Goal: Task Accomplishment & Management: Complete application form

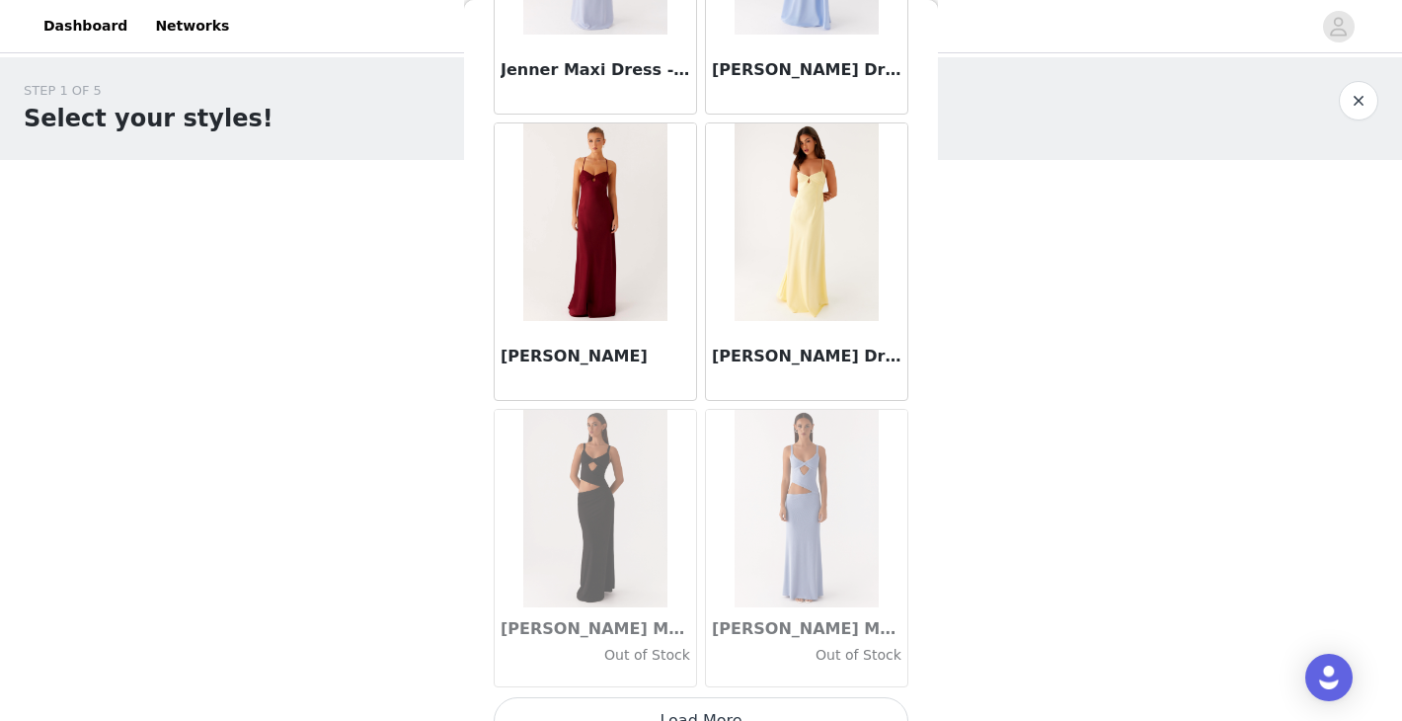
scroll to position [56687, 0]
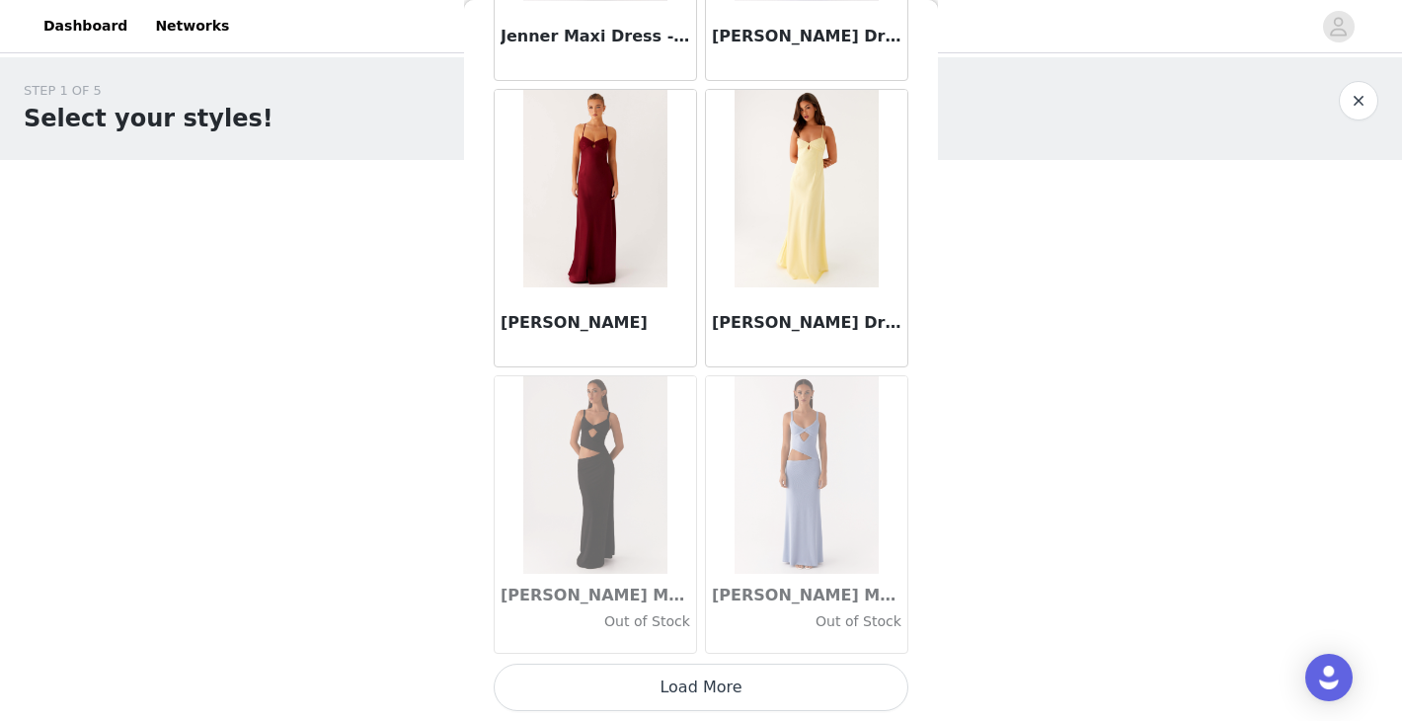
click at [671, 691] on button "Load More" at bounding box center [701, 686] width 415 height 47
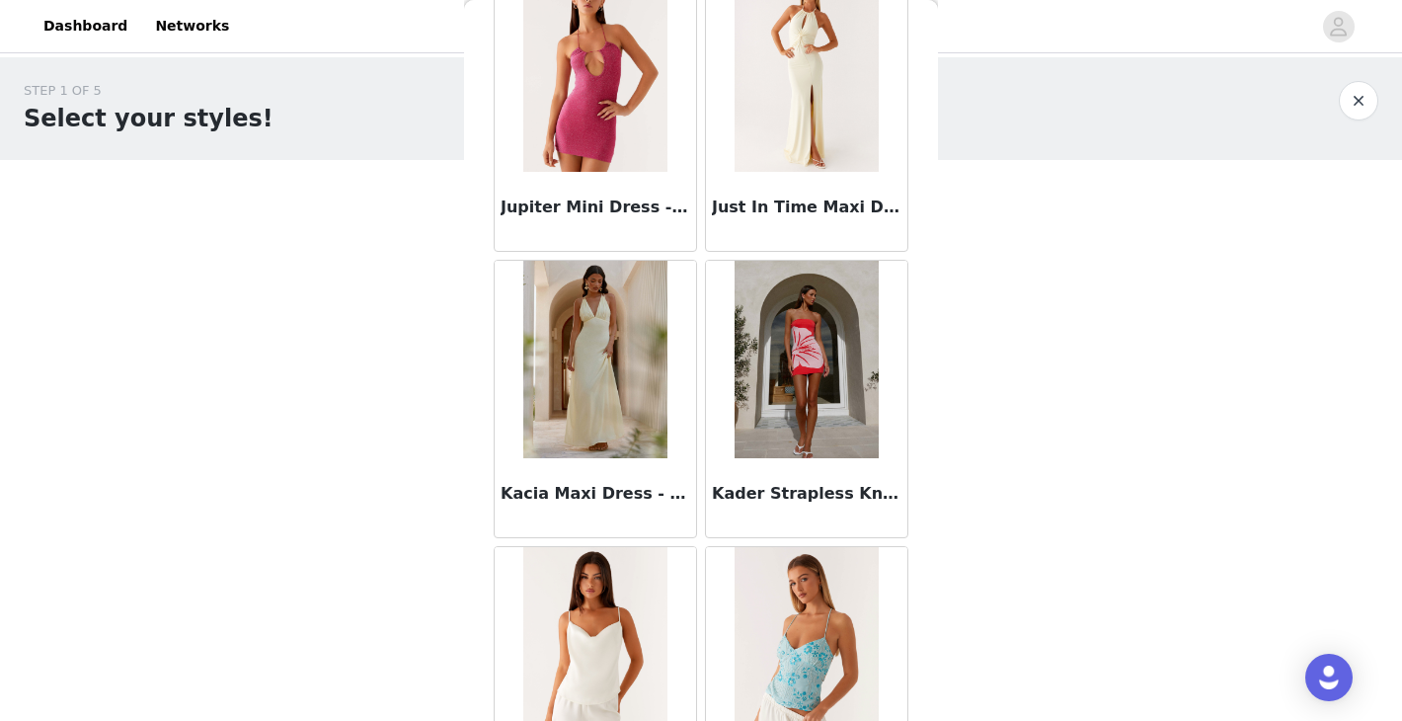
scroll to position [59550, 0]
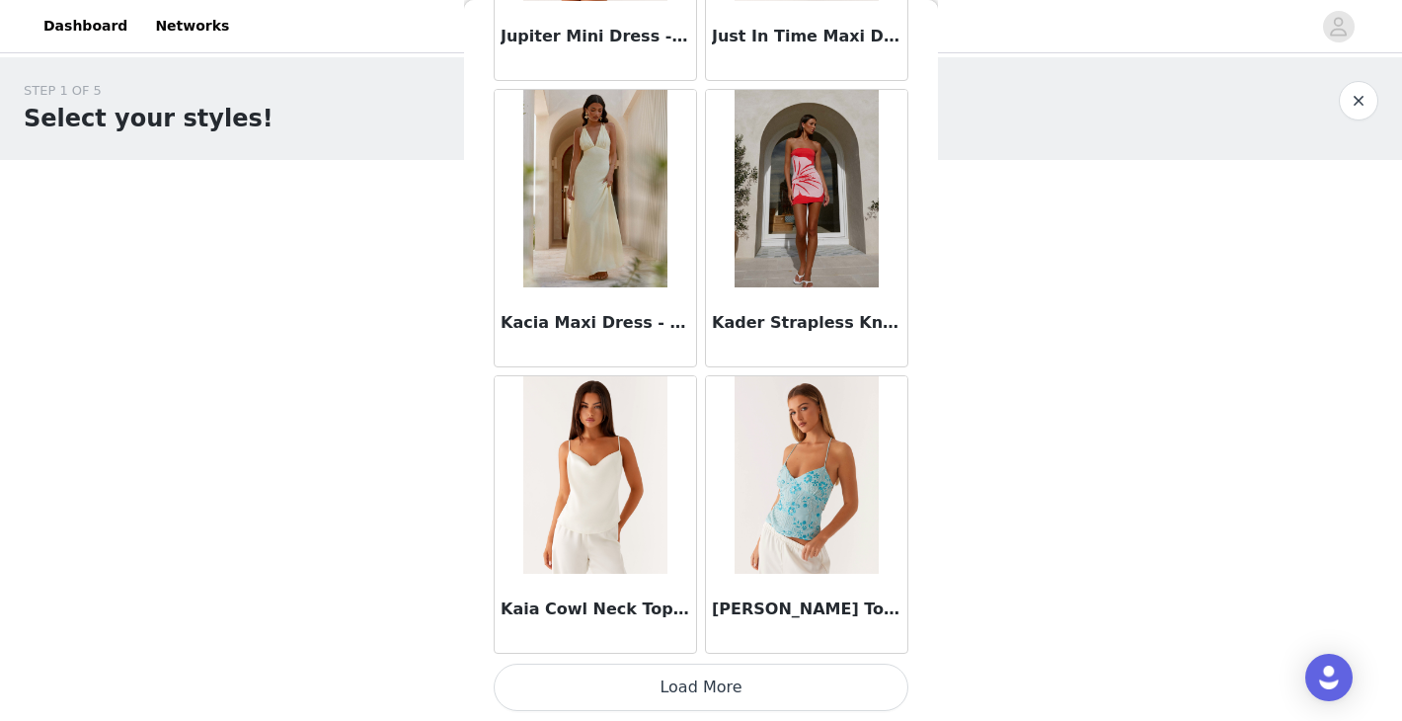
click at [696, 693] on button "Load More" at bounding box center [701, 686] width 415 height 47
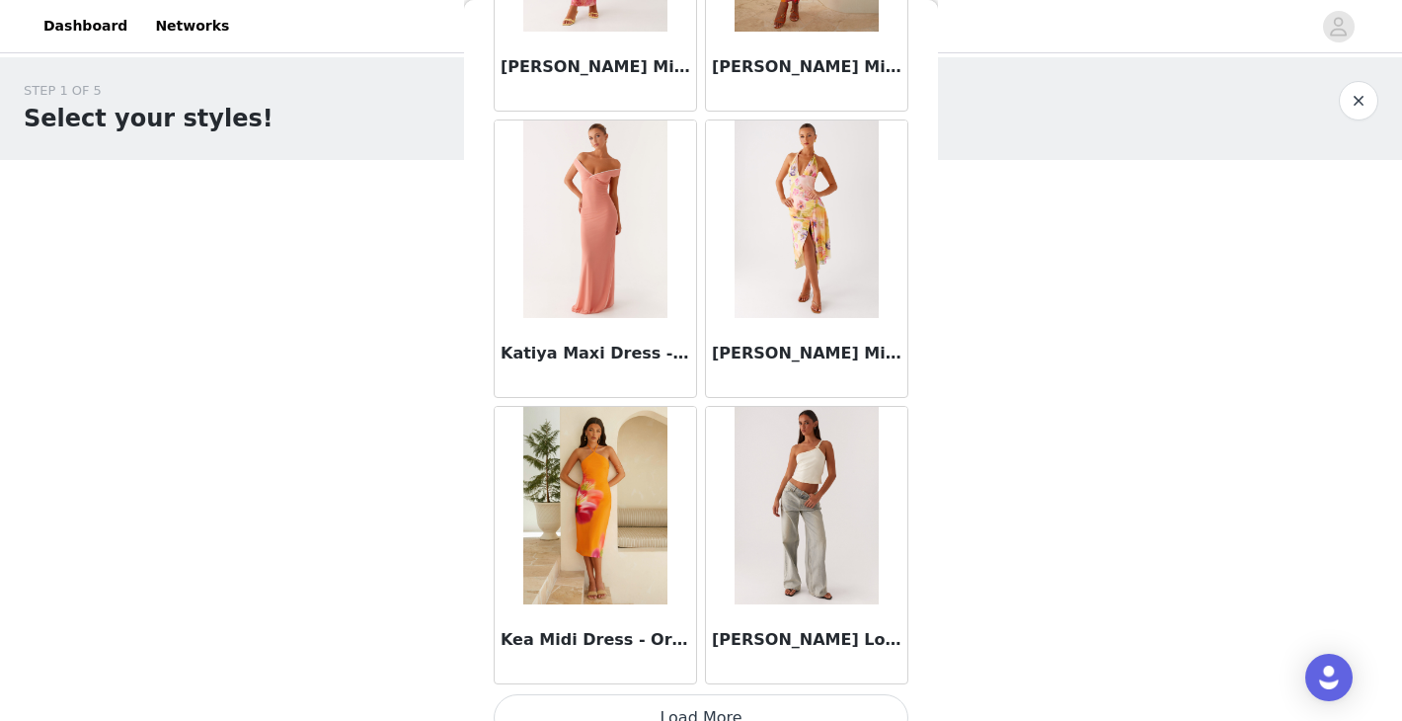
scroll to position [62412, 0]
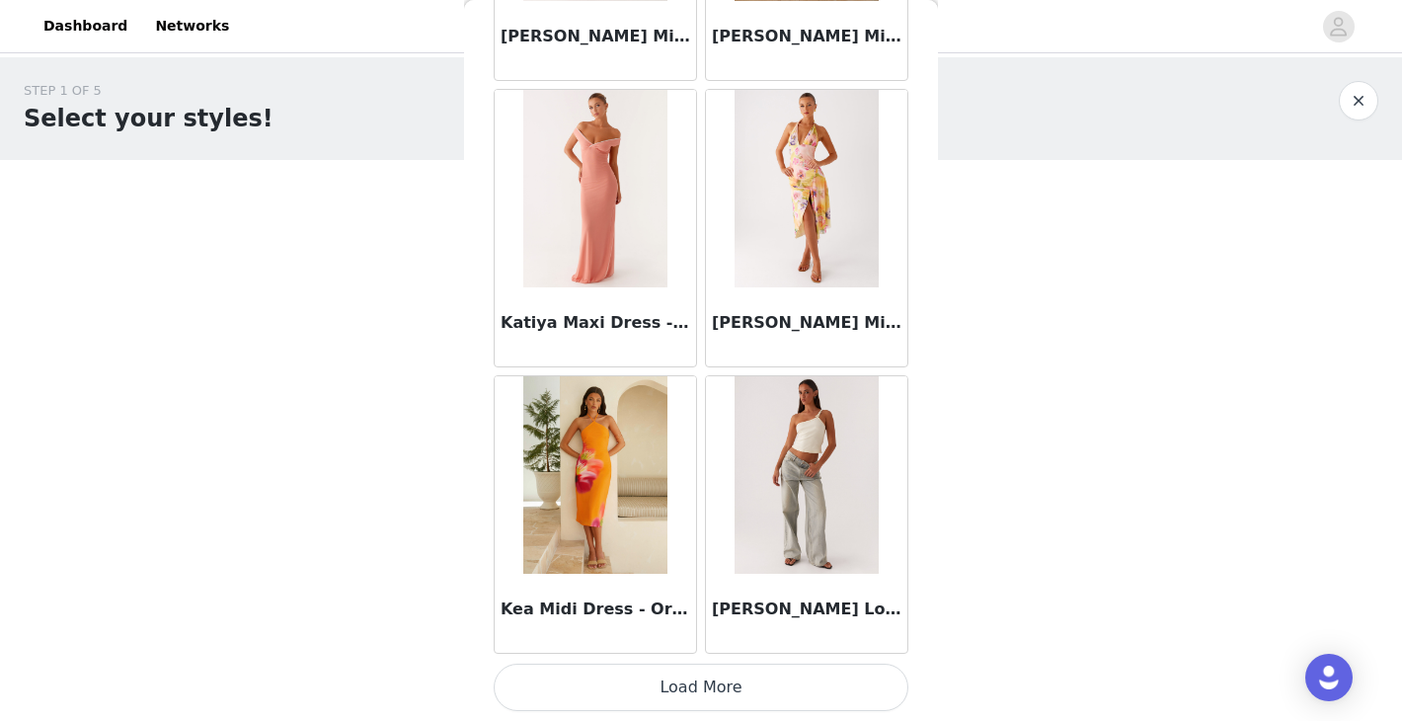
click at [695, 704] on button "Load More" at bounding box center [701, 686] width 415 height 47
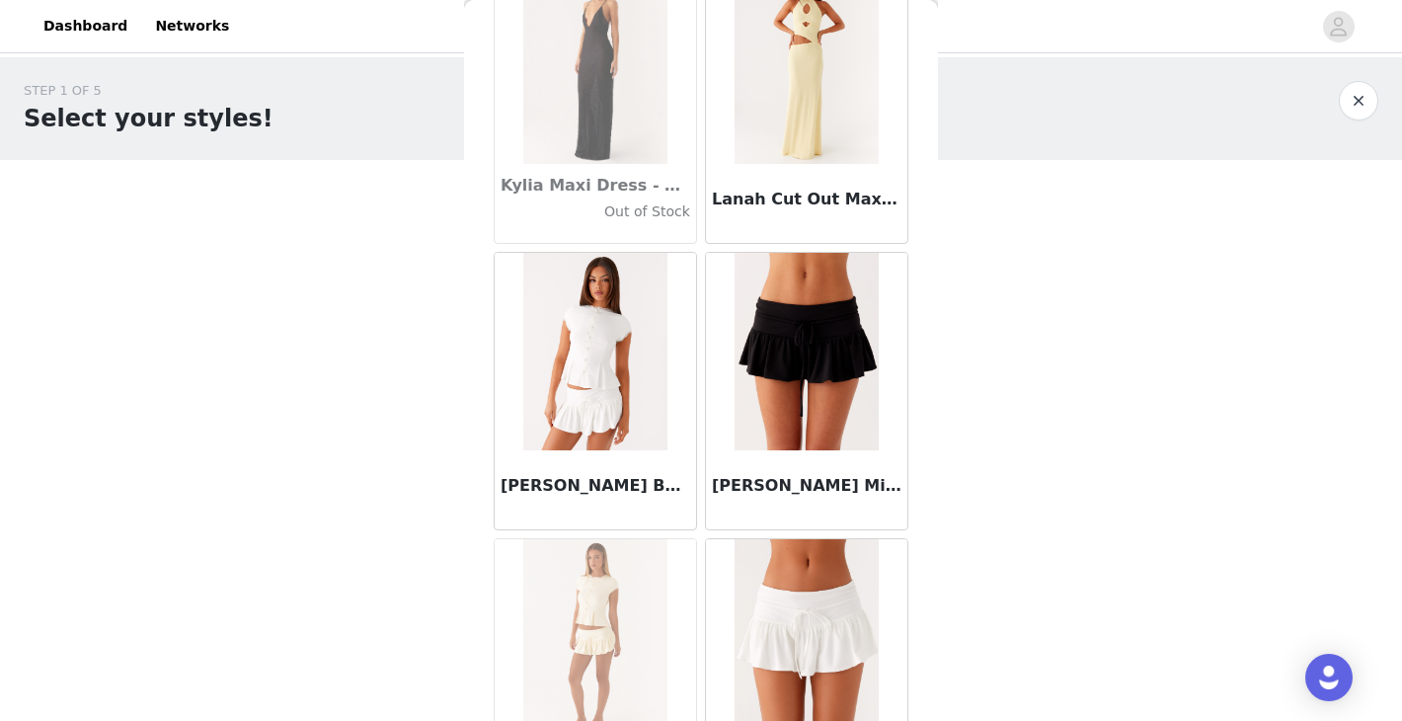
scroll to position [65275, 0]
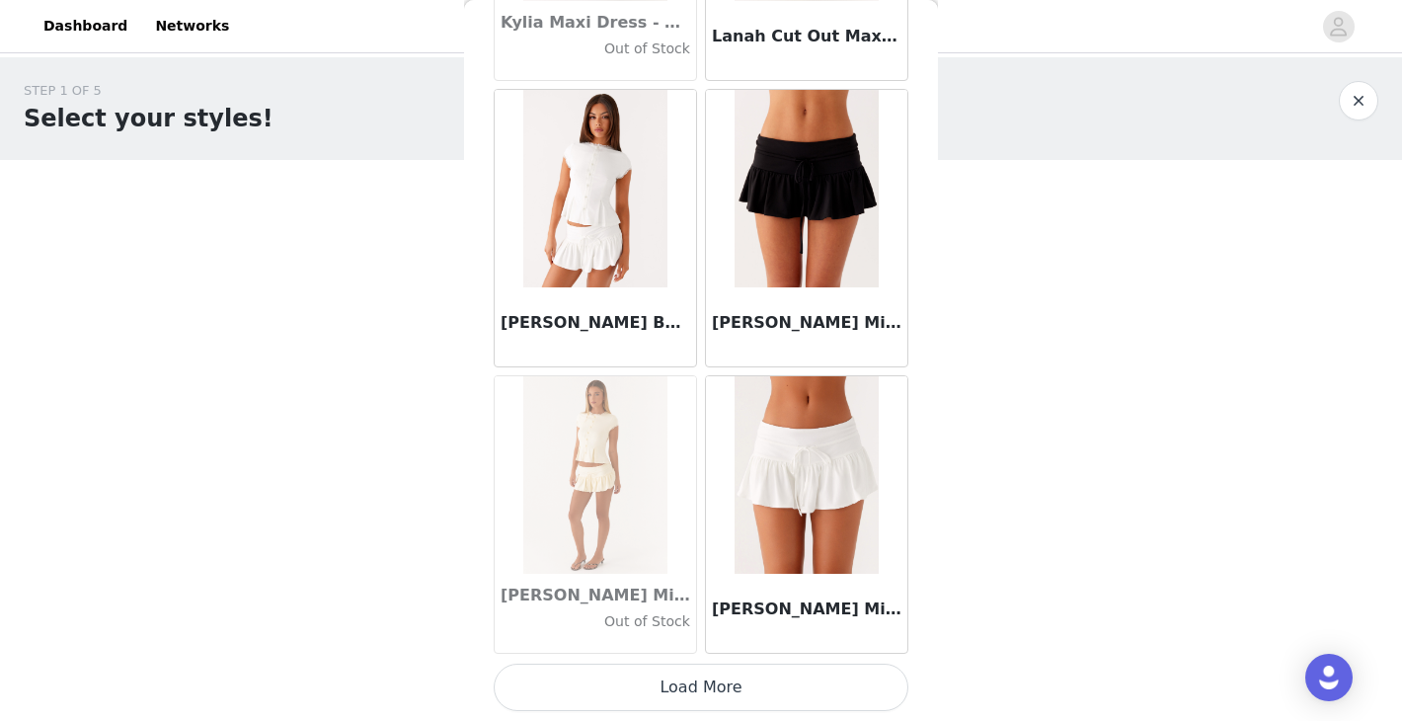
click at [688, 686] on button "Load More" at bounding box center [701, 686] width 415 height 47
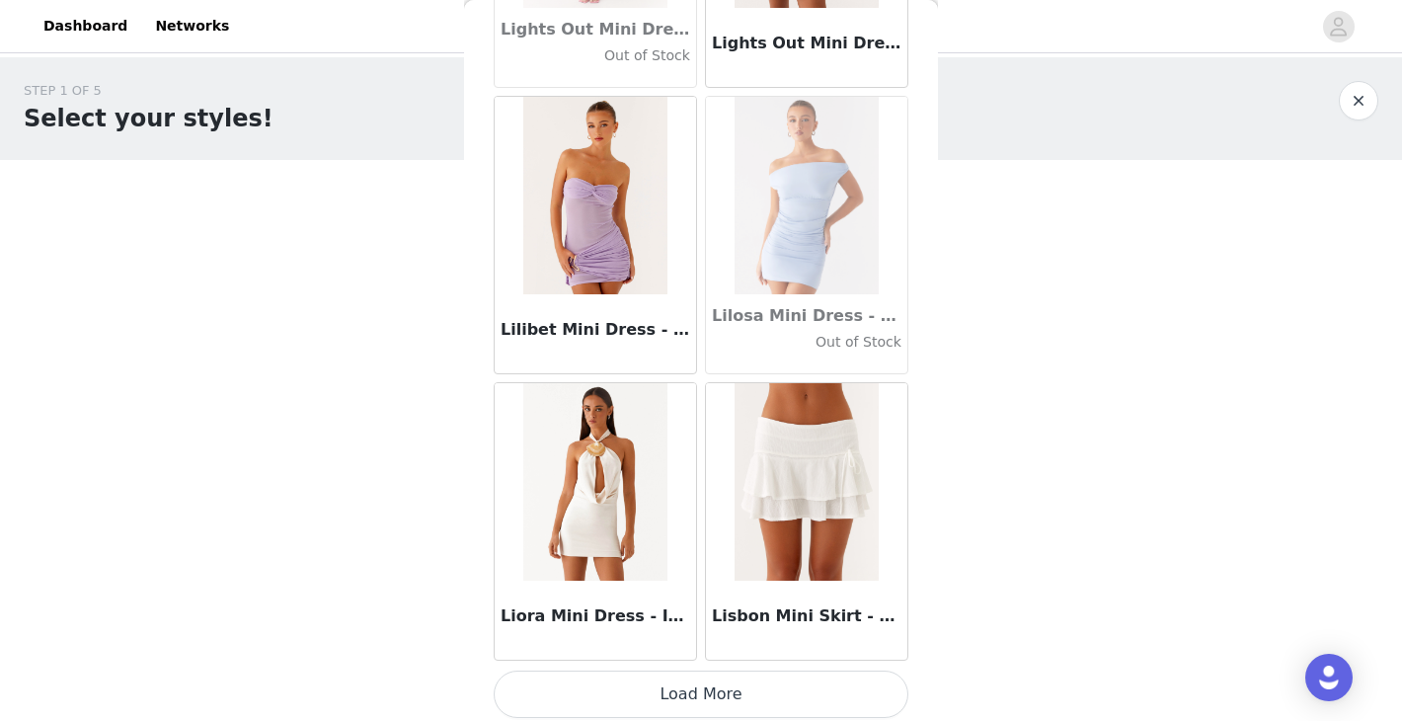
scroll to position [68137, 0]
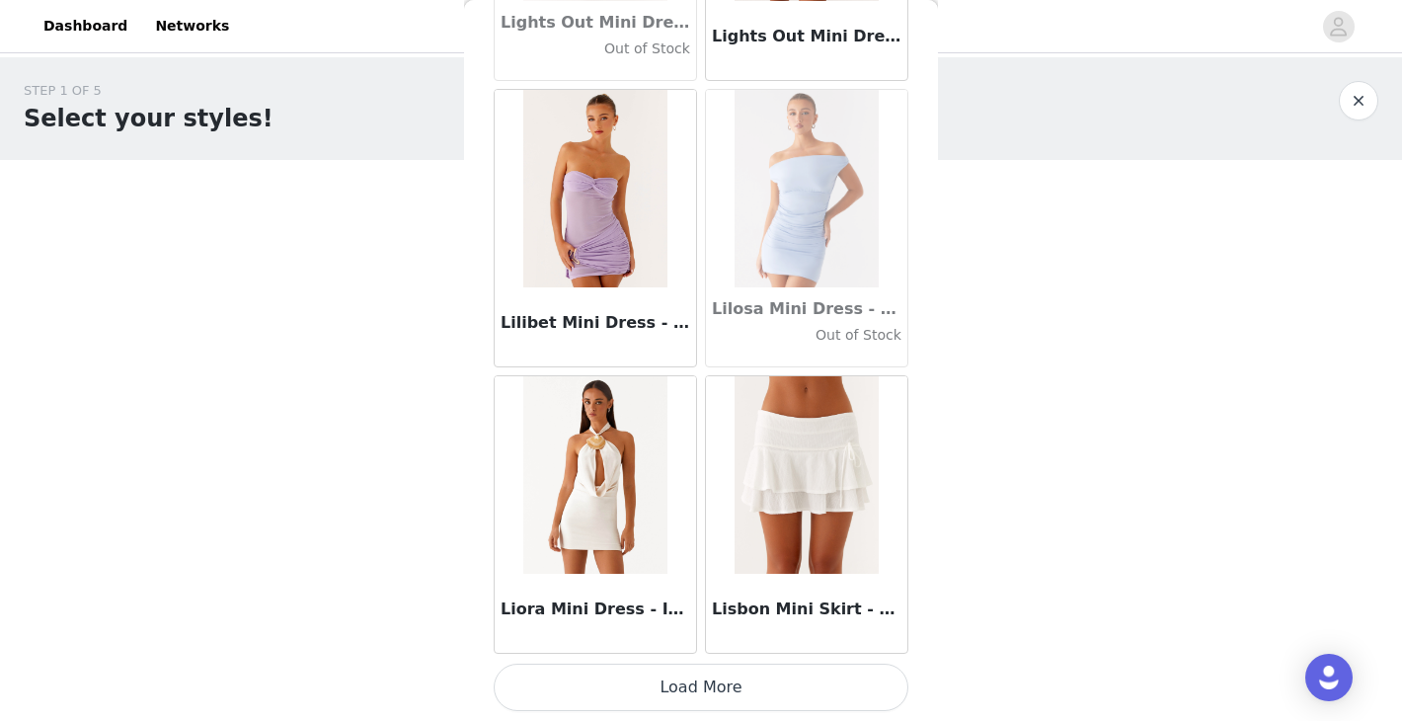
click at [754, 688] on button "Load More" at bounding box center [701, 686] width 415 height 47
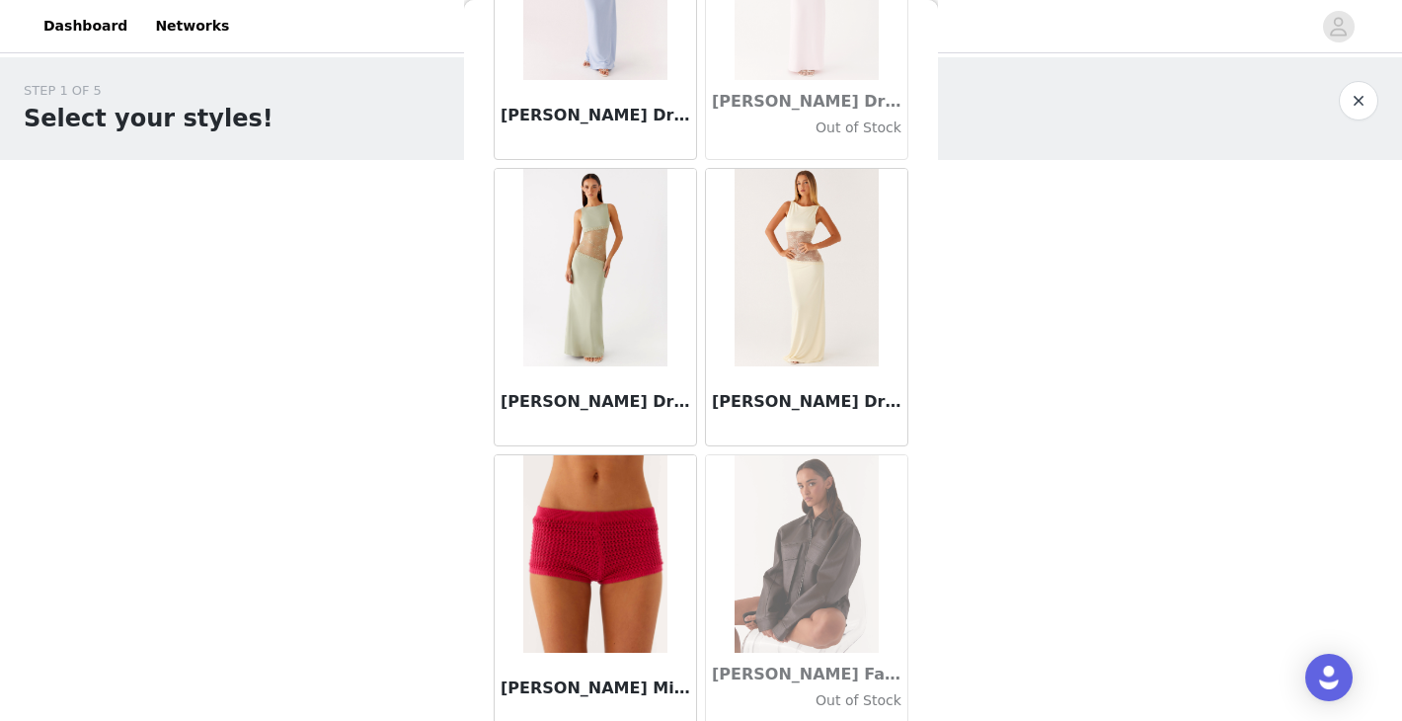
scroll to position [71000, 0]
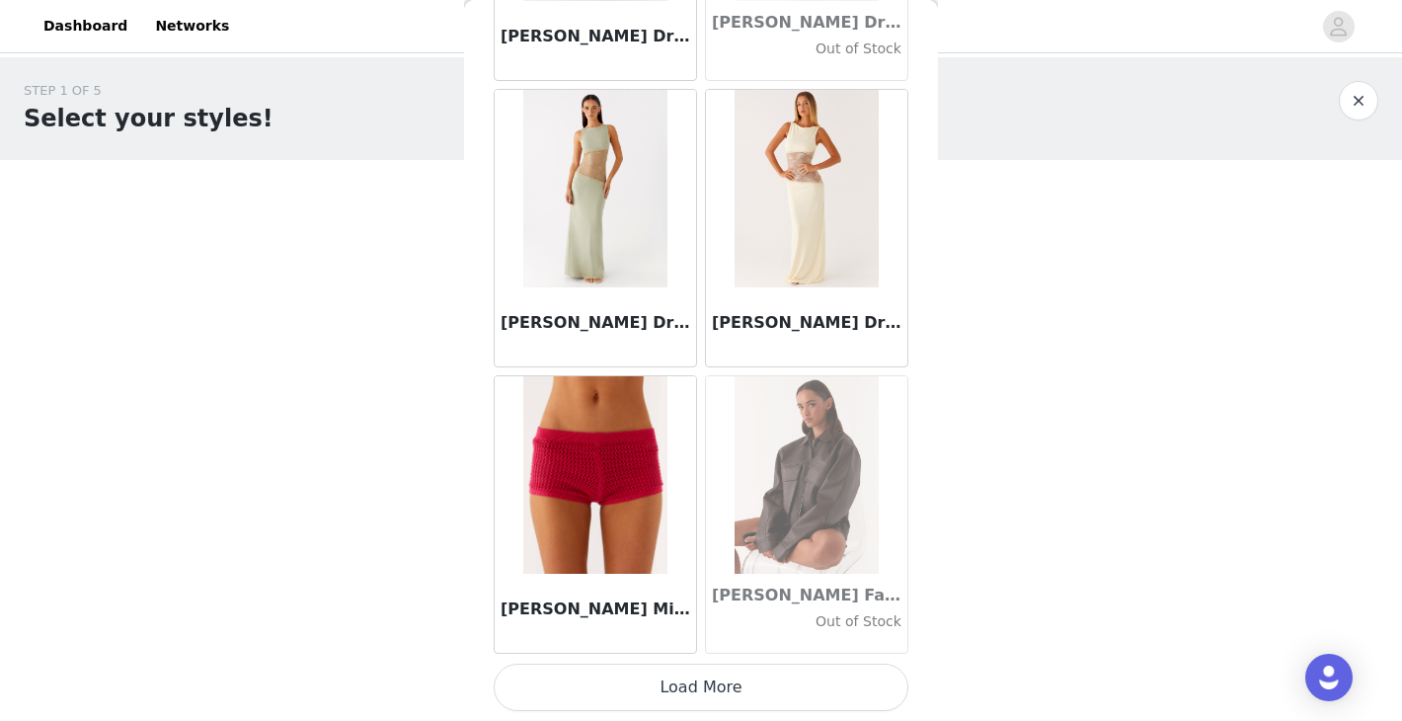
click at [738, 697] on button "Load More" at bounding box center [701, 686] width 415 height 47
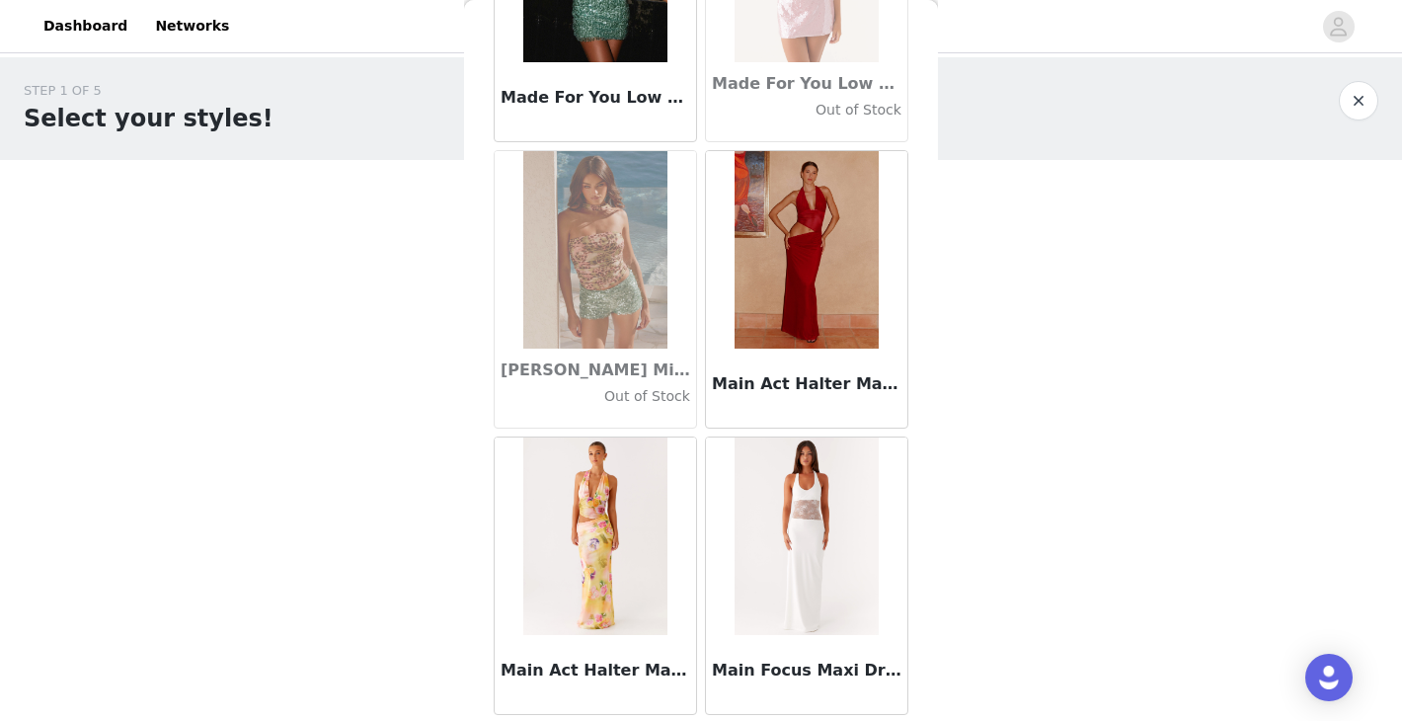
scroll to position [73862, 0]
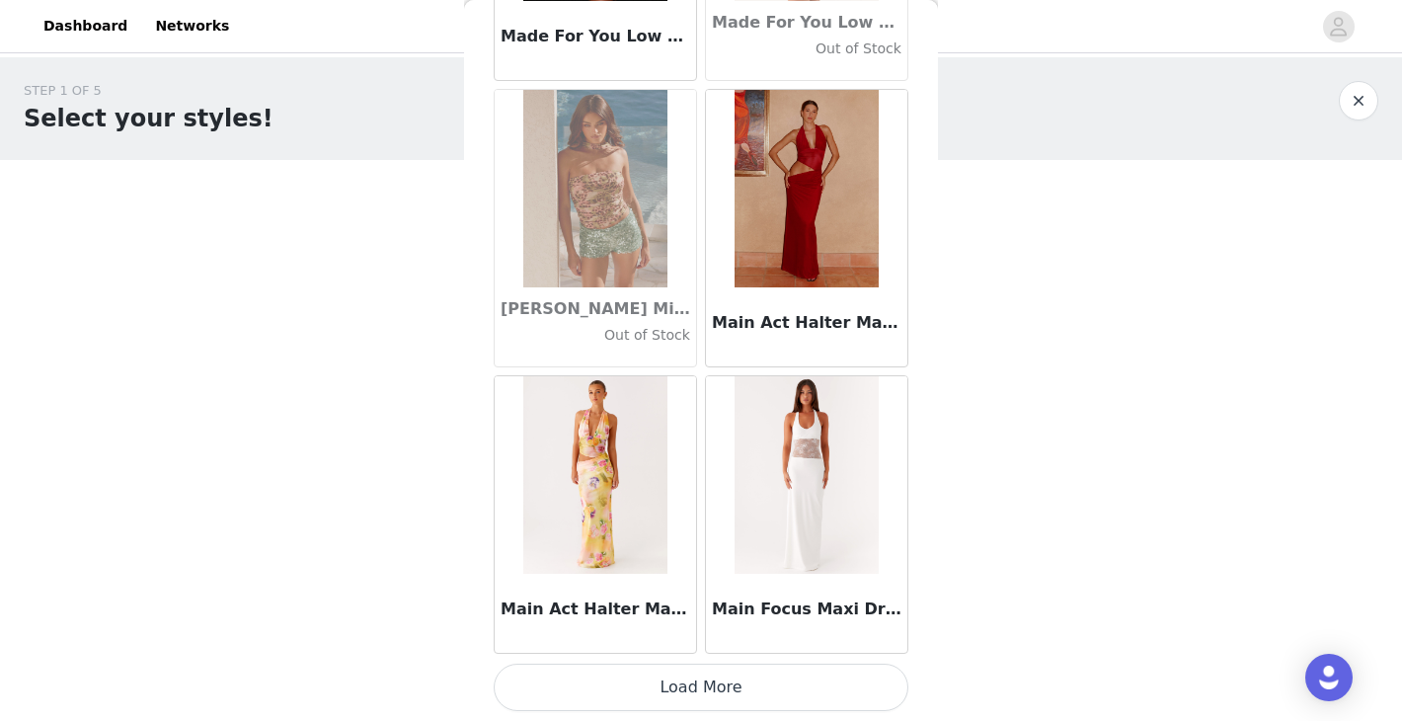
click at [751, 680] on button "Load More" at bounding box center [701, 686] width 415 height 47
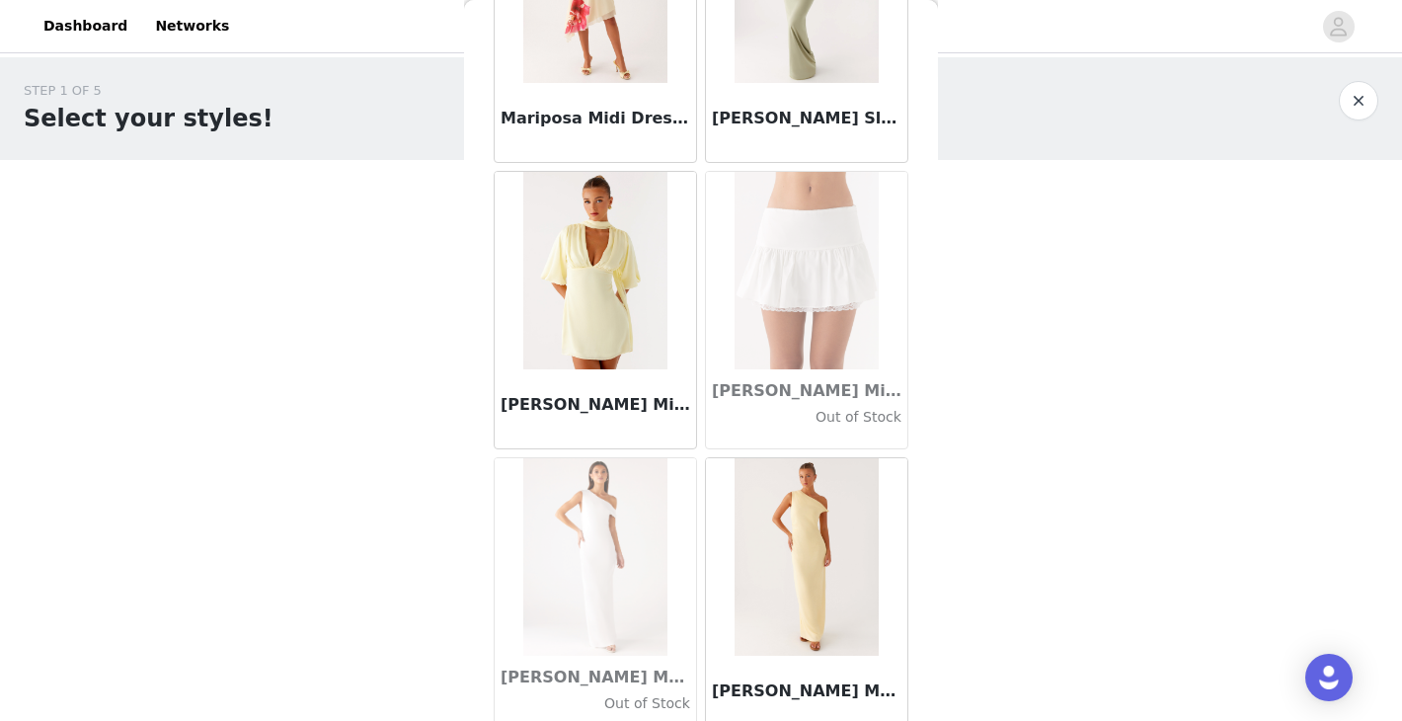
scroll to position [76725, 0]
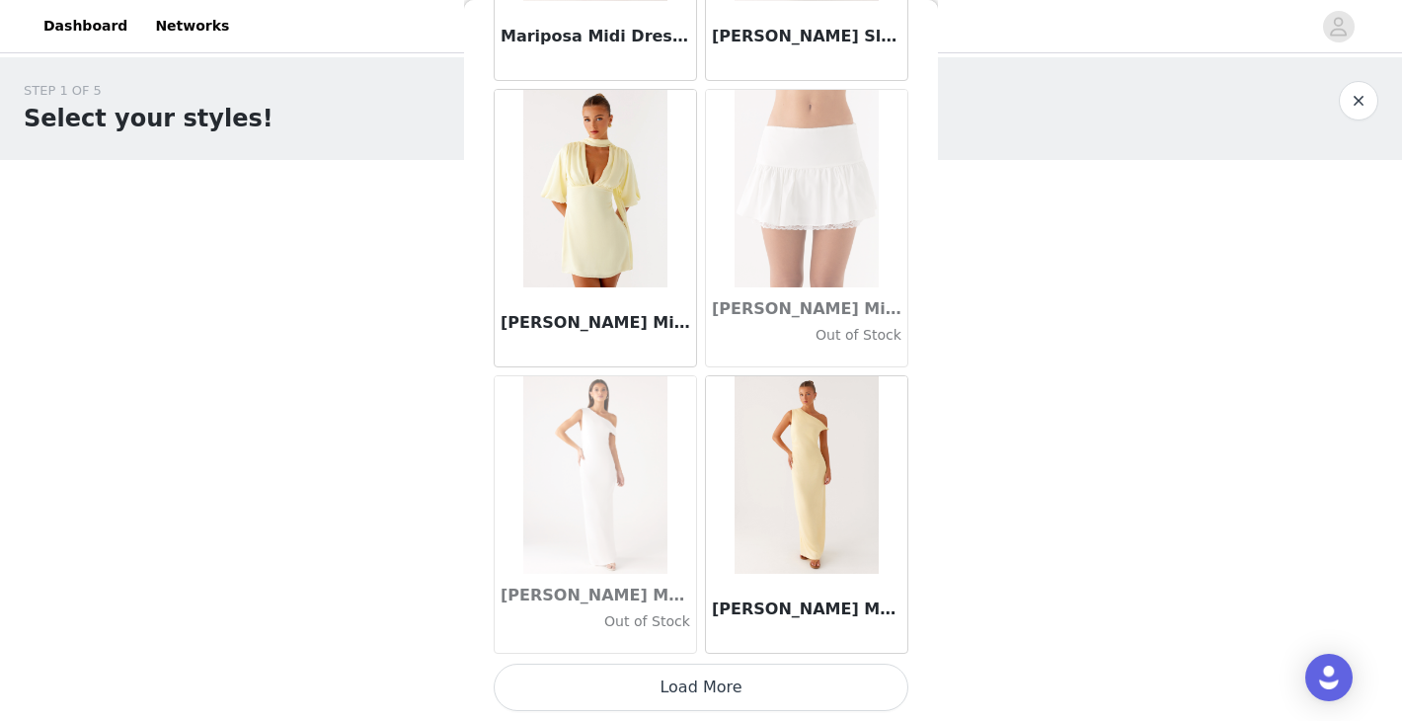
click at [734, 690] on button "Load More" at bounding box center [701, 686] width 415 height 47
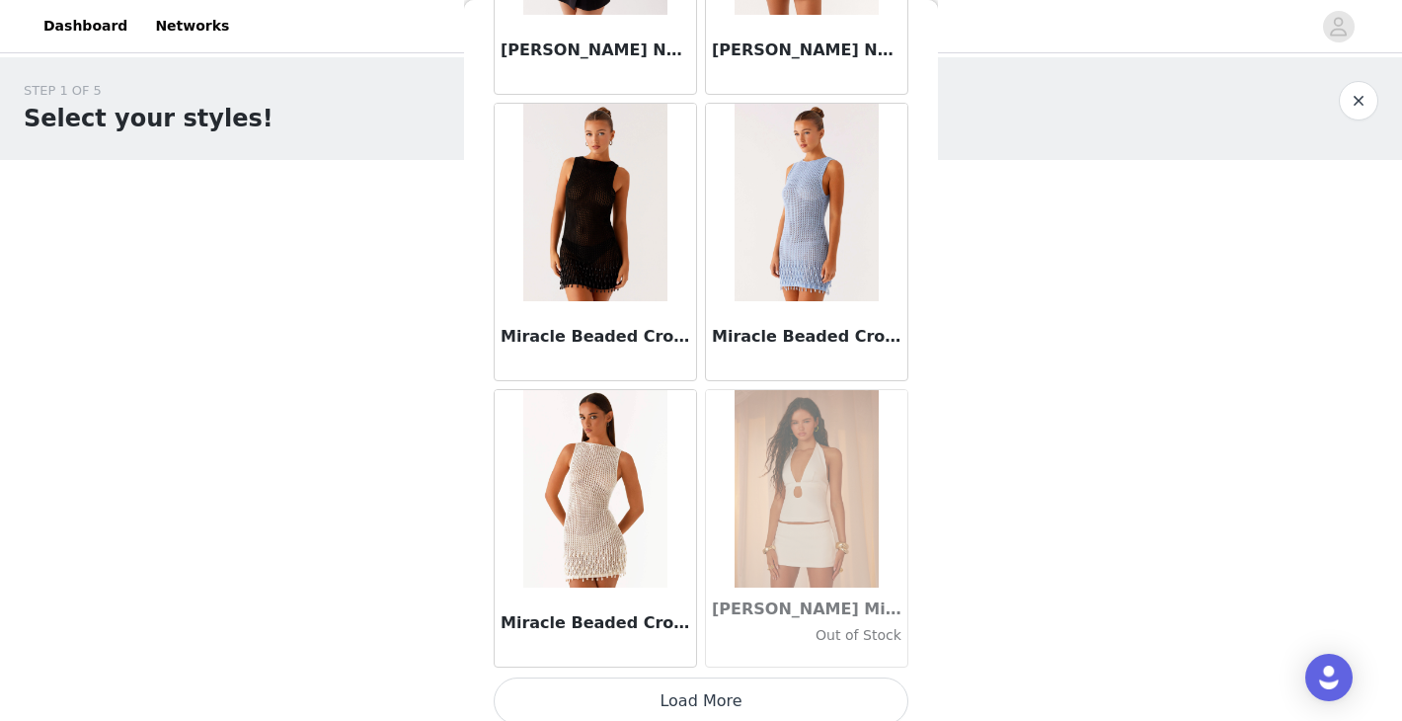
scroll to position [79587, 0]
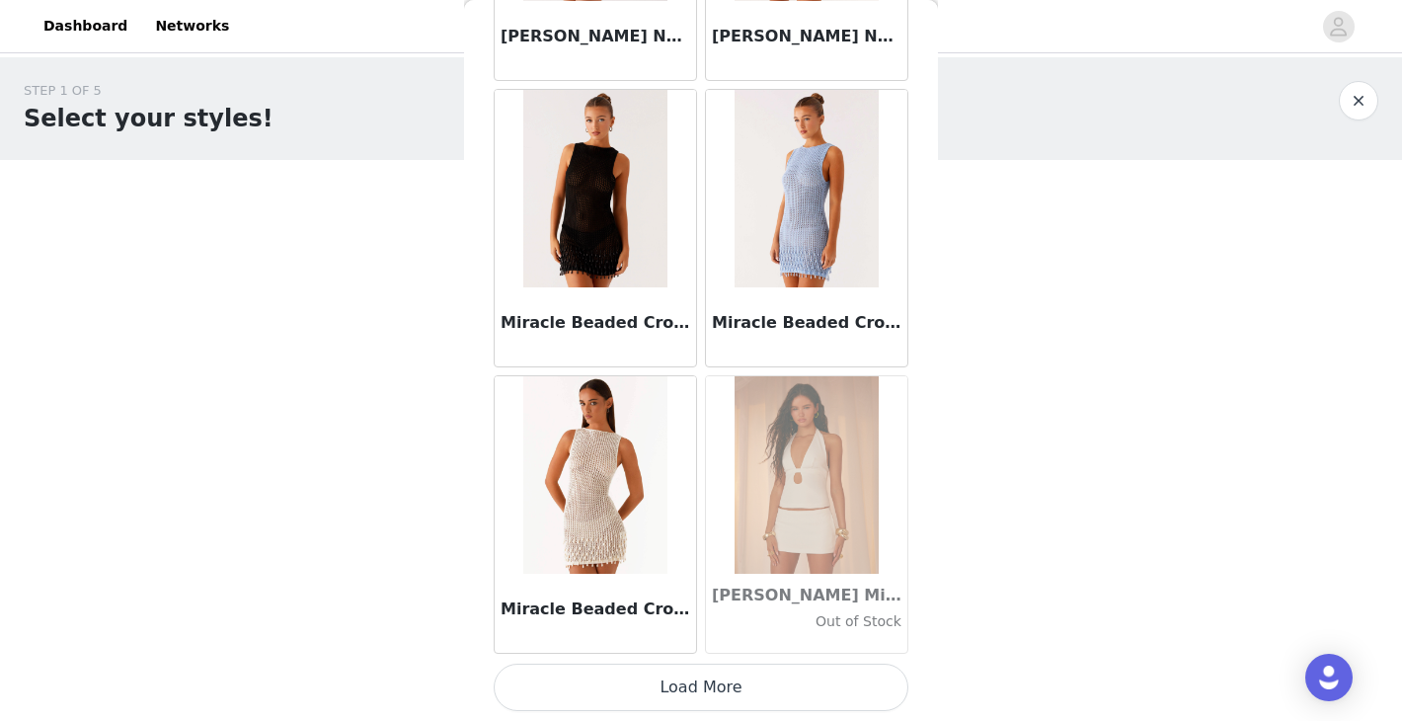
click at [643, 690] on button "Load More" at bounding box center [701, 686] width 415 height 47
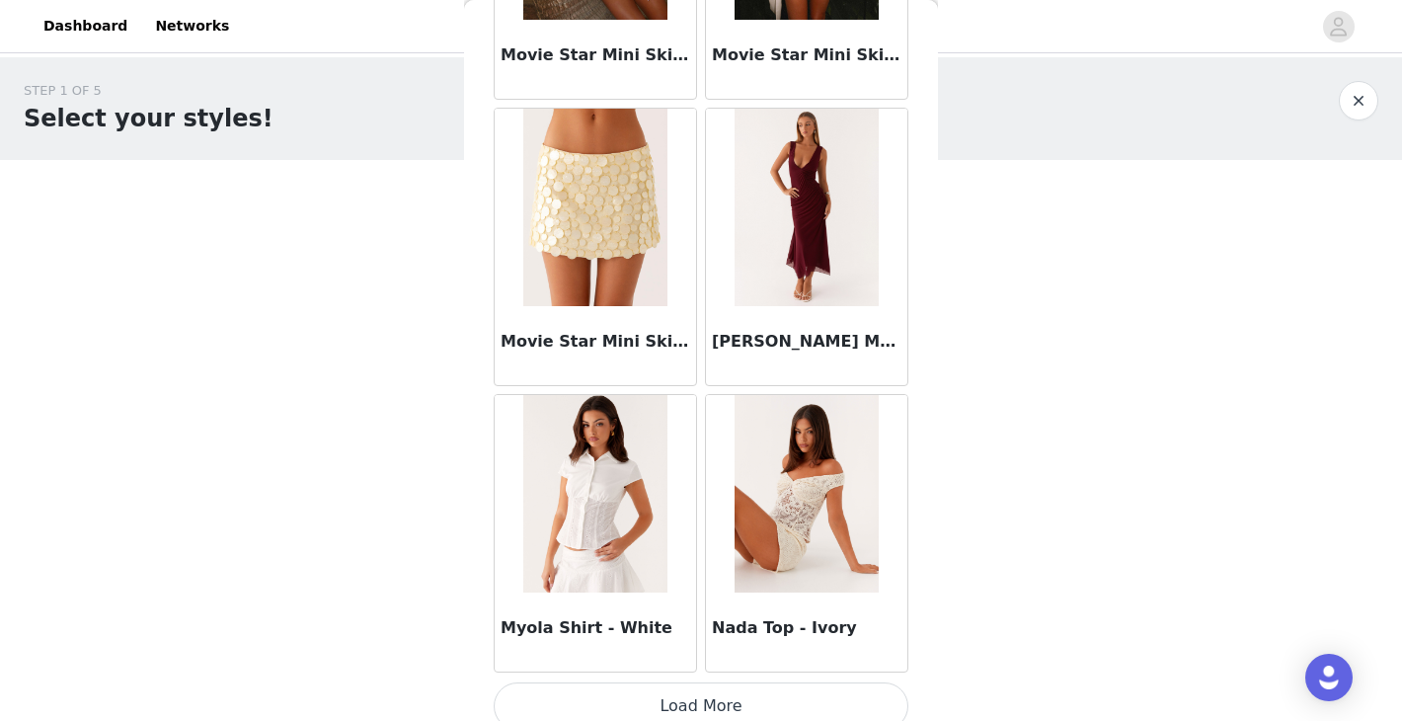
scroll to position [82450, 0]
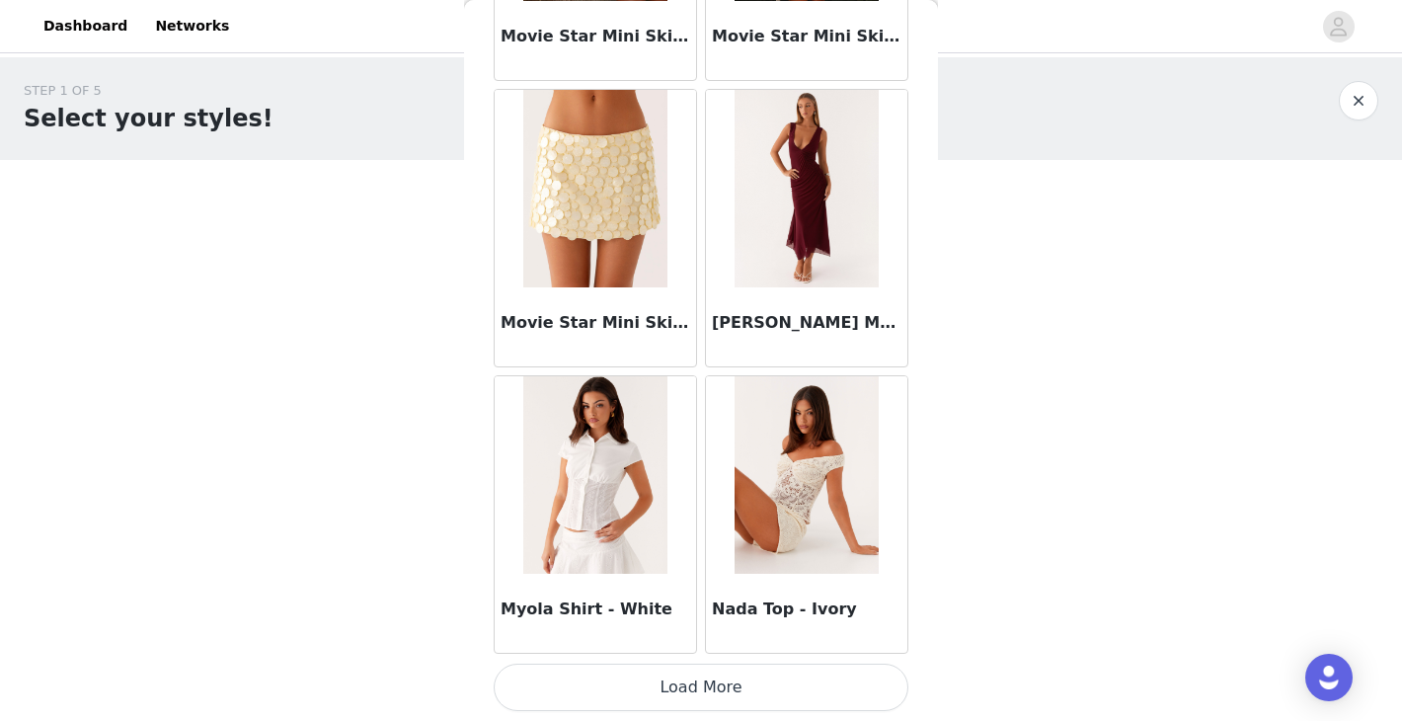
click at [693, 698] on button "Load More" at bounding box center [701, 686] width 415 height 47
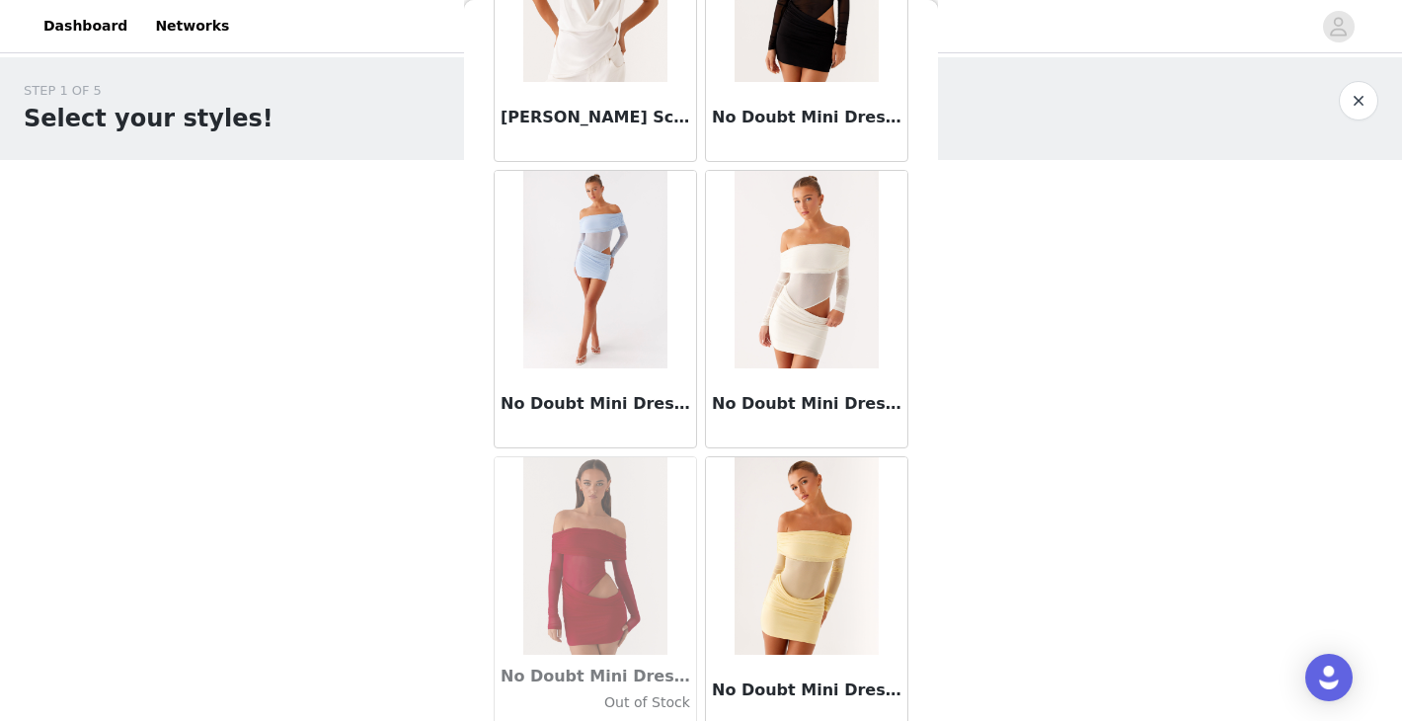
scroll to position [85312, 0]
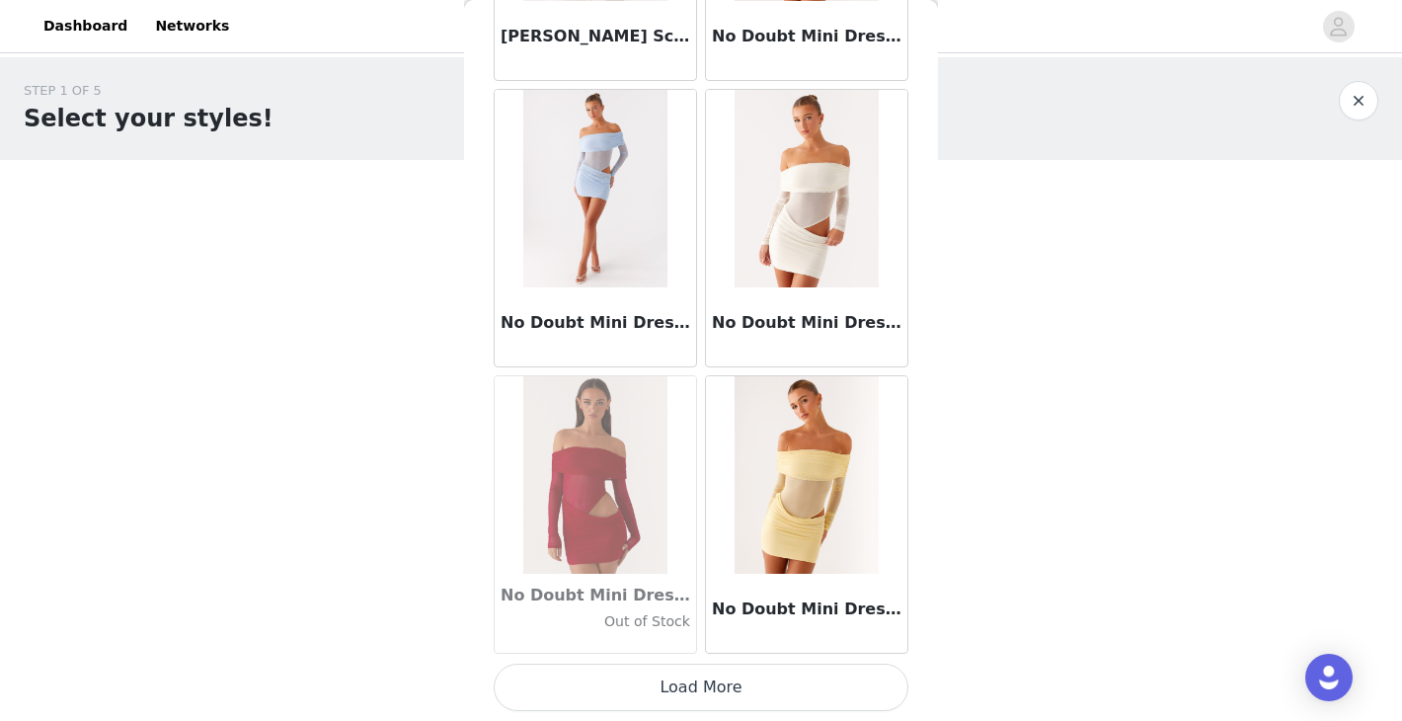
click at [577, 686] on button "Load More" at bounding box center [701, 686] width 415 height 47
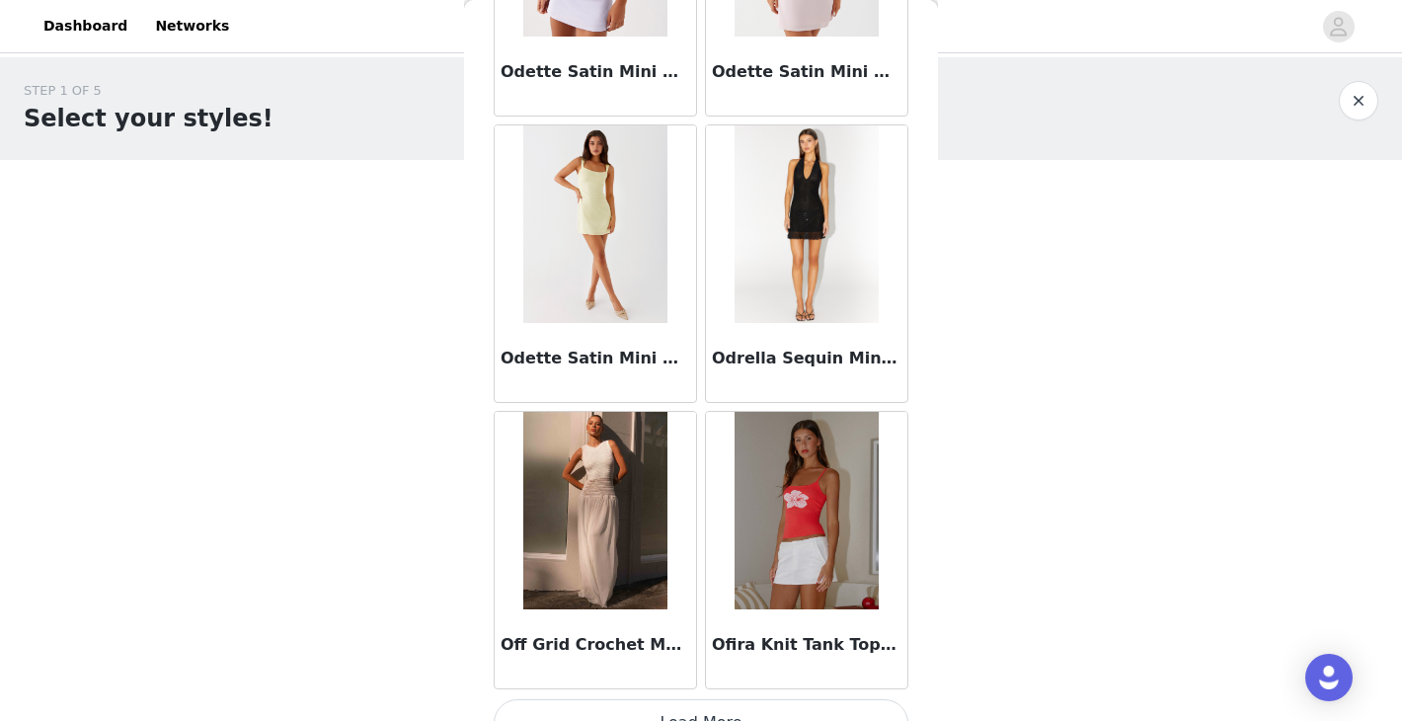
scroll to position [88175, 0]
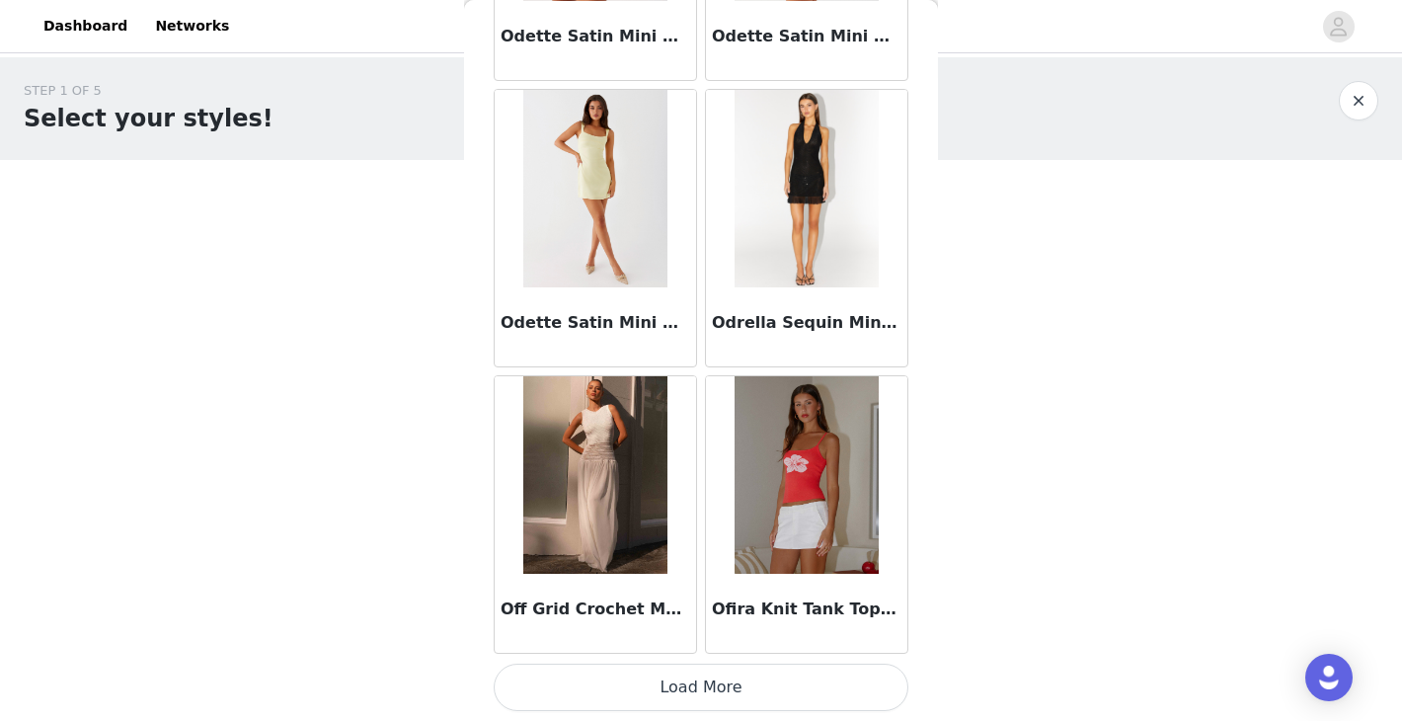
click at [738, 679] on button "Load More" at bounding box center [701, 686] width 415 height 47
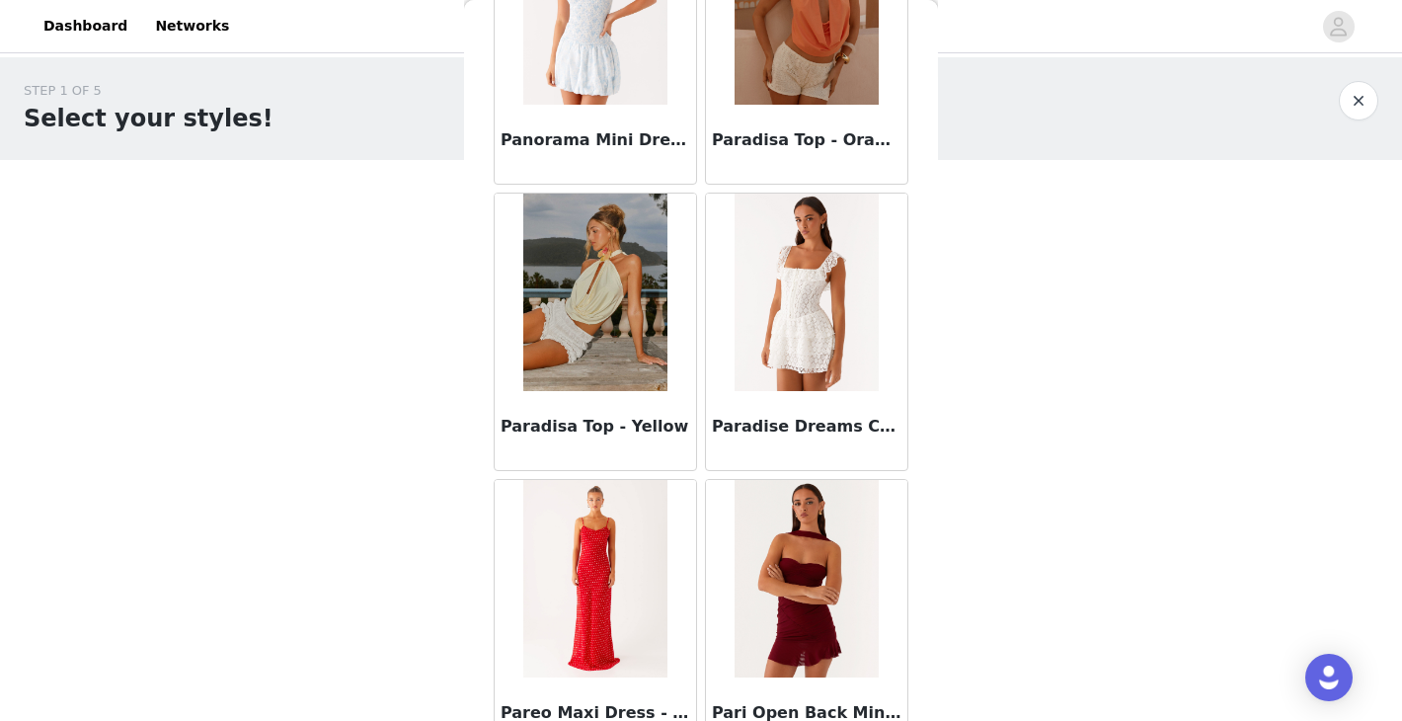
scroll to position [91037, 0]
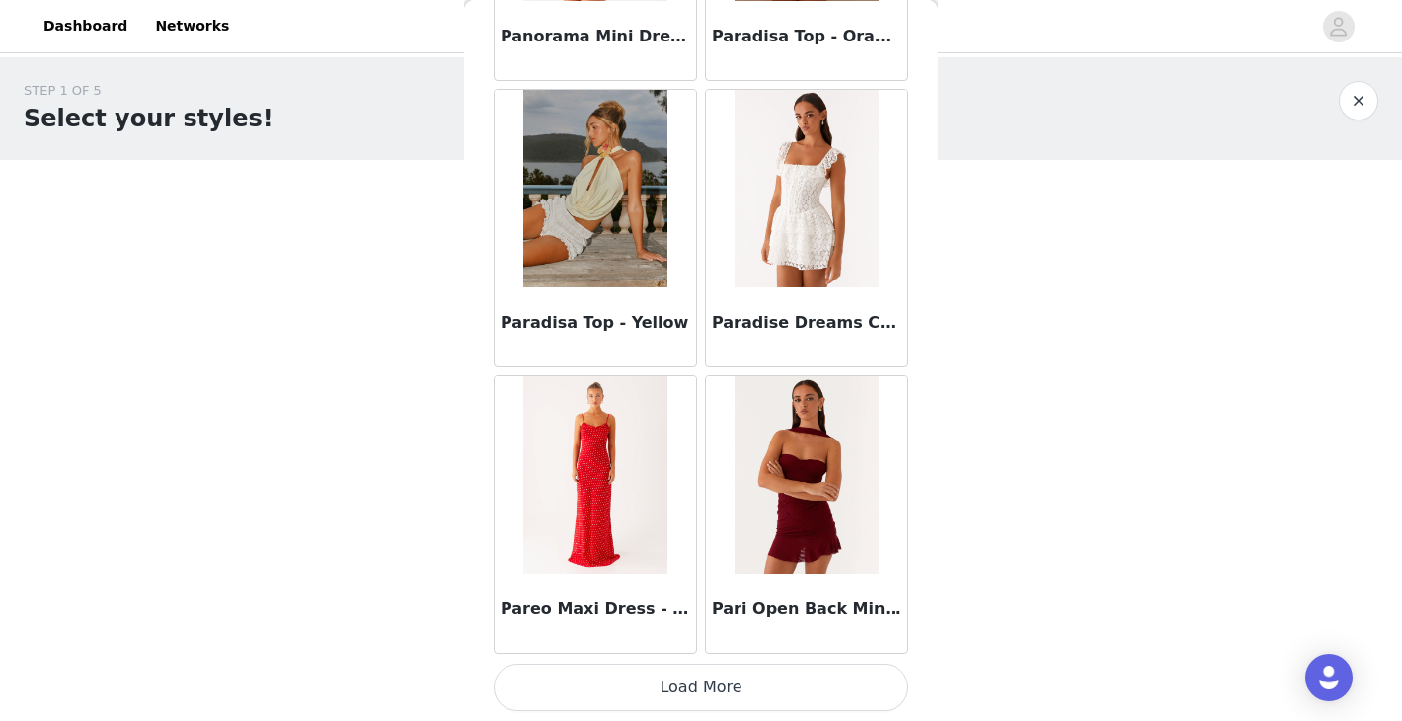
click at [691, 681] on button "Load More" at bounding box center [701, 686] width 415 height 47
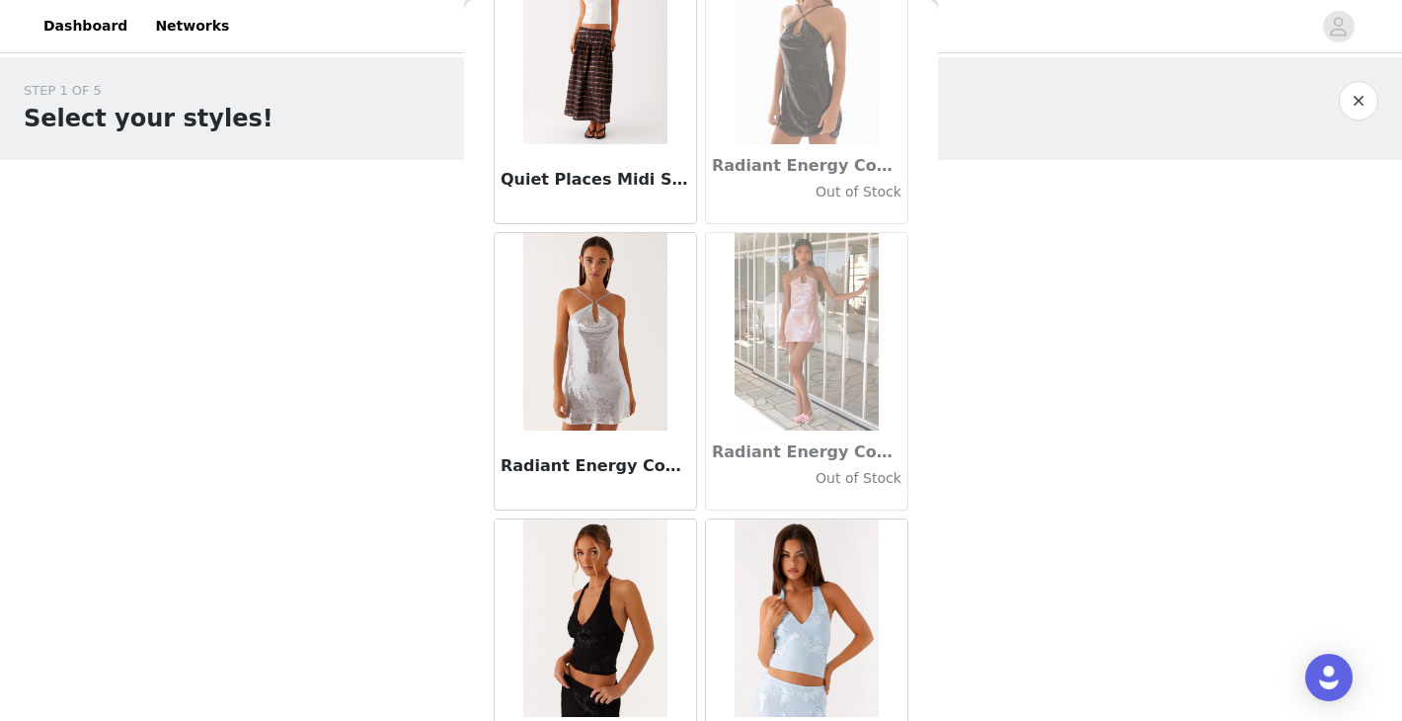
scroll to position [93900, 0]
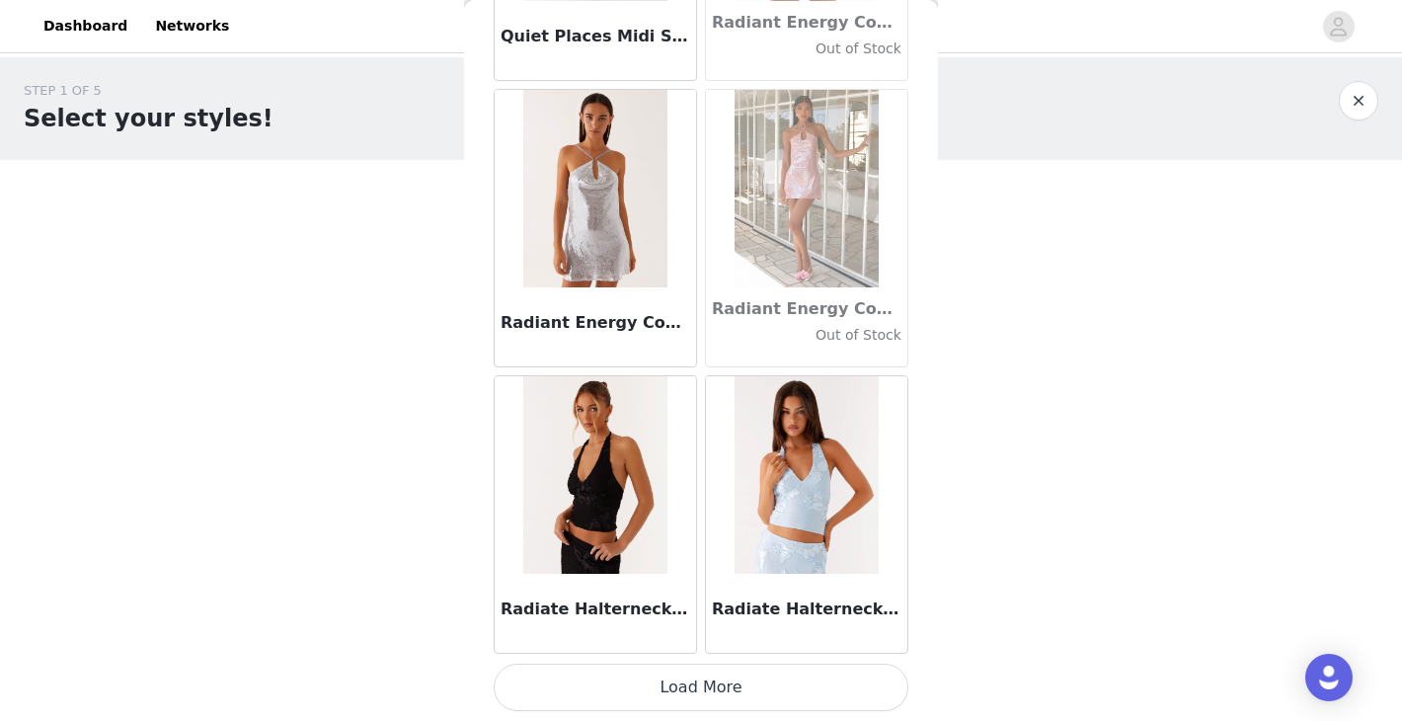
click at [702, 685] on button "Load More" at bounding box center [701, 686] width 415 height 47
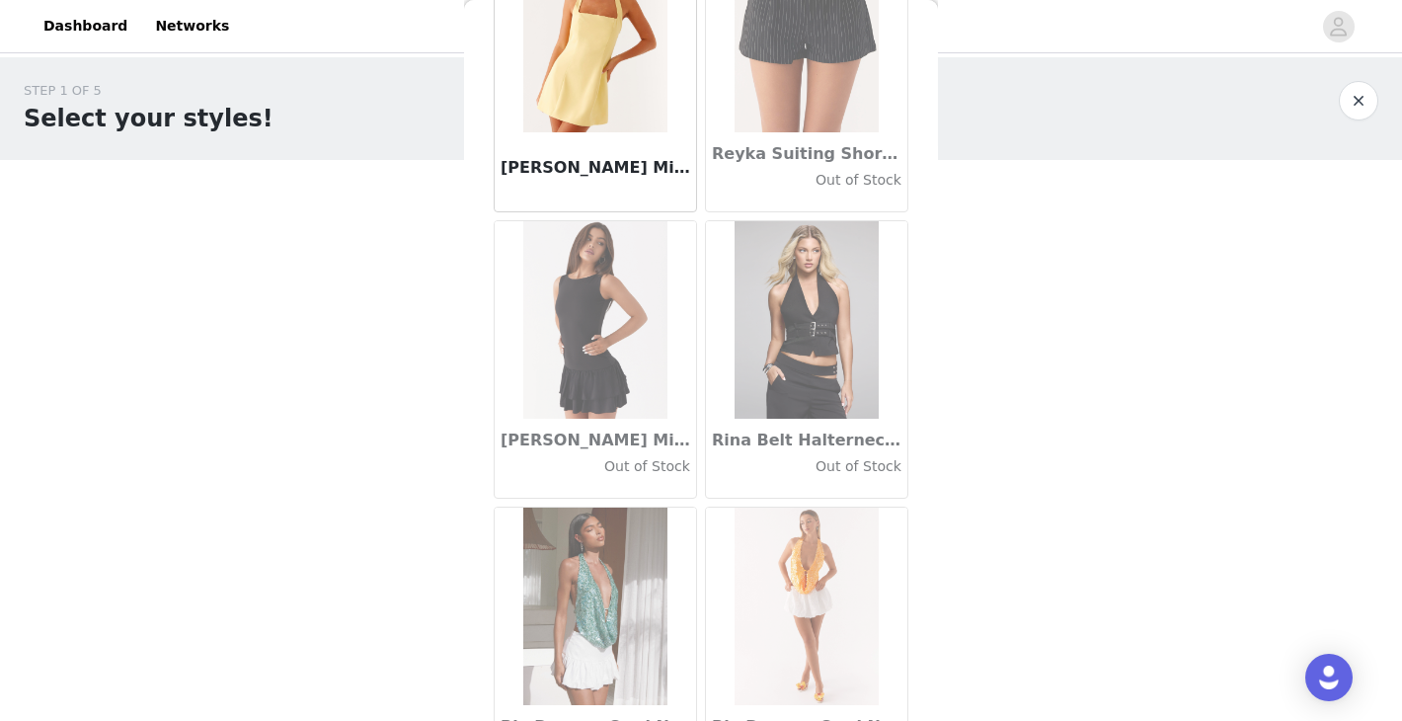
scroll to position [96762, 0]
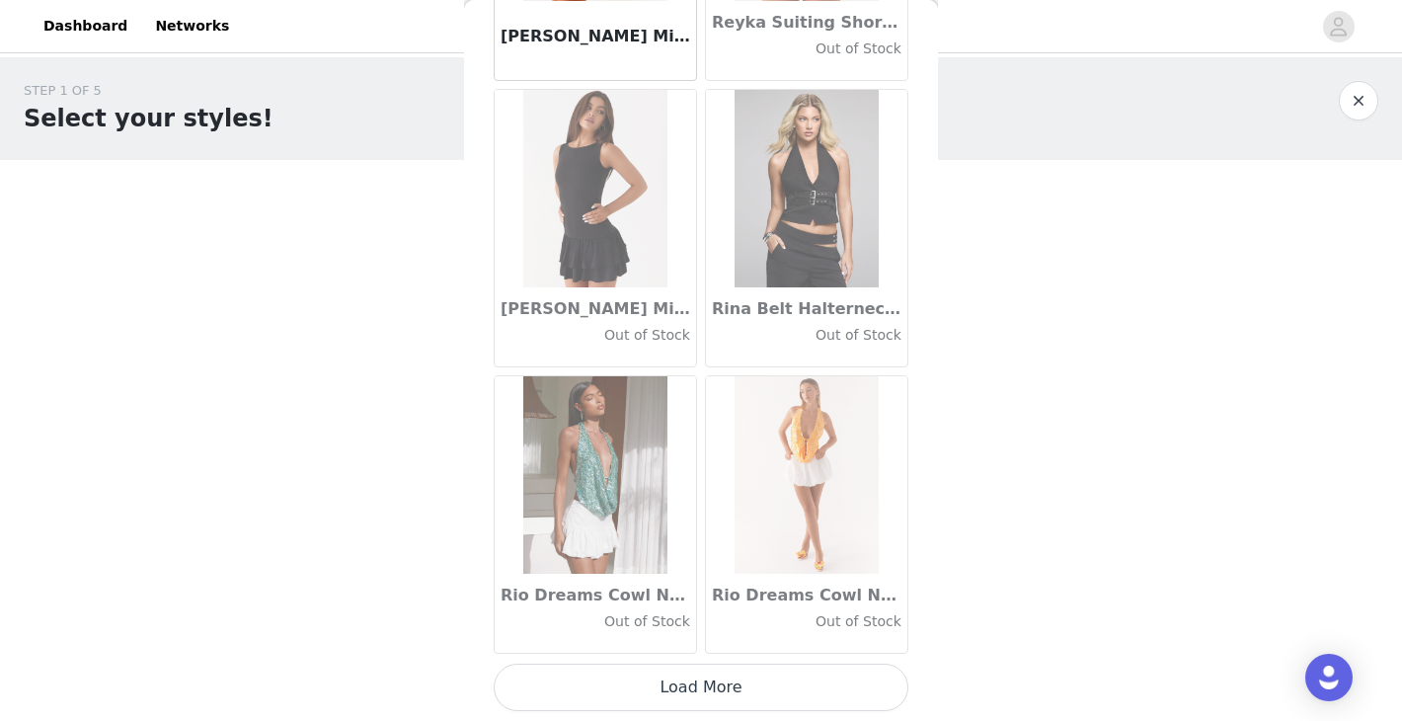
click at [701, 674] on button "Load More" at bounding box center [701, 686] width 415 height 47
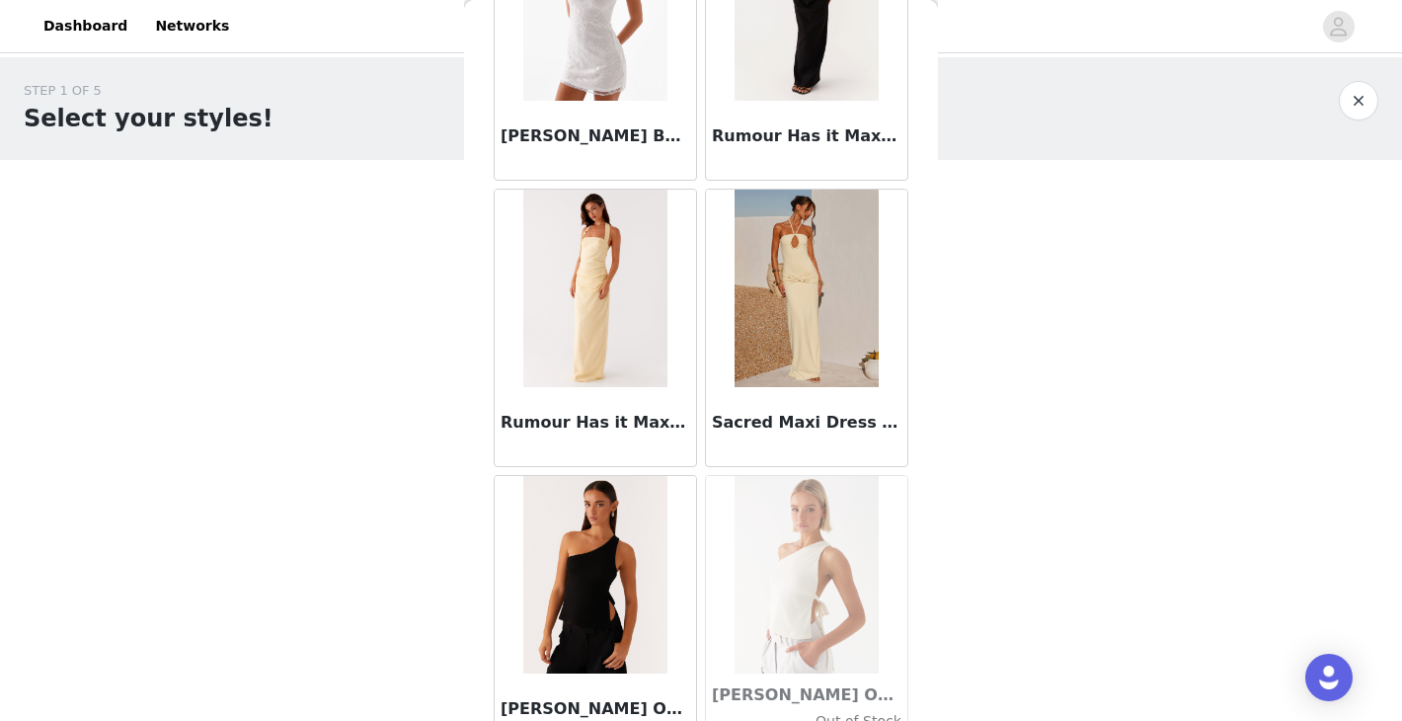
scroll to position [99625, 0]
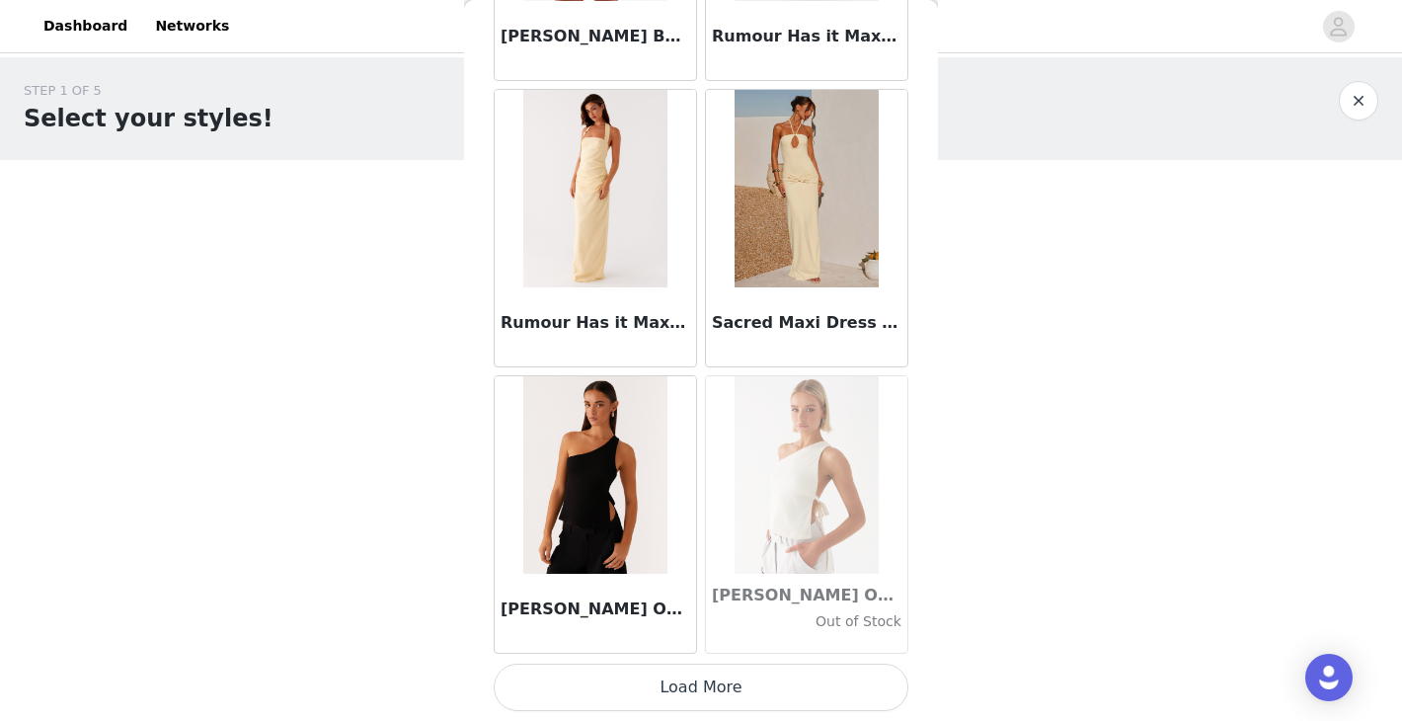
click at [703, 684] on button "Load More" at bounding box center [701, 686] width 415 height 47
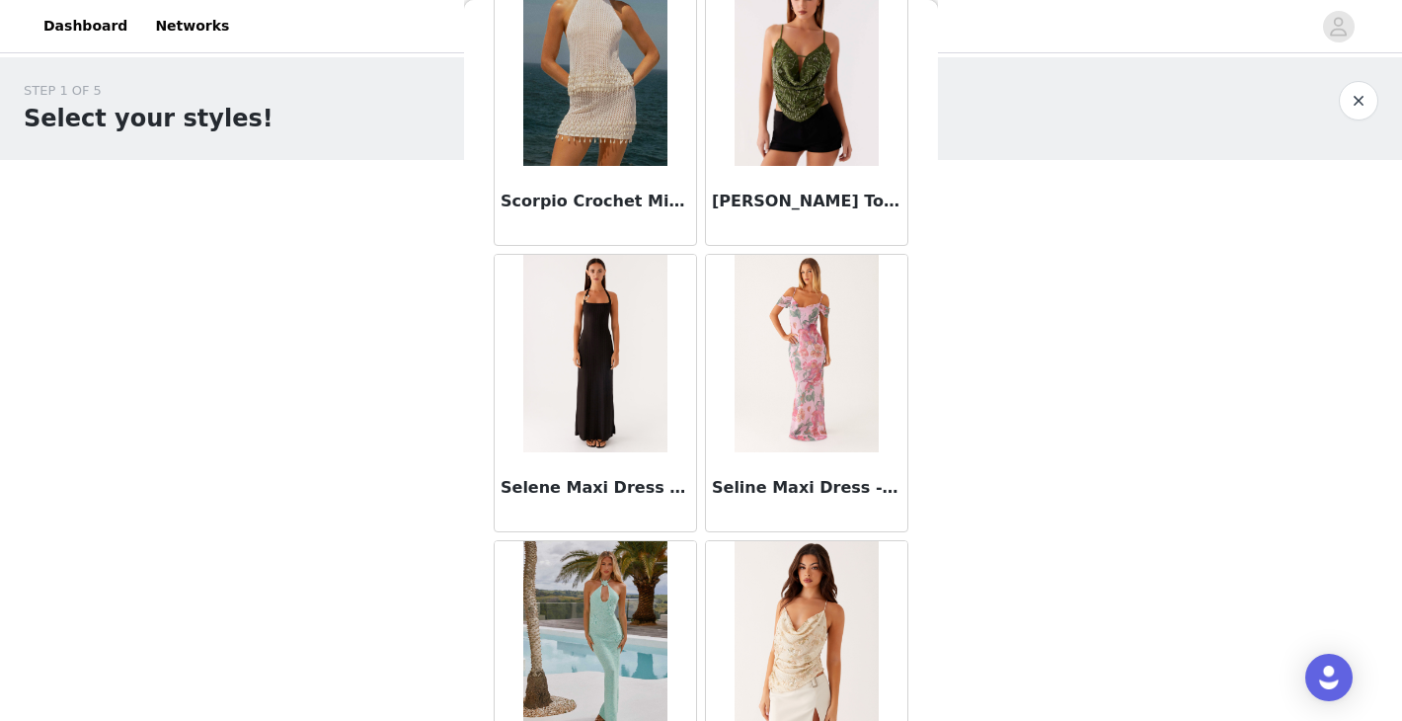
scroll to position [102487, 0]
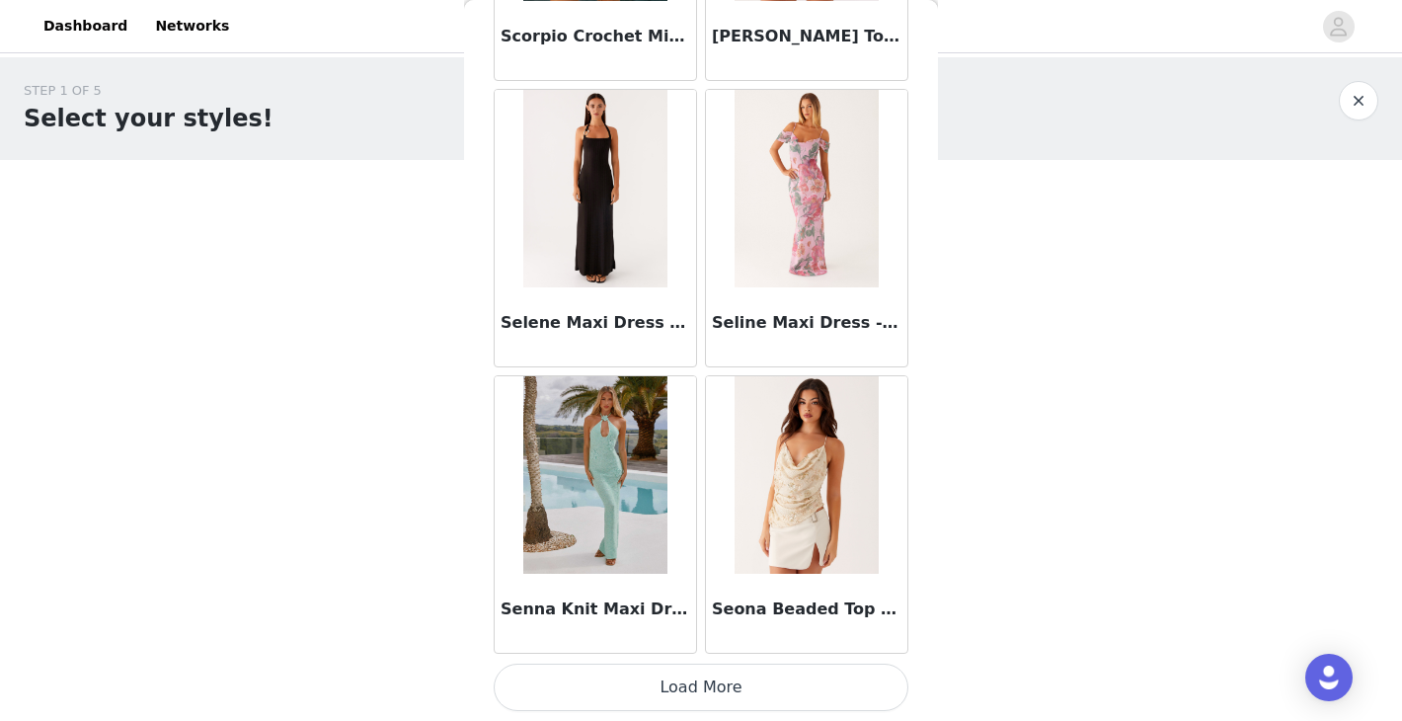
click at [707, 696] on button "Load More" at bounding box center [701, 686] width 415 height 47
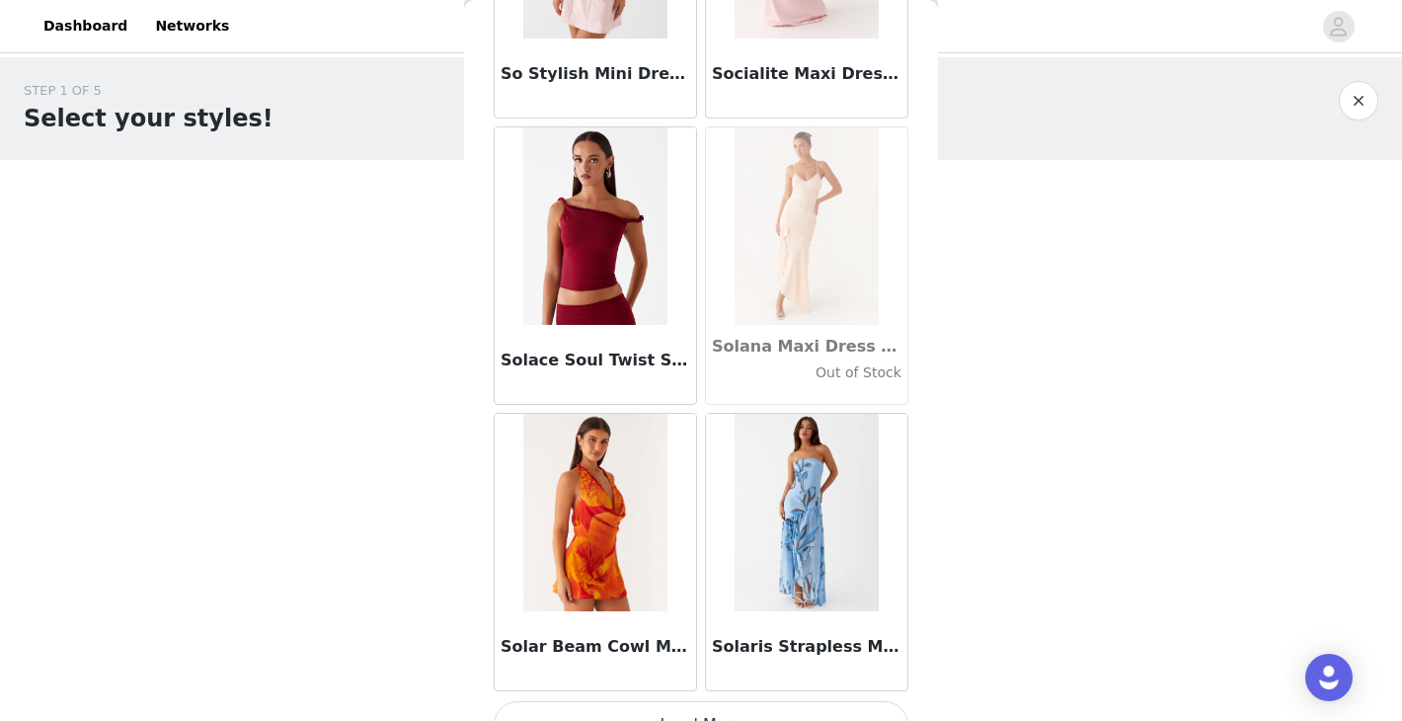
scroll to position [105350, 0]
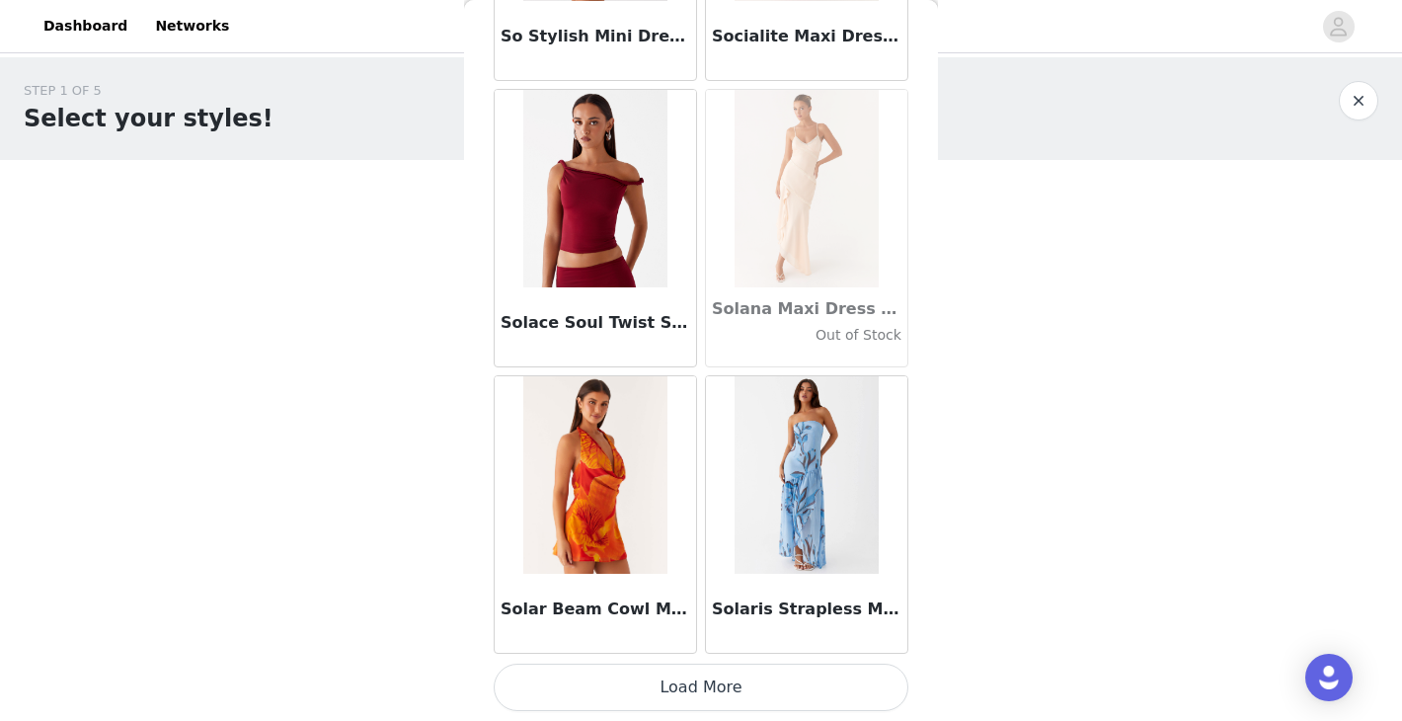
click at [738, 696] on button "Load More" at bounding box center [701, 686] width 415 height 47
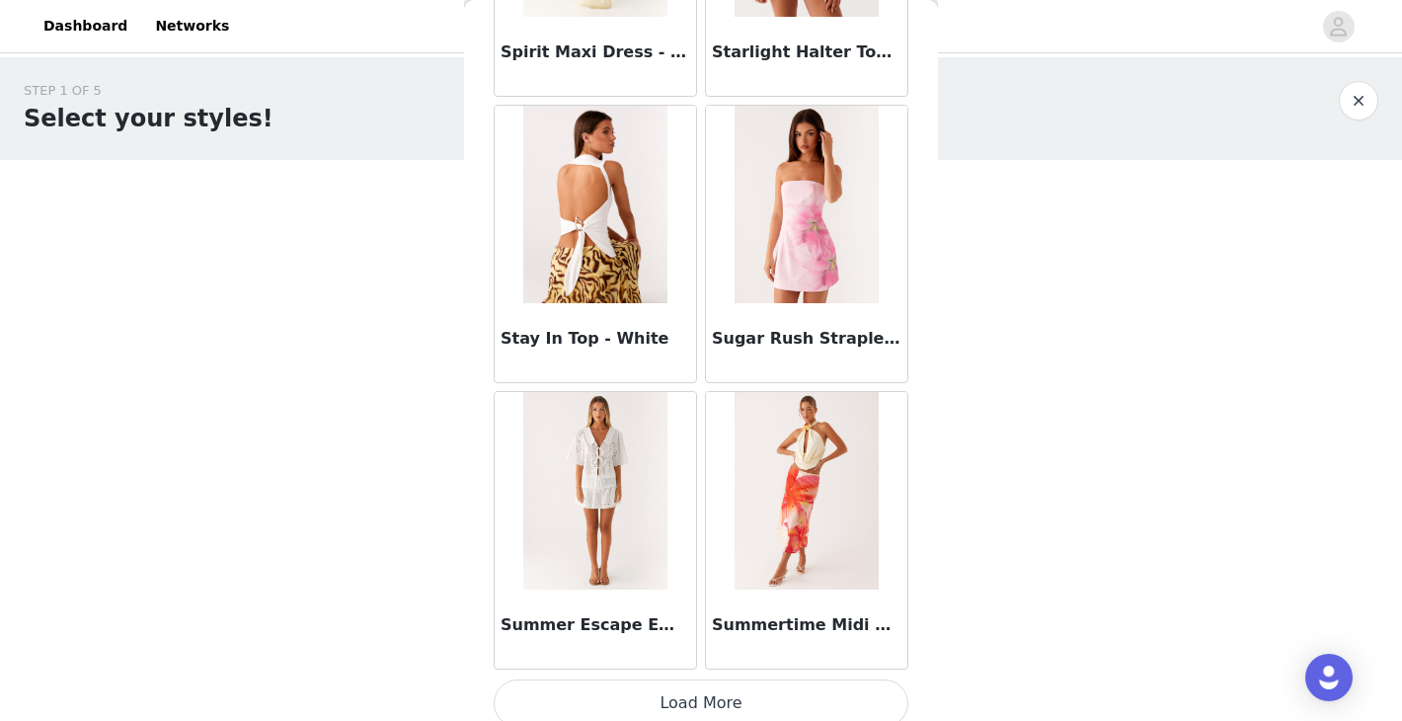
scroll to position [108212, 0]
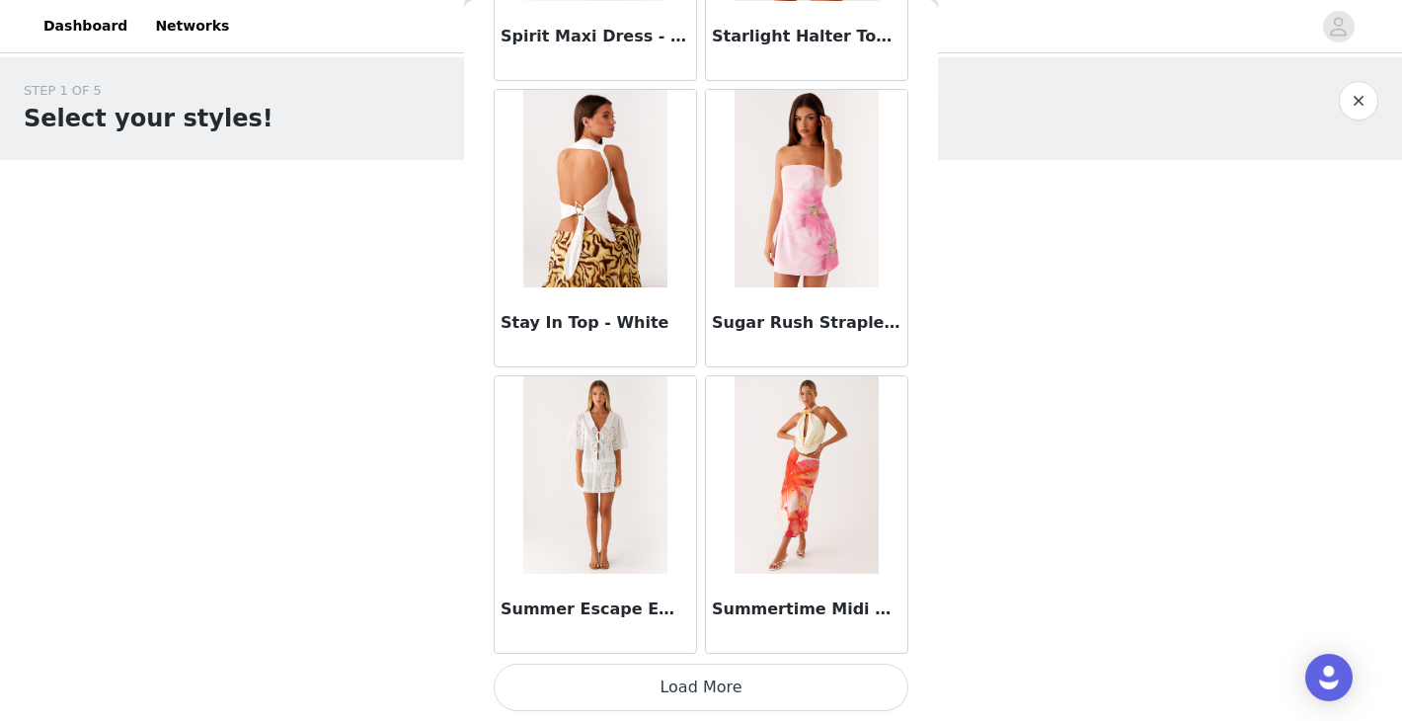
click at [788, 672] on button "Load More" at bounding box center [701, 686] width 415 height 47
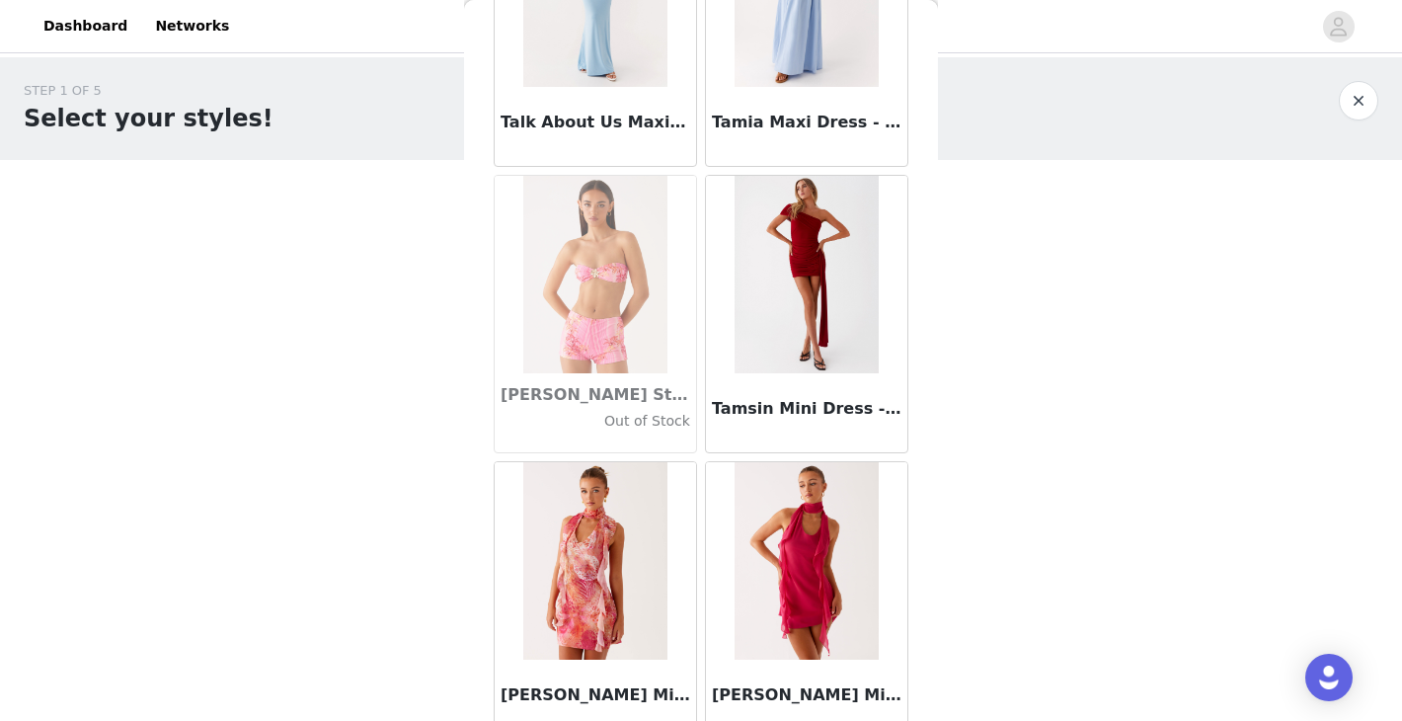
scroll to position [111075, 0]
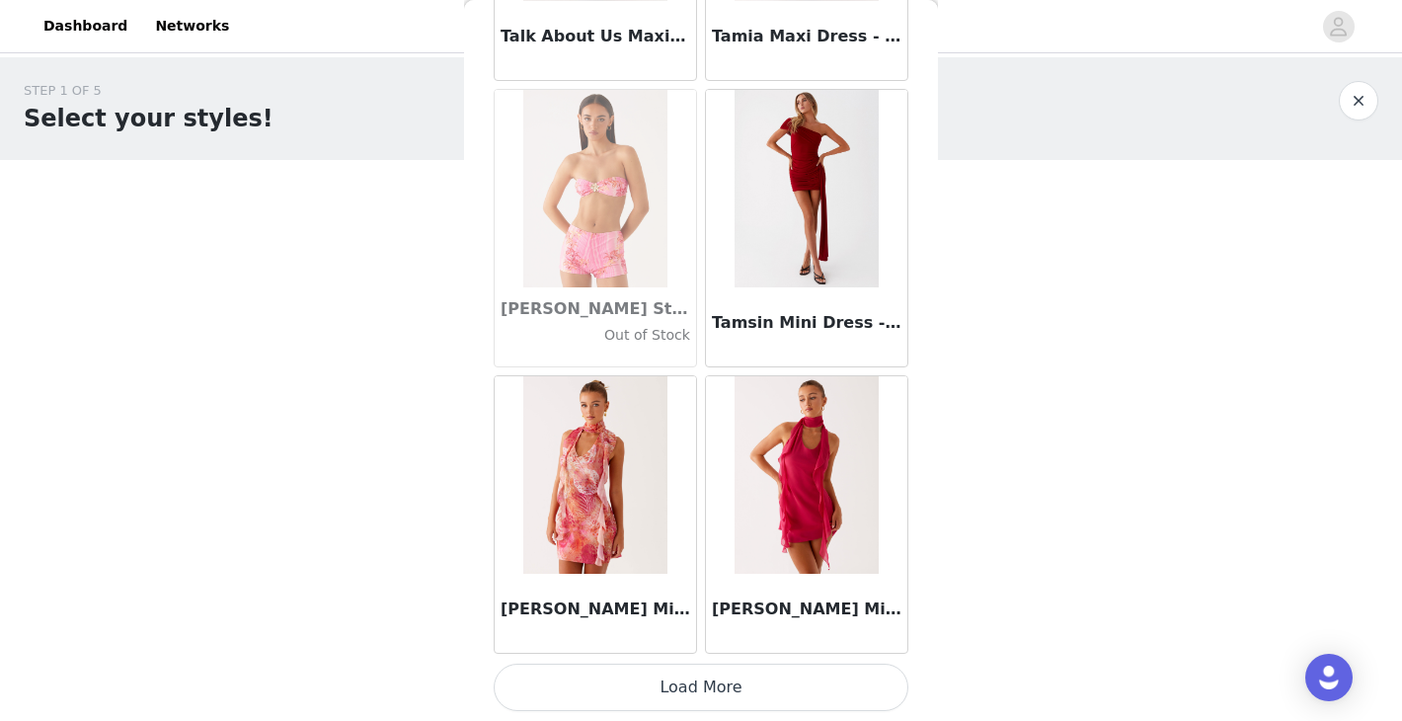
click at [721, 676] on button "Load More" at bounding box center [701, 686] width 415 height 47
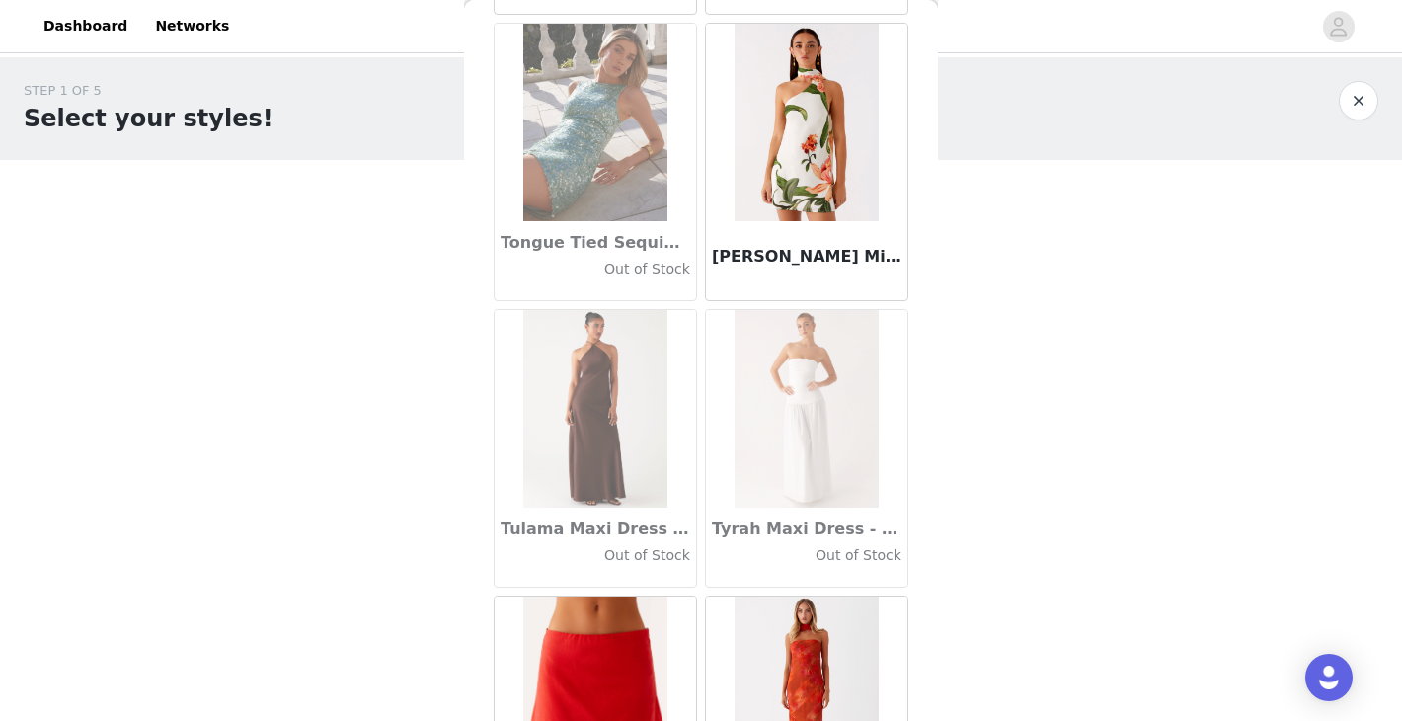
scroll to position [113937, 0]
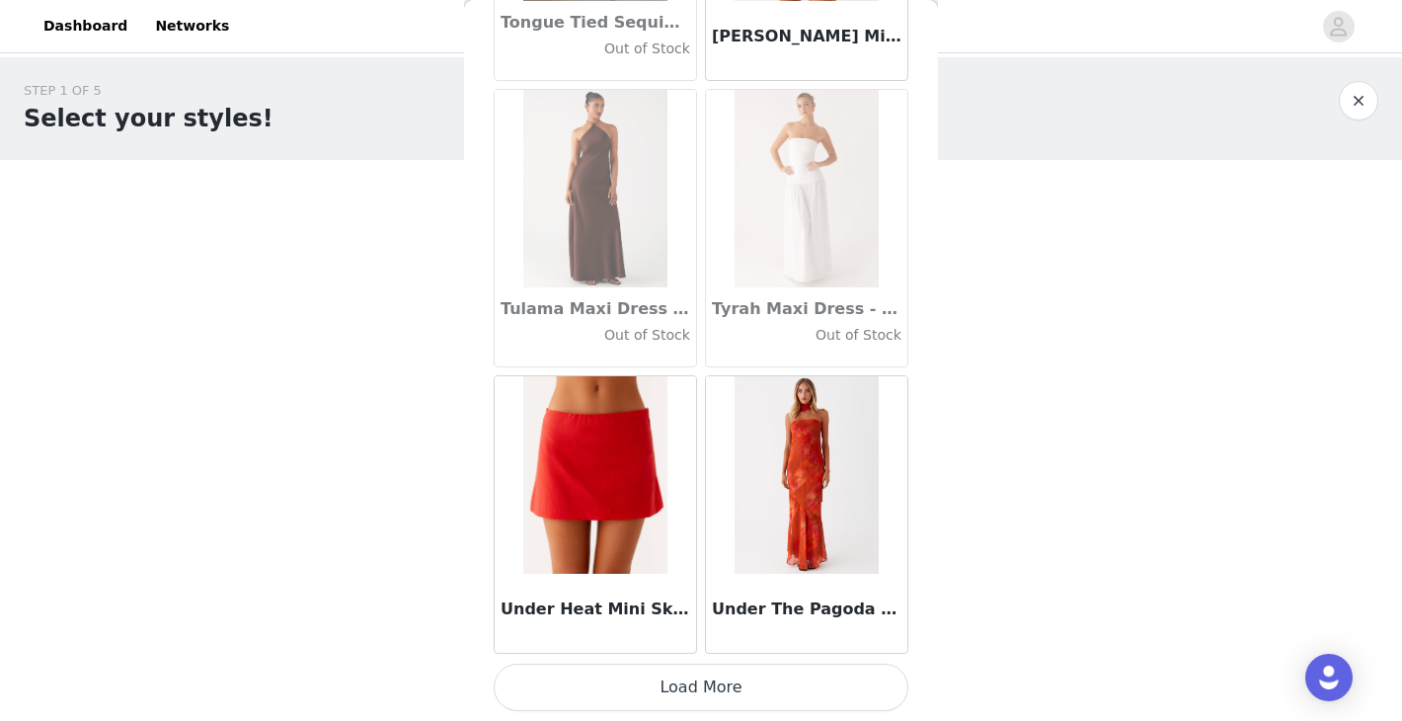
click at [729, 701] on button "Load More" at bounding box center [701, 686] width 415 height 47
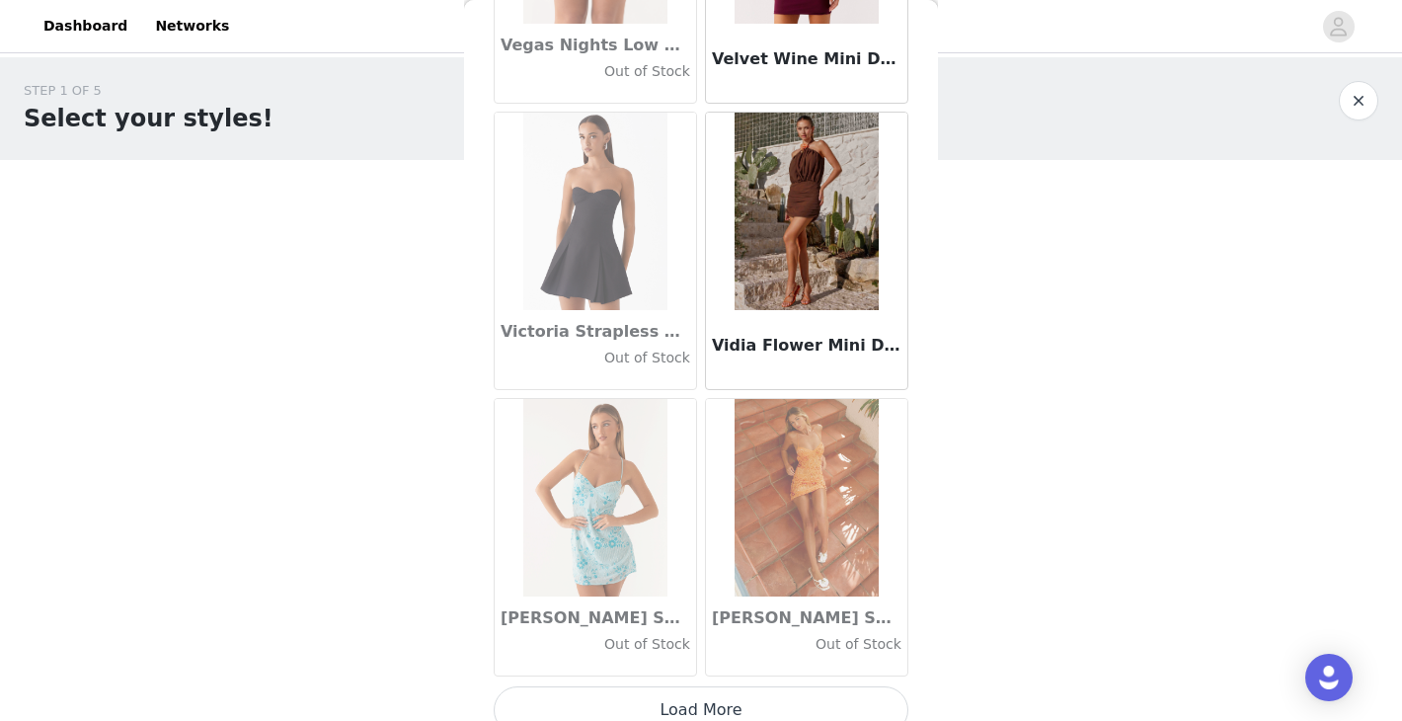
scroll to position [116800, 0]
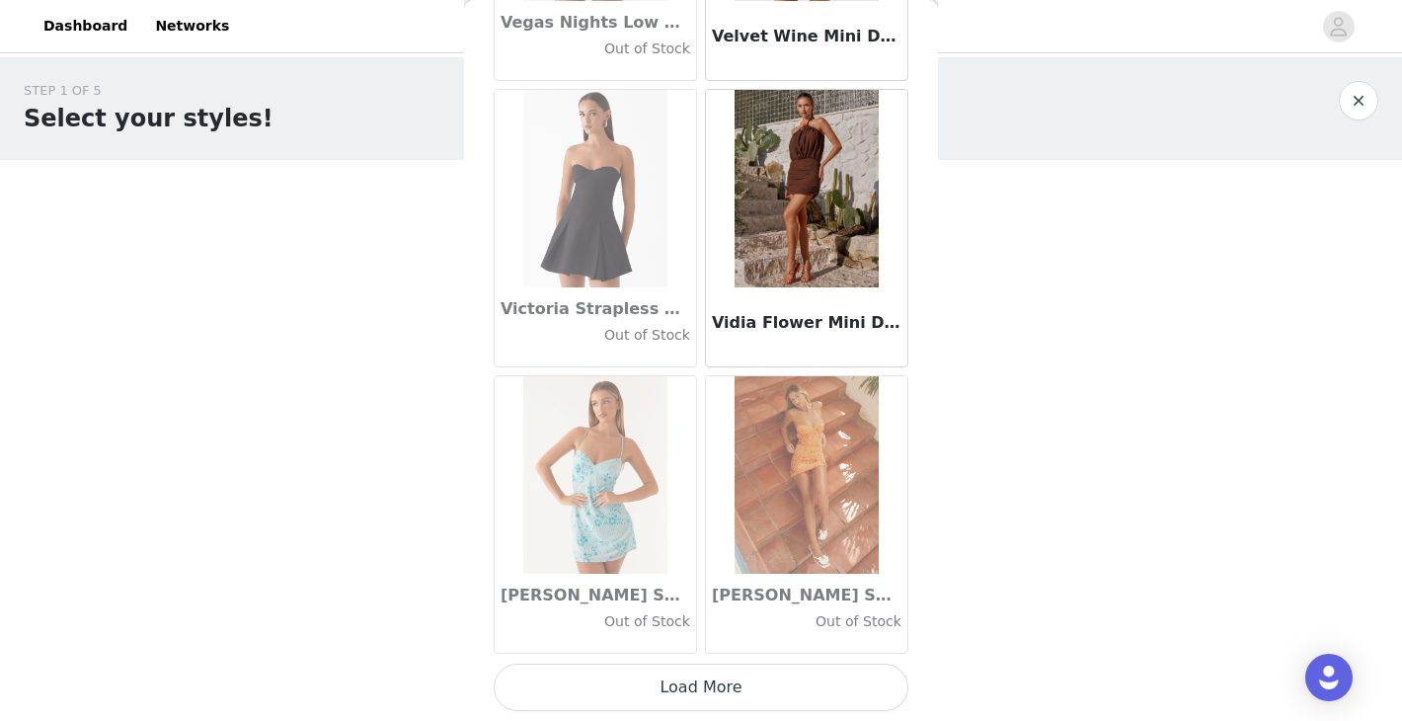
click at [753, 694] on button "Load More" at bounding box center [701, 686] width 415 height 47
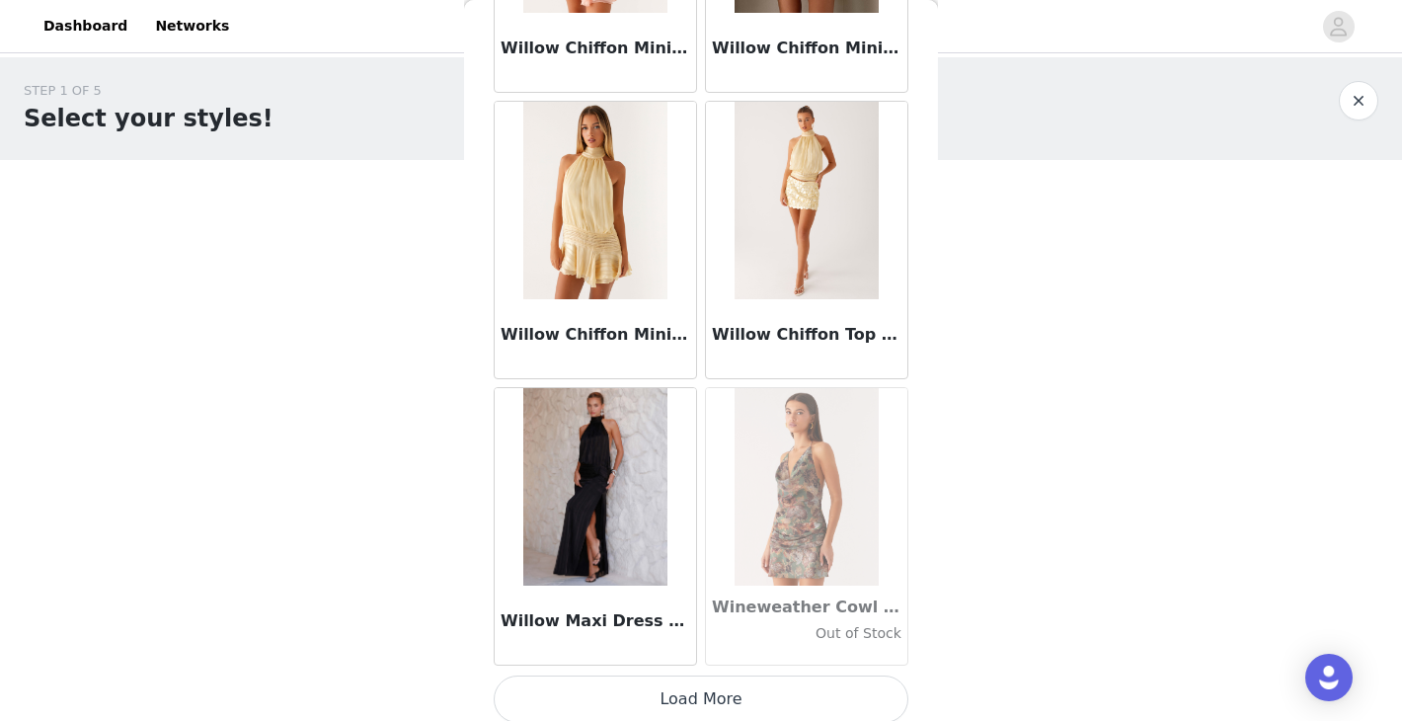
scroll to position [119662, 0]
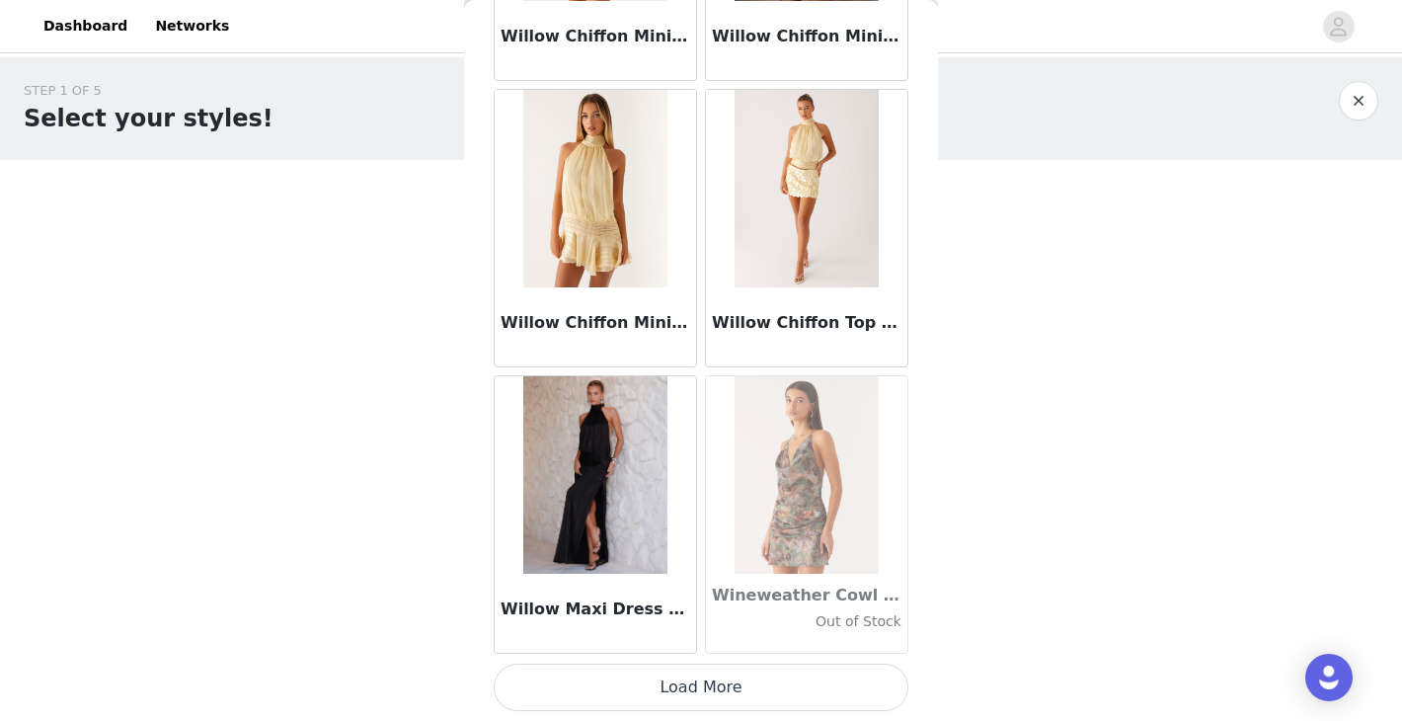
click at [729, 688] on button "Load More" at bounding box center [701, 686] width 415 height 47
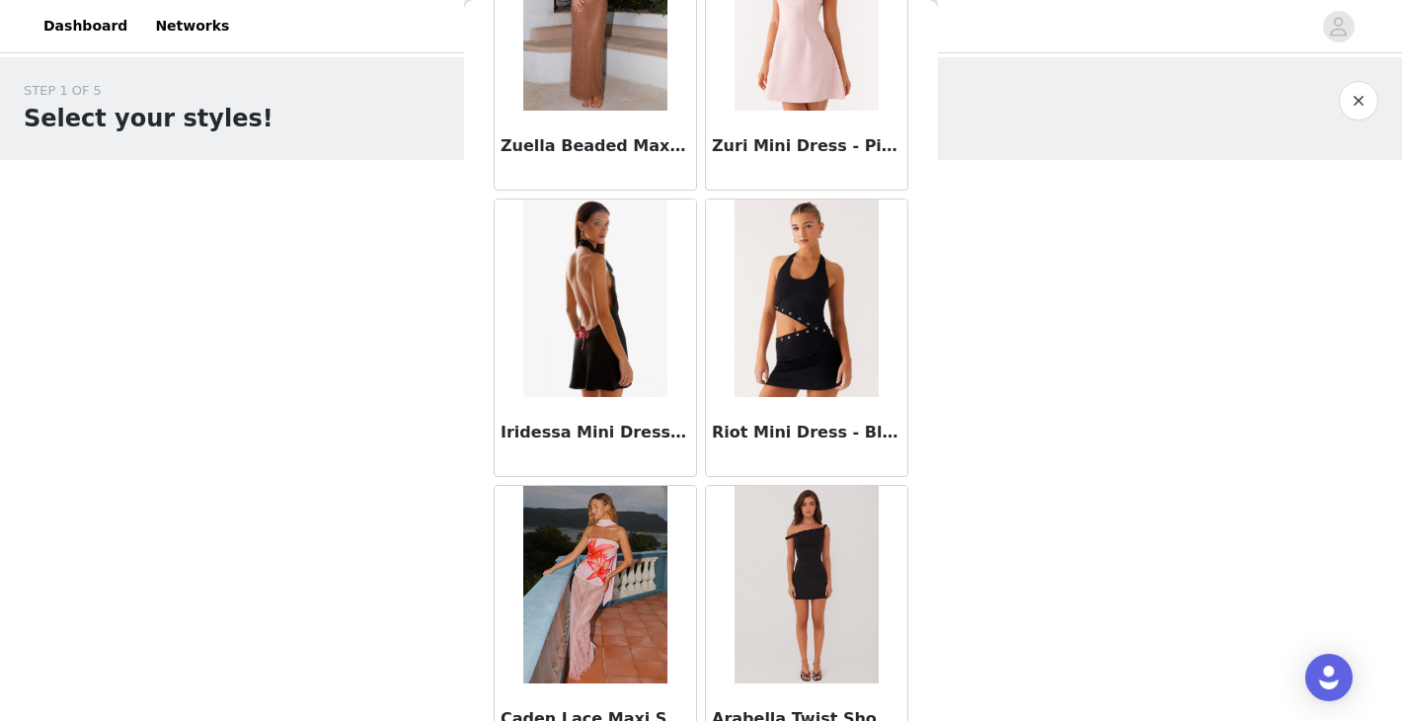
scroll to position [122525, 0]
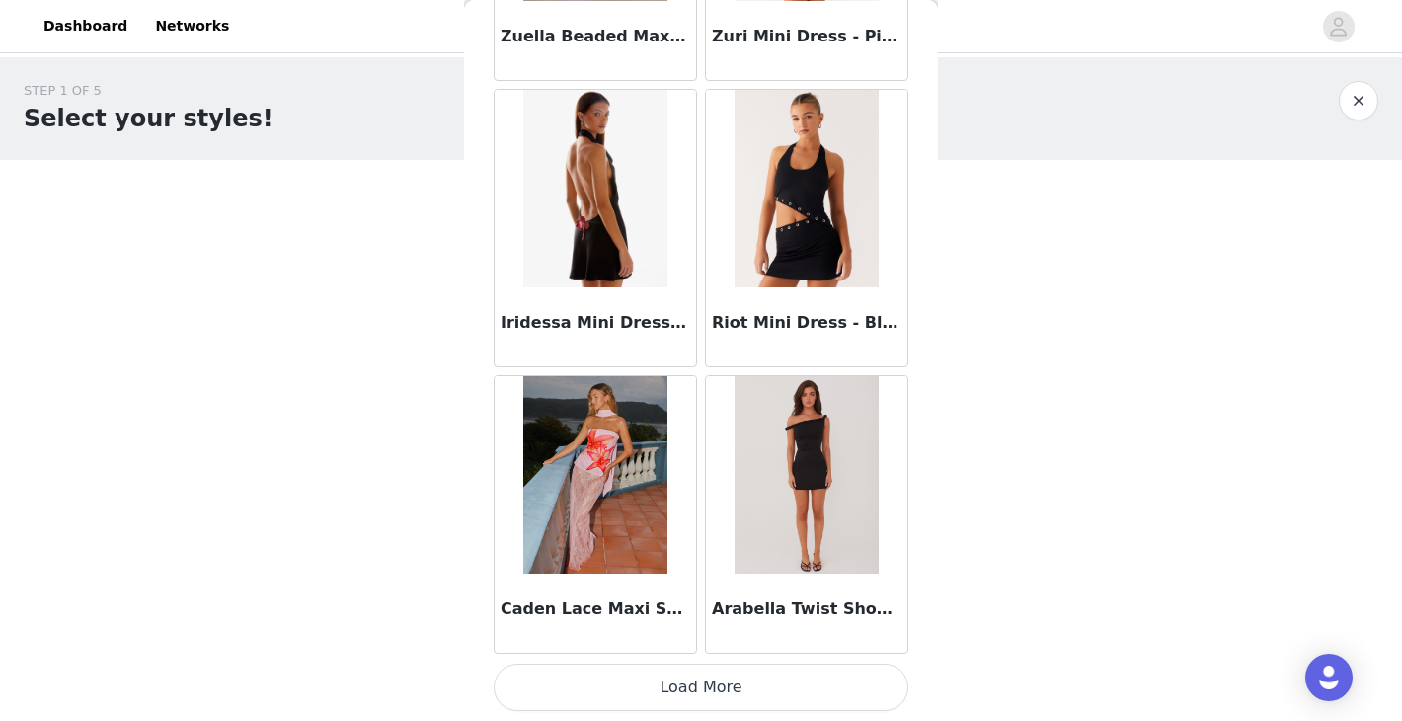
click at [699, 701] on button "Load More" at bounding box center [701, 686] width 415 height 47
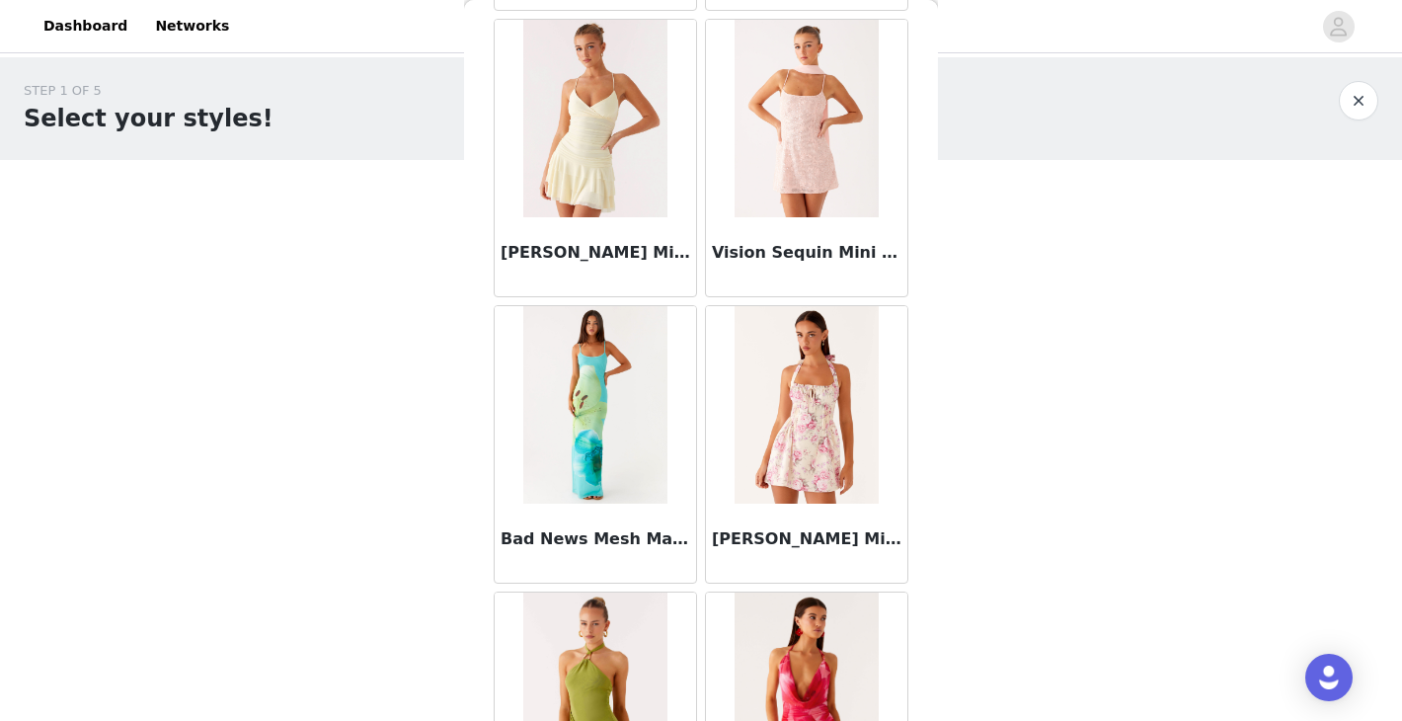
scroll to position [125387, 0]
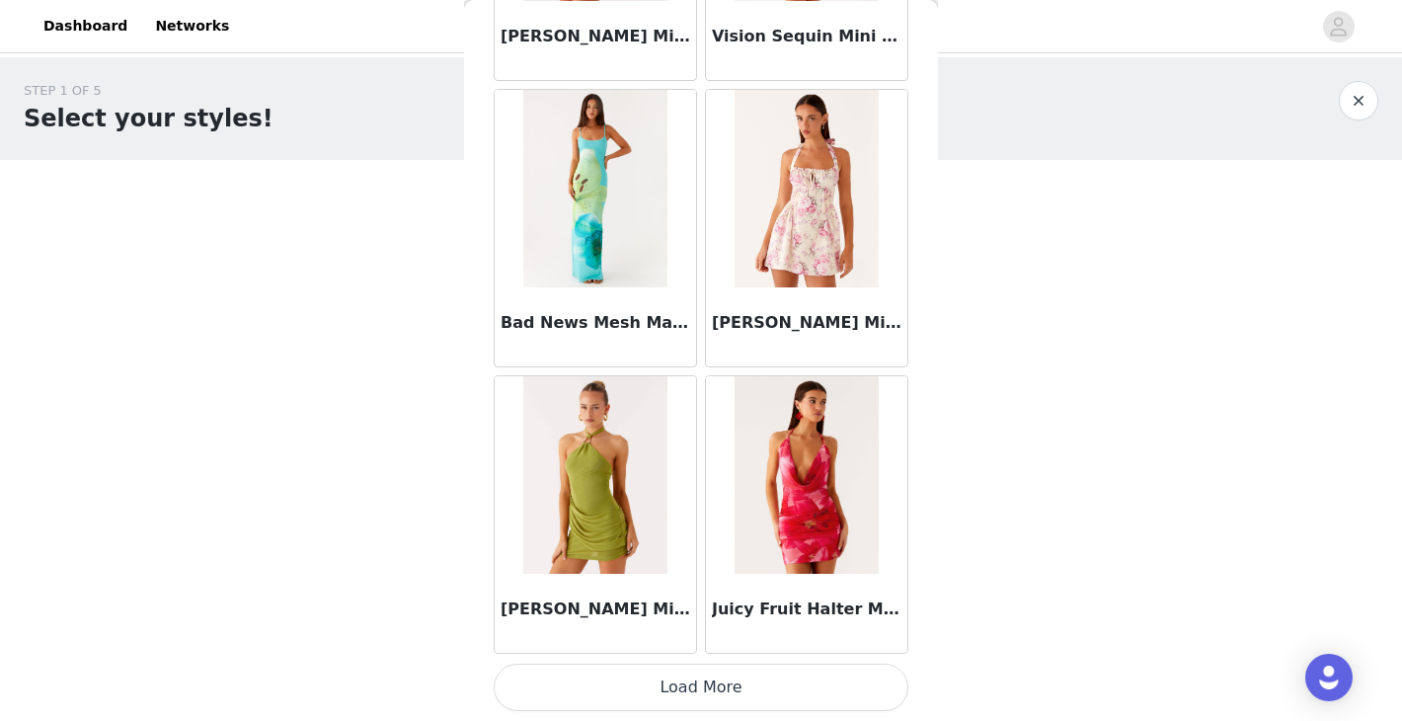
click at [709, 683] on button "Load More" at bounding box center [701, 686] width 415 height 47
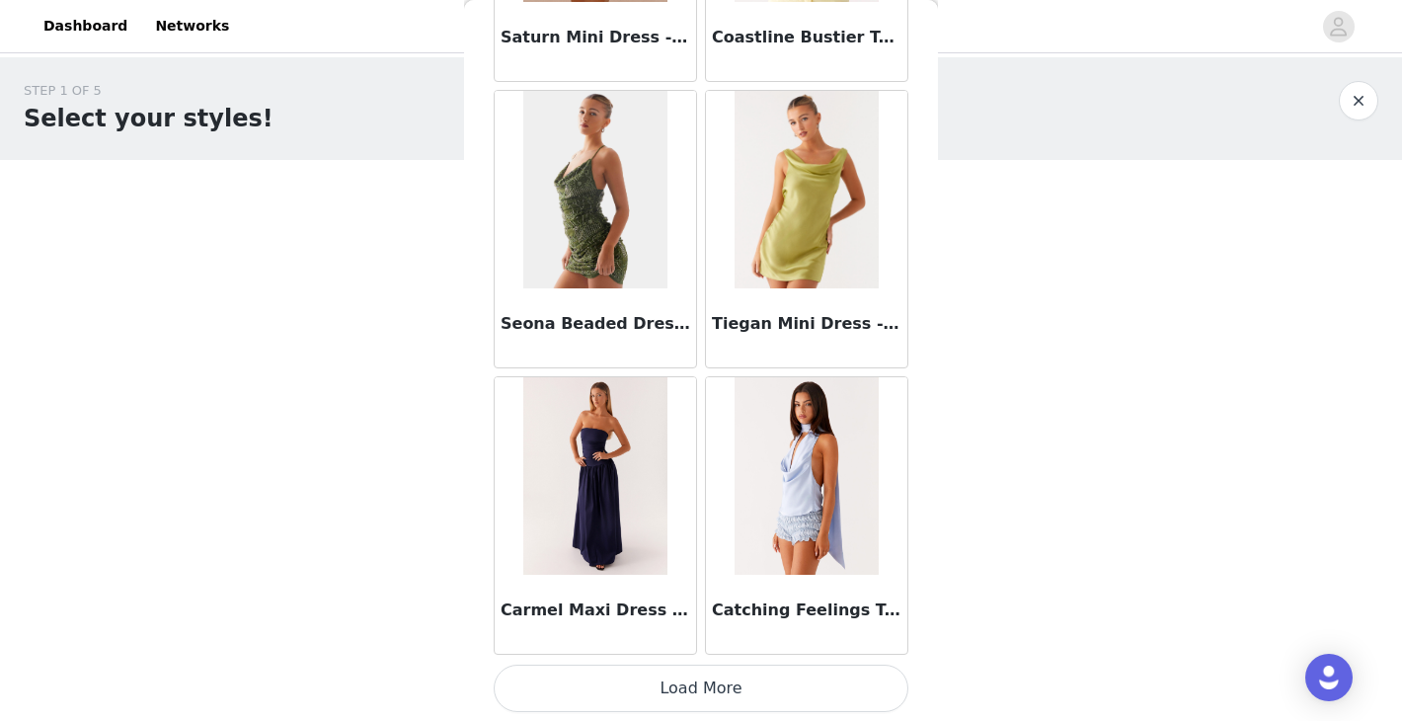
scroll to position [128250, 0]
click at [772, 676] on button "Load More" at bounding box center [701, 686] width 415 height 47
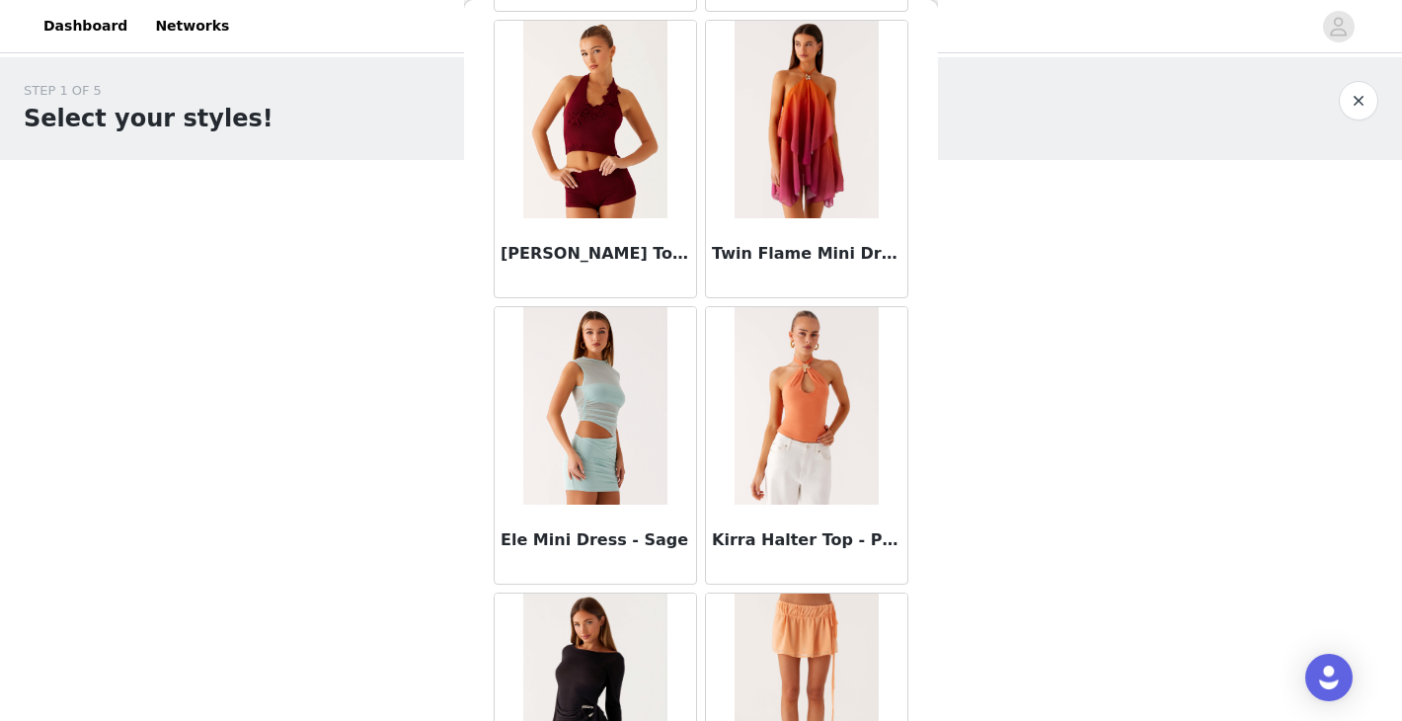
scroll to position [131112, 0]
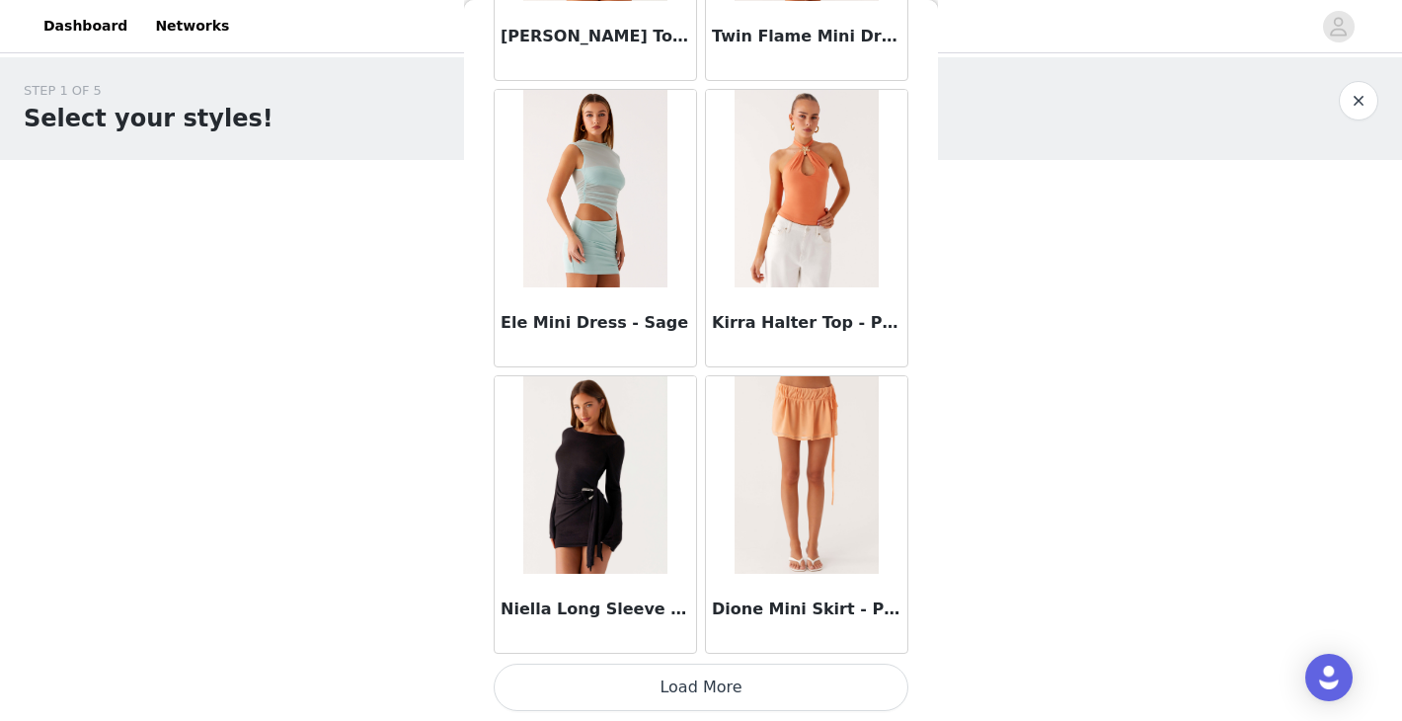
click at [720, 694] on button "Load More" at bounding box center [701, 686] width 415 height 47
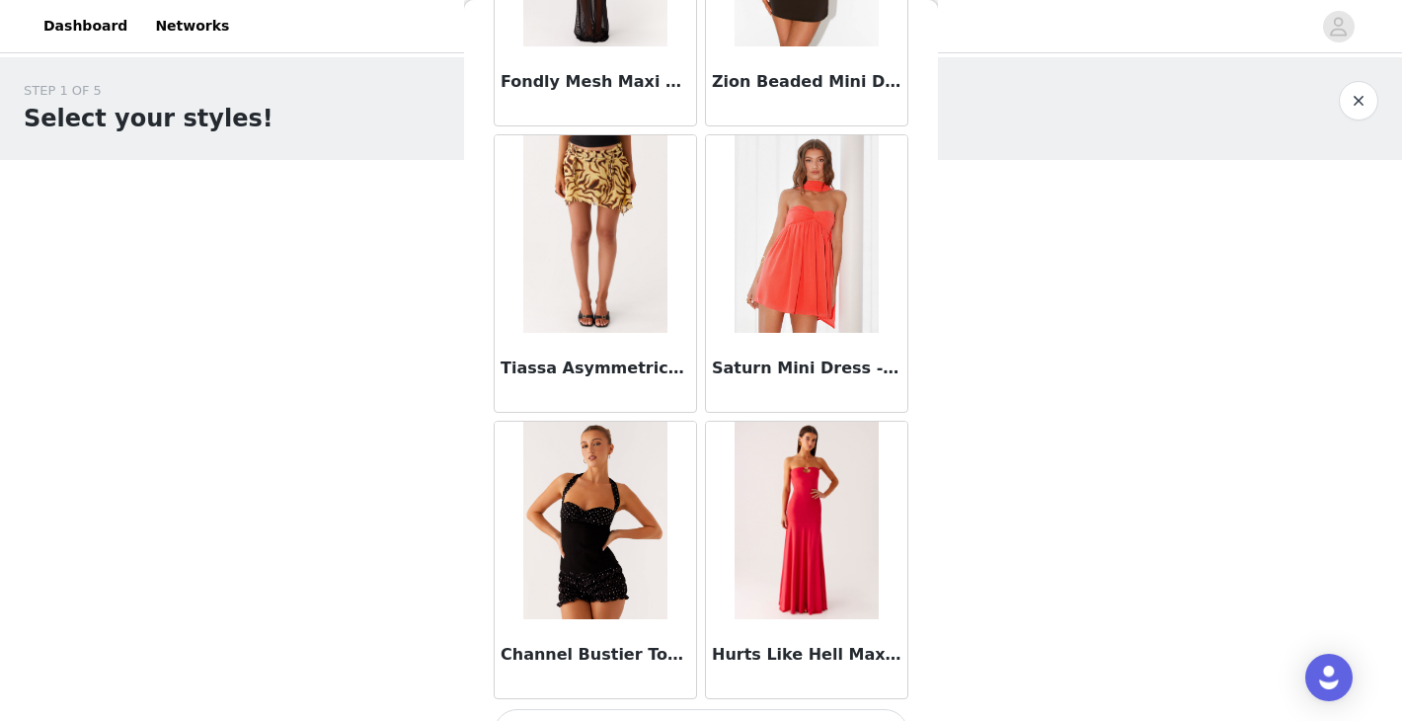
scroll to position [133975, 0]
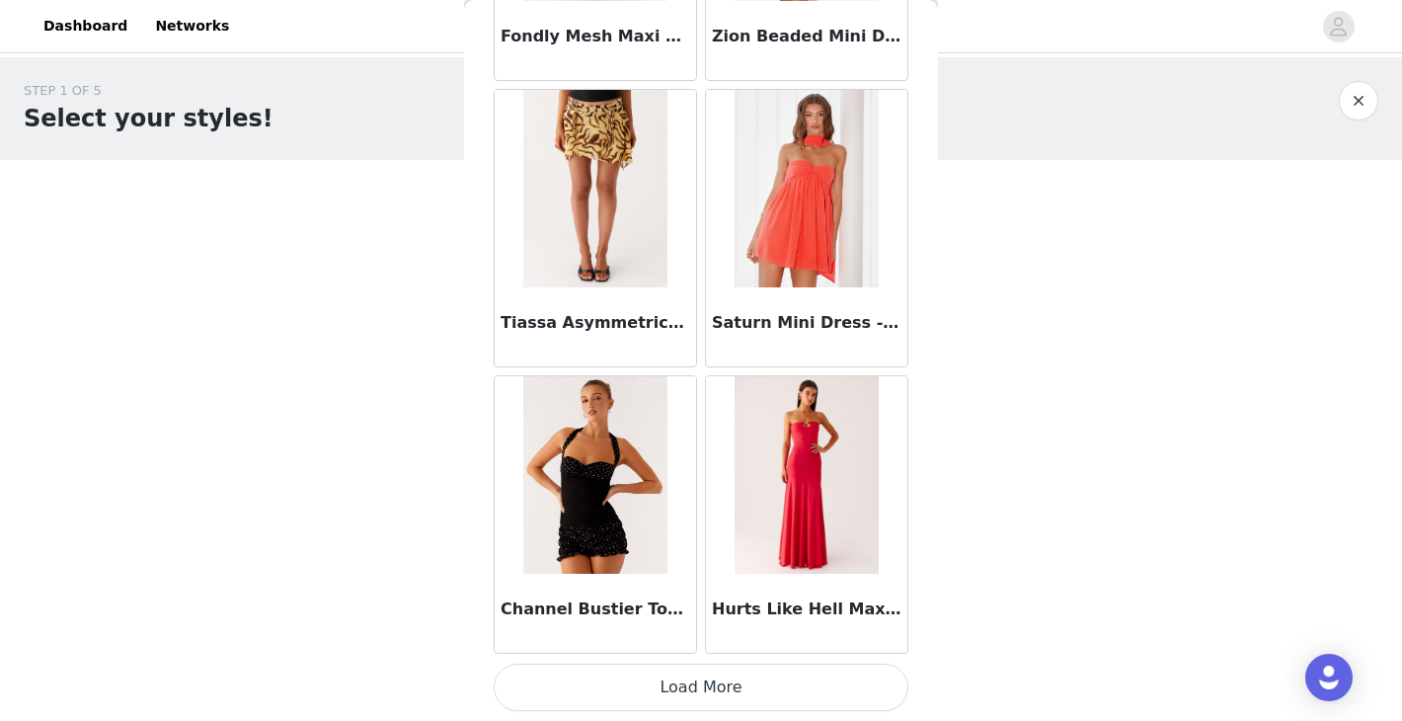
click at [612, 679] on button "Load More" at bounding box center [701, 686] width 415 height 47
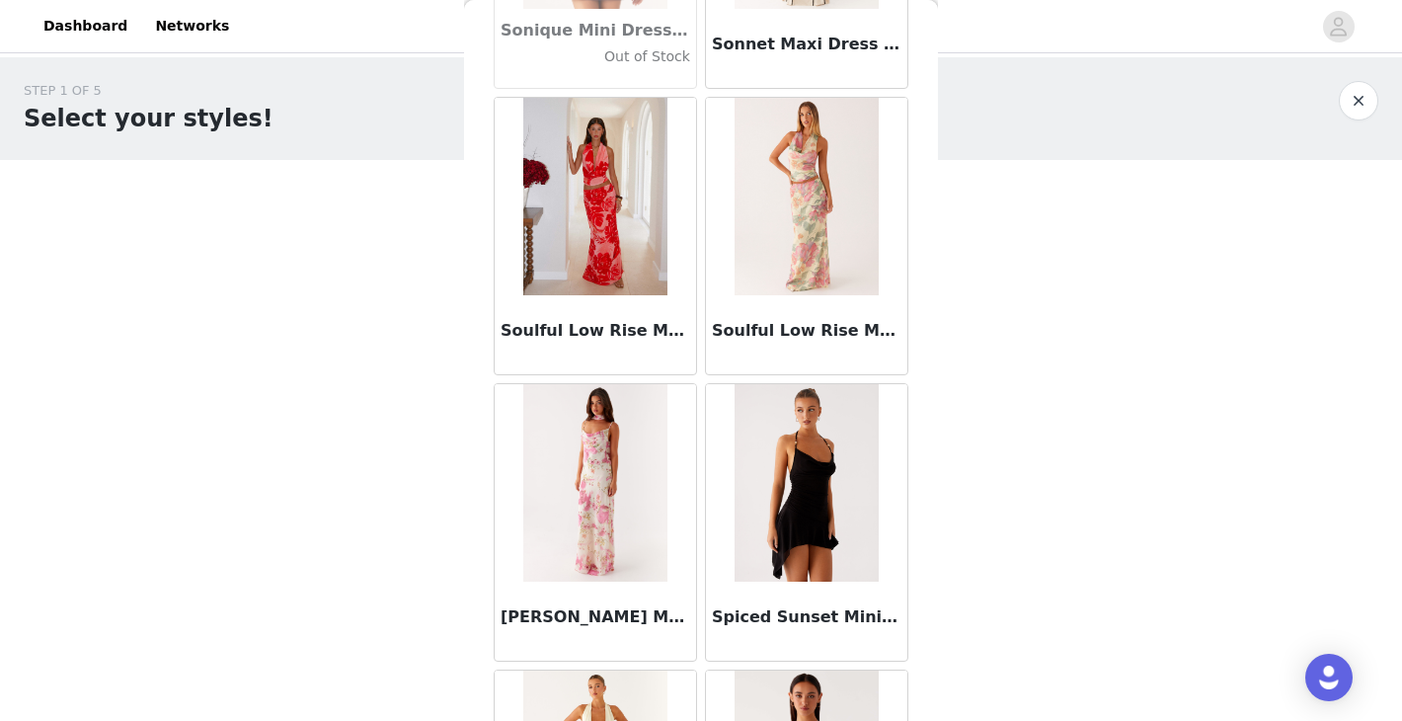
scroll to position [107365, 0]
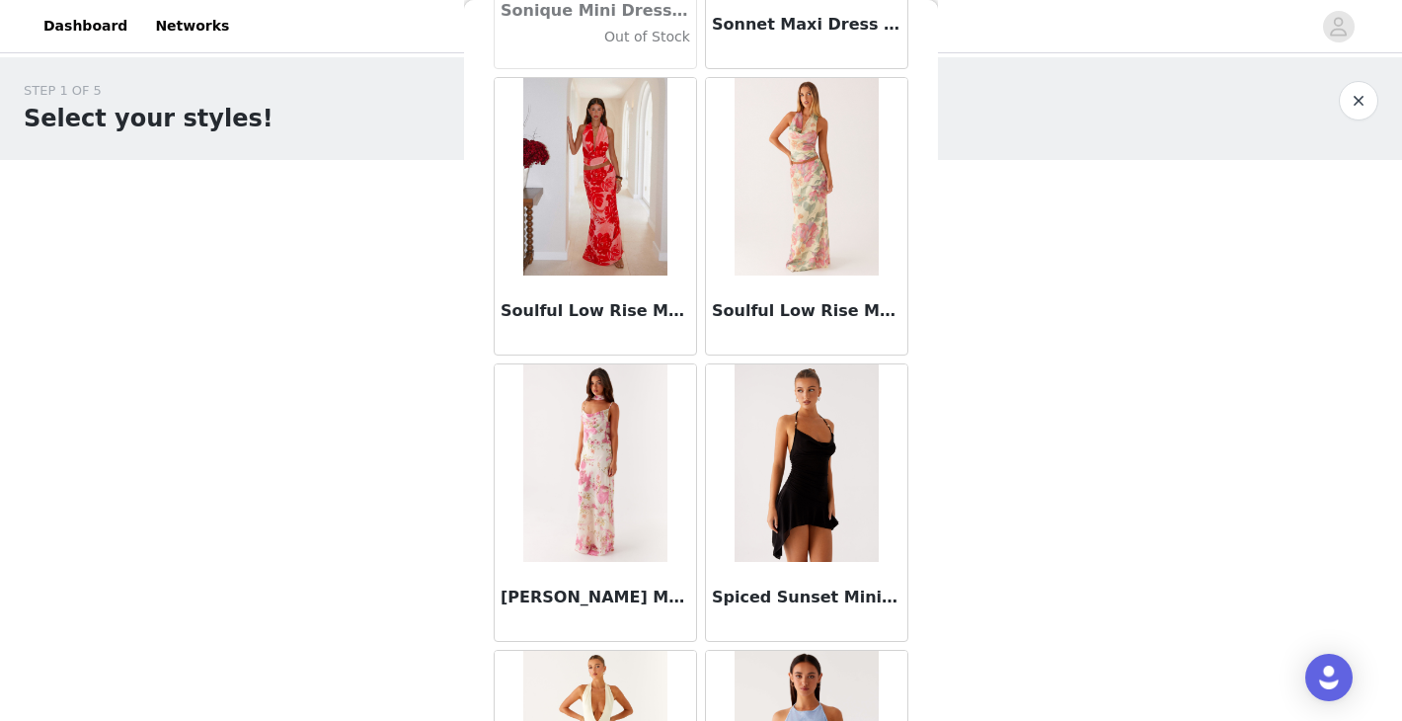
click at [795, 550] on img at bounding box center [805, 462] width 143 height 197
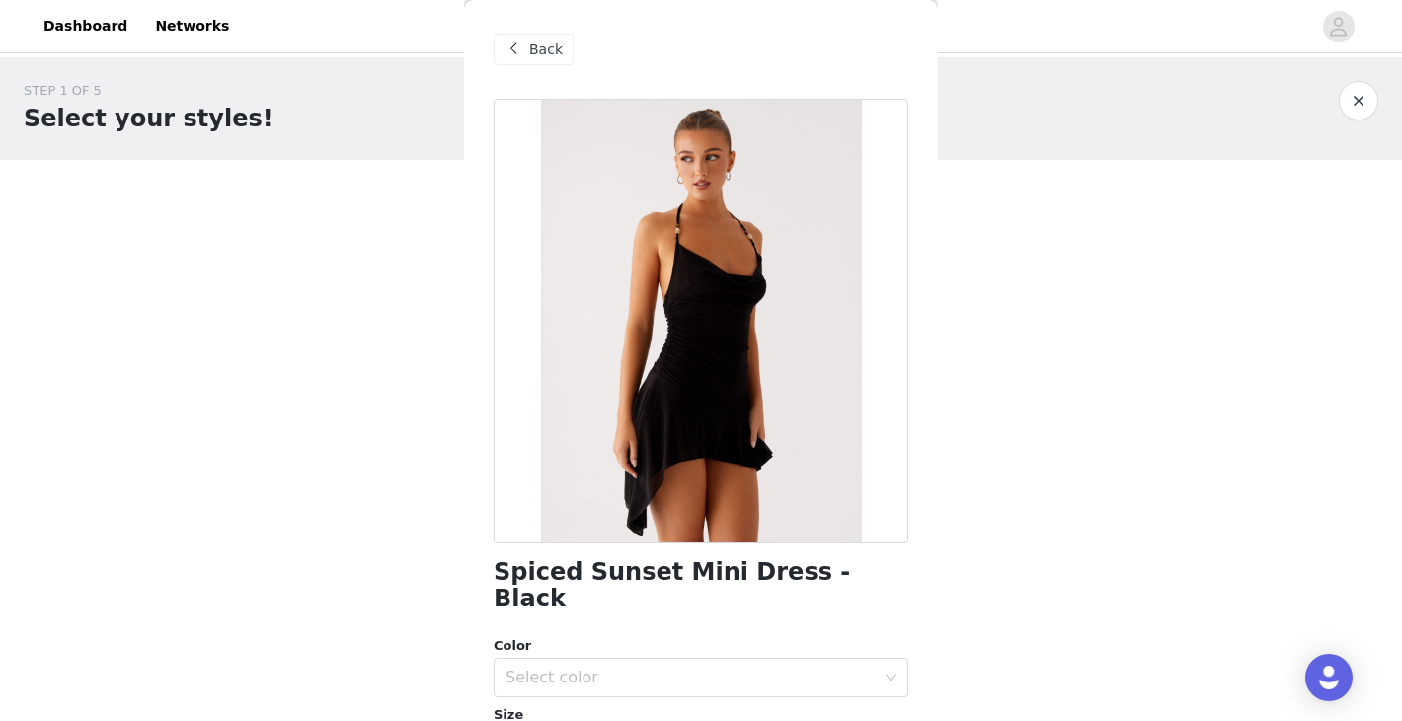
scroll to position [96, 0]
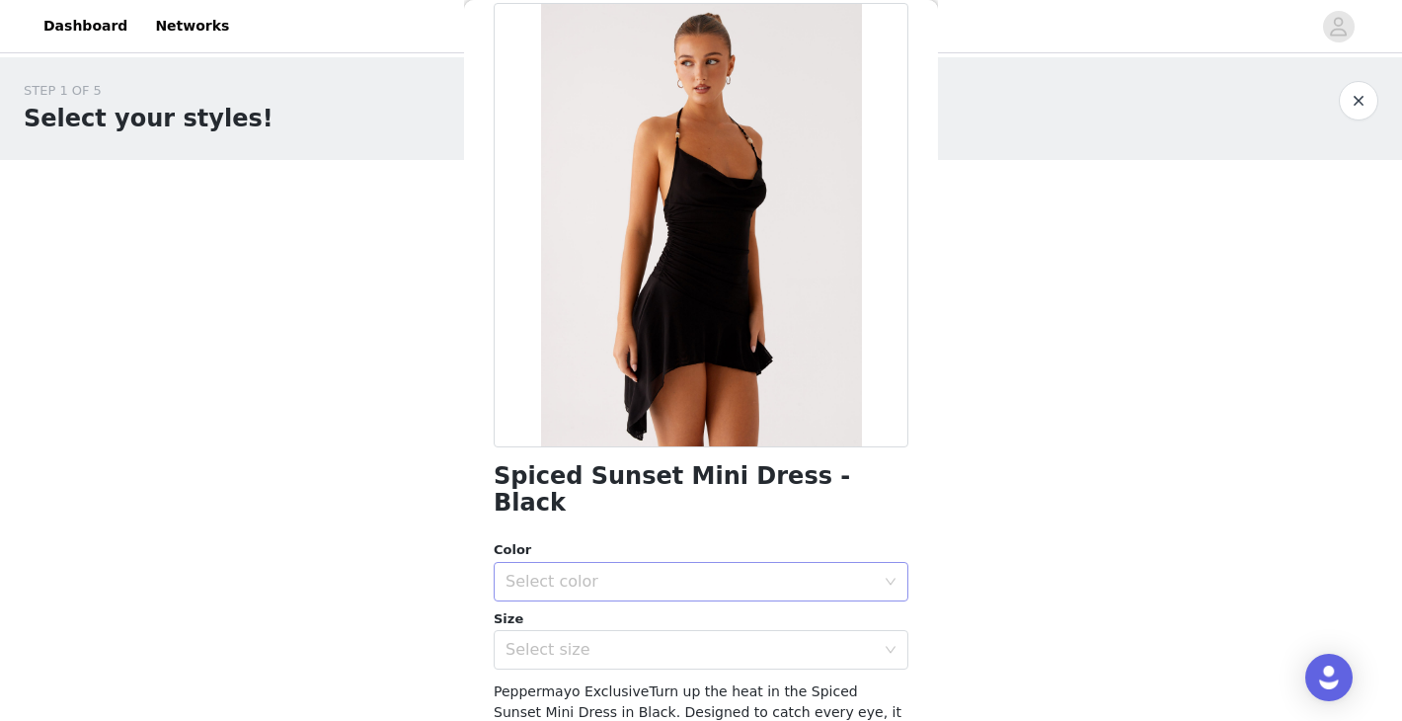
click at [677, 572] on div "Select color" at bounding box center [689, 582] width 369 height 20
click at [668, 598] on li "Black" at bounding box center [701, 598] width 415 height 32
click at [654, 636] on div "Select size" at bounding box center [694, 650] width 378 height 38
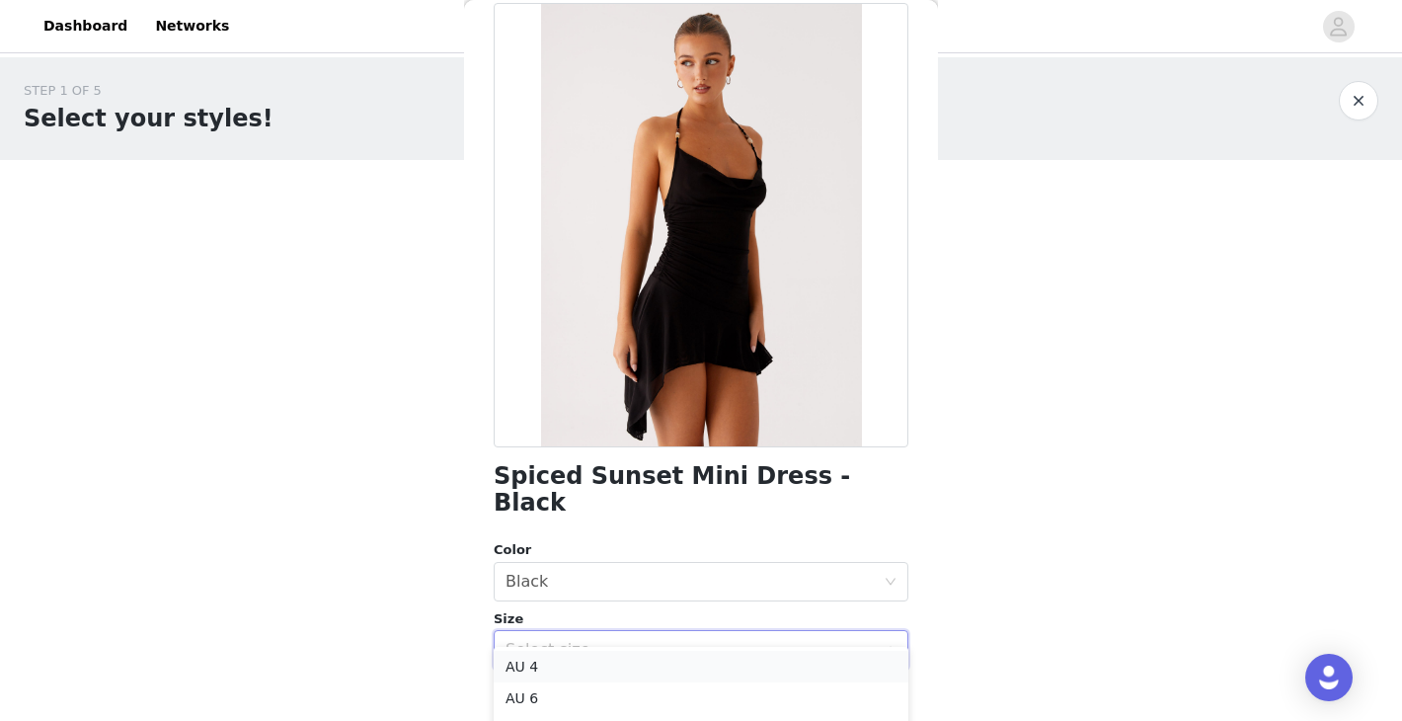
click at [636, 668] on li "AU 4" at bounding box center [701, 666] width 415 height 32
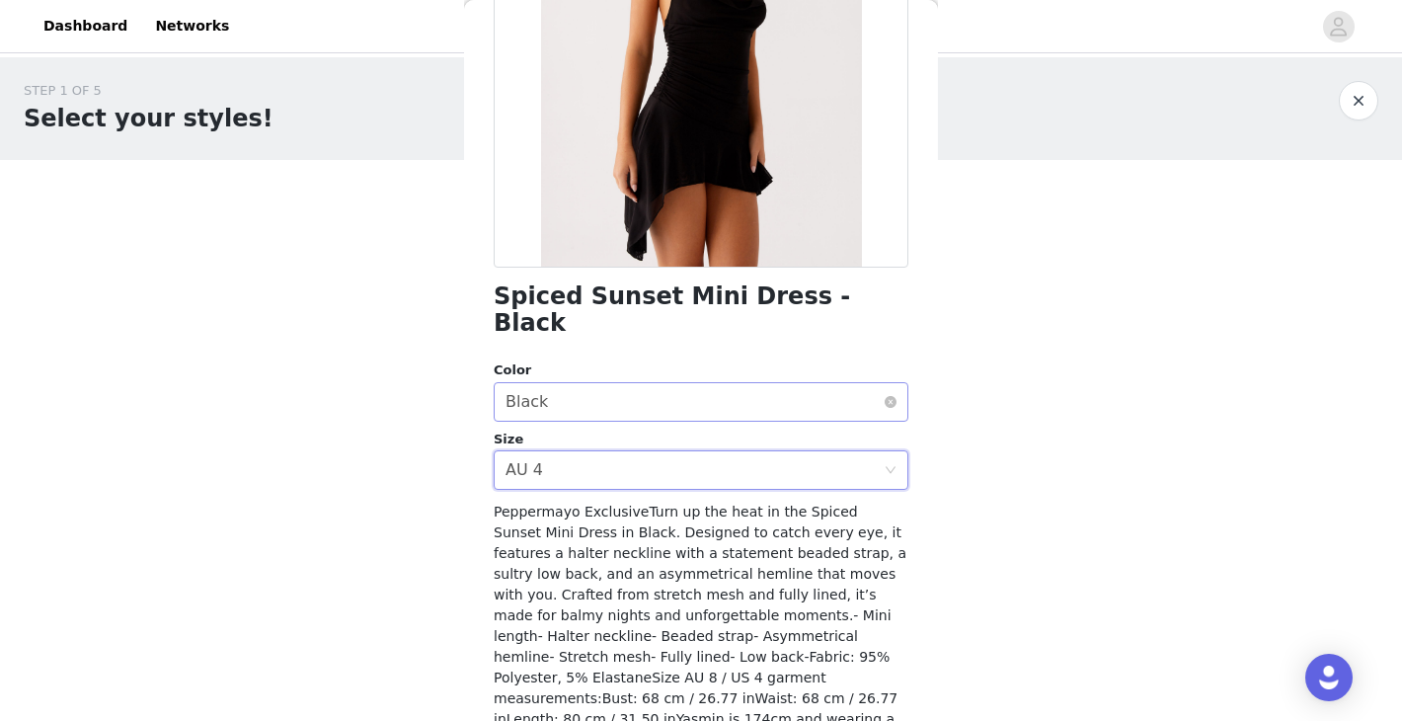
scroll to position [341, 0]
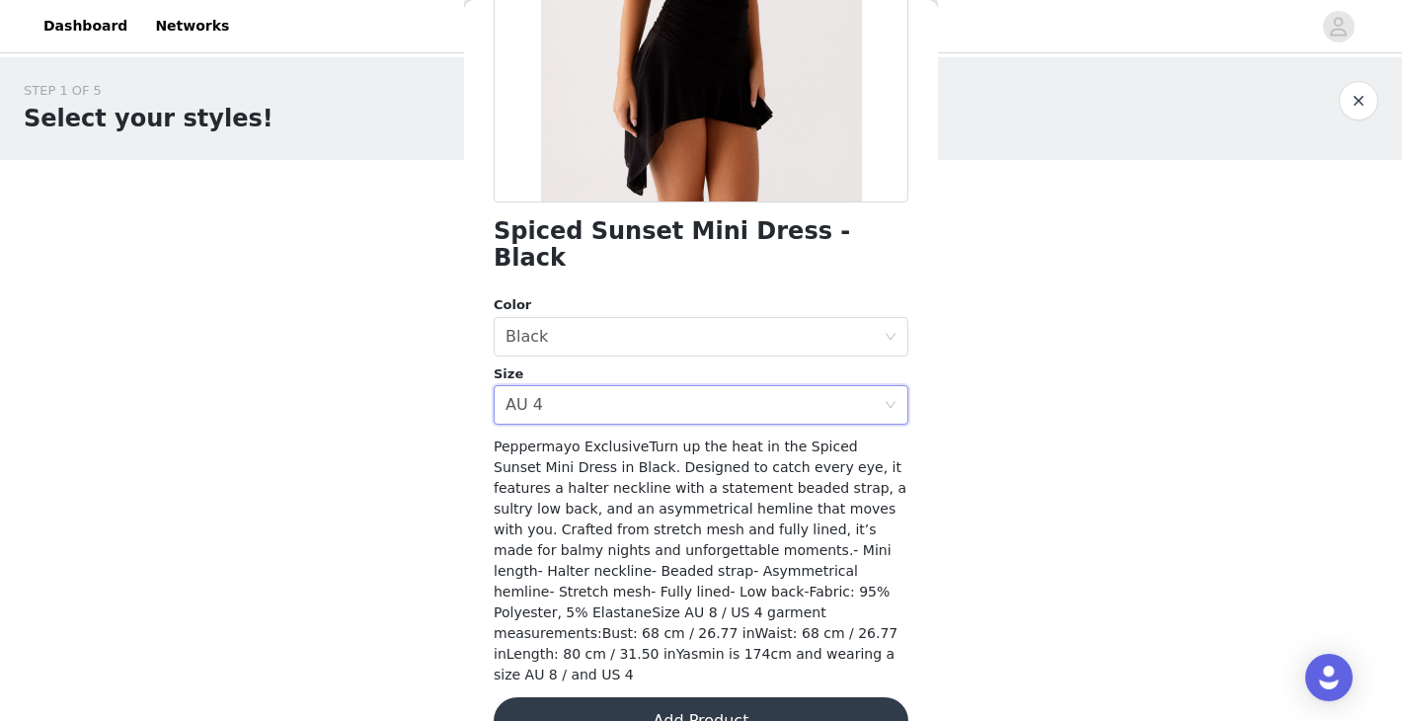
click at [793, 697] on button "Add Product" at bounding box center [701, 720] width 415 height 47
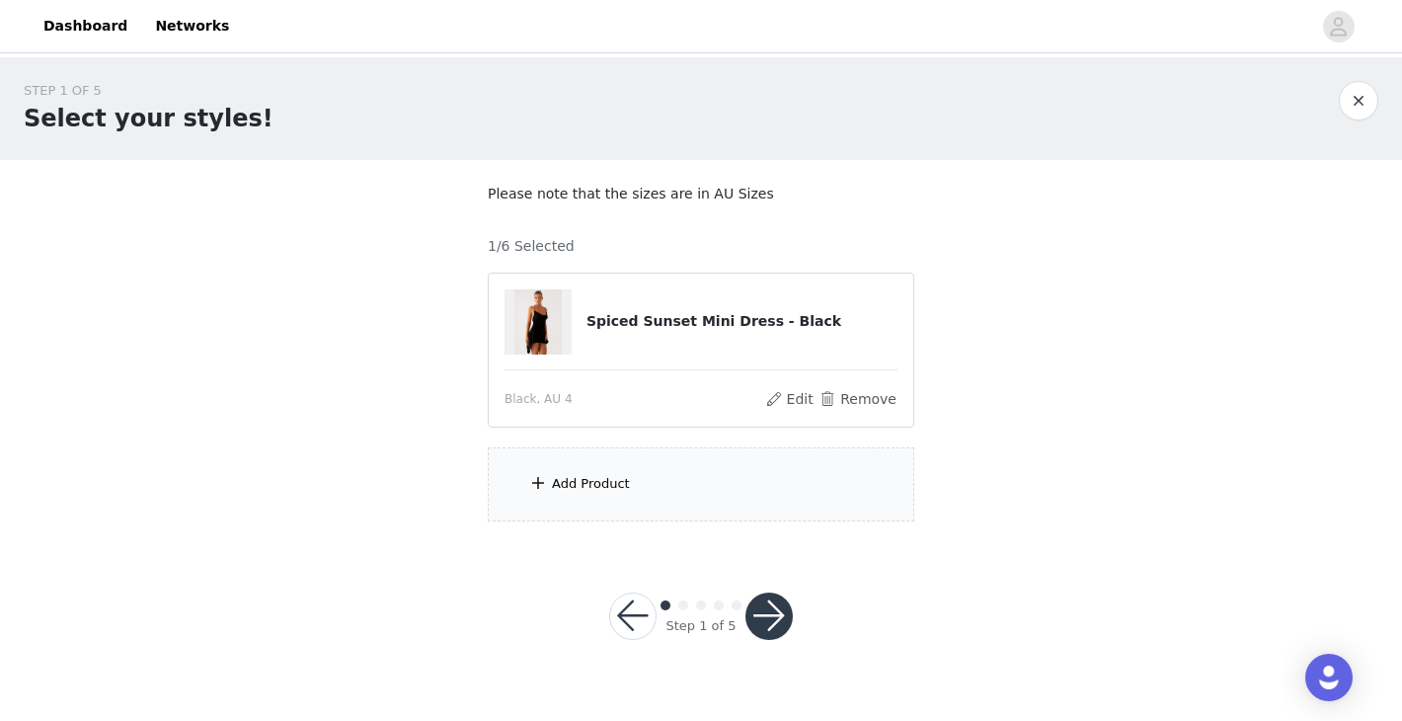
click at [633, 462] on div "Add Product" at bounding box center [701, 484] width 426 height 74
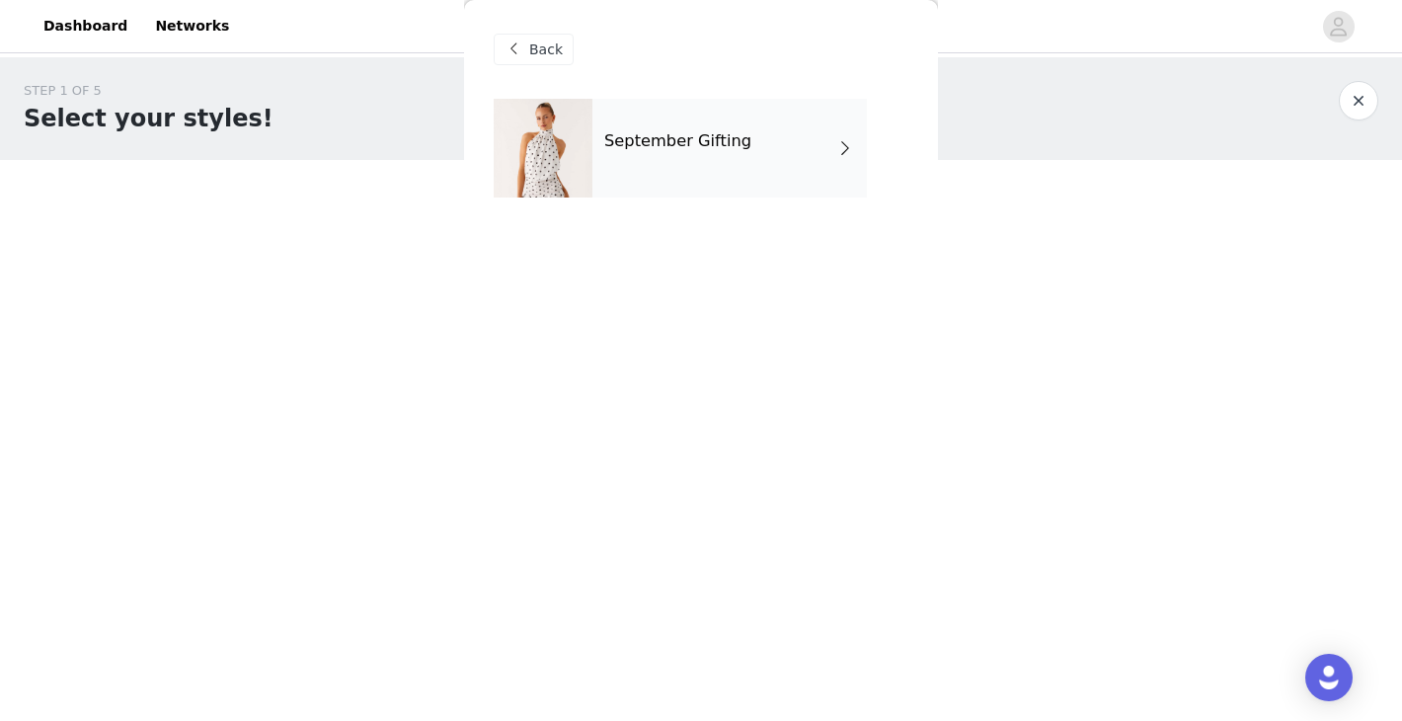
click at [727, 159] on div "September Gifting" at bounding box center [729, 148] width 274 height 99
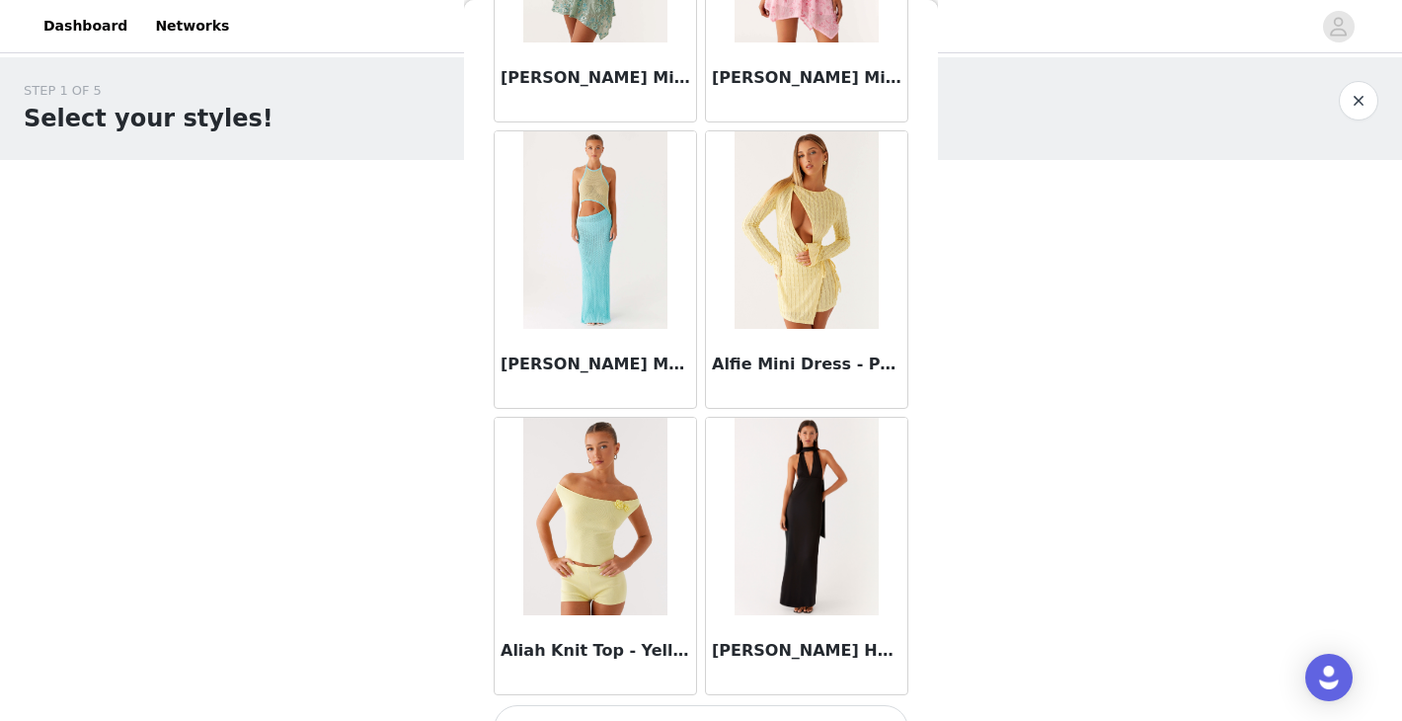
scroll to position [2300, 0]
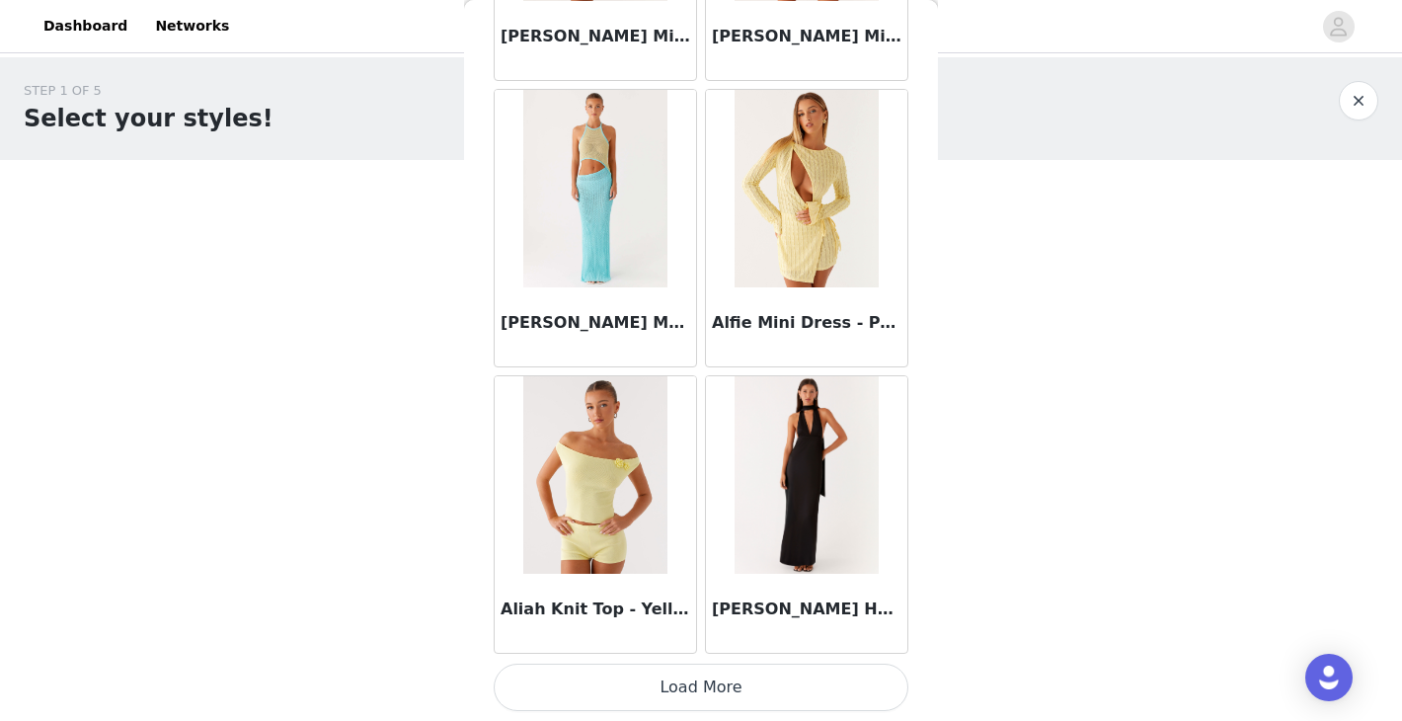
click at [704, 694] on button "Load More" at bounding box center [701, 686] width 415 height 47
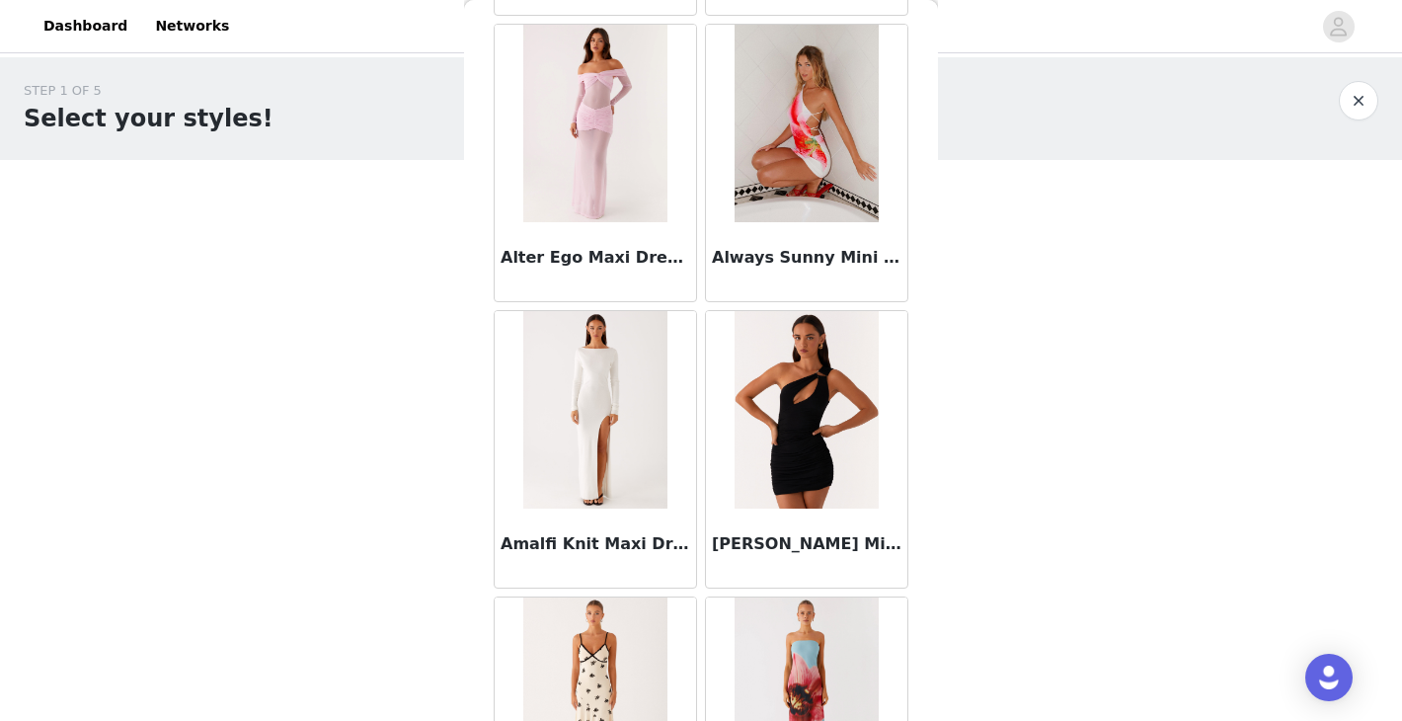
scroll to position [5162, 0]
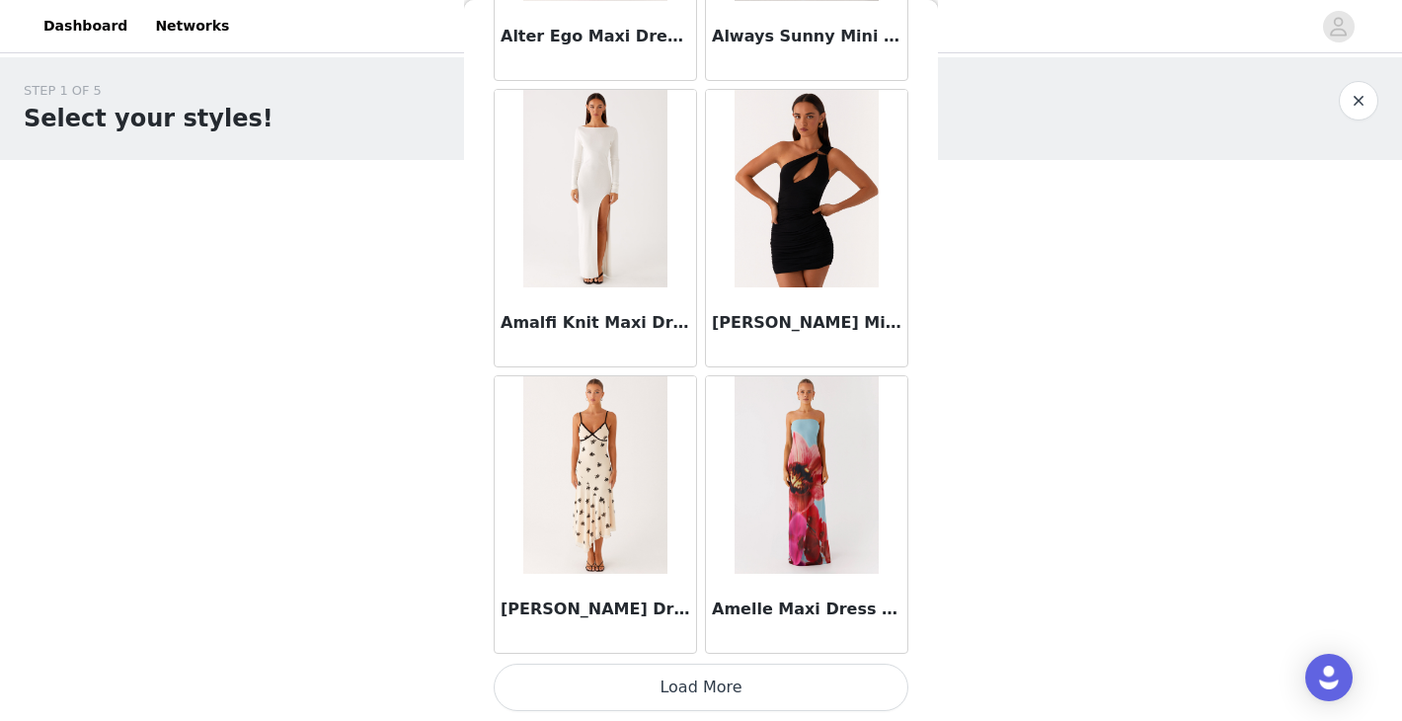
click at [709, 695] on button "Load More" at bounding box center [701, 686] width 415 height 47
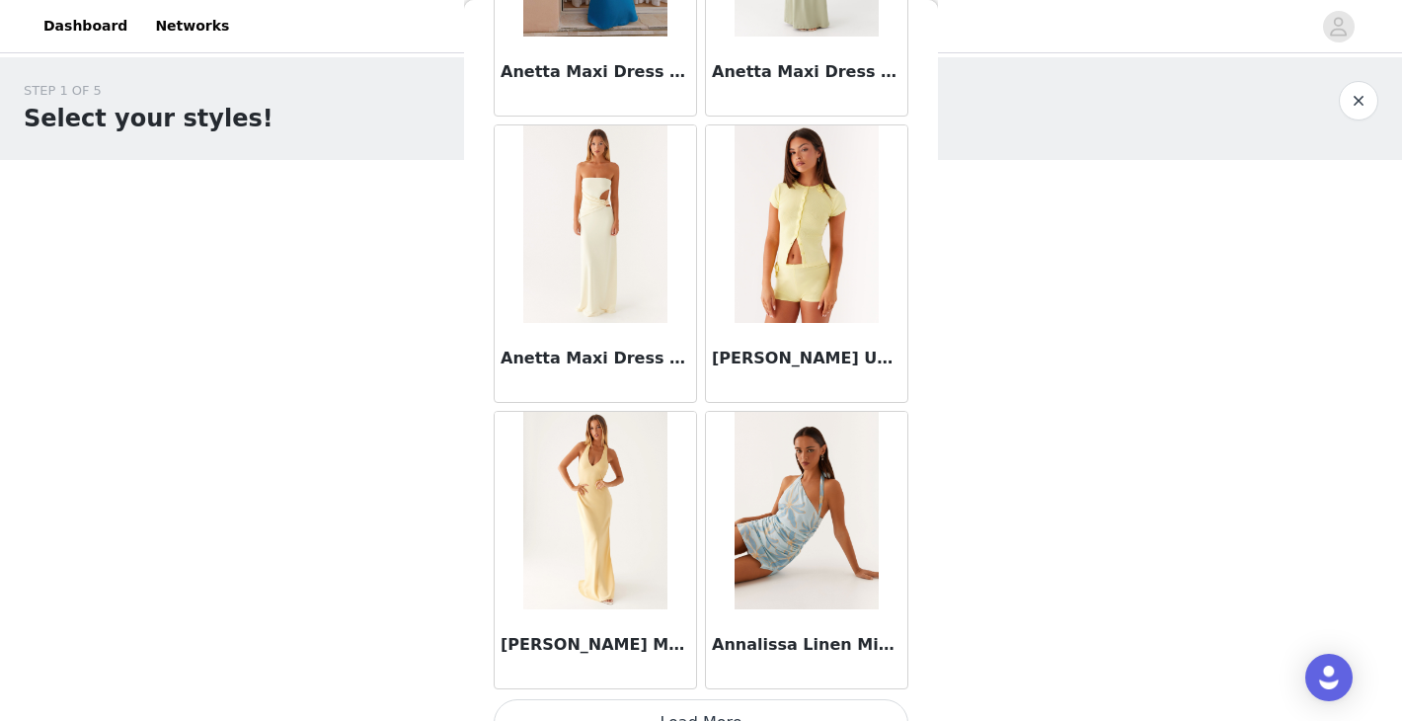
scroll to position [8025, 0]
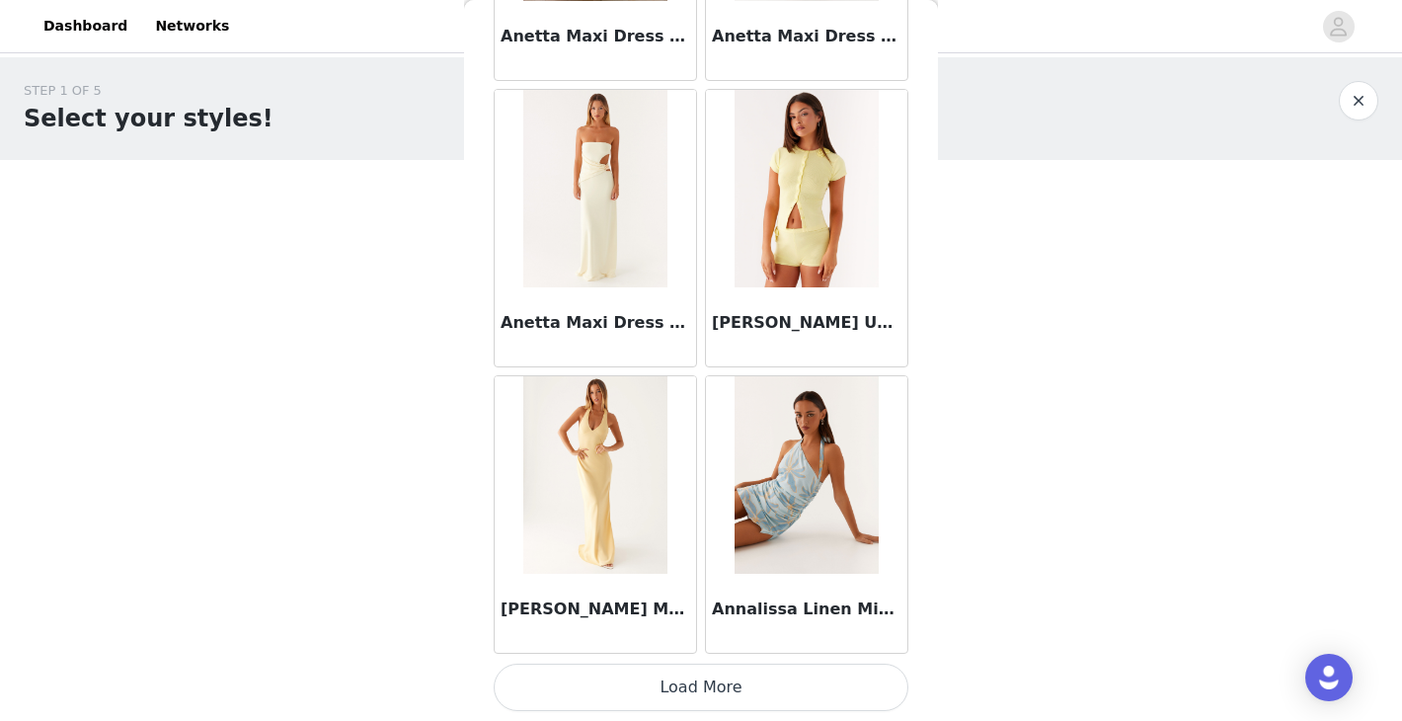
click at [703, 693] on button "Load More" at bounding box center [701, 686] width 415 height 47
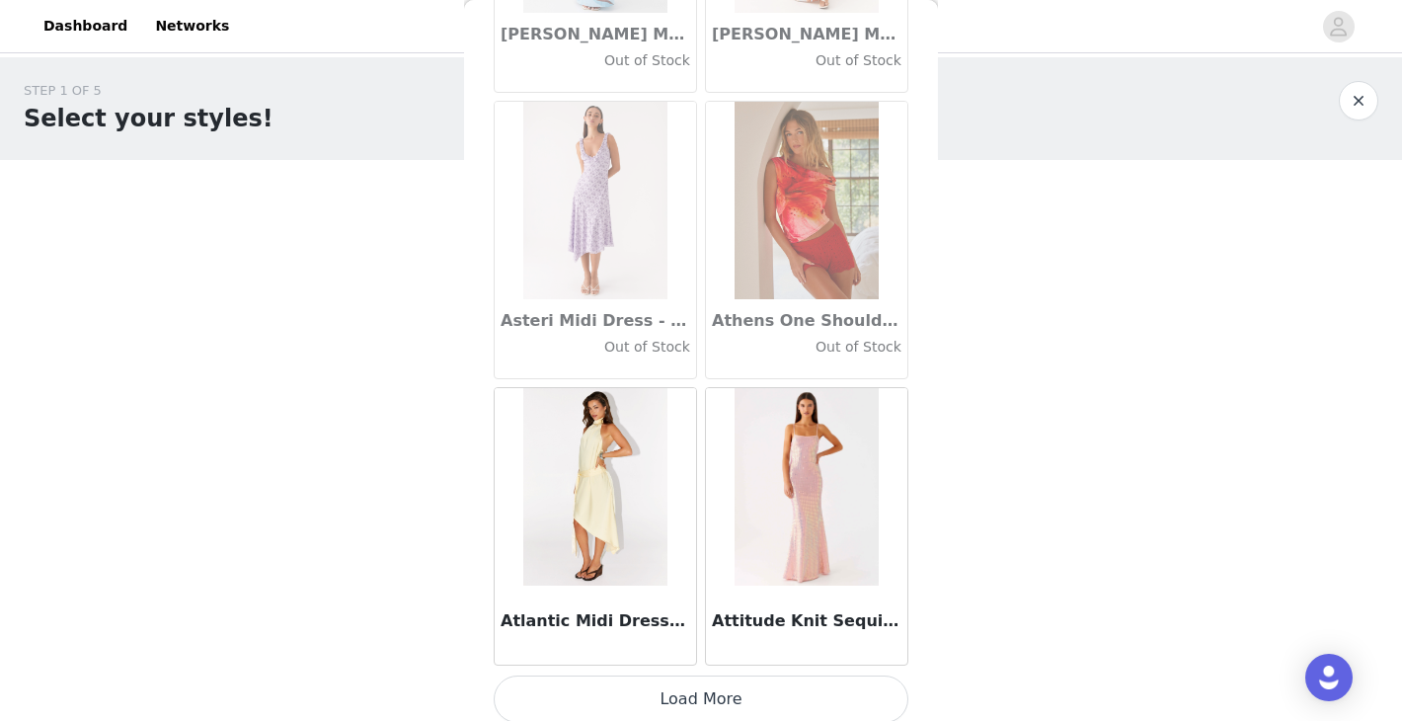
scroll to position [10887, 0]
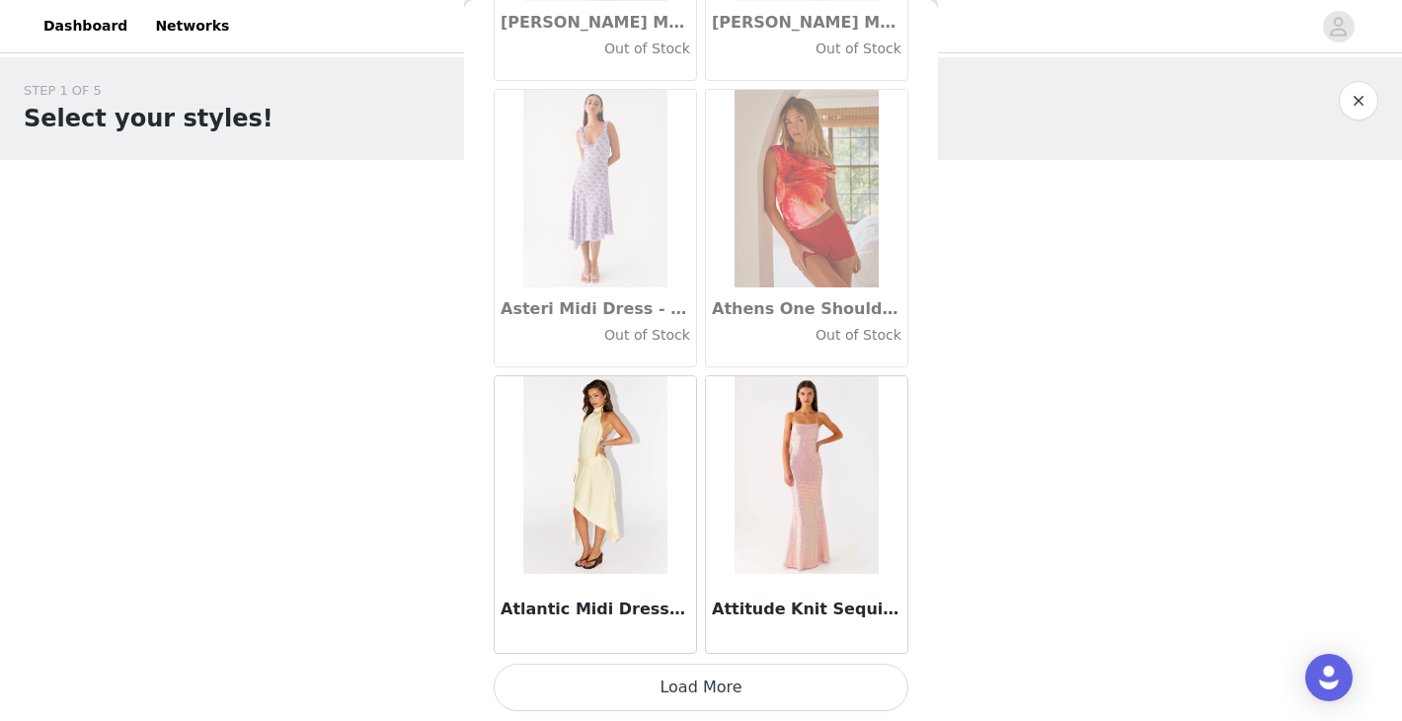
click at [689, 694] on button "Load More" at bounding box center [701, 686] width 415 height 47
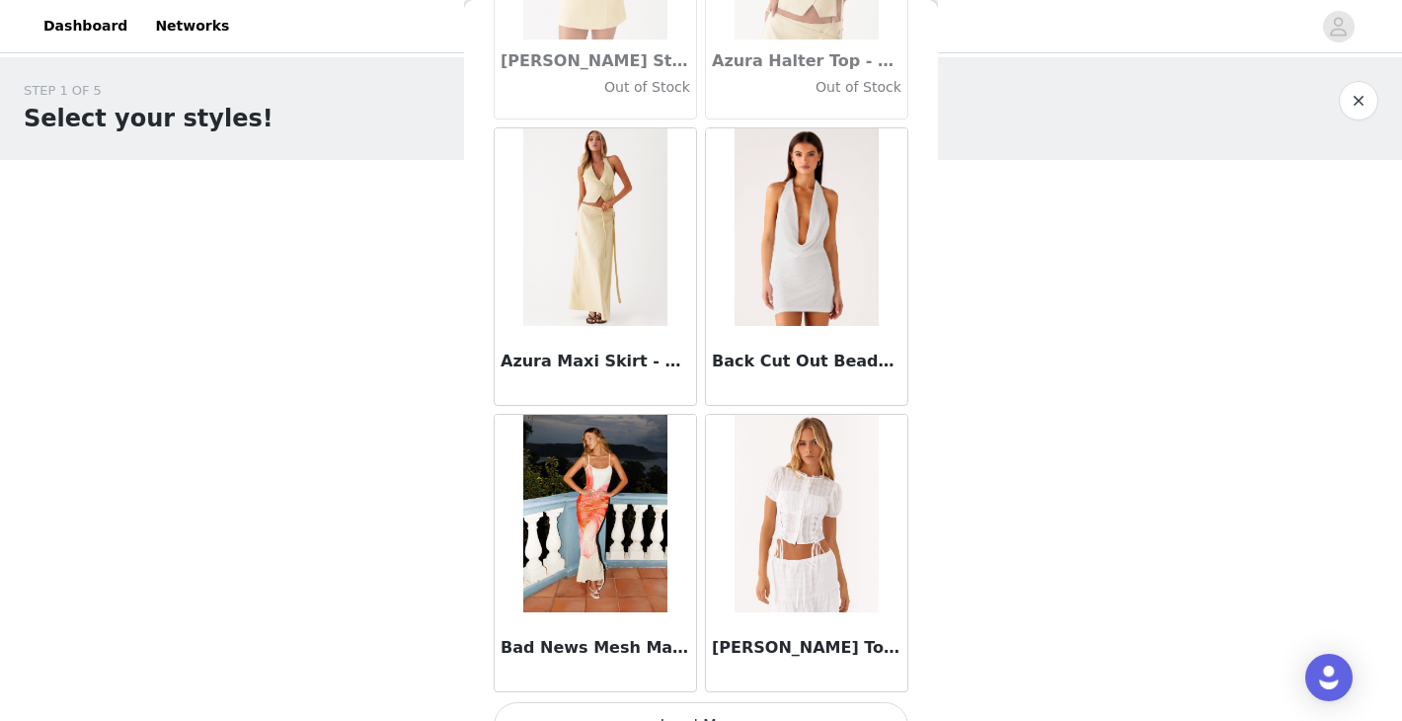
scroll to position [13750, 0]
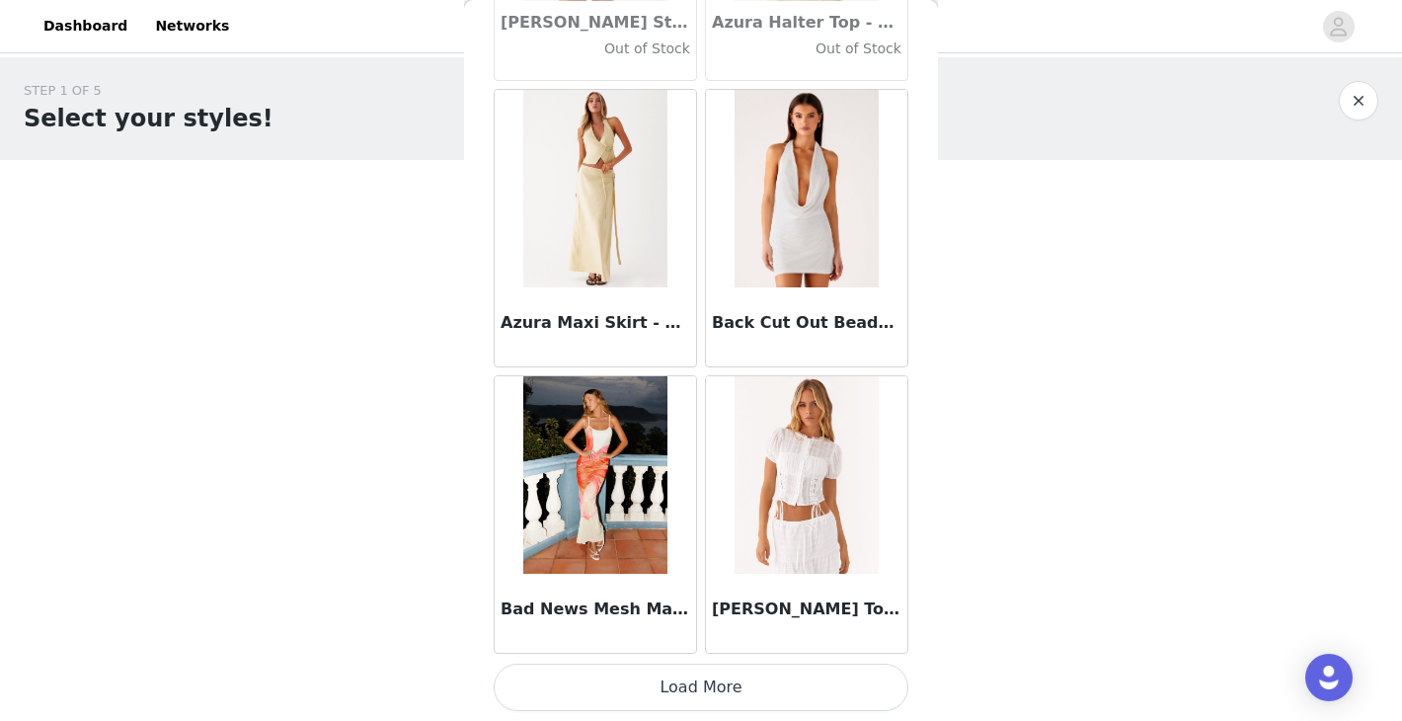
click at [702, 687] on button "Load More" at bounding box center [701, 686] width 415 height 47
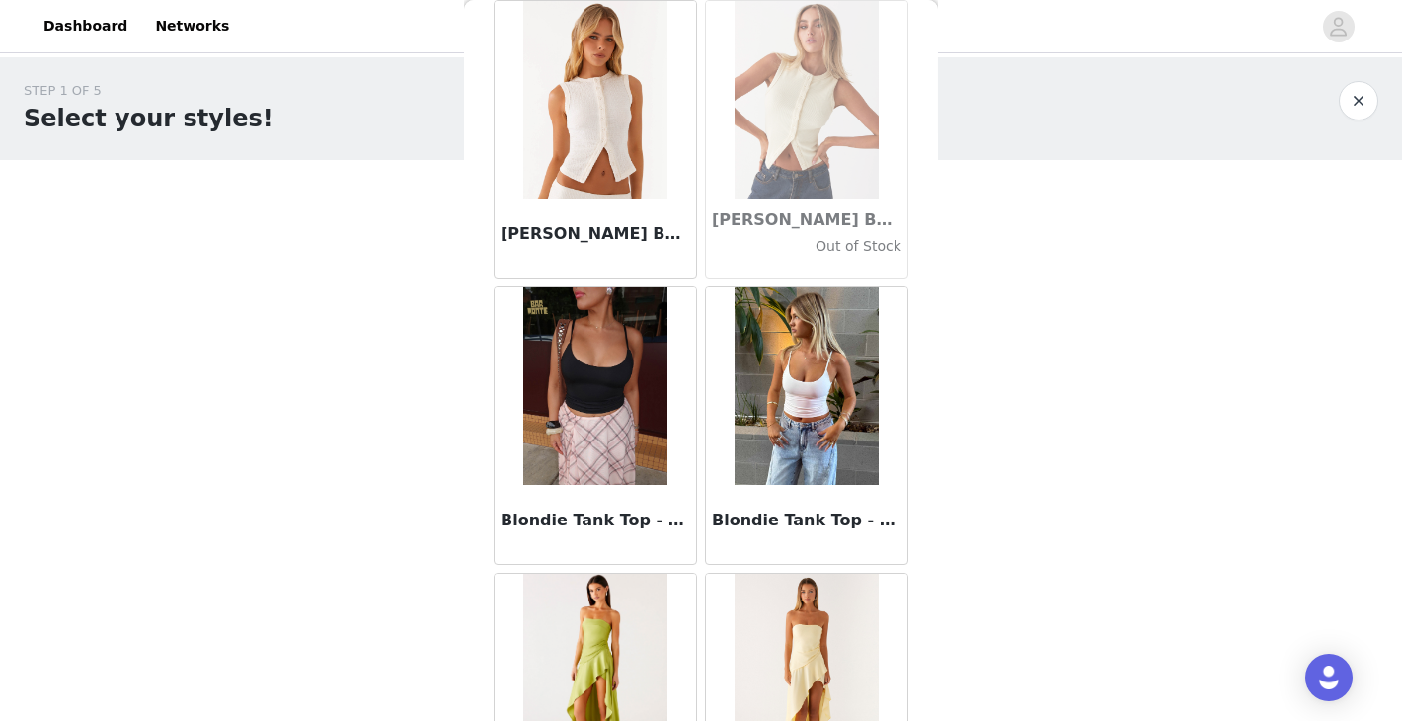
scroll to position [16612, 0]
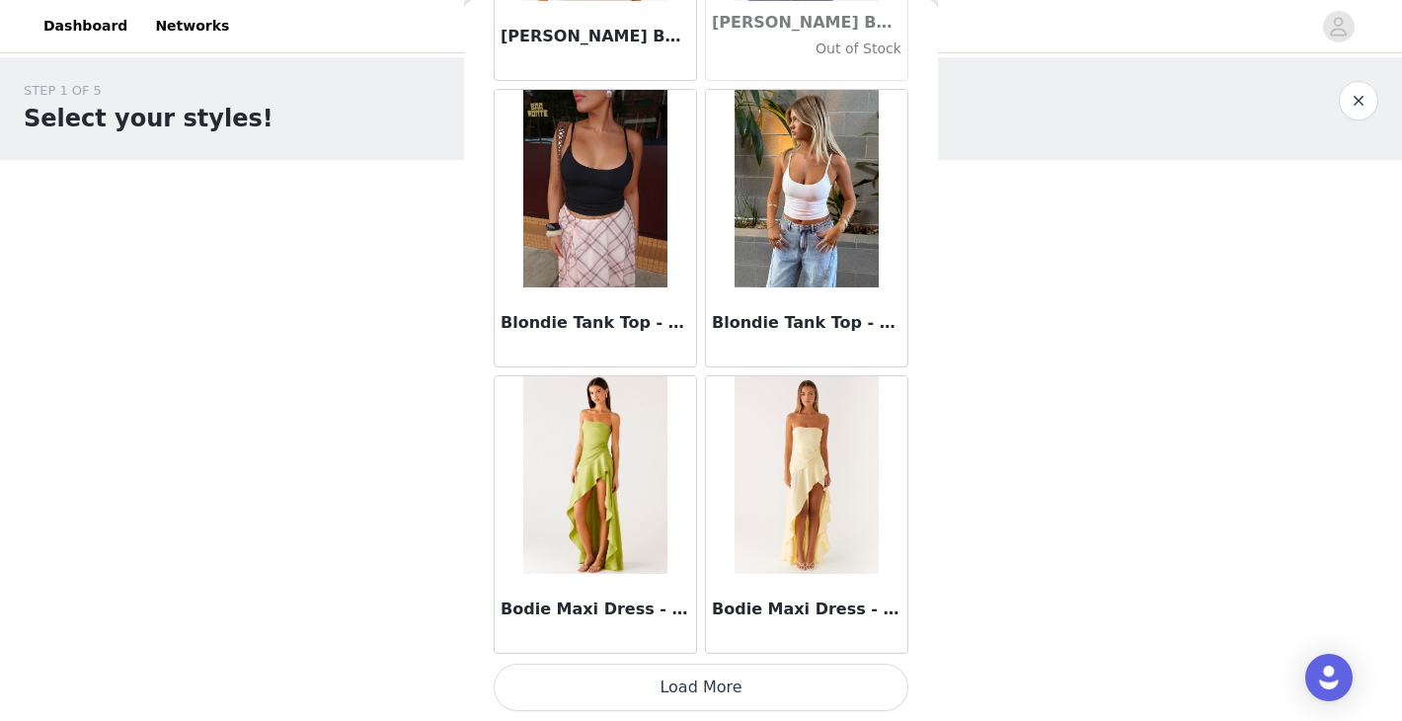
click at [640, 691] on button "Load More" at bounding box center [701, 686] width 415 height 47
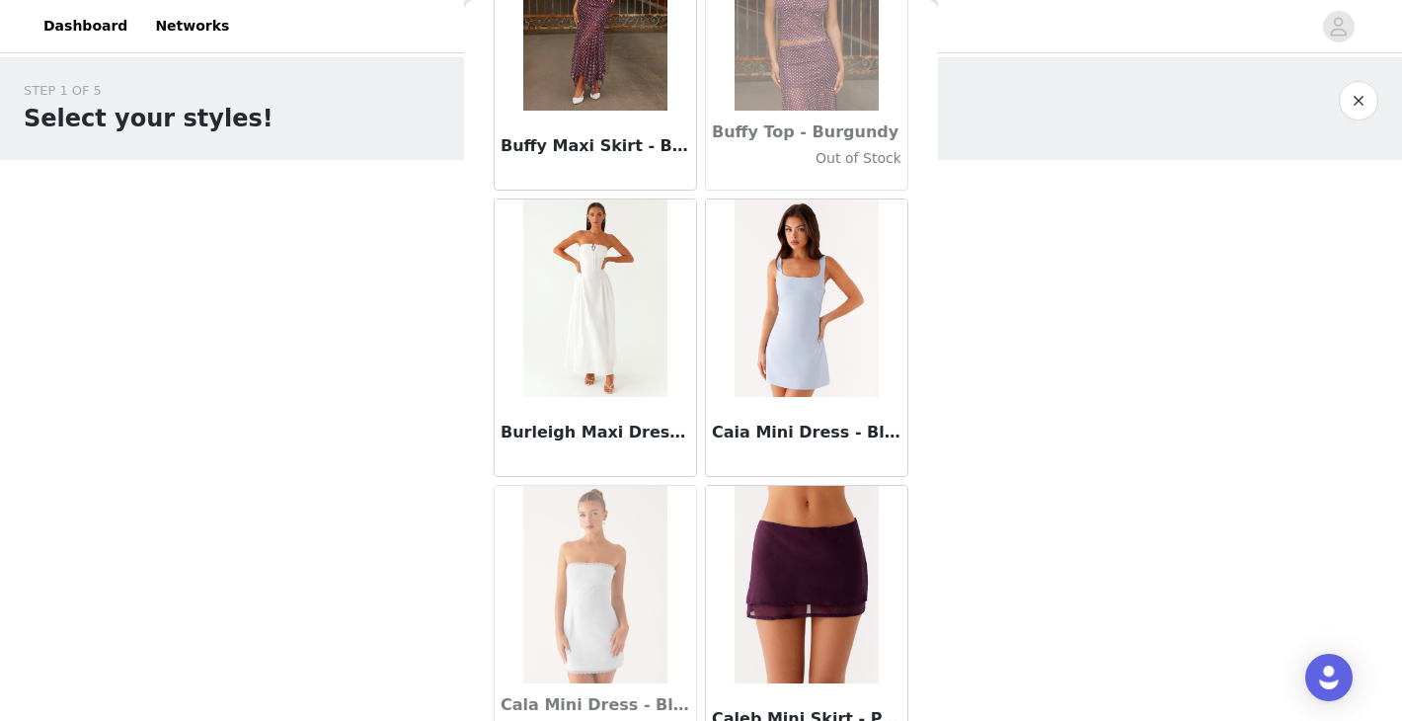
scroll to position [19369, 0]
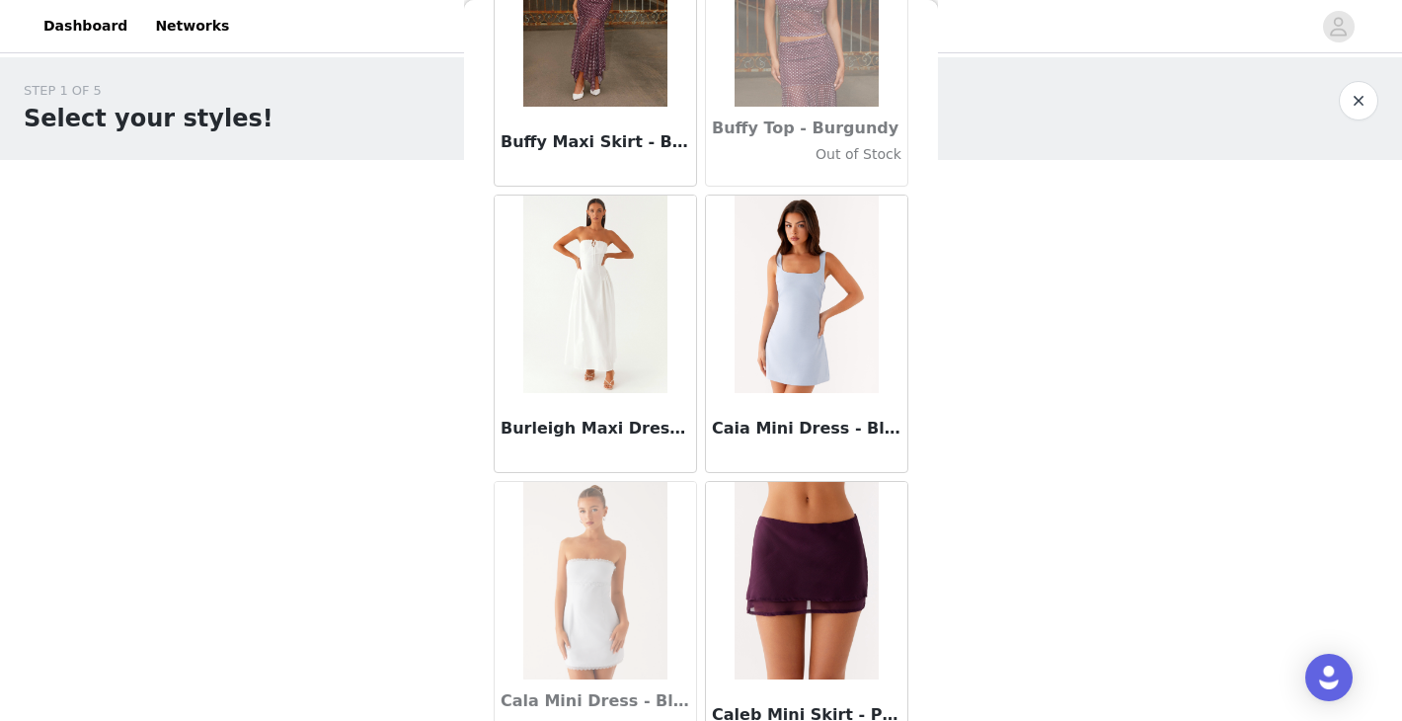
click at [604, 322] on img at bounding box center [594, 293] width 143 height 197
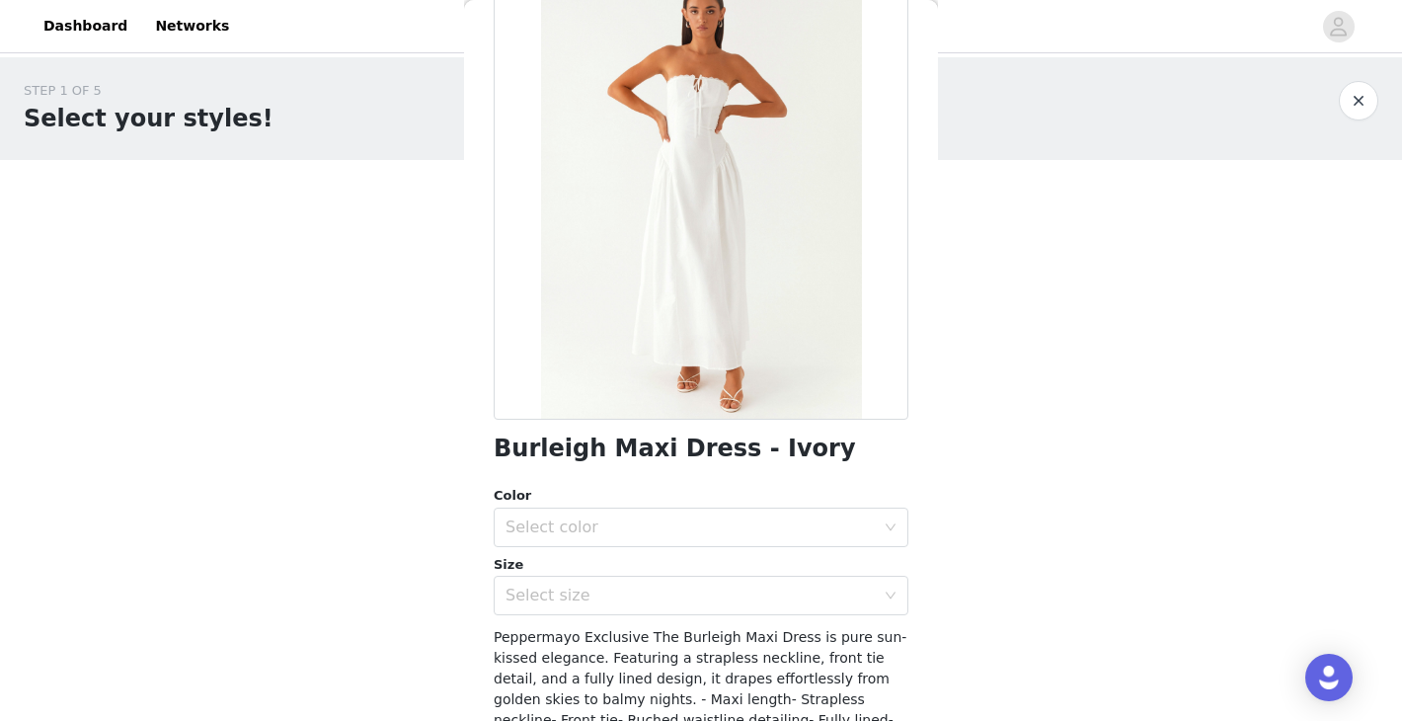
scroll to position [170, 0]
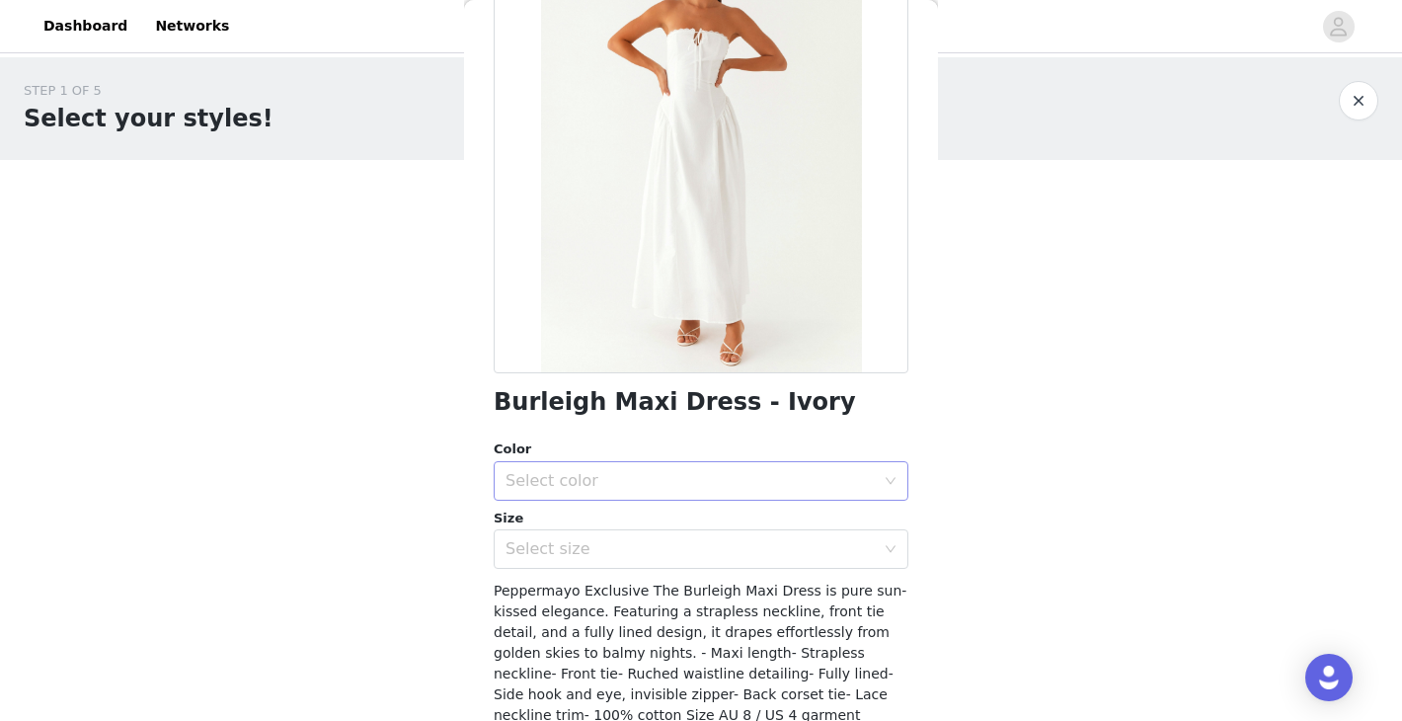
click at [664, 497] on div "Select color" at bounding box center [694, 481] width 378 height 38
click at [652, 529] on li "Ivory" at bounding box center [701, 524] width 415 height 32
click at [651, 555] on div "Select size" at bounding box center [689, 549] width 369 height 20
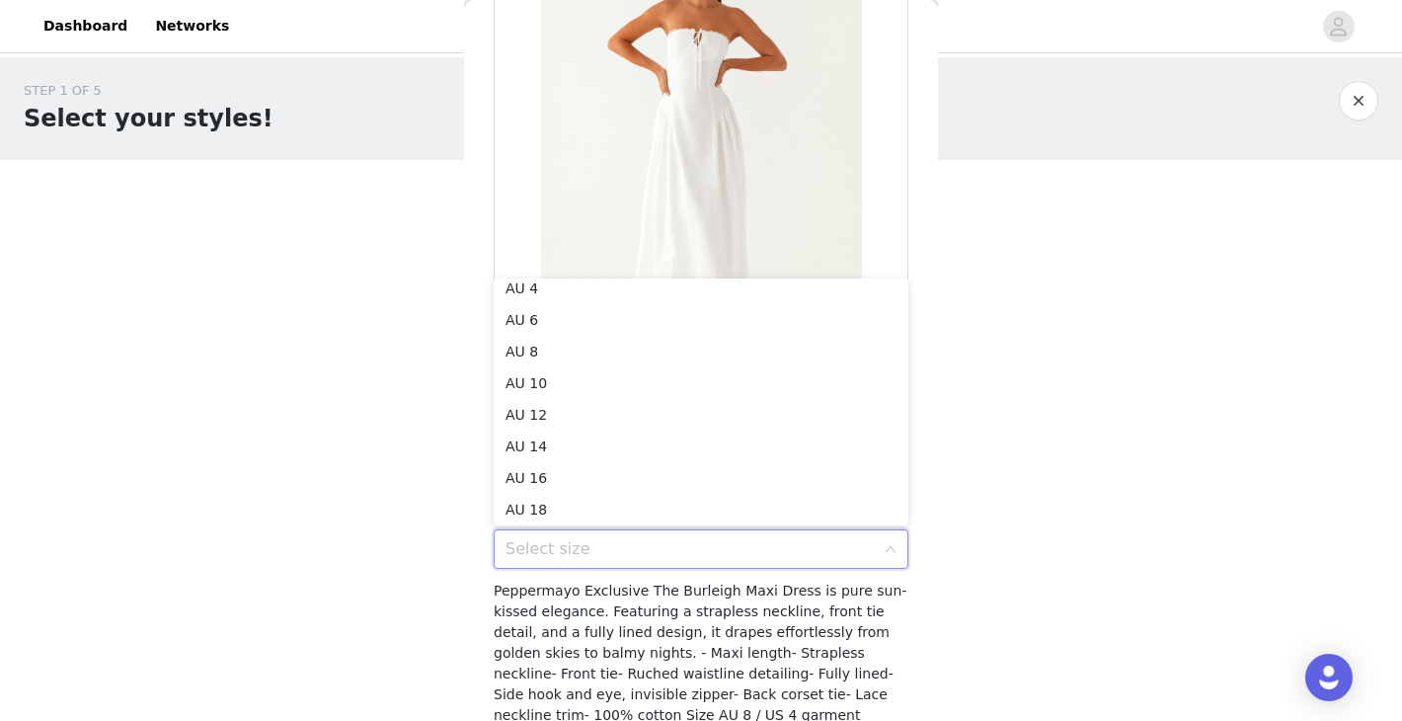
scroll to position [4, 0]
click at [622, 287] on li "AU 4" at bounding box center [701, 294] width 415 height 32
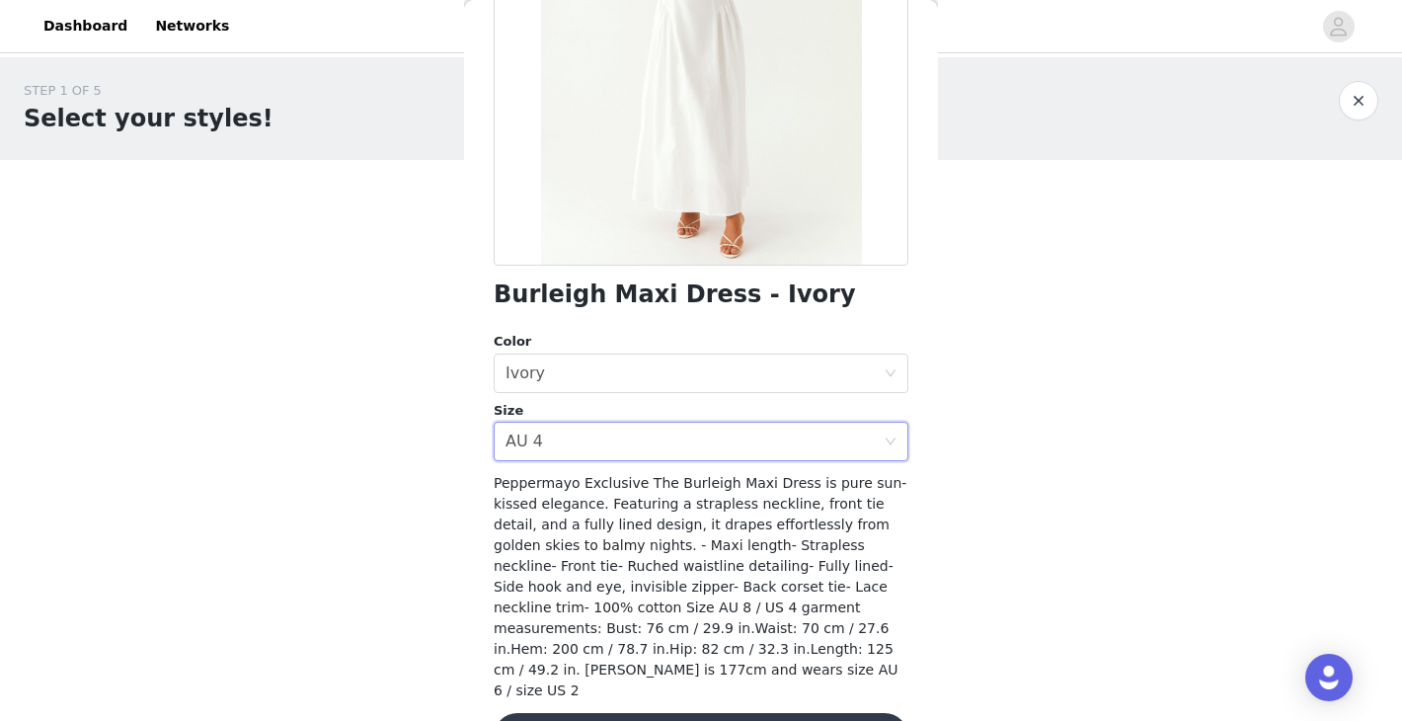
scroll to position [320, 0]
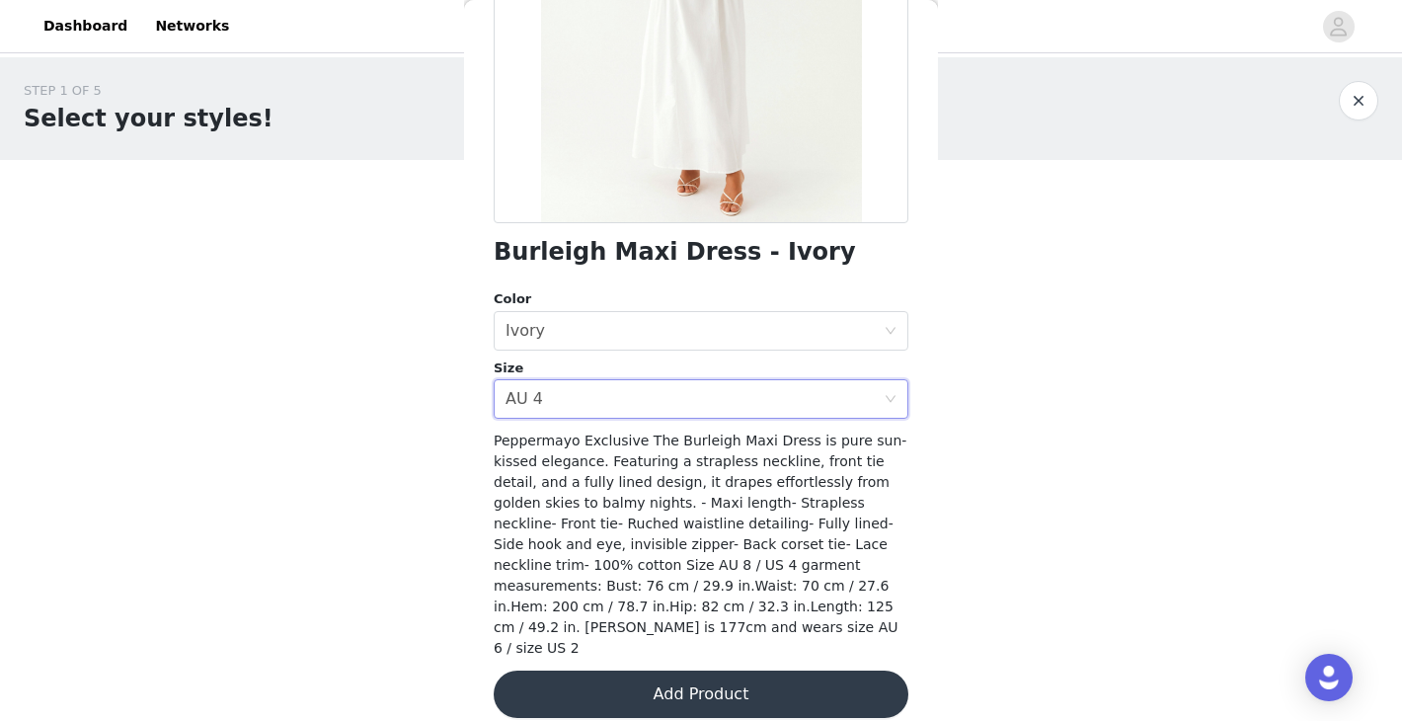
click at [802, 678] on button "Add Product" at bounding box center [701, 693] width 415 height 47
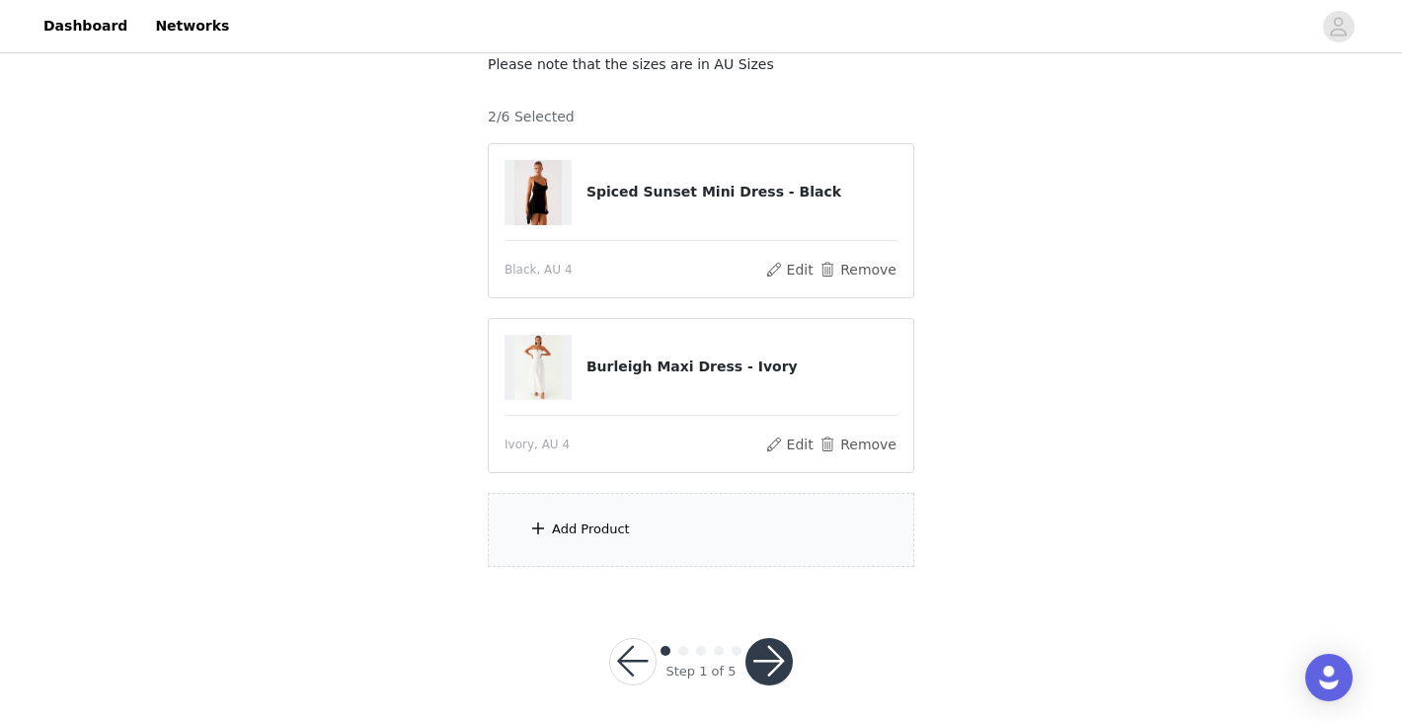
scroll to position [140, 0]
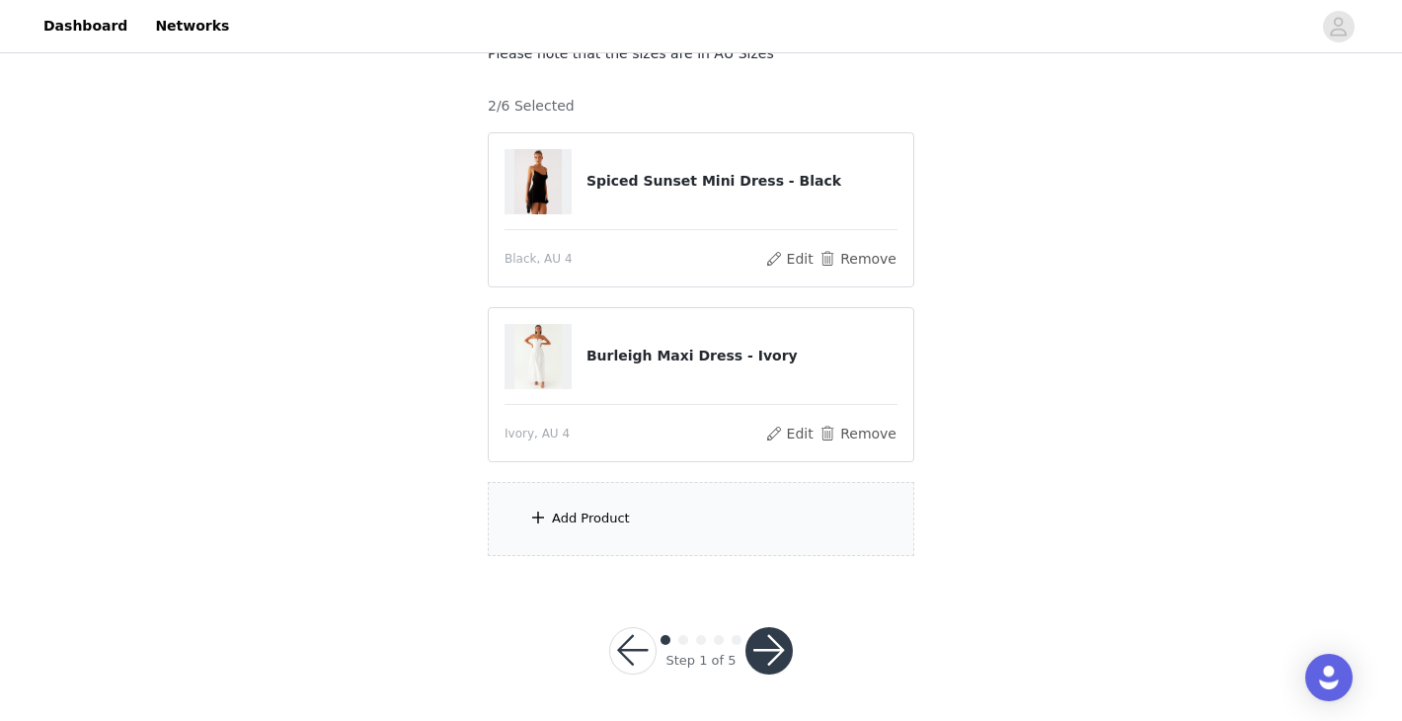
click at [626, 512] on div "Add Product" at bounding box center [591, 518] width 78 height 20
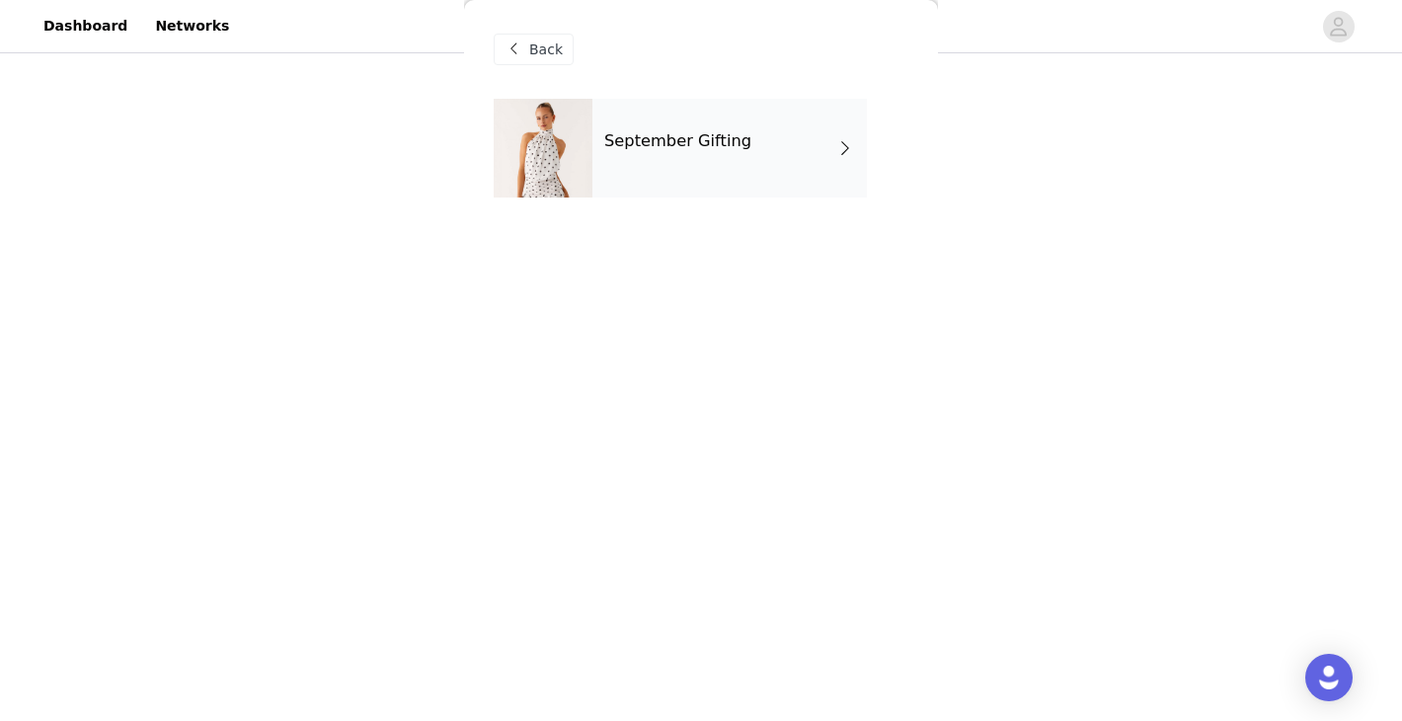
click at [741, 172] on div "September Gifting" at bounding box center [729, 148] width 274 height 99
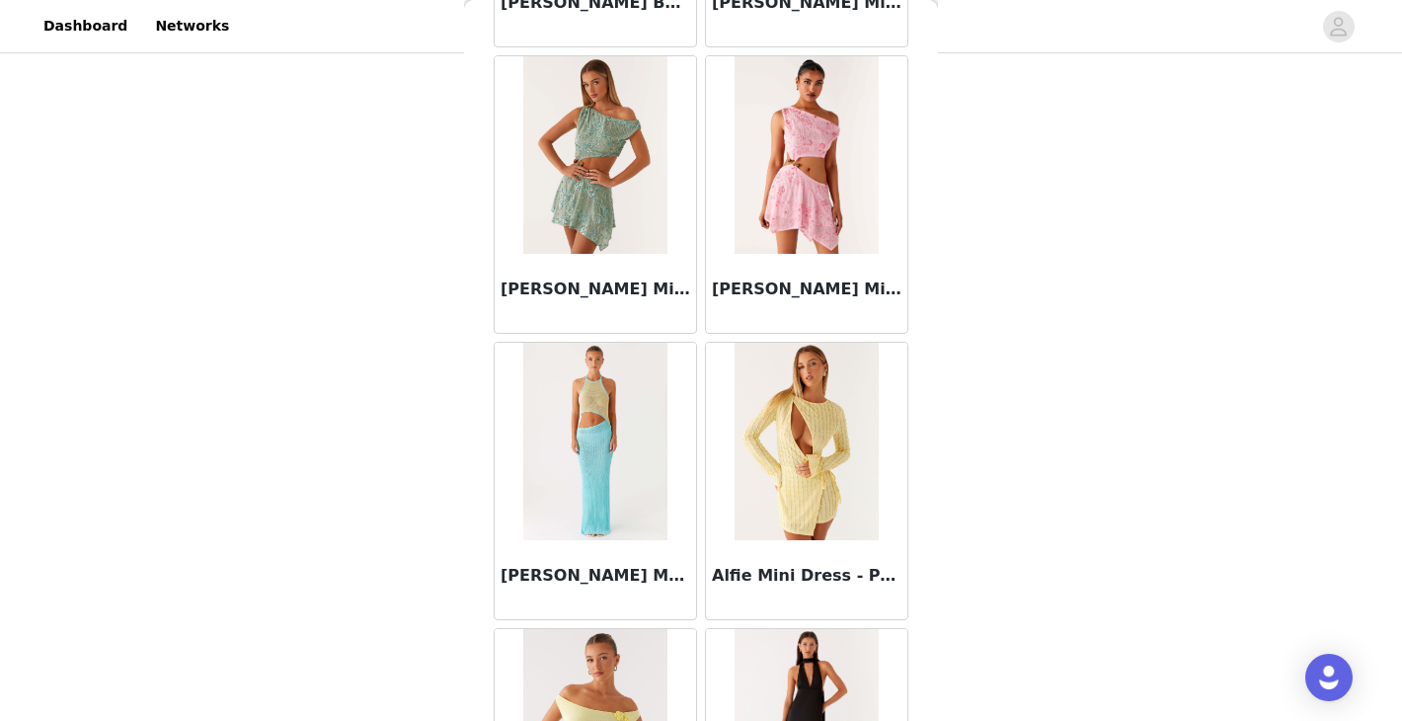
scroll to position [2300, 0]
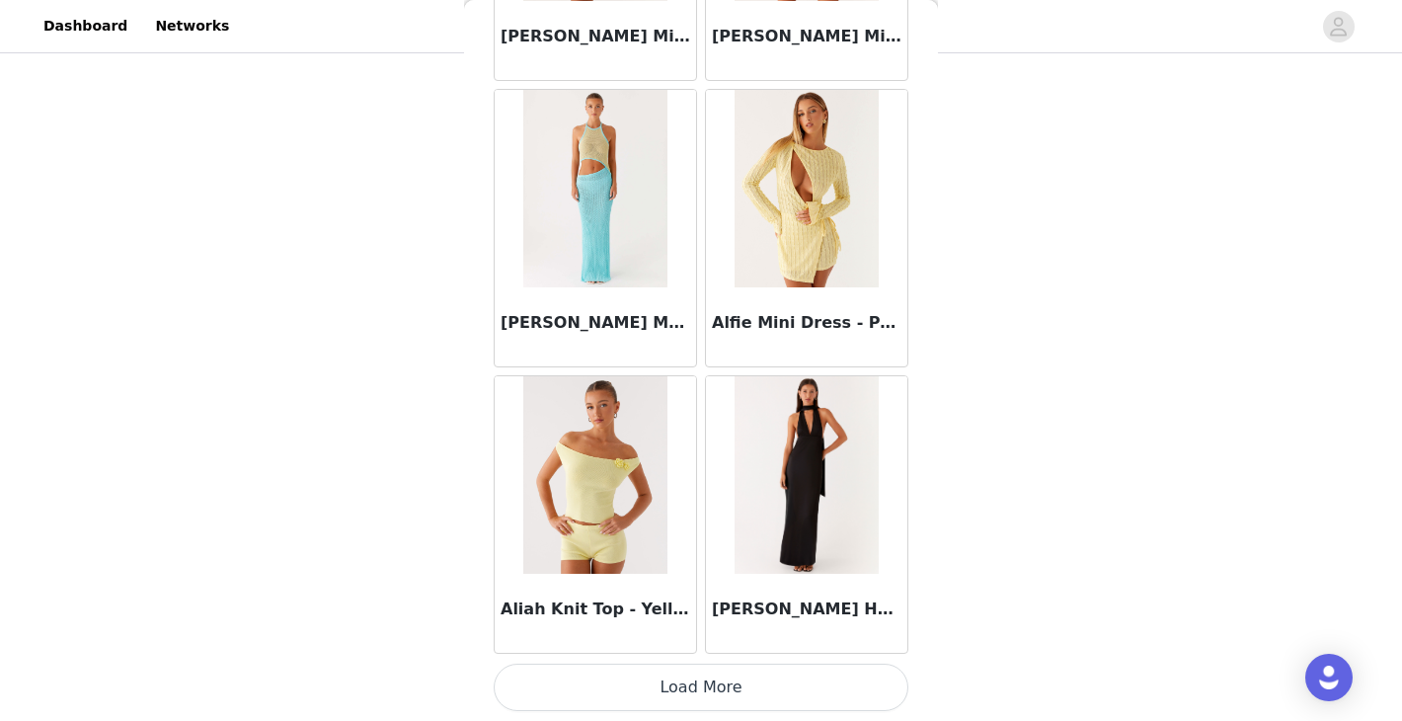
click at [635, 685] on button "Load More" at bounding box center [701, 686] width 415 height 47
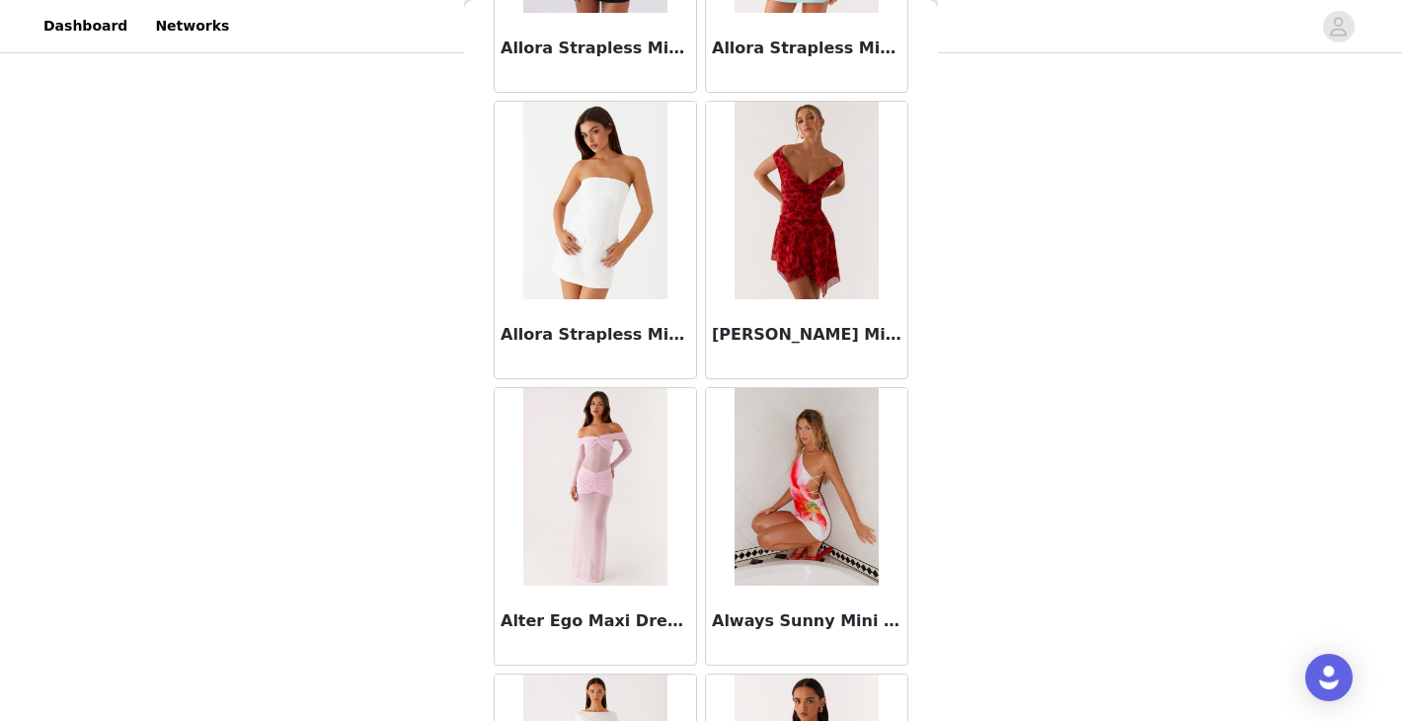
scroll to position [5162, 0]
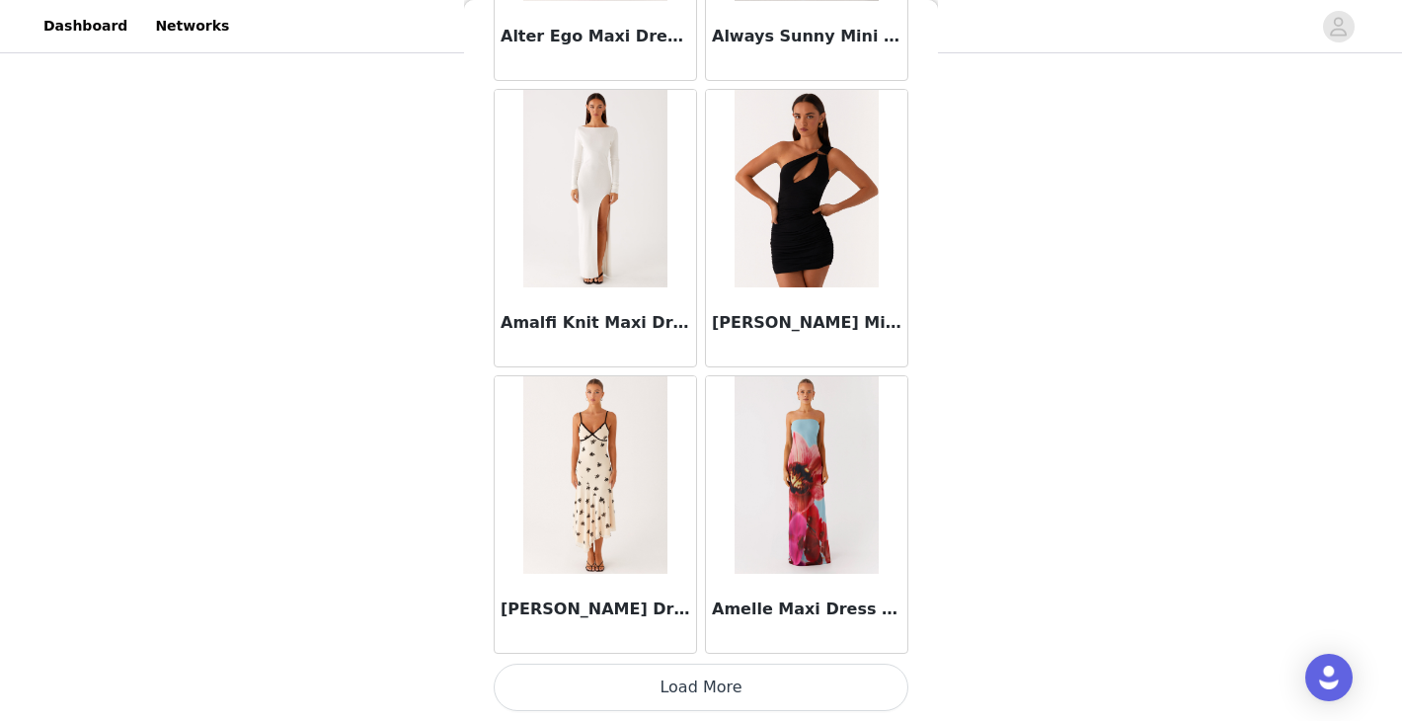
click at [722, 687] on button "Load More" at bounding box center [701, 686] width 415 height 47
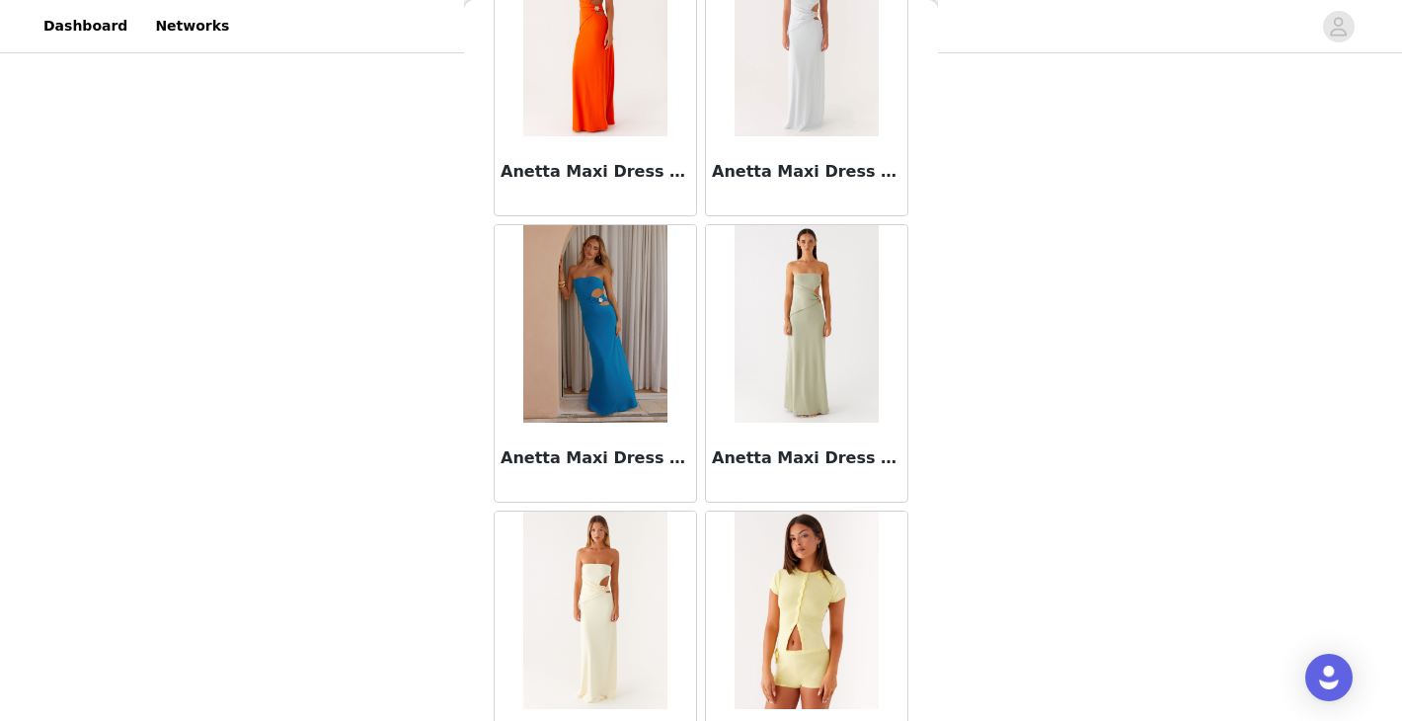
scroll to position [8025, 0]
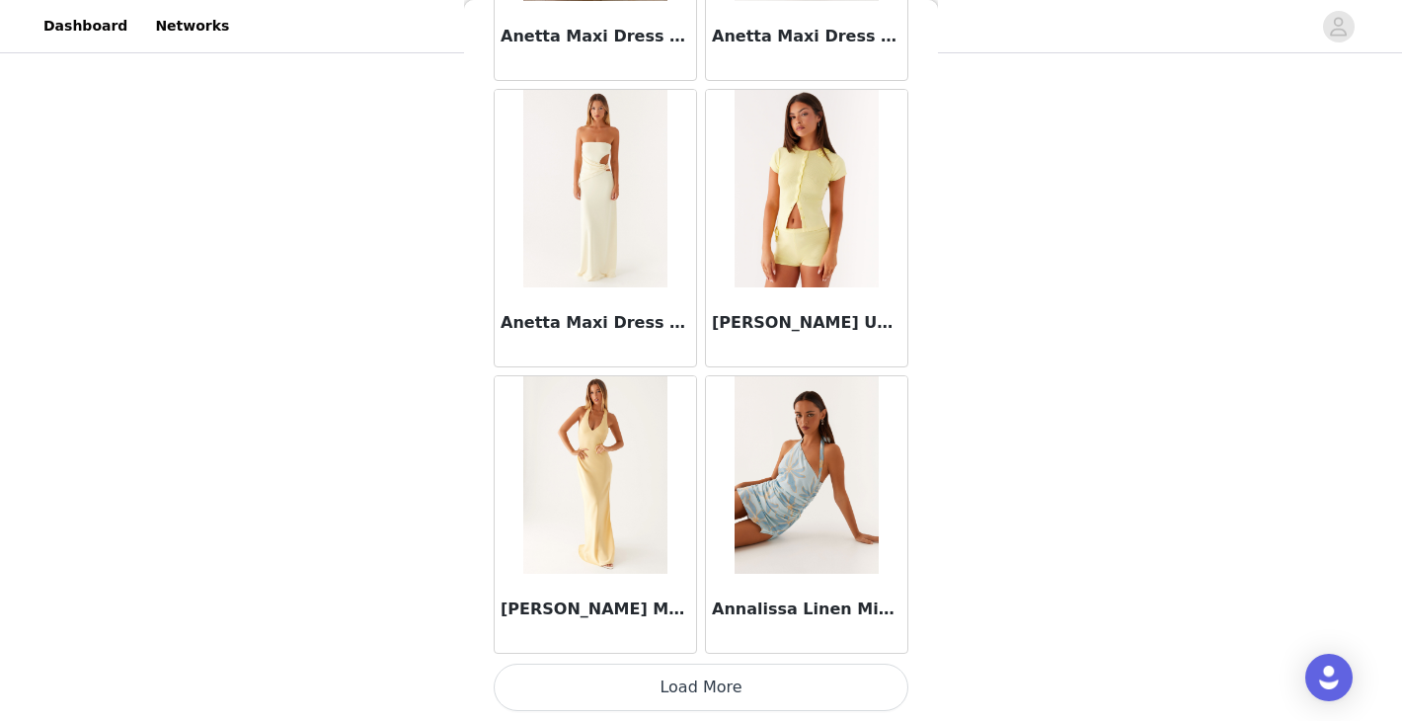
click at [697, 692] on button "Load More" at bounding box center [701, 686] width 415 height 47
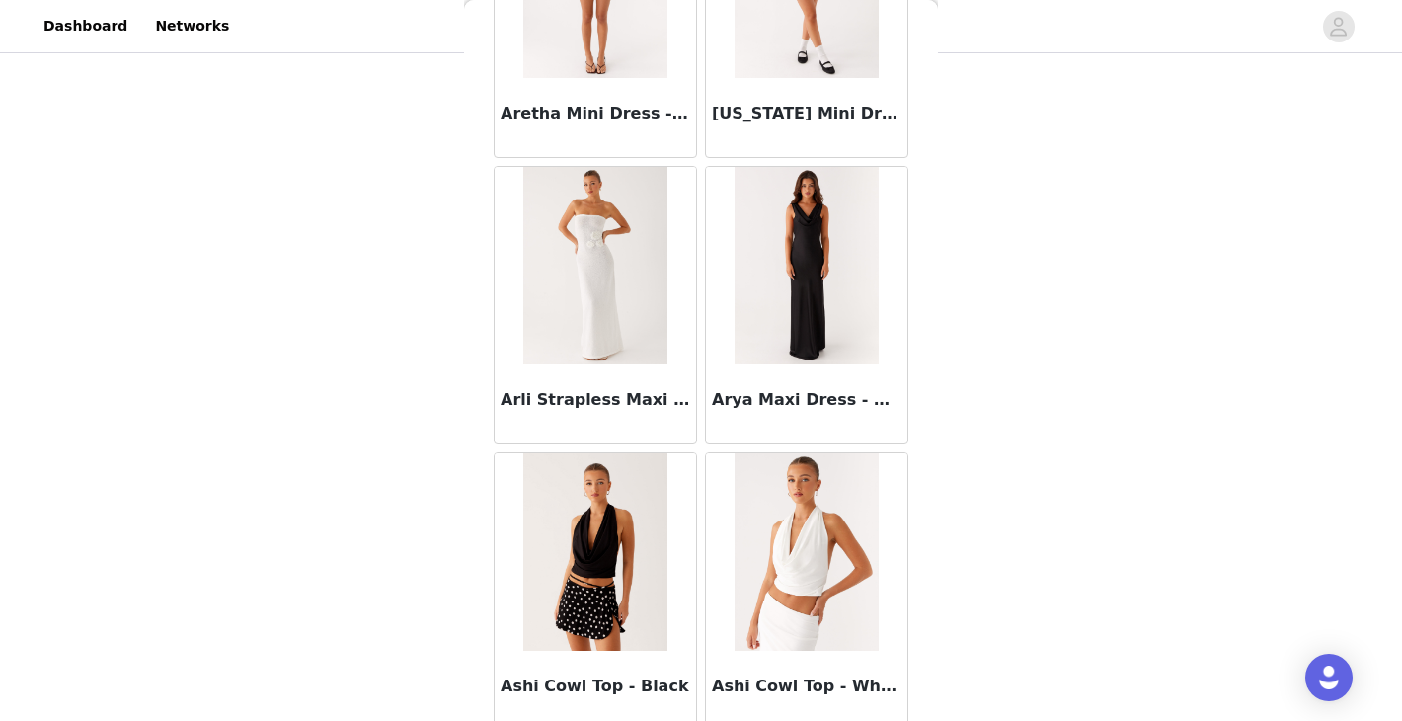
scroll to position [10887, 0]
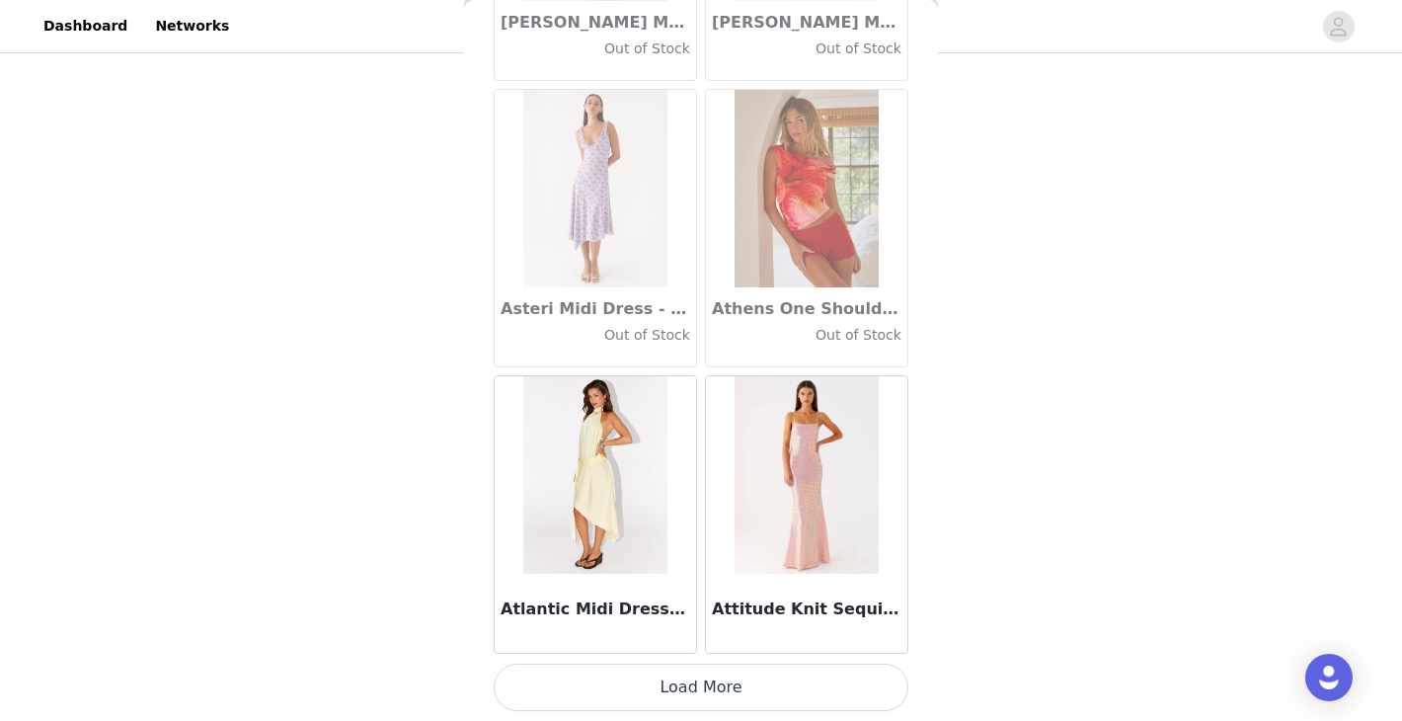
click at [676, 691] on button "Load More" at bounding box center [701, 686] width 415 height 47
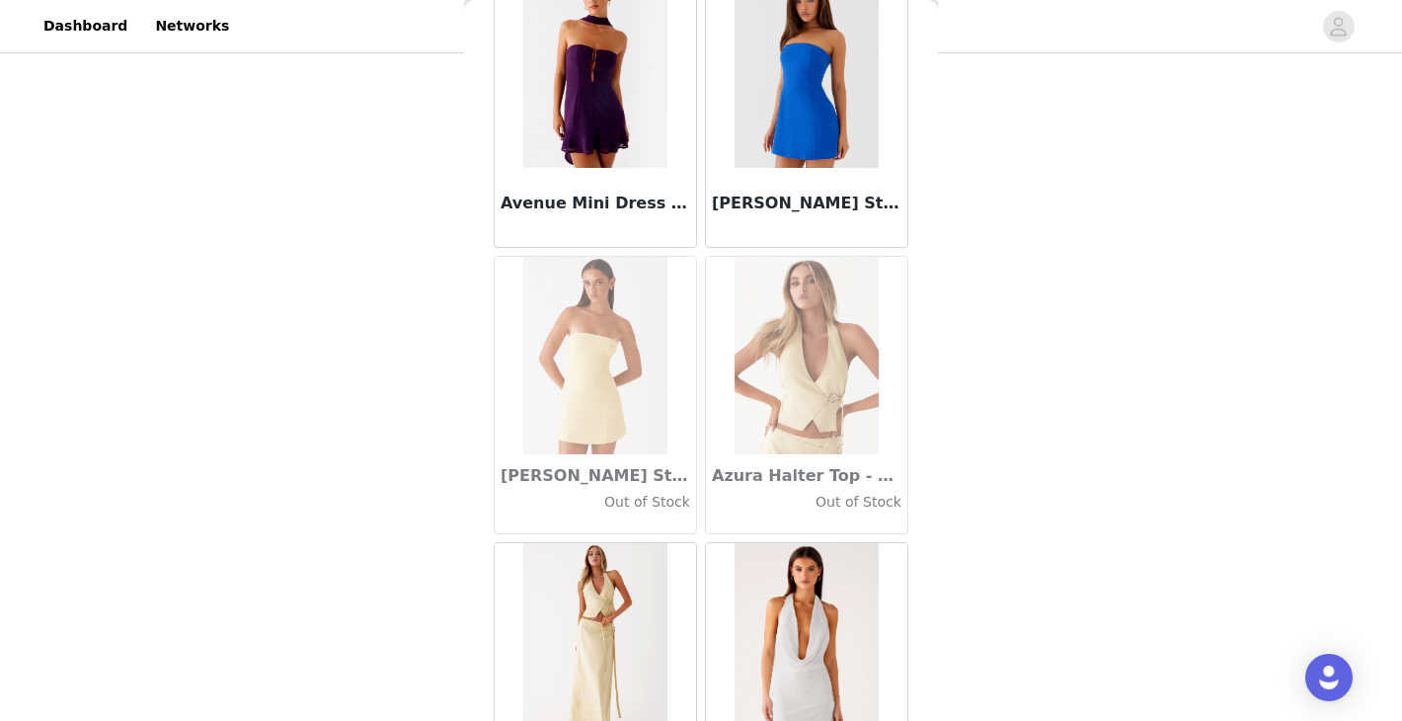
scroll to position [13750, 0]
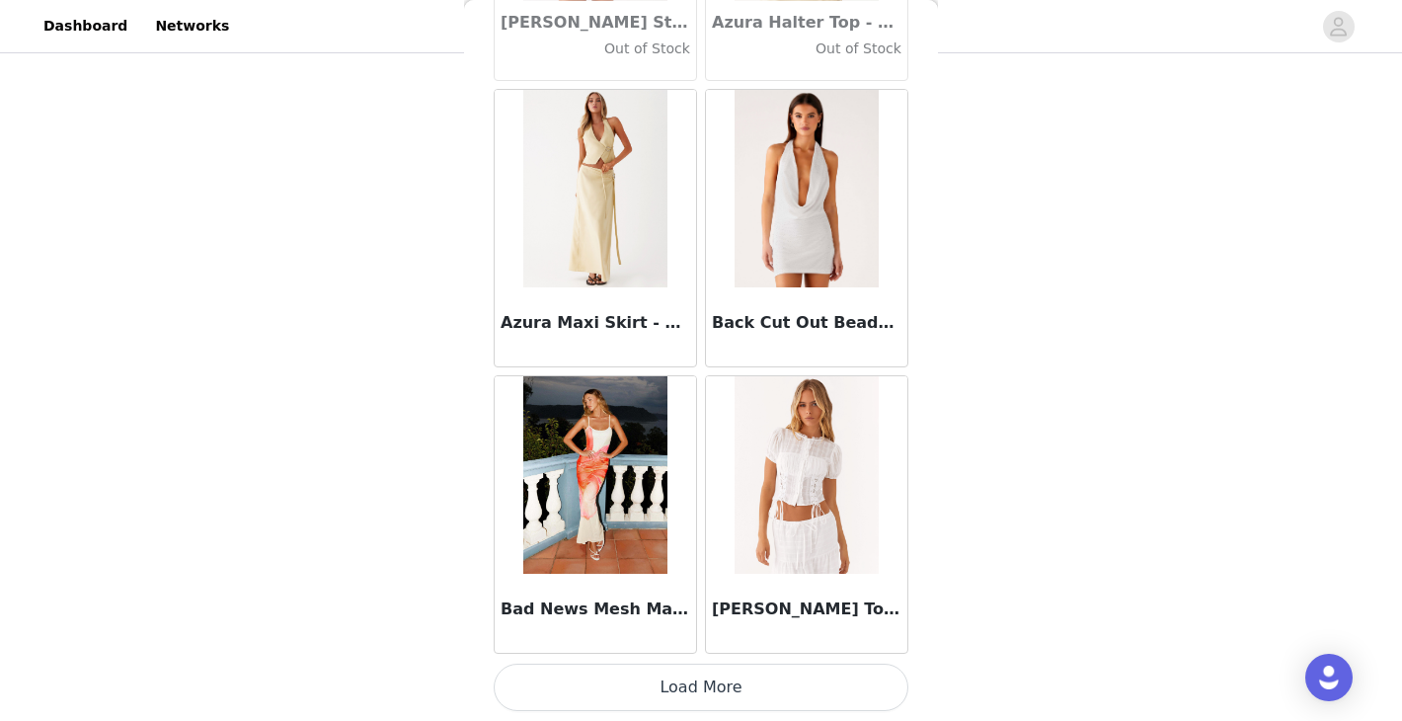
click at [679, 674] on button "Load More" at bounding box center [701, 686] width 415 height 47
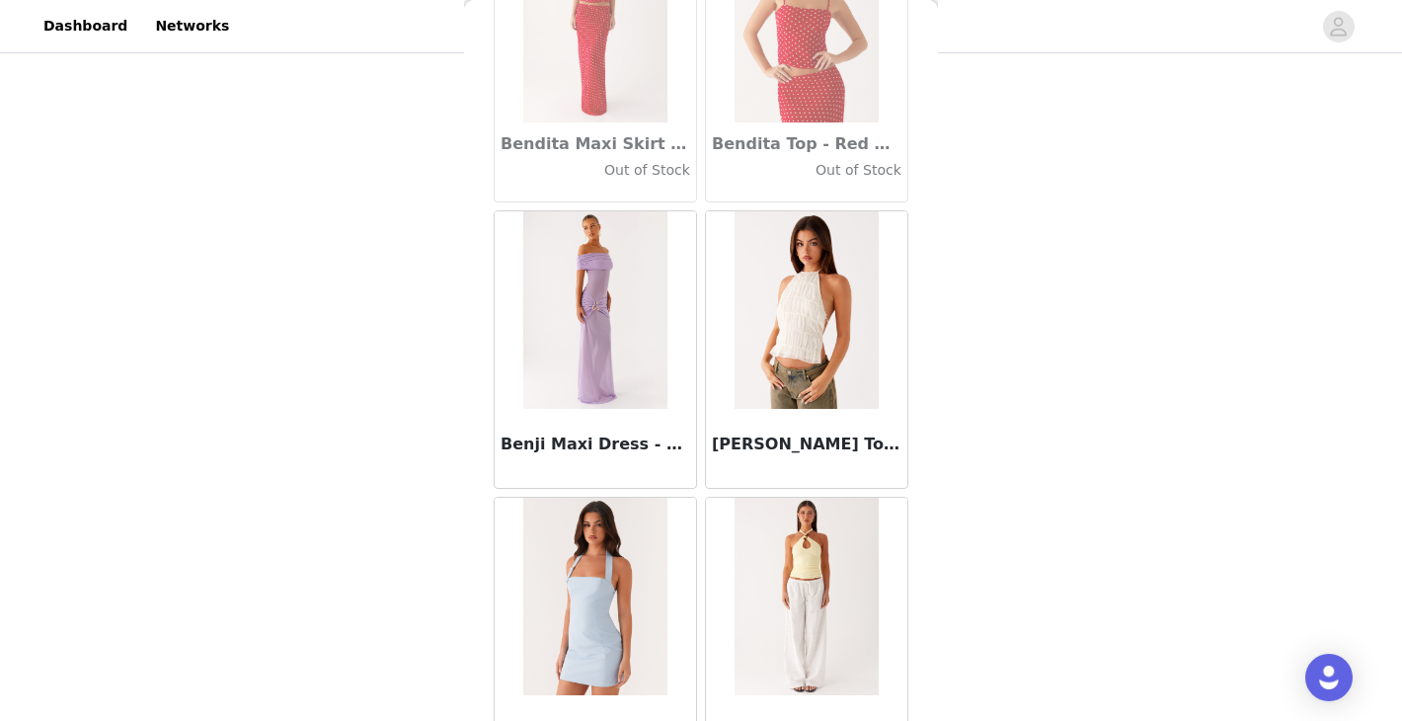
scroll to position [16612, 0]
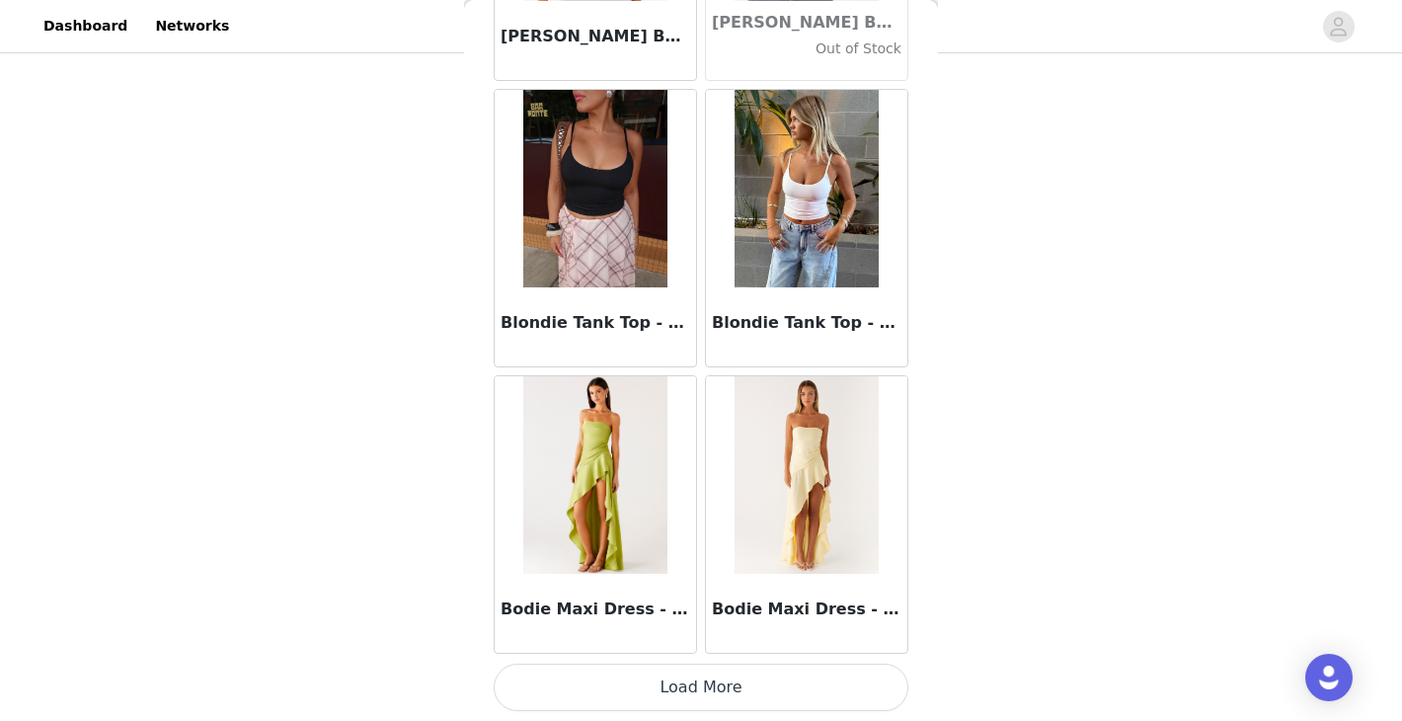
click at [701, 689] on button "Load More" at bounding box center [701, 686] width 415 height 47
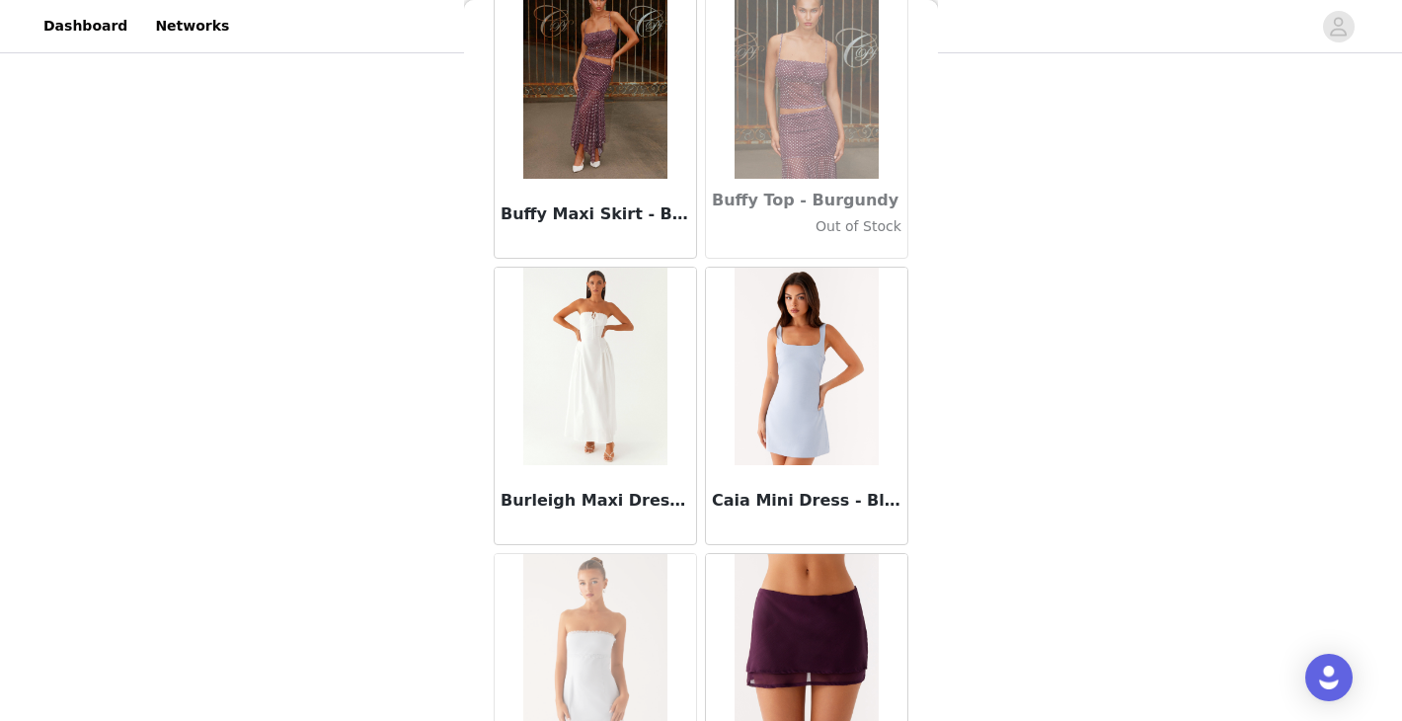
scroll to position [19475, 0]
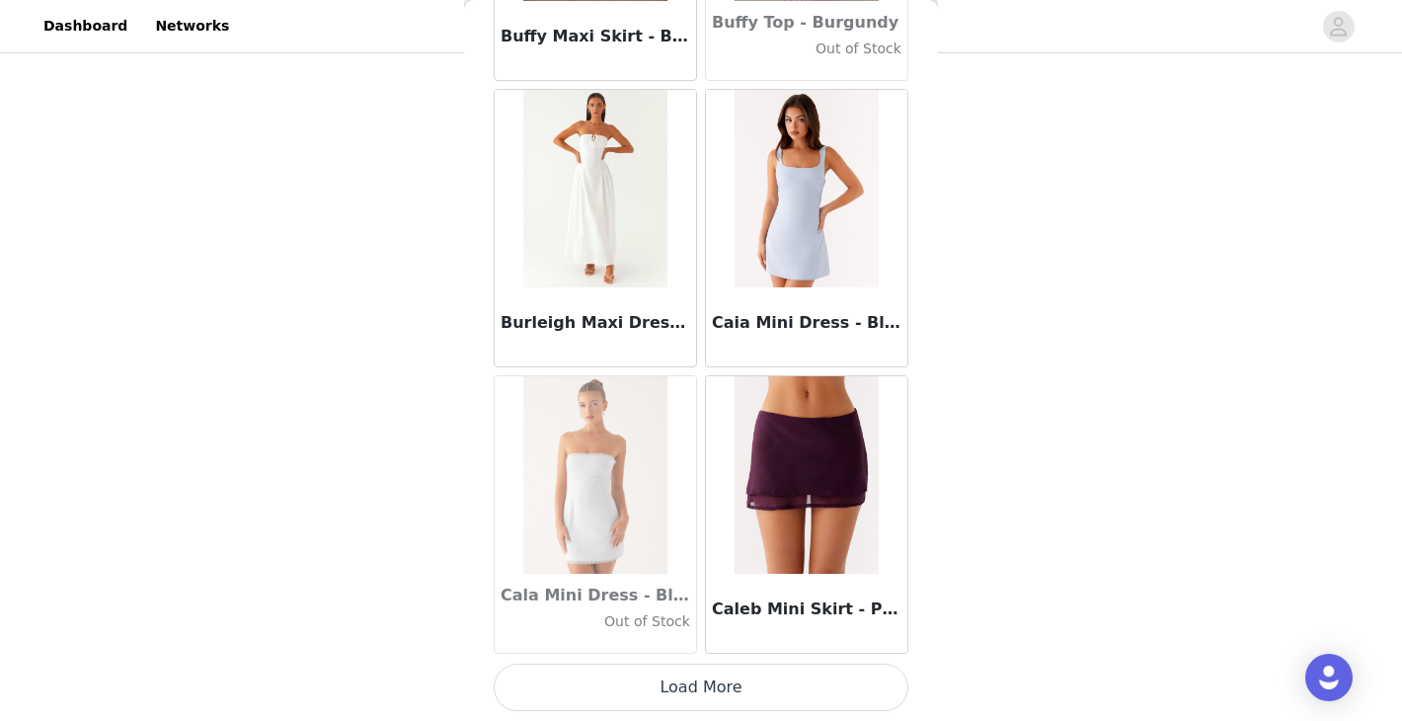
click at [709, 679] on button "Load More" at bounding box center [701, 686] width 415 height 47
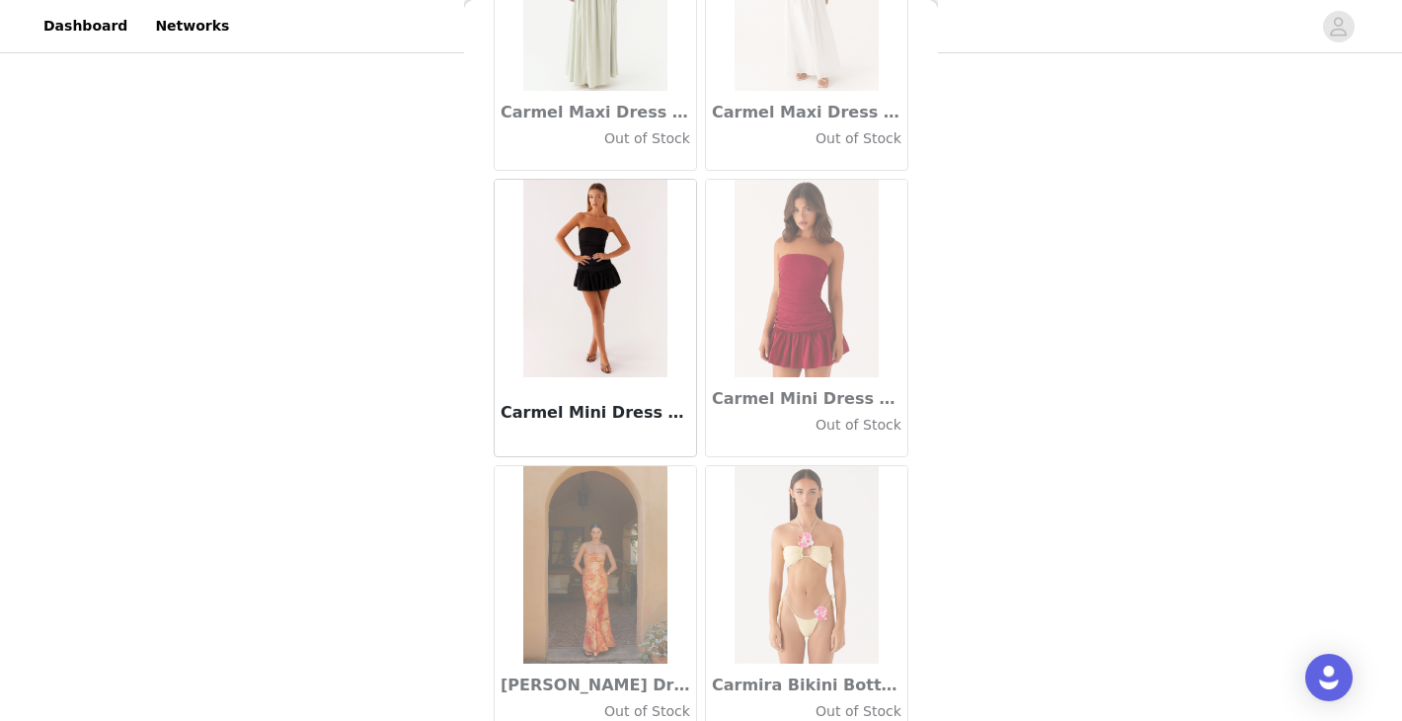
scroll to position [22337, 0]
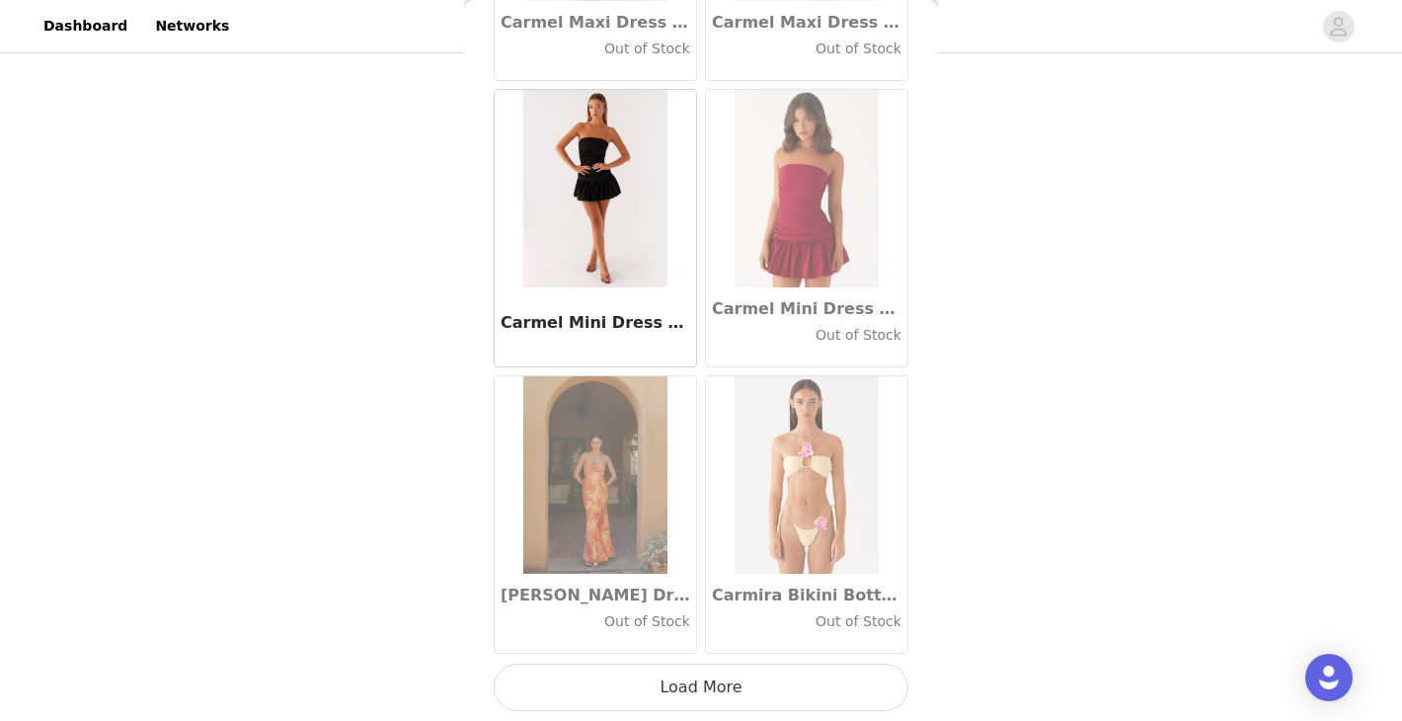
click at [680, 683] on button "Load More" at bounding box center [701, 686] width 415 height 47
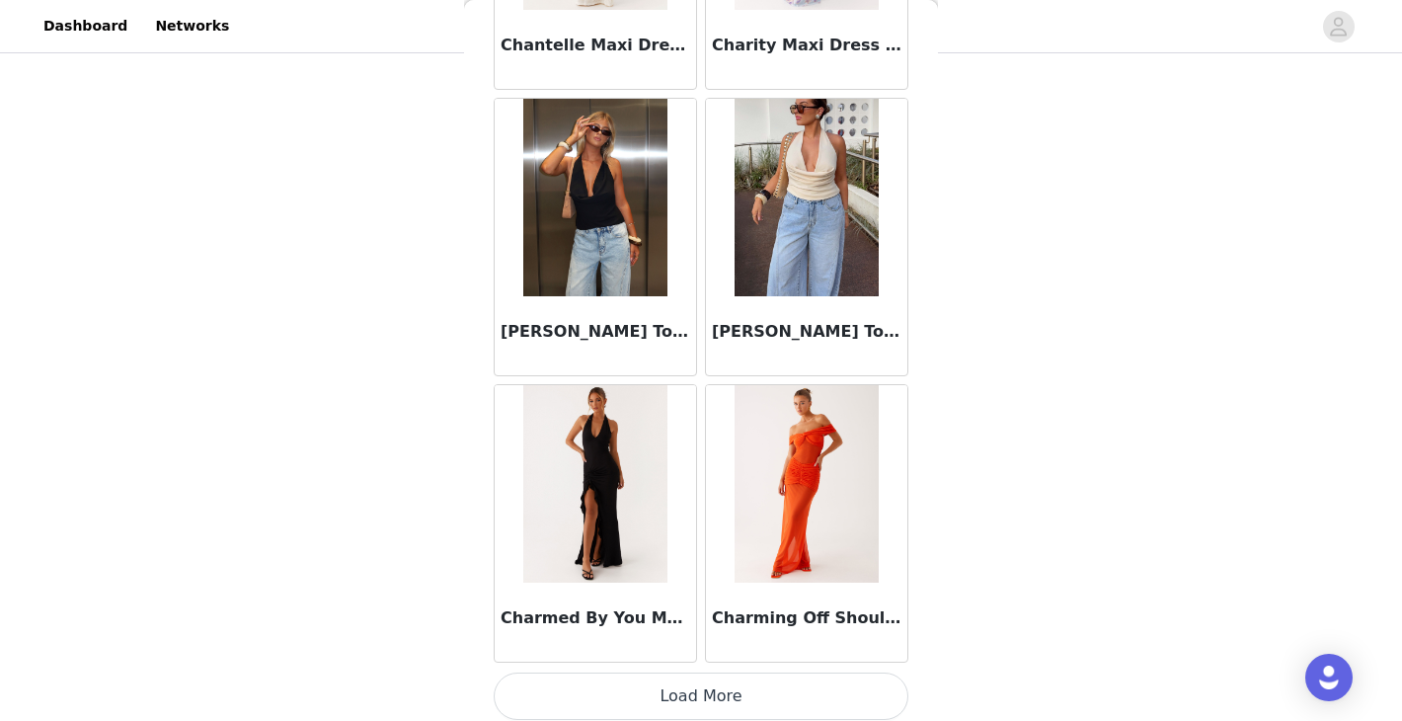
scroll to position [25200, 0]
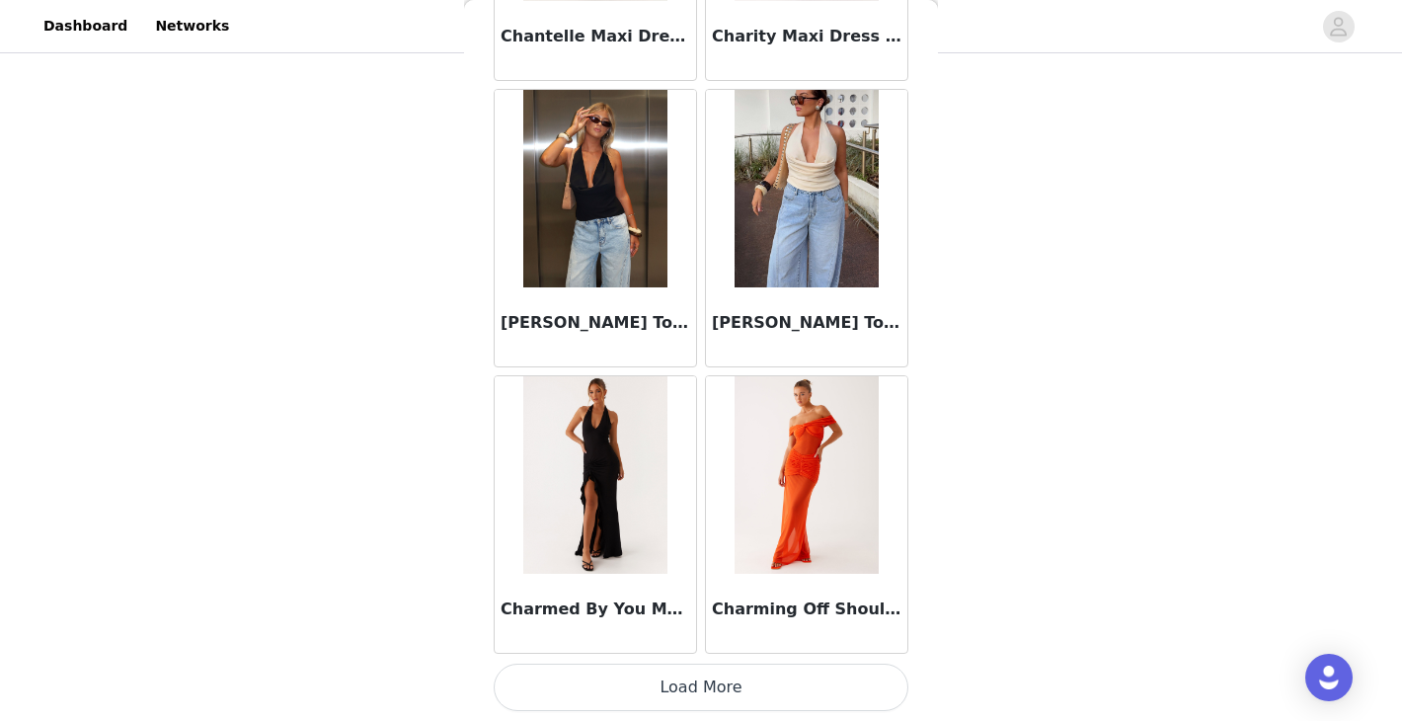
click at [689, 685] on button "Load More" at bounding box center [701, 686] width 415 height 47
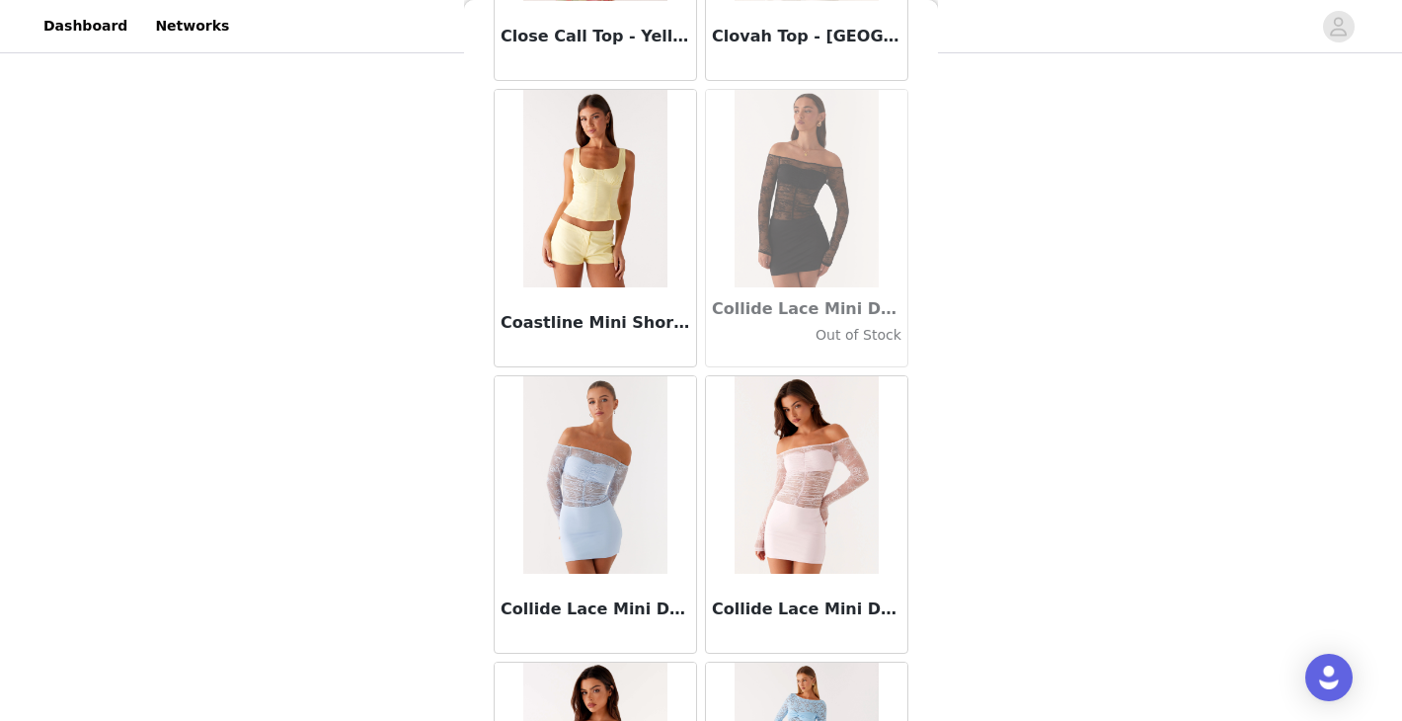
scroll to position [28062, 0]
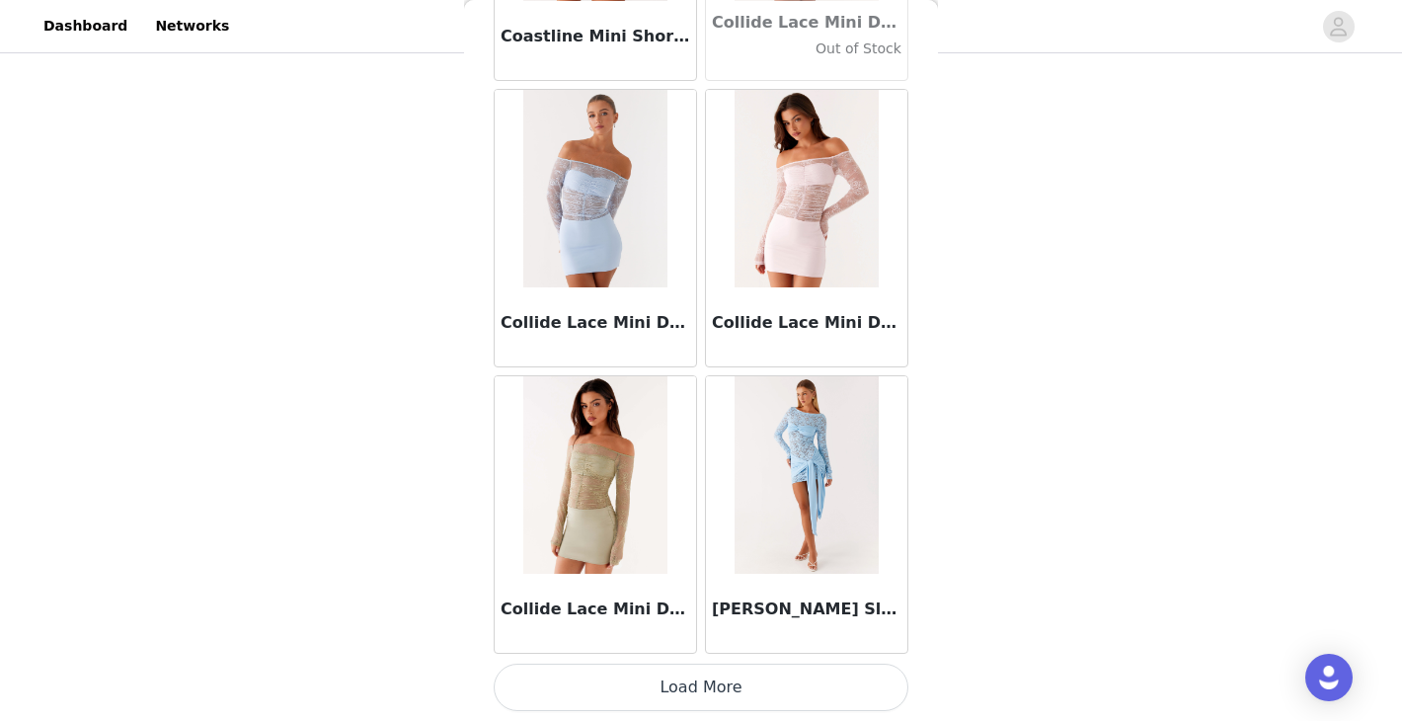
click at [697, 680] on button "Load More" at bounding box center [701, 686] width 415 height 47
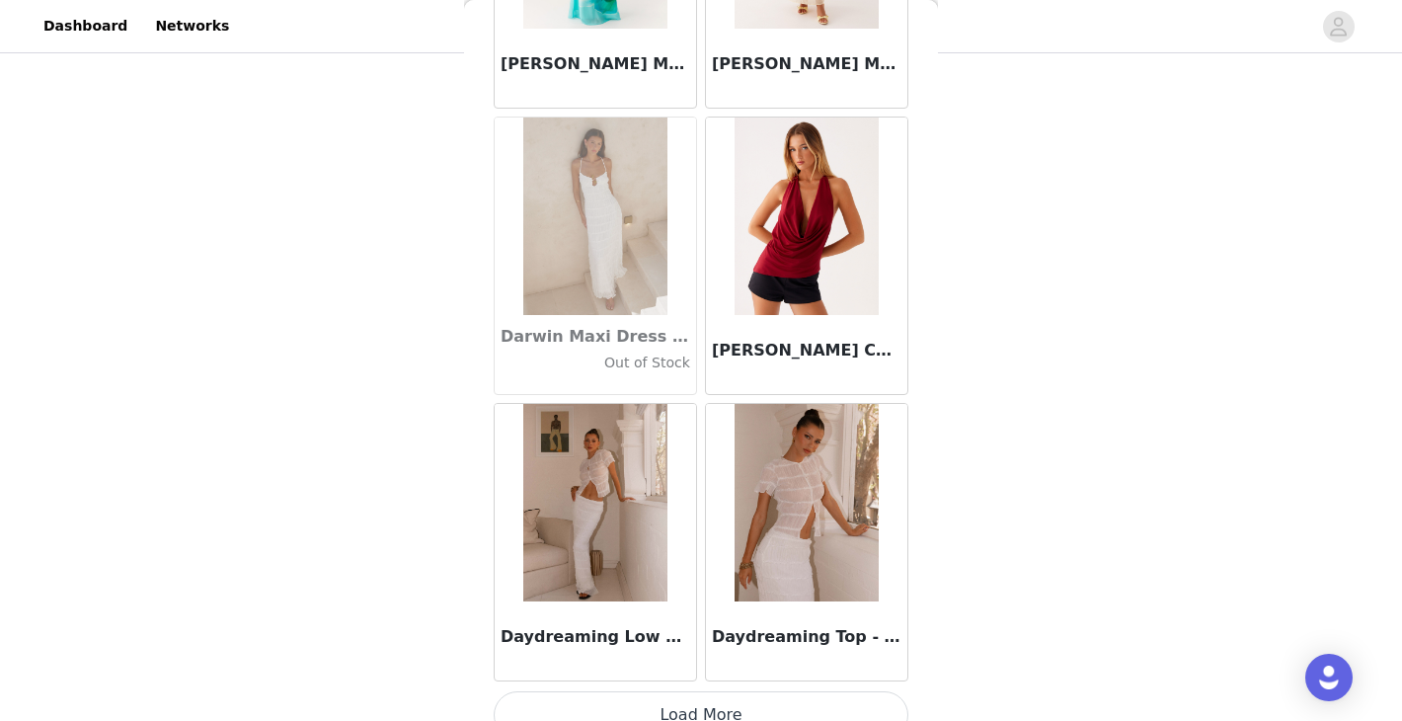
scroll to position [30925, 0]
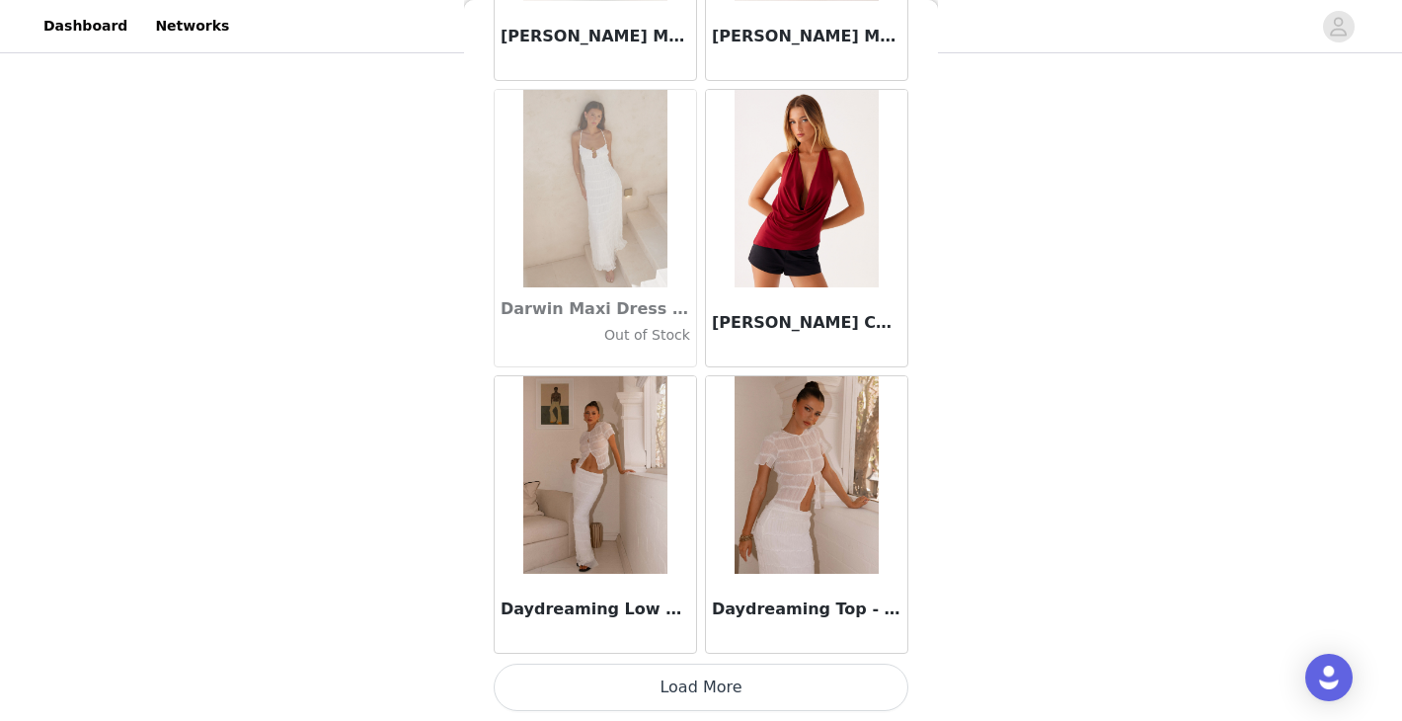
click at [750, 691] on button "Load More" at bounding box center [701, 686] width 415 height 47
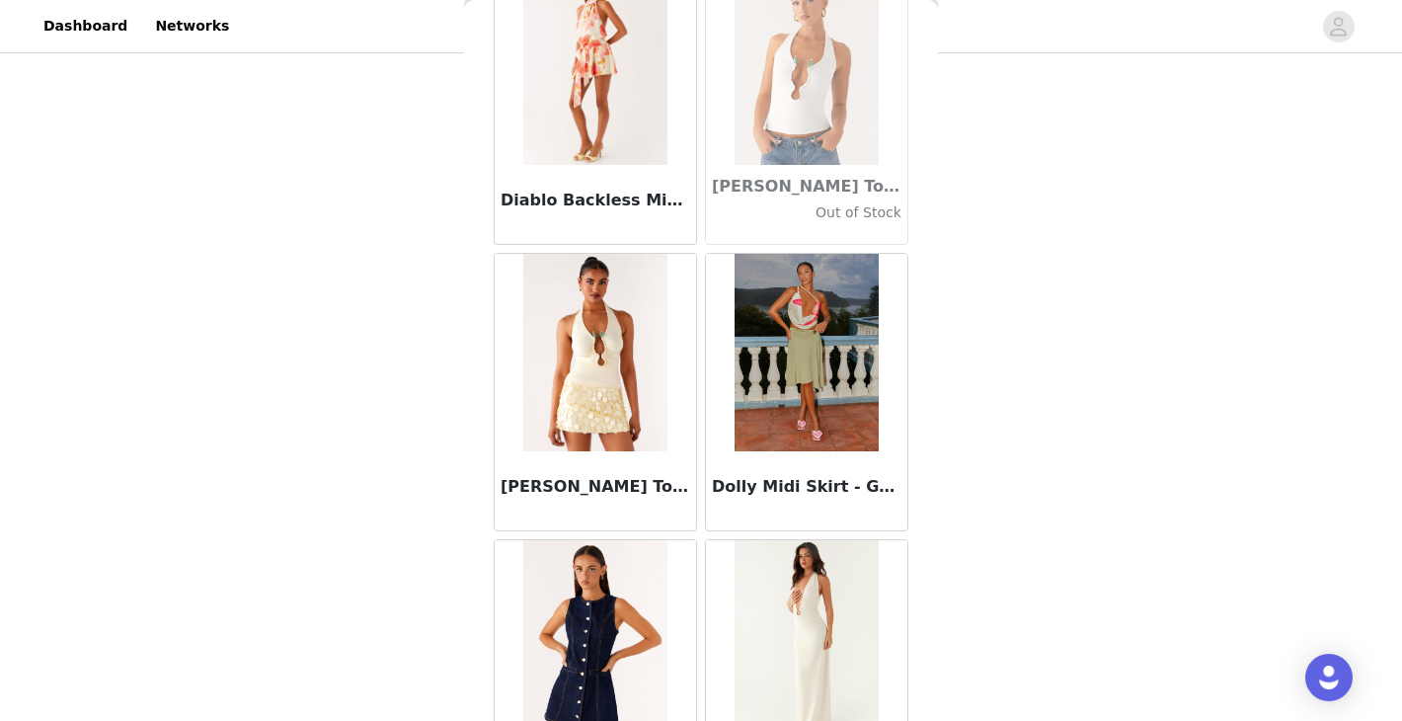
scroll to position [33050, 0]
click at [613, 384] on img at bounding box center [594, 353] width 143 height 197
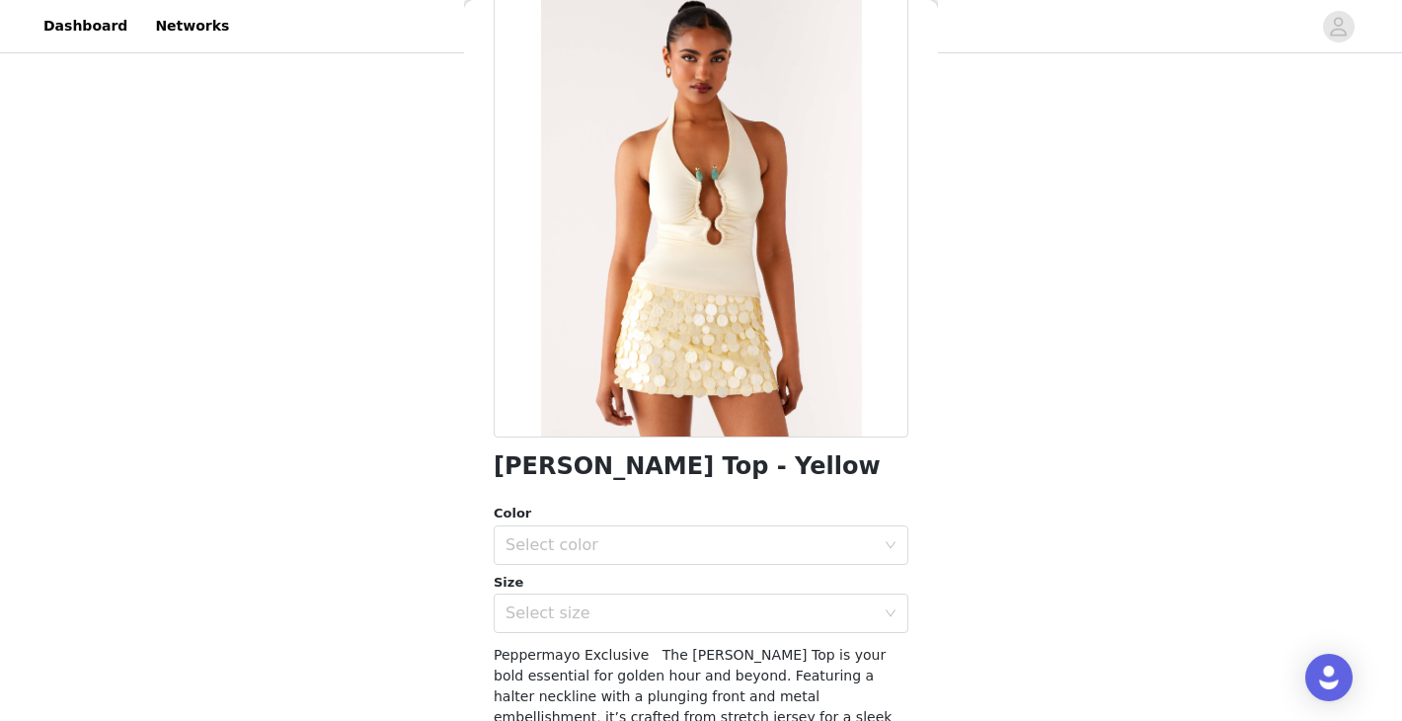
scroll to position [140, 0]
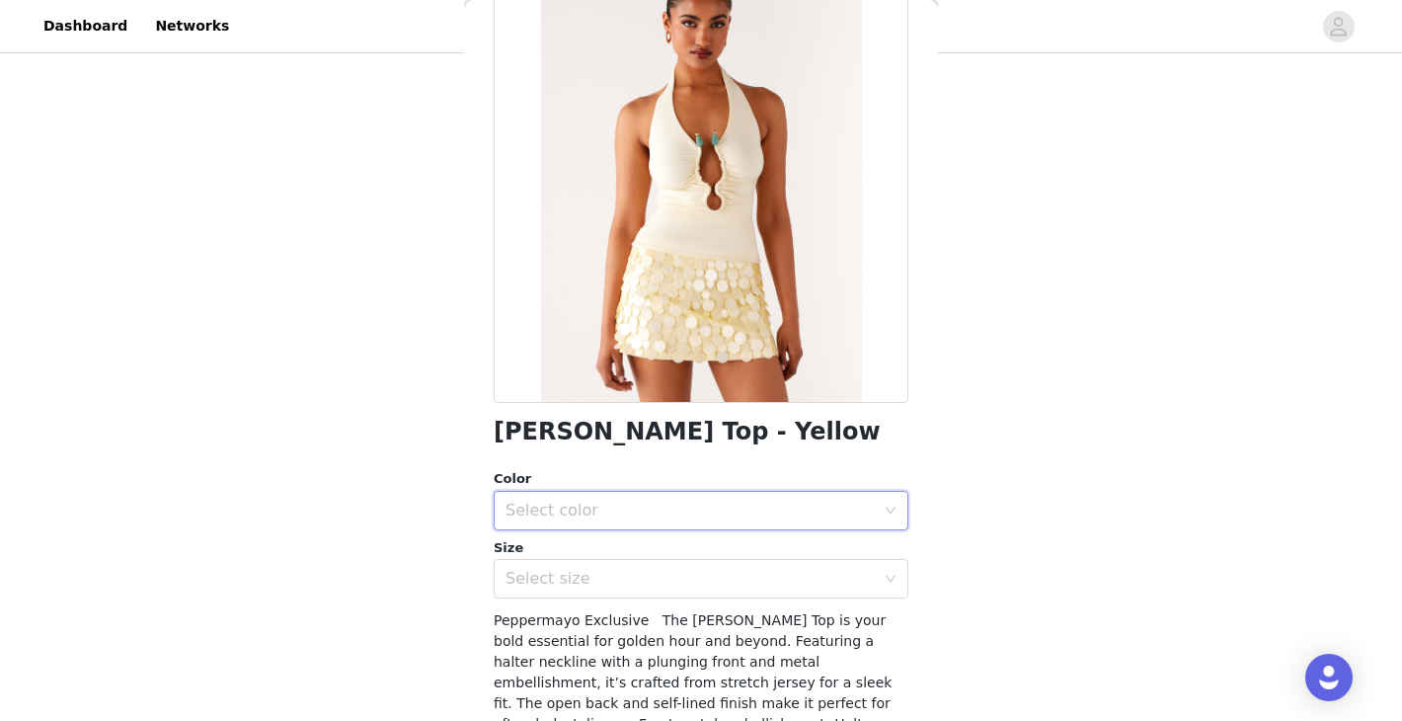
click at [592, 525] on div "Select color" at bounding box center [694, 511] width 378 height 38
click at [588, 555] on li "Yellow" at bounding box center [701, 554] width 415 height 32
click at [591, 578] on div "Select size" at bounding box center [689, 579] width 369 height 20
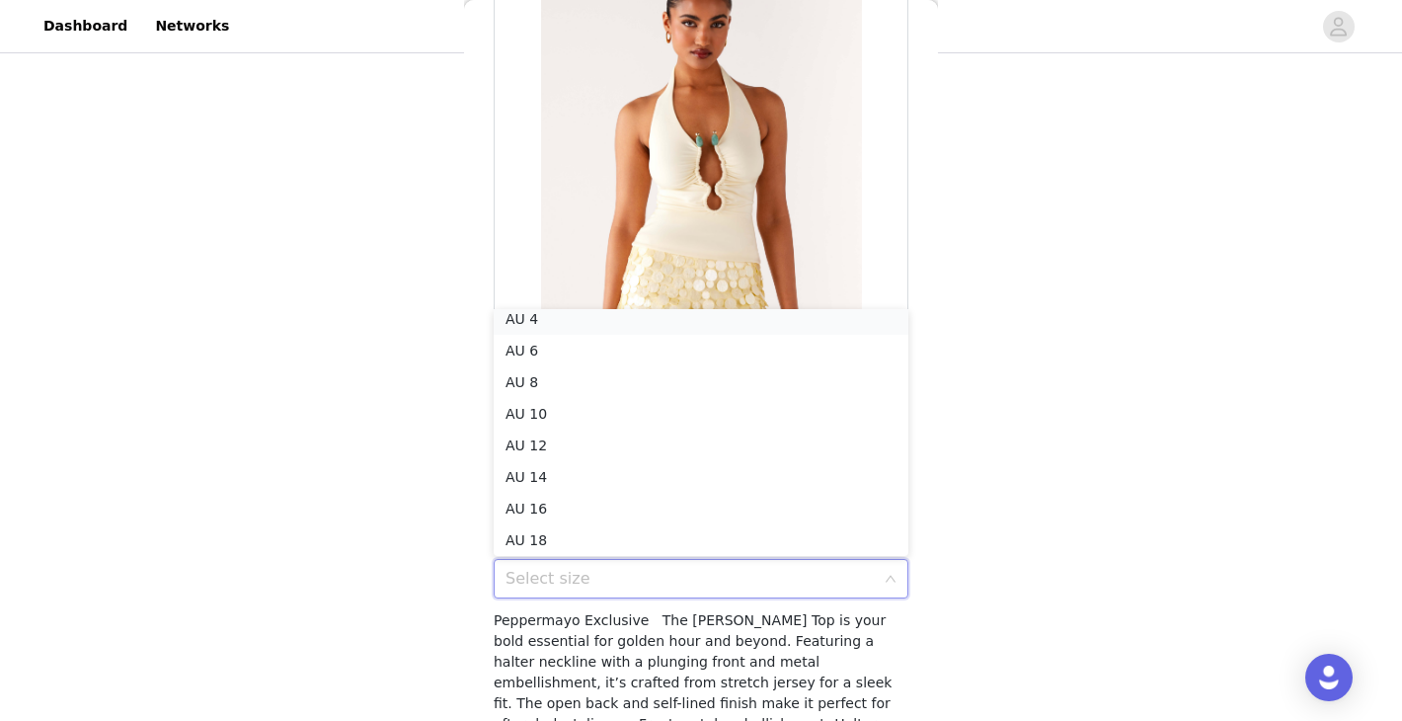
scroll to position [4, 0]
click at [625, 329] on li "AU 4" at bounding box center [701, 325] width 415 height 32
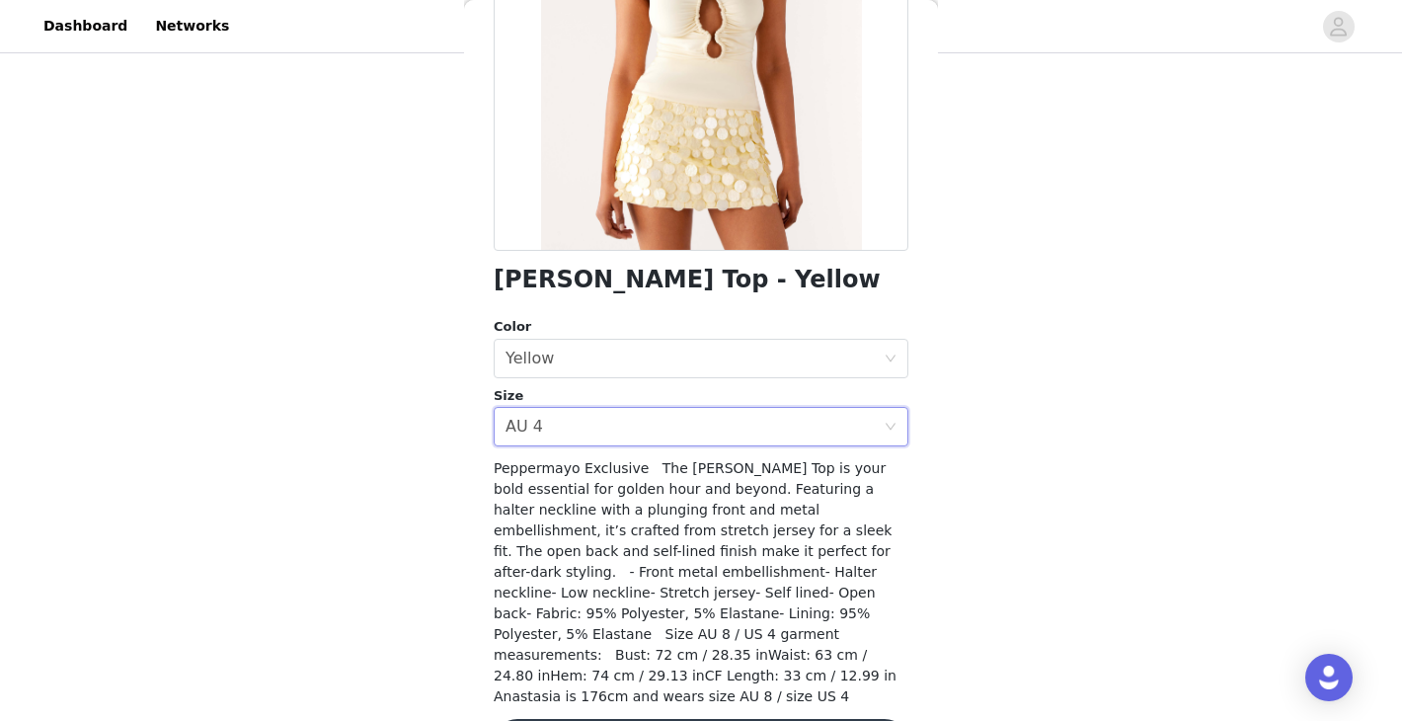
scroll to position [341, 0]
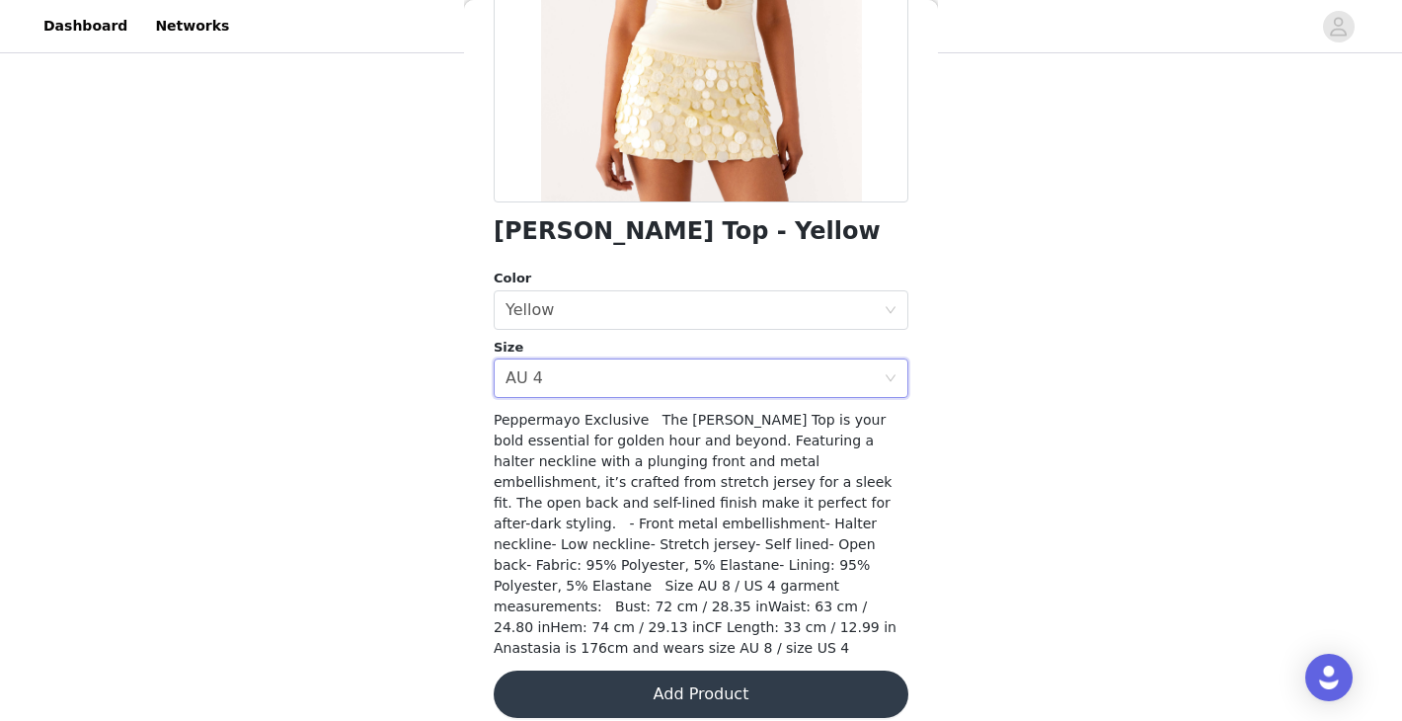
click at [798, 670] on button "Add Product" at bounding box center [701, 693] width 415 height 47
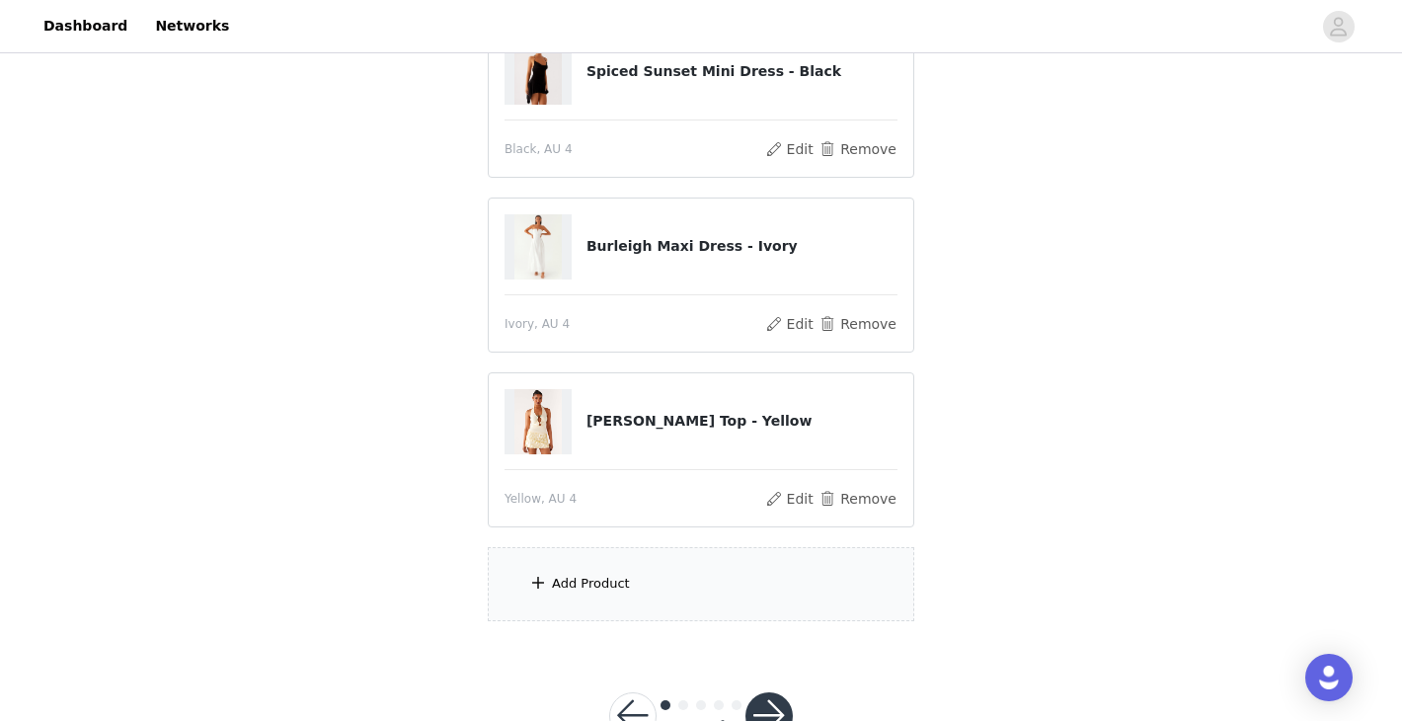
scroll to position [288, 0]
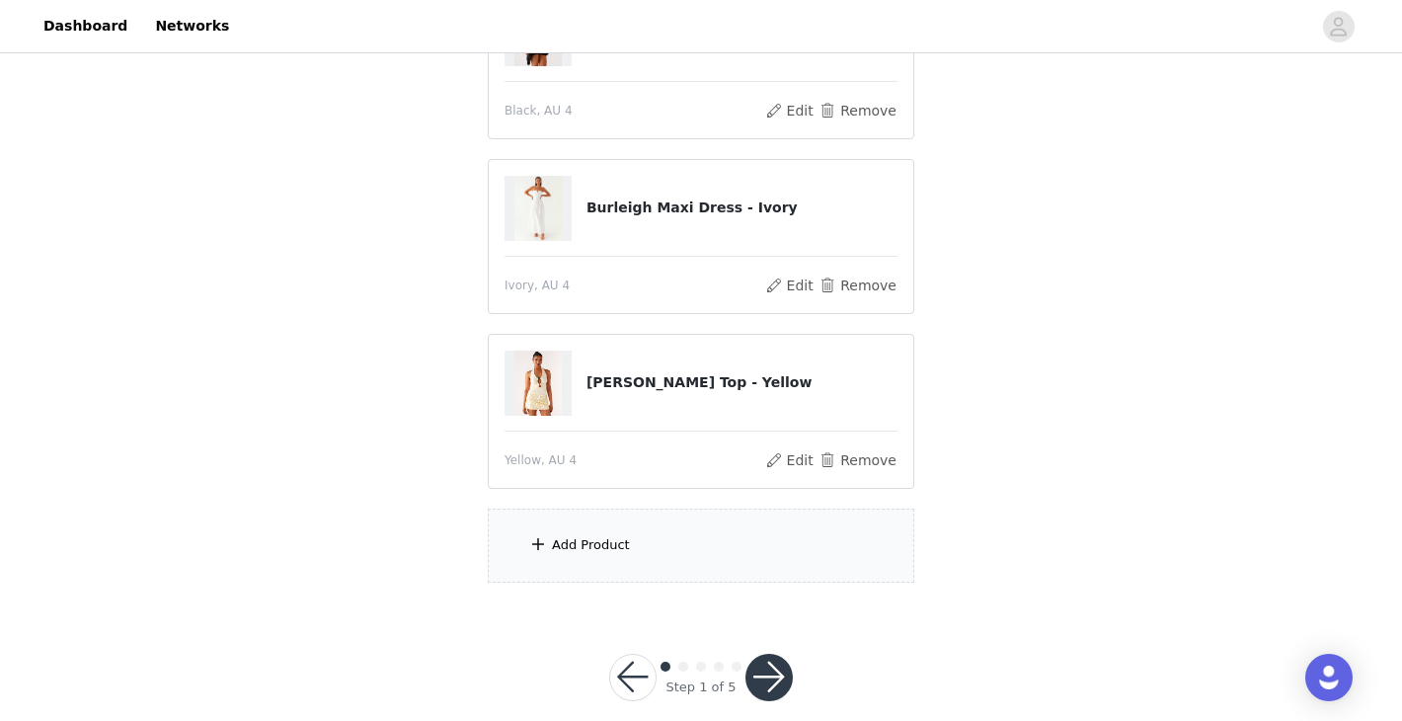
click at [604, 546] on div "Add Product" at bounding box center [591, 545] width 78 height 20
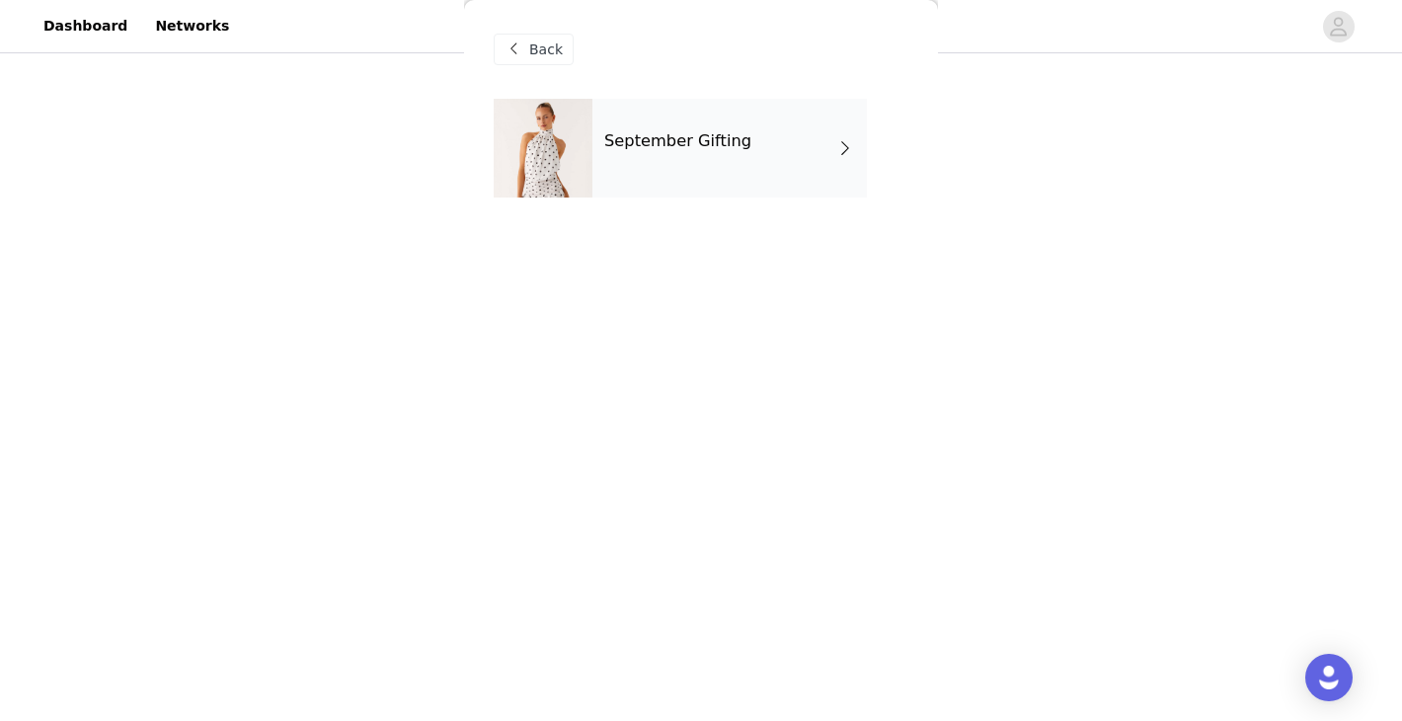
click at [782, 153] on div "September Gifting" at bounding box center [729, 148] width 274 height 99
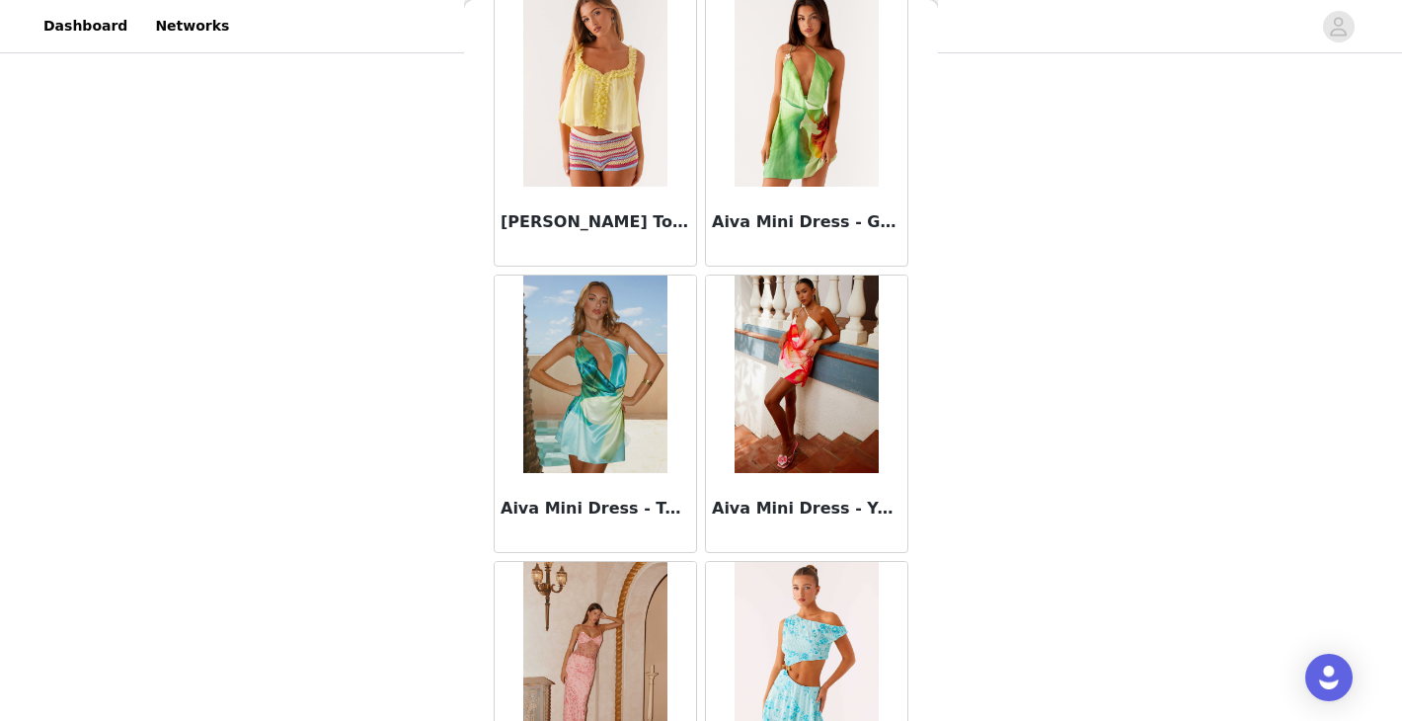
scroll to position [2300, 0]
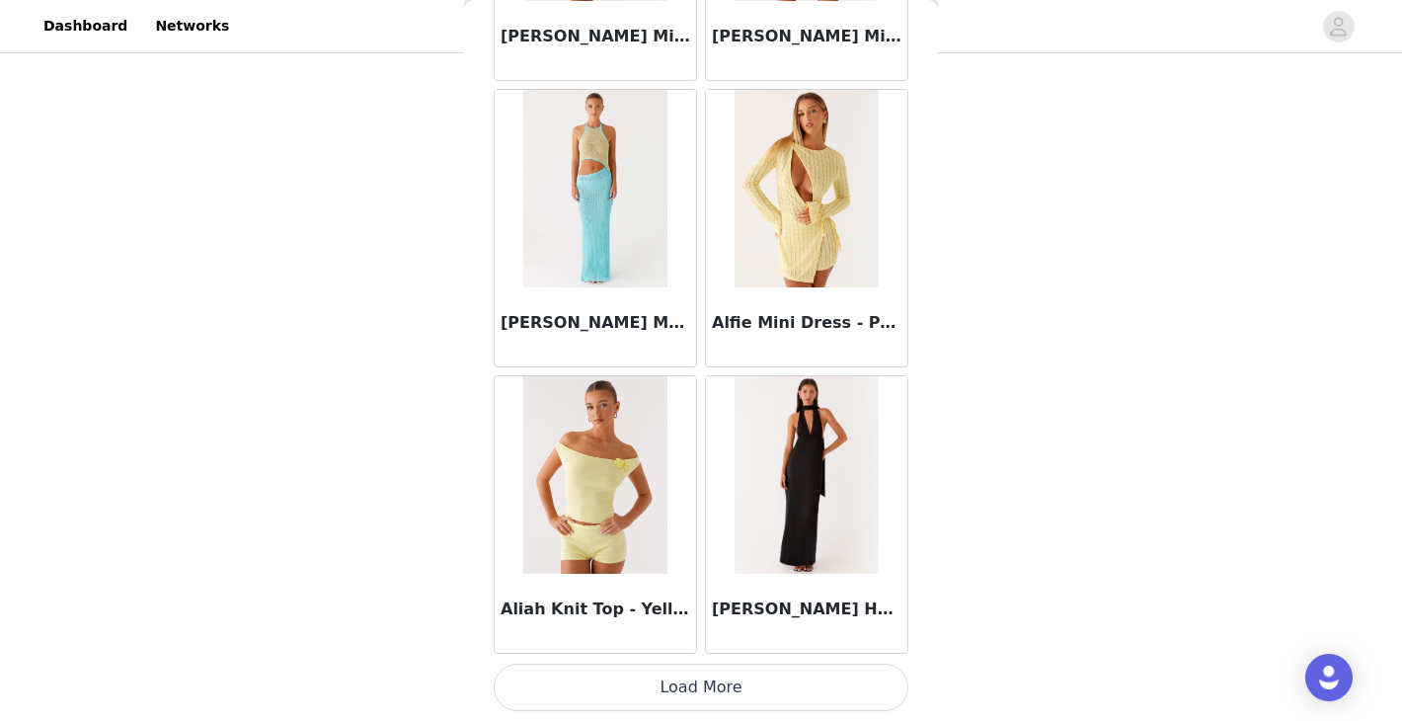
click at [691, 679] on button "Load More" at bounding box center [701, 686] width 415 height 47
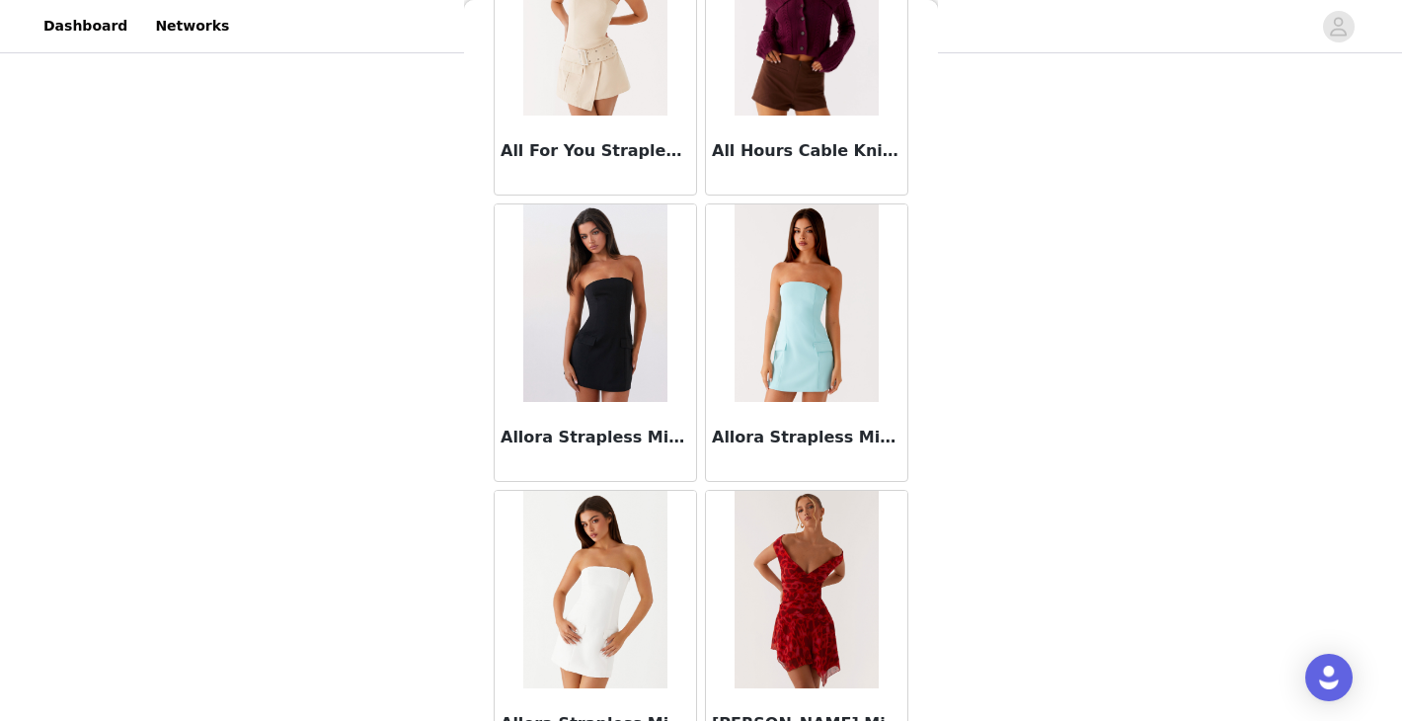
scroll to position [5162, 0]
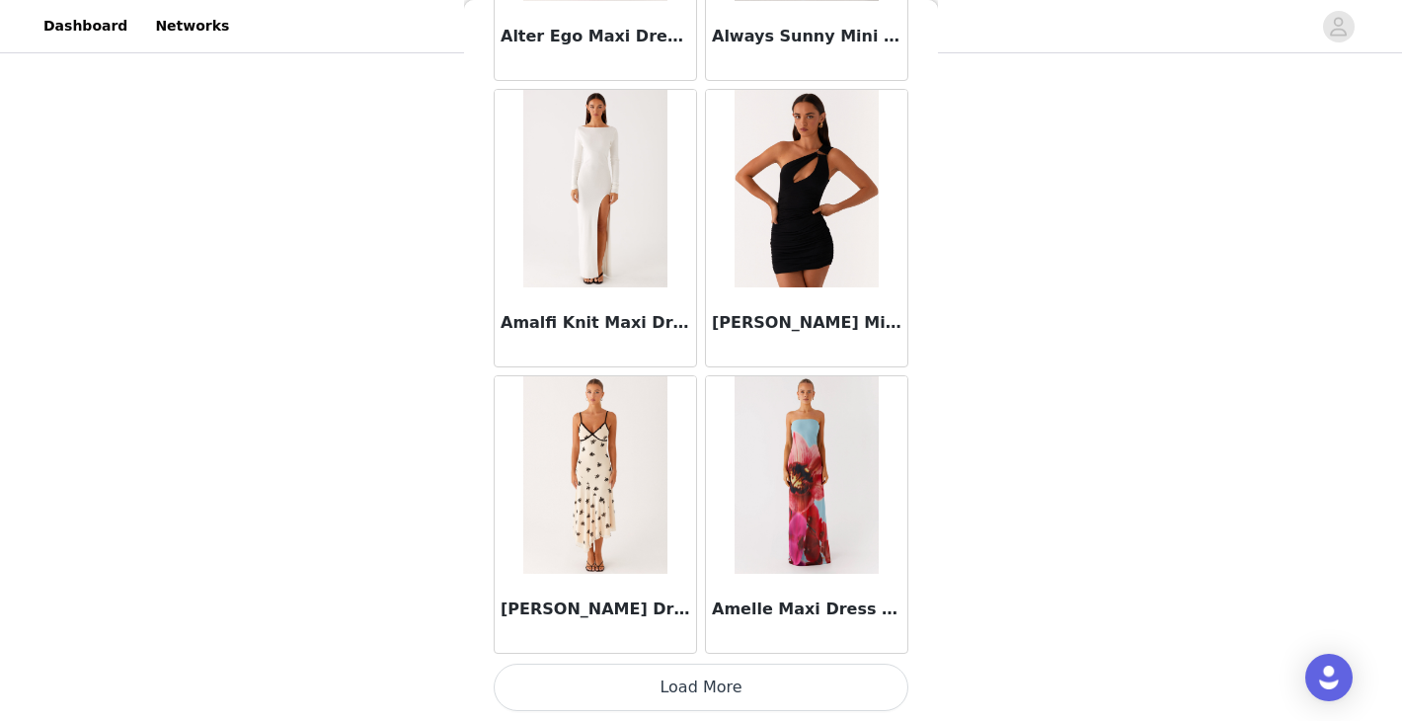
click at [695, 700] on button "Load More" at bounding box center [701, 686] width 415 height 47
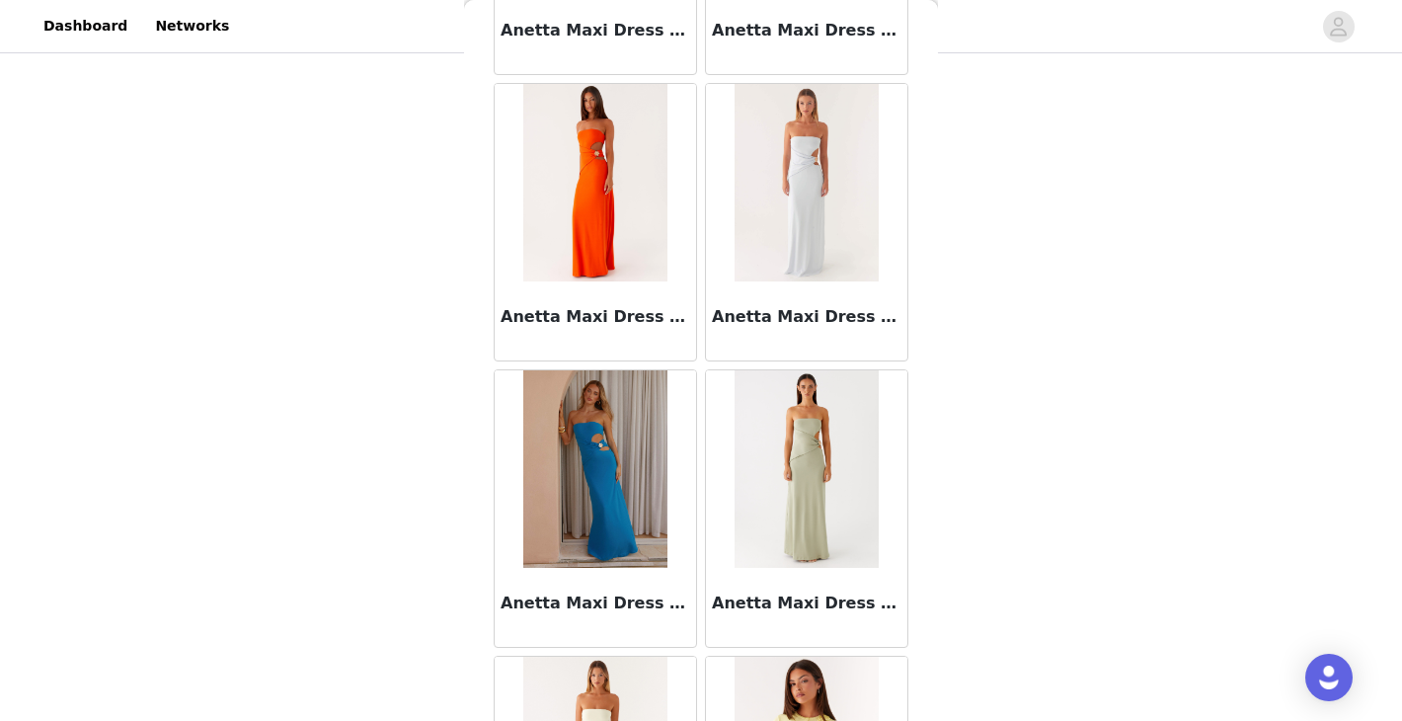
scroll to position [8025, 0]
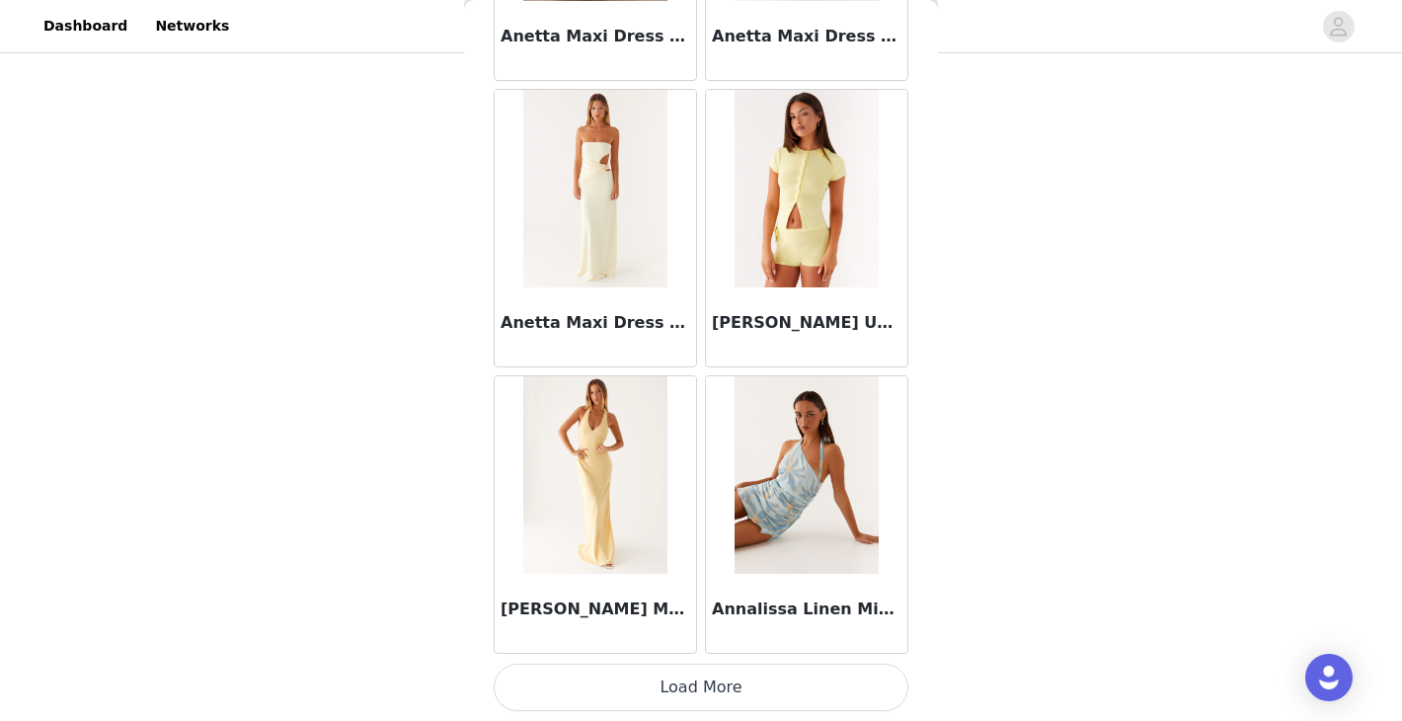
click at [746, 678] on button "Load More" at bounding box center [701, 686] width 415 height 47
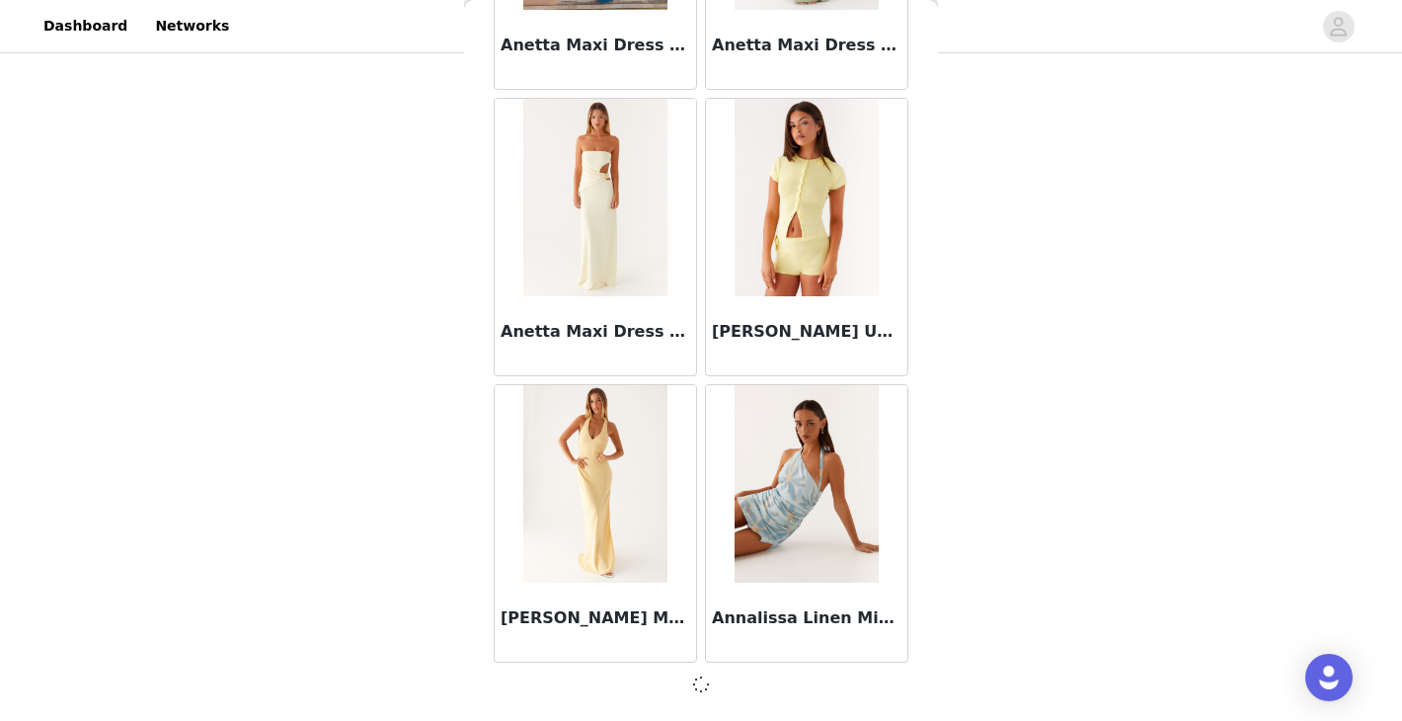
scroll to position [8016, 0]
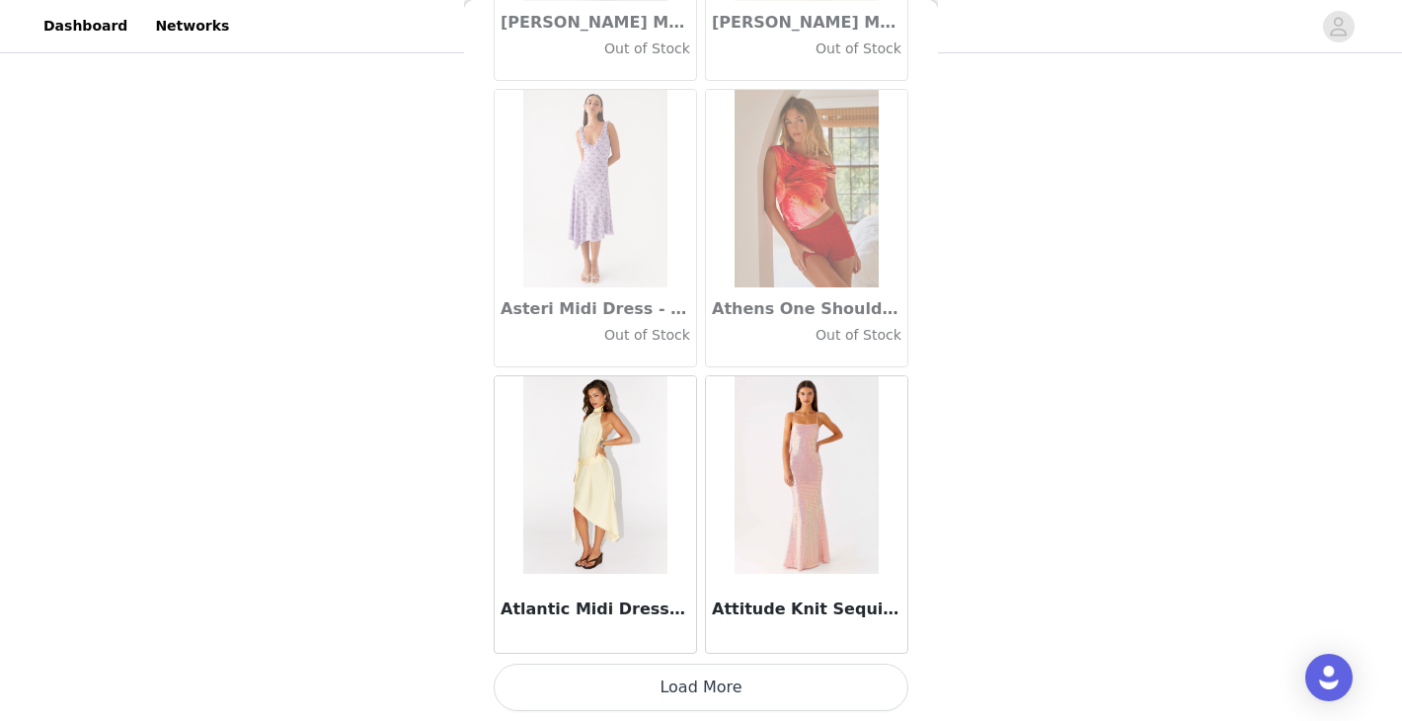
click at [720, 693] on button "Load More" at bounding box center [701, 686] width 415 height 47
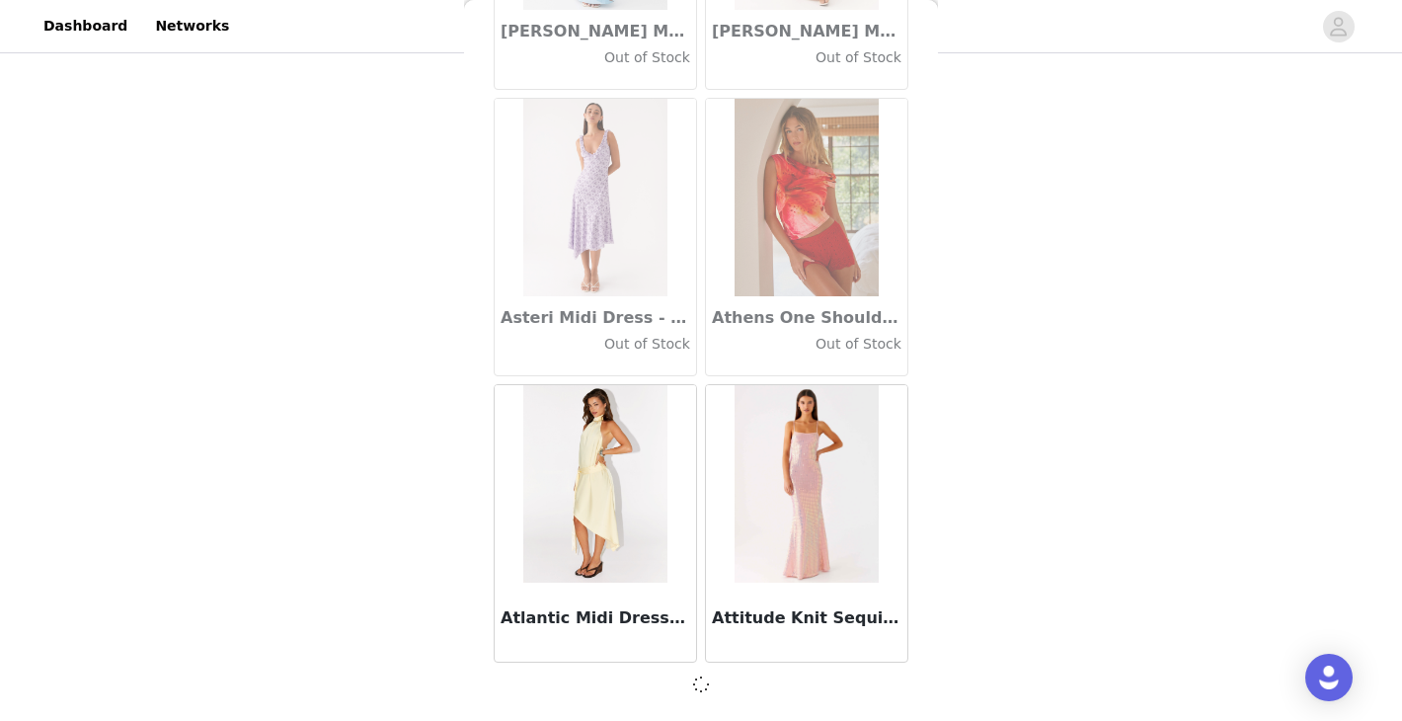
scroll to position [10878, 0]
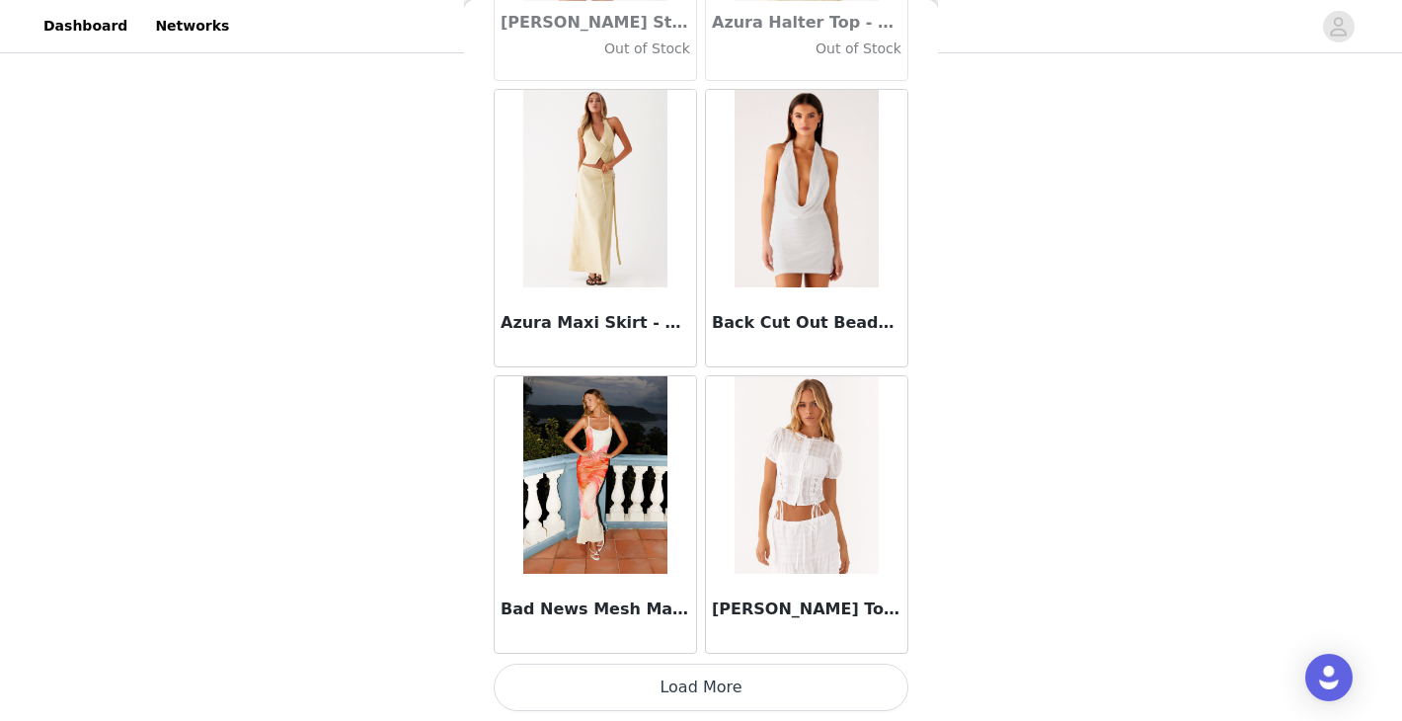
click at [720, 693] on button "Load More" at bounding box center [701, 686] width 415 height 47
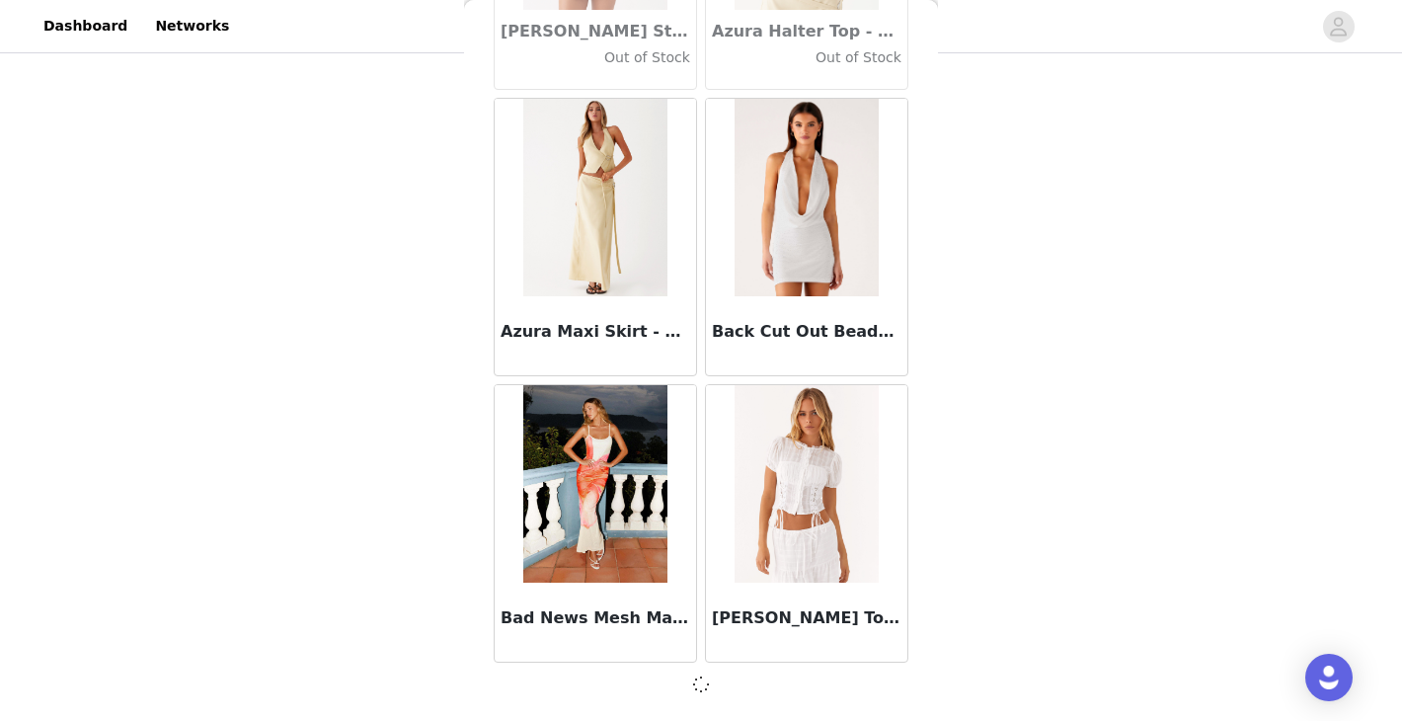
scroll to position [13741, 0]
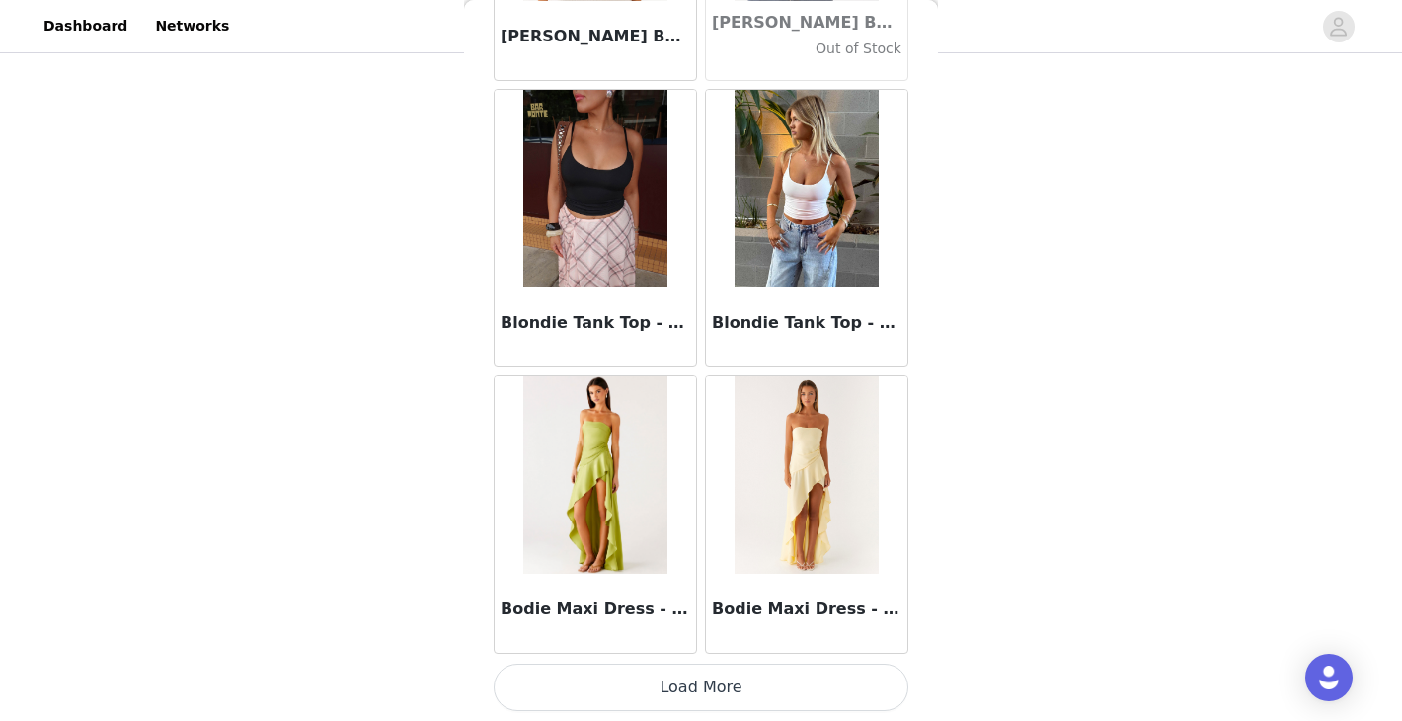
click at [720, 693] on button "Load More" at bounding box center [701, 686] width 415 height 47
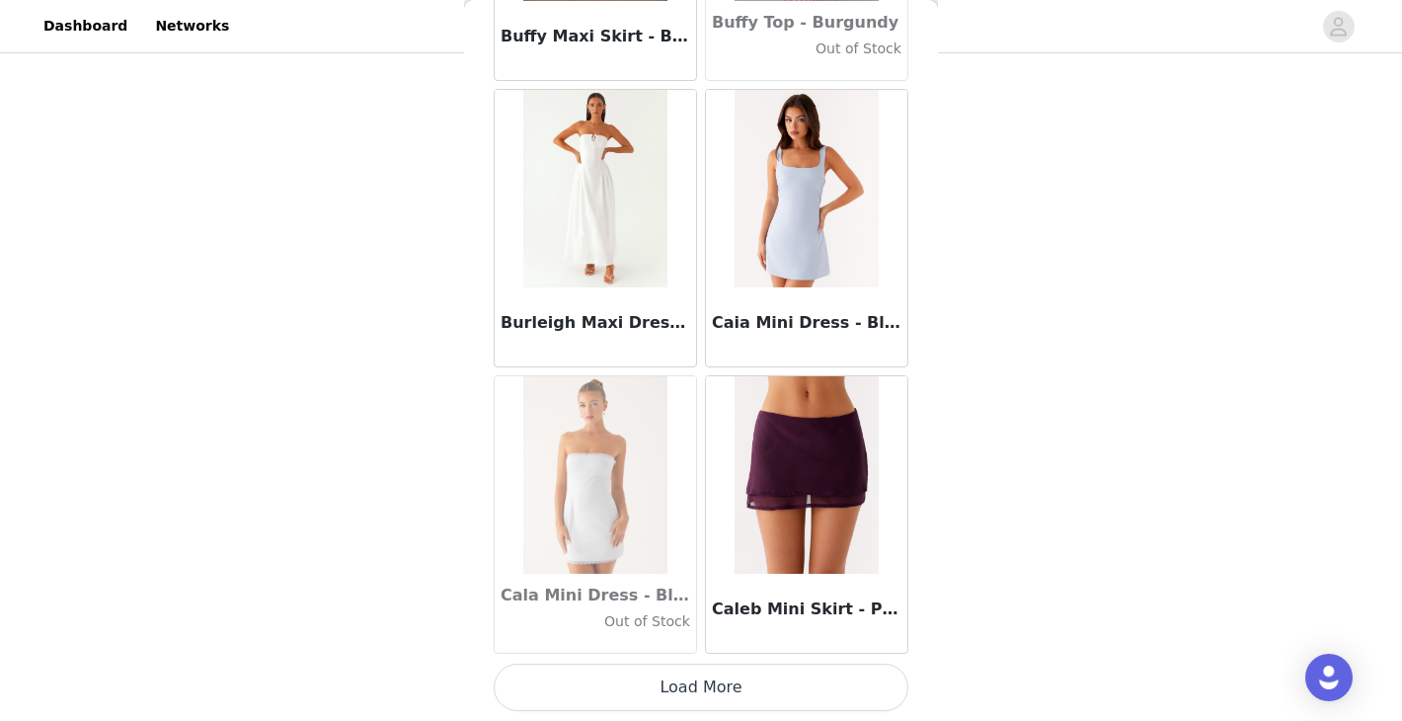
click at [720, 693] on button "Load More" at bounding box center [701, 686] width 415 height 47
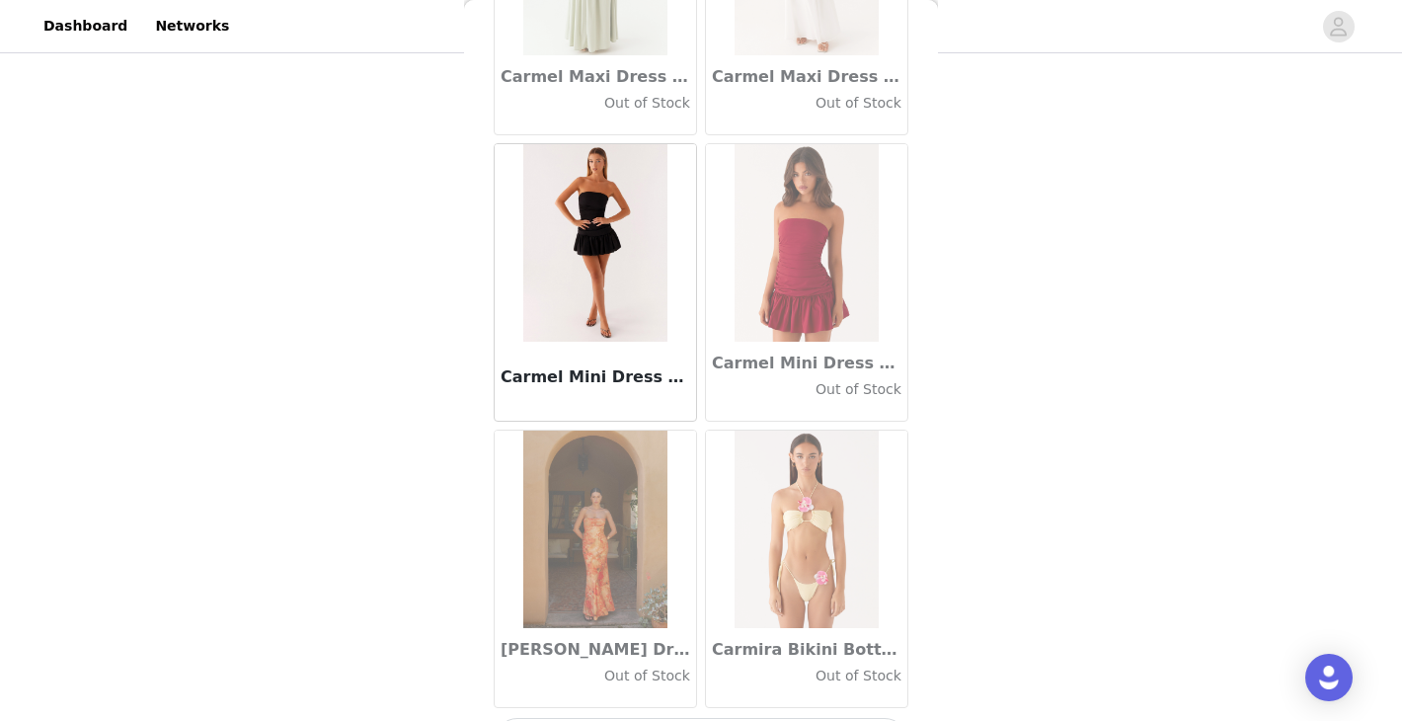
scroll to position [22337, 0]
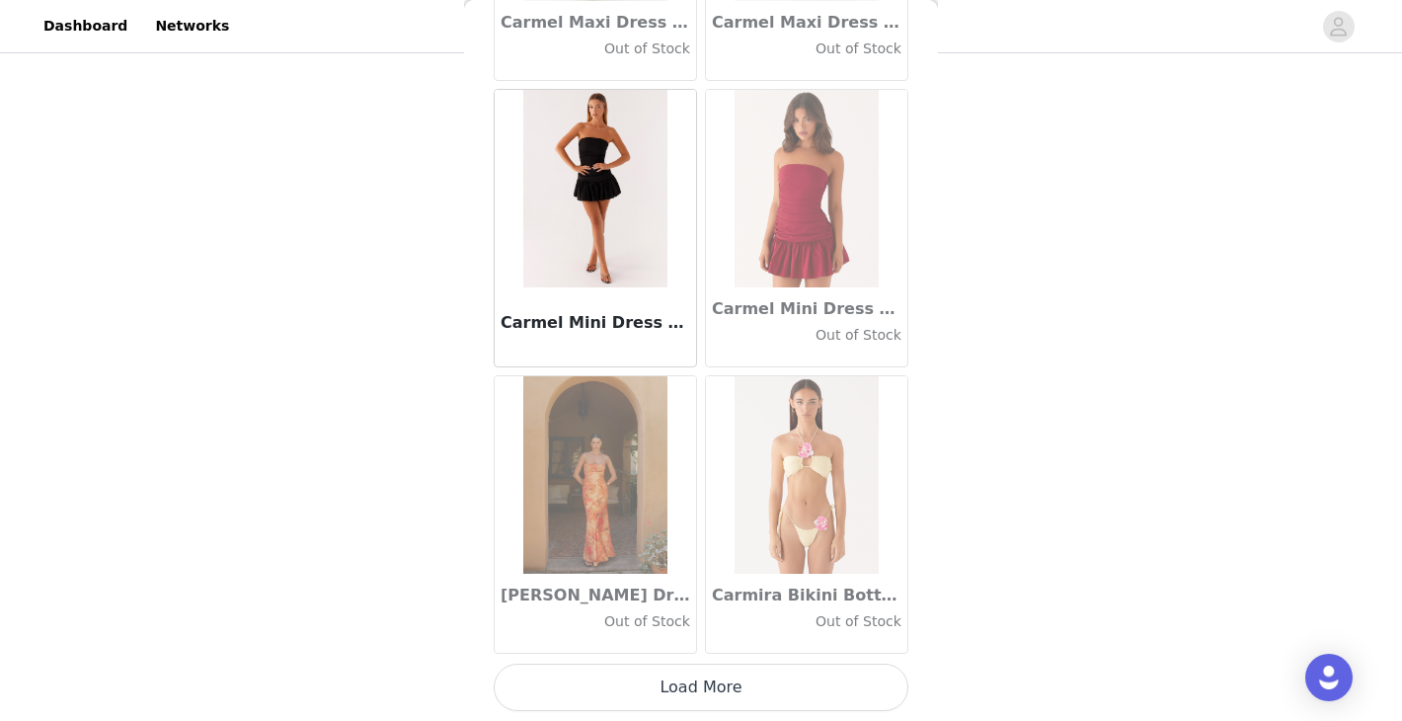
click at [664, 683] on button "Load More" at bounding box center [701, 686] width 415 height 47
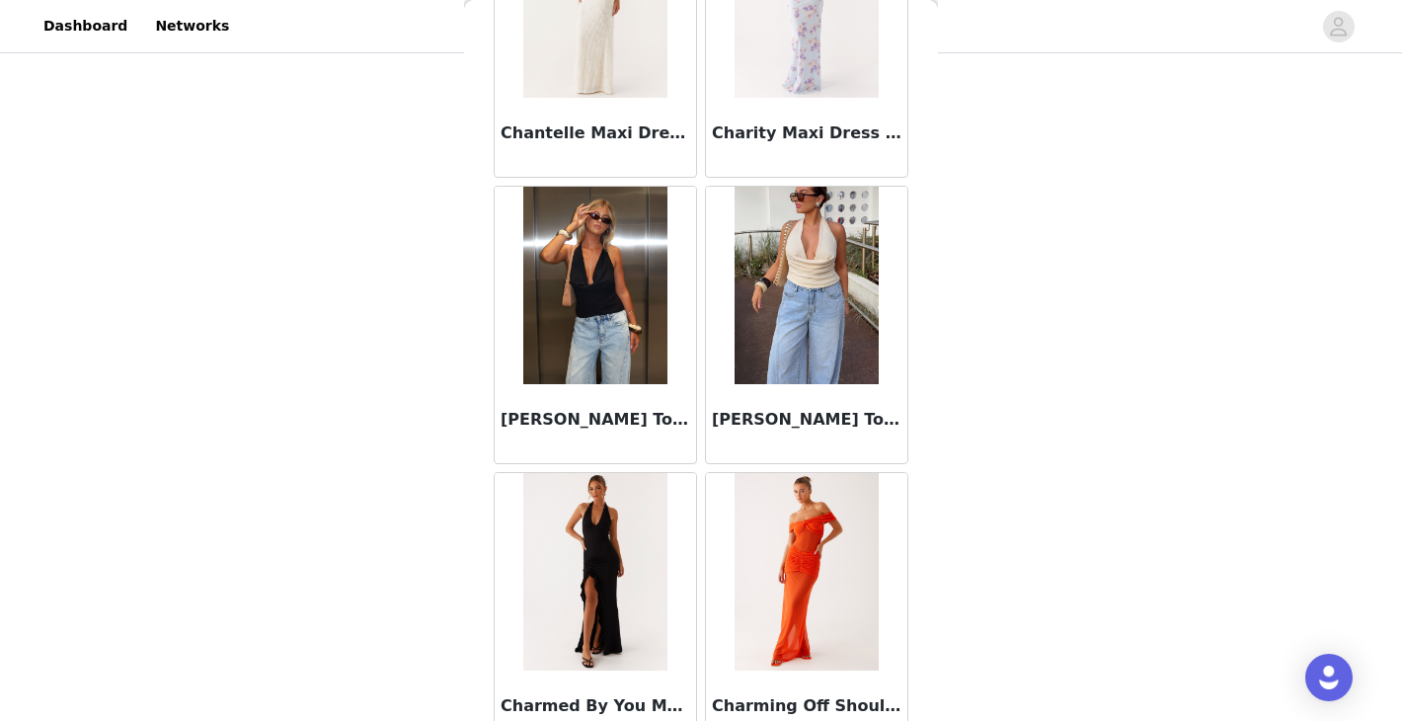
scroll to position [25200, 0]
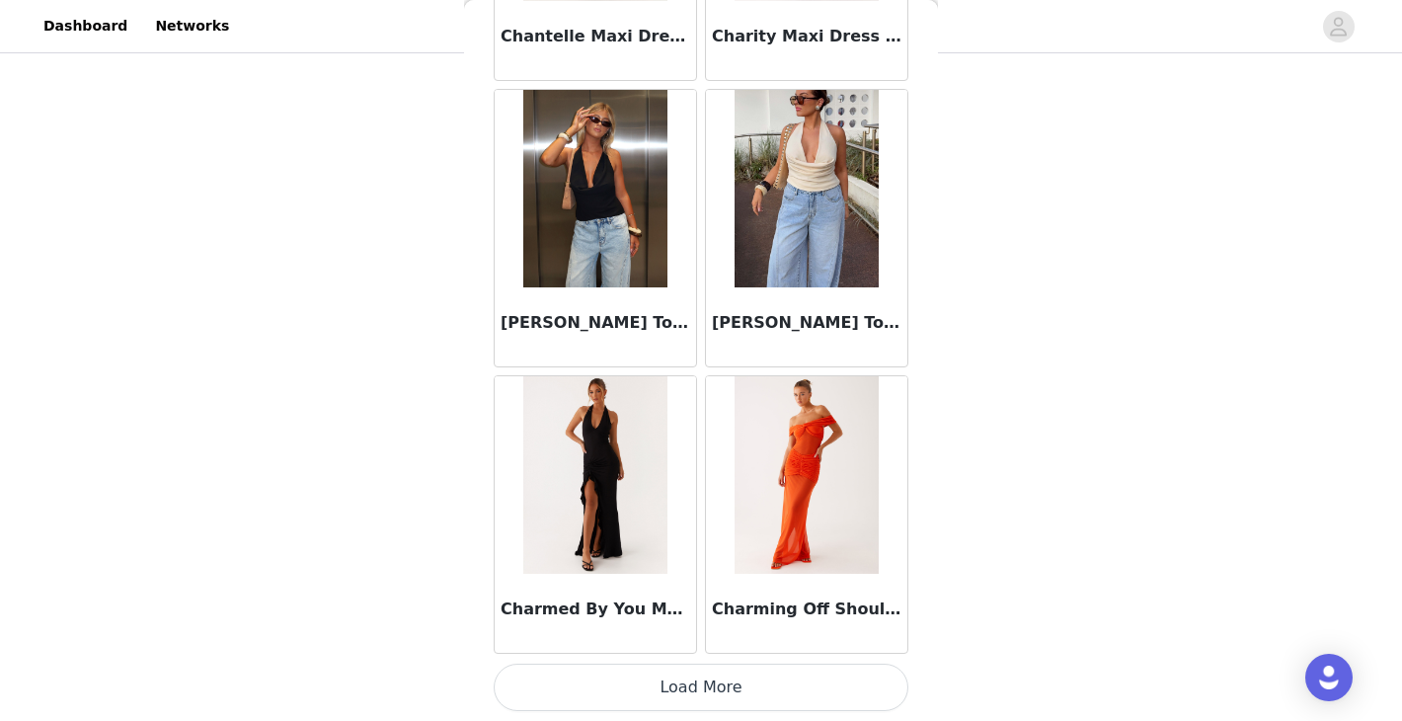
click at [715, 685] on button "Load More" at bounding box center [701, 686] width 415 height 47
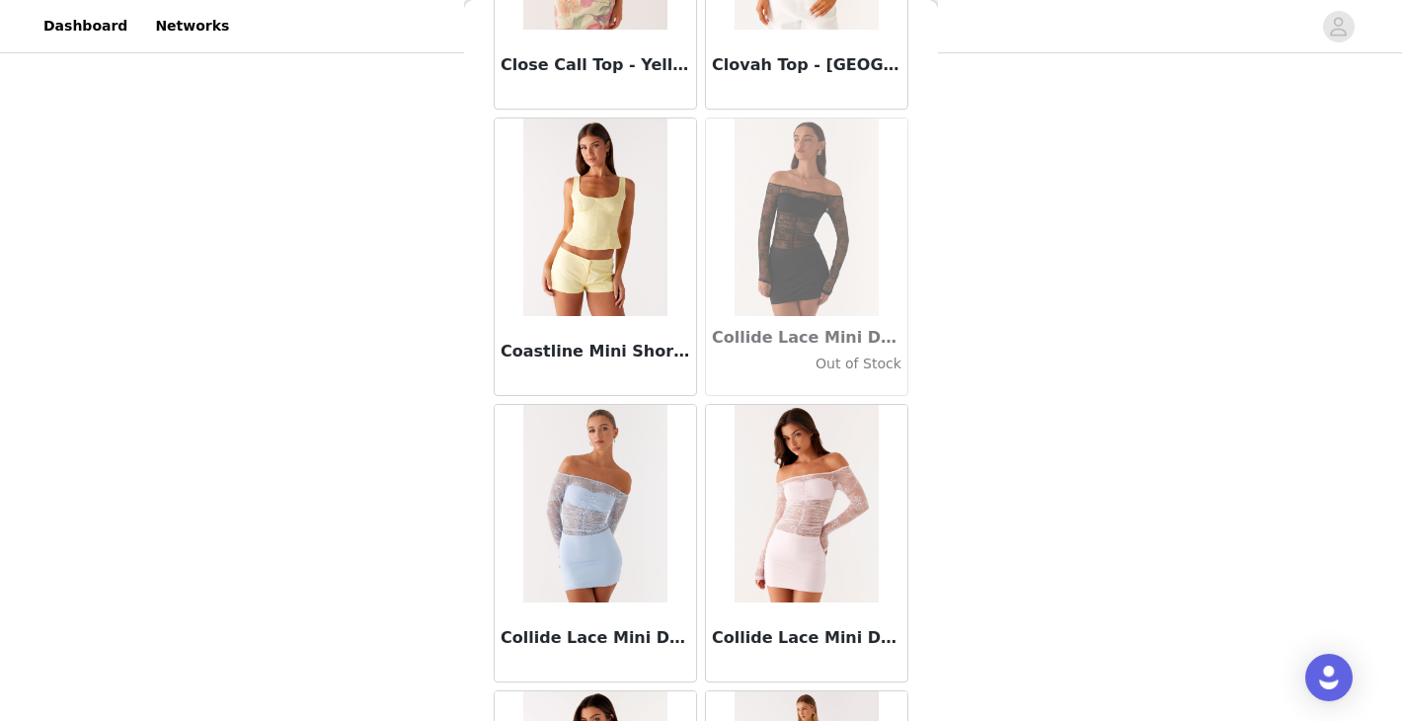
scroll to position [28062, 0]
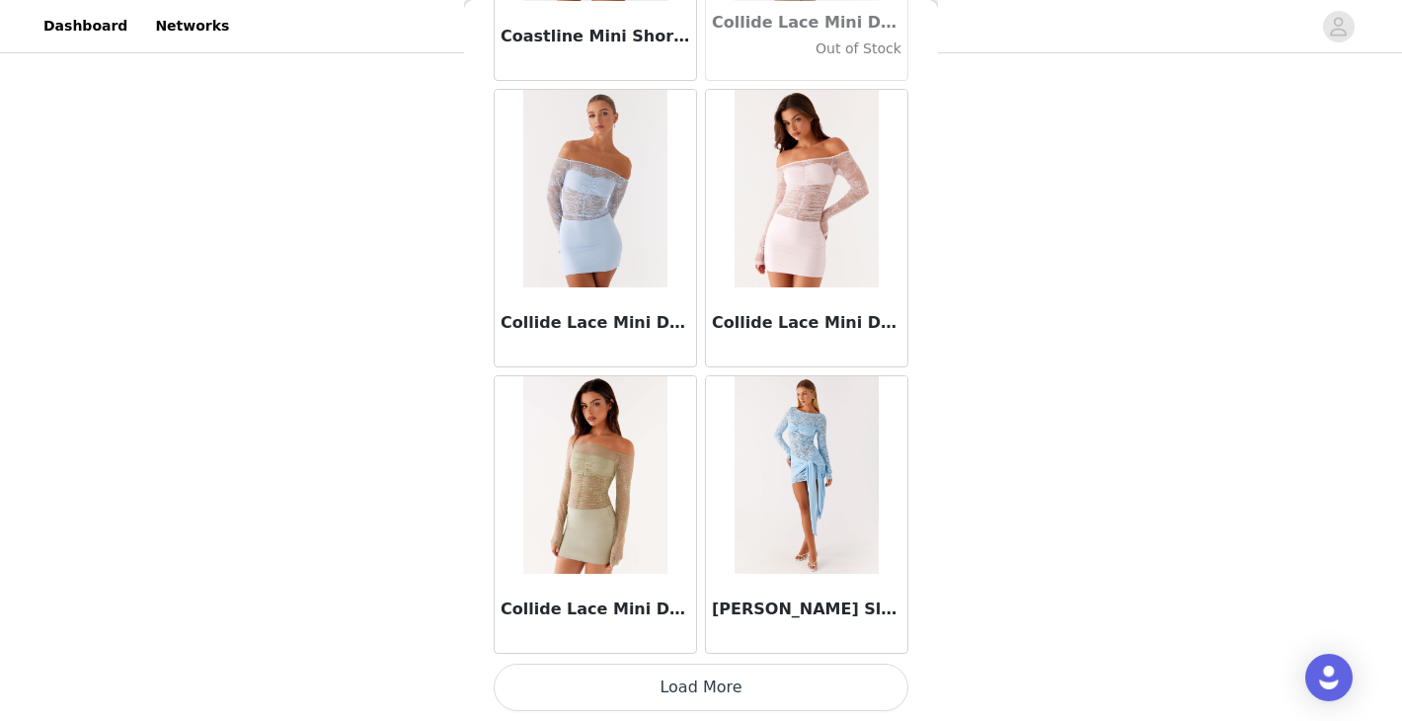
click at [707, 681] on button "Load More" at bounding box center [701, 686] width 415 height 47
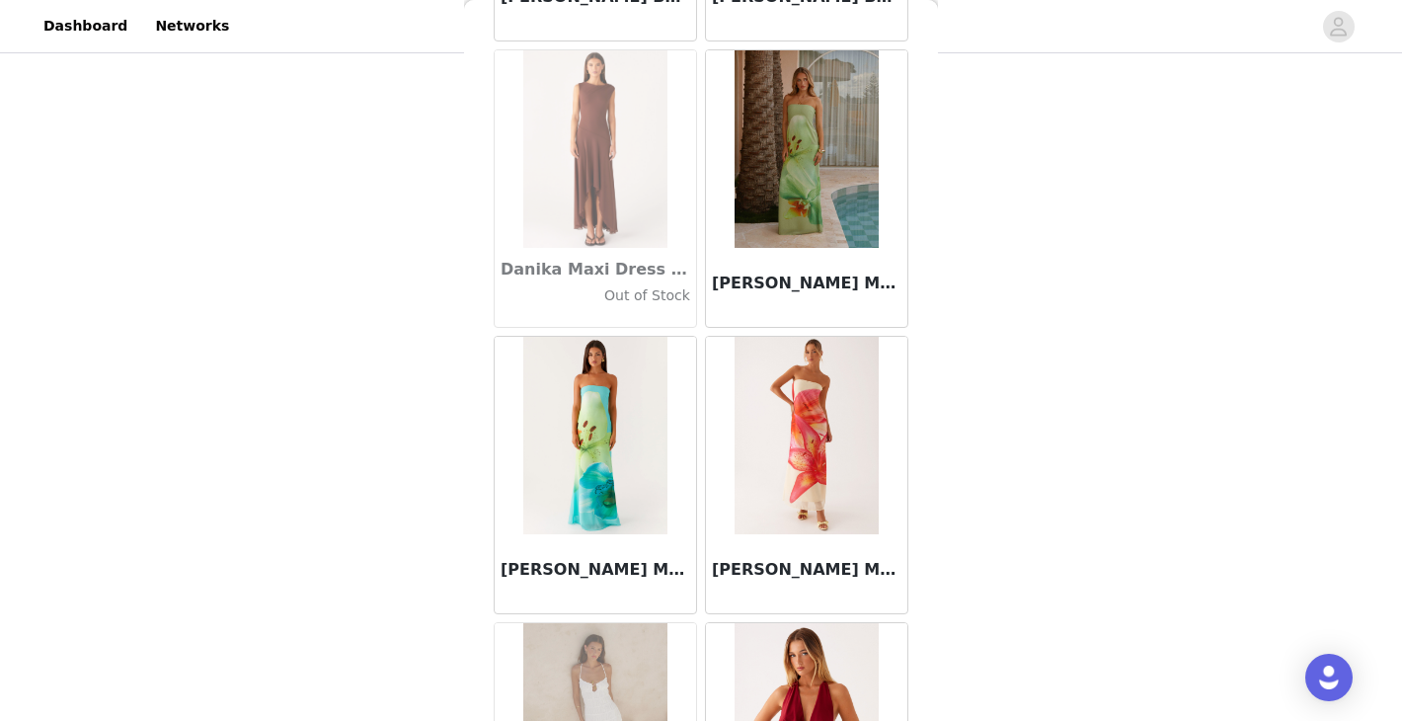
scroll to position [30925, 0]
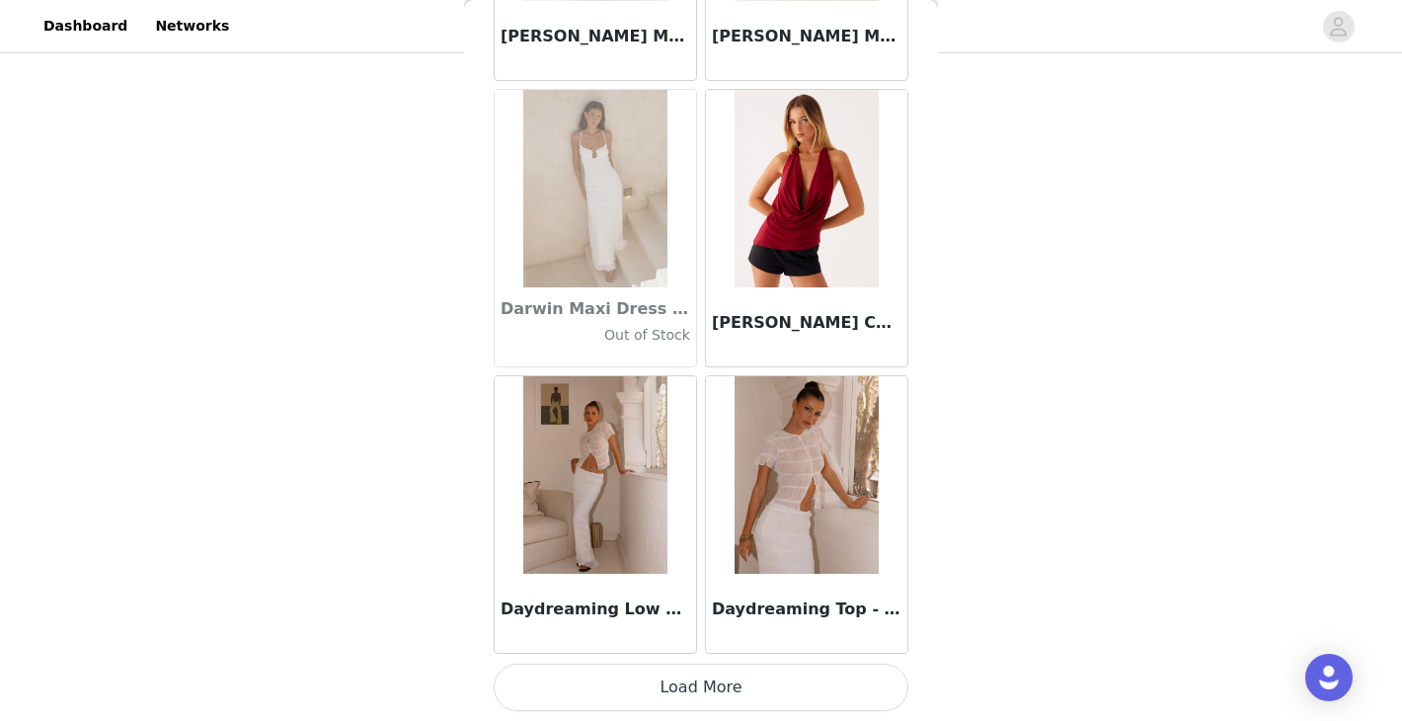
click at [614, 677] on button "Load More" at bounding box center [701, 686] width 415 height 47
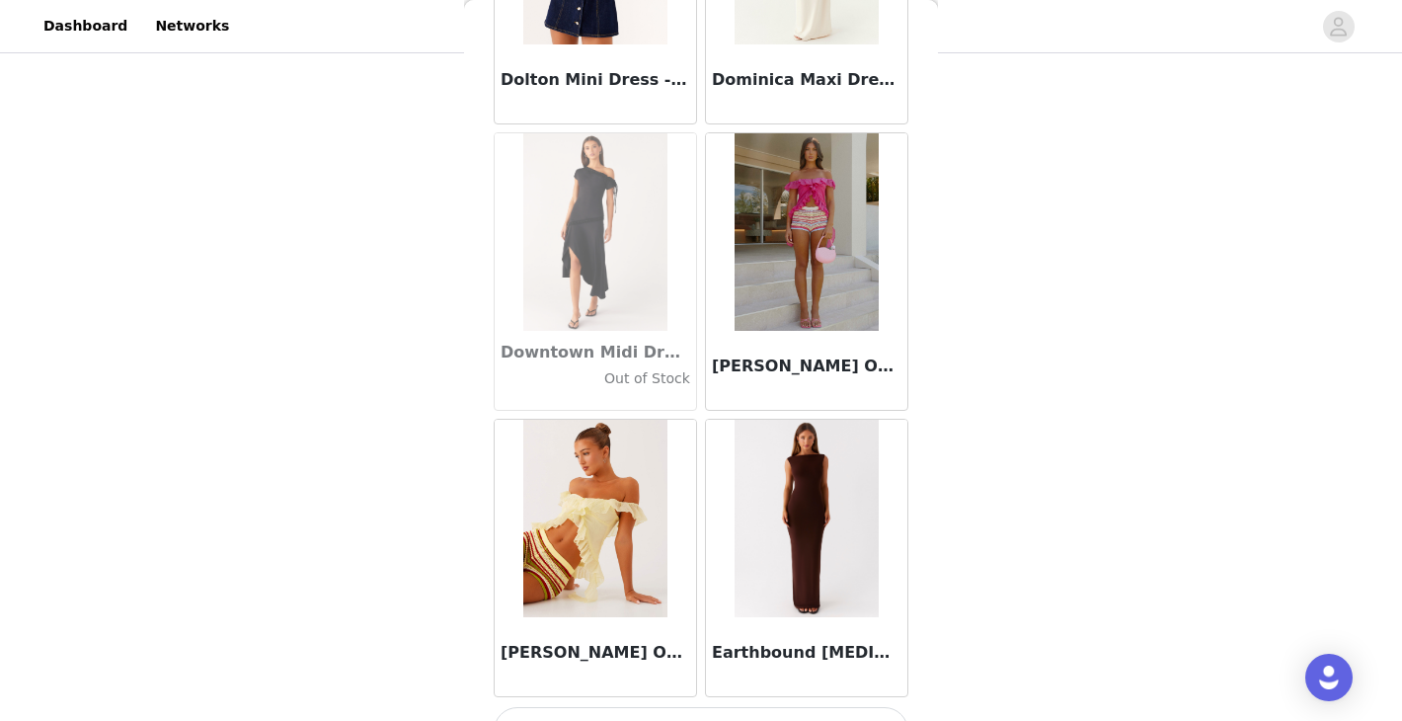
scroll to position [33787, 0]
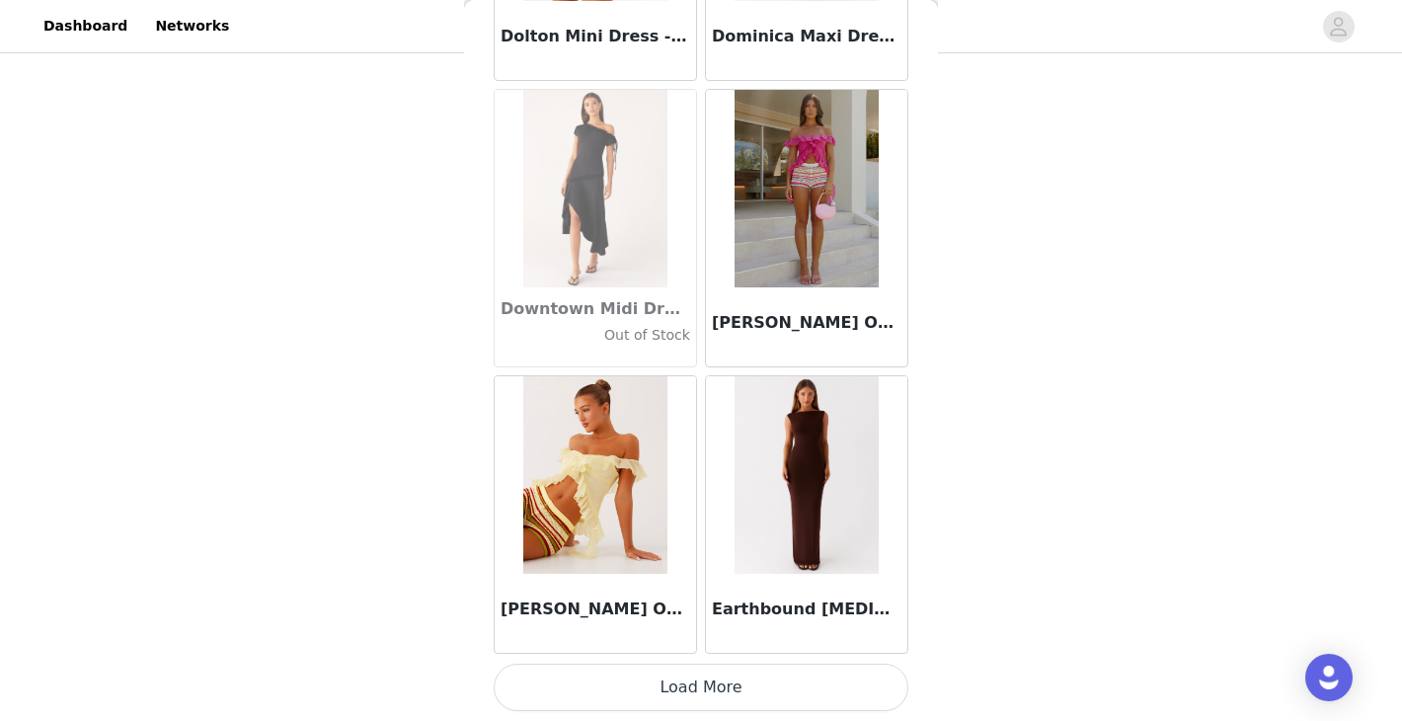
click at [699, 697] on button "Load More" at bounding box center [701, 686] width 415 height 47
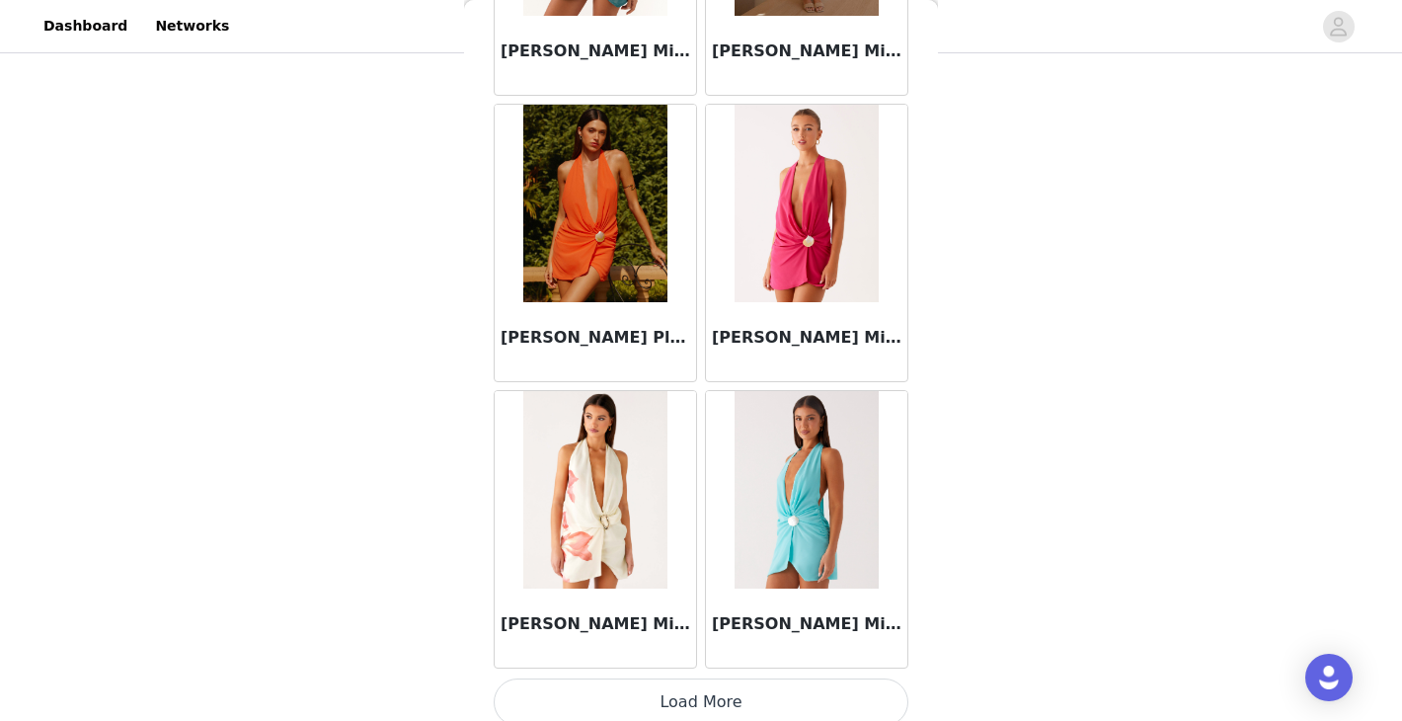
scroll to position [36650, 0]
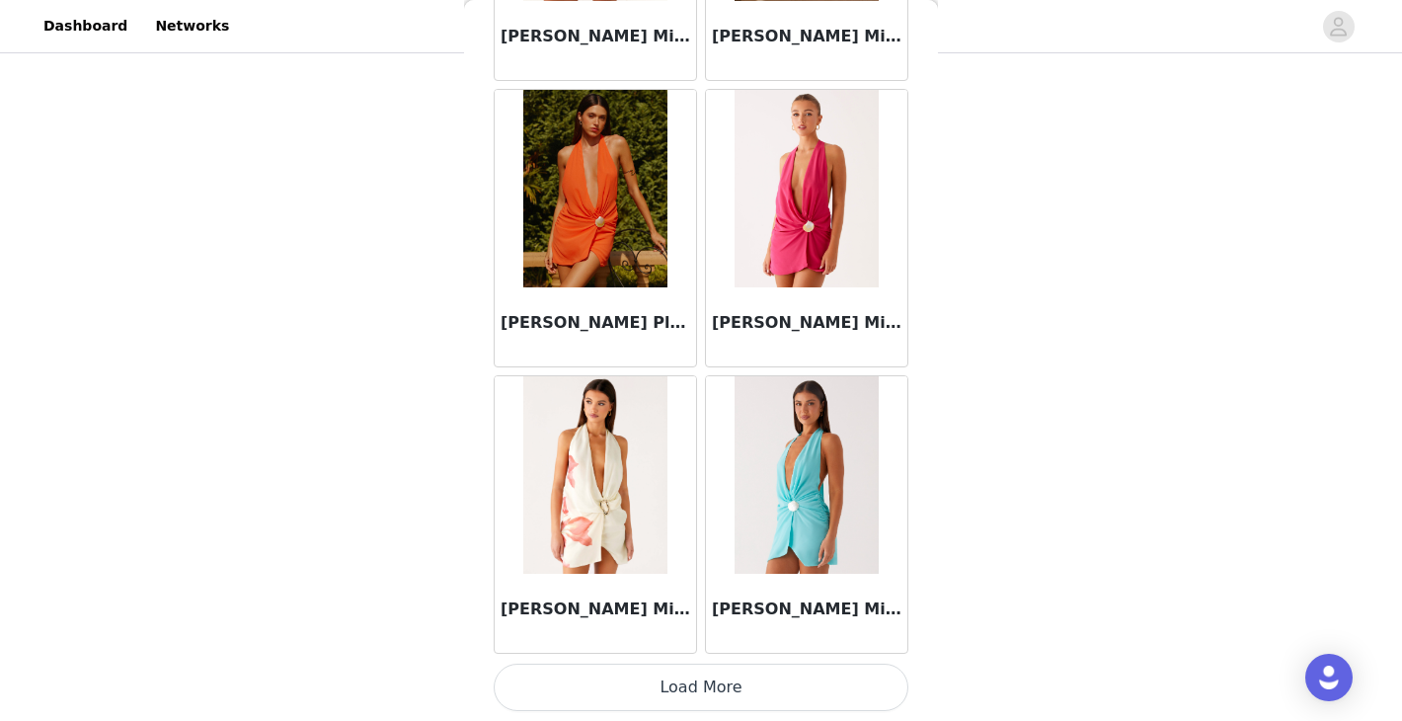
click at [697, 695] on button "Load More" at bounding box center [701, 686] width 415 height 47
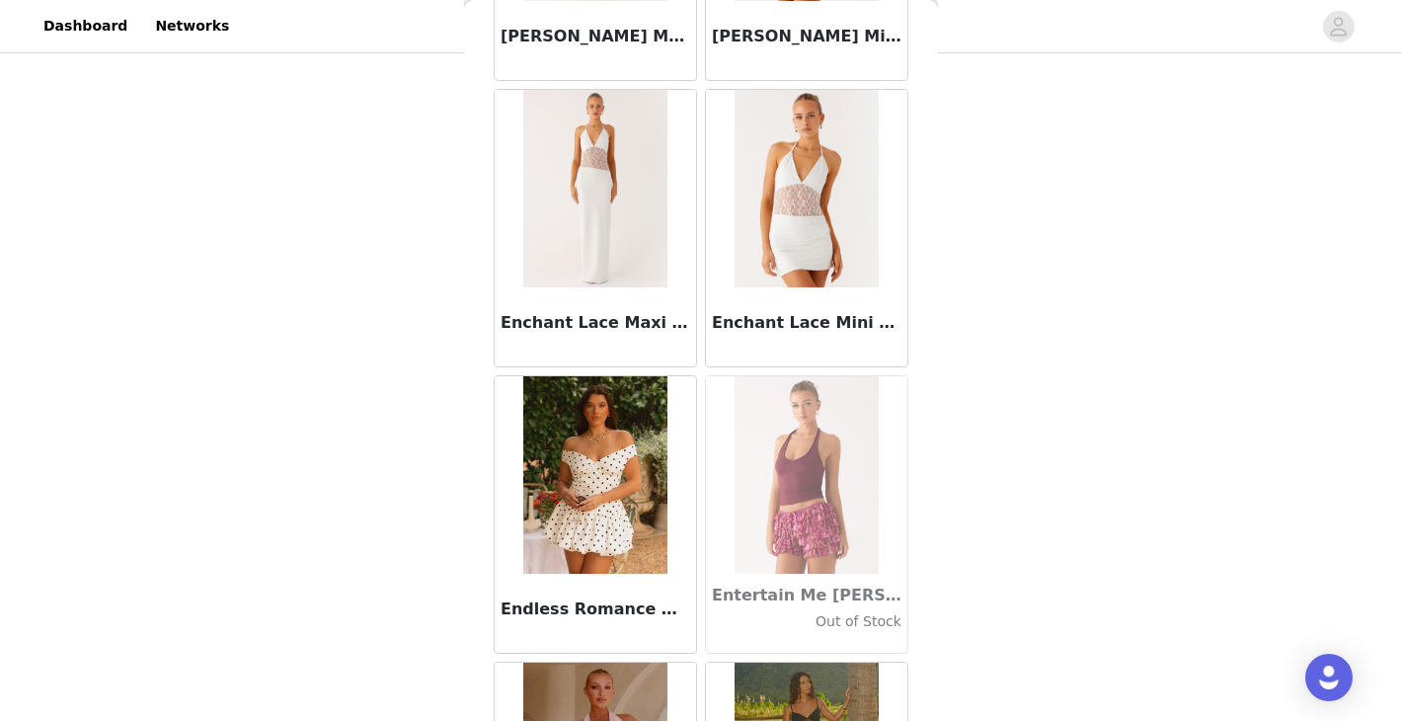
scroll to position [39512, 0]
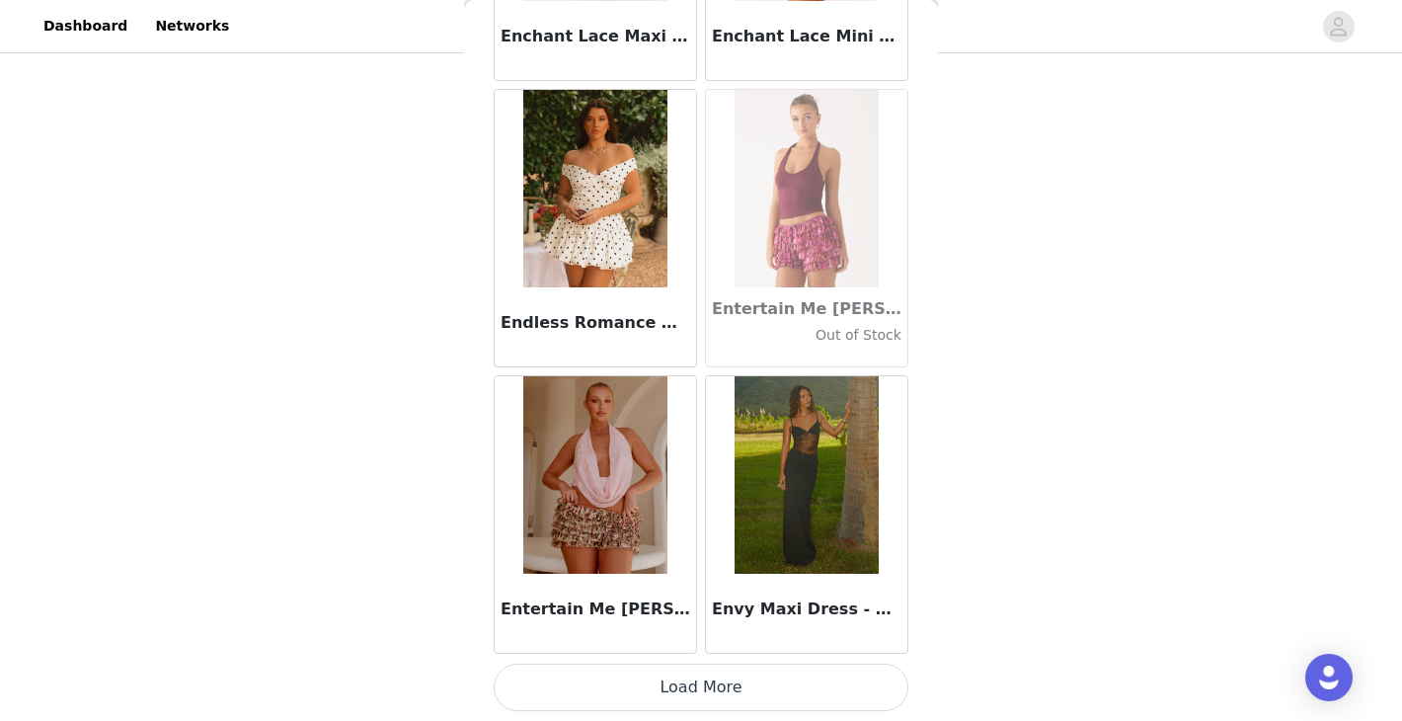
click at [671, 693] on button "Load More" at bounding box center [701, 686] width 415 height 47
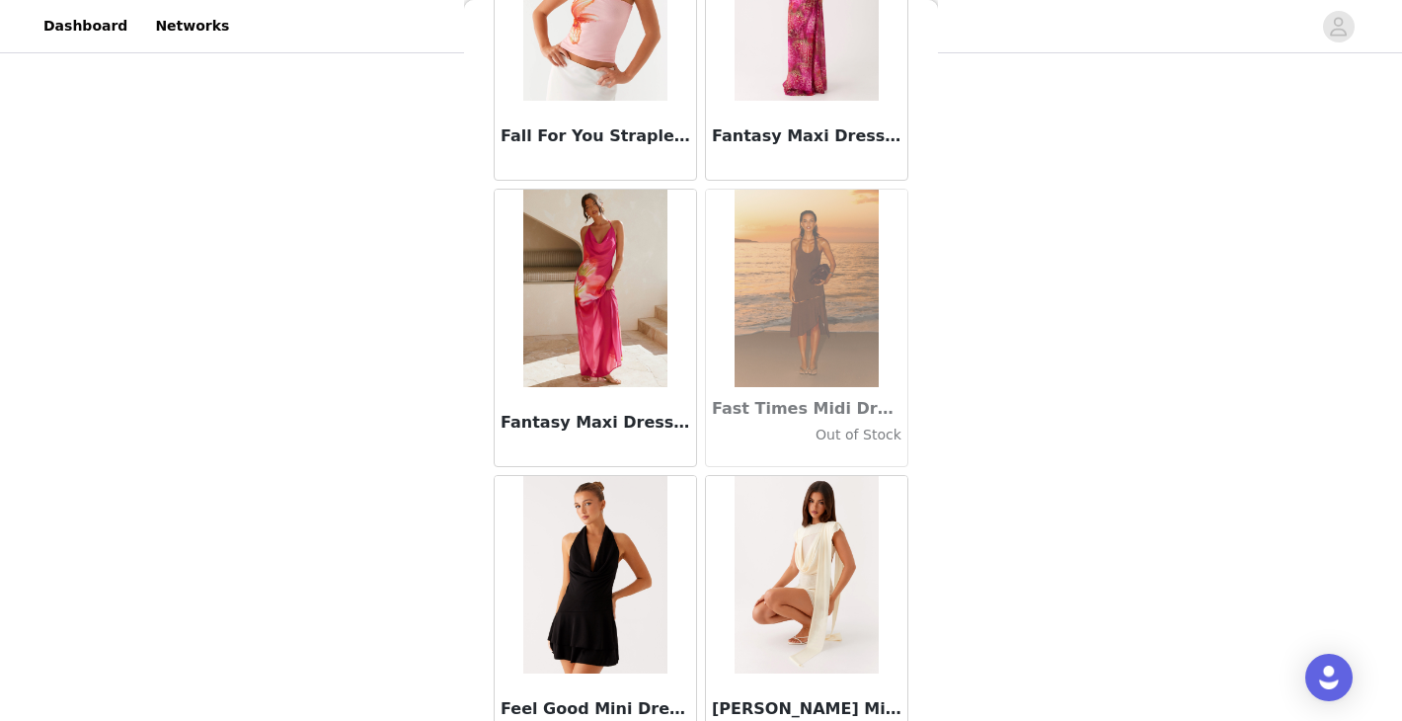
scroll to position [42375, 0]
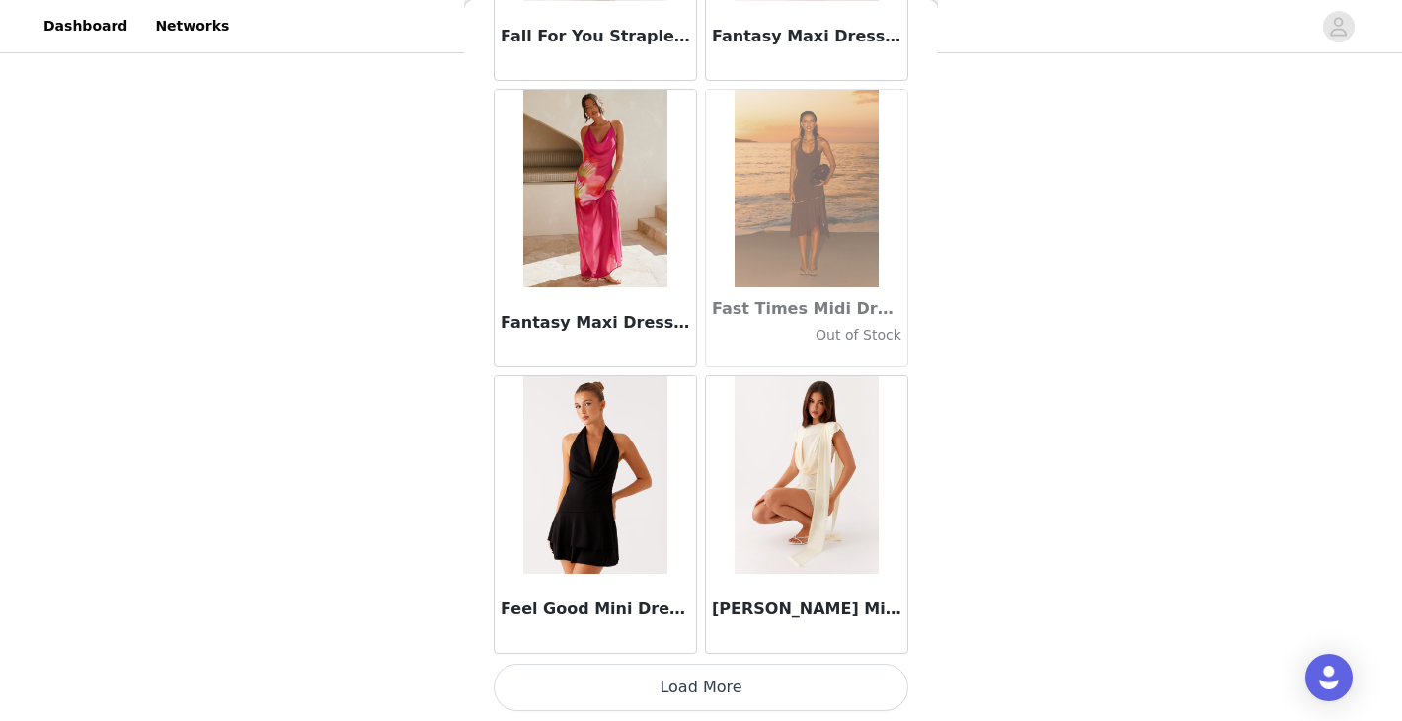
click at [666, 685] on button "Load More" at bounding box center [701, 686] width 415 height 47
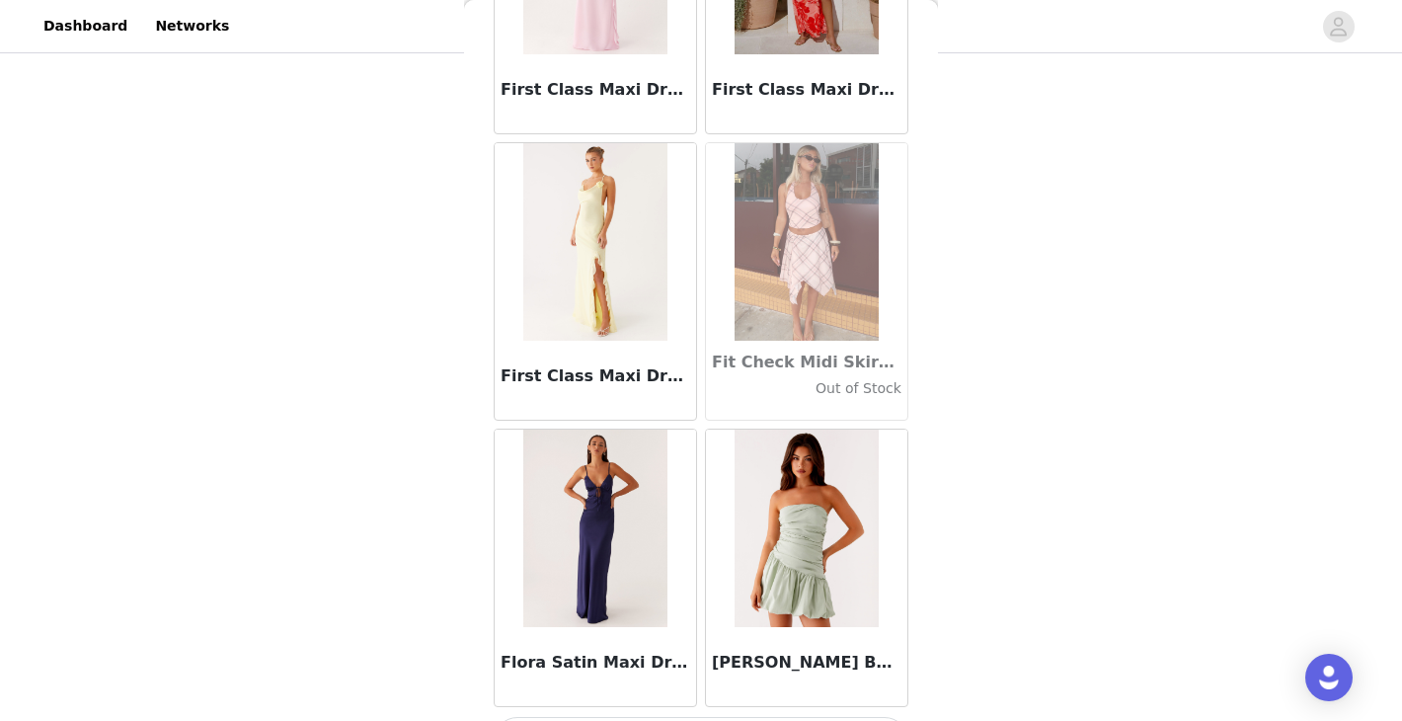
scroll to position [45237, 0]
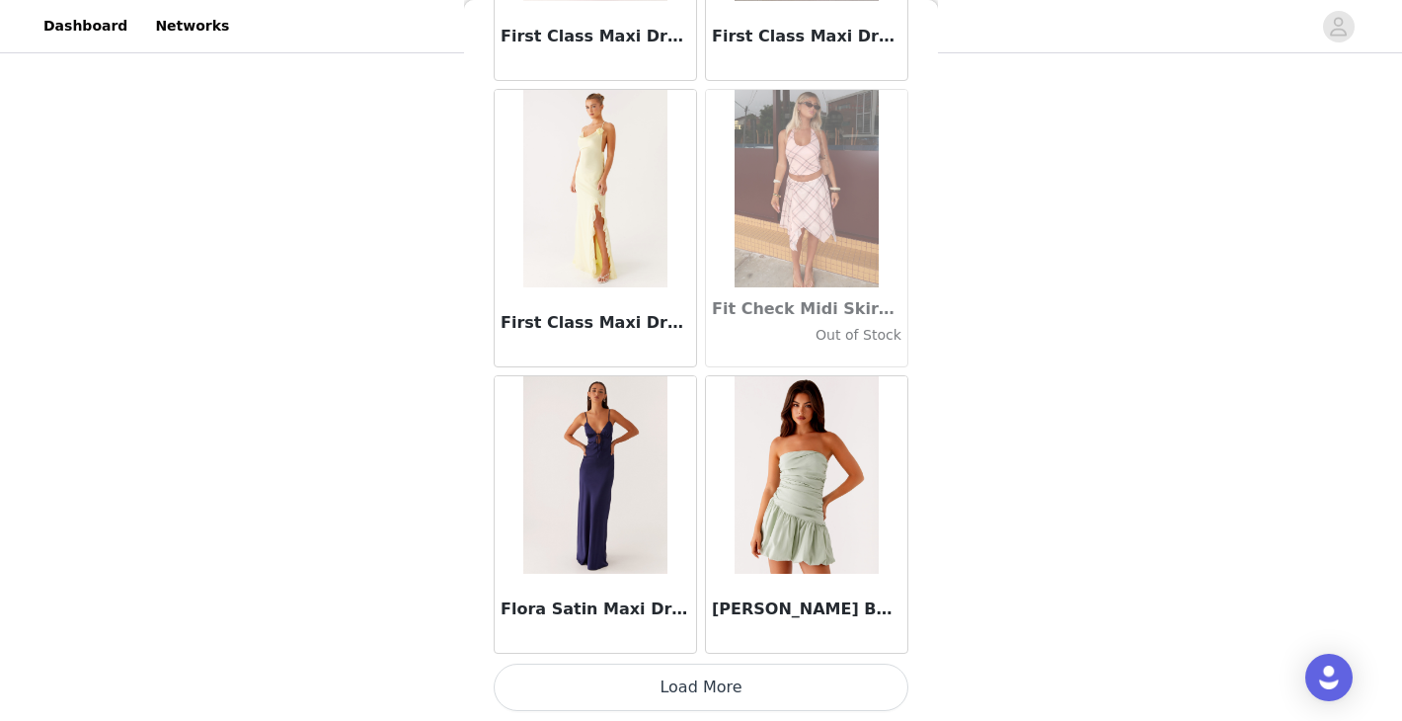
click at [634, 689] on button "Load More" at bounding box center [701, 686] width 415 height 47
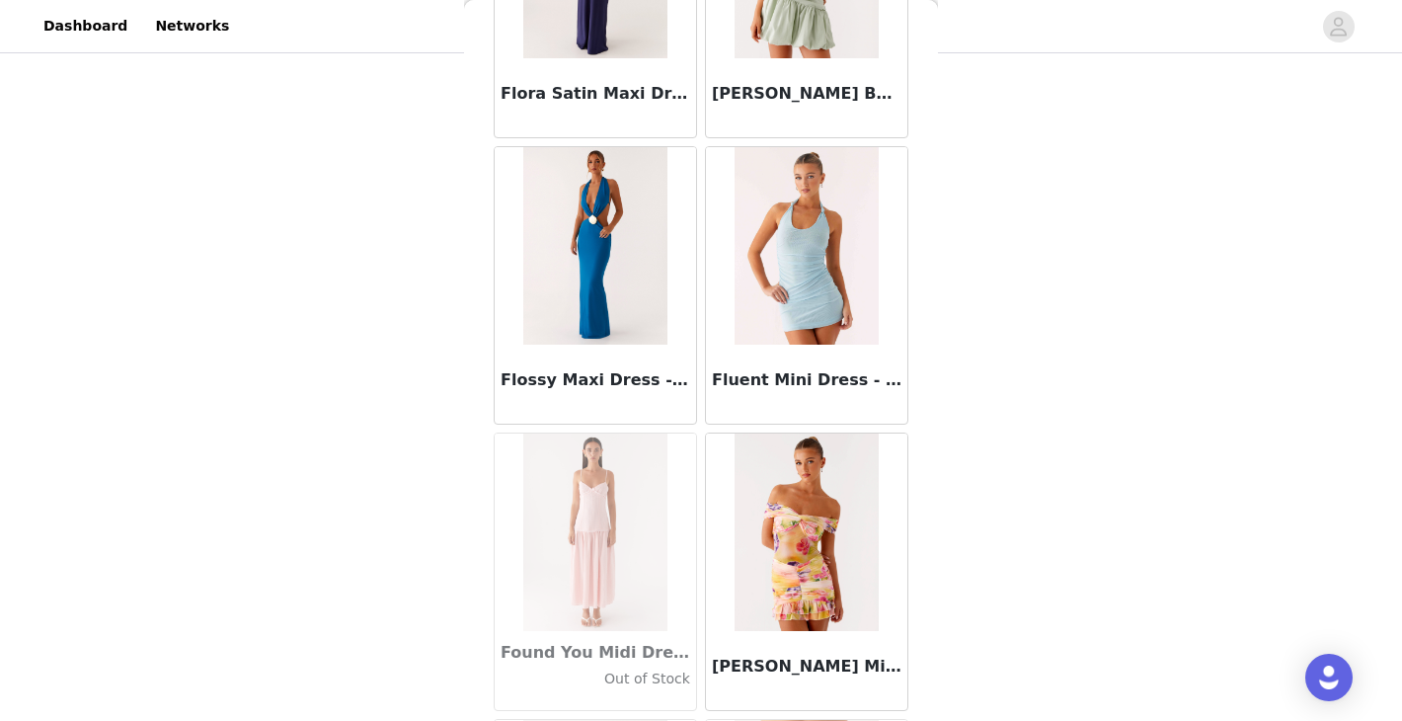
scroll to position [45754, 0]
click at [563, 283] on img at bounding box center [594, 244] width 143 height 197
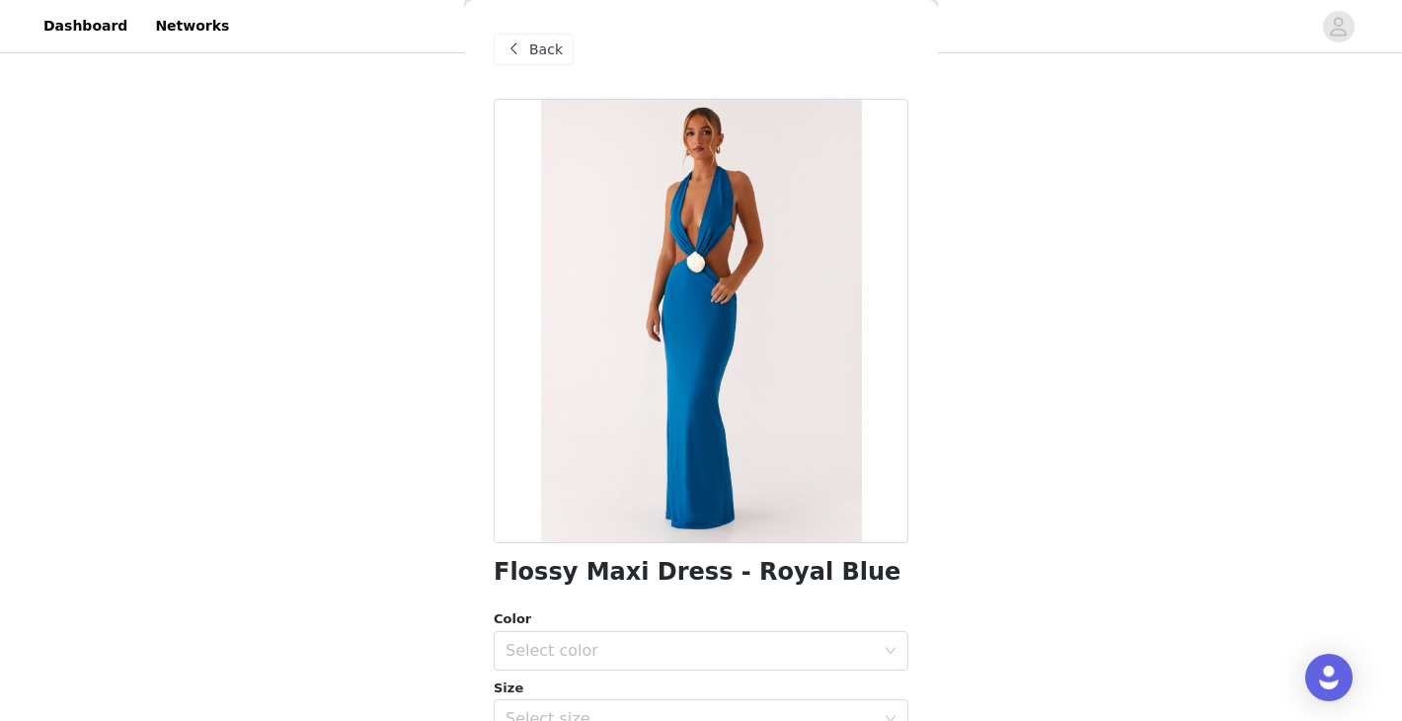
scroll to position [172, 0]
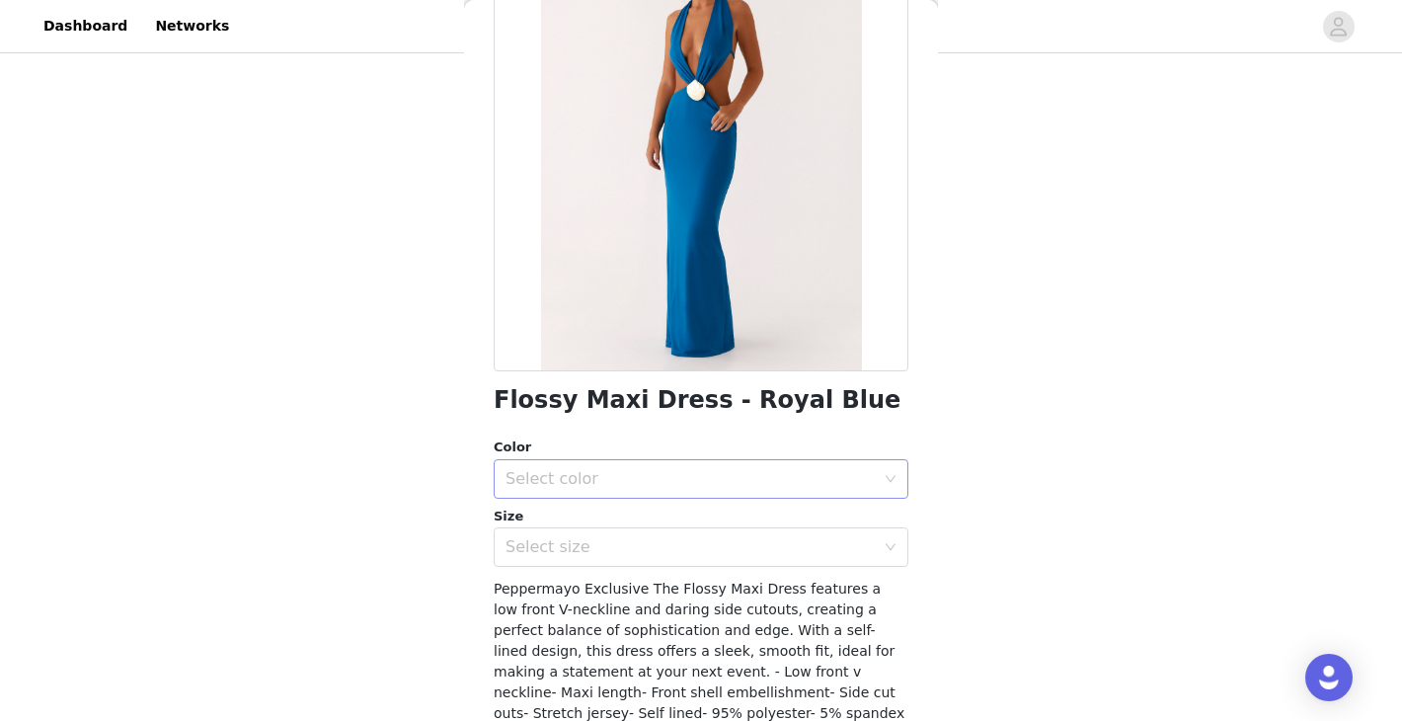
click at [686, 476] on div "Select color" at bounding box center [689, 479] width 369 height 20
click at [650, 516] on li "Royal Blue" at bounding box center [701, 522] width 415 height 32
click at [643, 552] on div "Select size" at bounding box center [689, 547] width 369 height 20
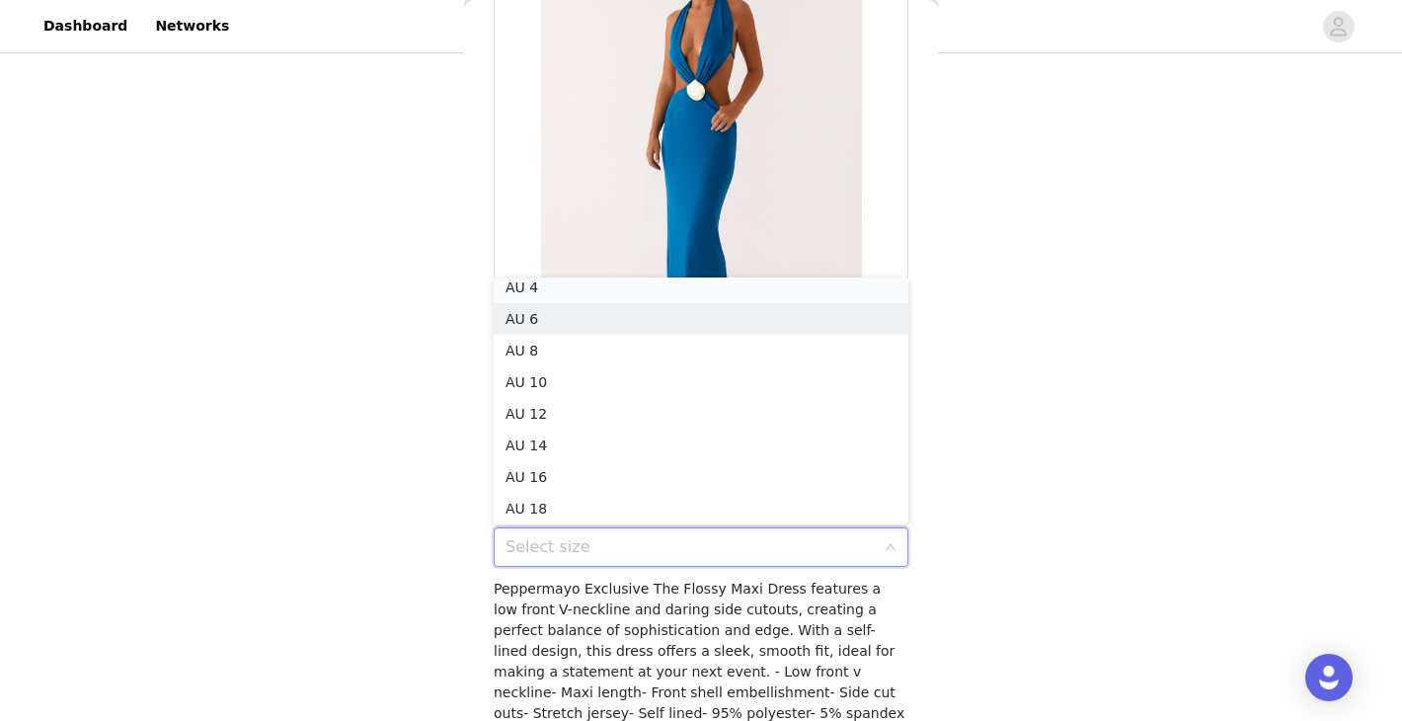
scroll to position [4, 0]
click at [628, 297] on li "AU 4" at bounding box center [701, 293] width 415 height 32
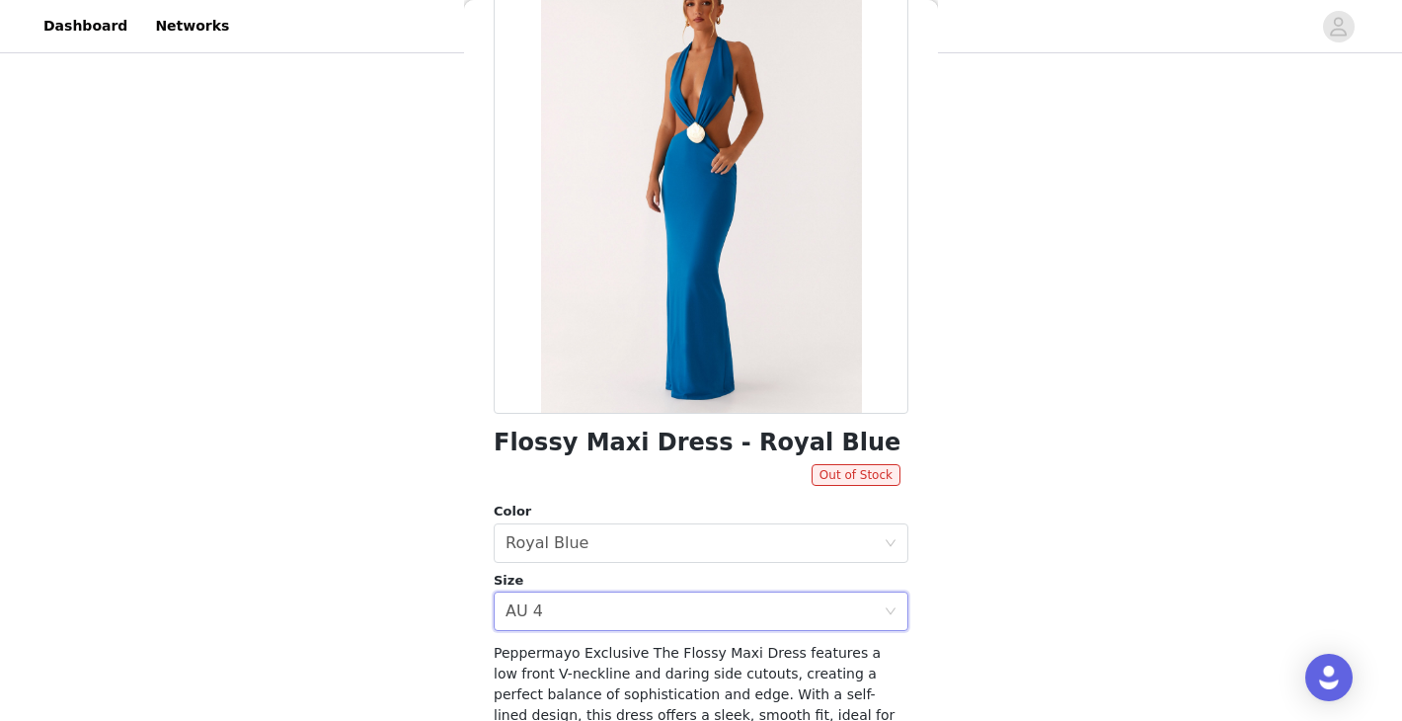
scroll to position [0, 0]
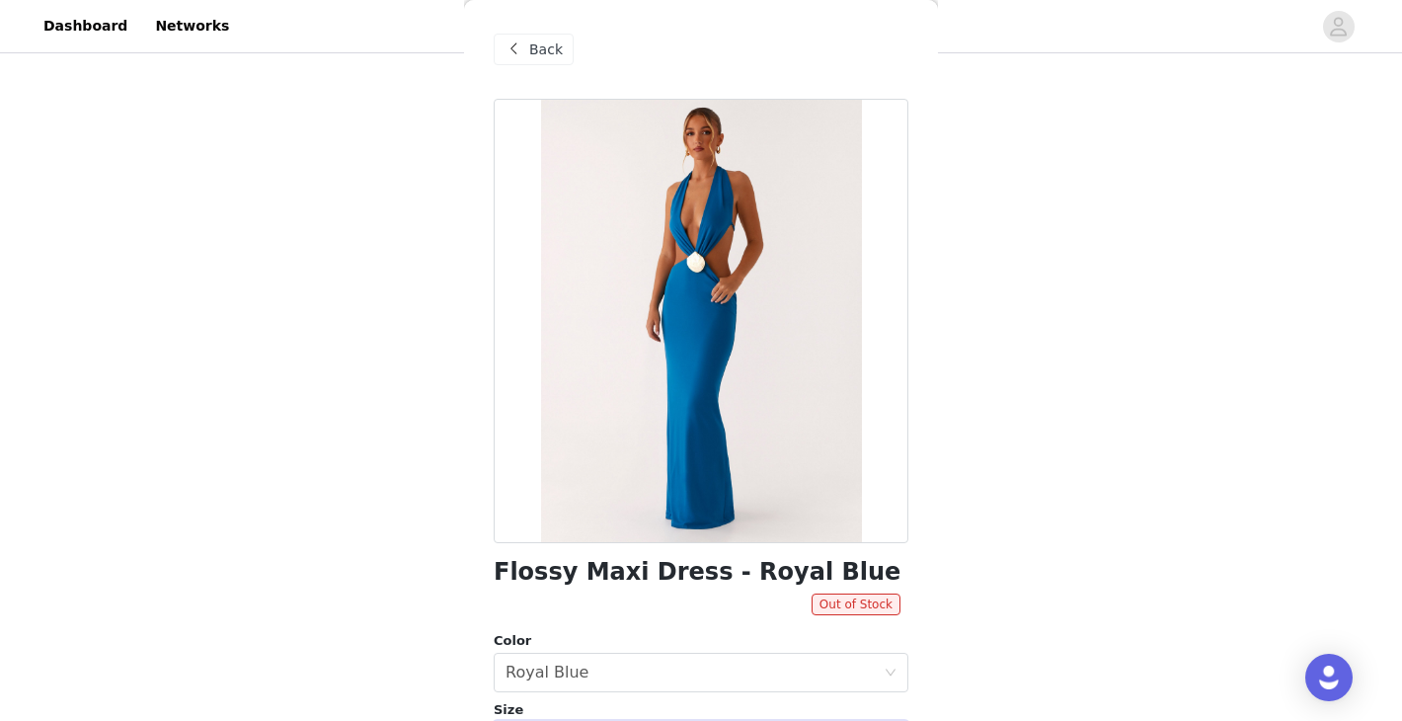
click at [515, 52] on span at bounding box center [513, 50] width 24 height 24
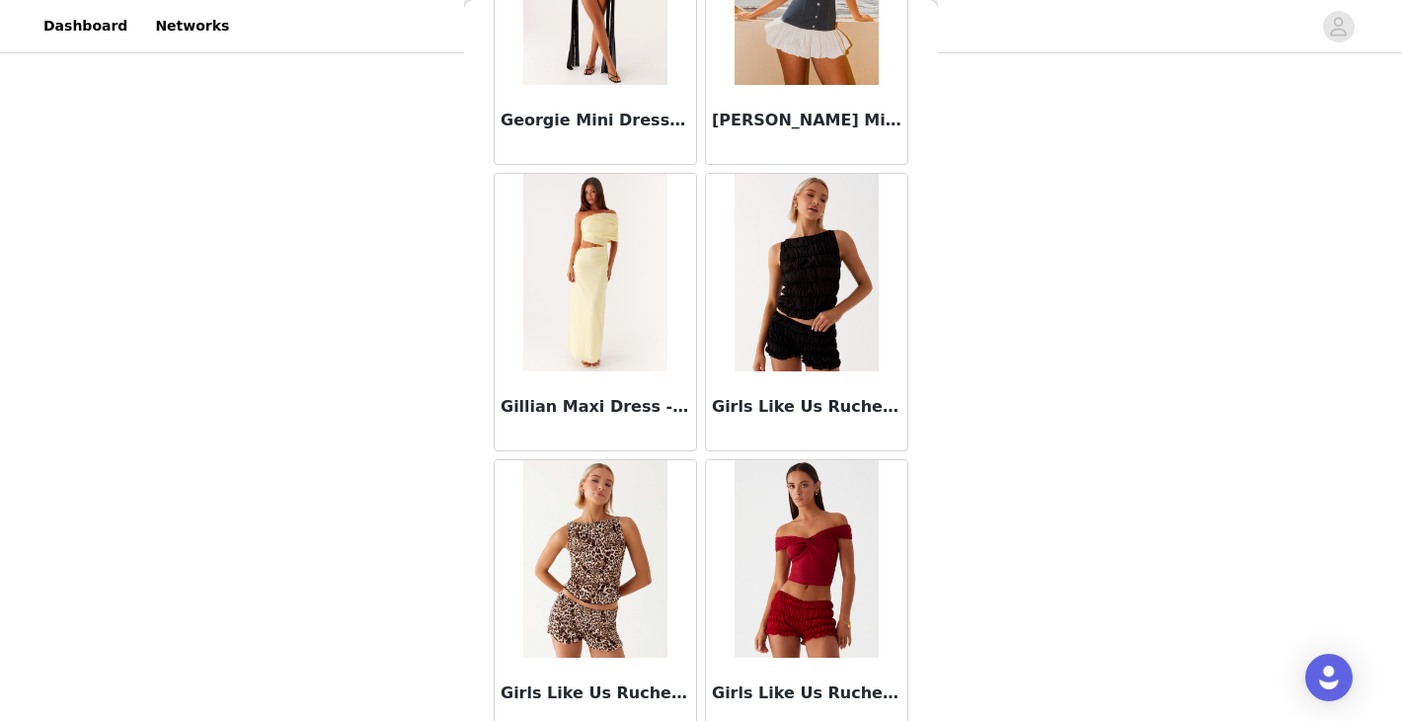
scroll to position [48100, 0]
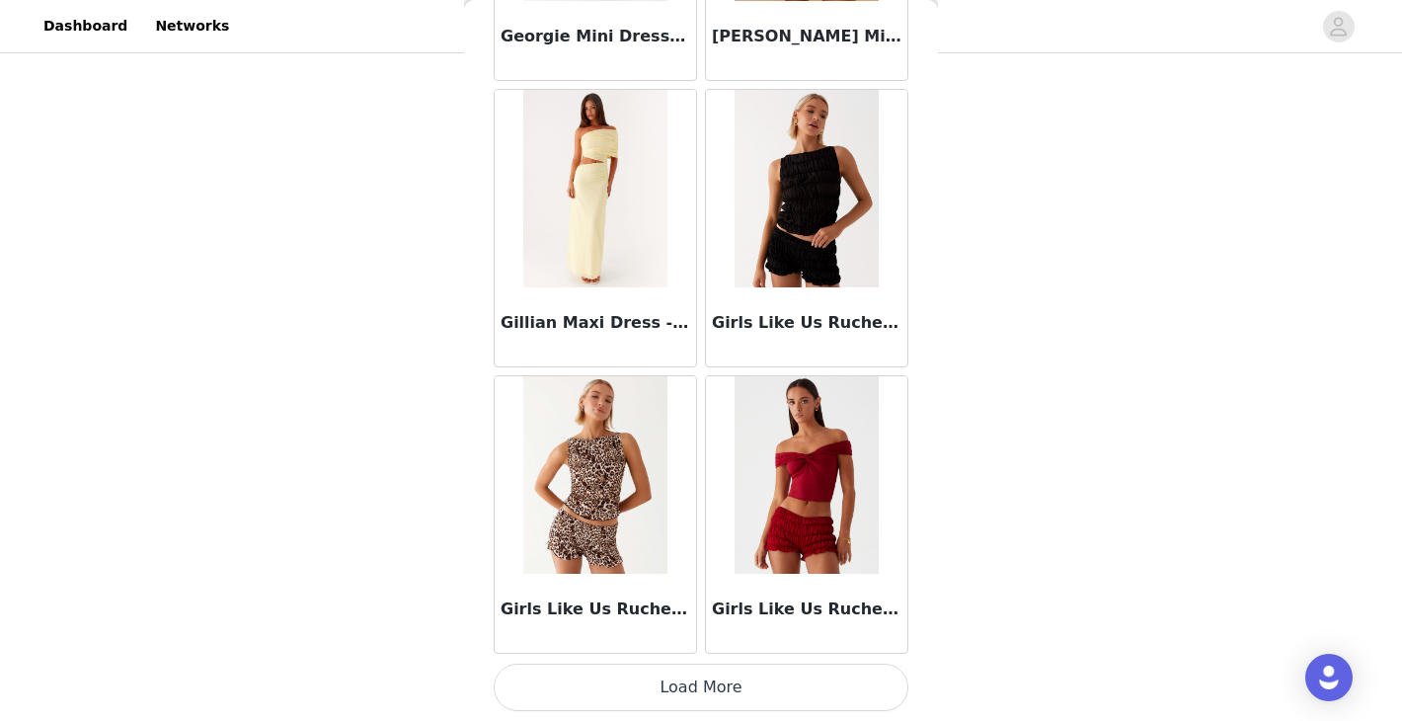
click at [725, 698] on button "Load More" at bounding box center [701, 686] width 415 height 47
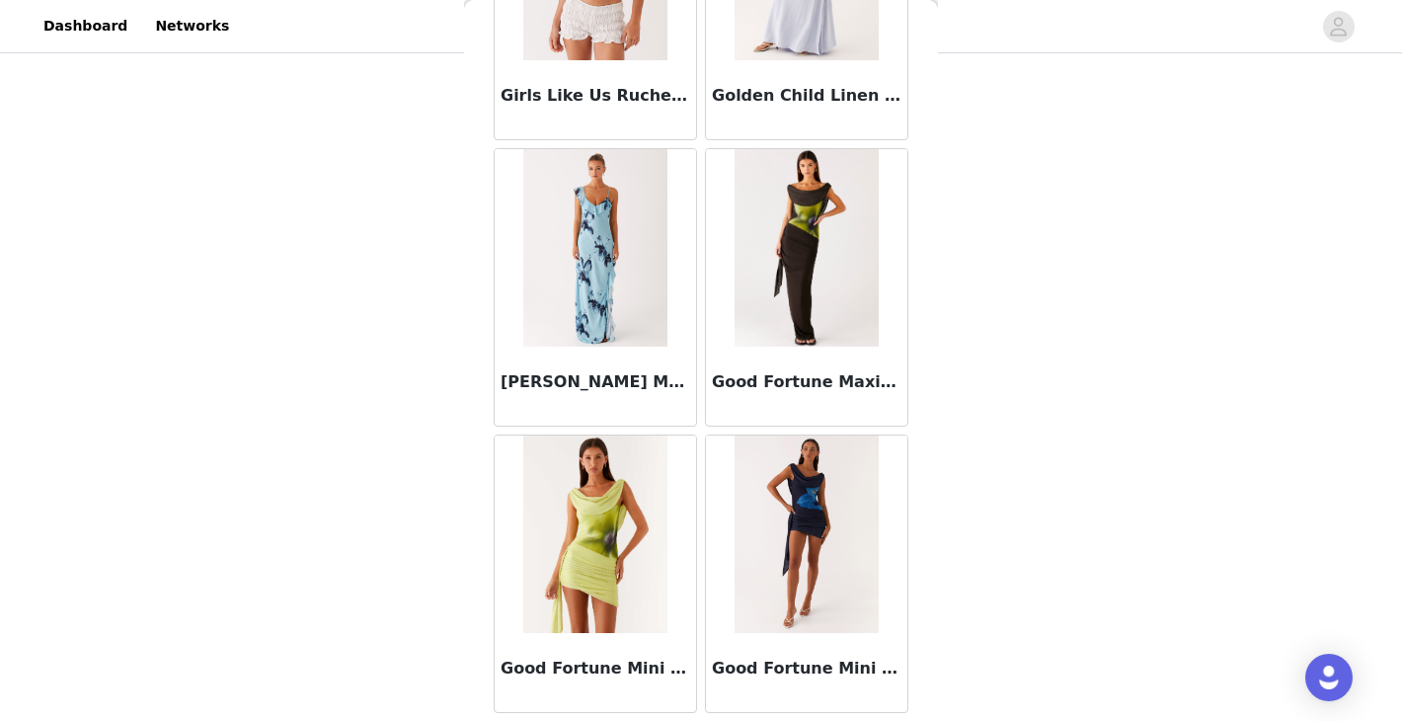
scroll to position [48900, 0]
click at [800, 238] on img at bounding box center [806, 246] width 144 height 197
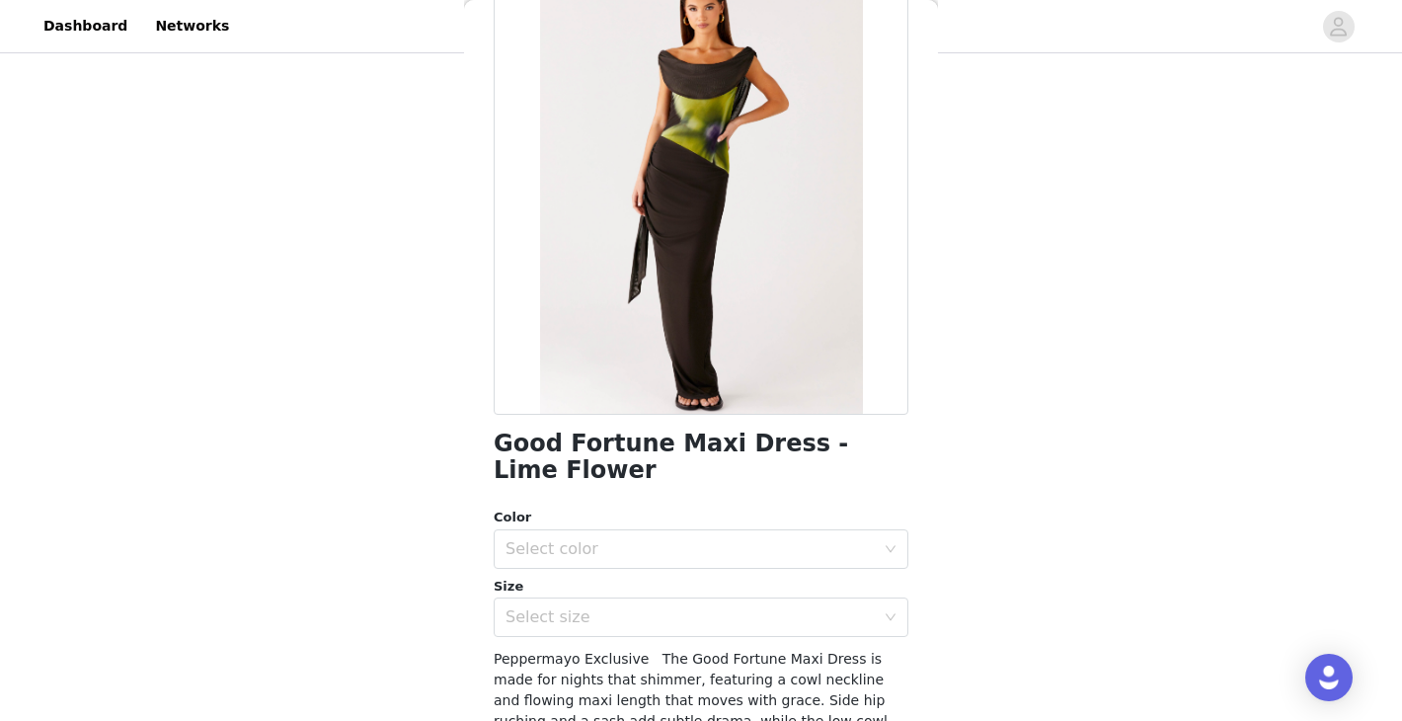
scroll to position [150, 0]
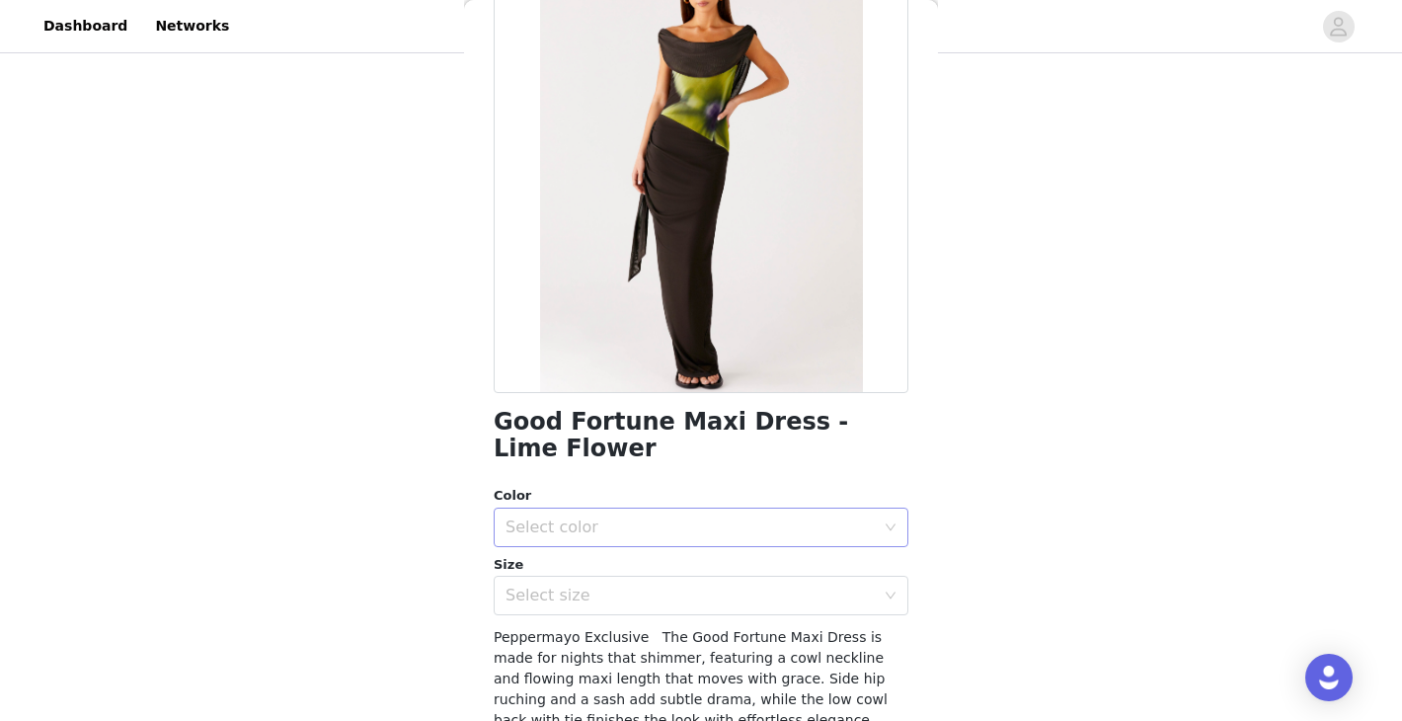
click at [623, 534] on div "Select color" at bounding box center [689, 527] width 369 height 20
click at [616, 575] on li "Lime Flower" at bounding box center [701, 571] width 415 height 32
click at [615, 603] on div "Select size" at bounding box center [689, 595] width 369 height 20
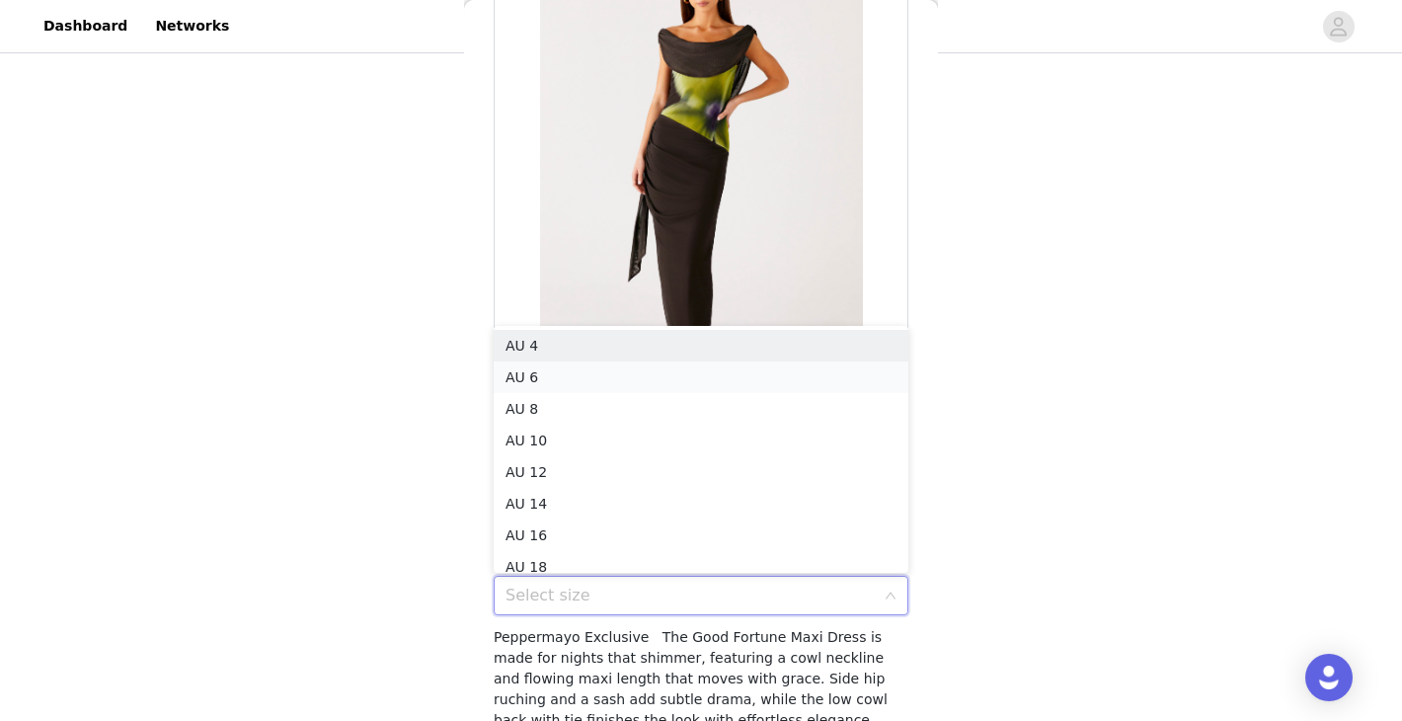
scroll to position [4, 0]
click at [601, 344] on li "AU 4" at bounding box center [701, 342] width 415 height 32
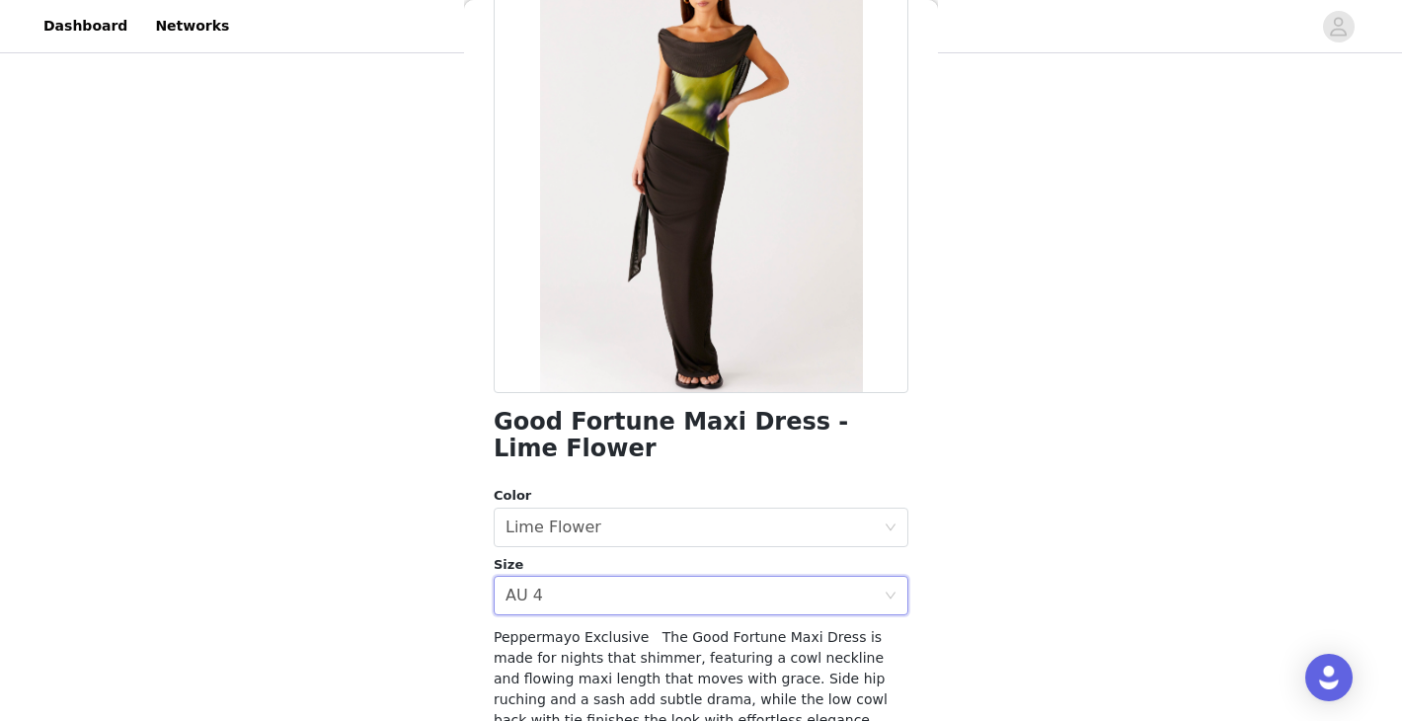
scroll to position [409, 0]
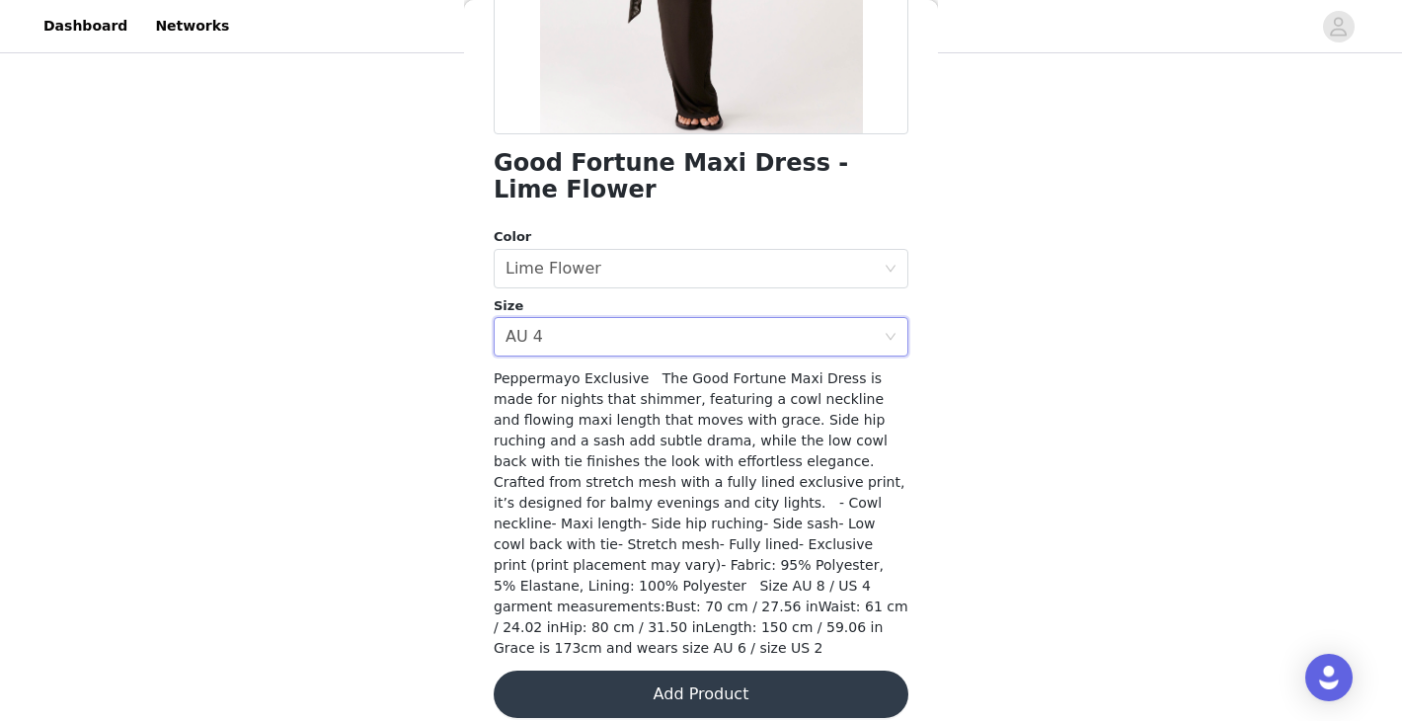
click at [743, 681] on button "Add Product" at bounding box center [701, 693] width 415 height 47
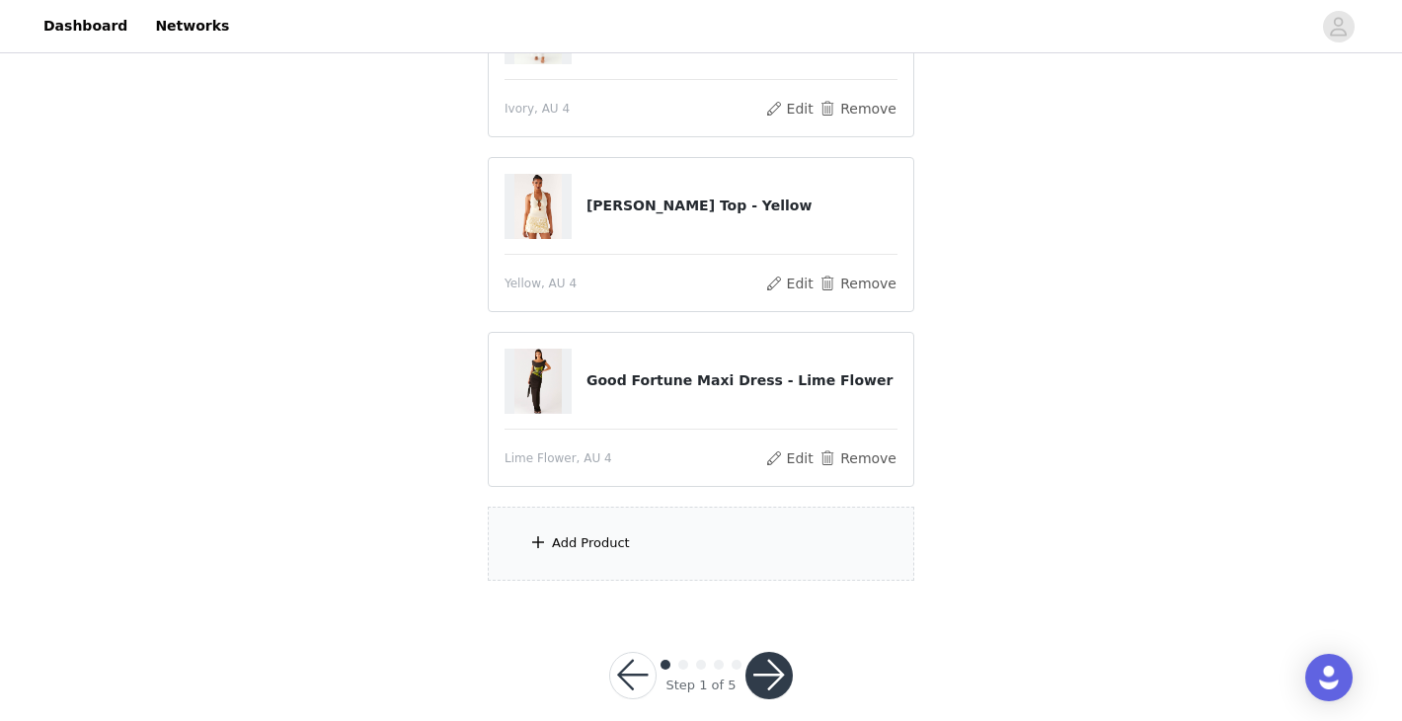
scroll to position [481, 0]
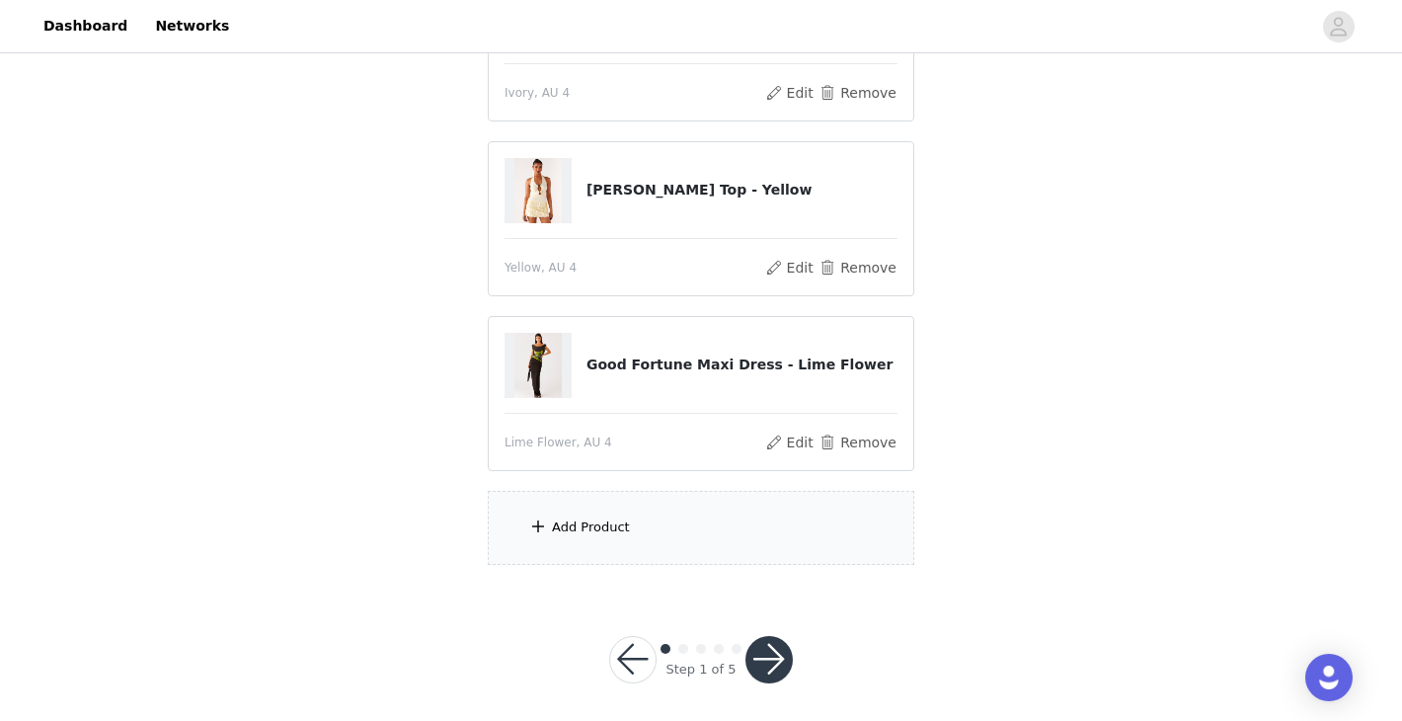
click at [655, 527] on div "Add Product" at bounding box center [701, 528] width 426 height 74
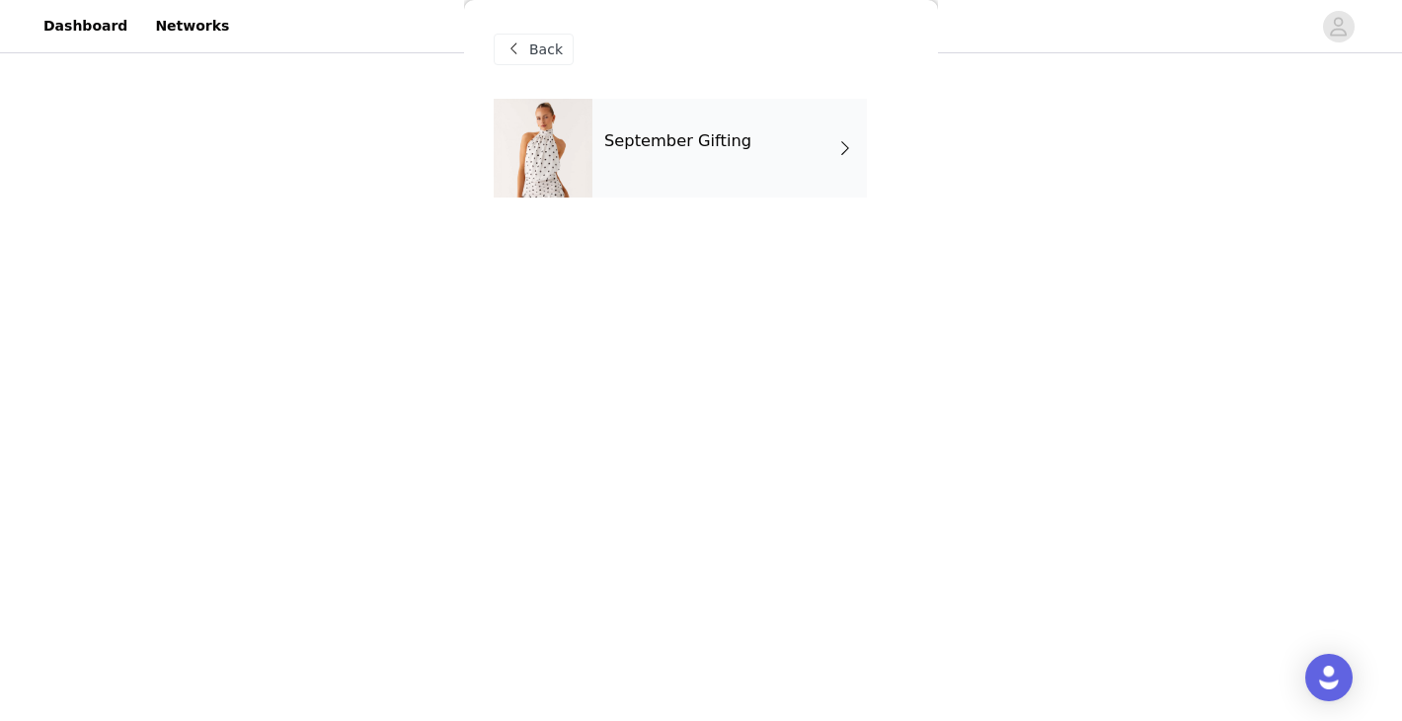
click at [667, 155] on div "September Gifting" at bounding box center [729, 148] width 274 height 99
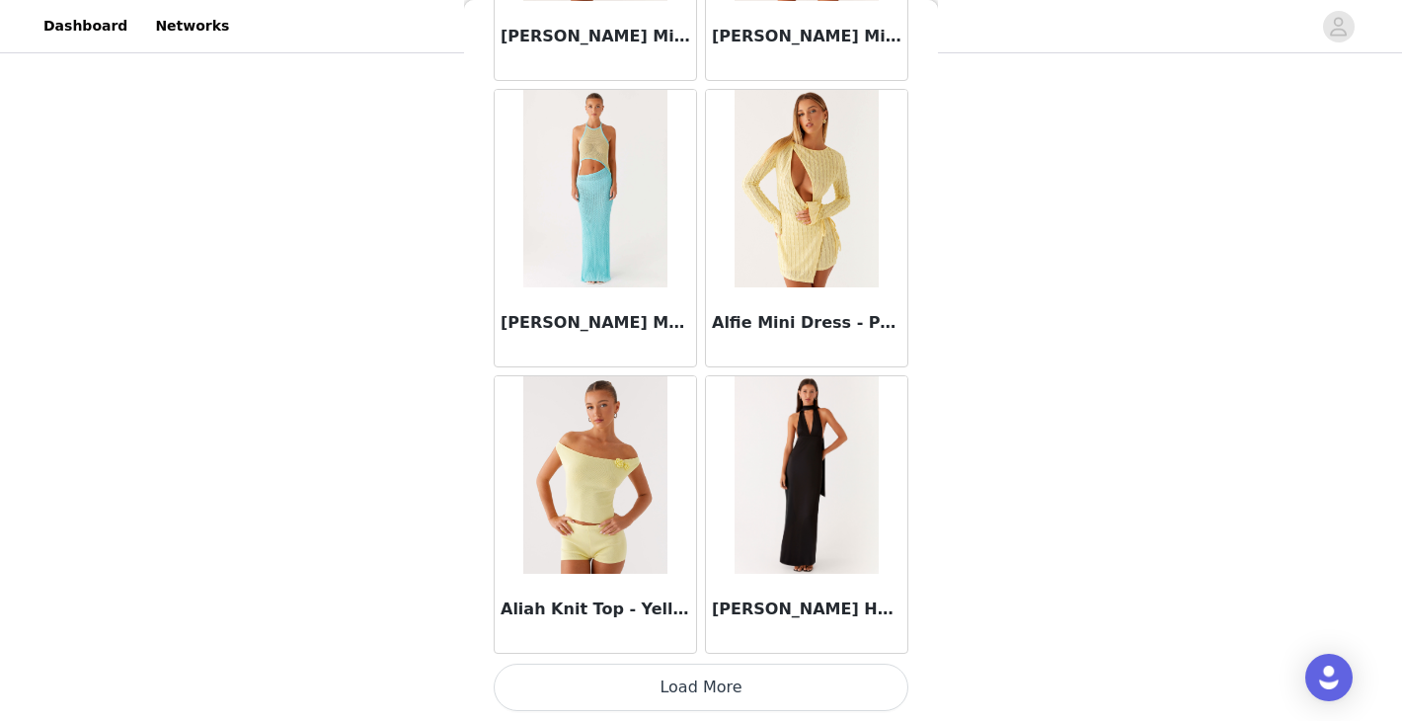
scroll to position [490, 0]
click at [673, 689] on button "Load More" at bounding box center [701, 686] width 415 height 47
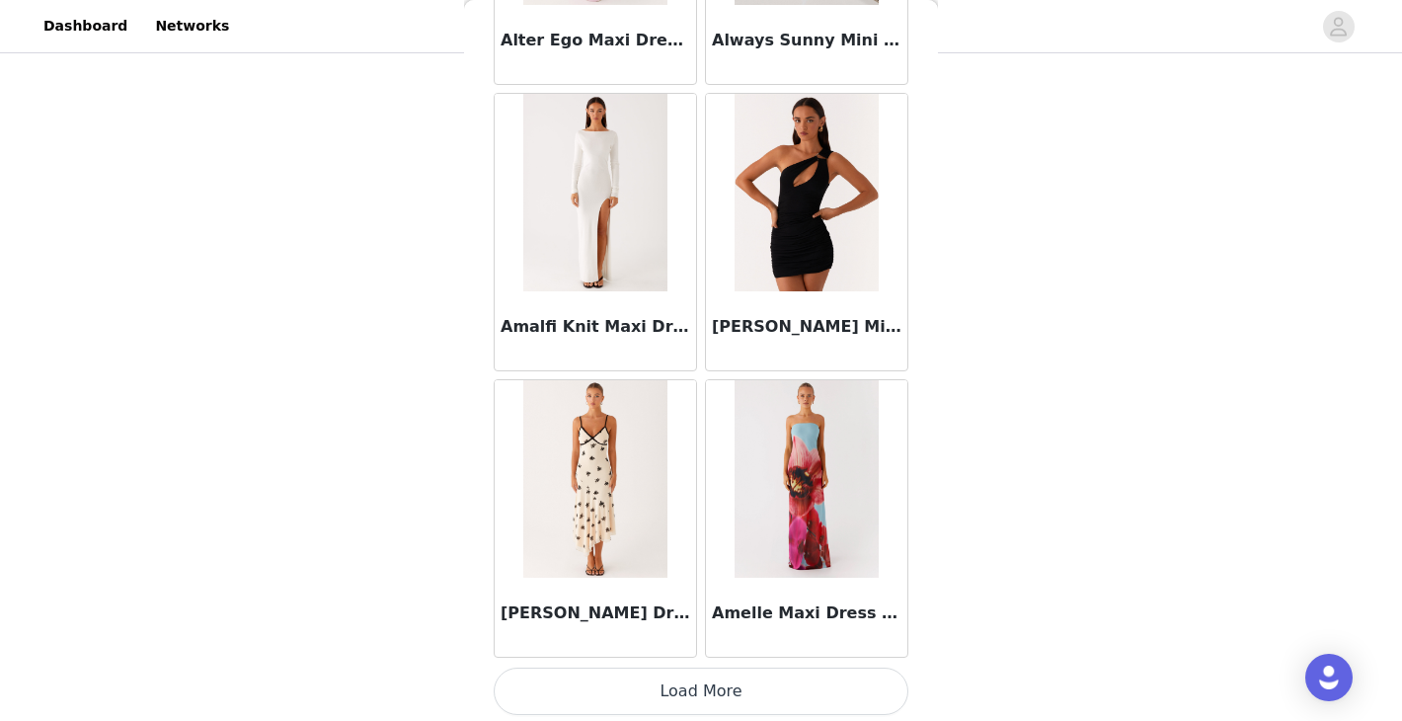
scroll to position [5162, 0]
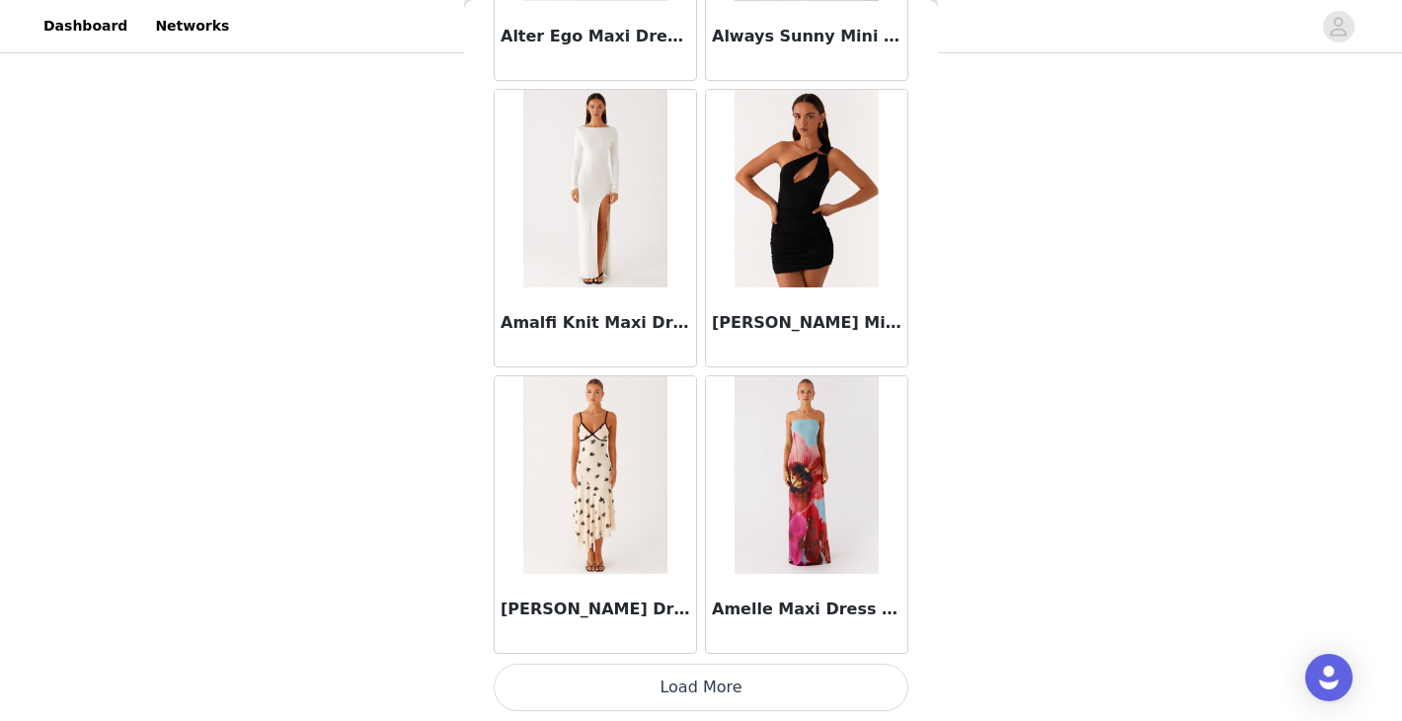
click at [729, 692] on button "Load More" at bounding box center [701, 686] width 415 height 47
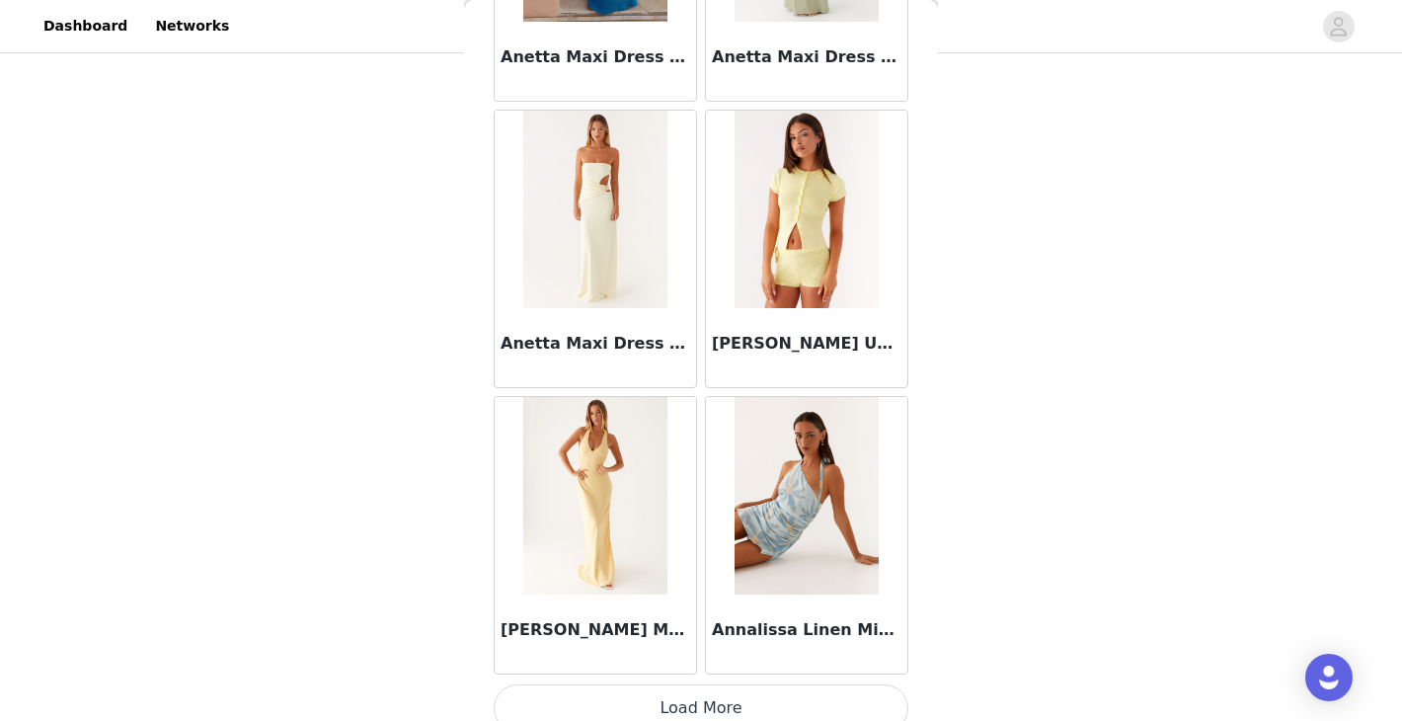
scroll to position [8025, 0]
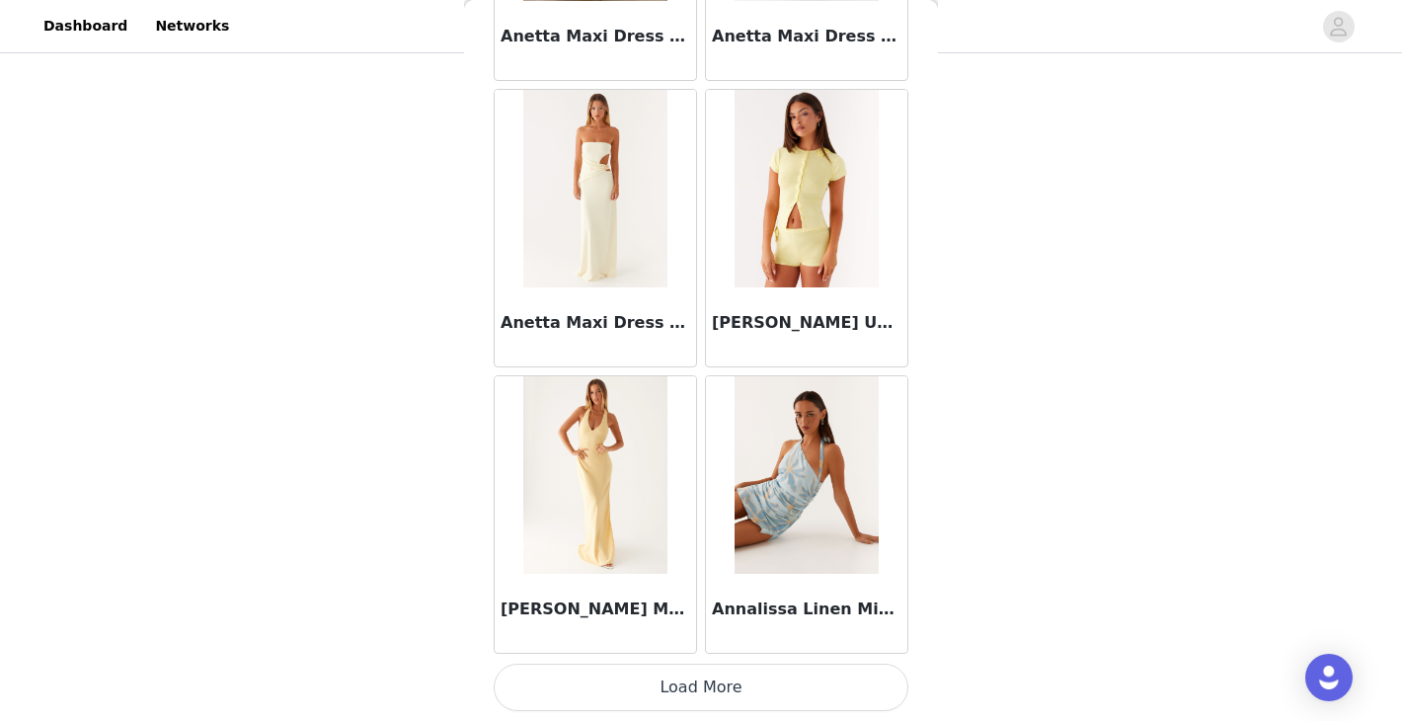
click at [689, 687] on button "Load More" at bounding box center [701, 686] width 415 height 47
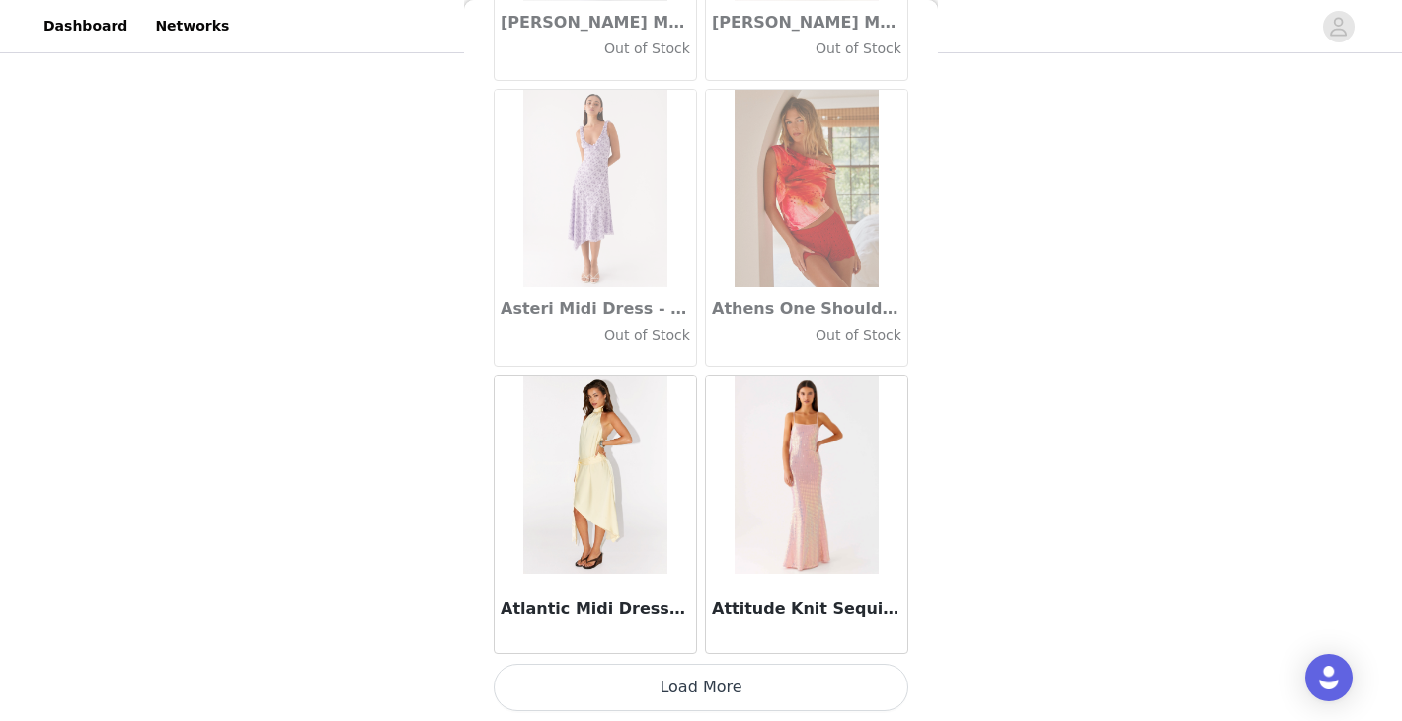
click at [676, 690] on button "Load More" at bounding box center [701, 686] width 415 height 47
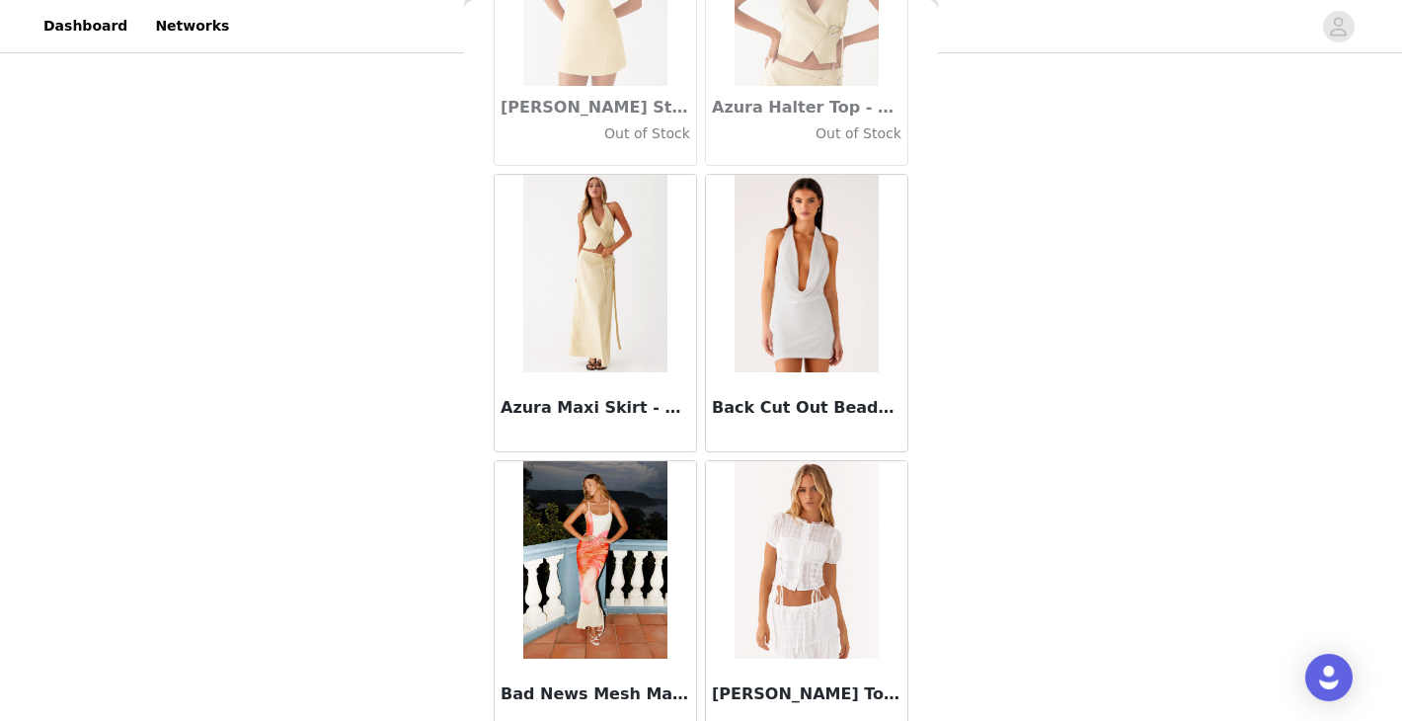
scroll to position [13750, 0]
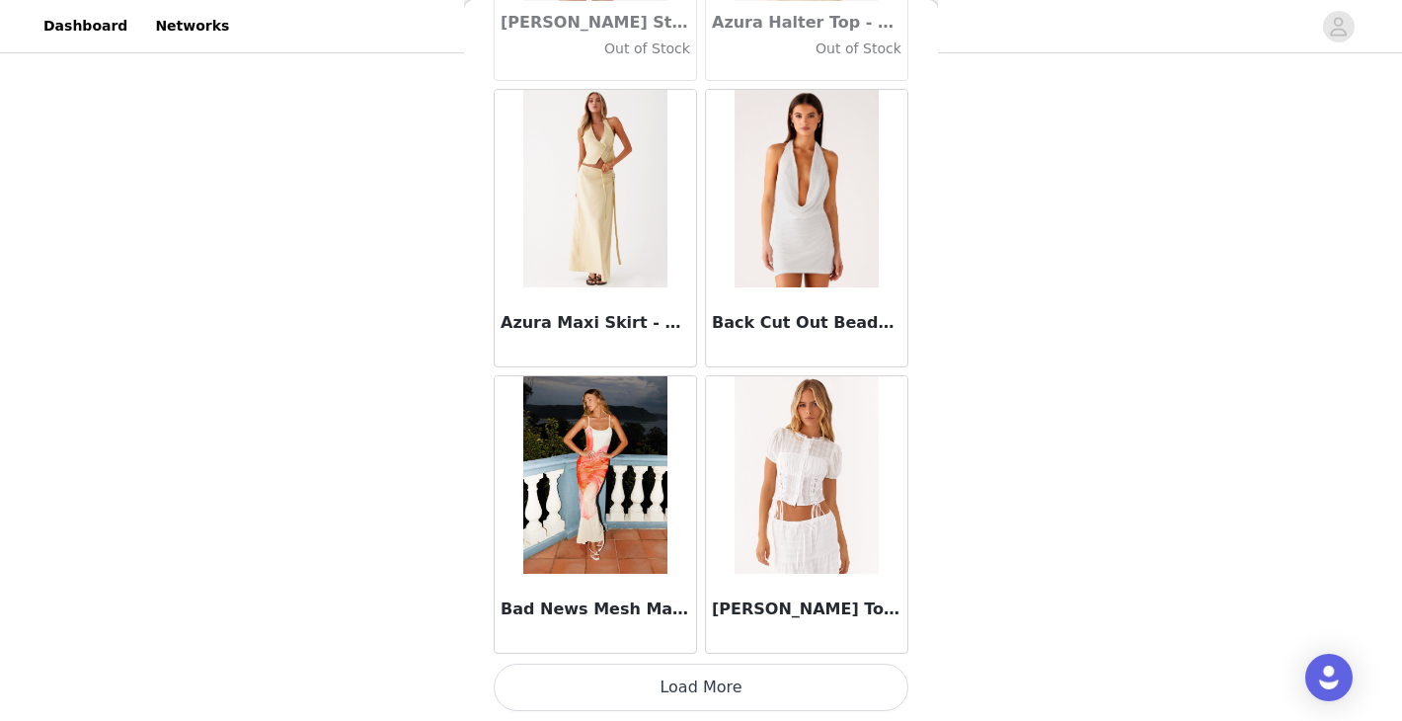
click at [687, 675] on button "Load More" at bounding box center [701, 686] width 415 height 47
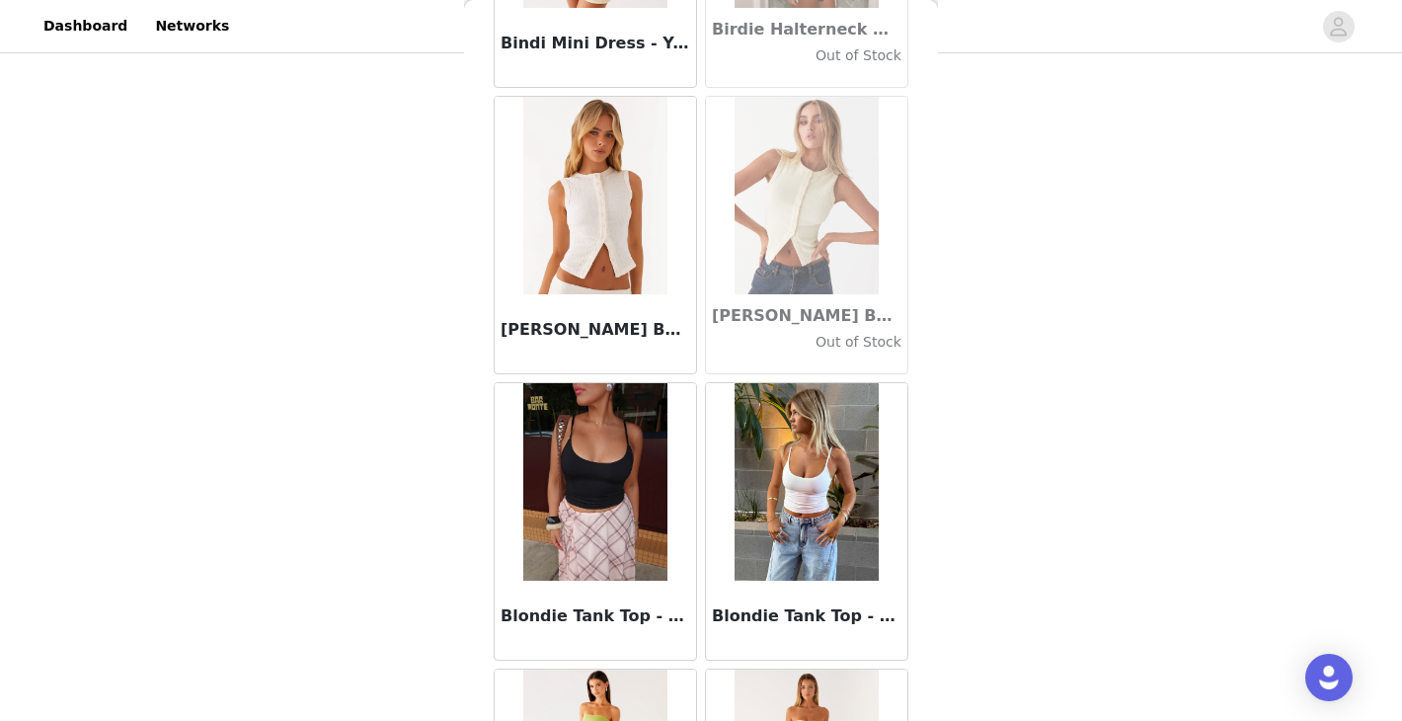
scroll to position [16612, 0]
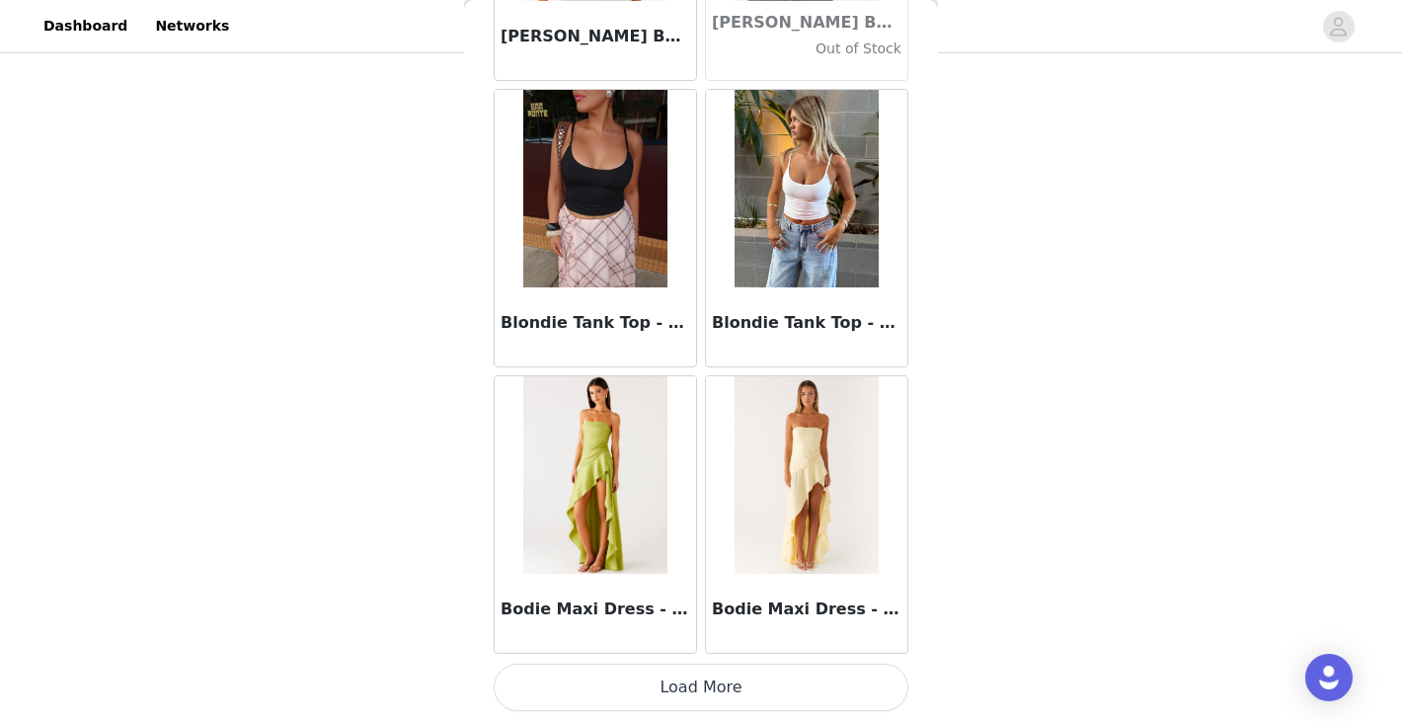
click at [663, 691] on button "Load More" at bounding box center [701, 686] width 415 height 47
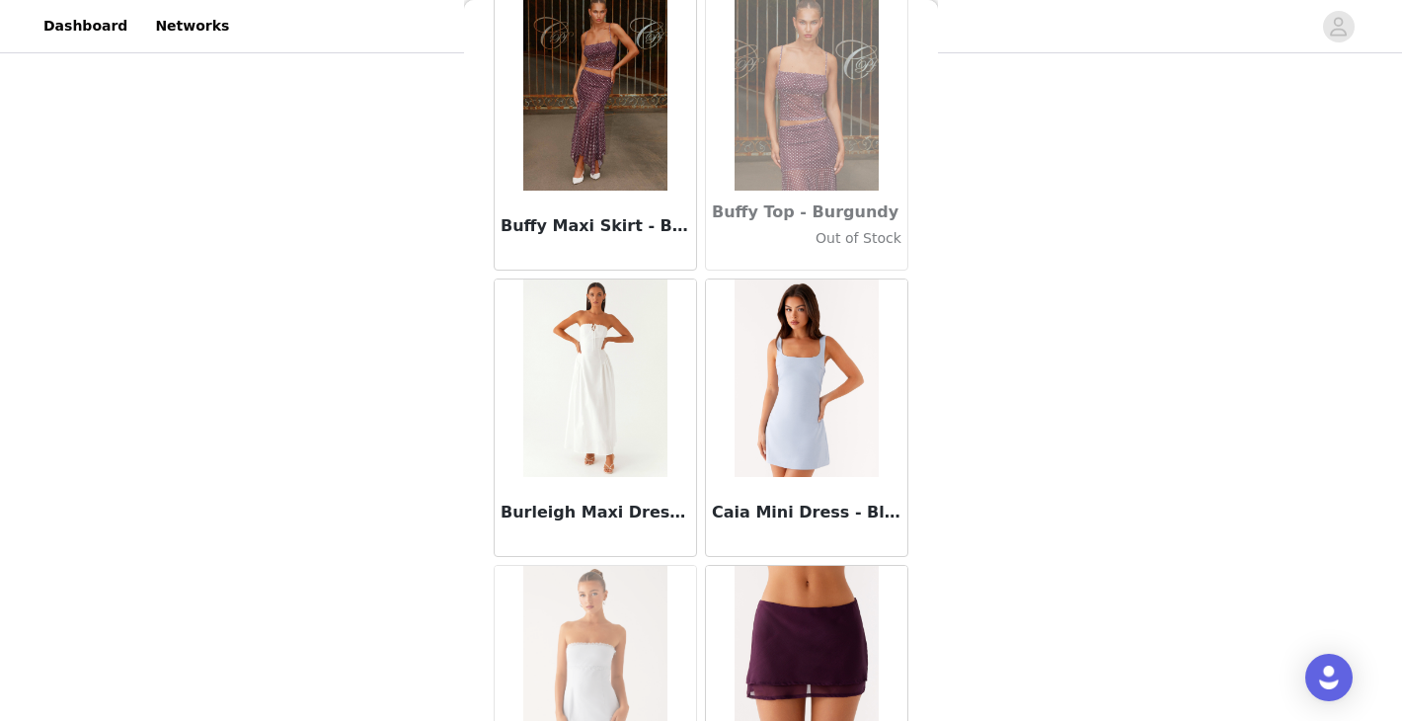
scroll to position [19475, 0]
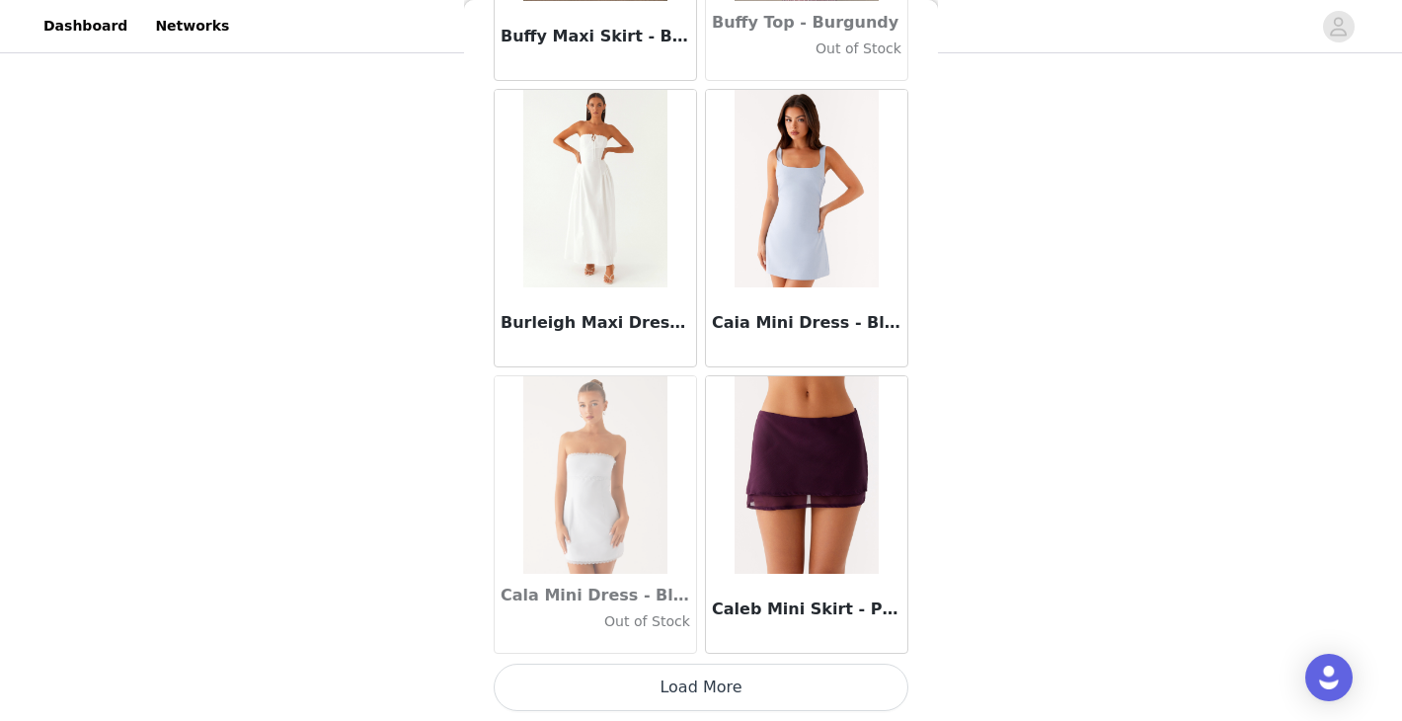
click at [690, 678] on button "Load More" at bounding box center [701, 686] width 415 height 47
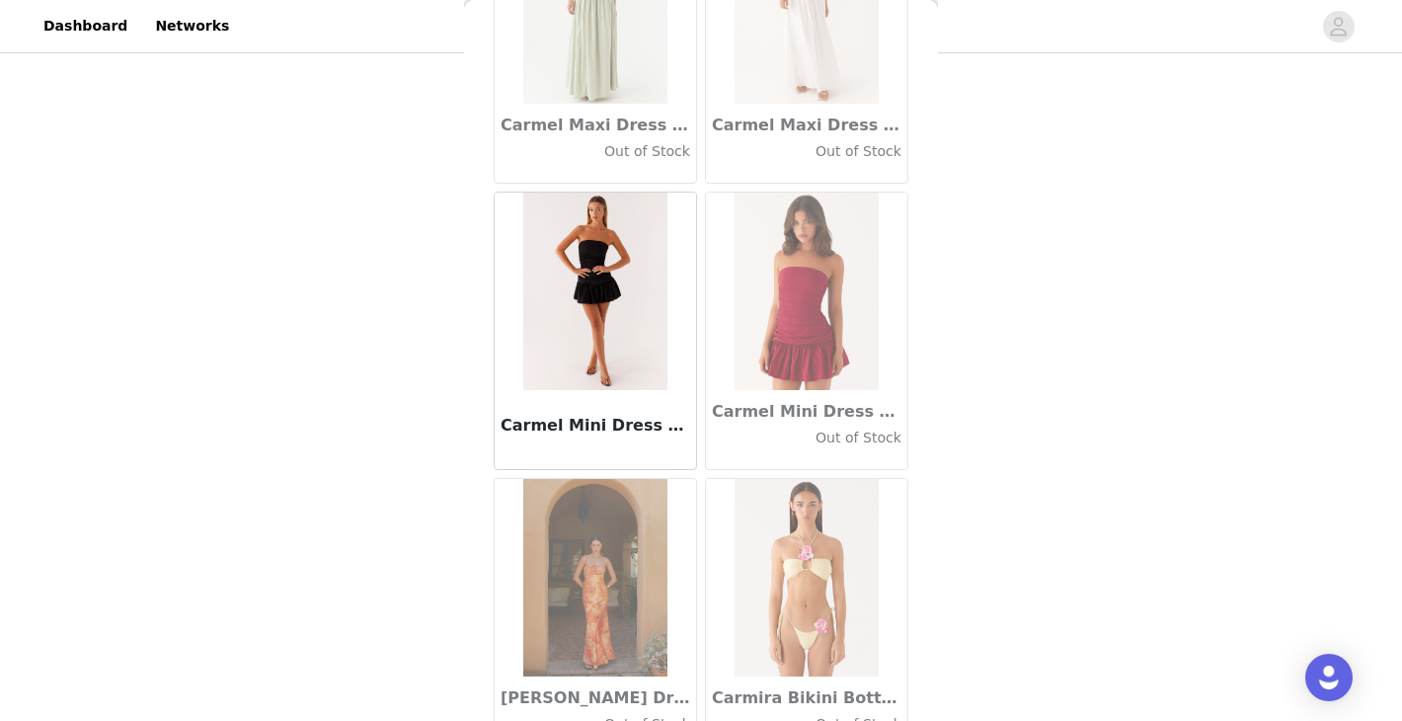
scroll to position [22337, 0]
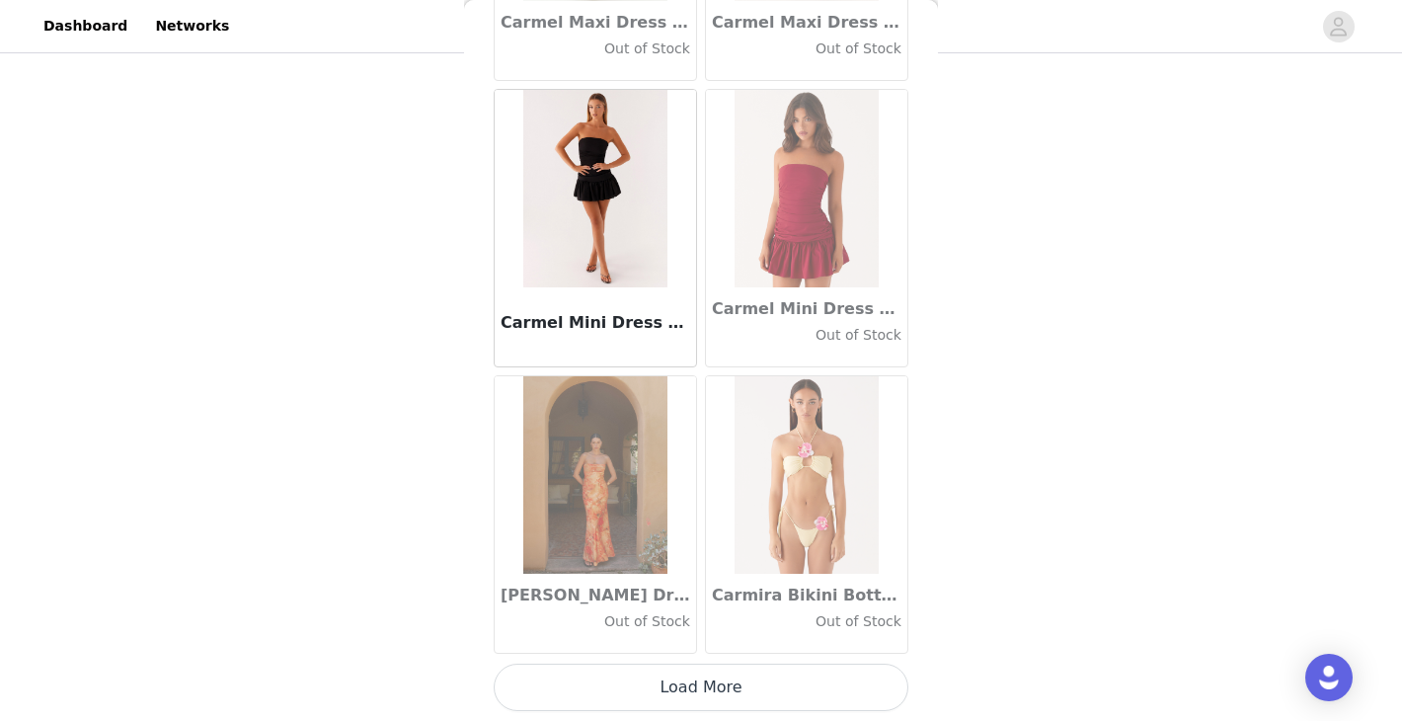
click at [747, 687] on button "Load More" at bounding box center [701, 686] width 415 height 47
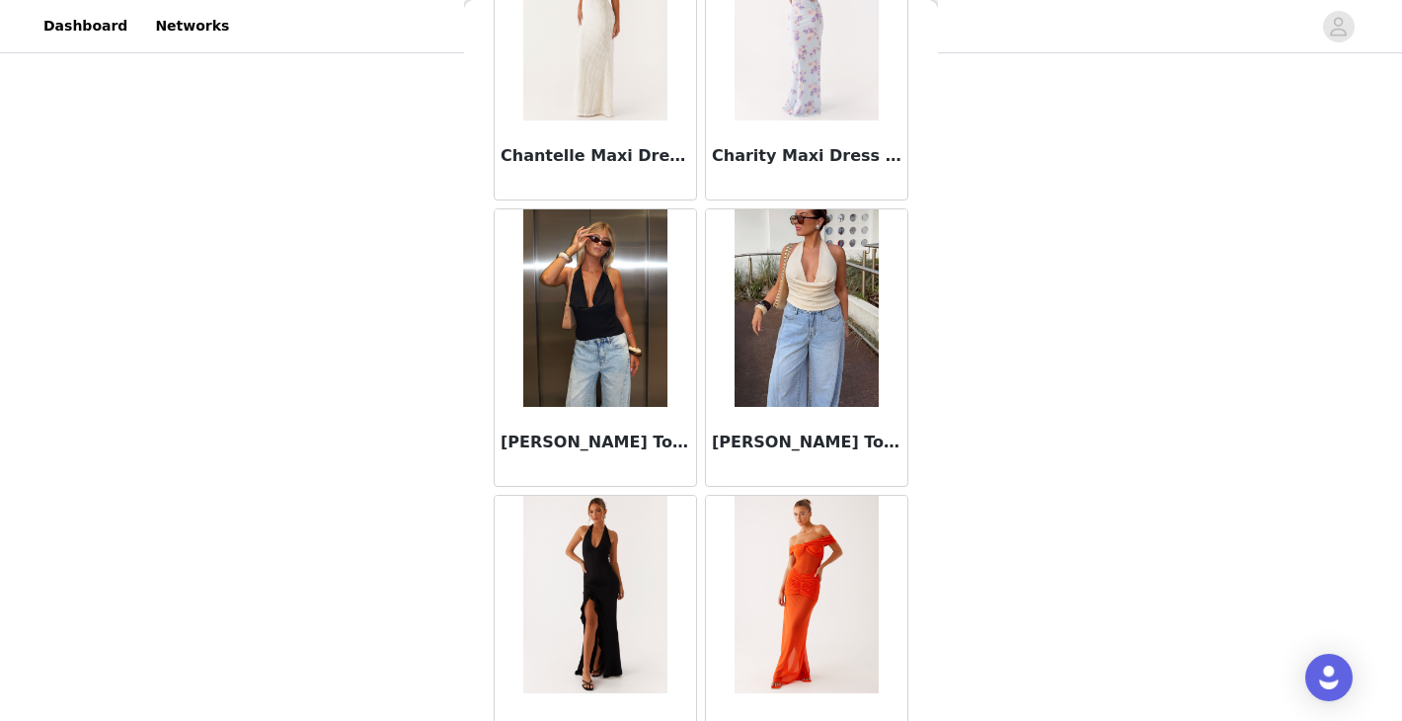
scroll to position [25200, 0]
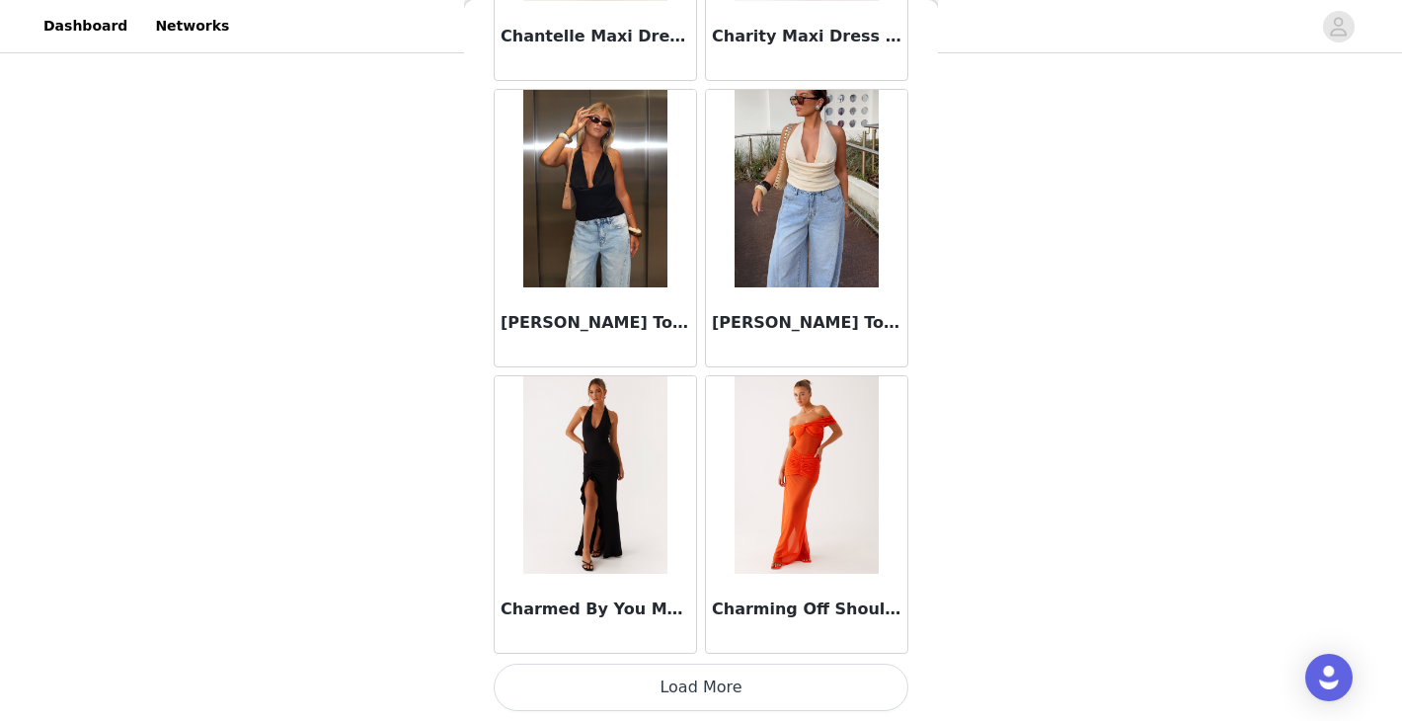
click at [651, 682] on button "Load More" at bounding box center [701, 686] width 415 height 47
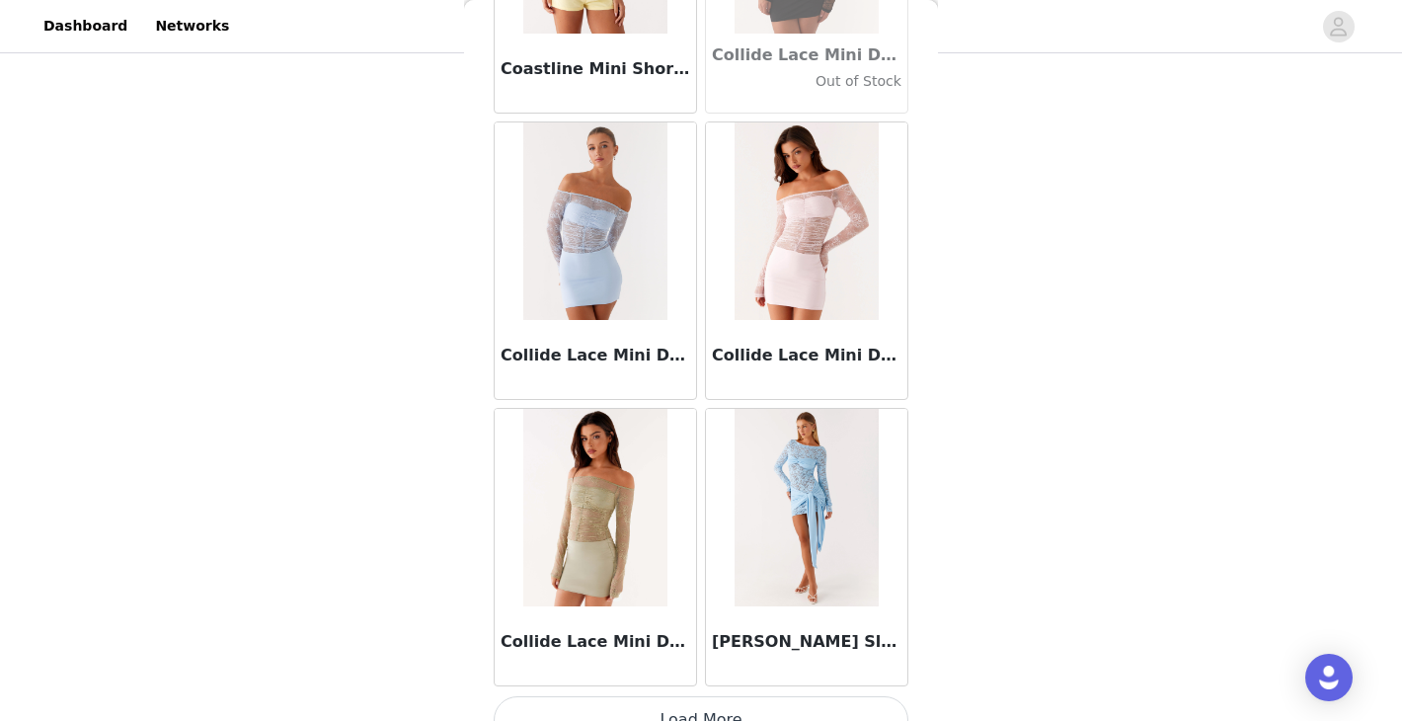
scroll to position [28062, 0]
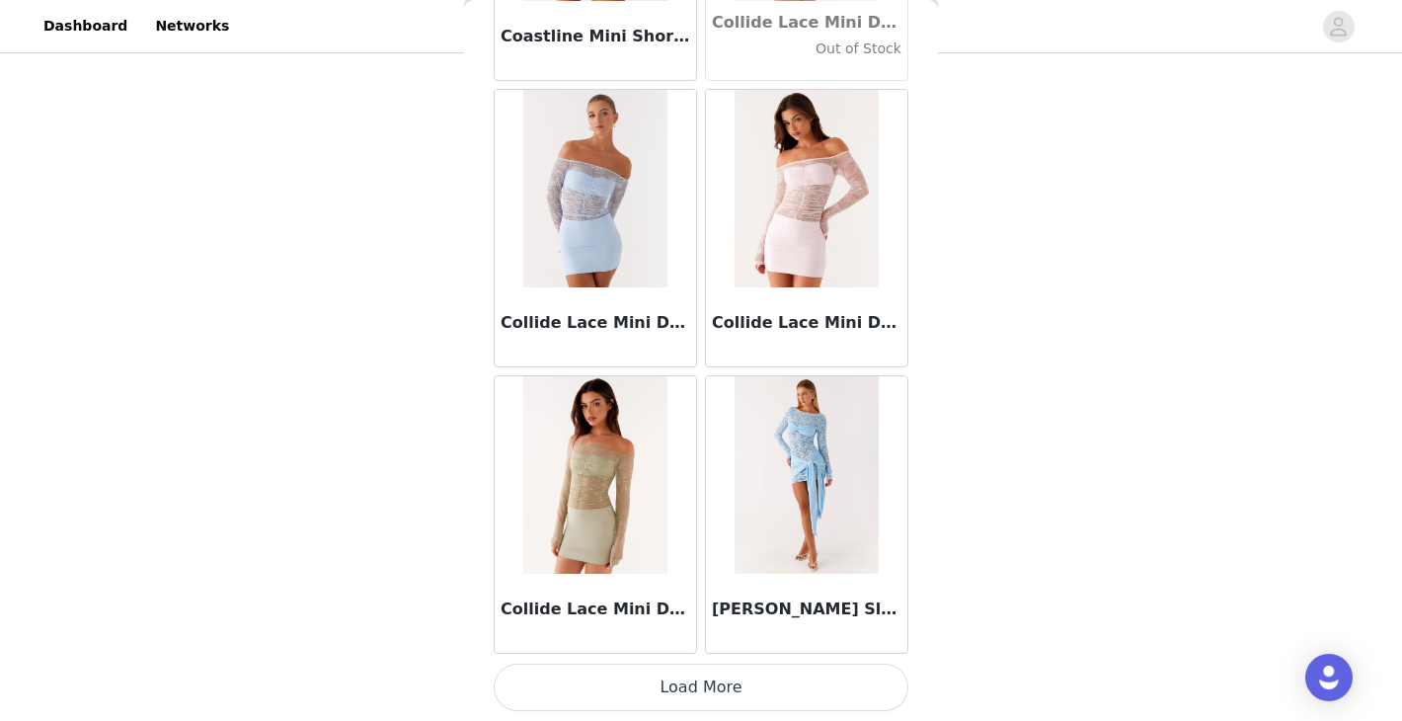
click at [680, 697] on button "Load More" at bounding box center [701, 686] width 415 height 47
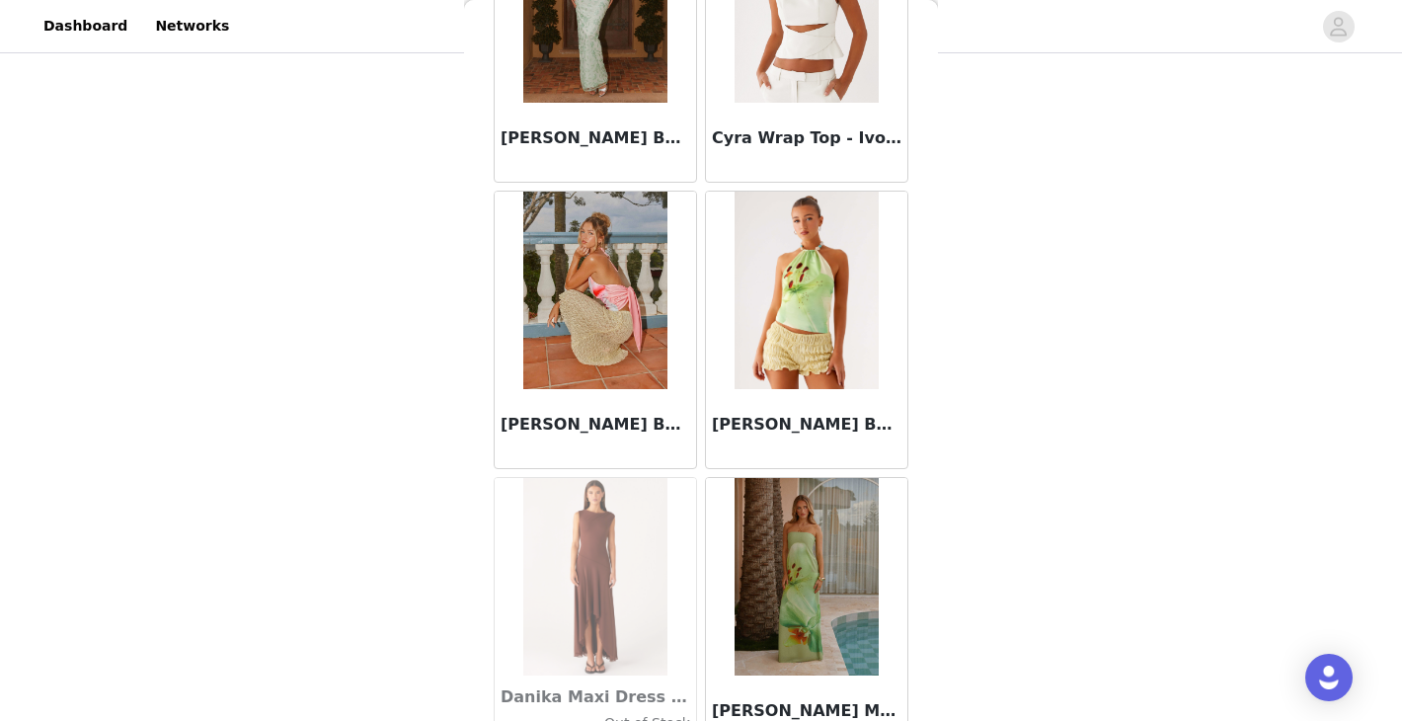
scroll to position [30925, 0]
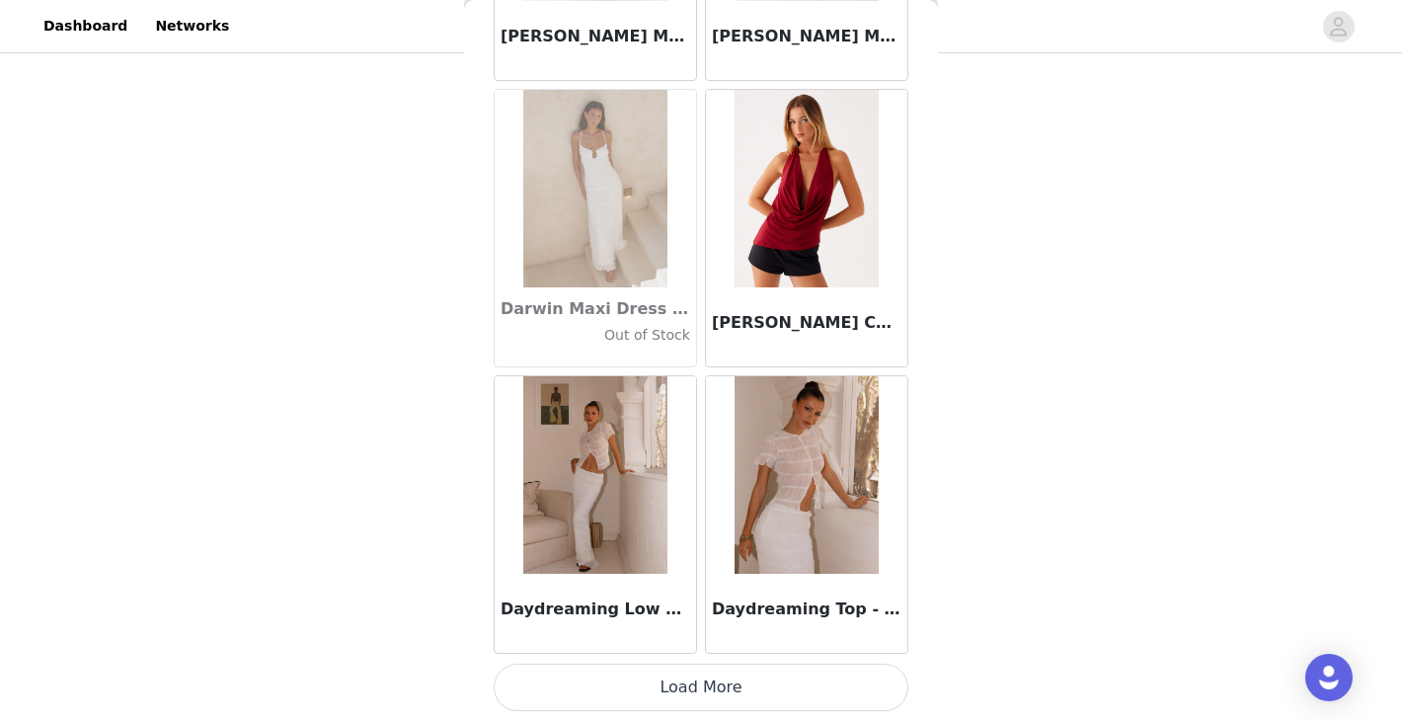
click at [686, 686] on button "Load More" at bounding box center [701, 686] width 415 height 47
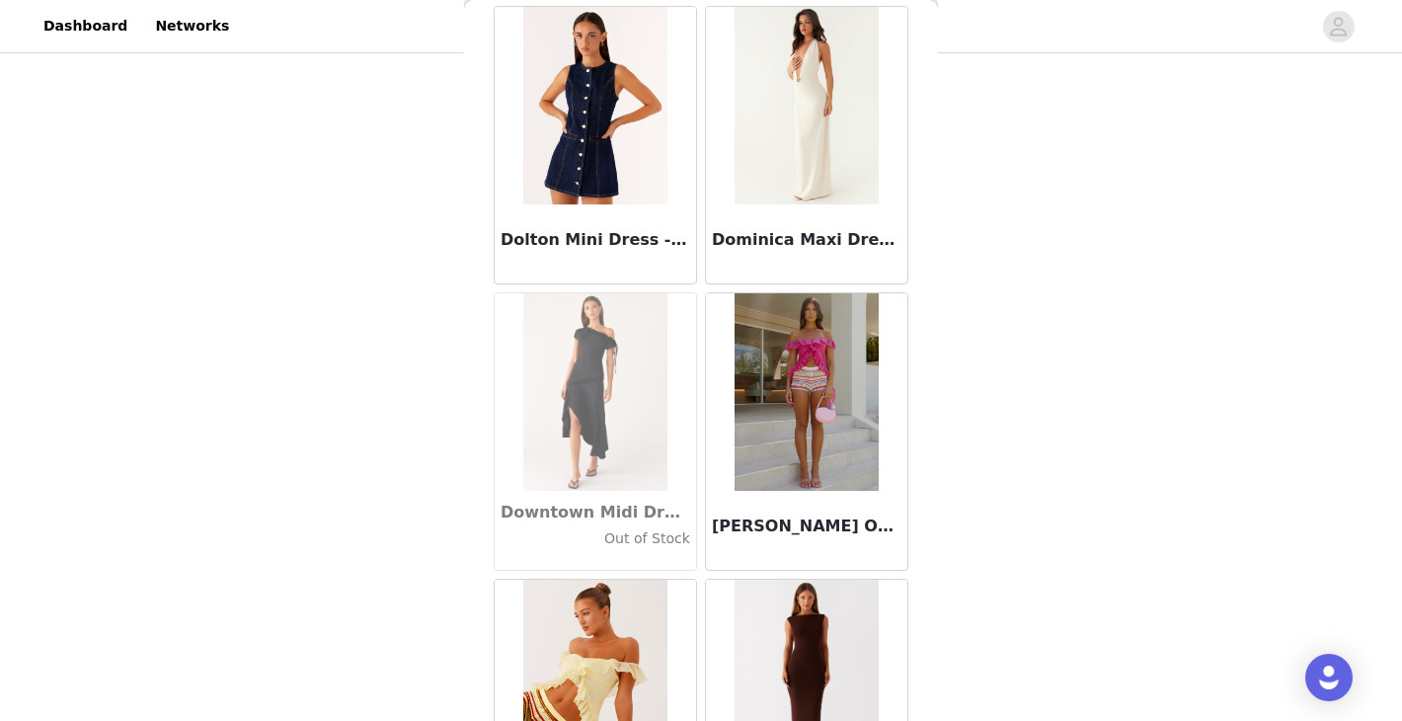
scroll to position [33787, 0]
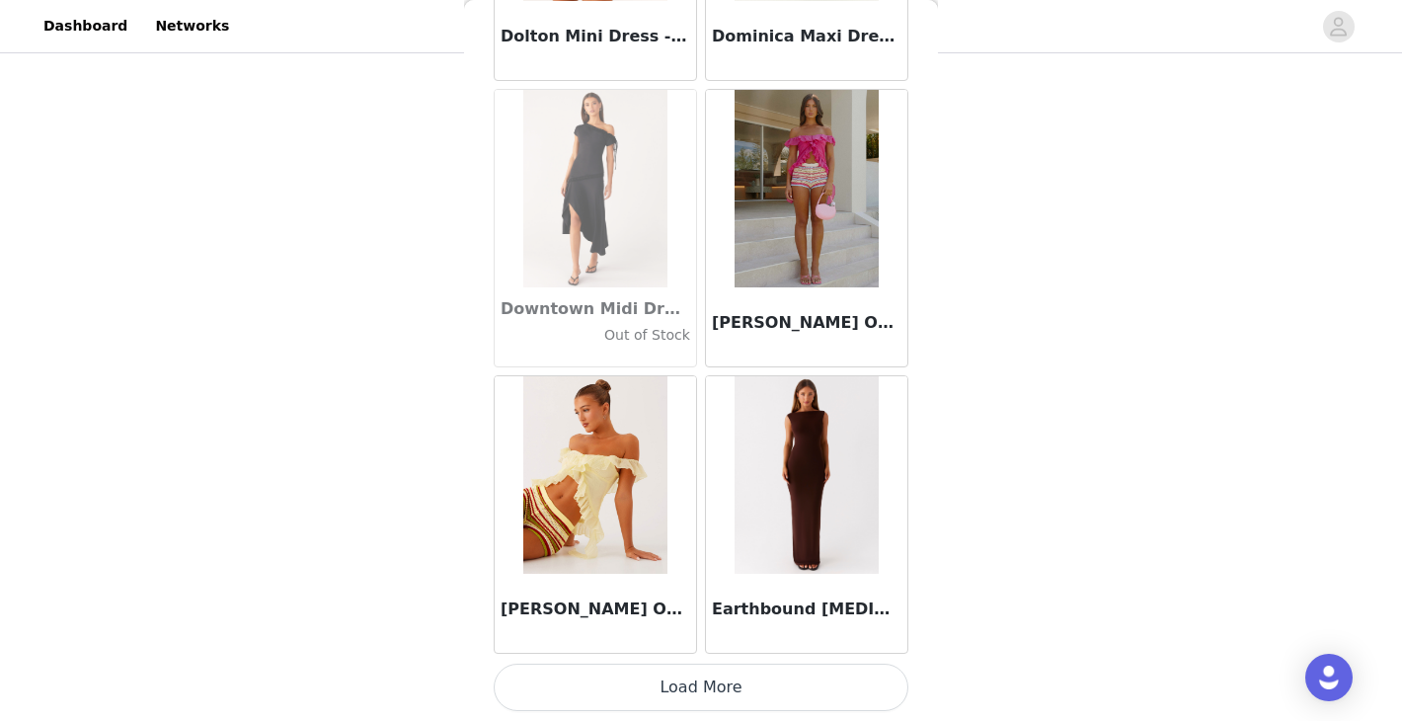
click at [694, 685] on button "Load More" at bounding box center [701, 686] width 415 height 47
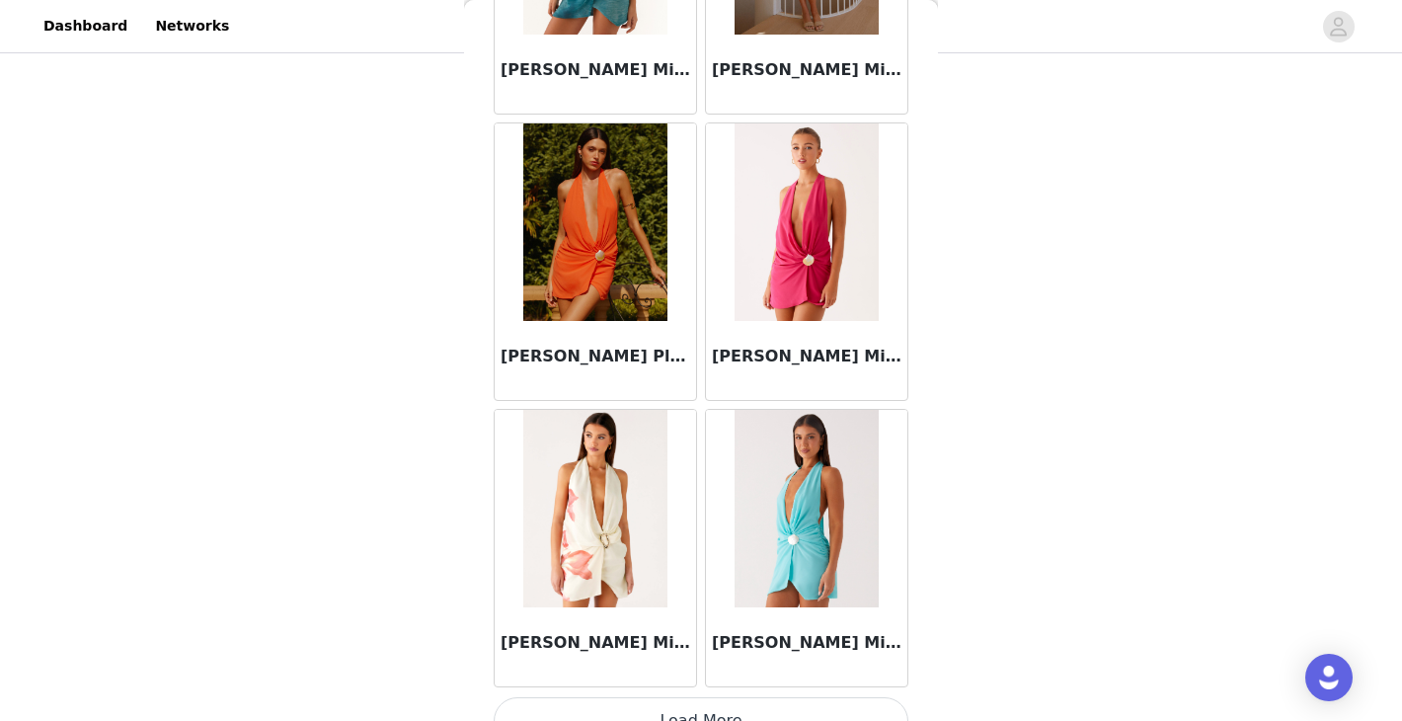
scroll to position [36650, 0]
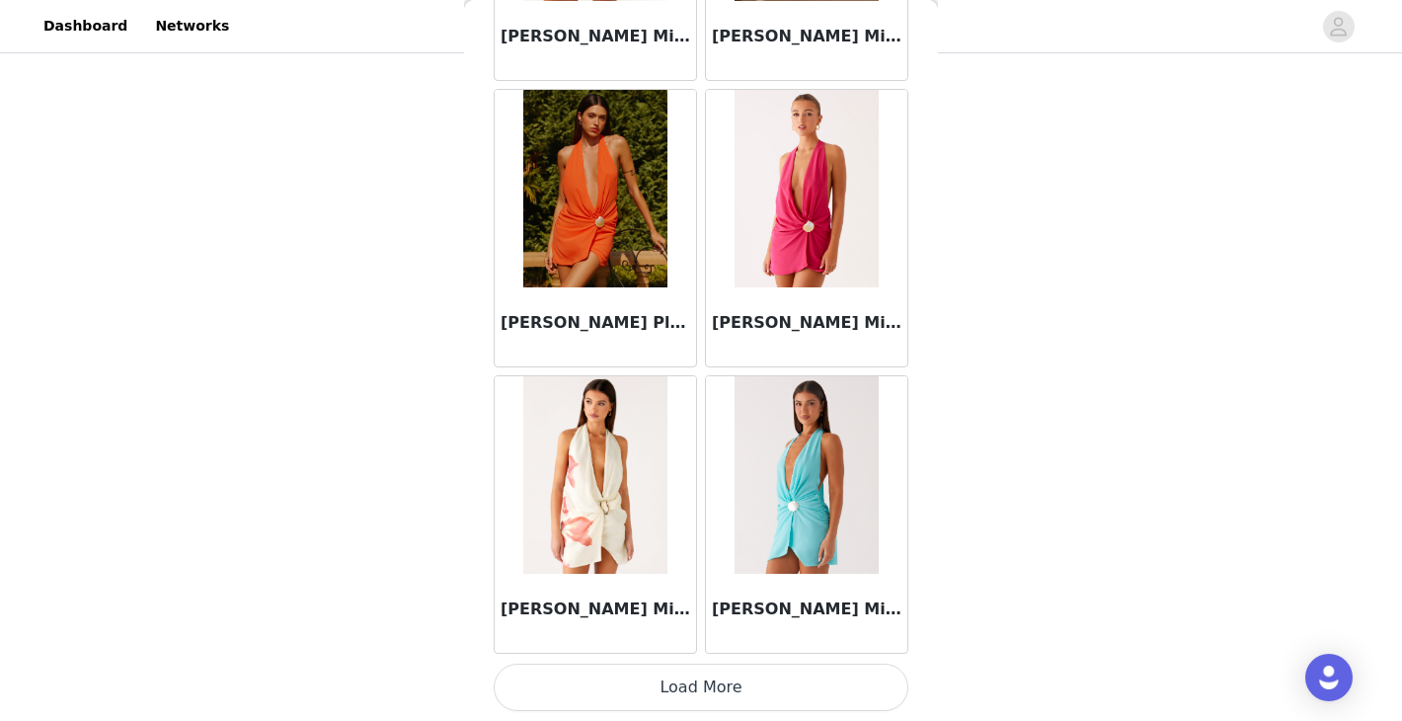
click at [706, 692] on button "Load More" at bounding box center [701, 686] width 415 height 47
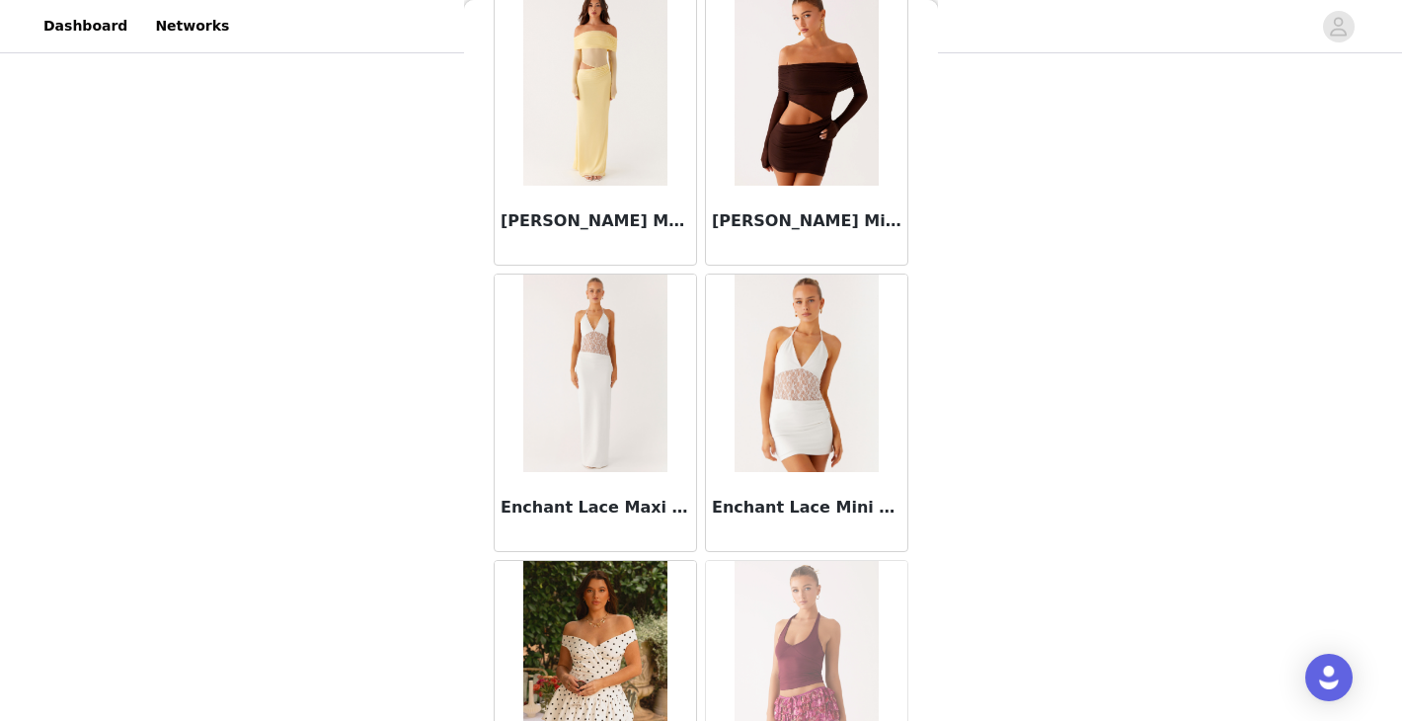
scroll to position [39512, 0]
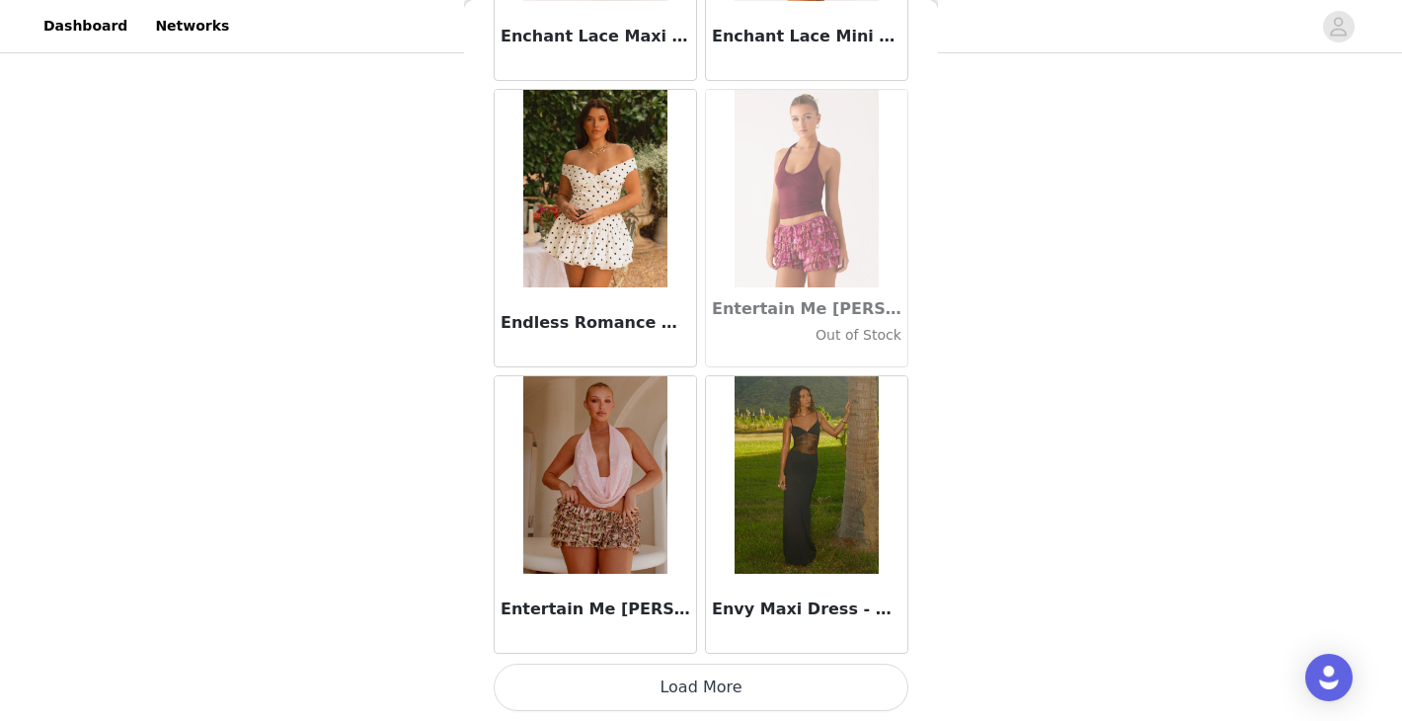
click at [676, 686] on button "Load More" at bounding box center [701, 686] width 415 height 47
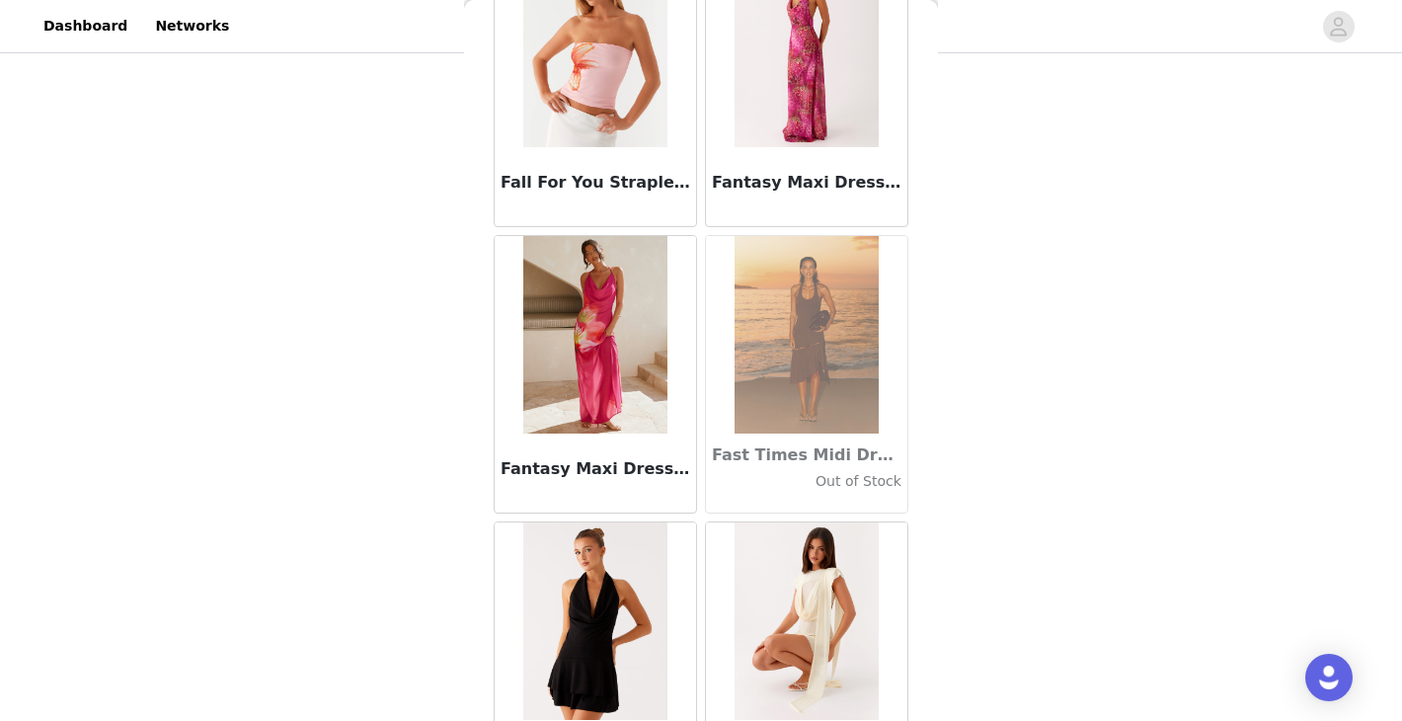
scroll to position [42375, 0]
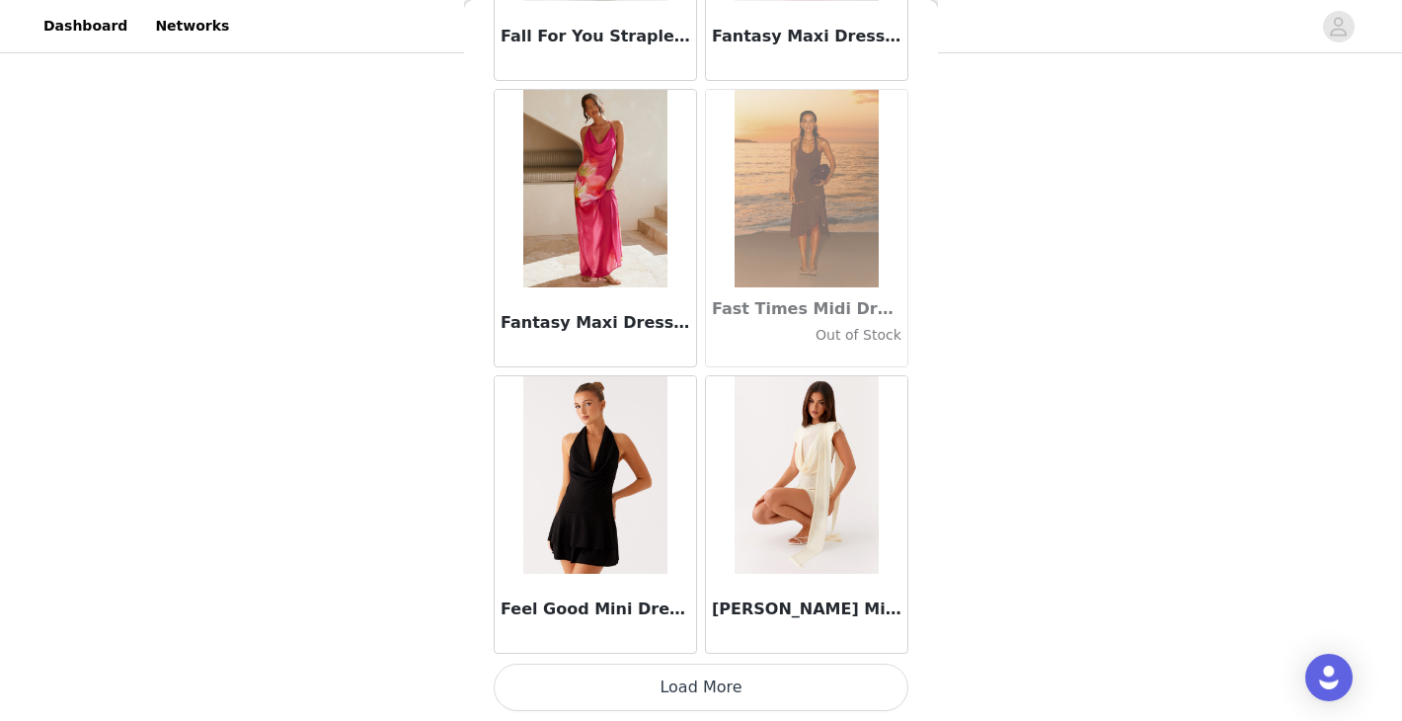
click at [670, 693] on button "Load More" at bounding box center [701, 686] width 415 height 47
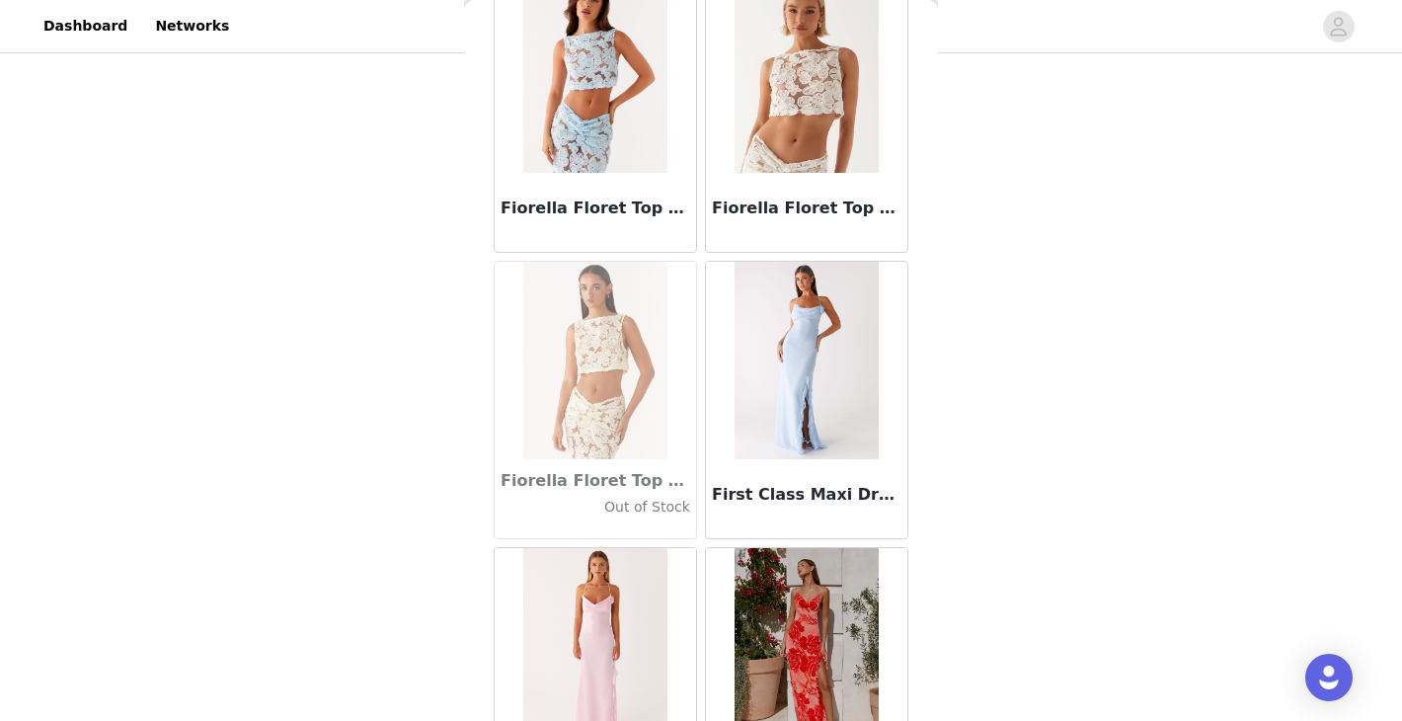
scroll to position [45237, 0]
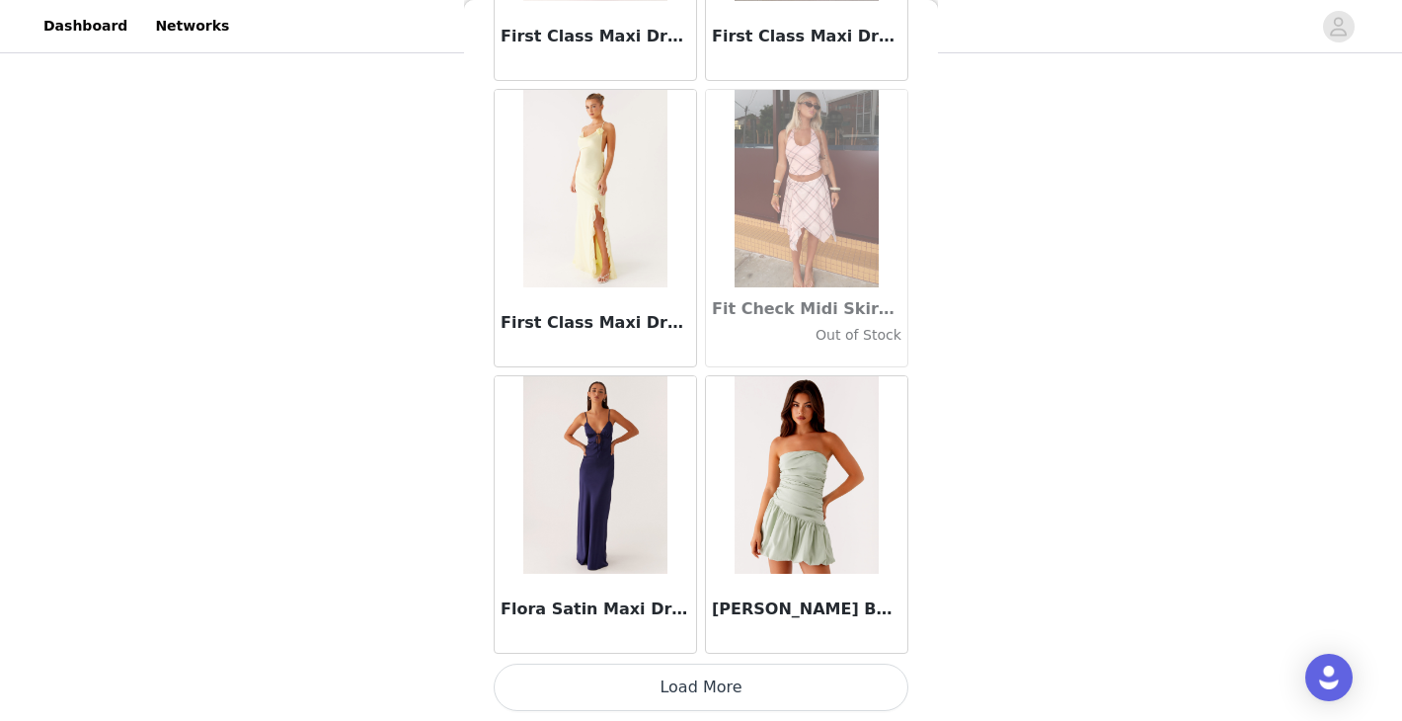
click at [703, 693] on button "Load More" at bounding box center [701, 686] width 415 height 47
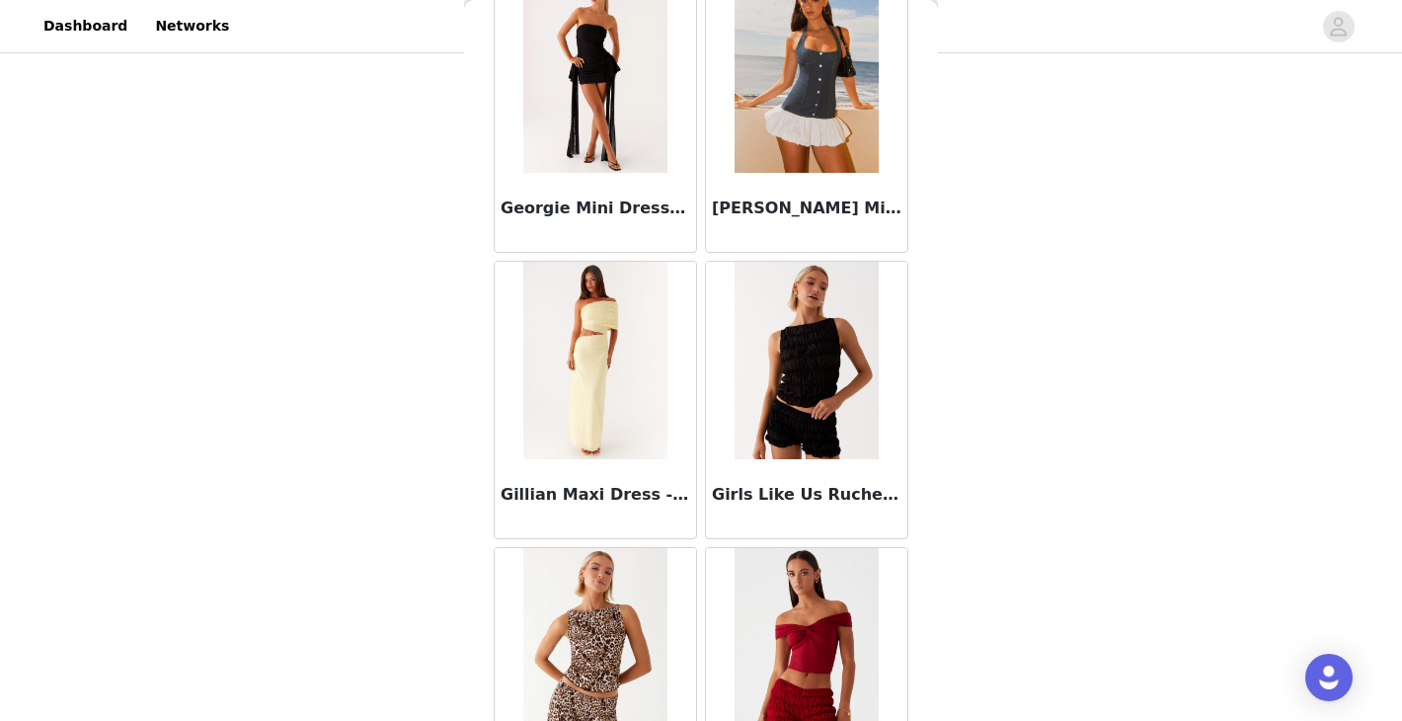
scroll to position [48100, 0]
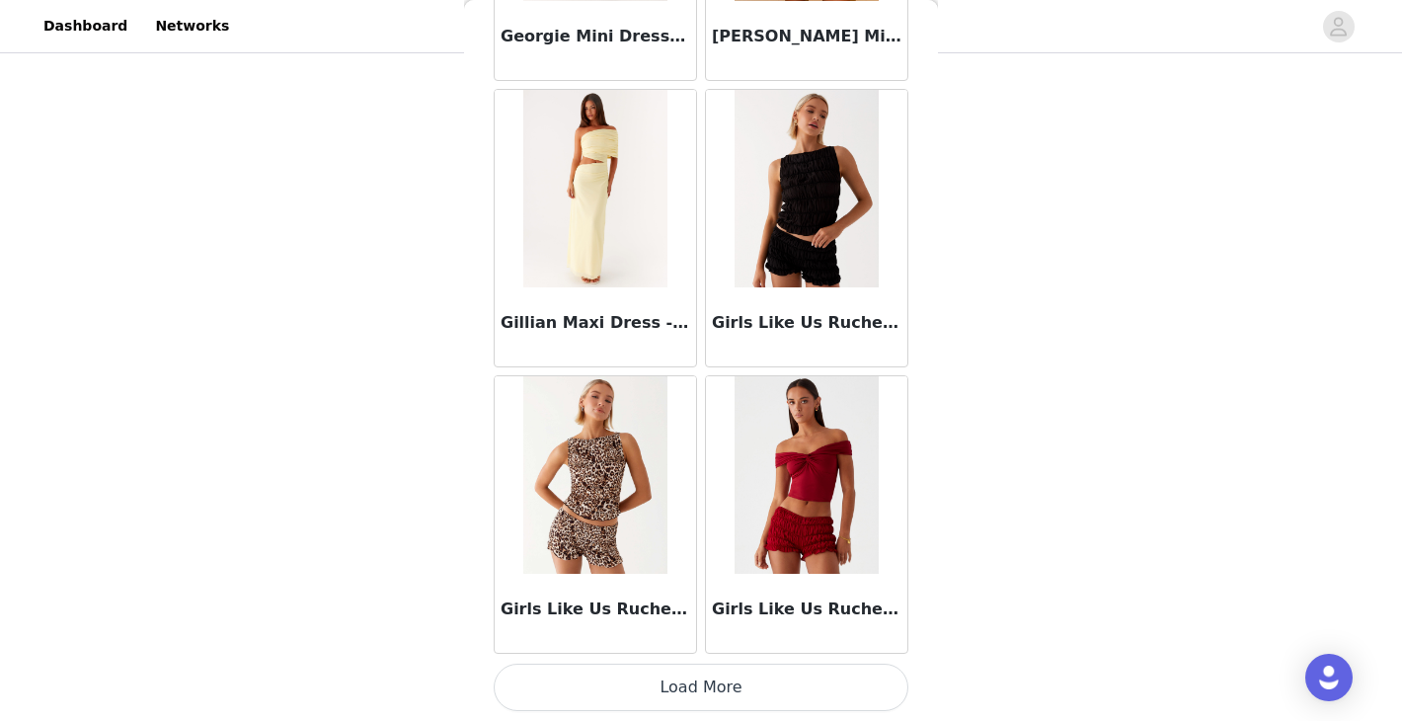
click at [689, 677] on button "Load More" at bounding box center [701, 686] width 415 height 47
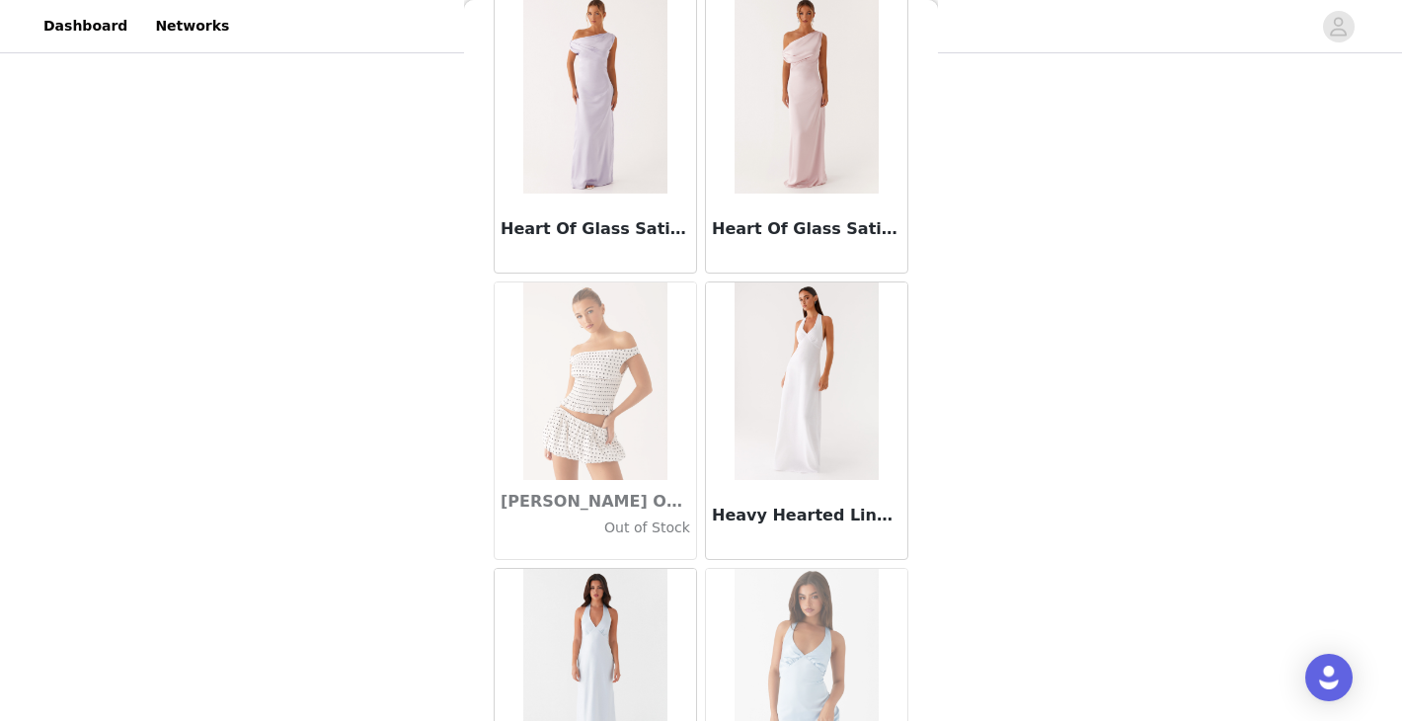
scroll to position [50962, 0]
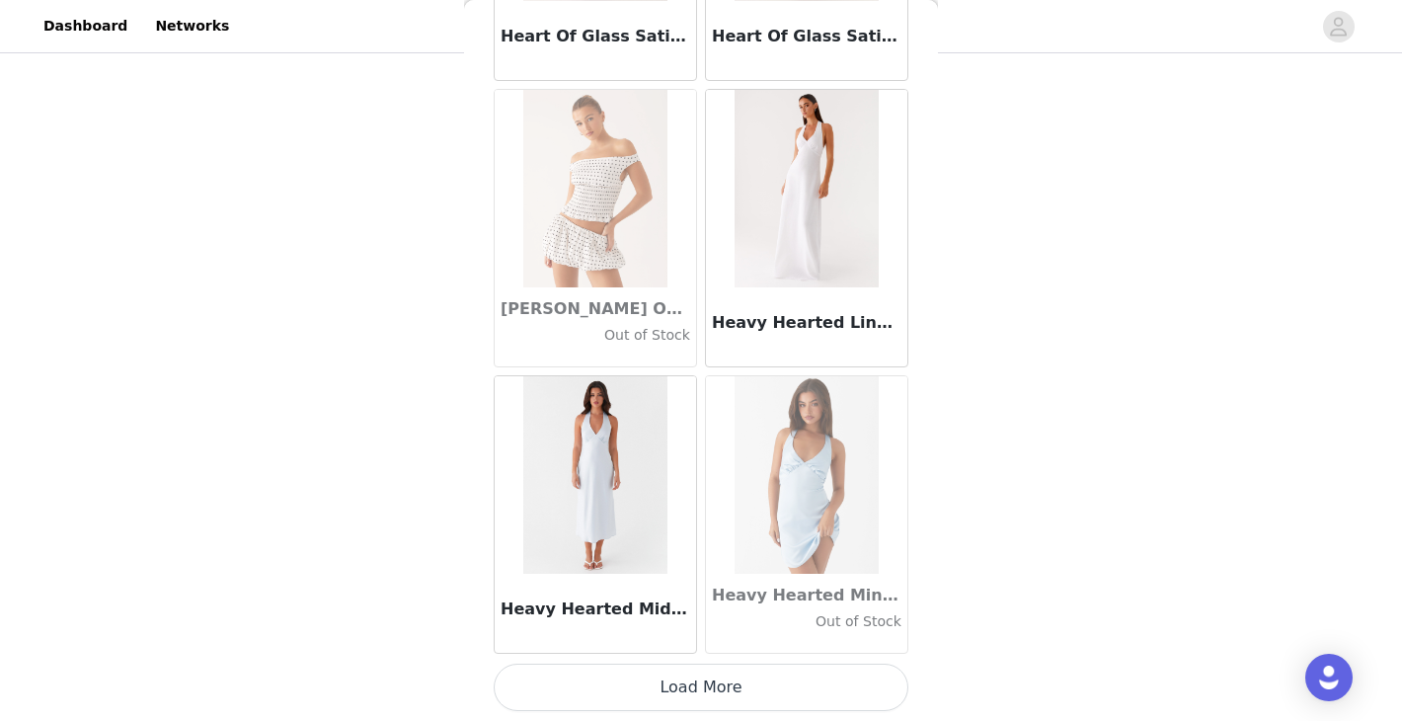
click at [691, 694] on button "Load More" at bounding box center [701, 686] width 415 height 47
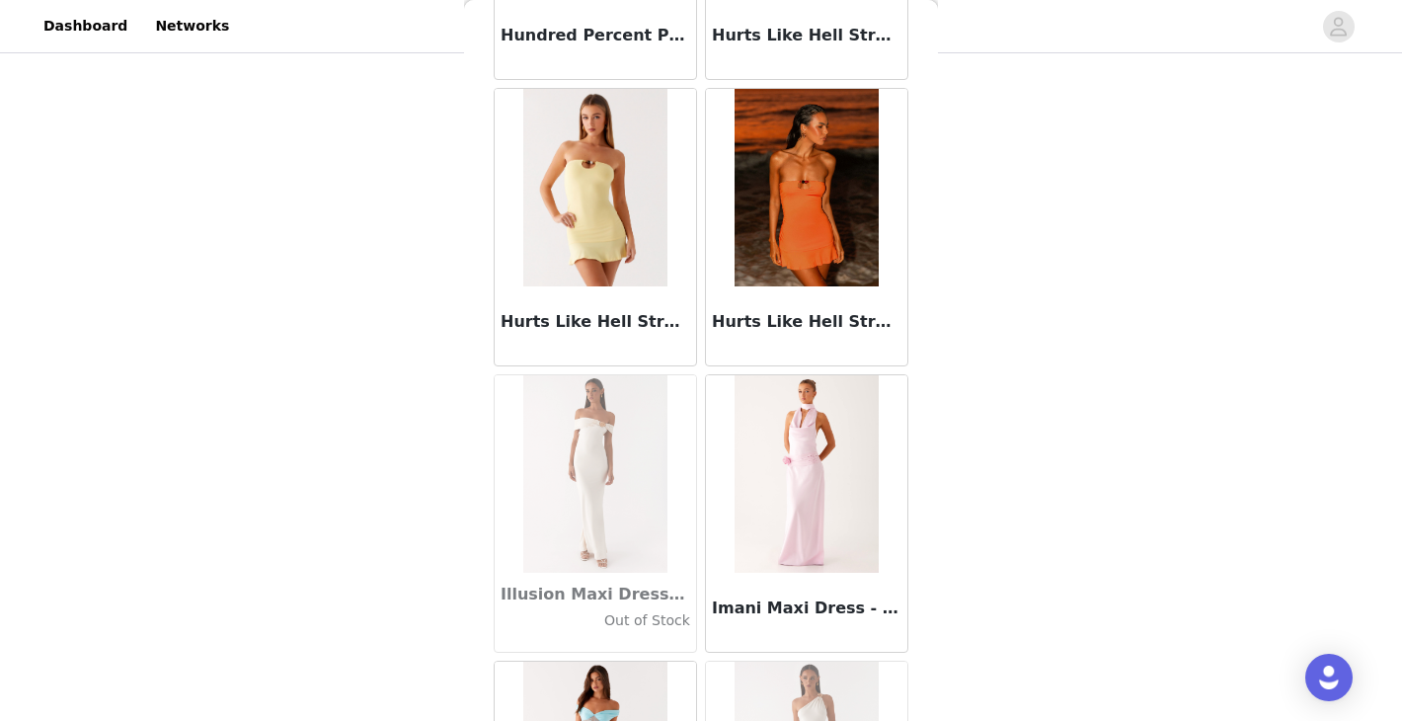
scroll to position [53825, 0]
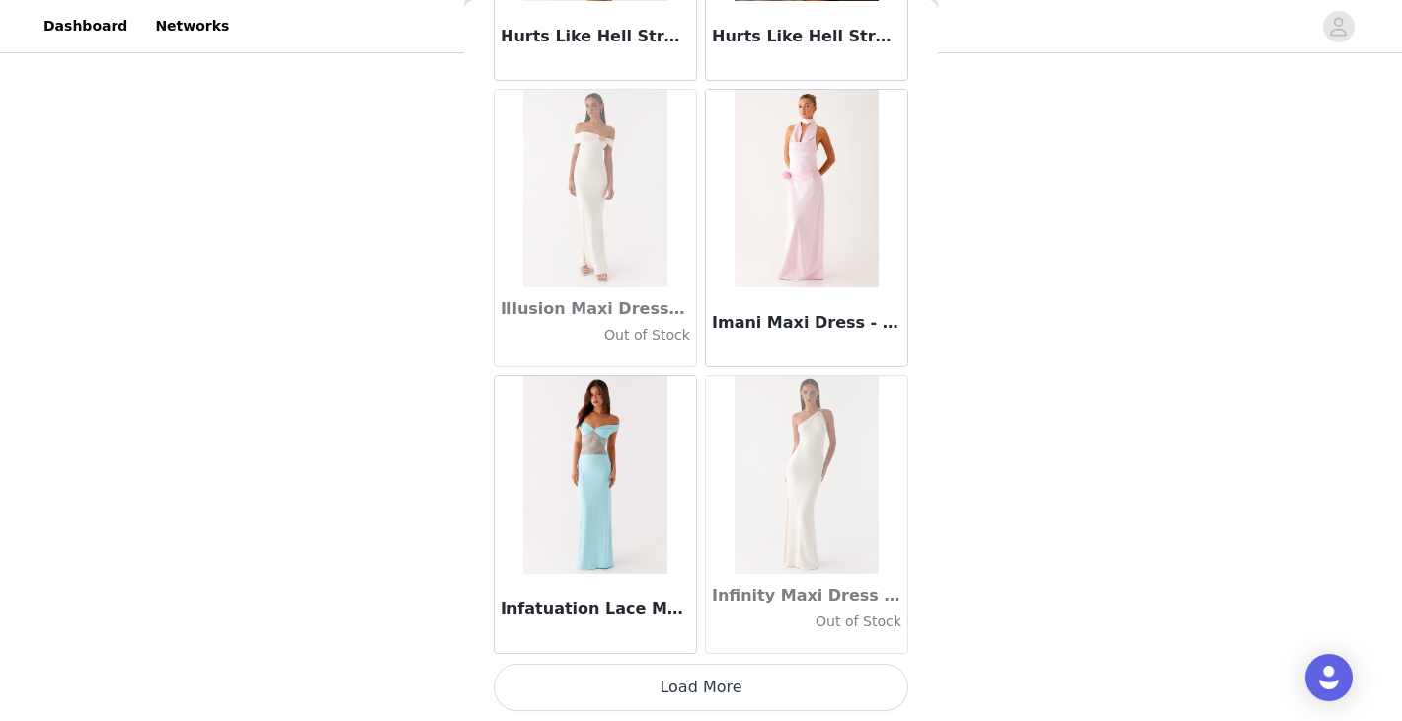
click at [669, 693] on button "Load More" at bounding box center [701, 686] width 415 height 47
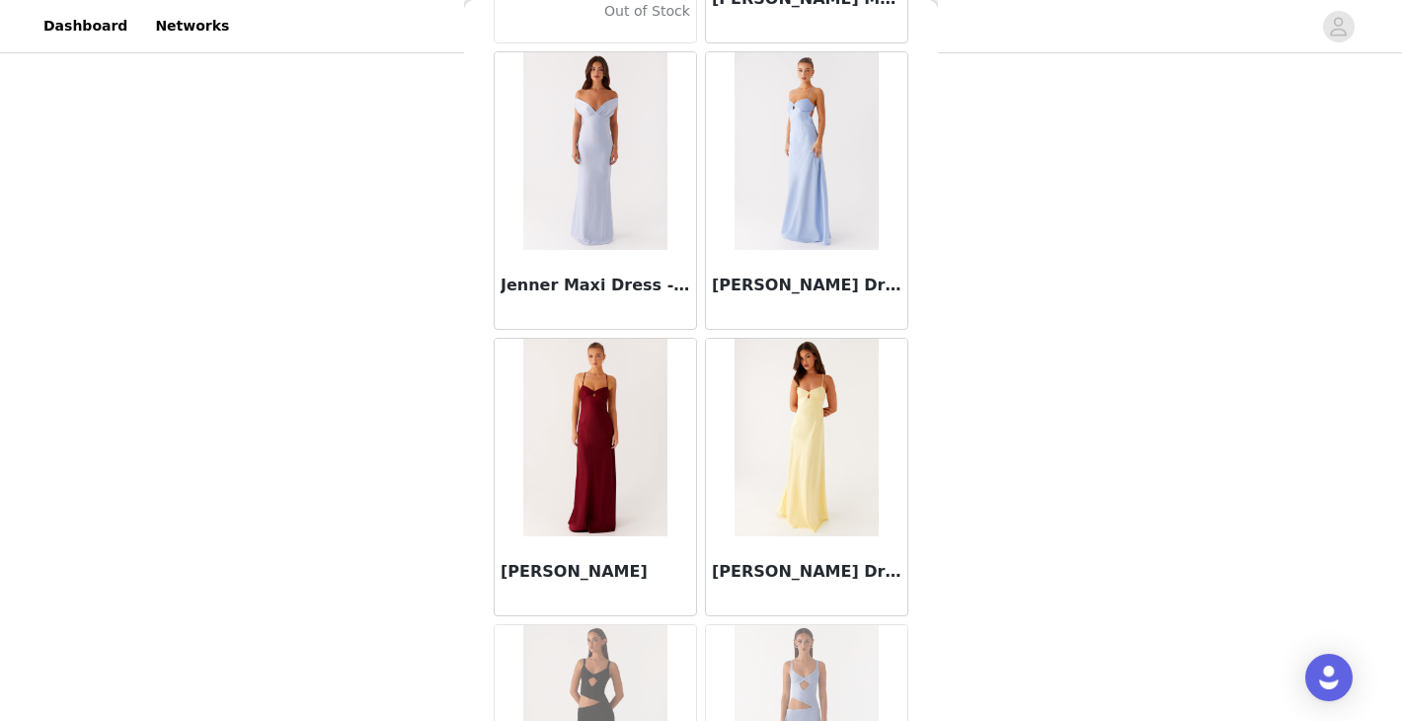
scroll to position [56687, 0]
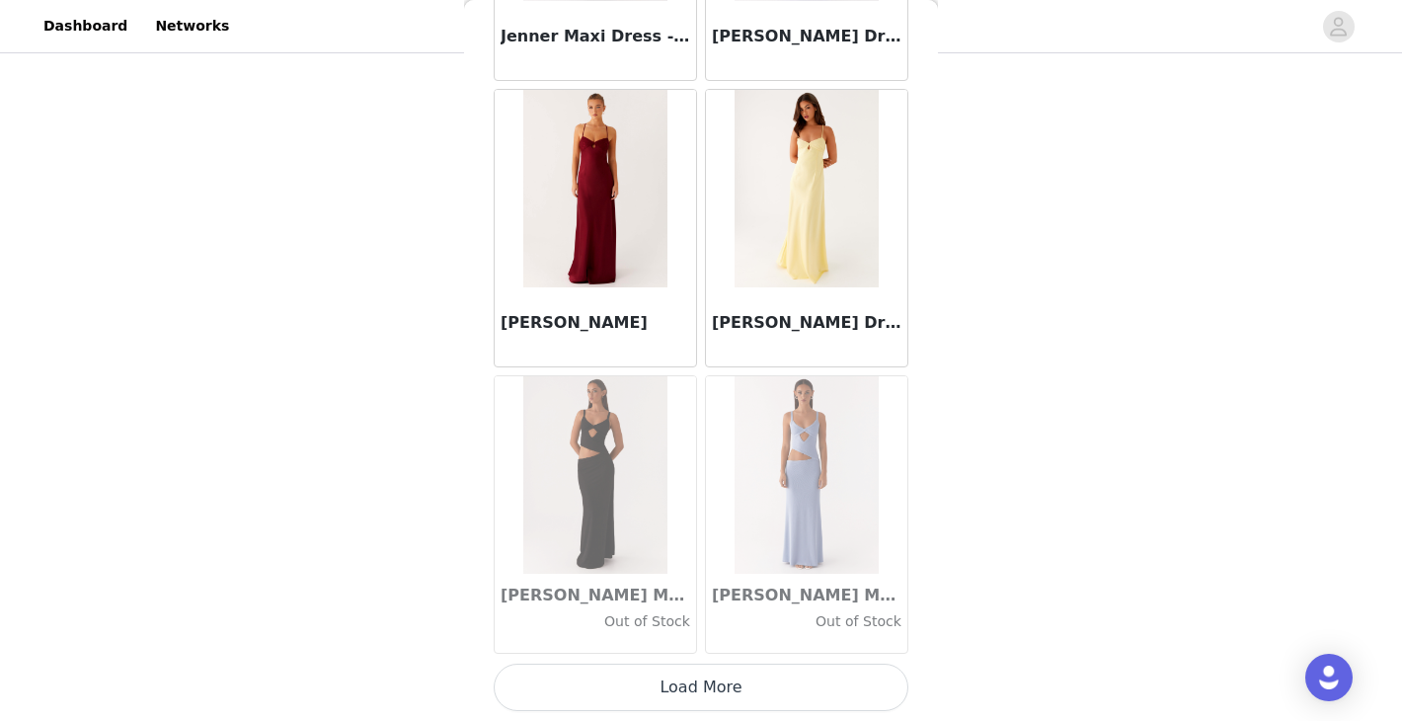
click at [707, 698] on button "Load More" at bounding box center [701, 686] width 415 height 47
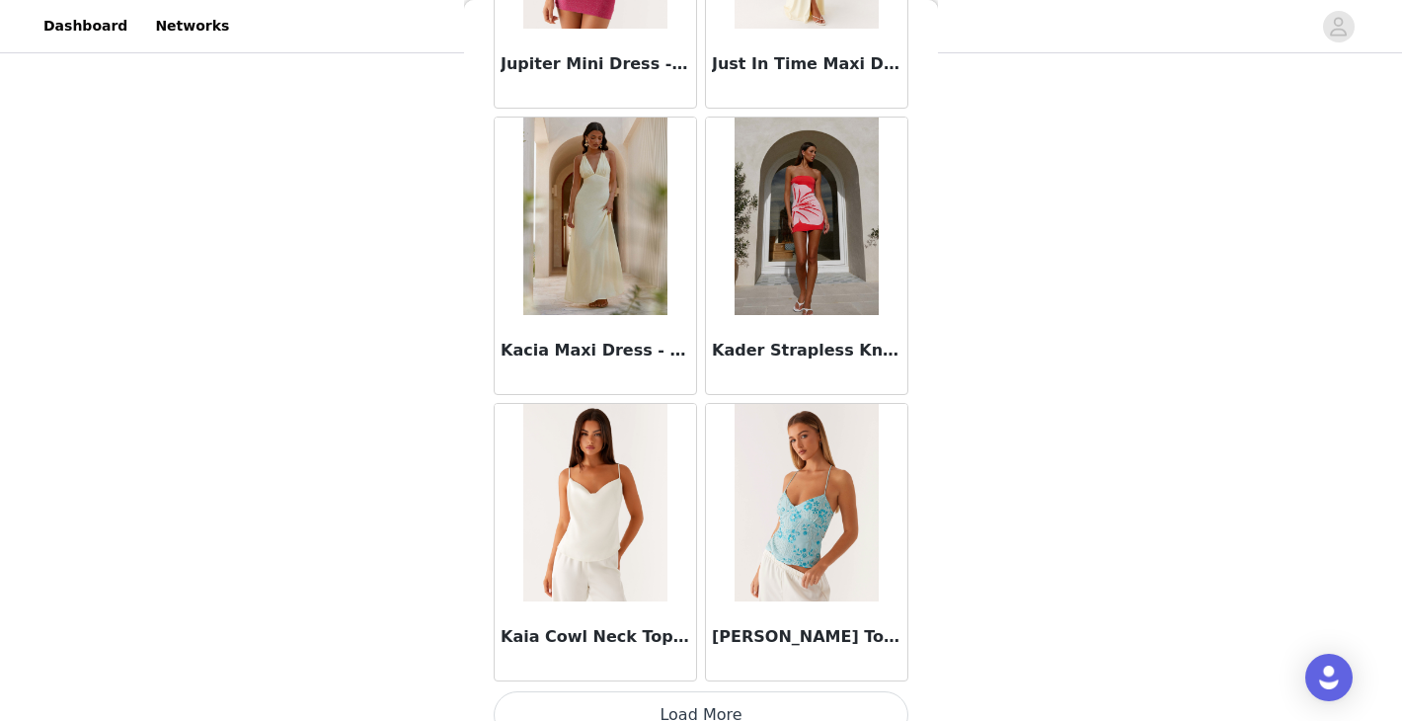
scroll to position [0, 0]
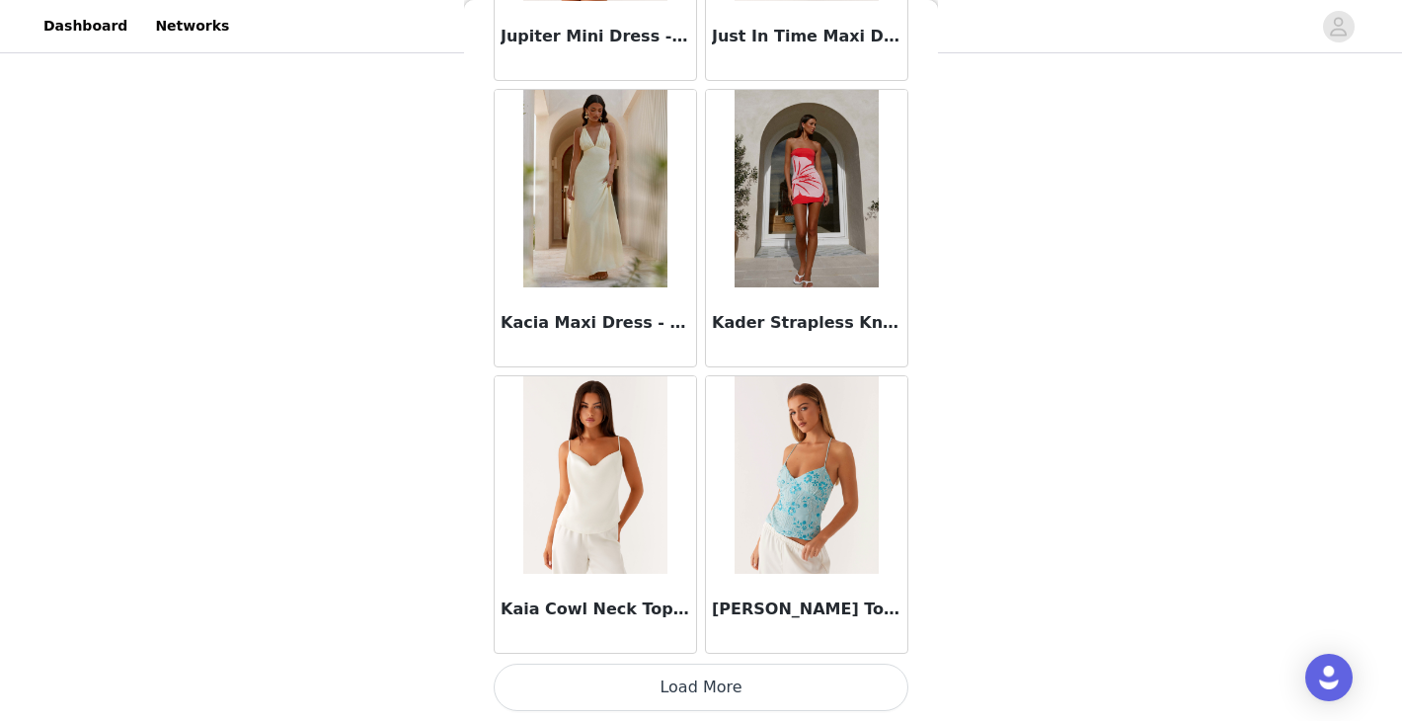
click at [704, 700] on button "Load More" at bounding box center [701, 686] width 415 height 47
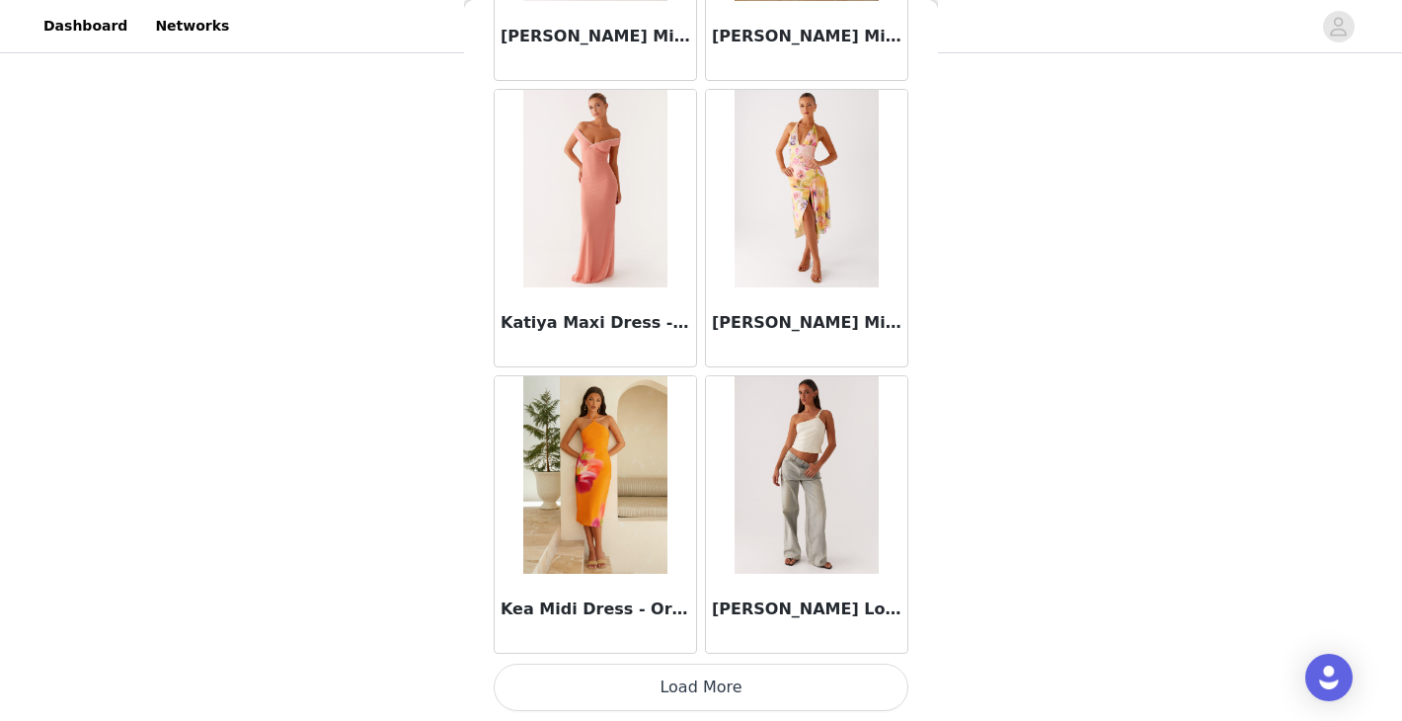
click at [718, 684] on button "Load More" at bounding box center [701, 686] width 415 height 47
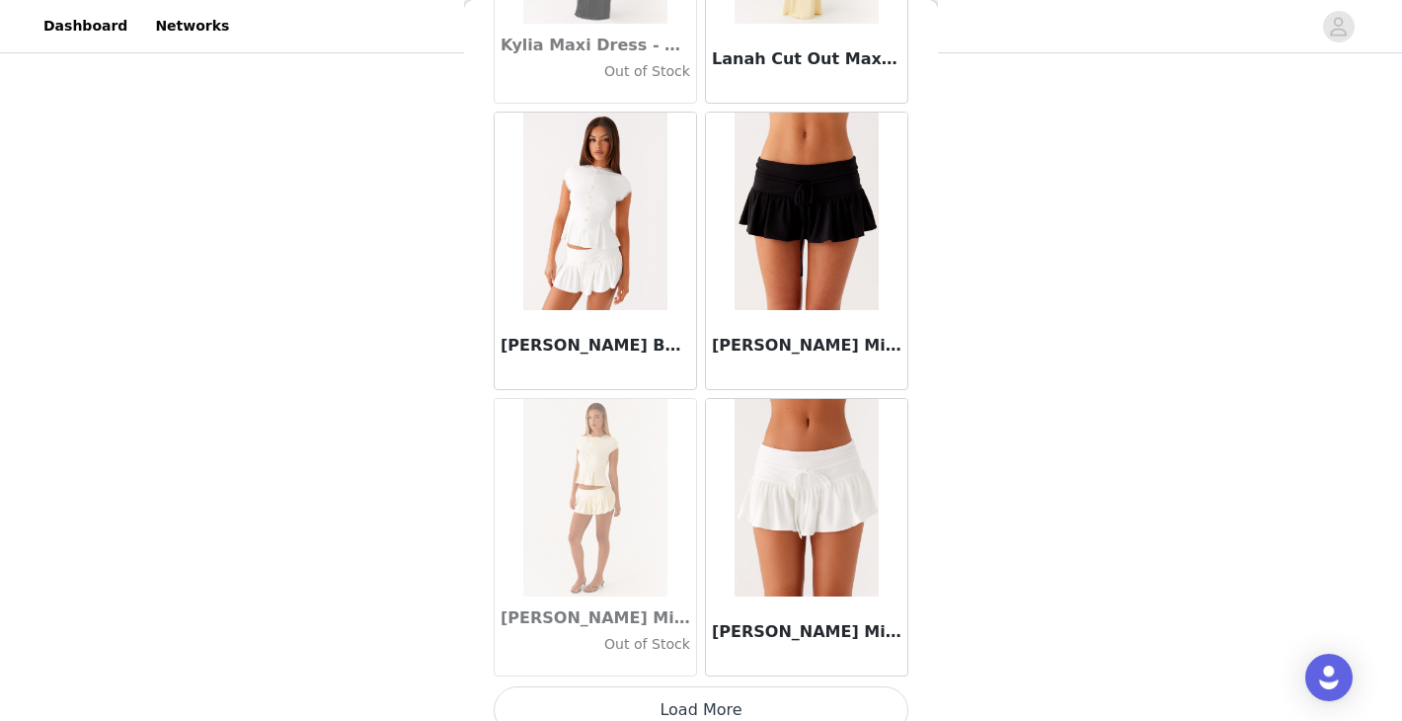
scroll to position [65275, 0]
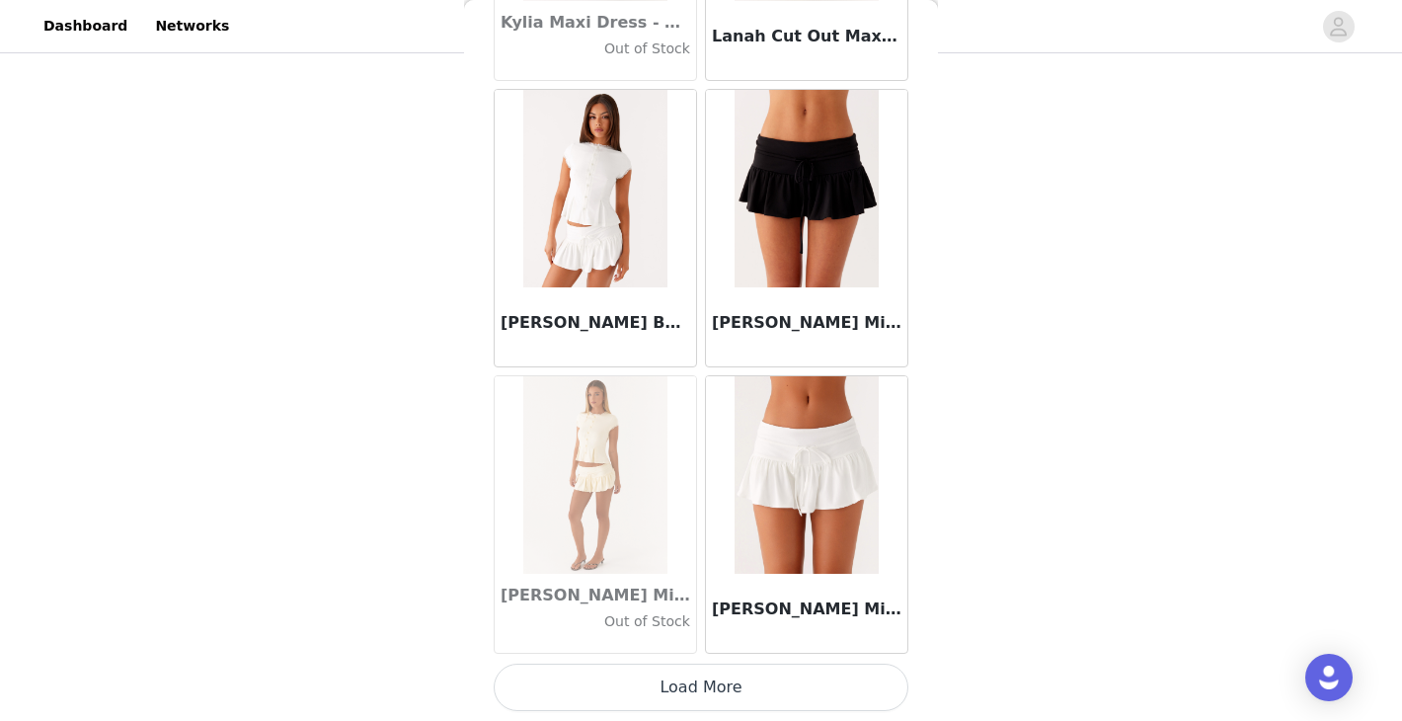
click at [697, 690] on button "Load More" at bounding box center [701, 686] width 415 height 47
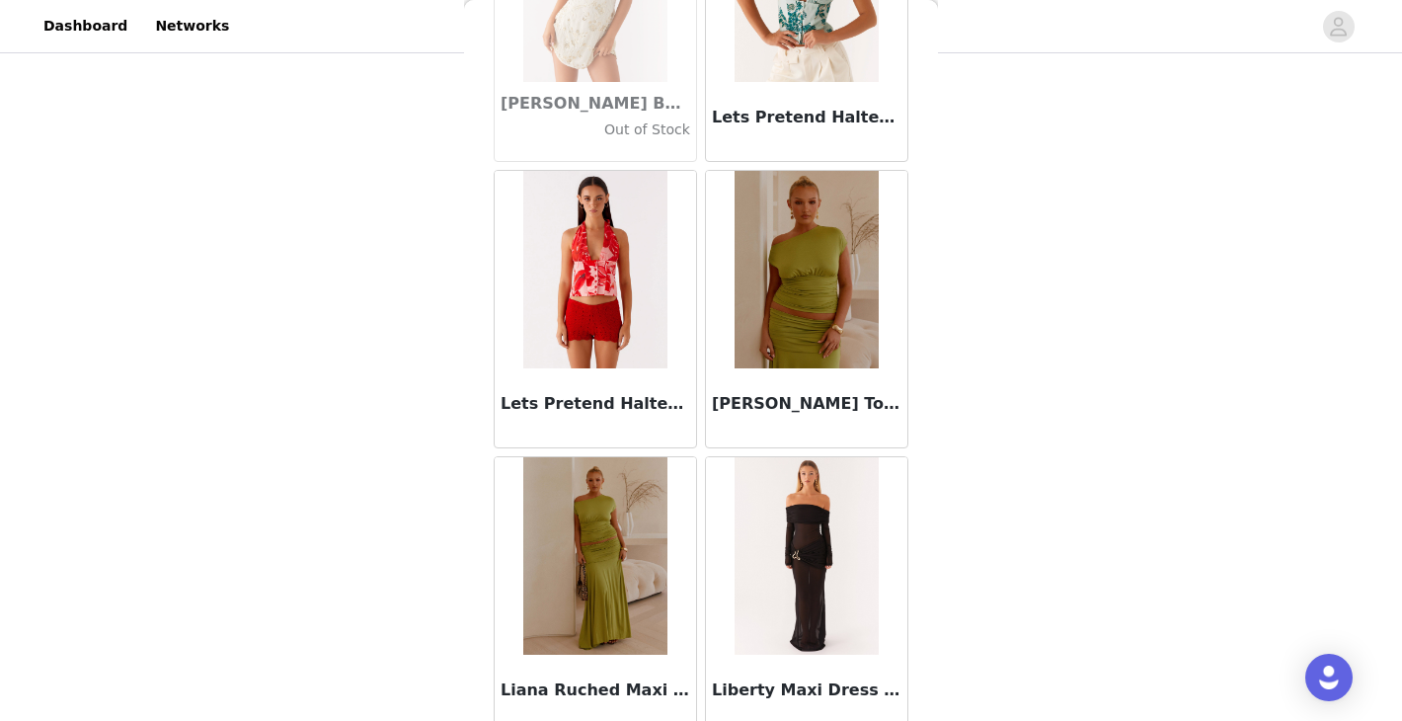
scroll to position [68137, 0]
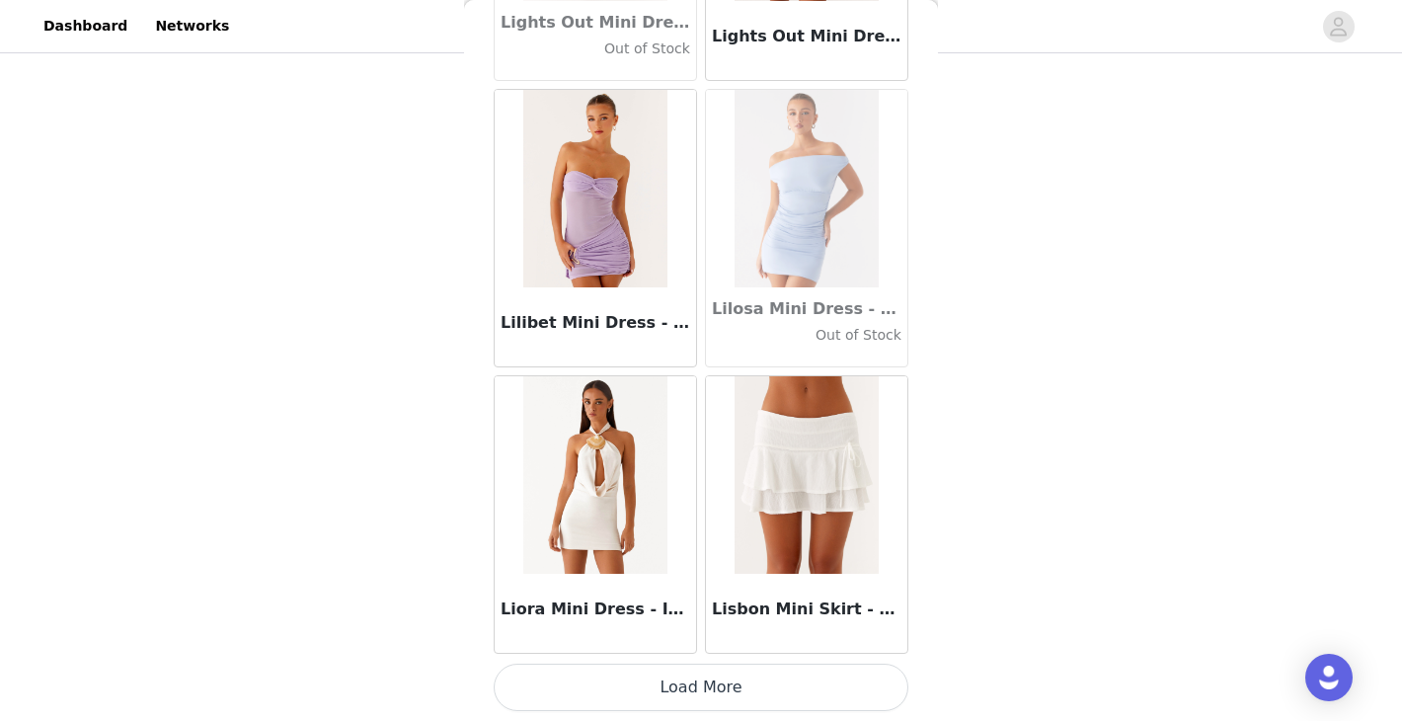
click at [695, 691] on button "Load More" at bounding box center [701, 686] width 415 height 47
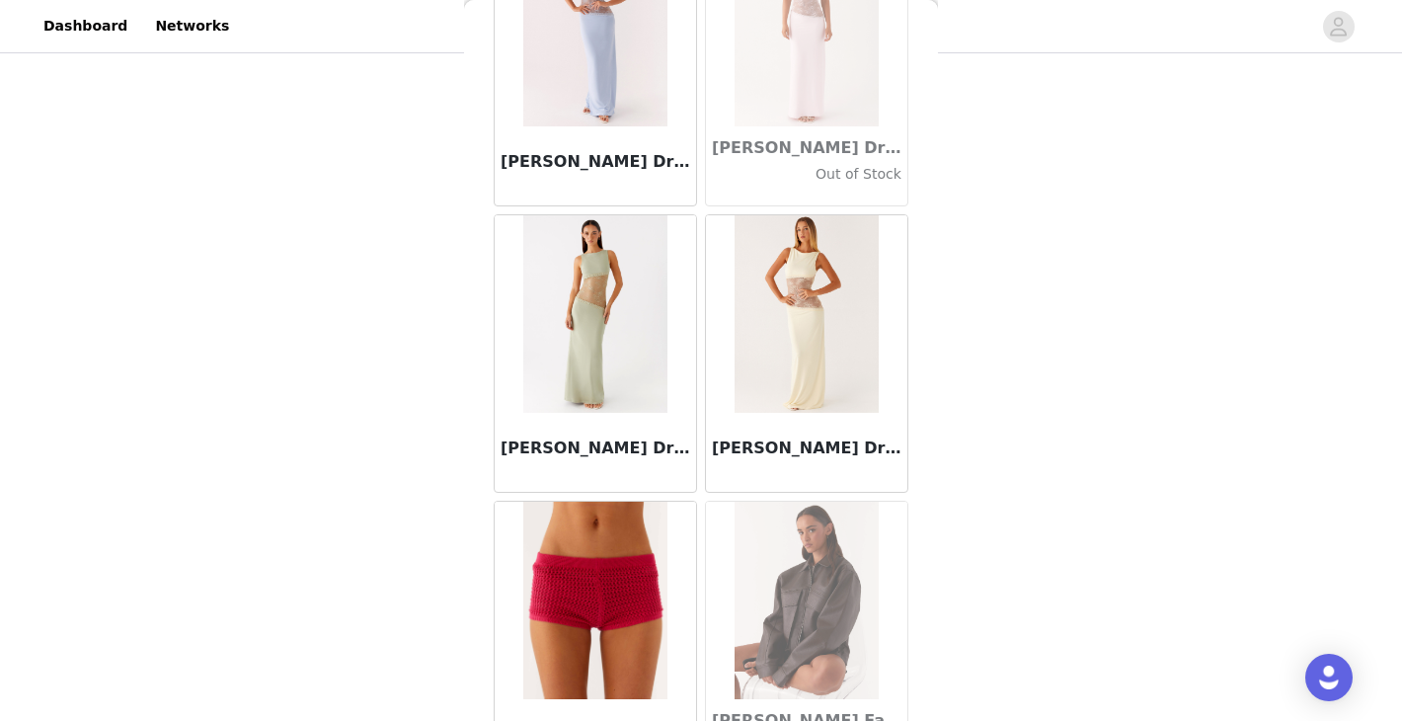
scroll to position [71000, 0]
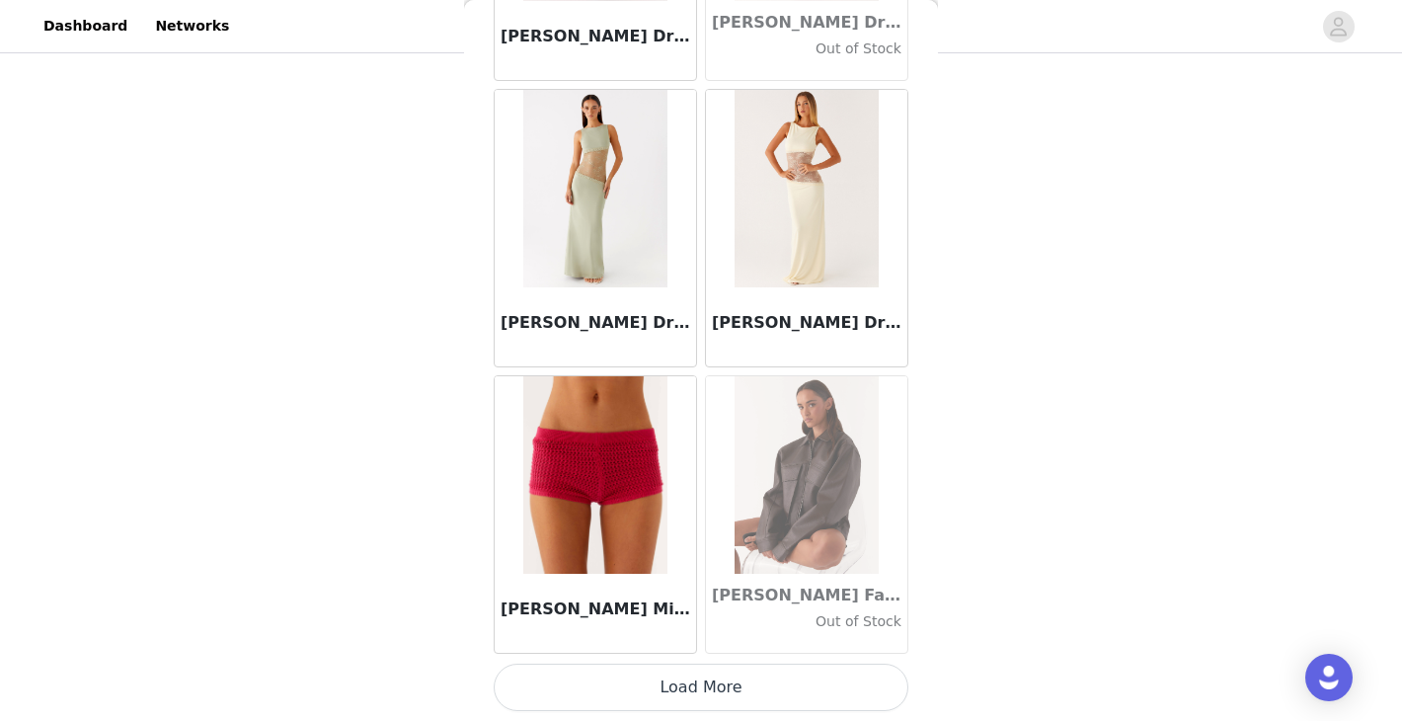
click at [702, 682] on button "Load More" at bounding box center [701, 686] width 415 height 47
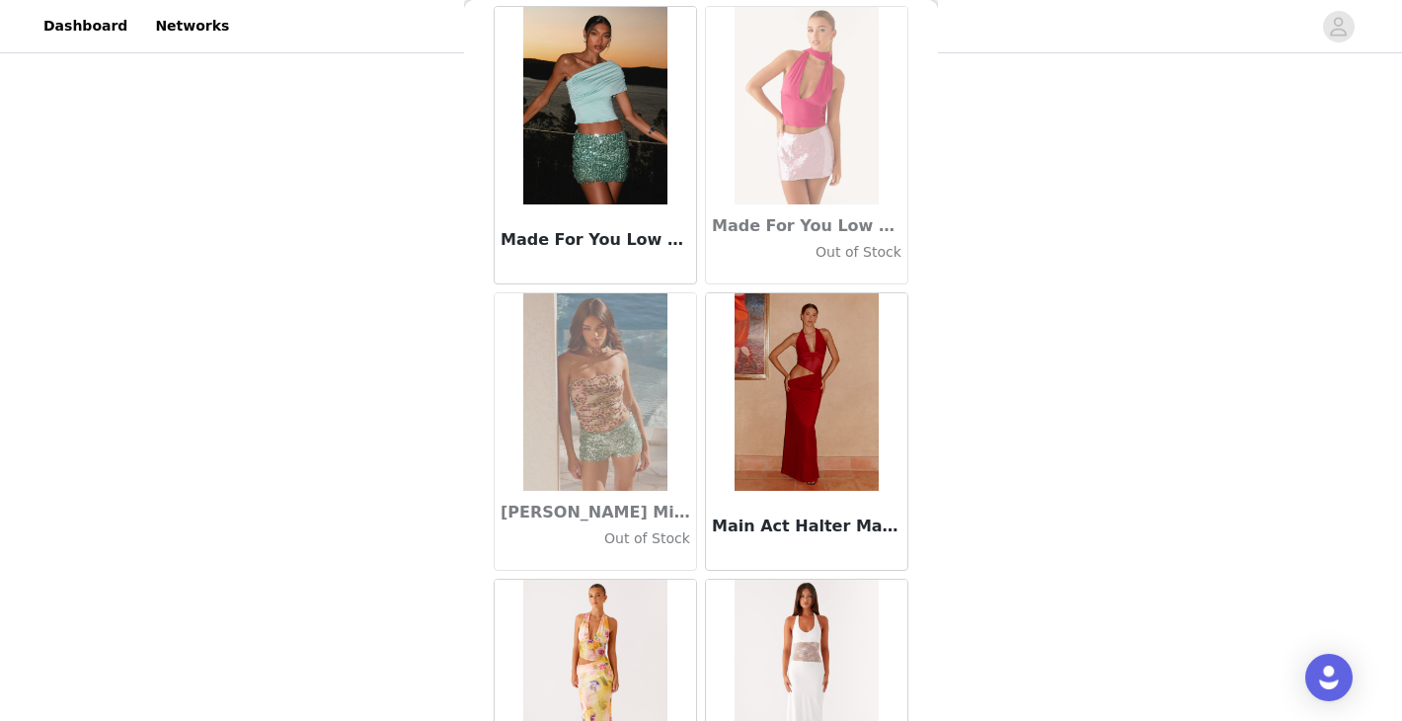
scroll to position [73862, 0]
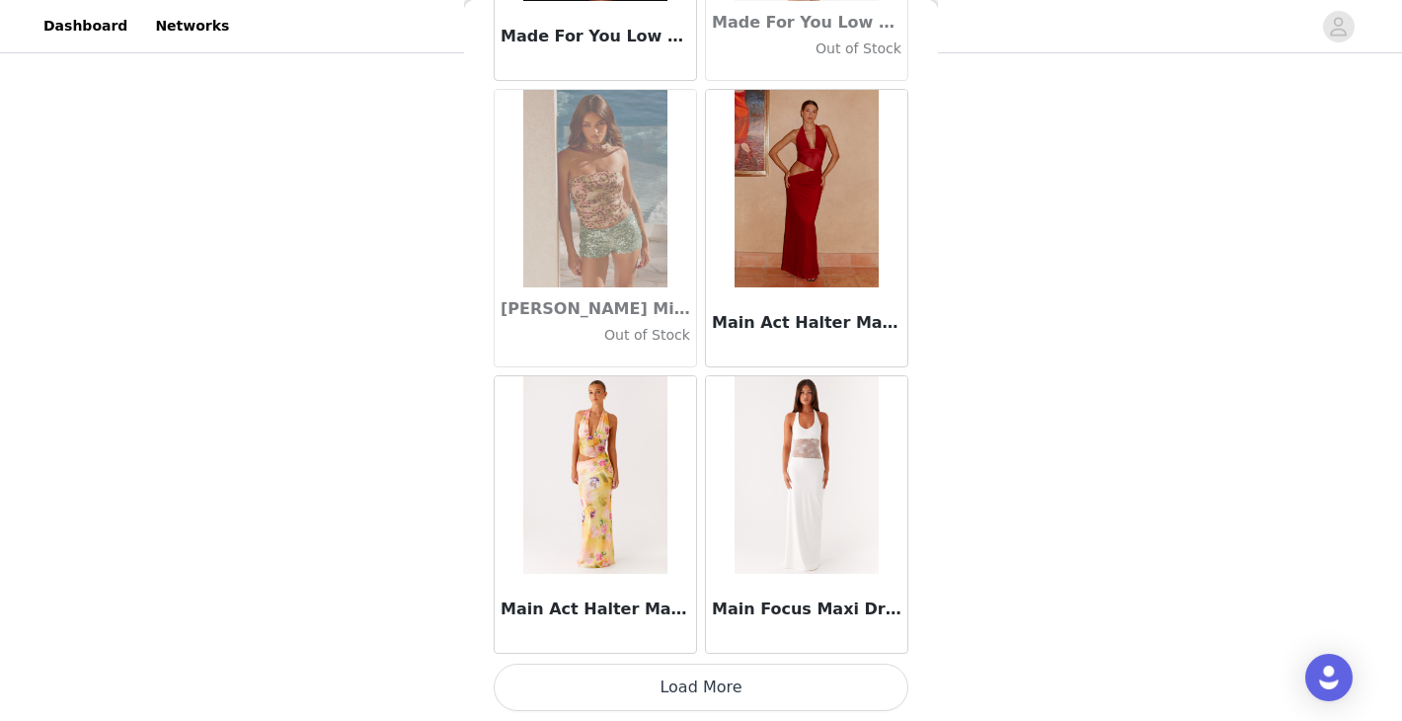
click at [685, 685] on button "Load More" at bounding box center [701, 686] width 415 height 47
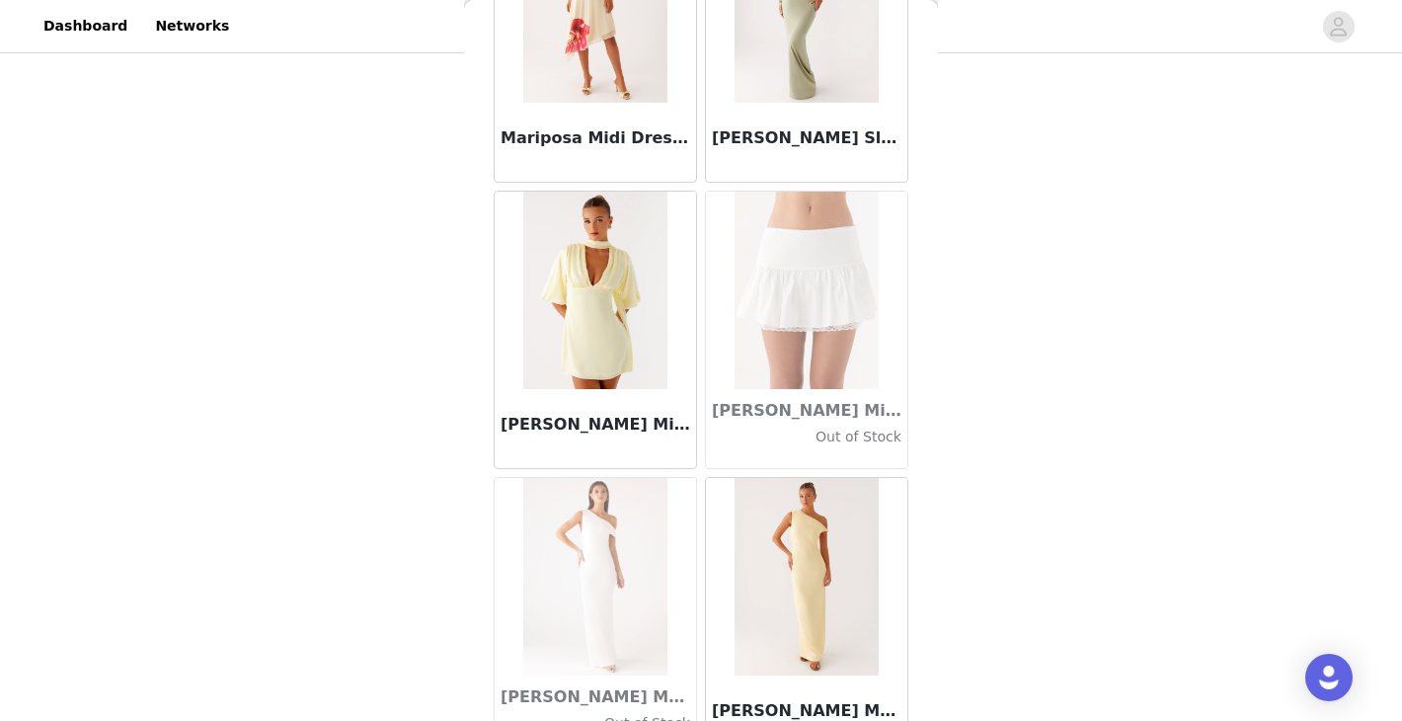
scroll to position [76725, 0]
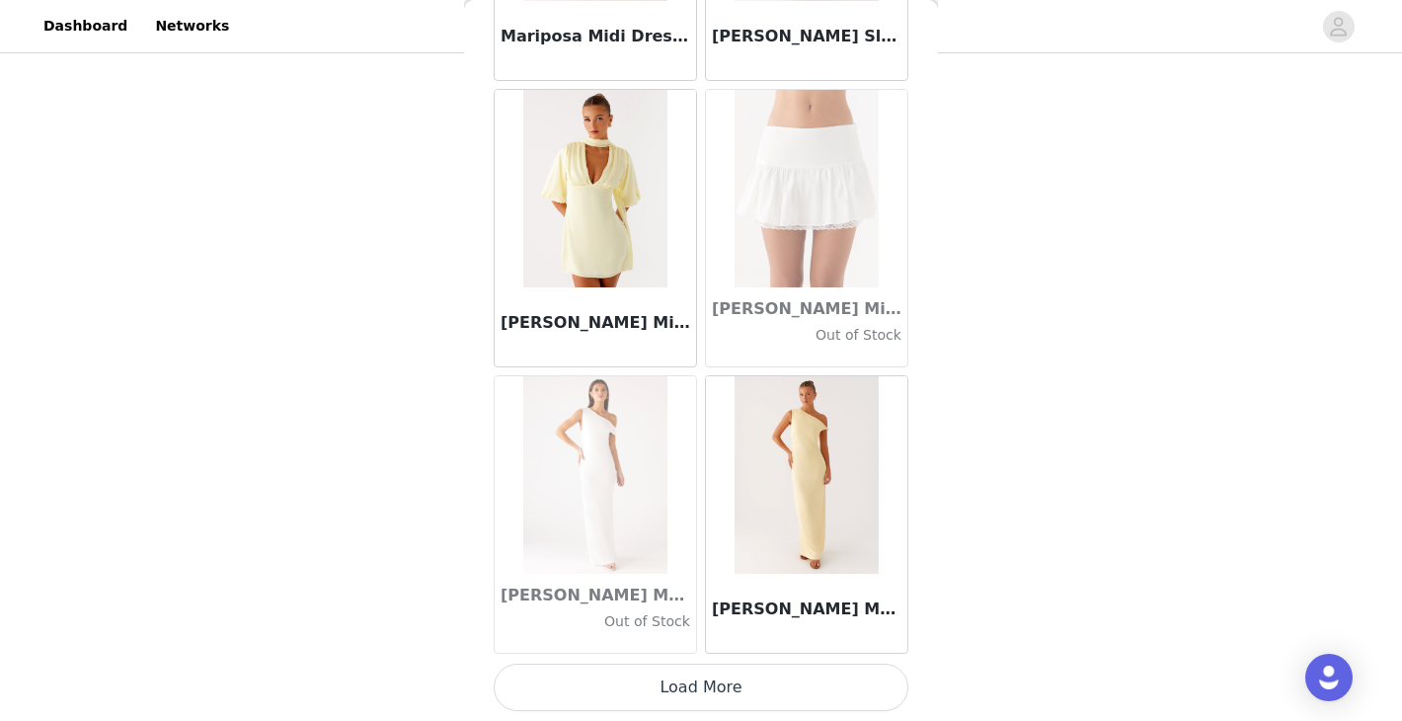
click at [727, 695] on button "Load More" at bounding box center [701, 686] width 415 height 47
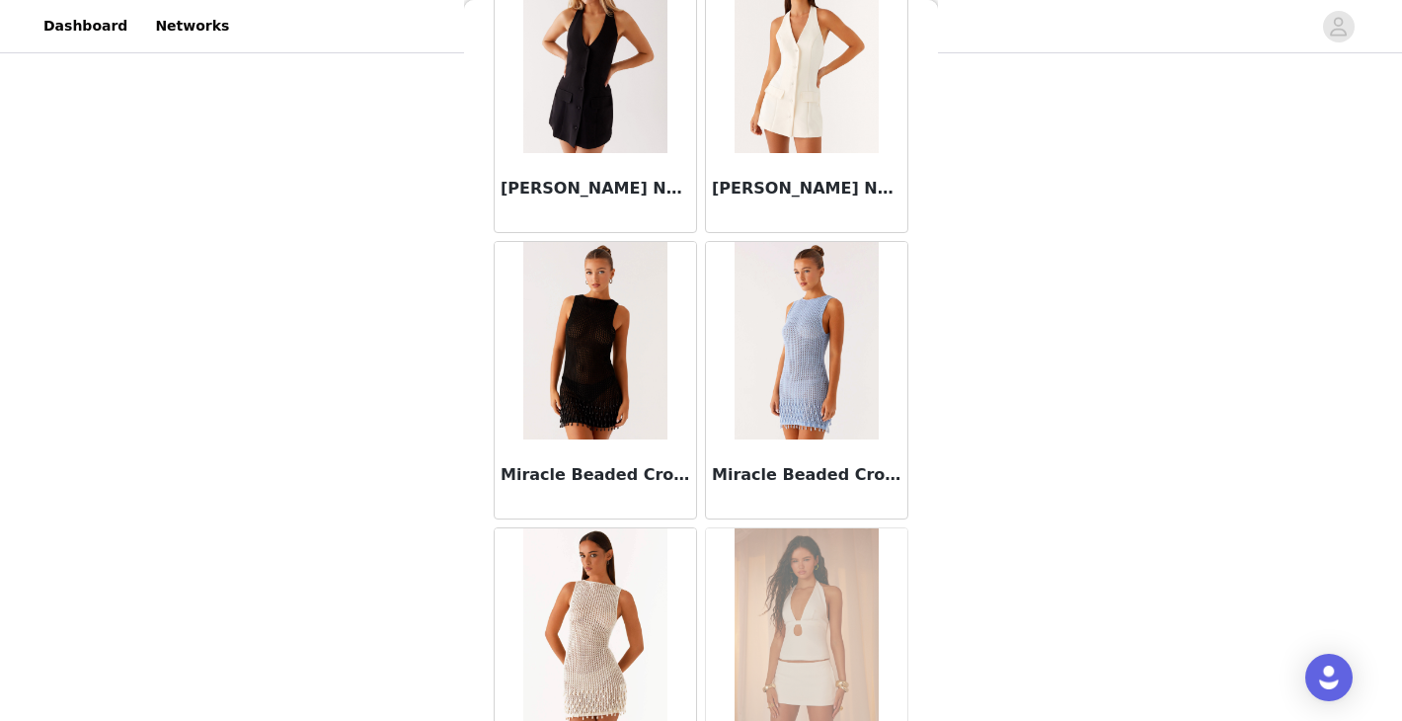
scroll to position [79587, 0]
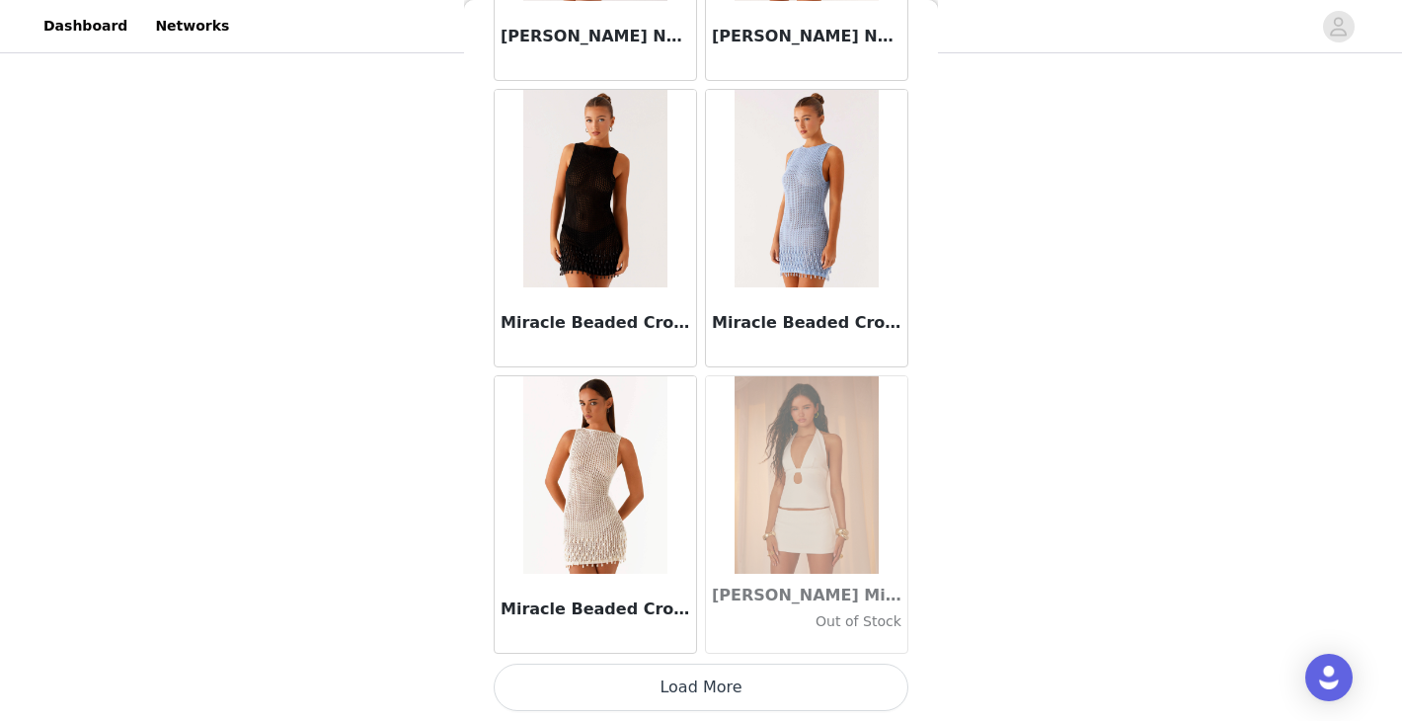
click at [696, 694] on button "Load More" at bounding box center [701, 686] width 415 height 47
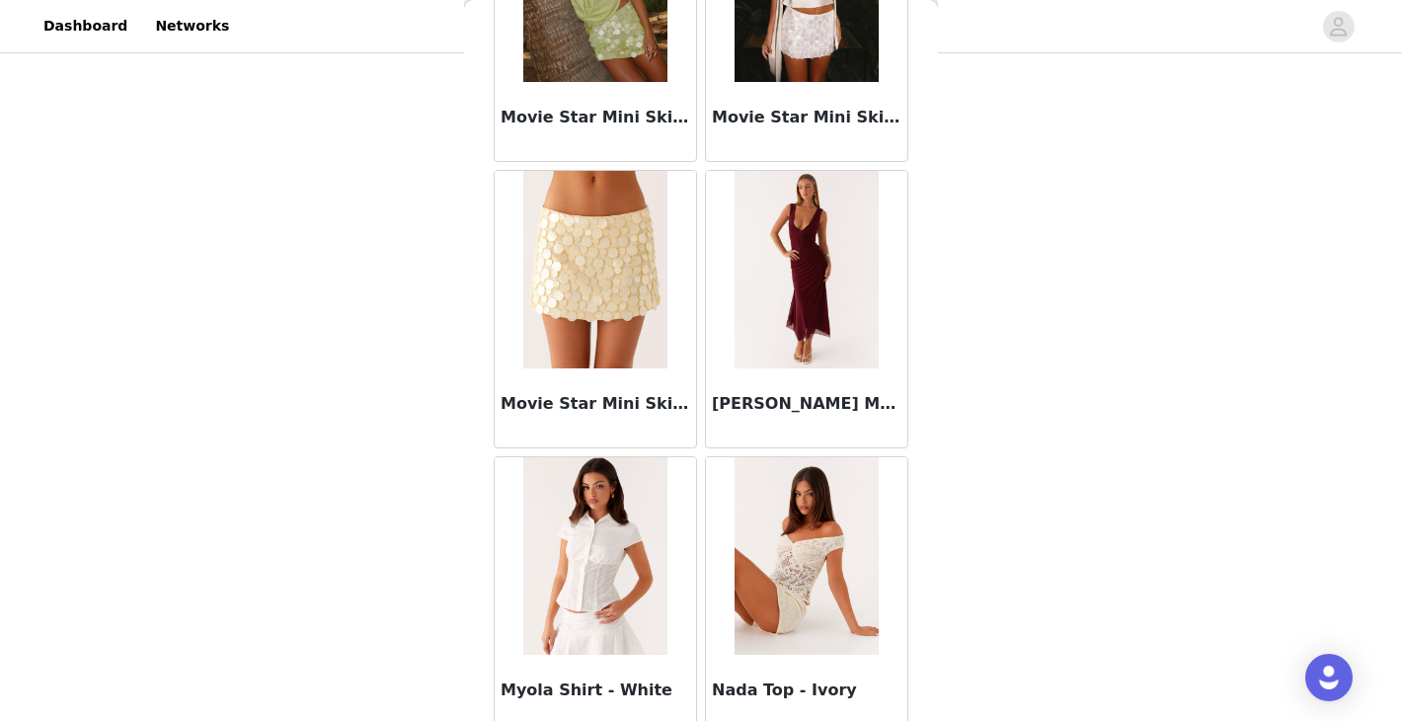
scroll to position [82450, 0]
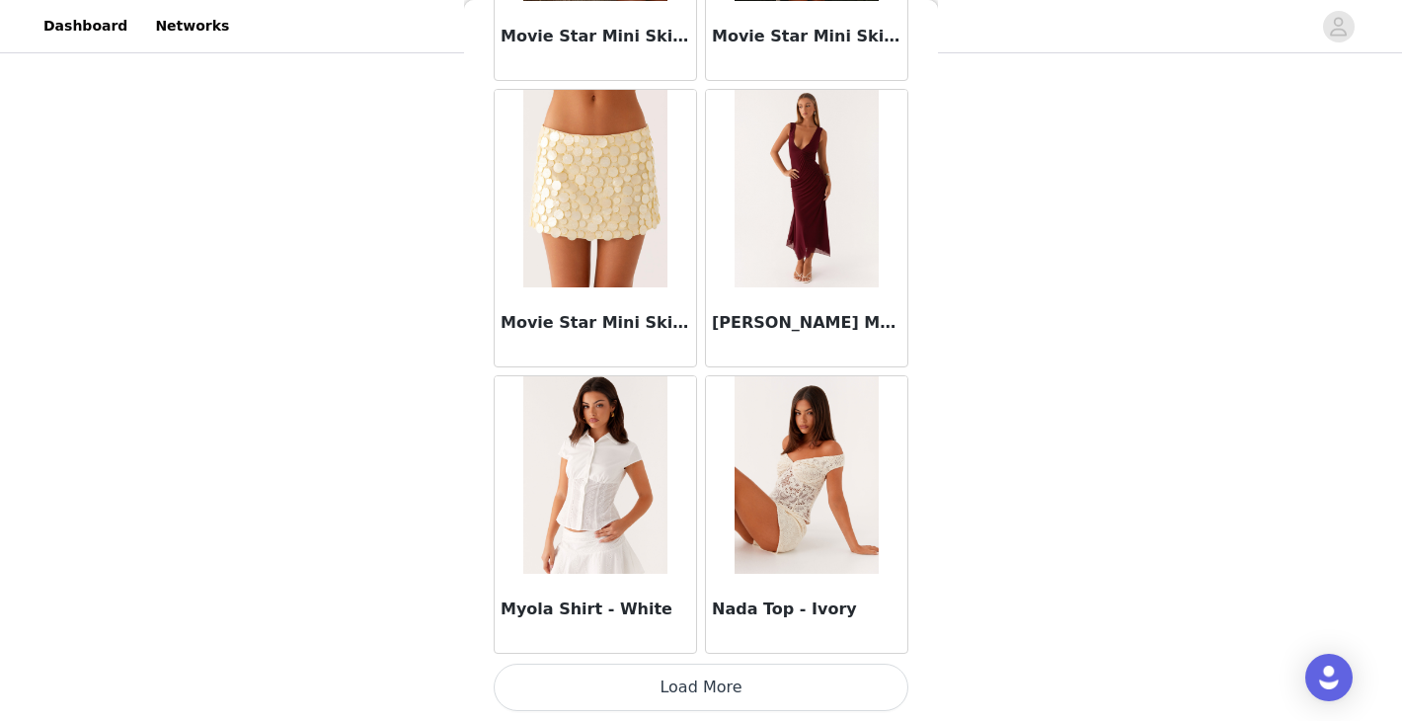
click at [735, 689] on button "Load More" at bounding box center [701, 686] width 415 height 47
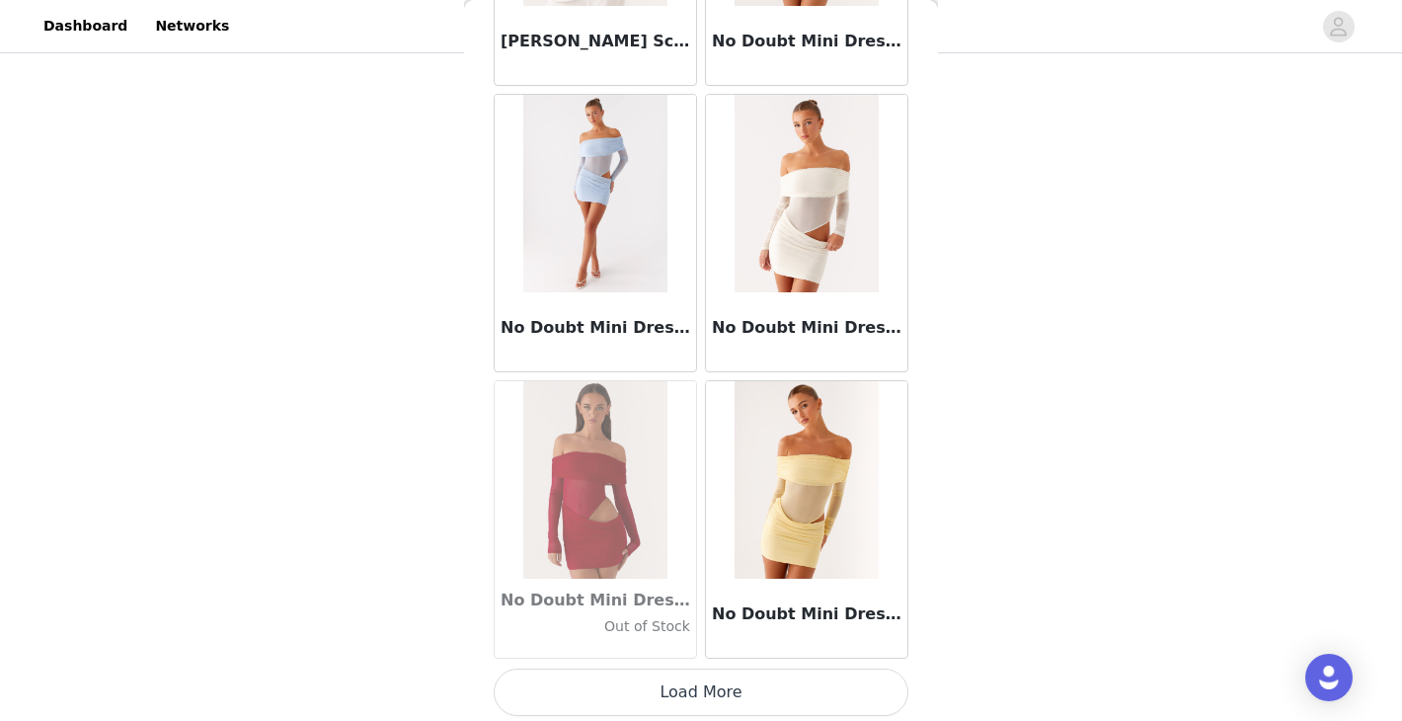
scroll to position [85312, 0]
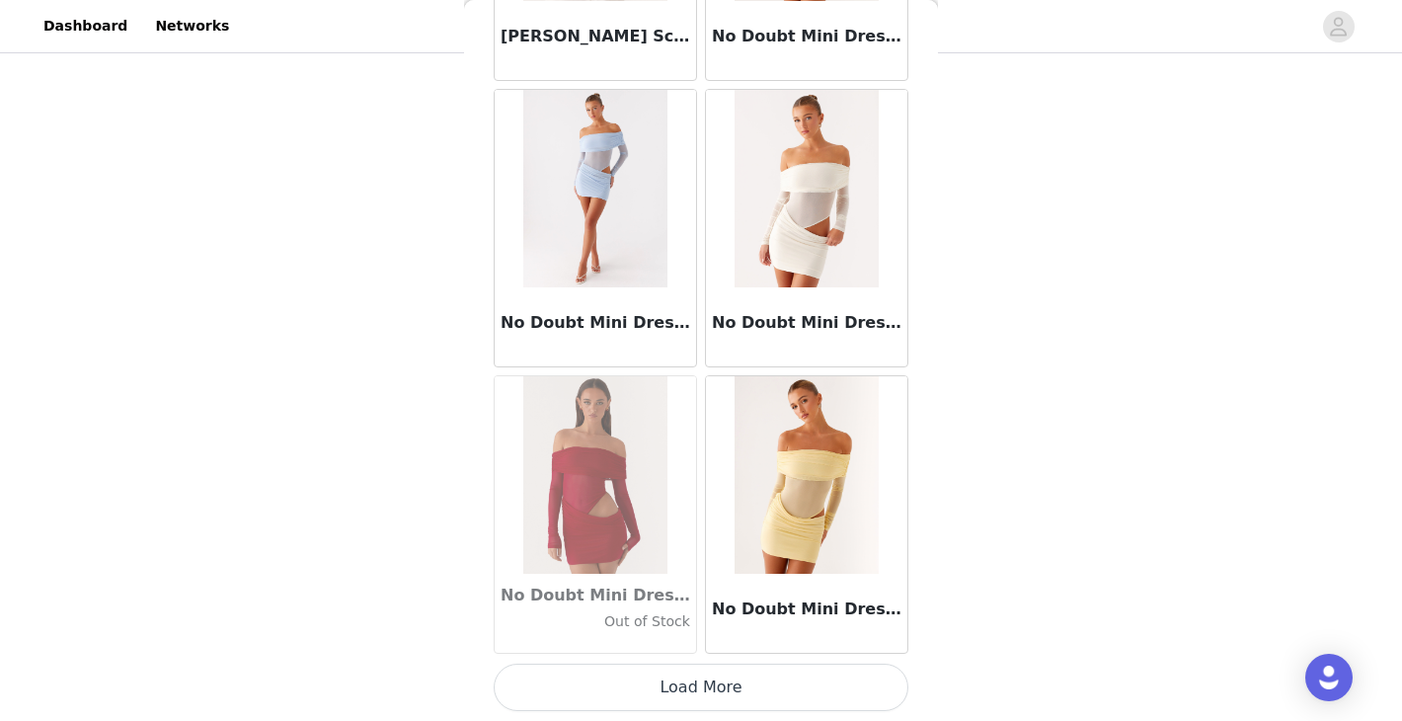
click at [727, 677] on button "Load More" at bounding box center [701, 686] width 415 height 47
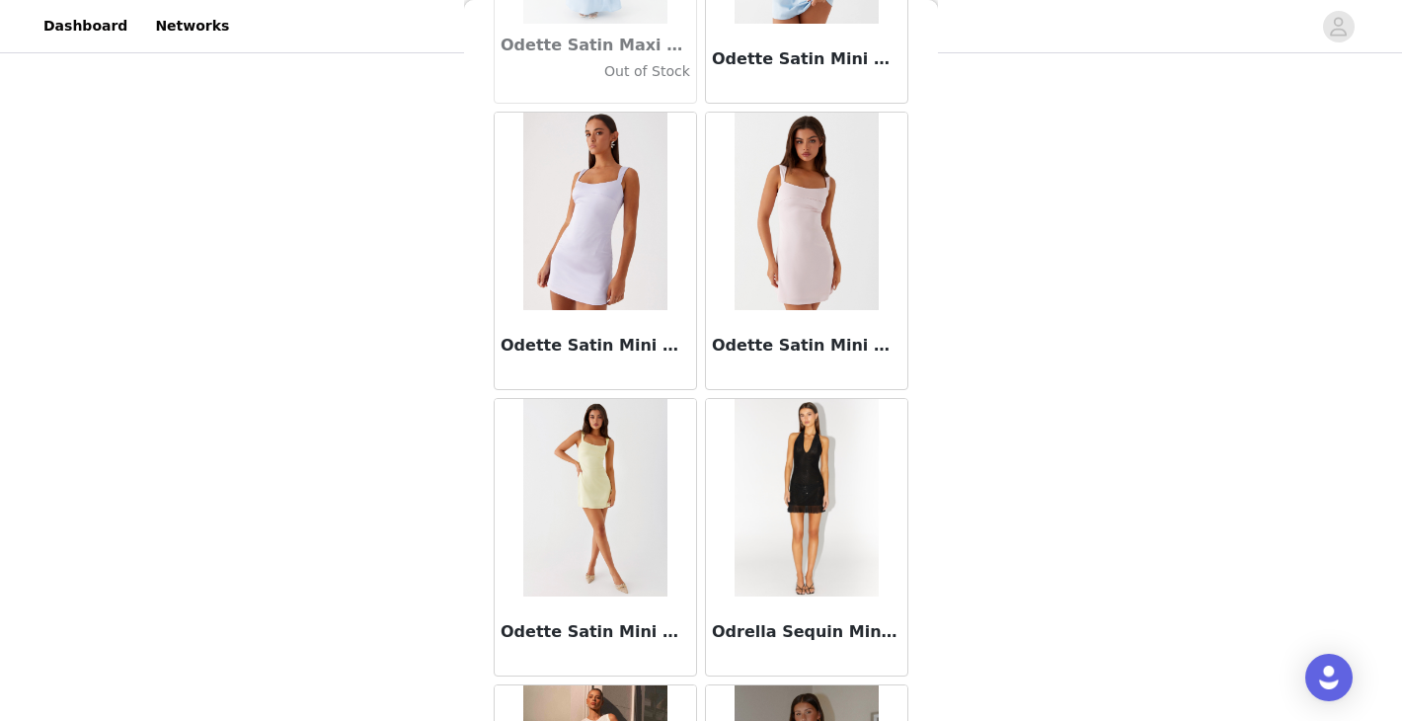
scroll to position [88175, 0]
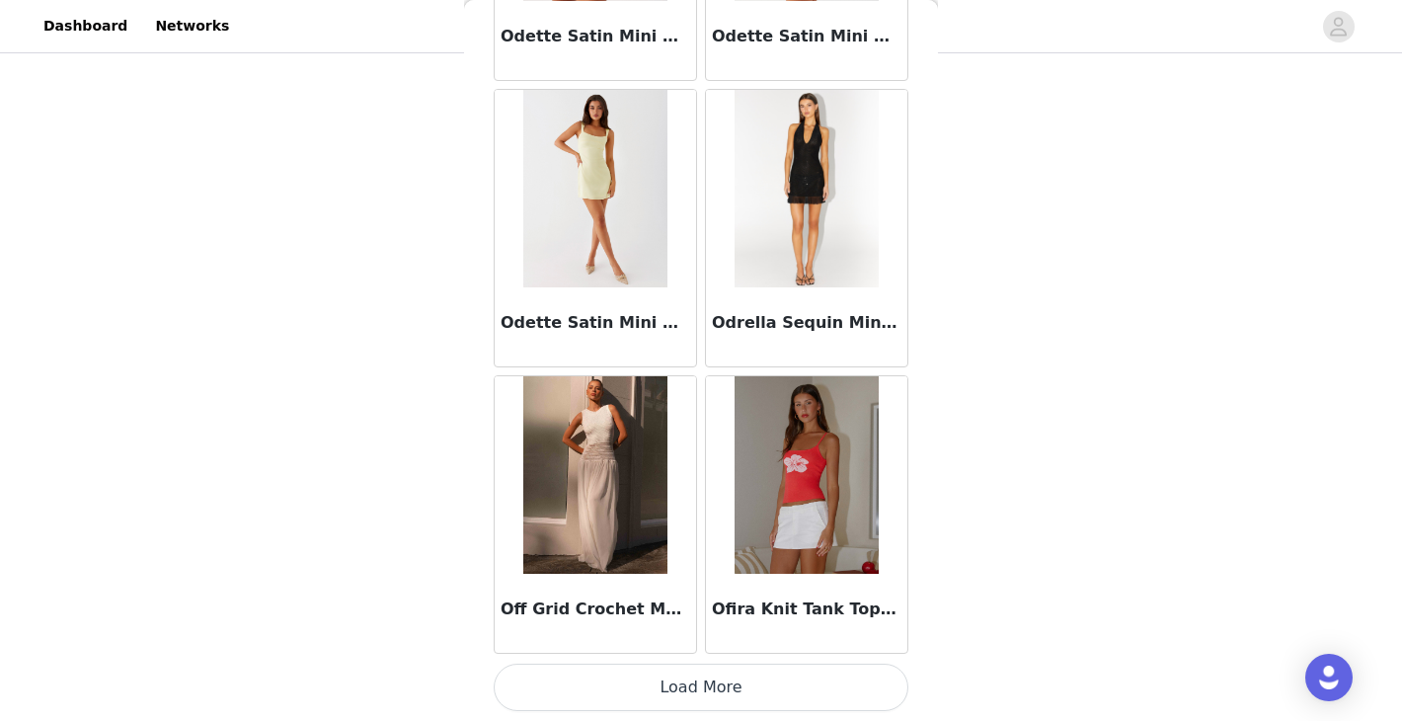
click at [606, 678] on button "Load More" at bounding box center [701, 686] width 415 height 47
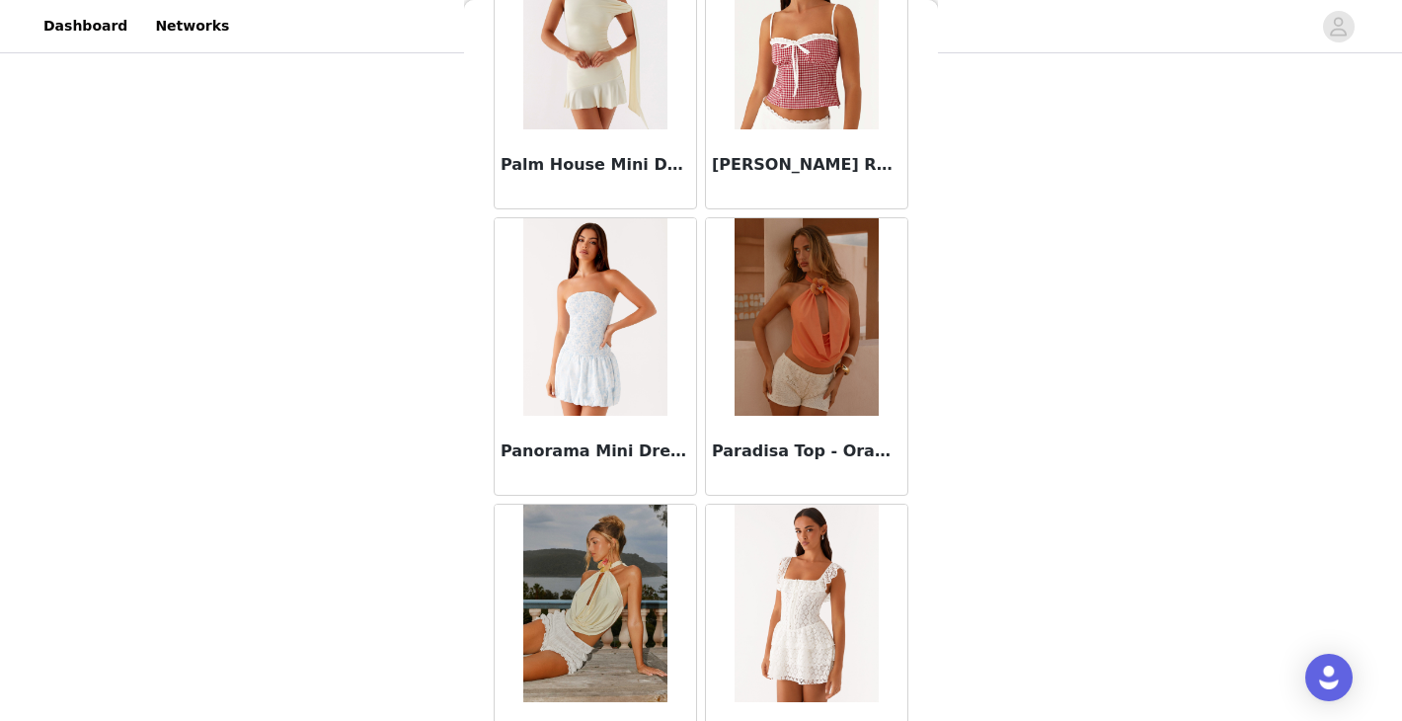
scroll to position [91037, 0]
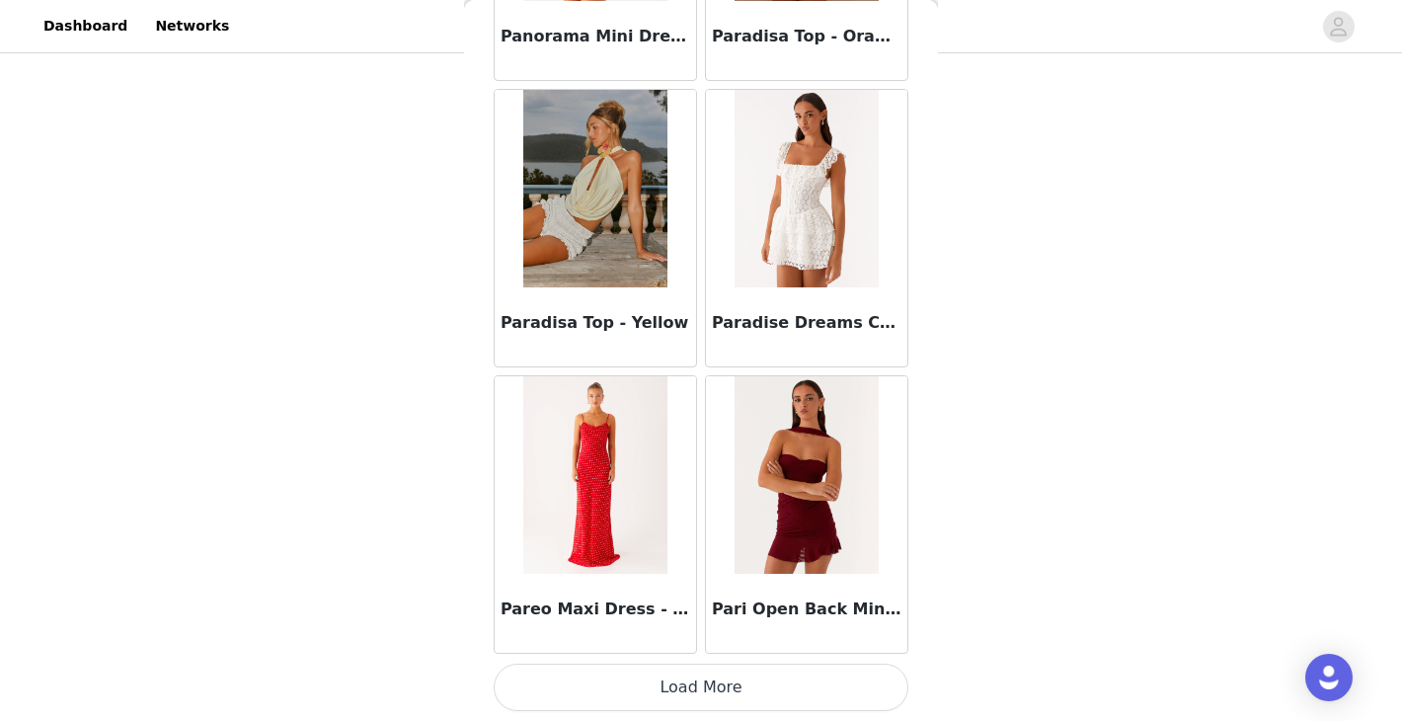
click at [680, 674] on button "Load More" at bounding box center [701, 686] width 415 height 47
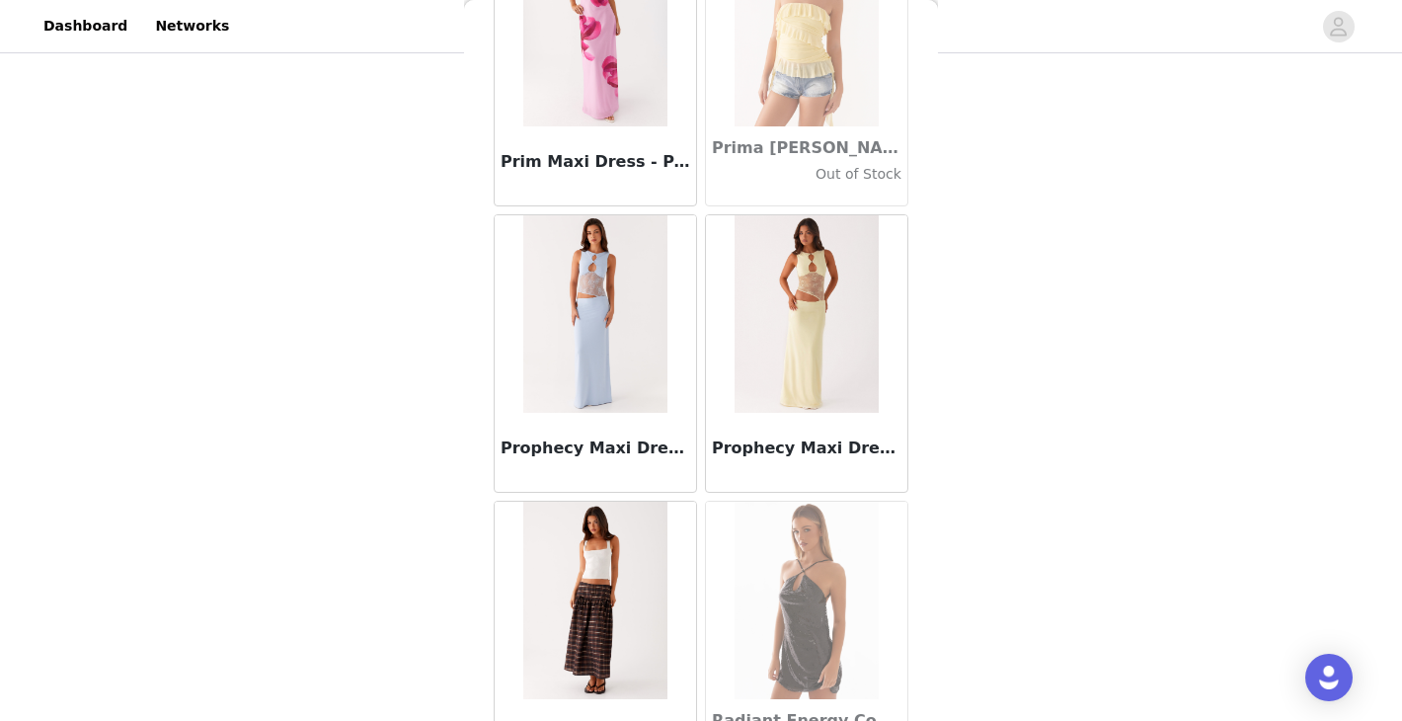
scroll to position [93900, 0]
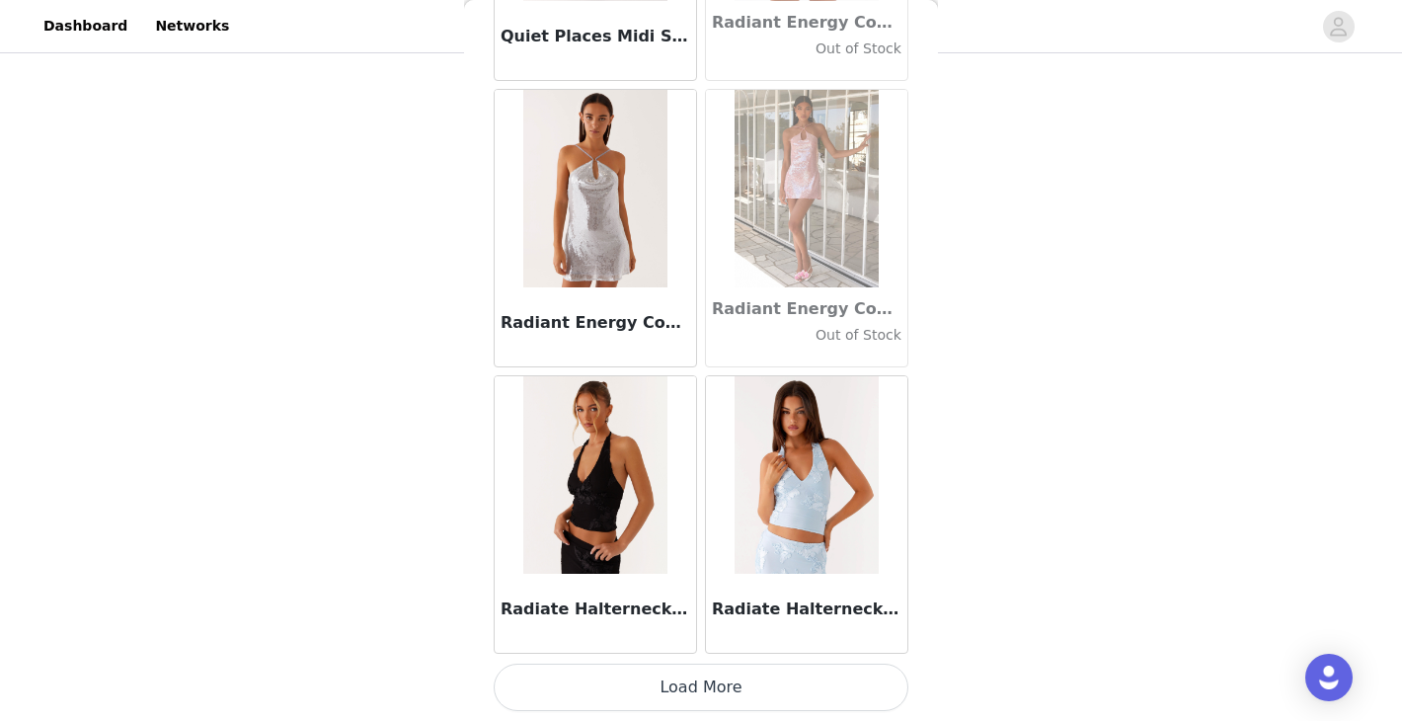
click at [725, 686] on button "Load More" at bounding box center [701, 686] width 415 height 47
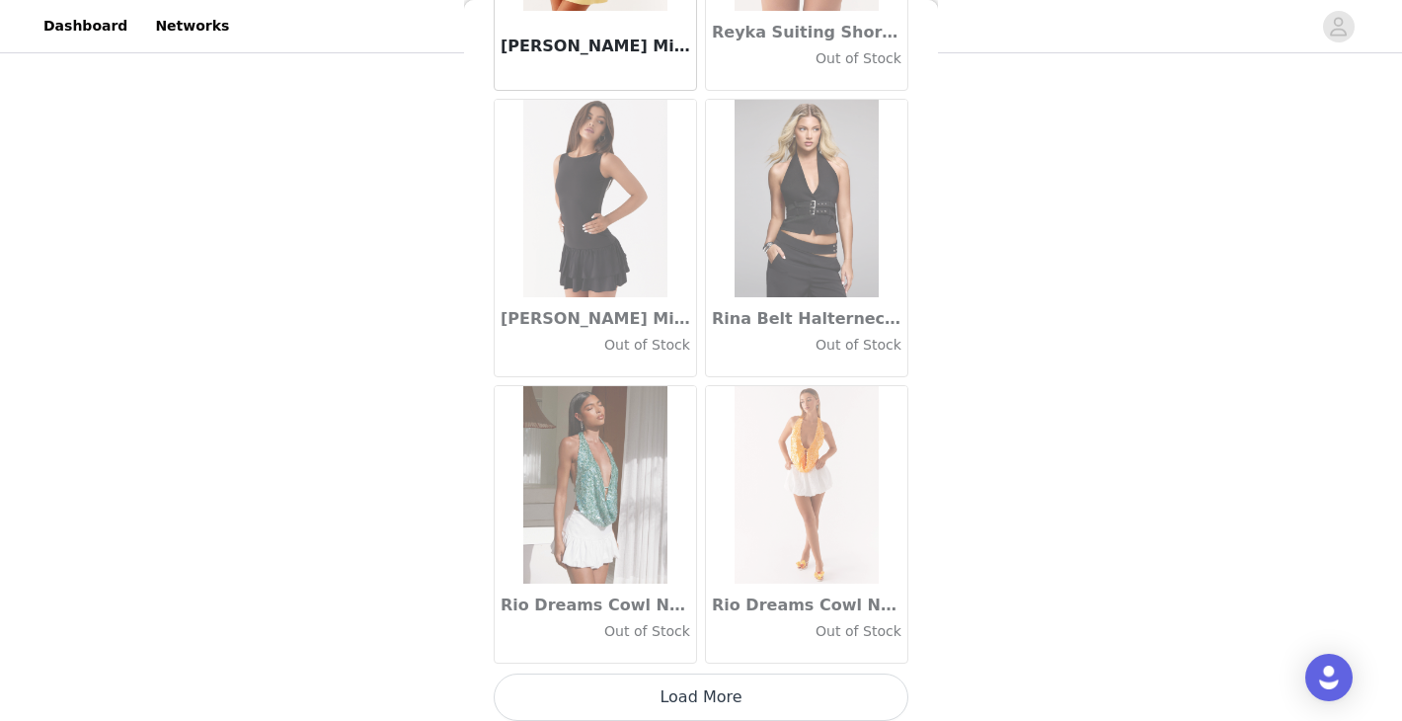
scroll to position [96762, 0]
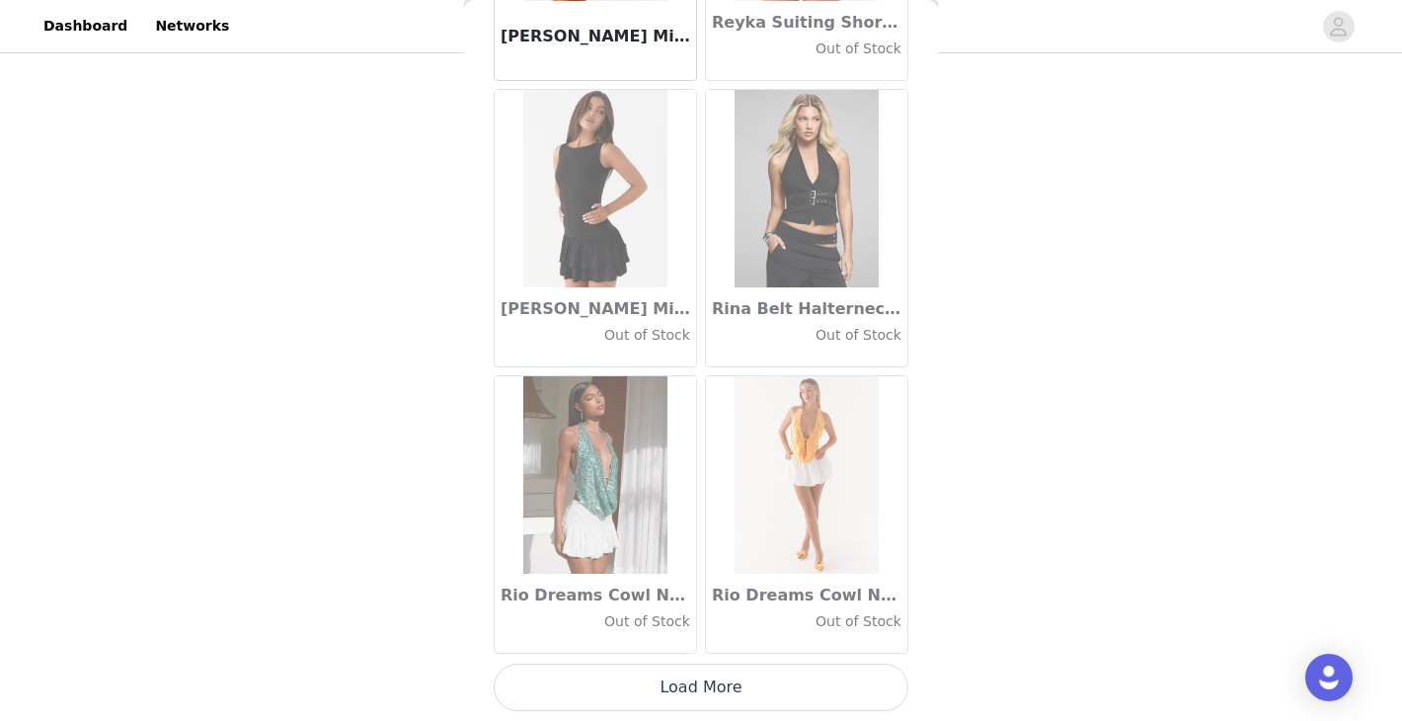
click at [683, 690] on button "Load More" at bounding box center [701, 686] width 415 height 47
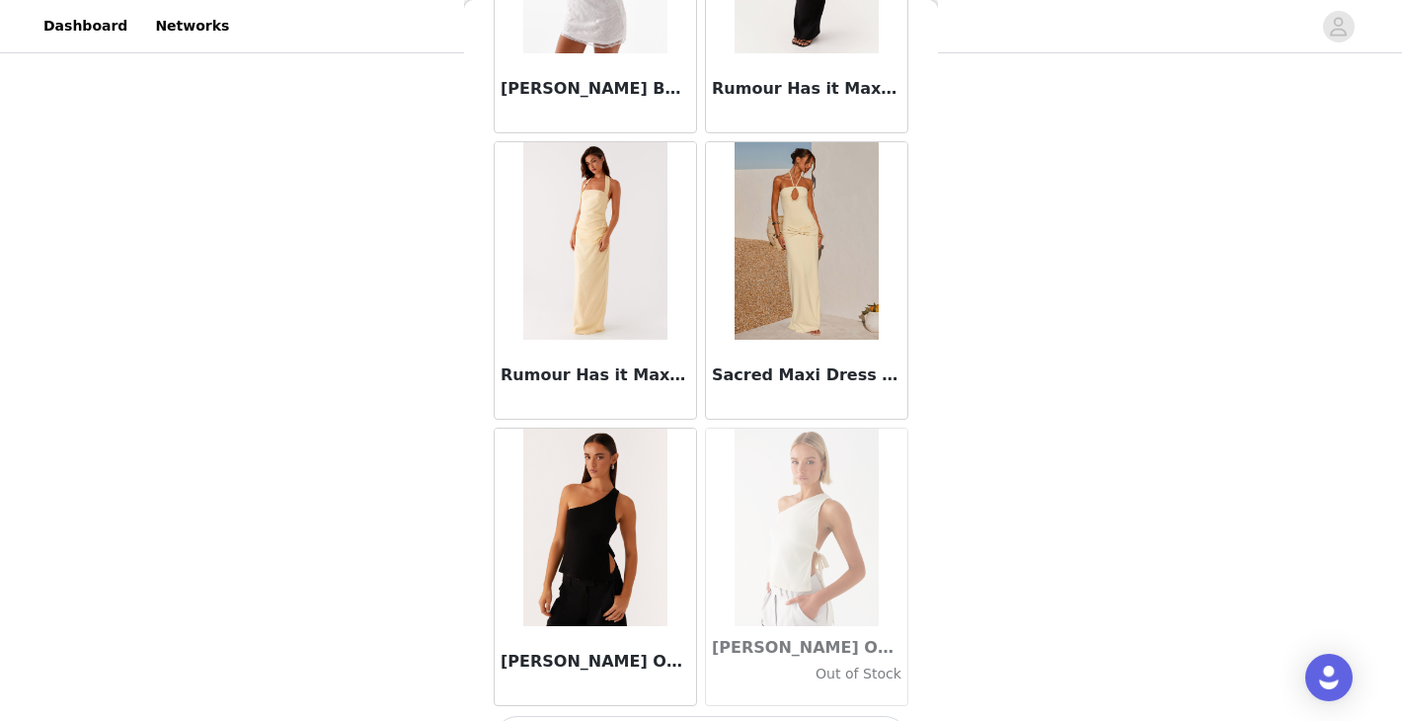
scroll to position [99625, 0]
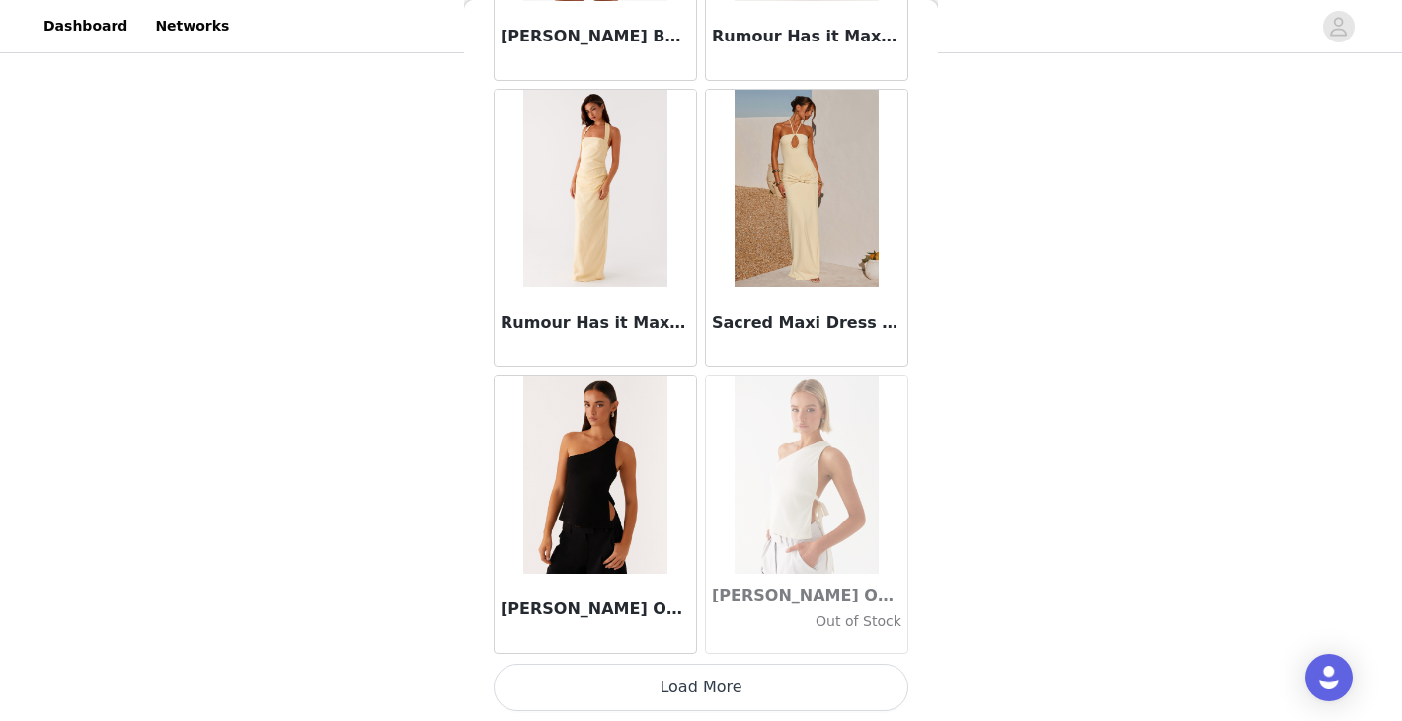
click at [664, 698] on button "Load More" at bounding box center [701, 686] width 415 height 47
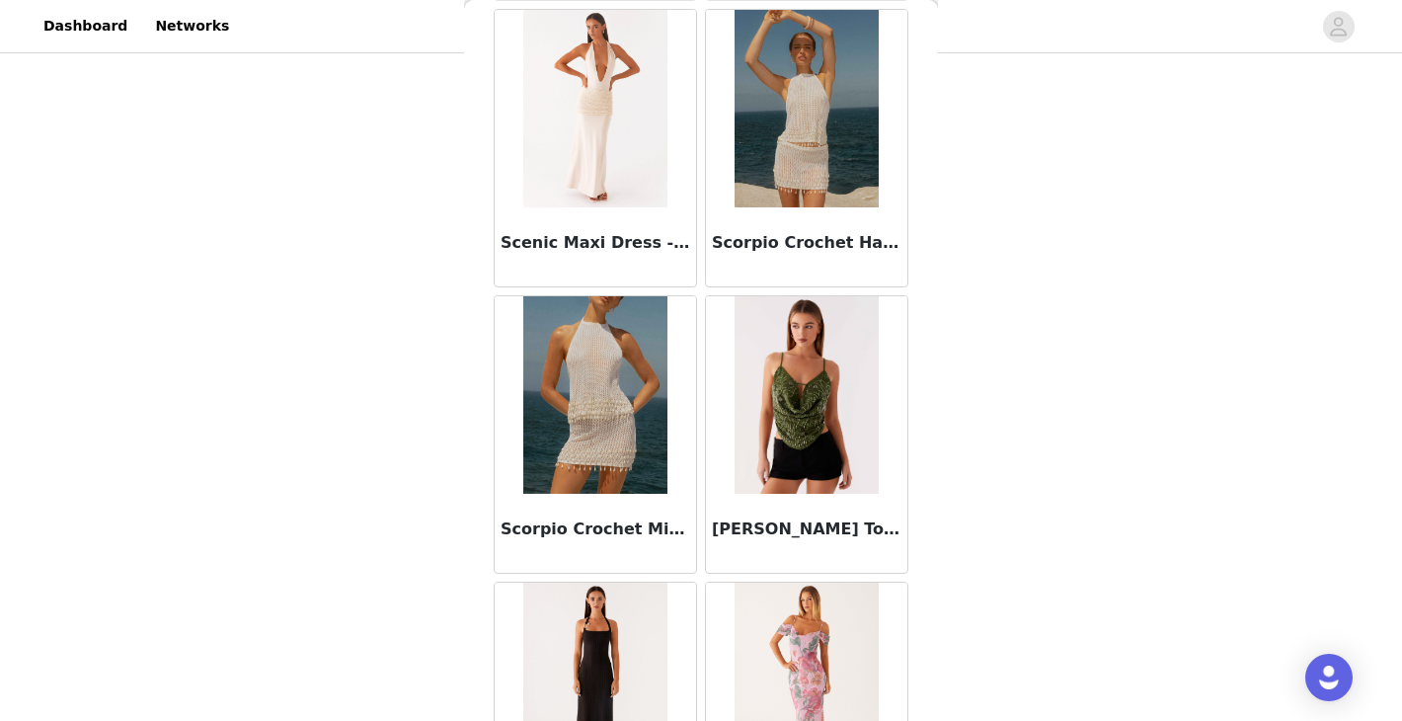
scroll to position [102487, 0]
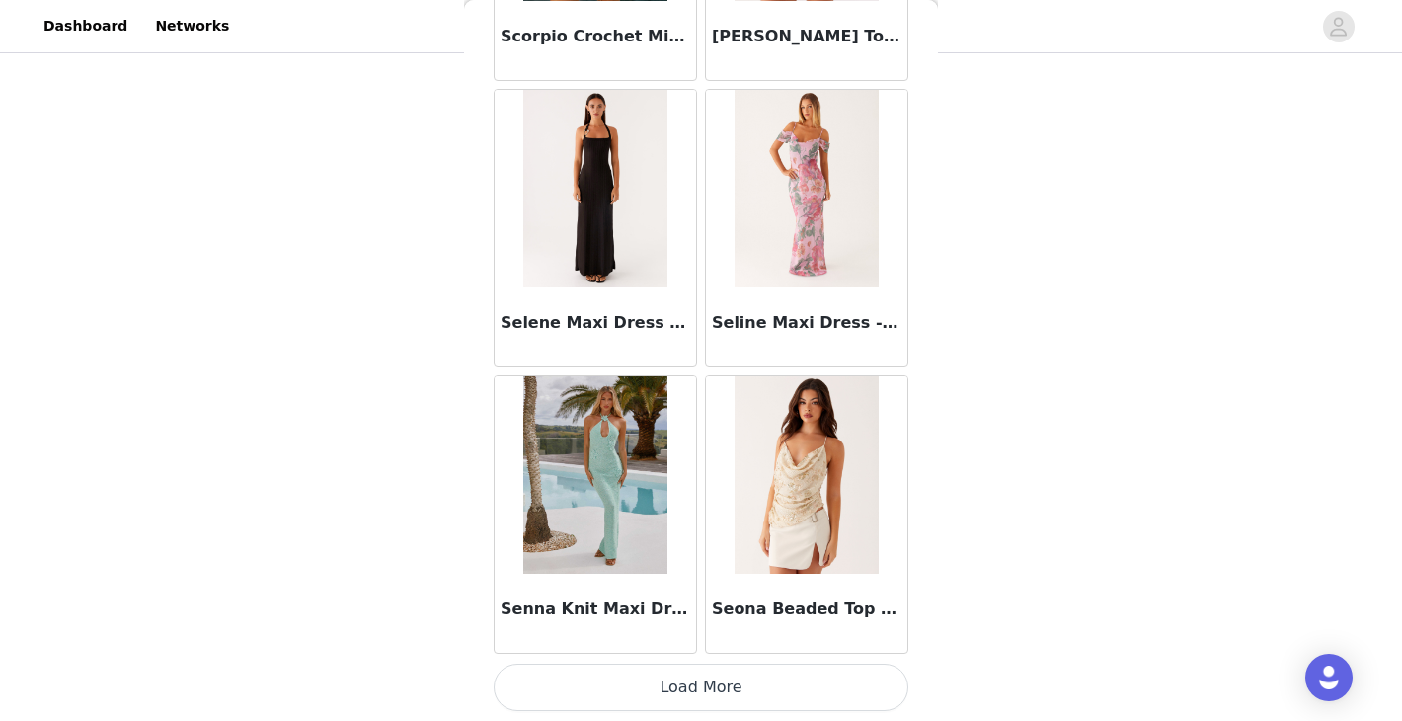
click at [705, 687] on button "Load More" at bounding box center [701, 686] width 415 height 47
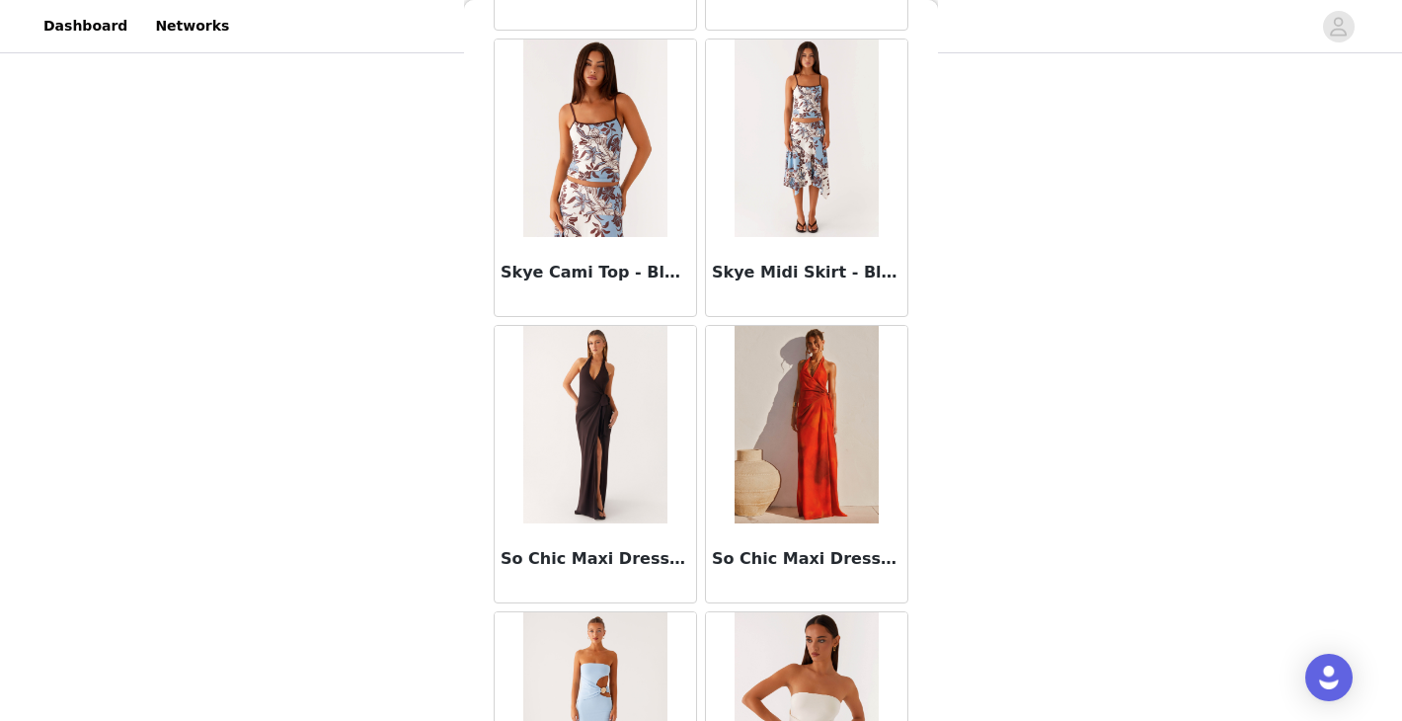
scroll to position [105350, 0]
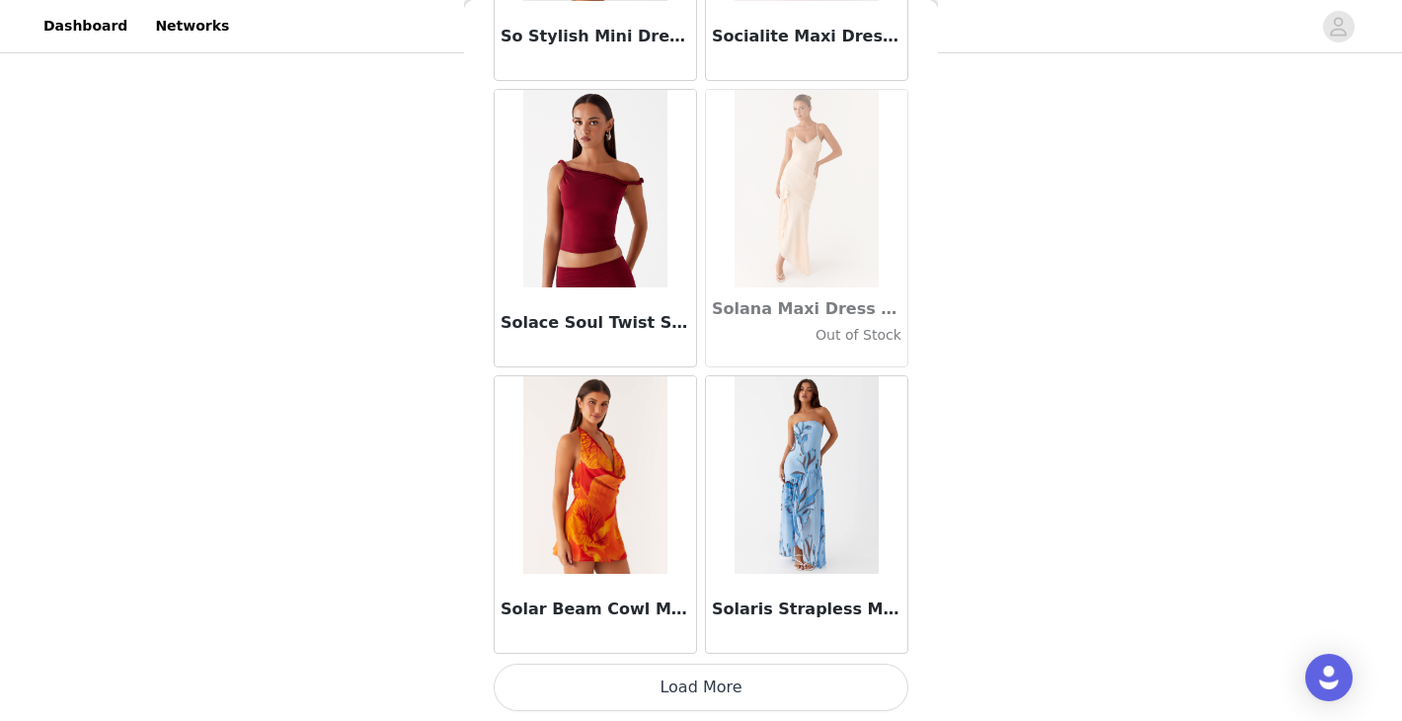
click at [698, 685] on button "Load More" at bounding box center [701, 686] width 415 height 47
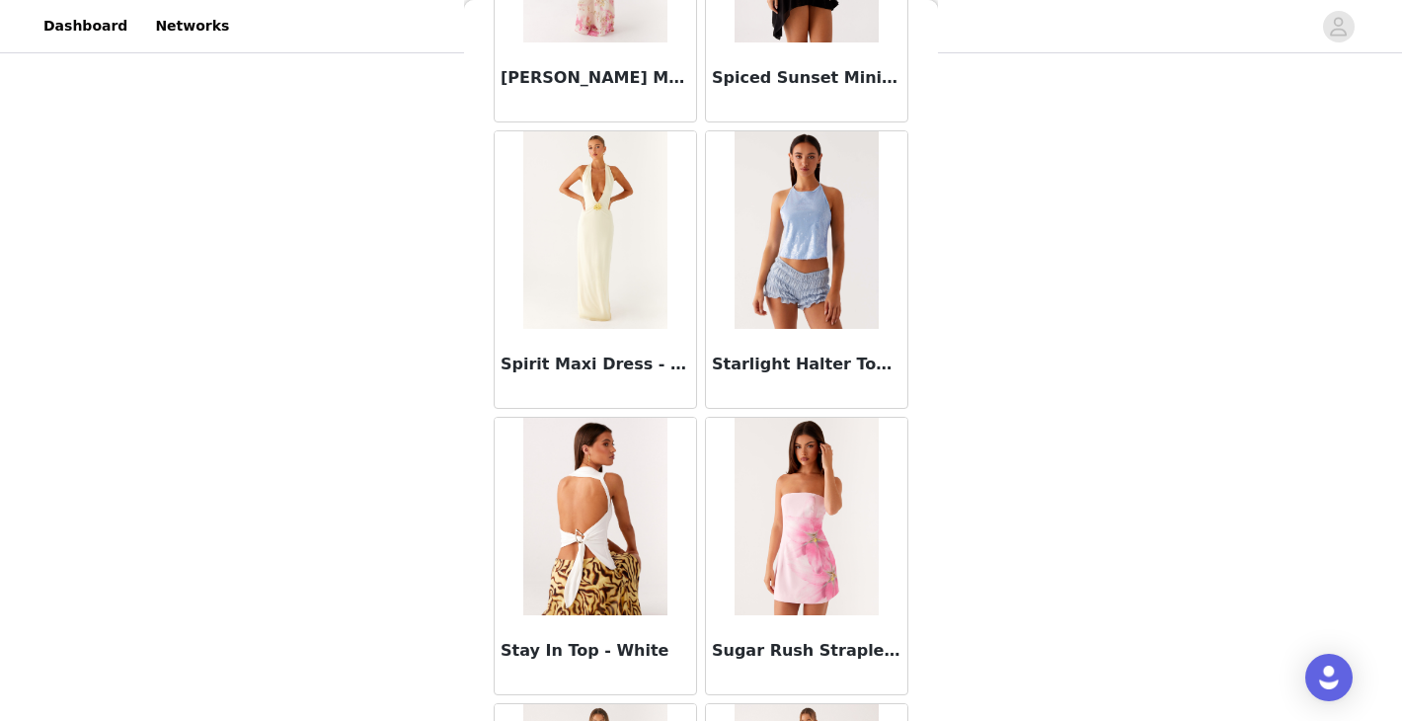
scroll to position [108212, 0]
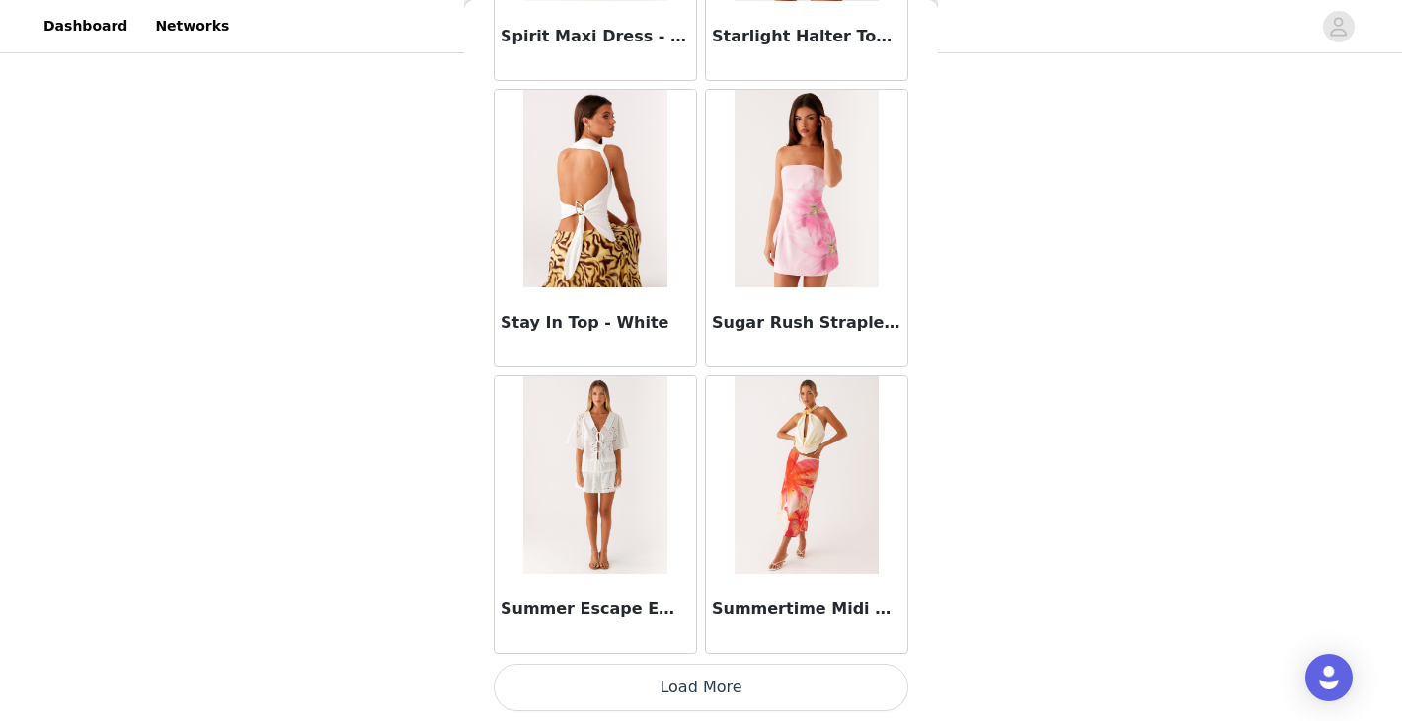
click at [695, 687] on button "Load More" at bounding box center [701, 686] width 415 height 47
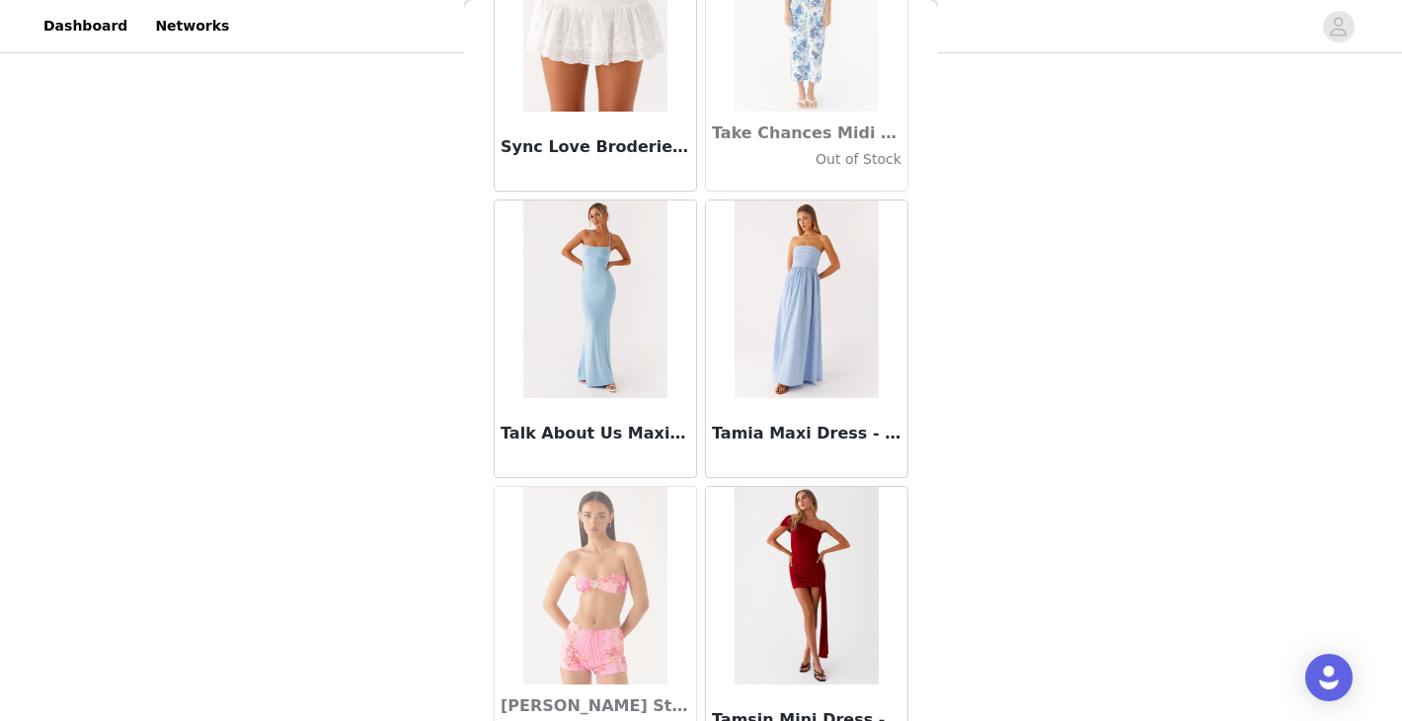
scroll to position [111075, 0]
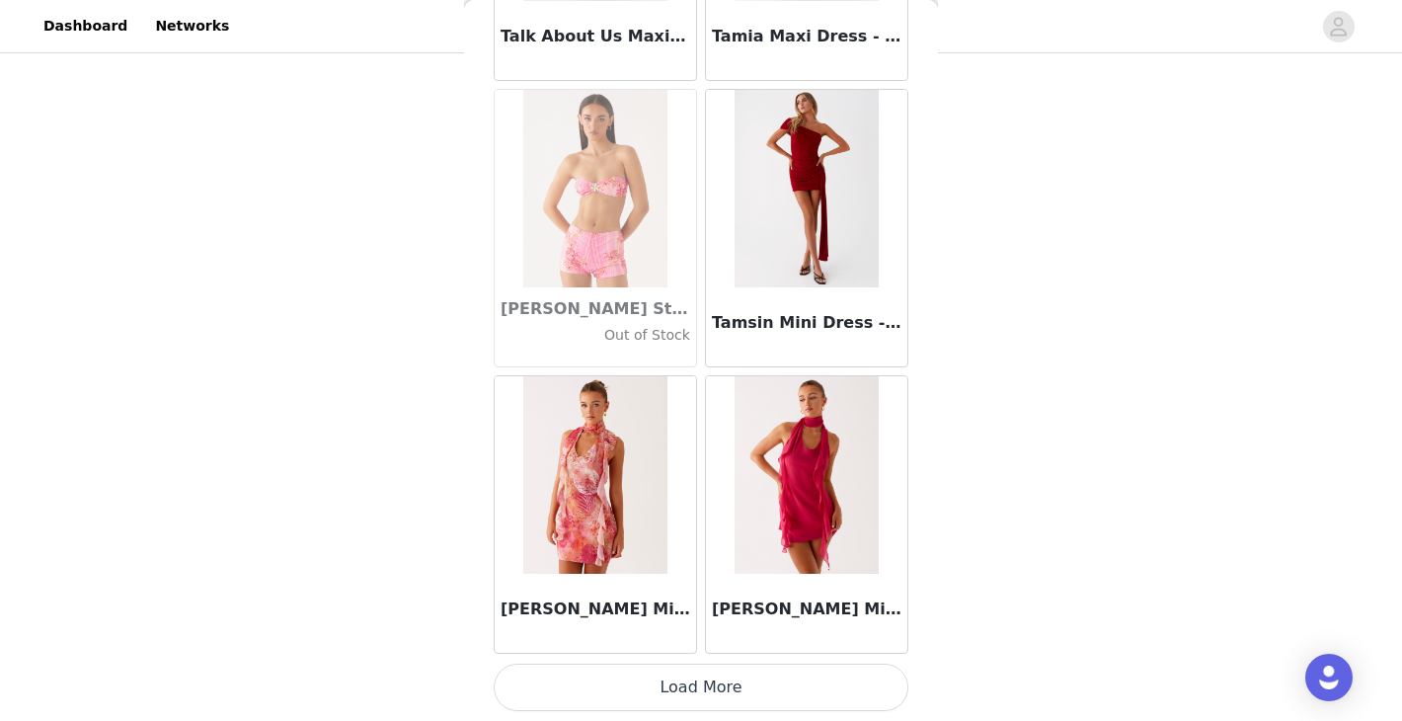
click at [670, 698] on button "Load More" at bounding box center [701, 686] width 415 height 47
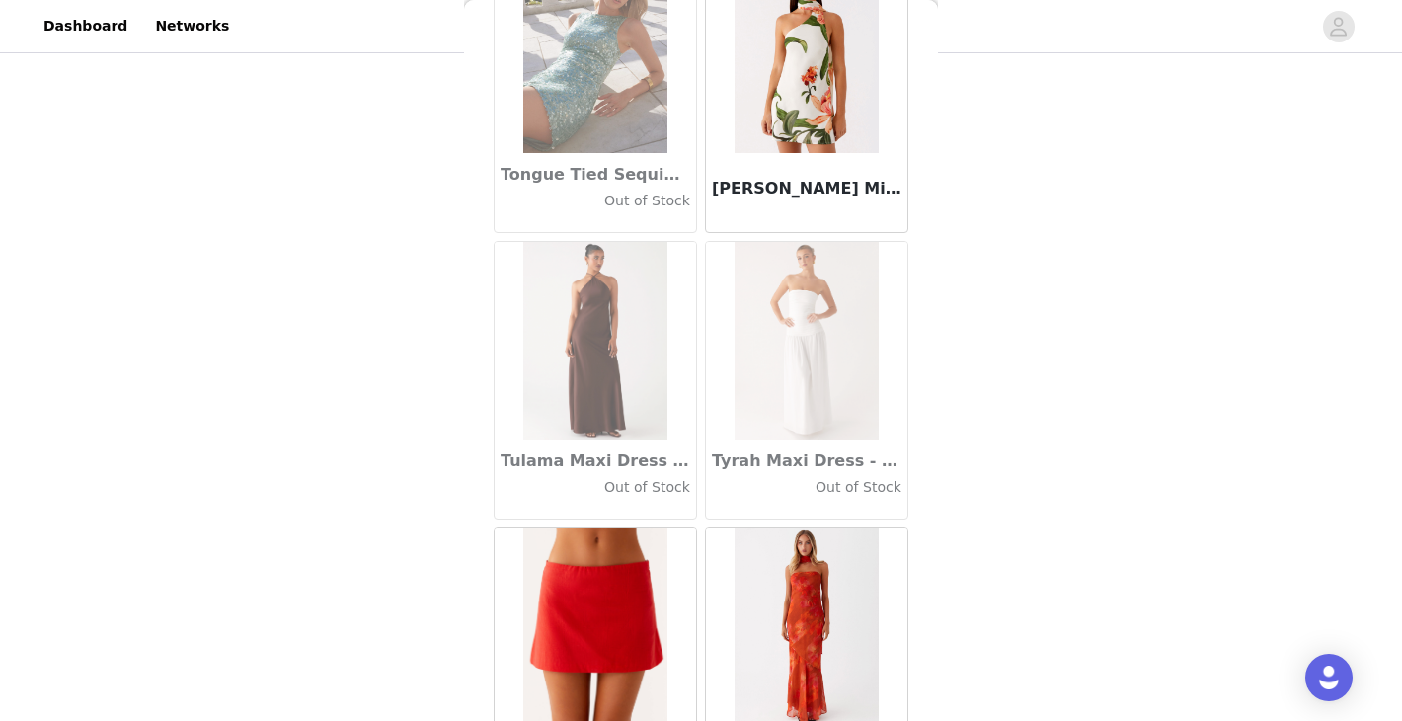
scroll to position [113937, 0]
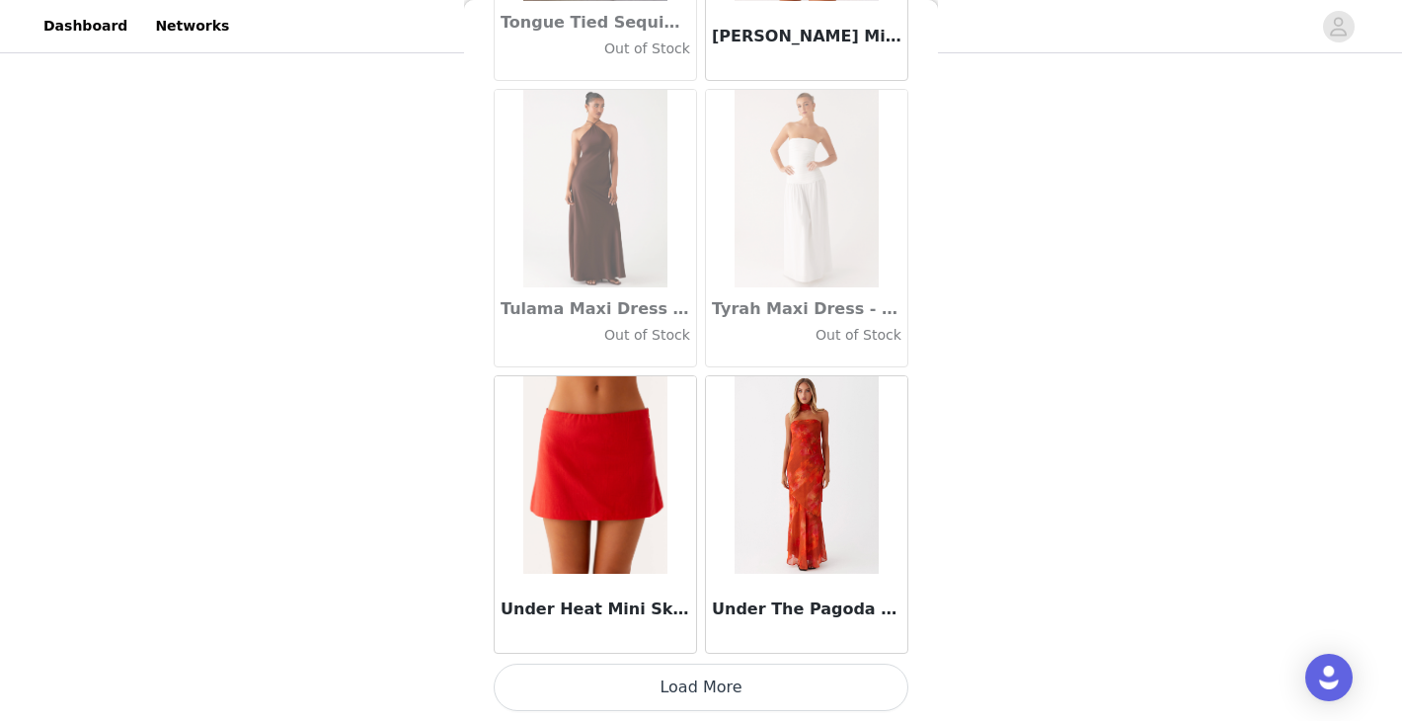
click at [708, 681] on button "Load More" at bounding box center [701, 686] width 415 height 47
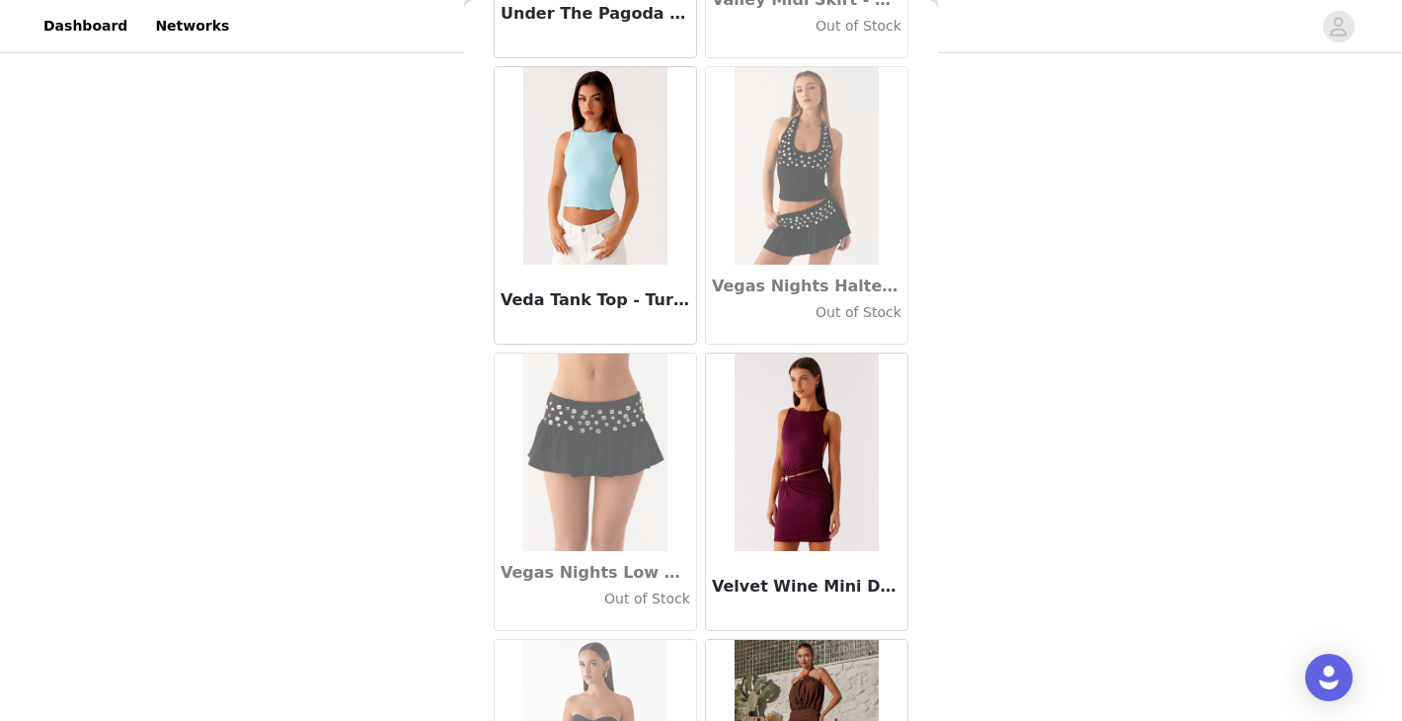
scroll to position [116800, 0]
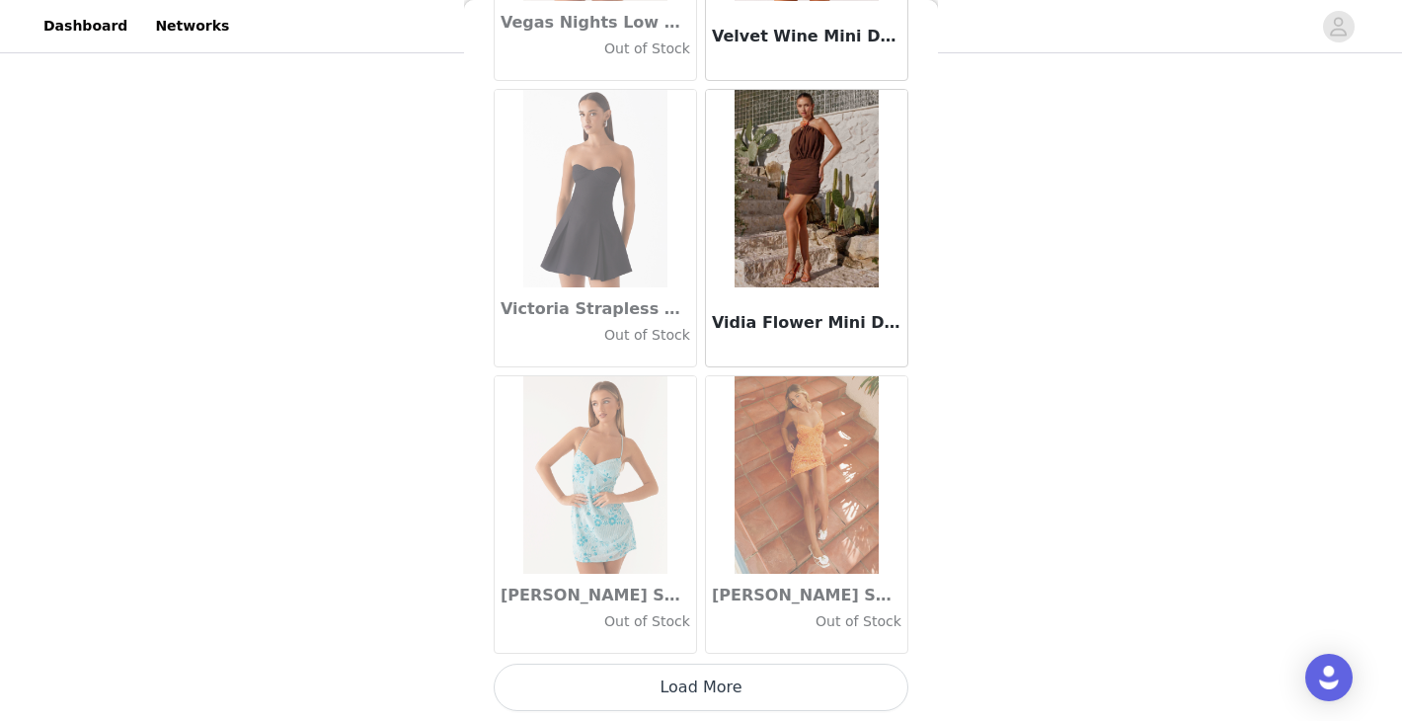
click at [699, 694] on button "Load More" at bounding box center [701, 686] width 415 height 47
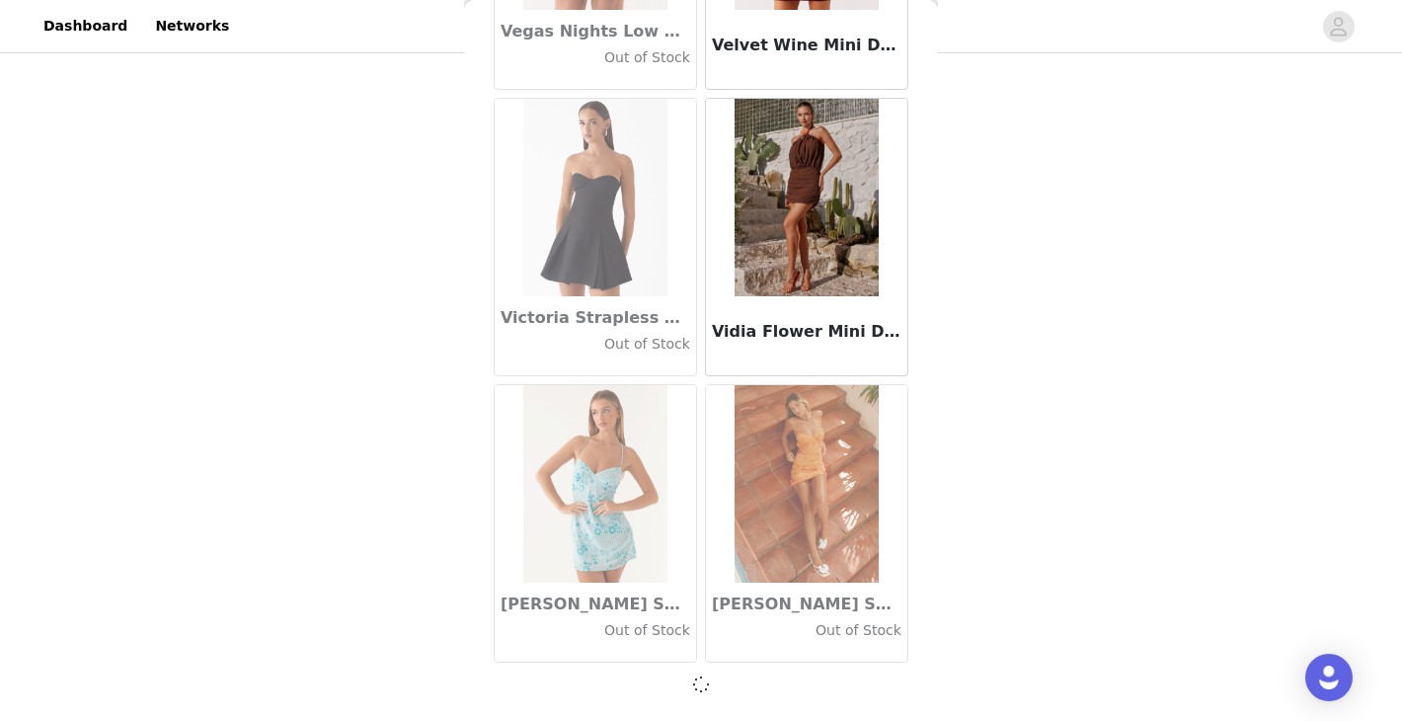
scroll to position [116791, 0]
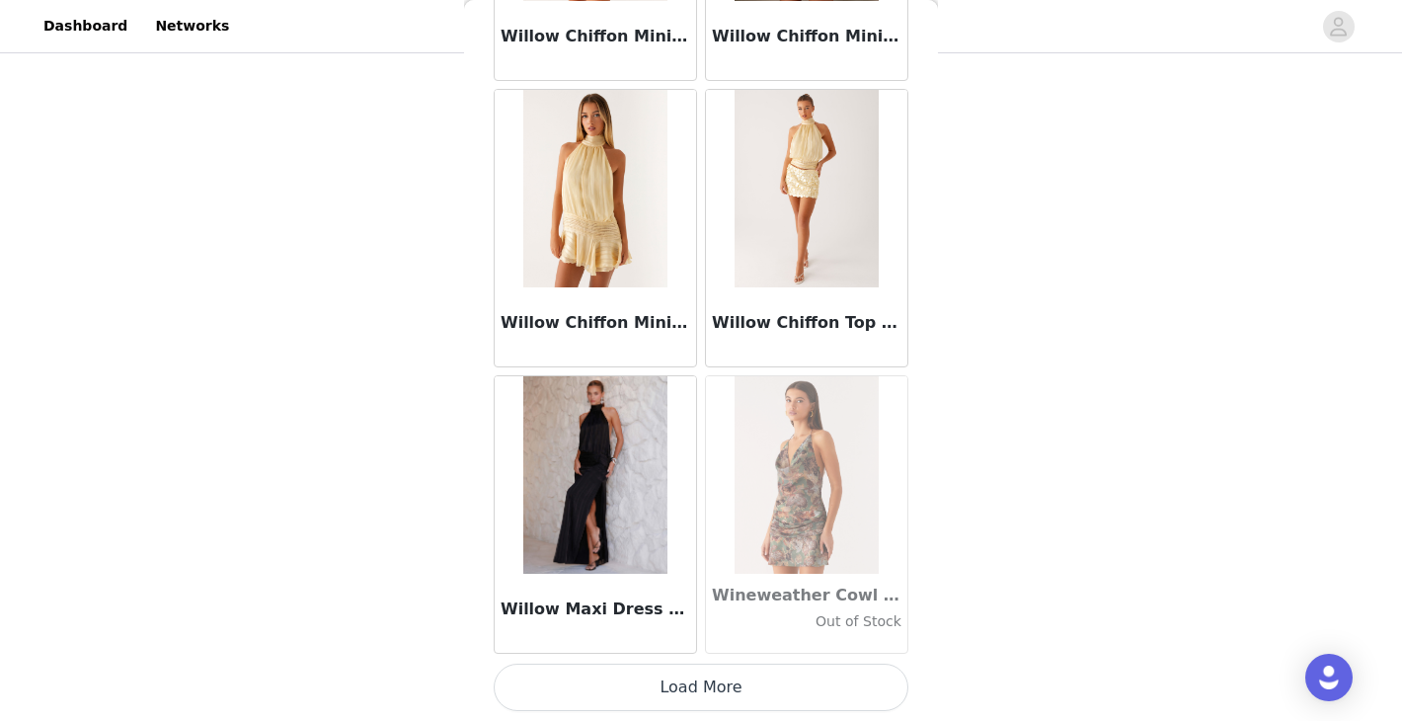
click at [699, 694] on button "Load More" at bounding box center [701, 686] width 415 height 47
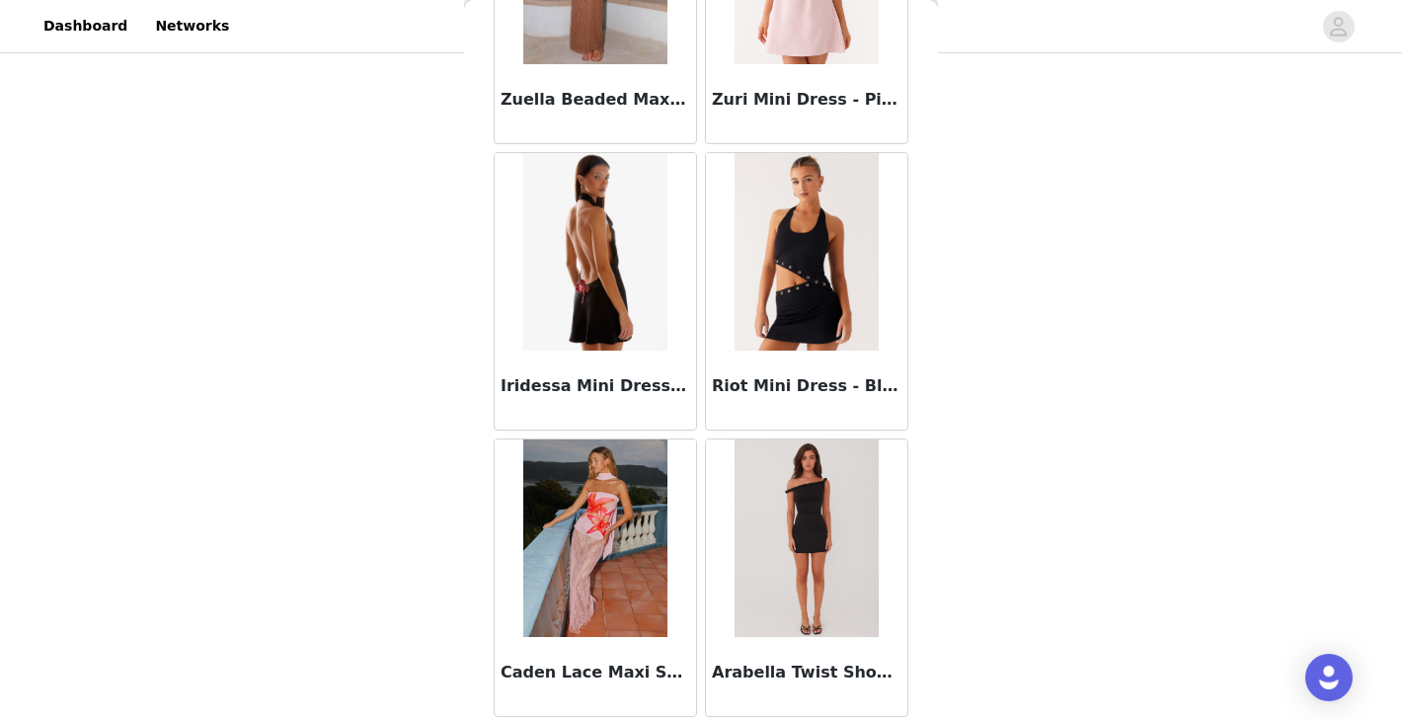
scroll to position [122525, 0]
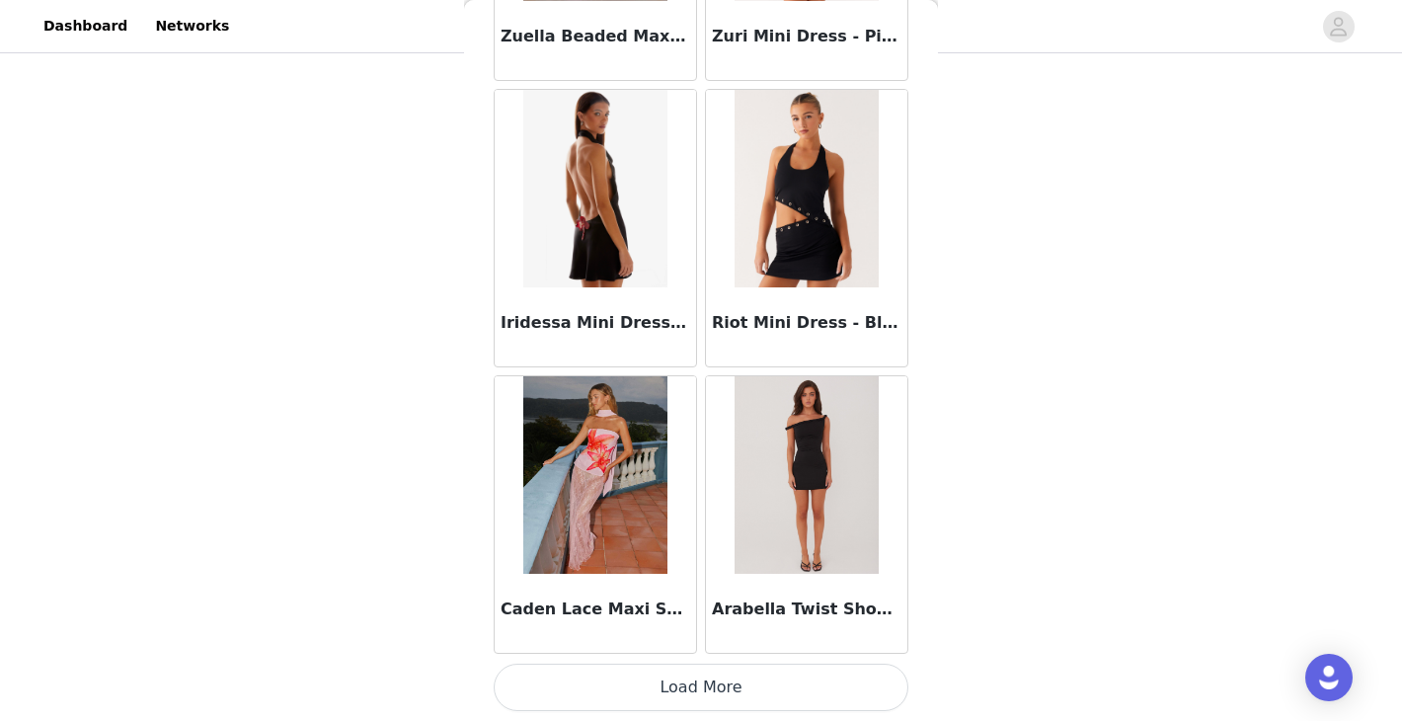
click at [686, 695] on button "Load More" at bounding box center [701, 686] width 415 height 47
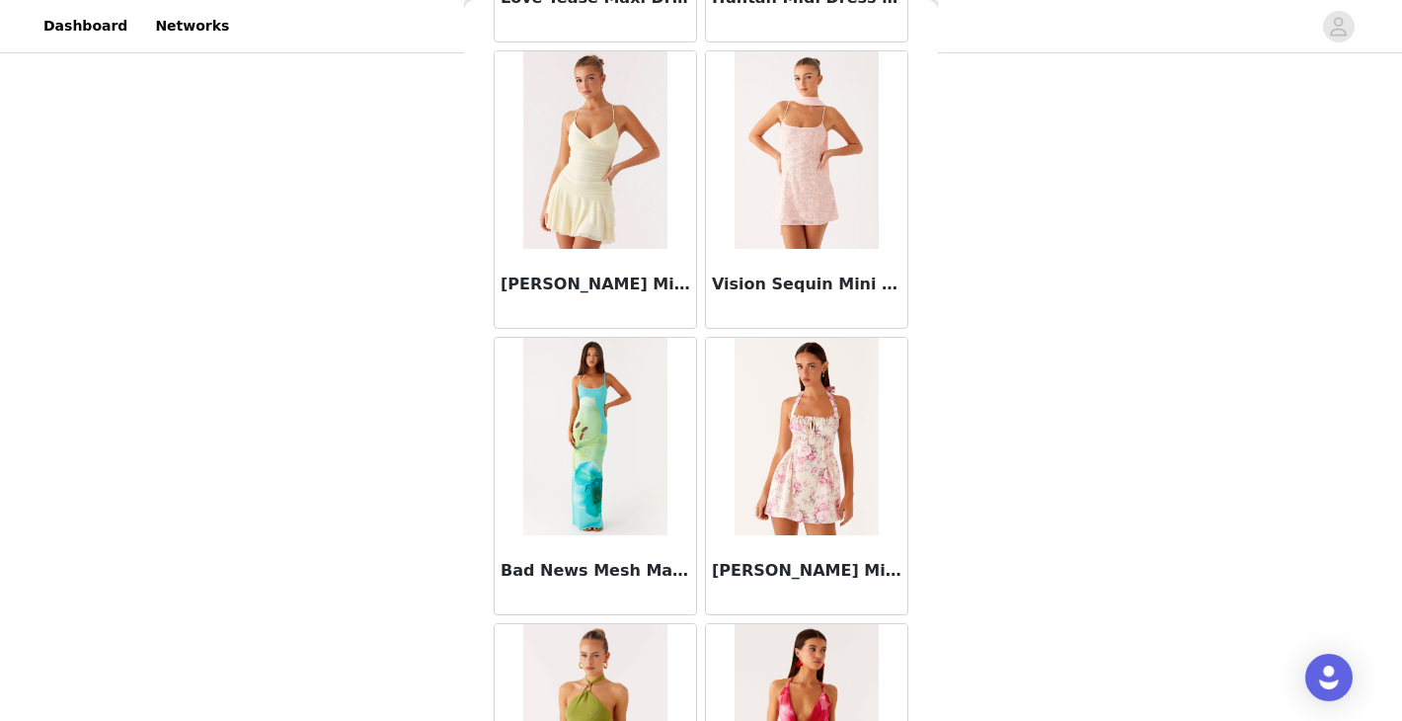
scroll to position [125387, 0]
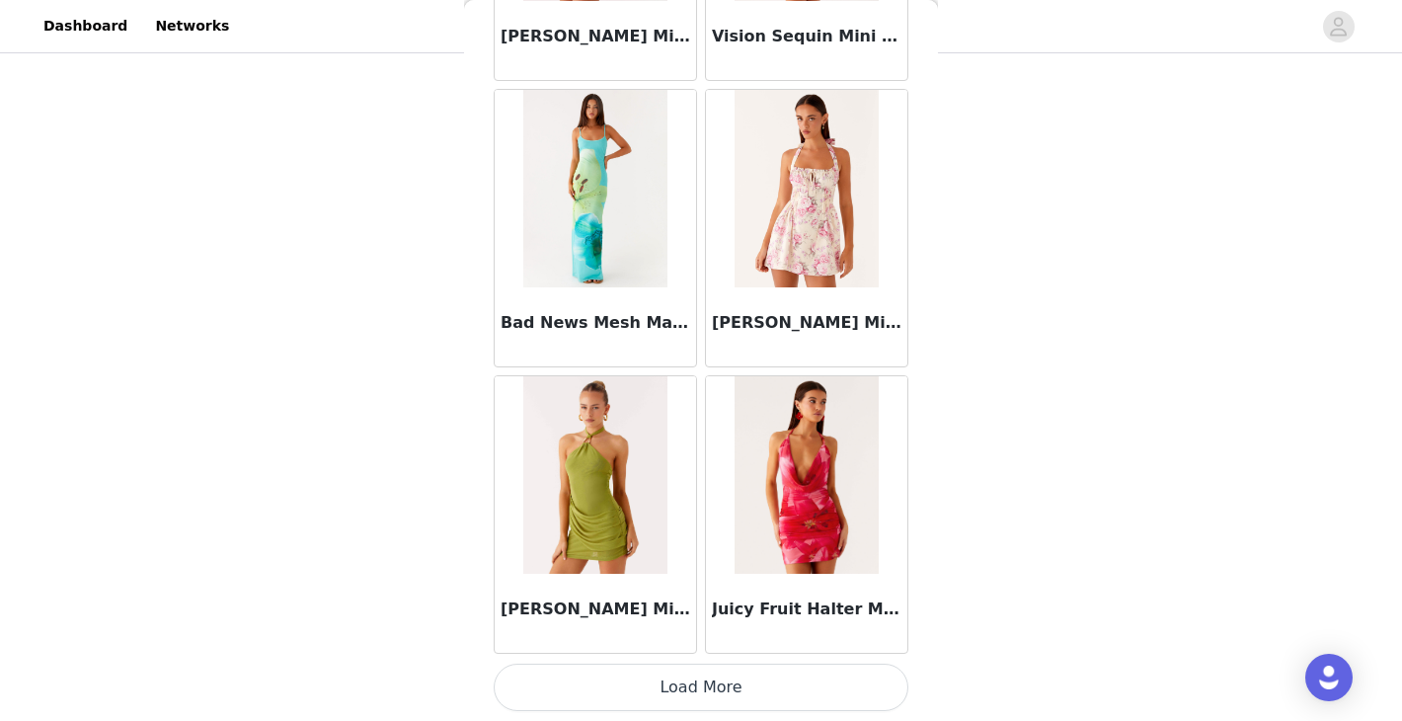
click at [722, 694] on button "Load More" at bounding box center [701, 686] width 415 height 47
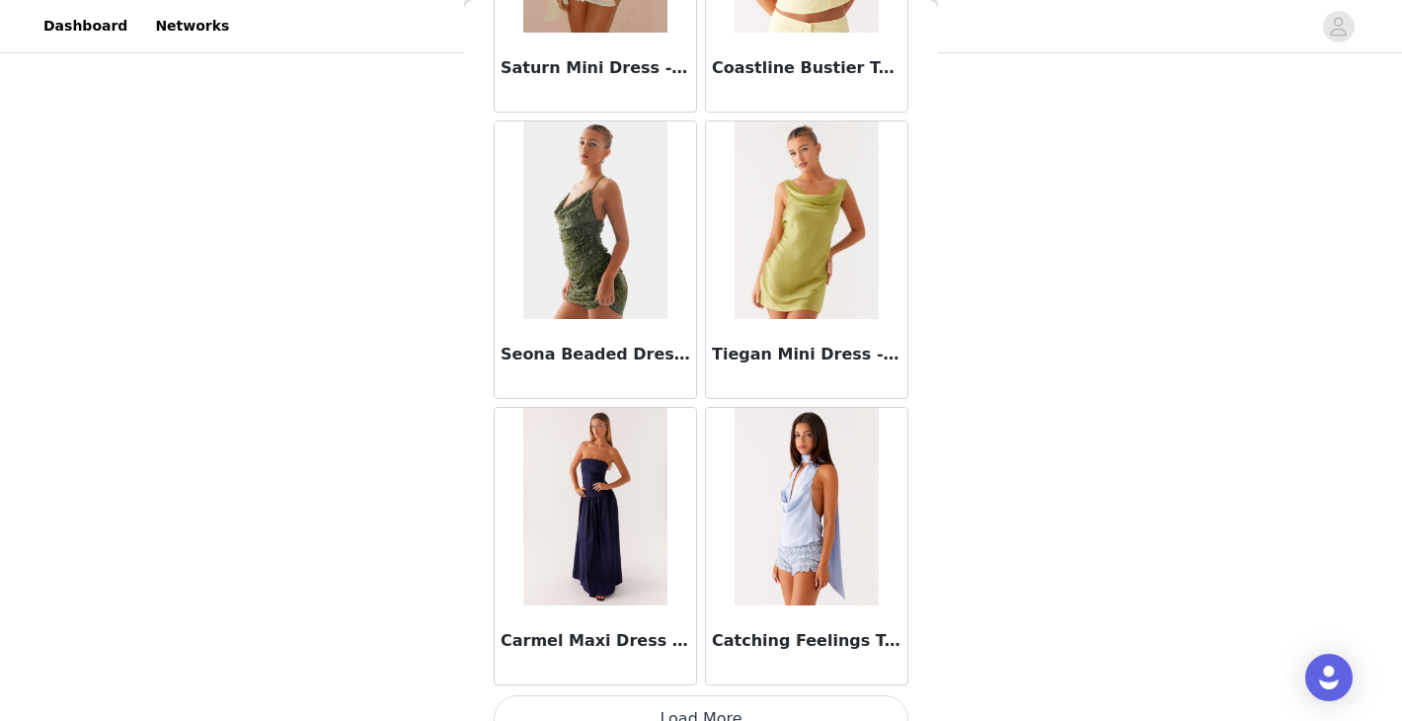
scroll to position [128250, 0]
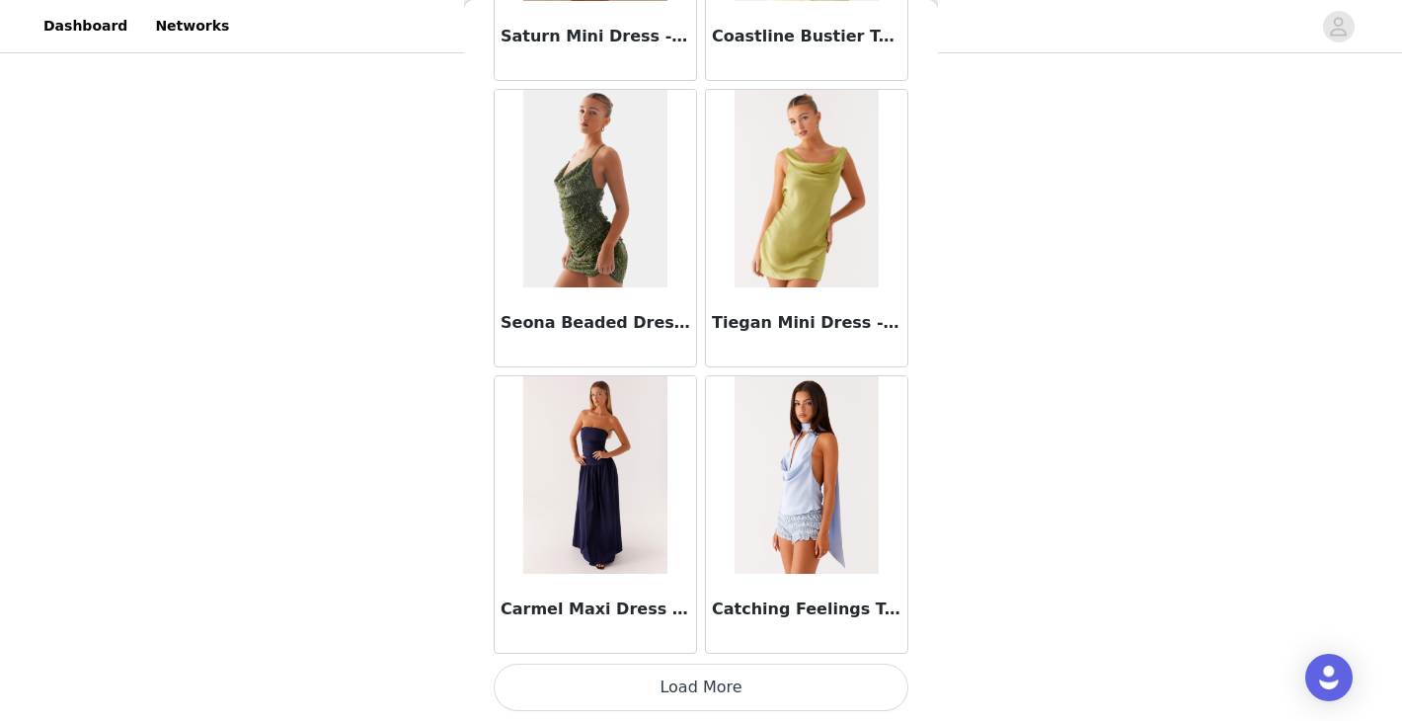
click at [721, 685] on button "Load More" at bounding box center [701, 686] width 415 height 47
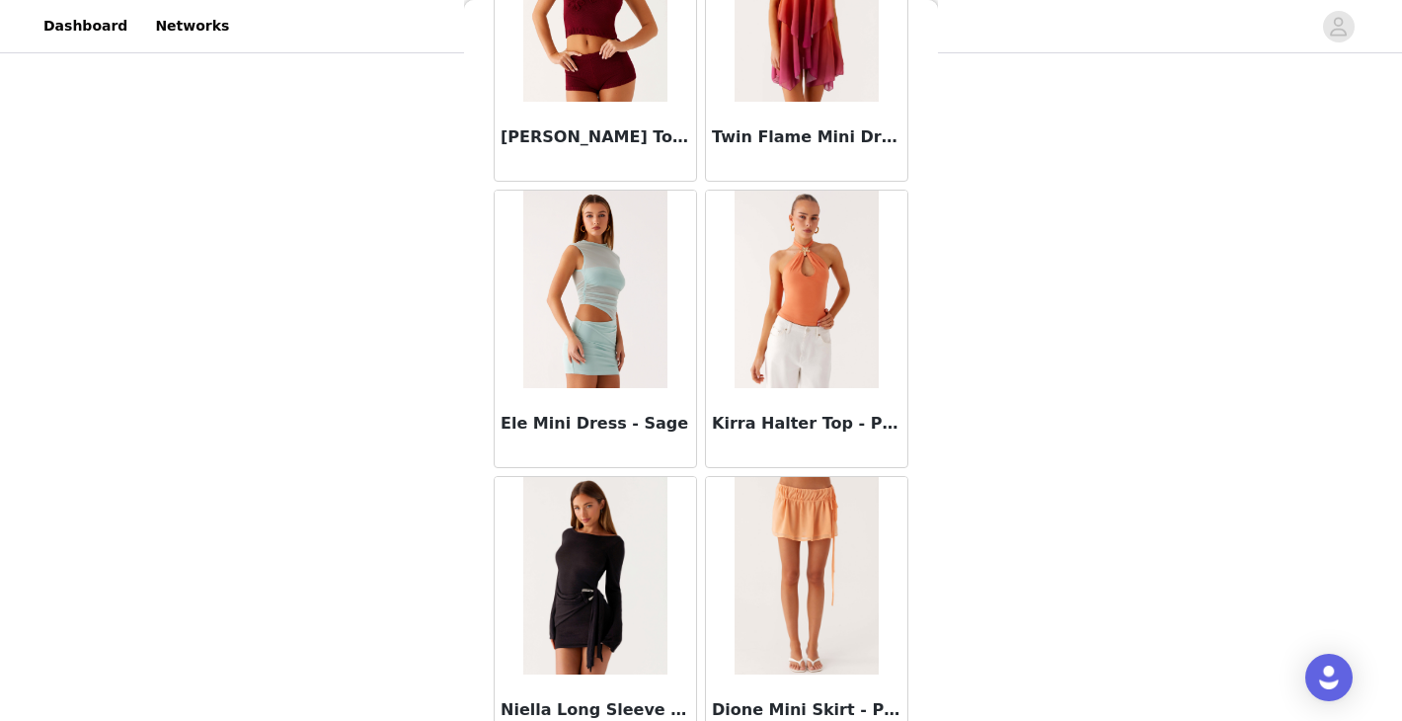
scroll to position [131112, 0]
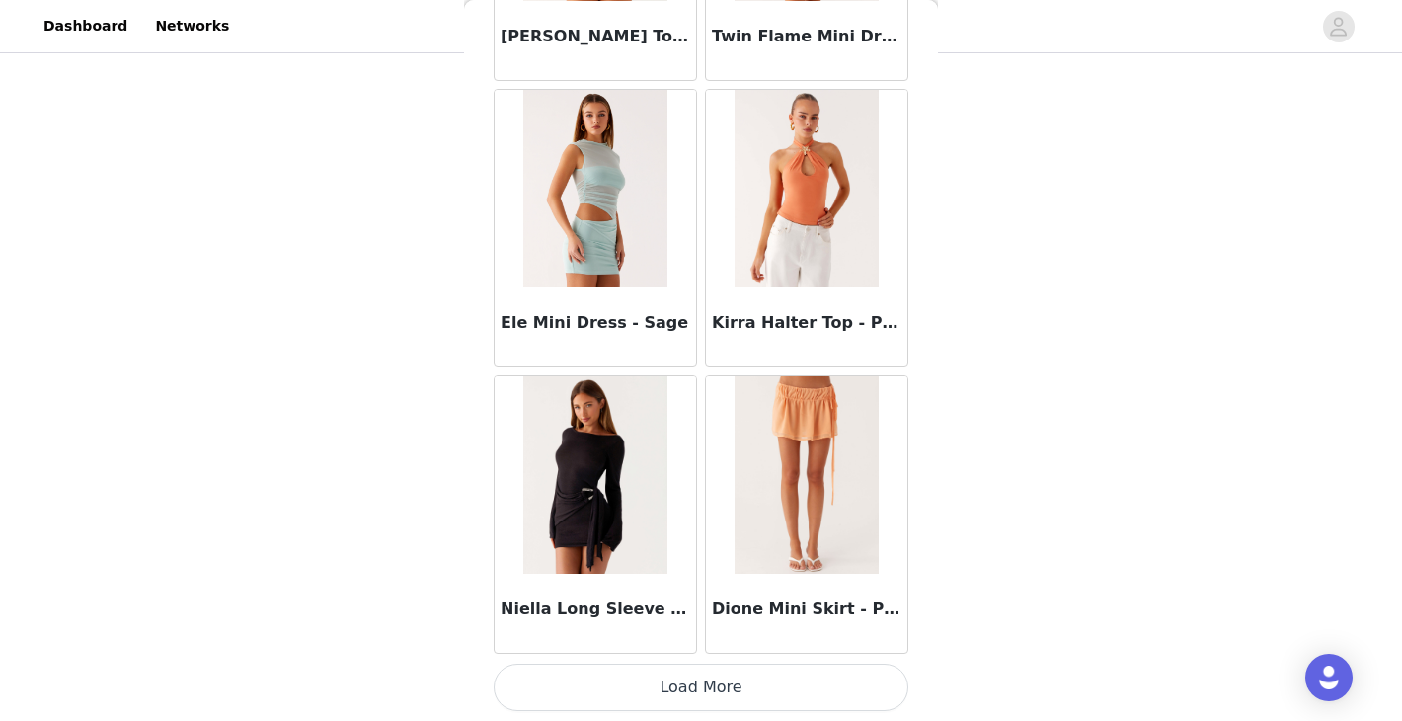
click at [631, 493] on img at bounding box center [594, 474] width 143 height 197
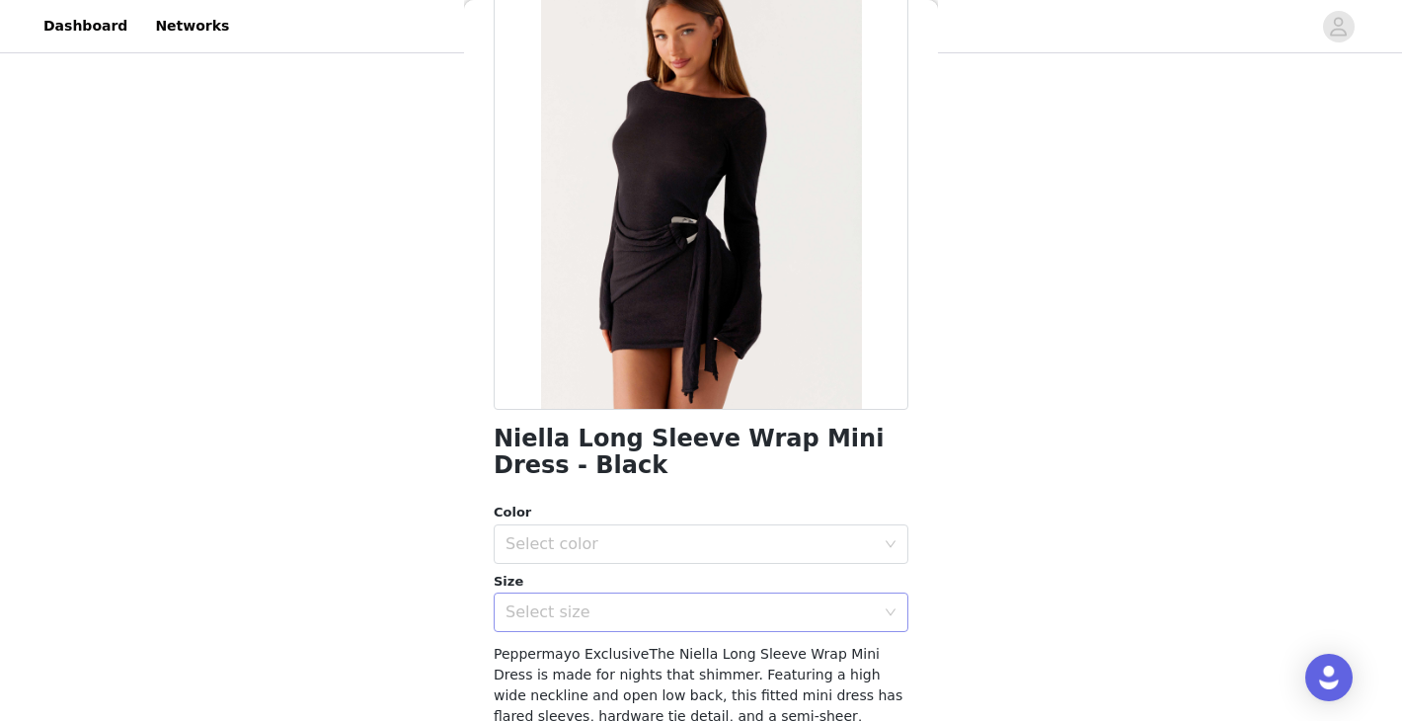
scroll to position [144, 0]
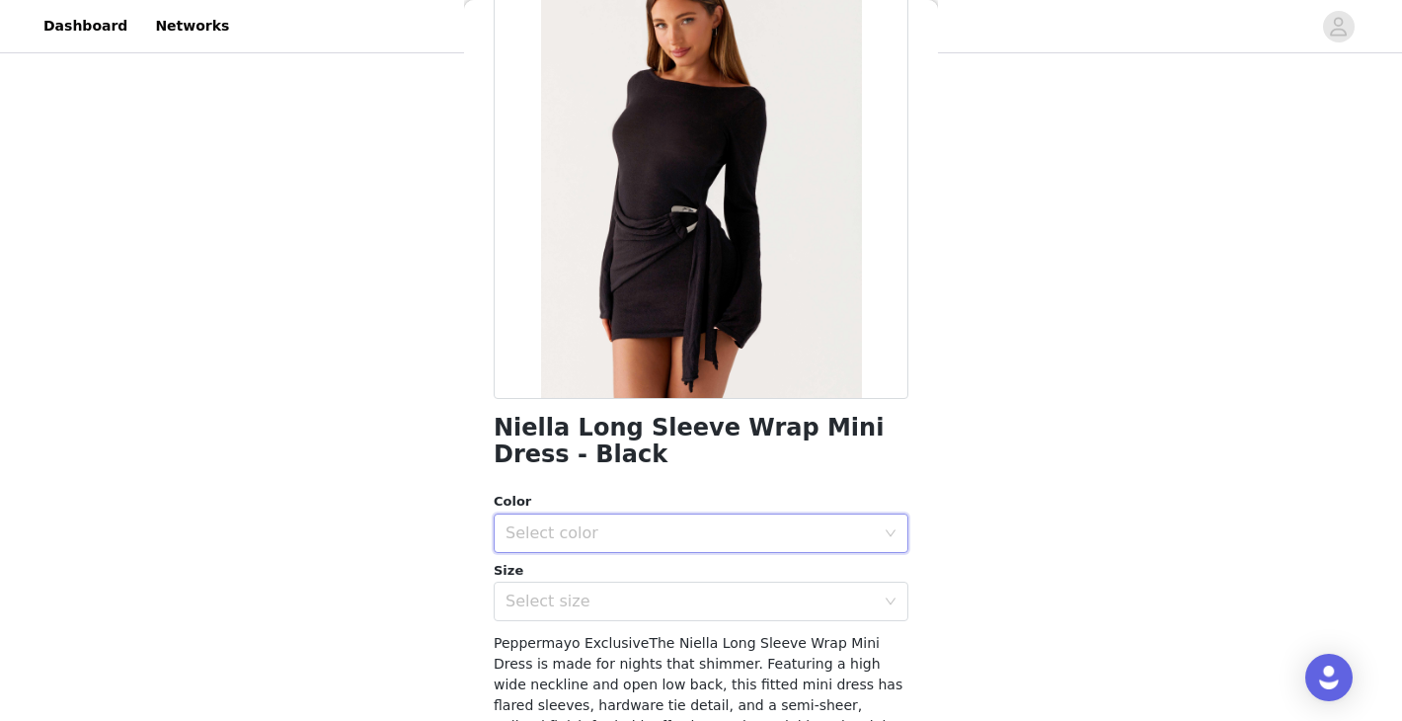
click at [693, 519] on div "Select color" at bounding box center [694, 533] width 378 height 38
click at [666, 572] on li "Black" at bounding box center [701, 577] width 415 height 32
click at [660, 607] on div "Select size" at bounding box center [689, 601] width 369 height 20
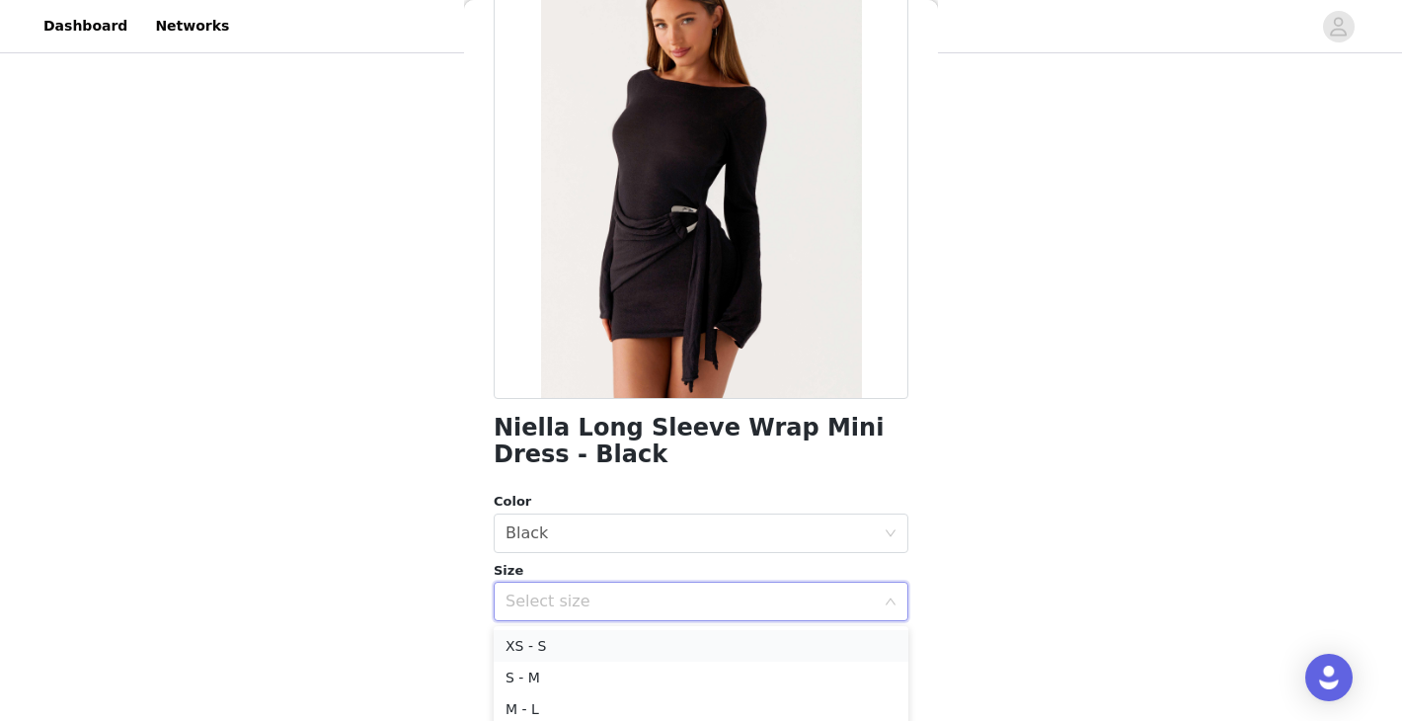
click at [644, 647] on li "XS - S" at bounding box center [701, 646] width 415 height 32
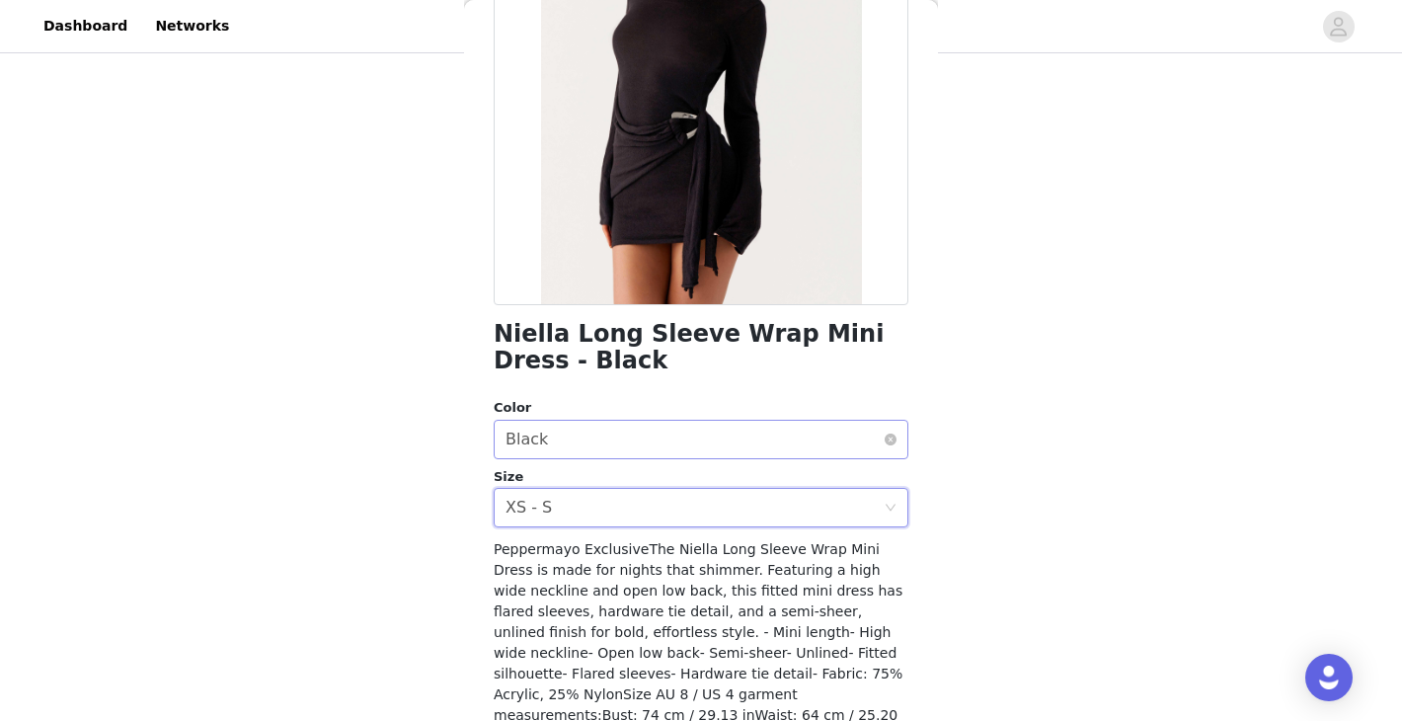
scroll to position [367, 0]
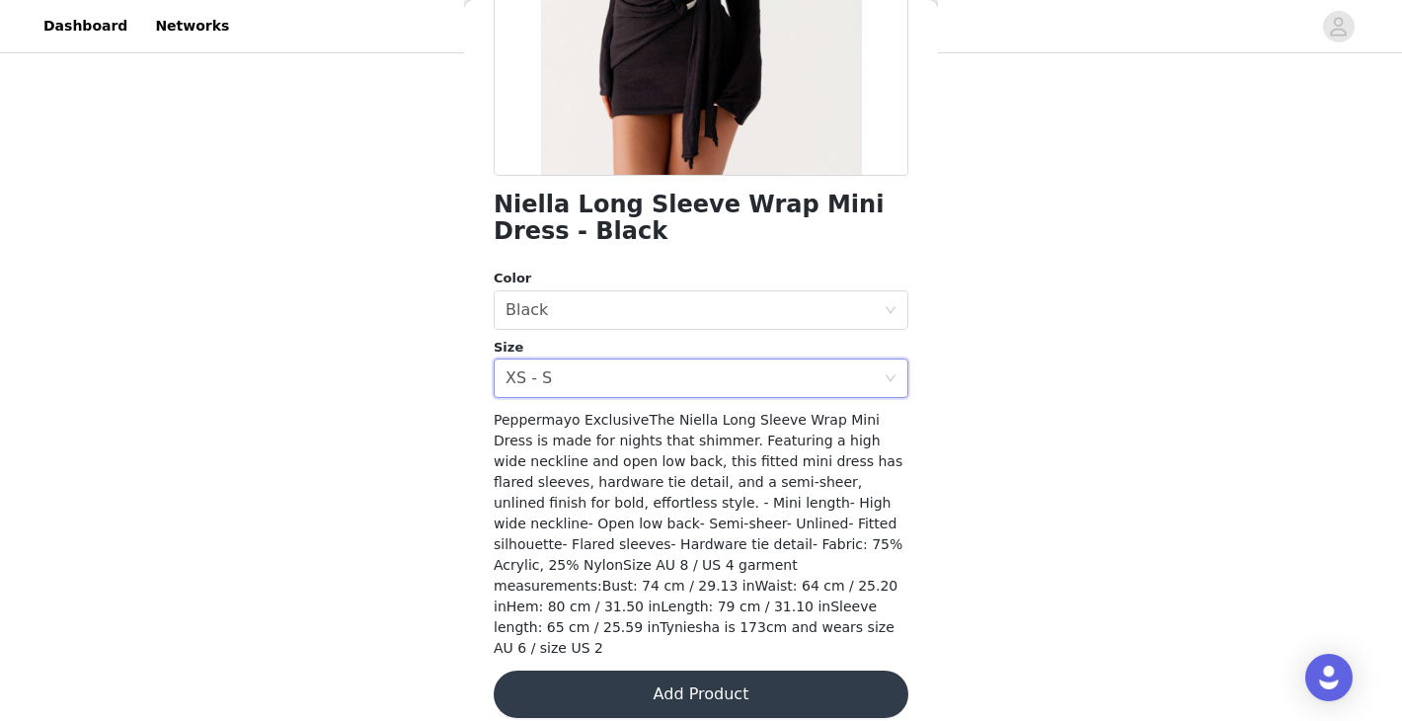
click at [736, 671] on button "Add Product" at bounding box center [701, 693] width 415 height 47
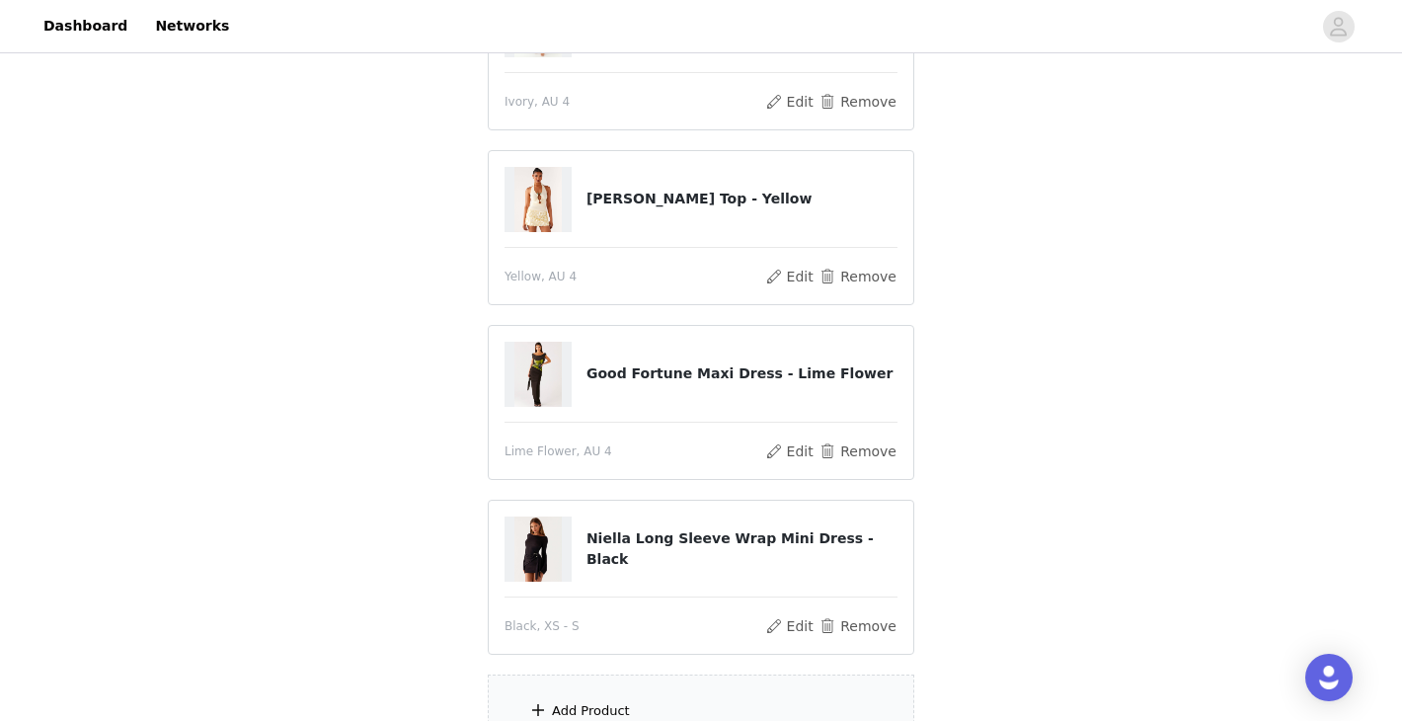
scroll to position [664, 0]
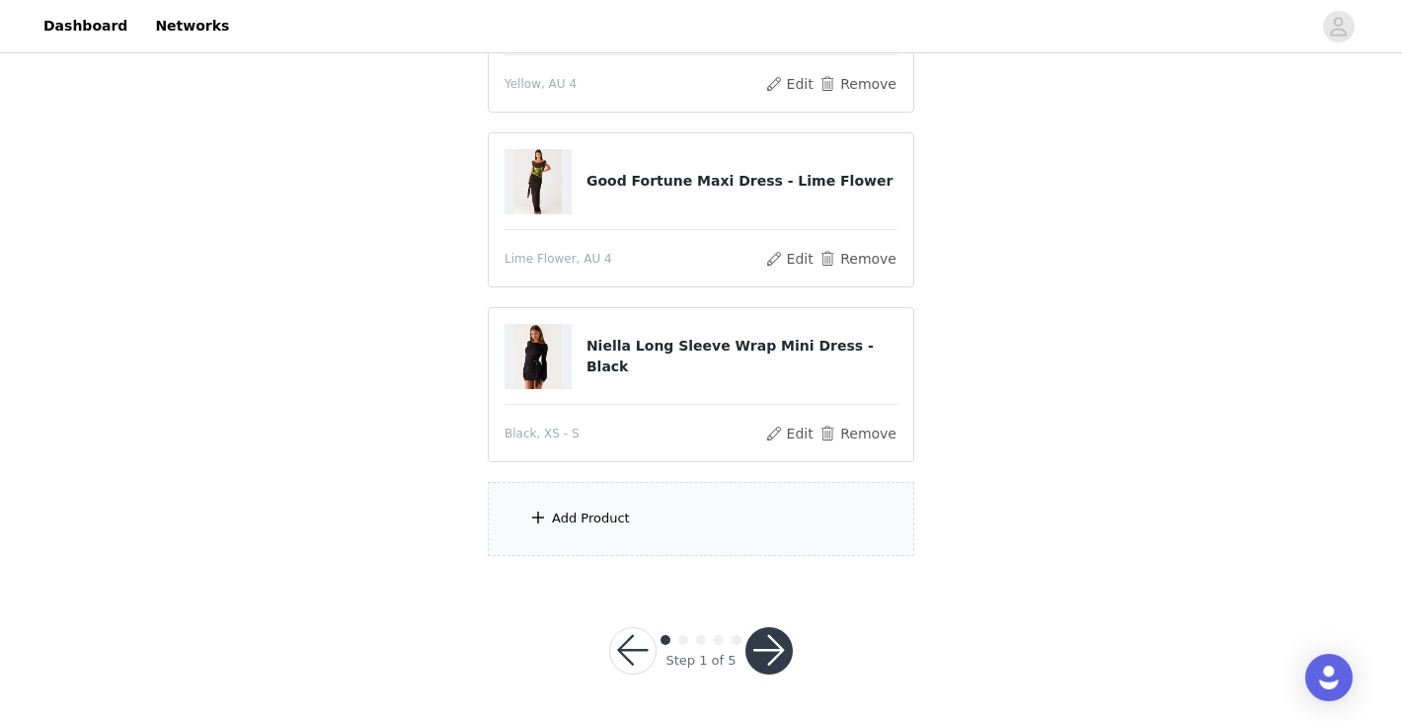
click at [629, 508] on div "Add Product" at bounding box center [701, 519] width 426 height 74
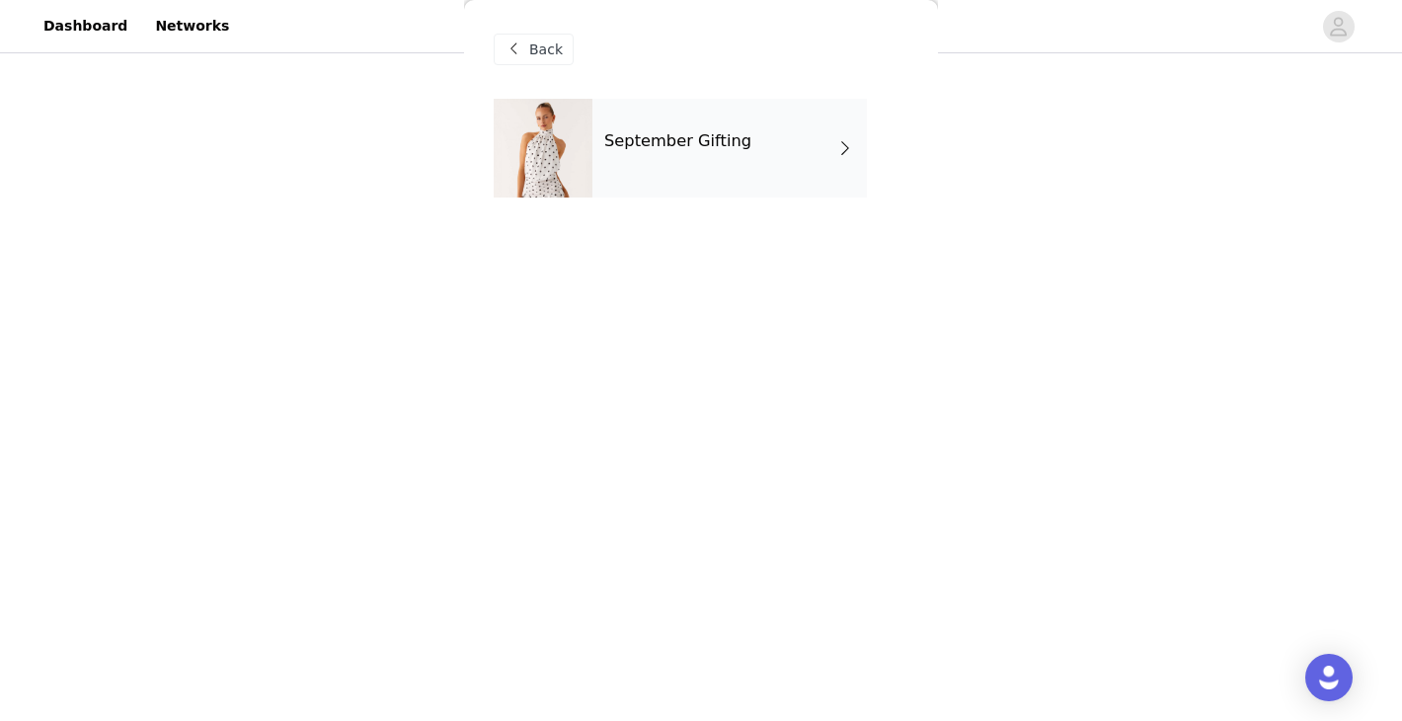
click at [697, 150] on h4 "September Gifting" at bounding box center [677, 141] width 147 height 18
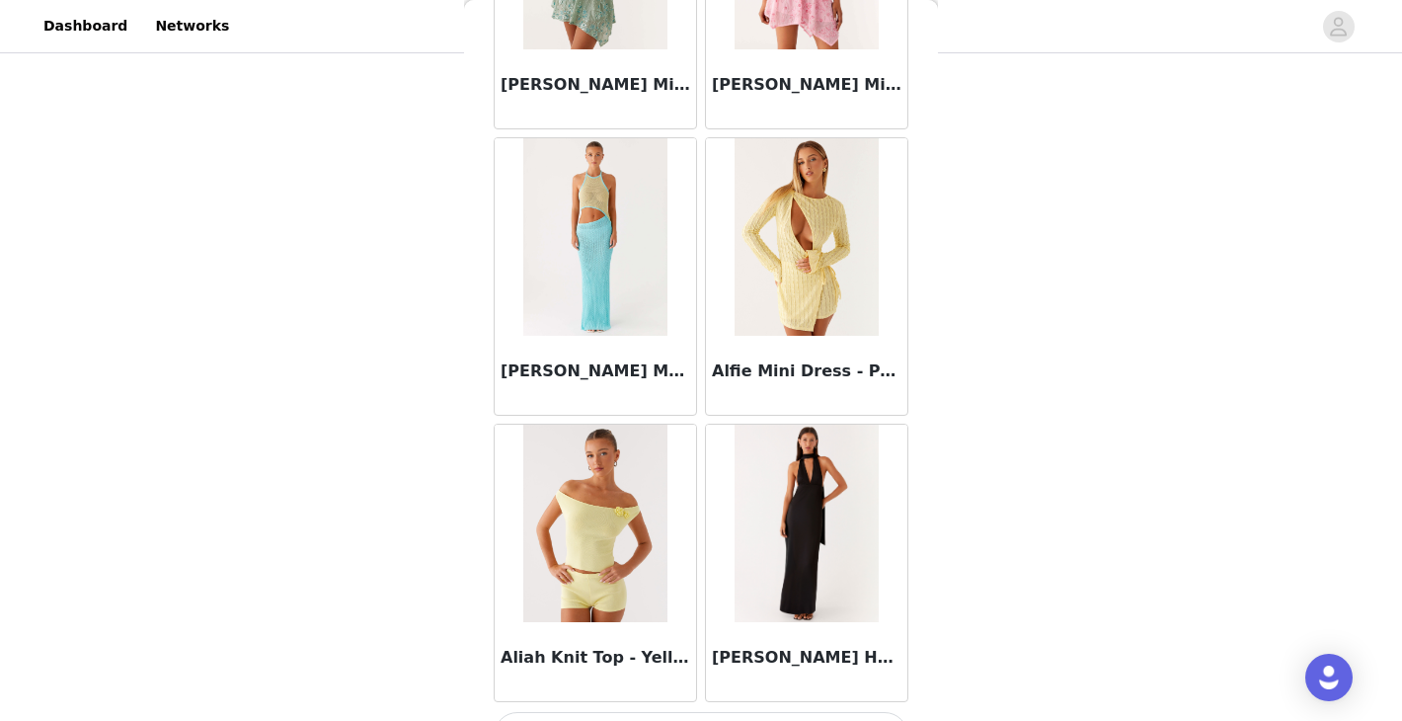
scroll to position [2300, 0]
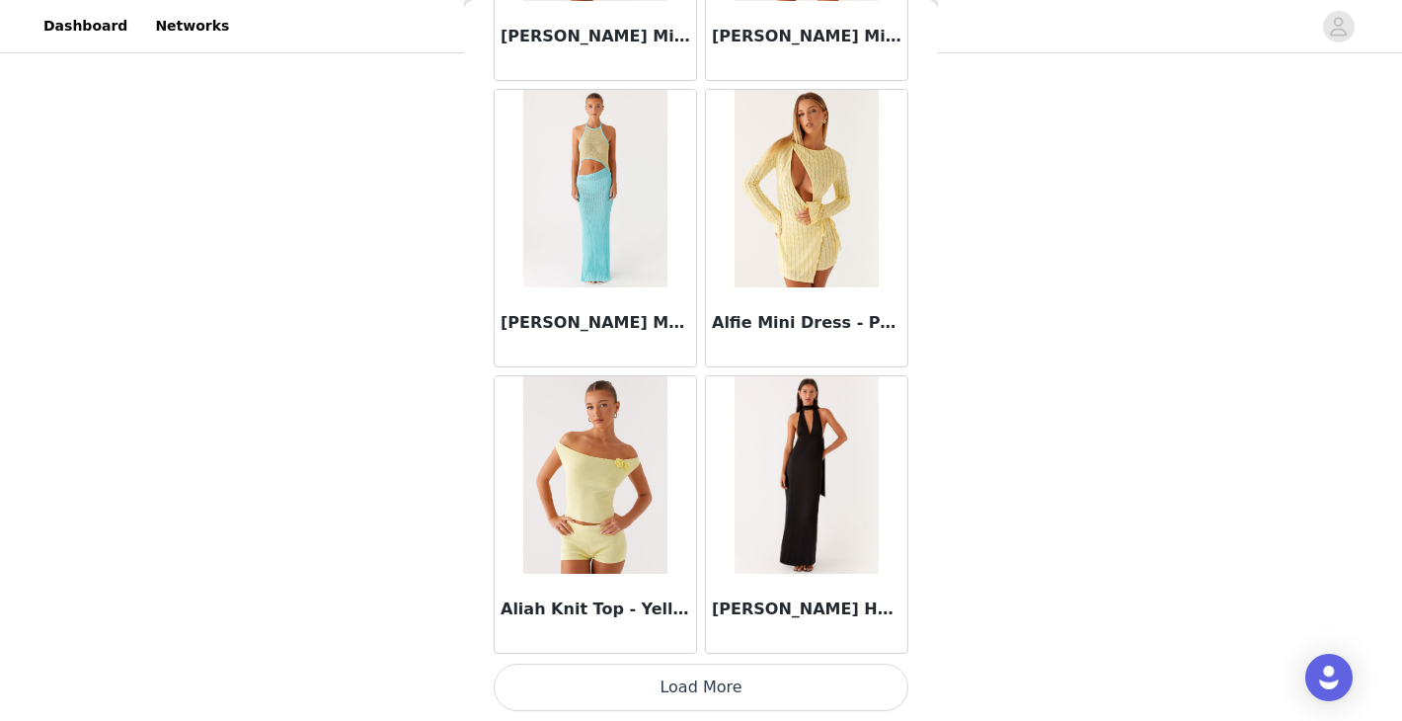
click at [737, 698] on button "Load More" at bounding box center [701, 686] width 415 height 47
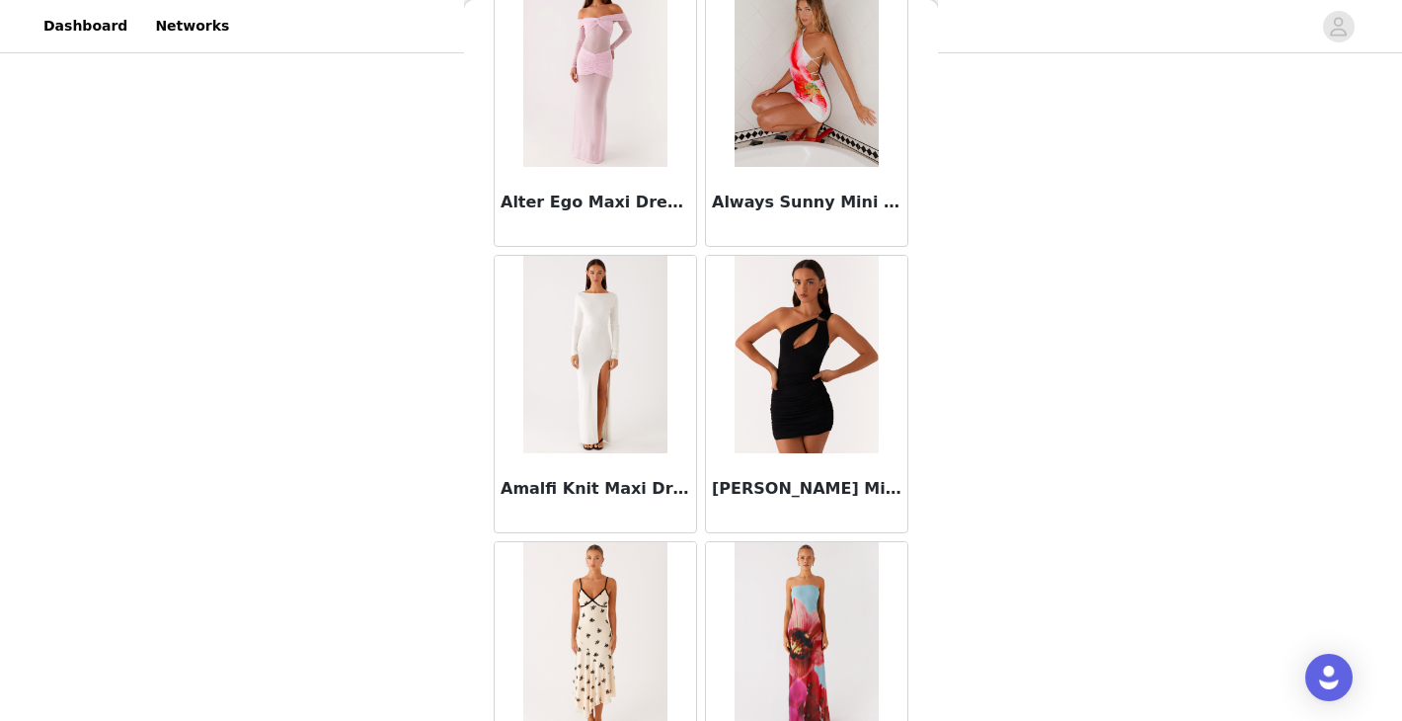
scroll to position [5162, 0]
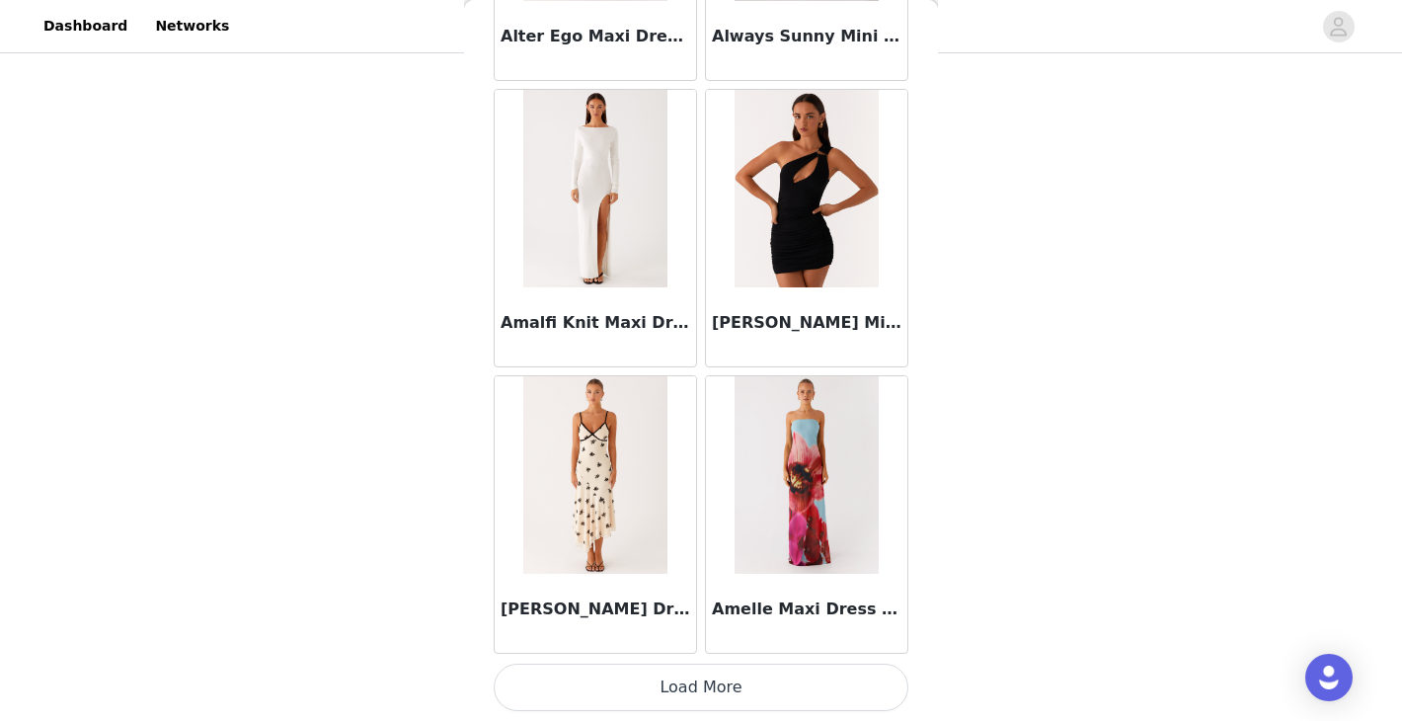
click at [752, 676] on button "Load More" at bounding box center [701, 686] width 415 height 47
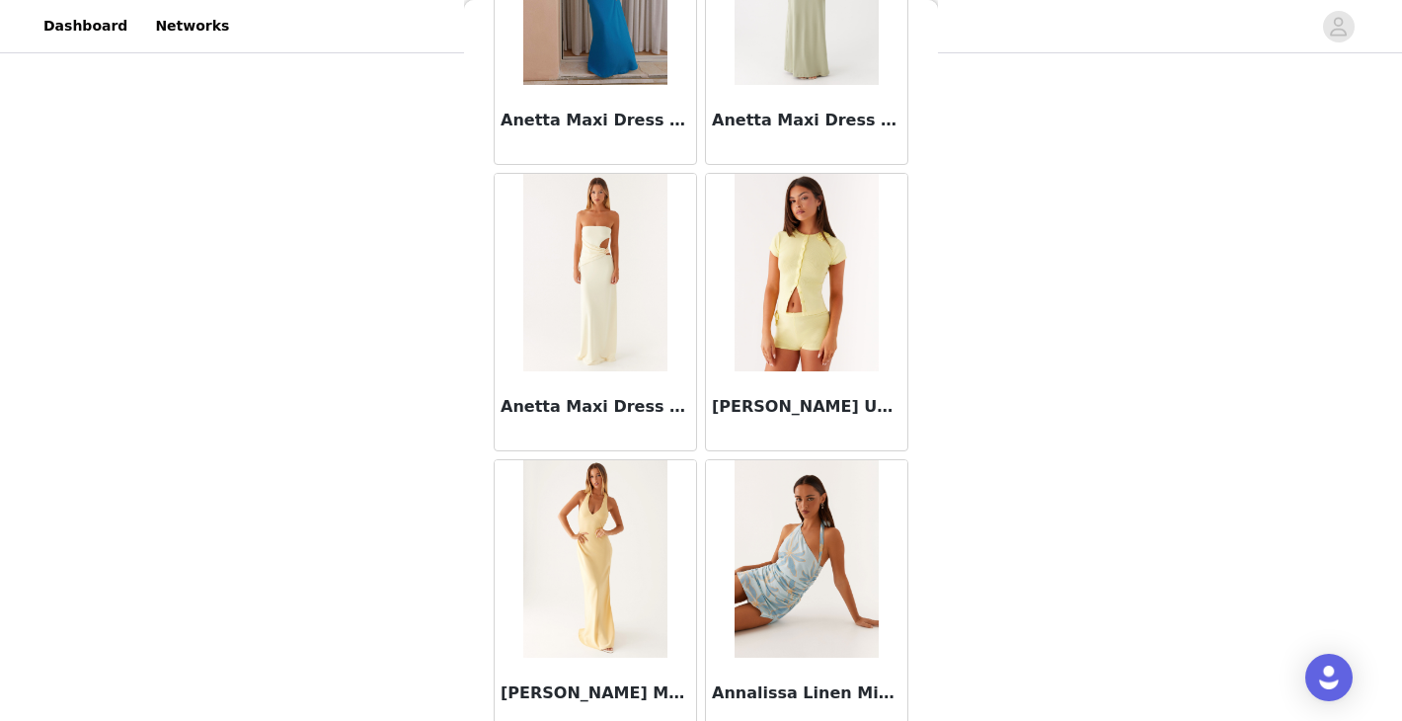
scroll to position [8025, 0]
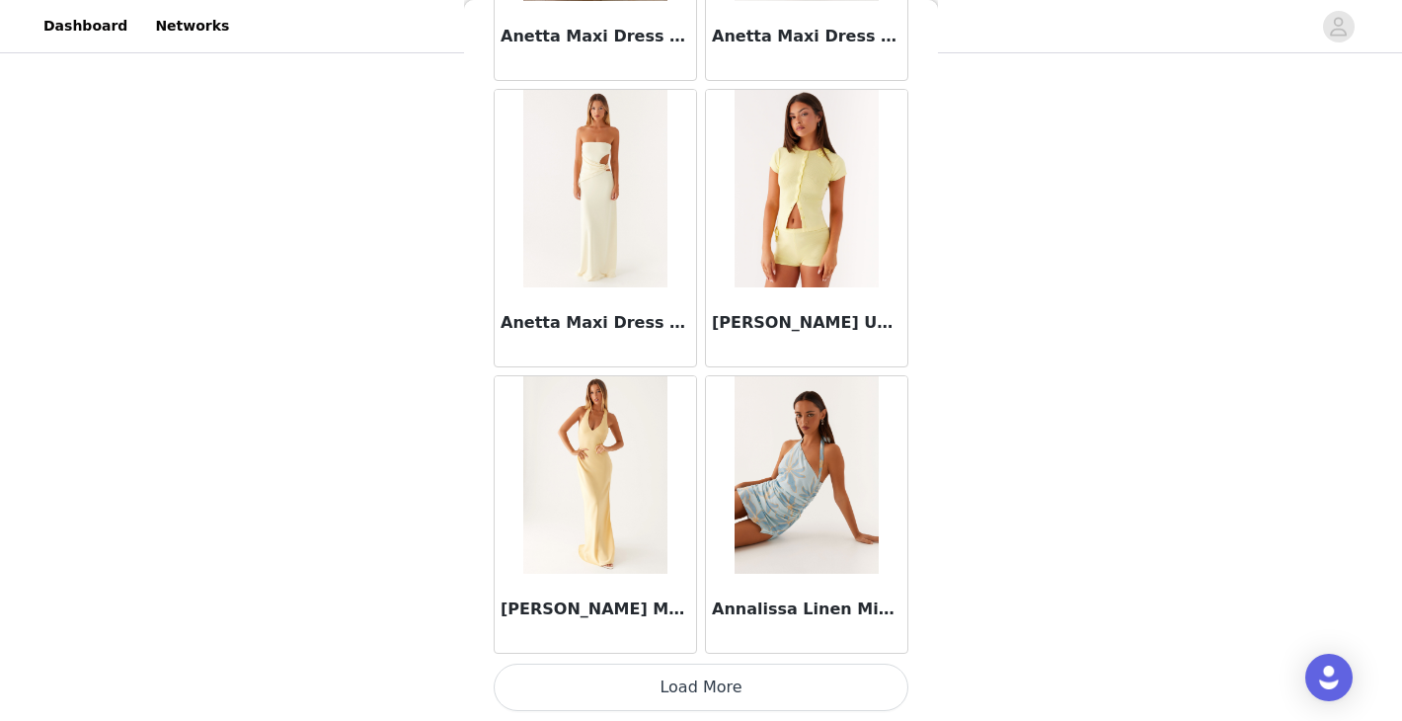
click at [792, 693] on button "Load More" at bounding box center [701, 686] width 415 height 47
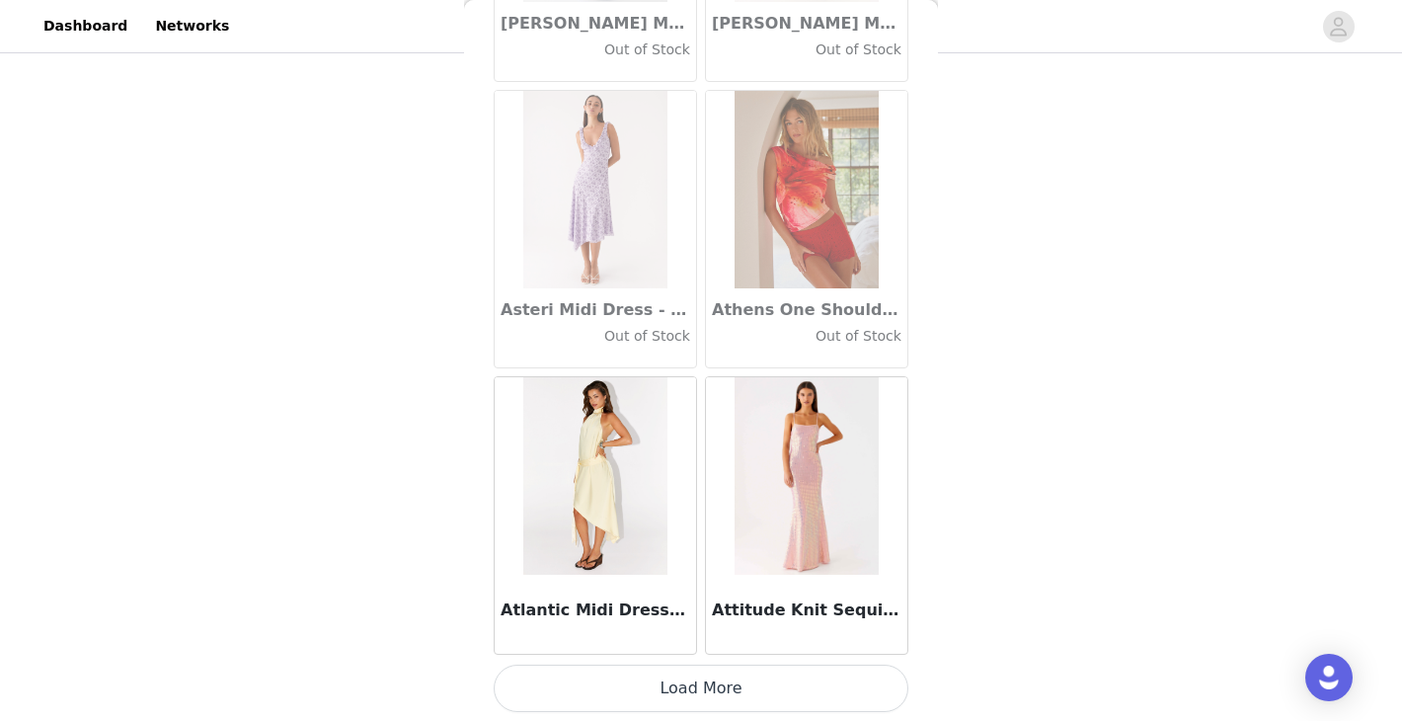
scroll to position [10887, 0]
click at [740, 695] on button "Load More" at bounding box center [701, 686] width 415 height 47
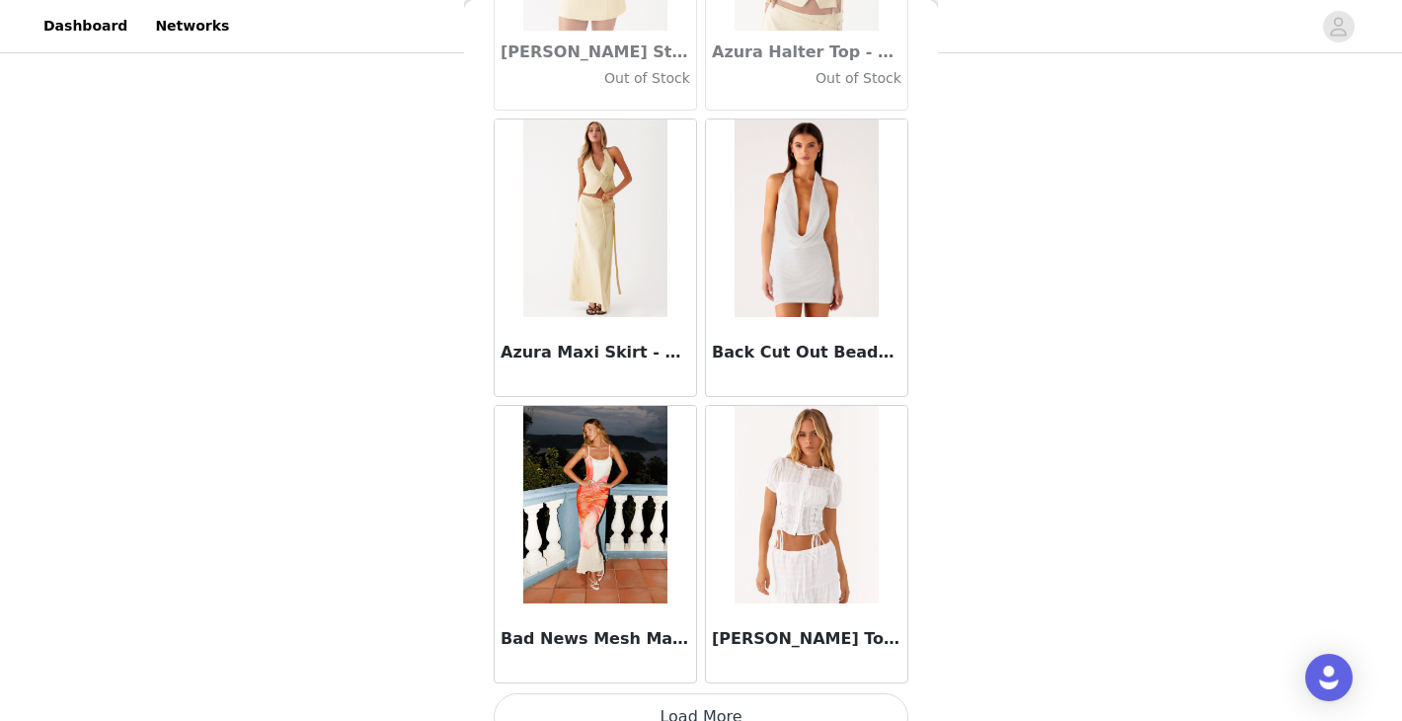
scroll to position [13750, 0]
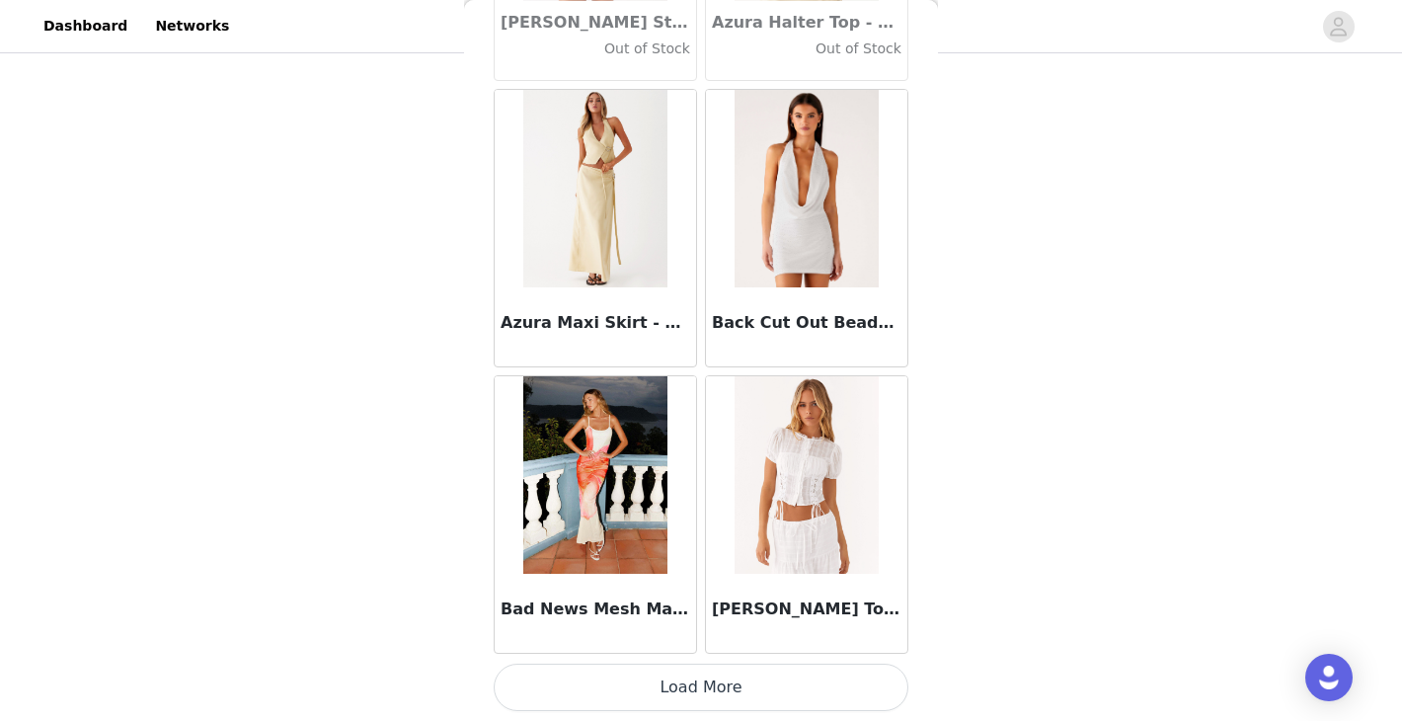
click at [701, 691] on button "Load More" at bounding box center [701, 686] width 415 height 47
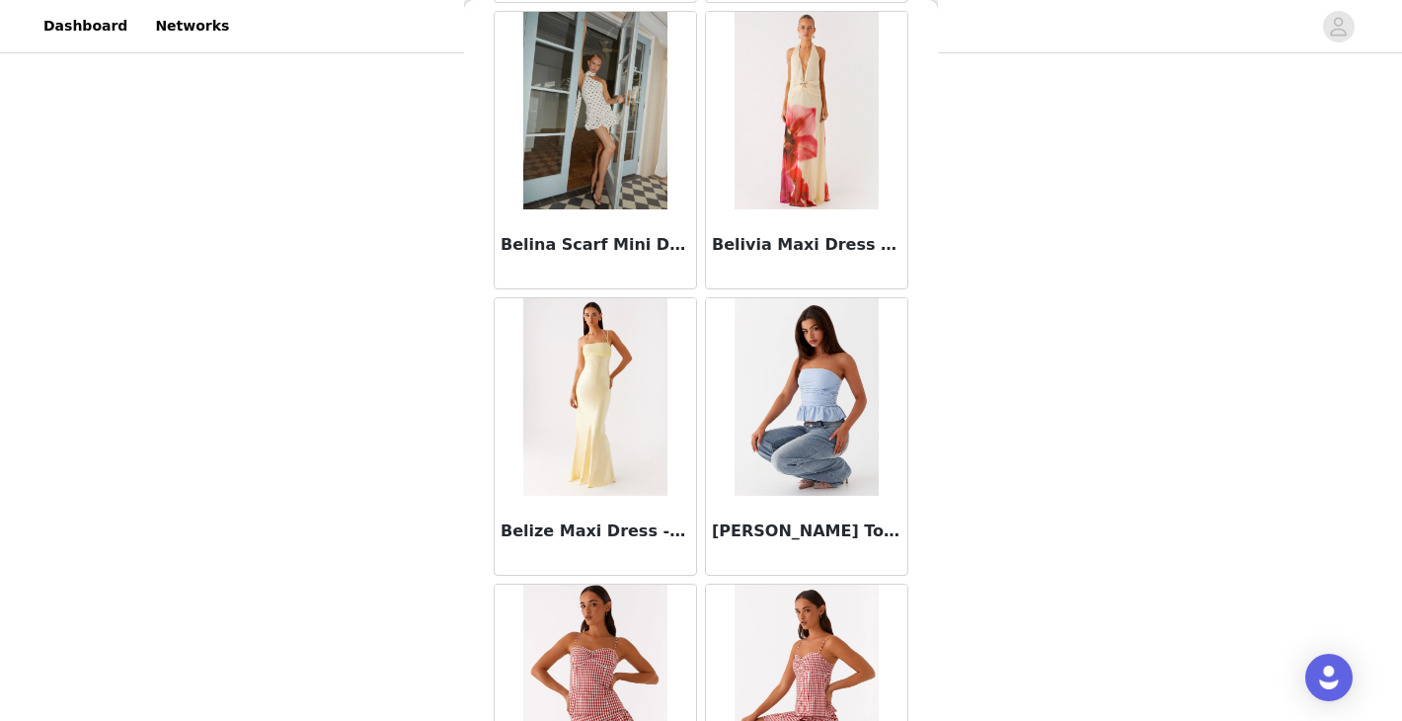
scroll to position [14392, 0]
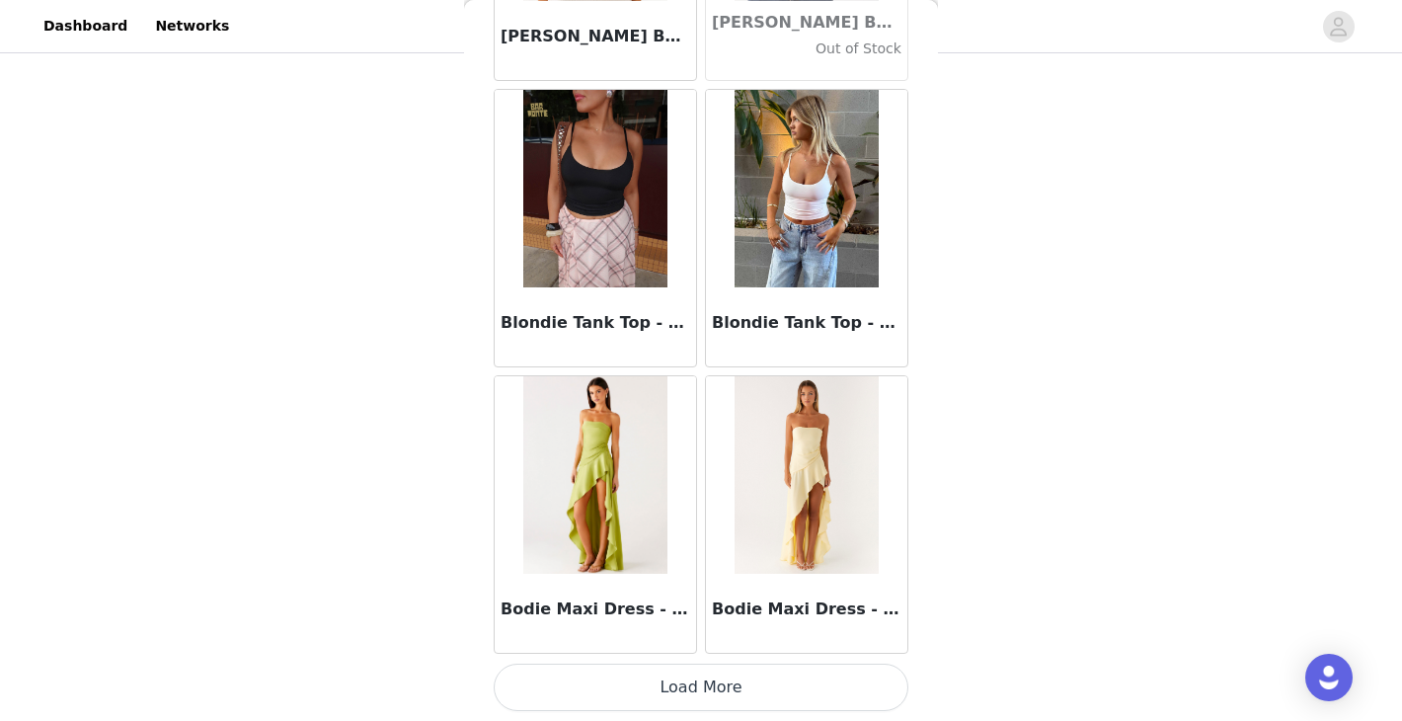
click at [701, 691] on button "Load More" at bounding box center [701, 686] width 415 height 47
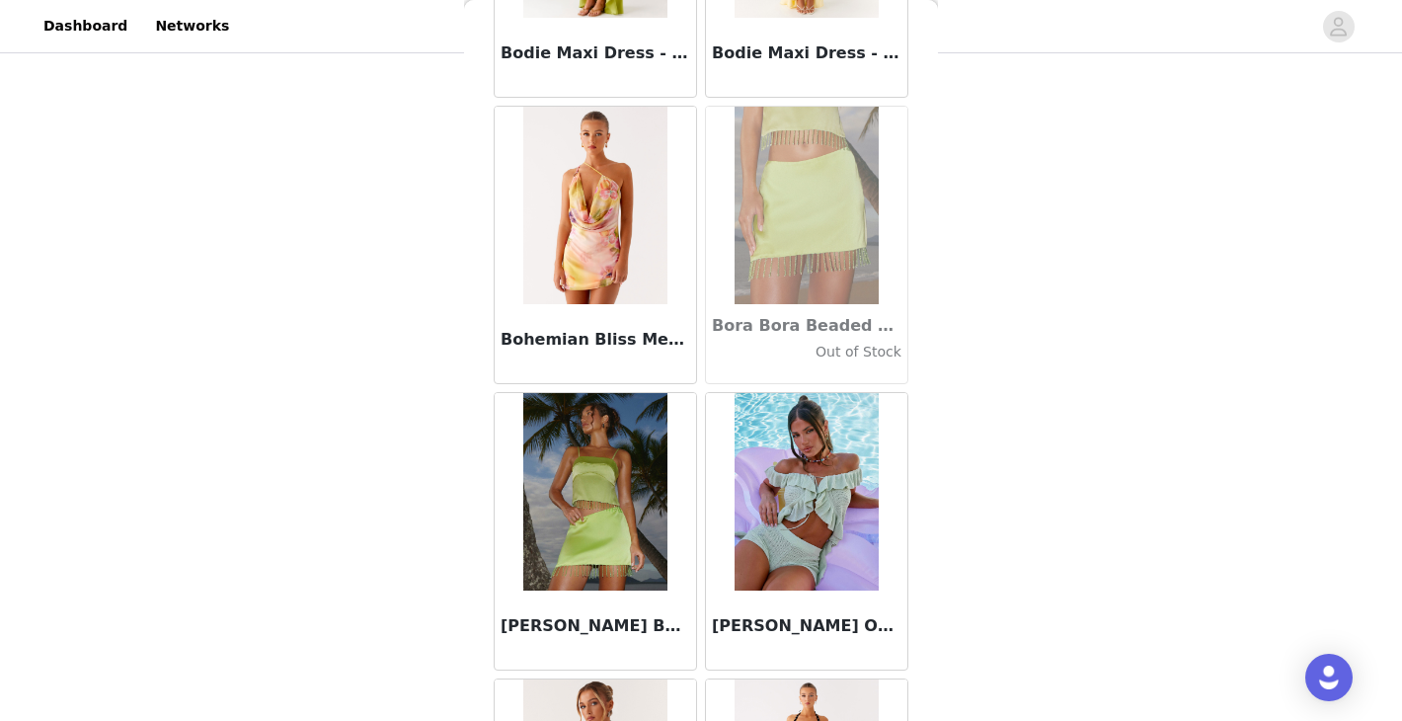
scroll to position [17170, 0]
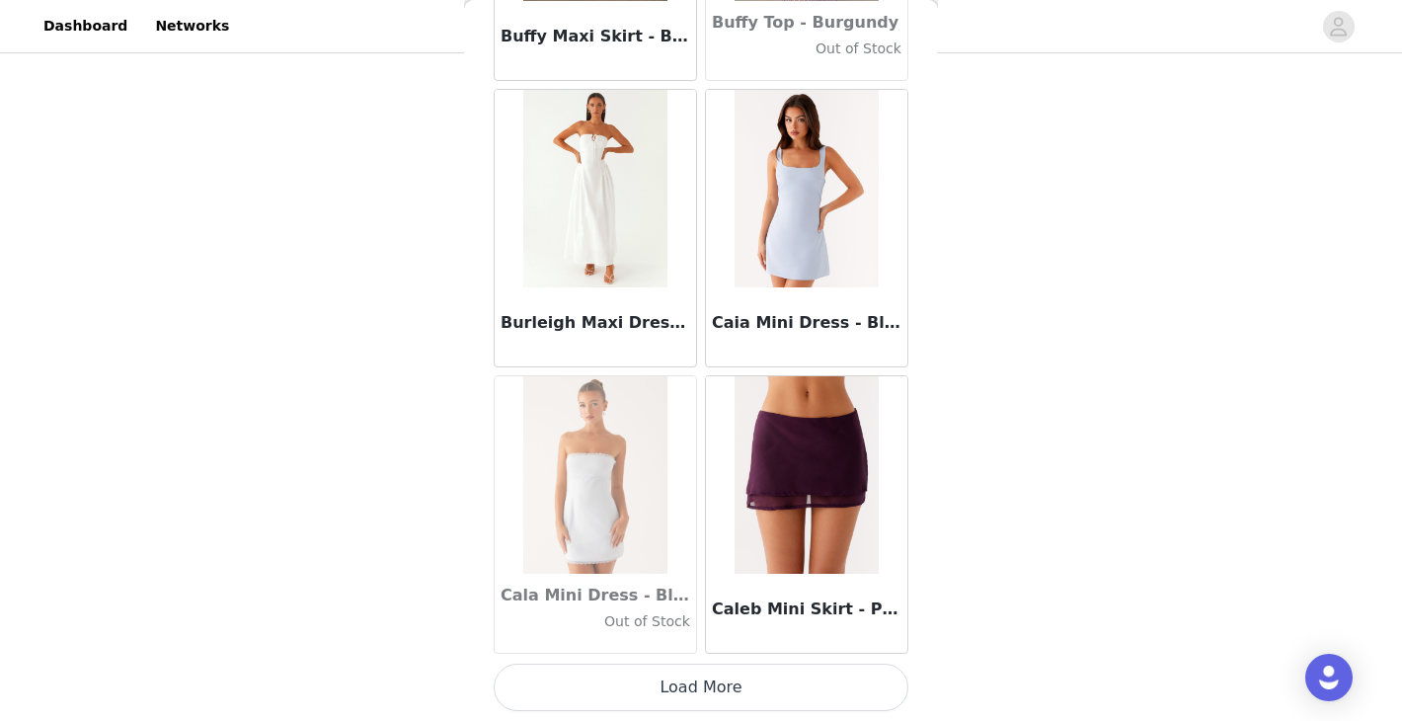
click at [702, 690] on button "Load More" at bounding box center [701, 686] width 415 height 47
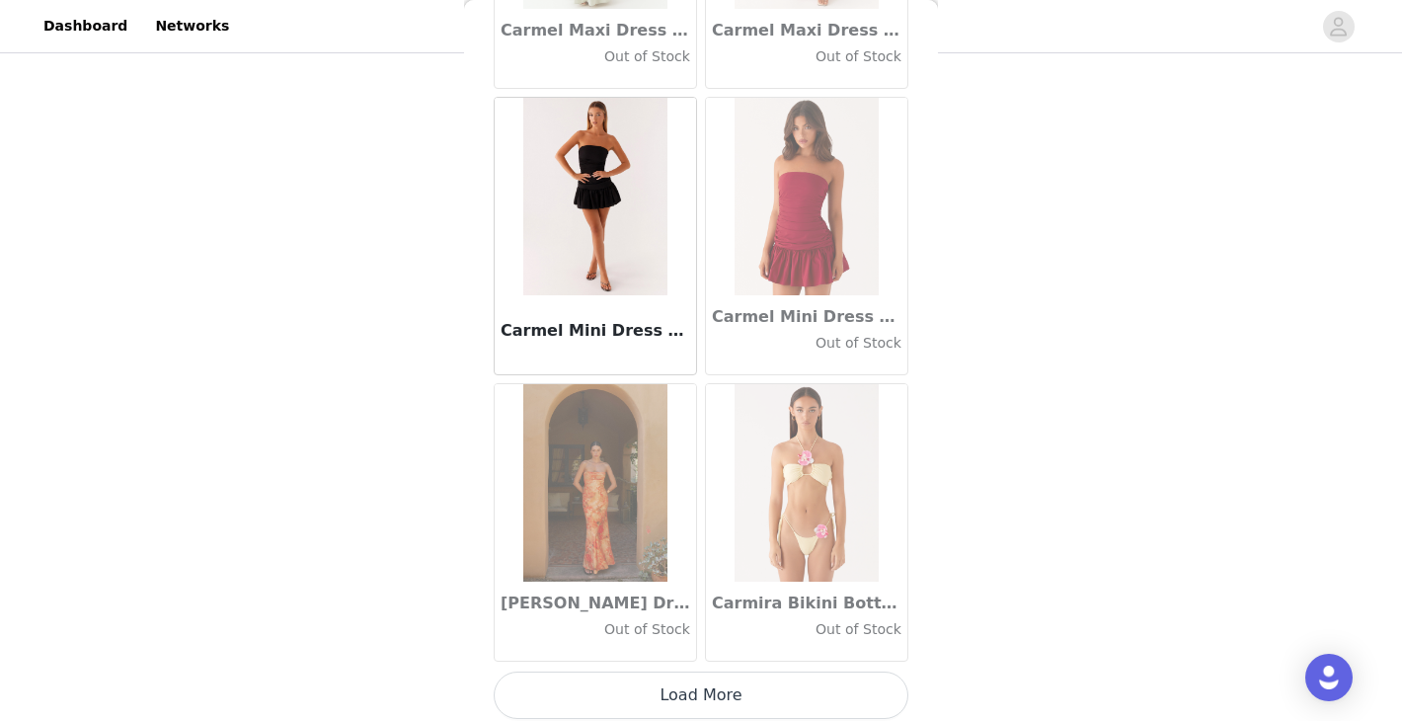
scroll to position [22337, 0]
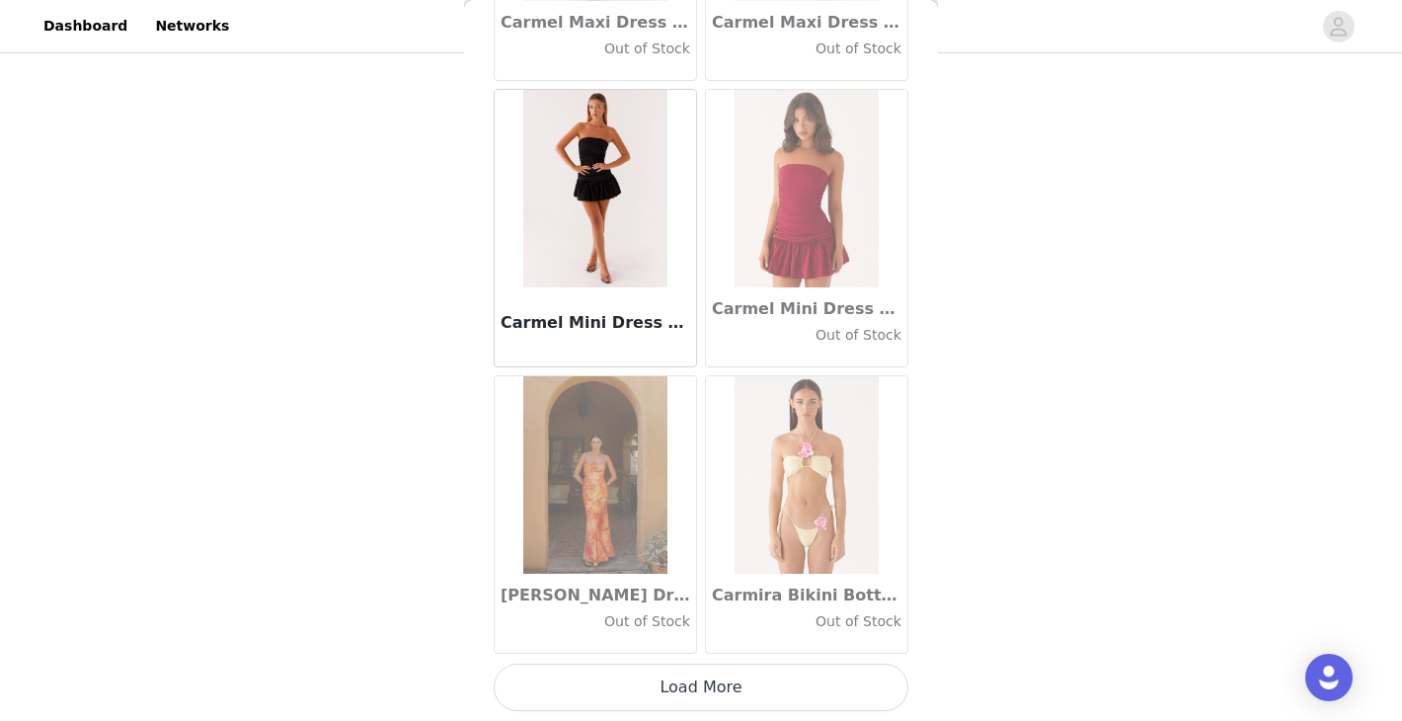
click at [693, 686] on button "Load More" at bounding box center [701, 686] width 415 height 47
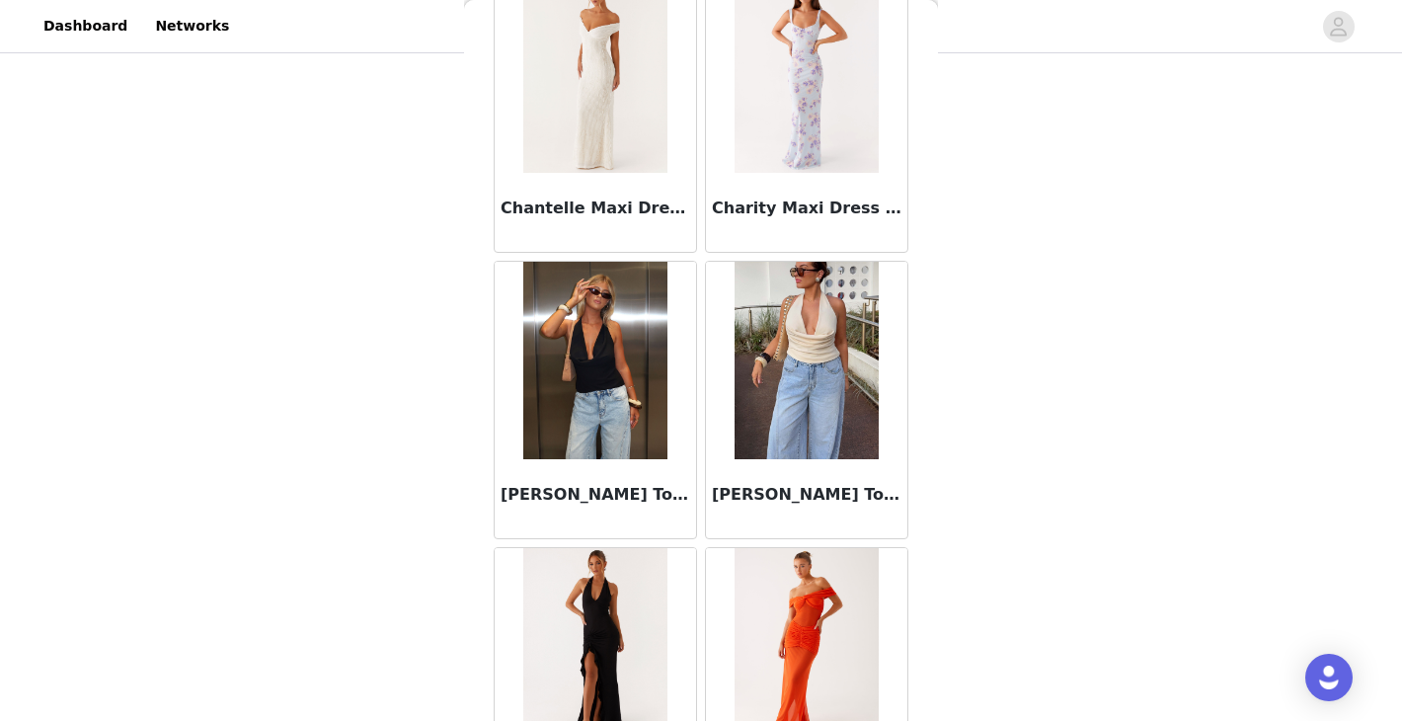
scroll to position [25200, 0]
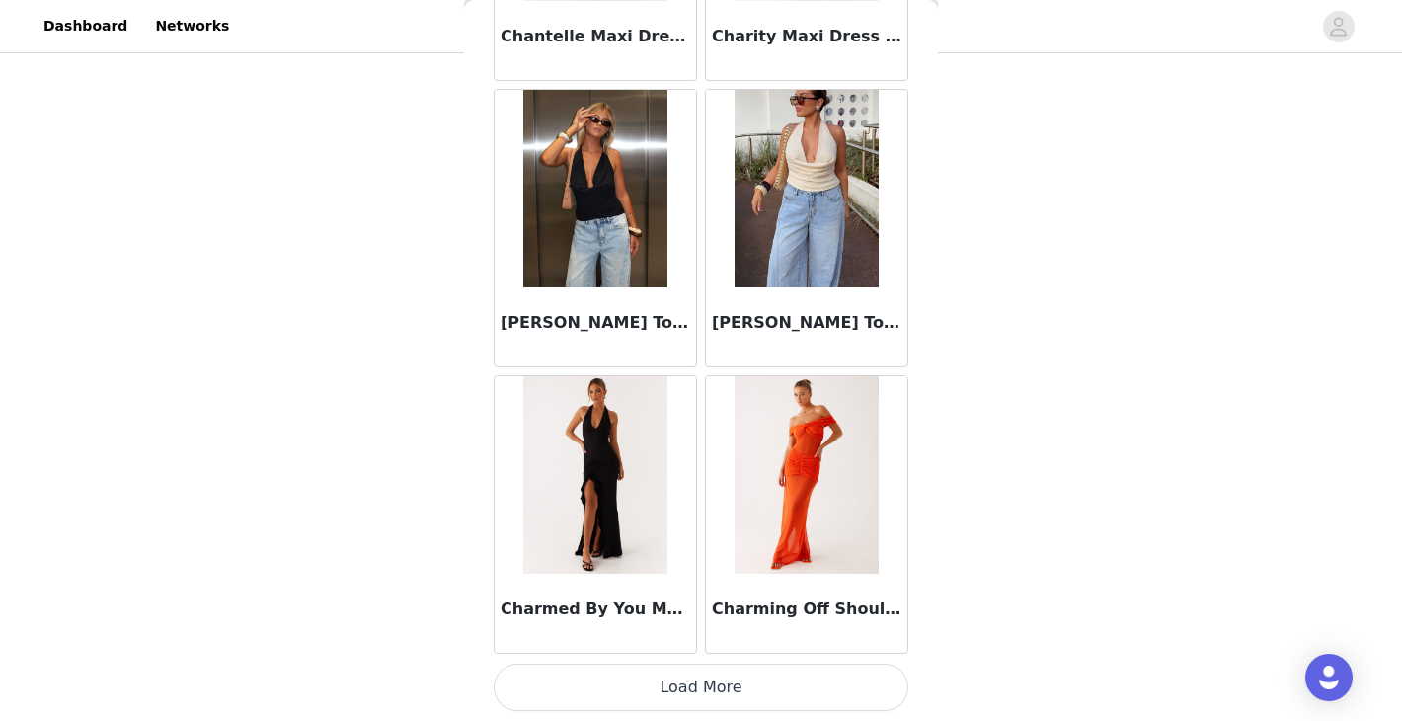
click at [703, 671] on button "Load More" at bounding box center [701, 686] width 415 height 47
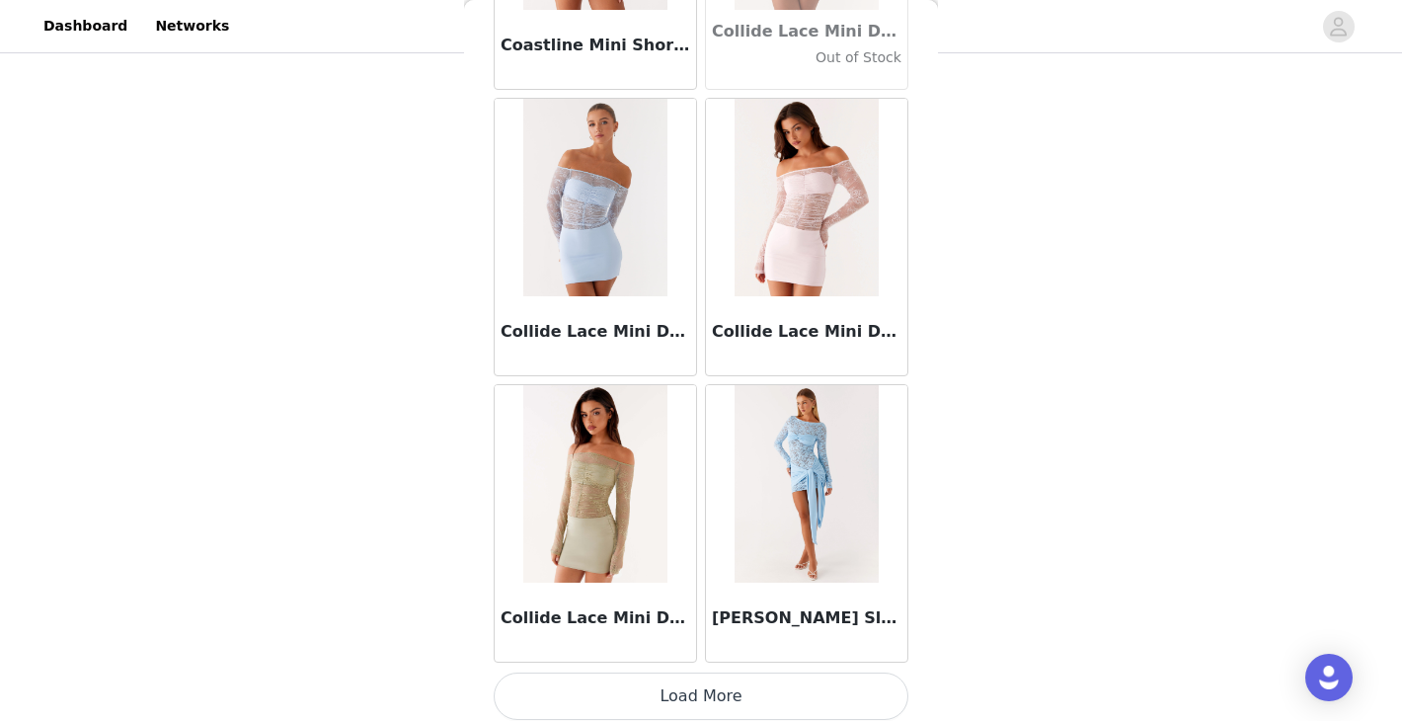
scroll to position [28062, 0]
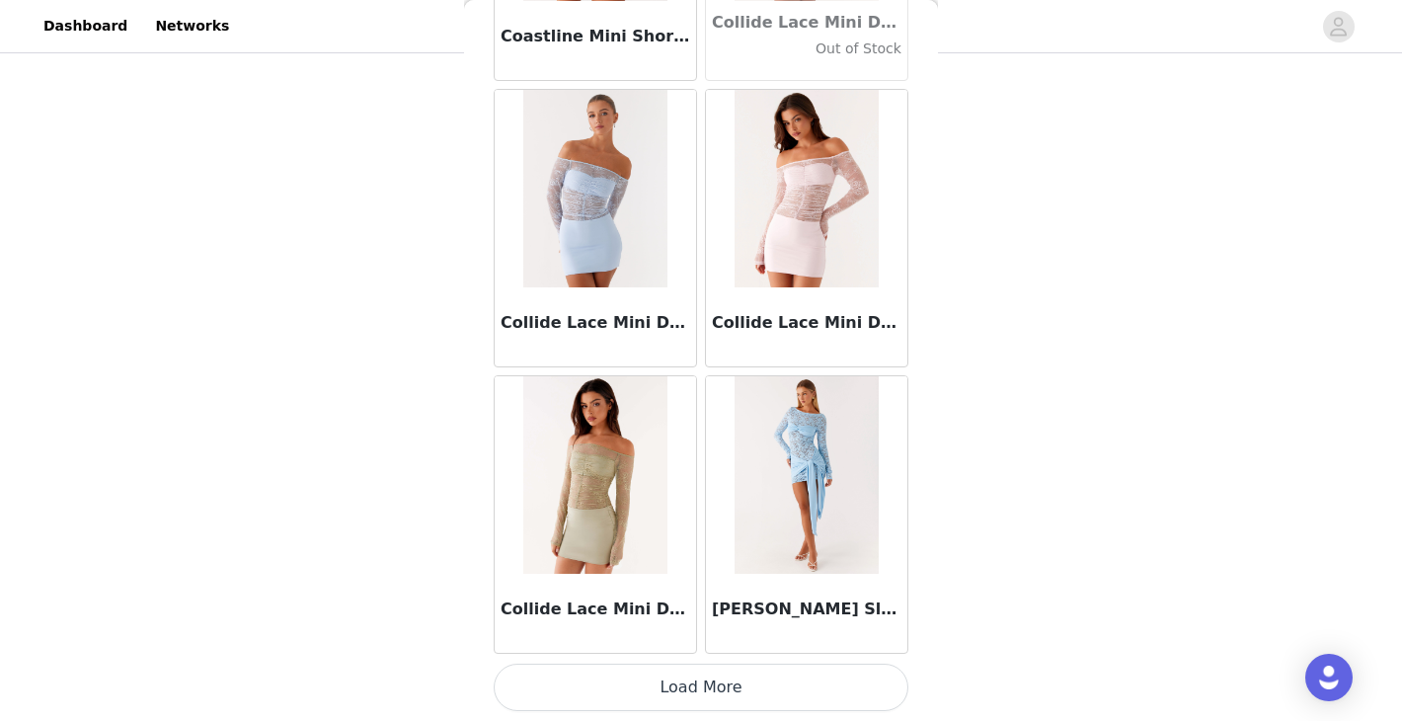
click at [693, 678] on button "Load More" at bounding box center [701, 686] width 415 height 47
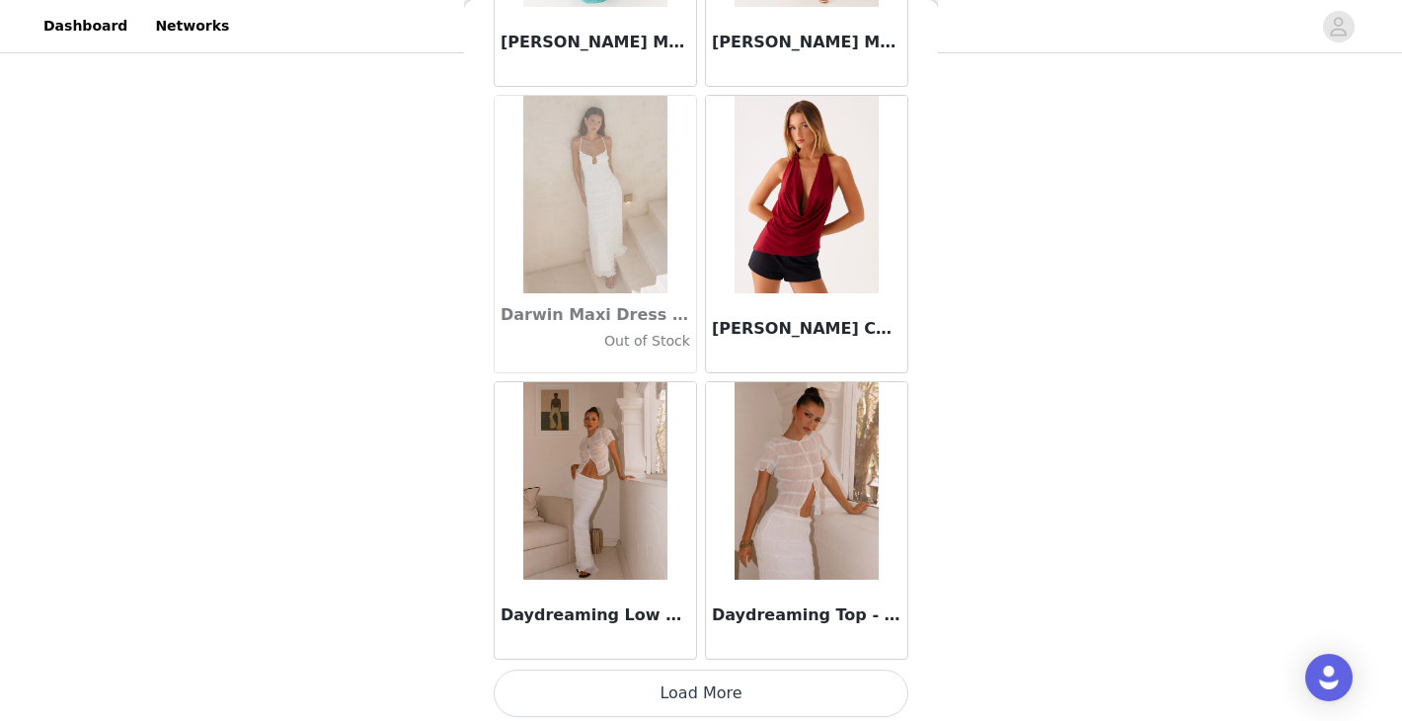
scroll to position [30925, 0]
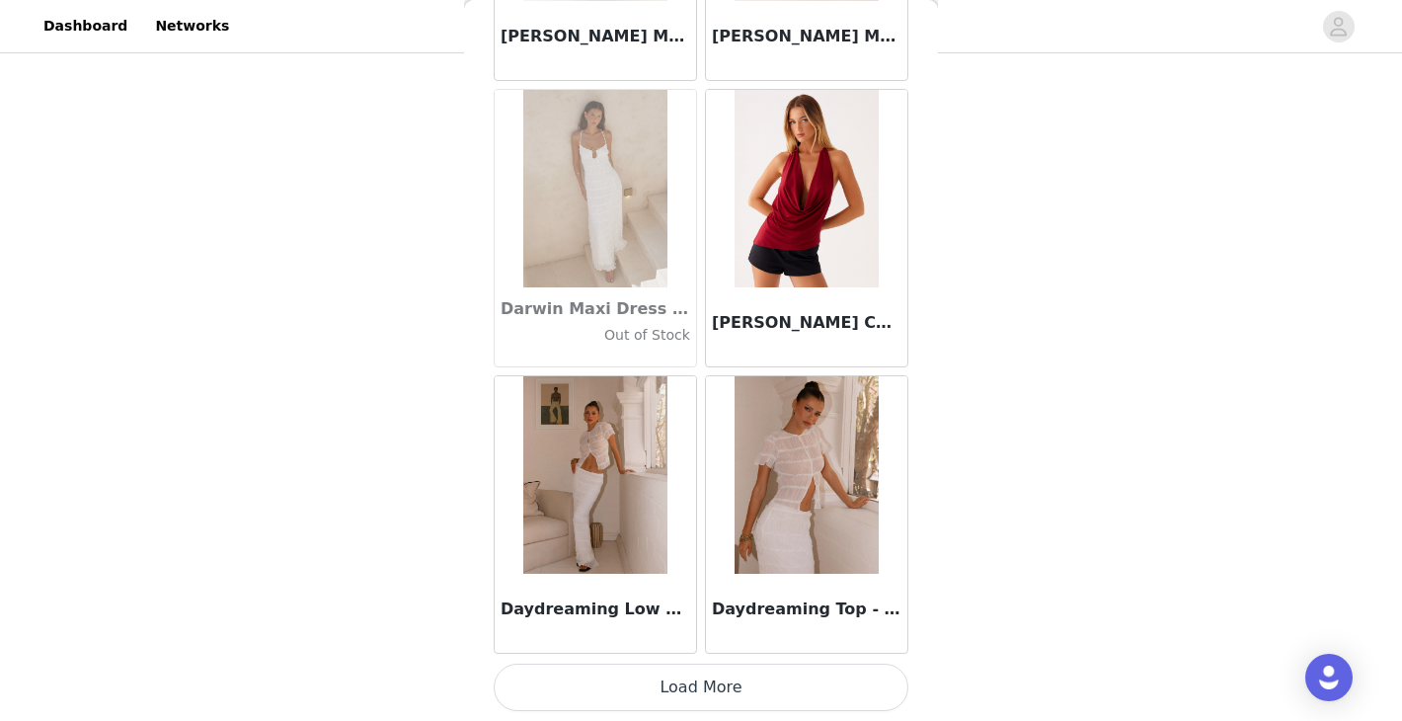
click at [693, 692] on button "Load More" at bounding box center [701, 686] width 415 height 47
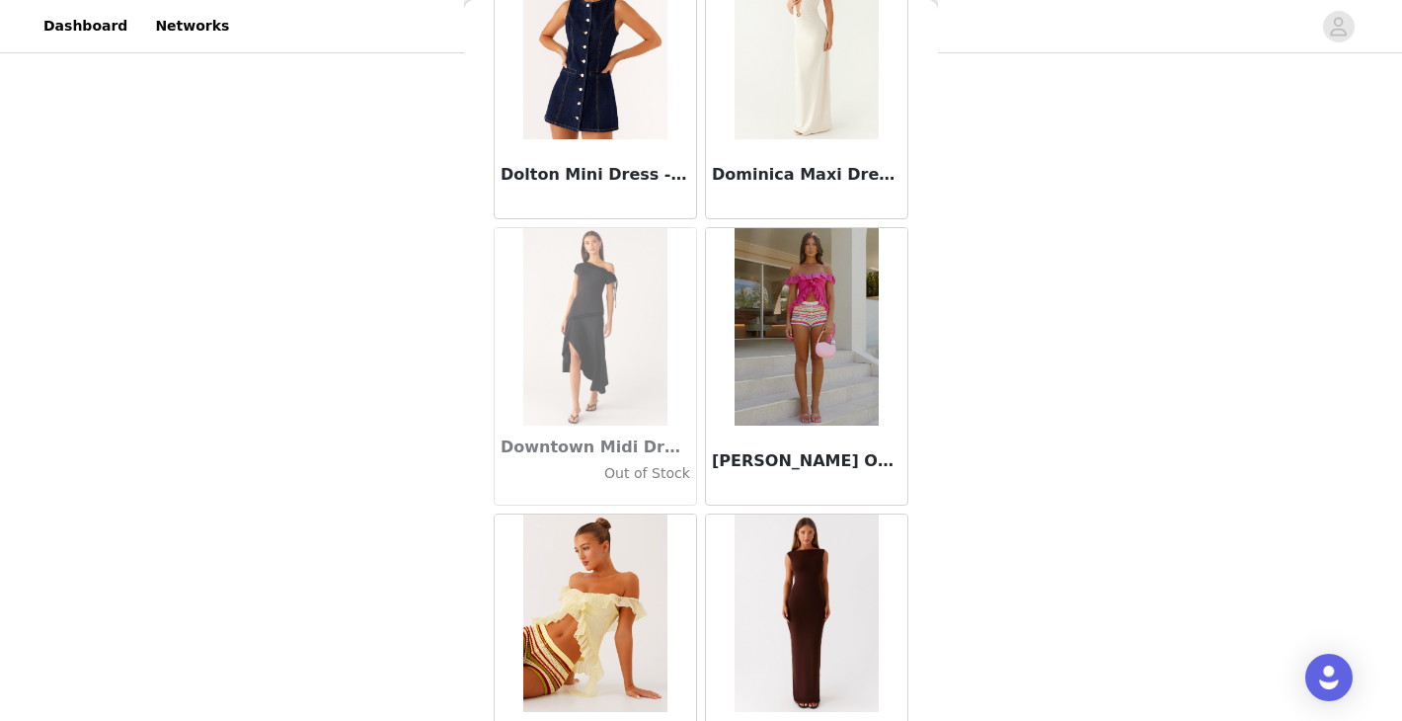
scroll to position [33787, 0]
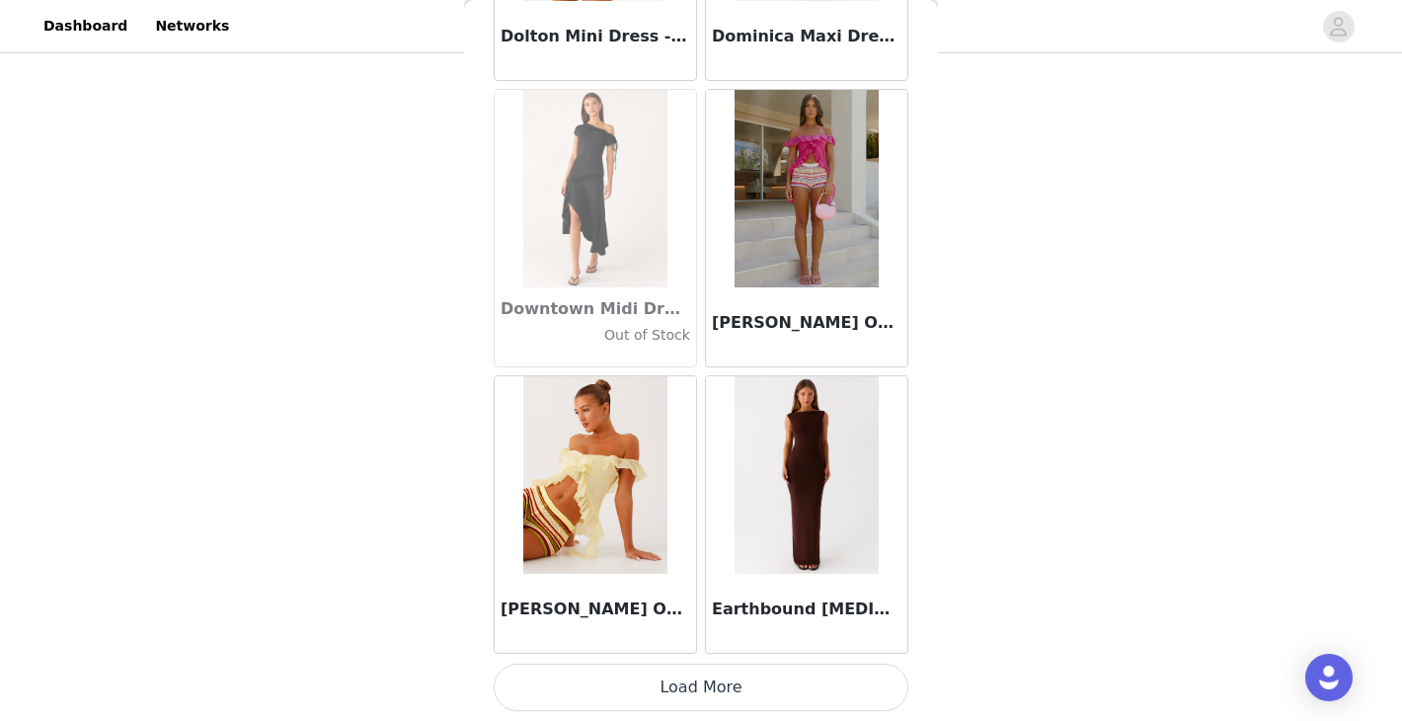
click at [745, 683] on button "Load More" at bounding box center [701, 686] width 415 height 47
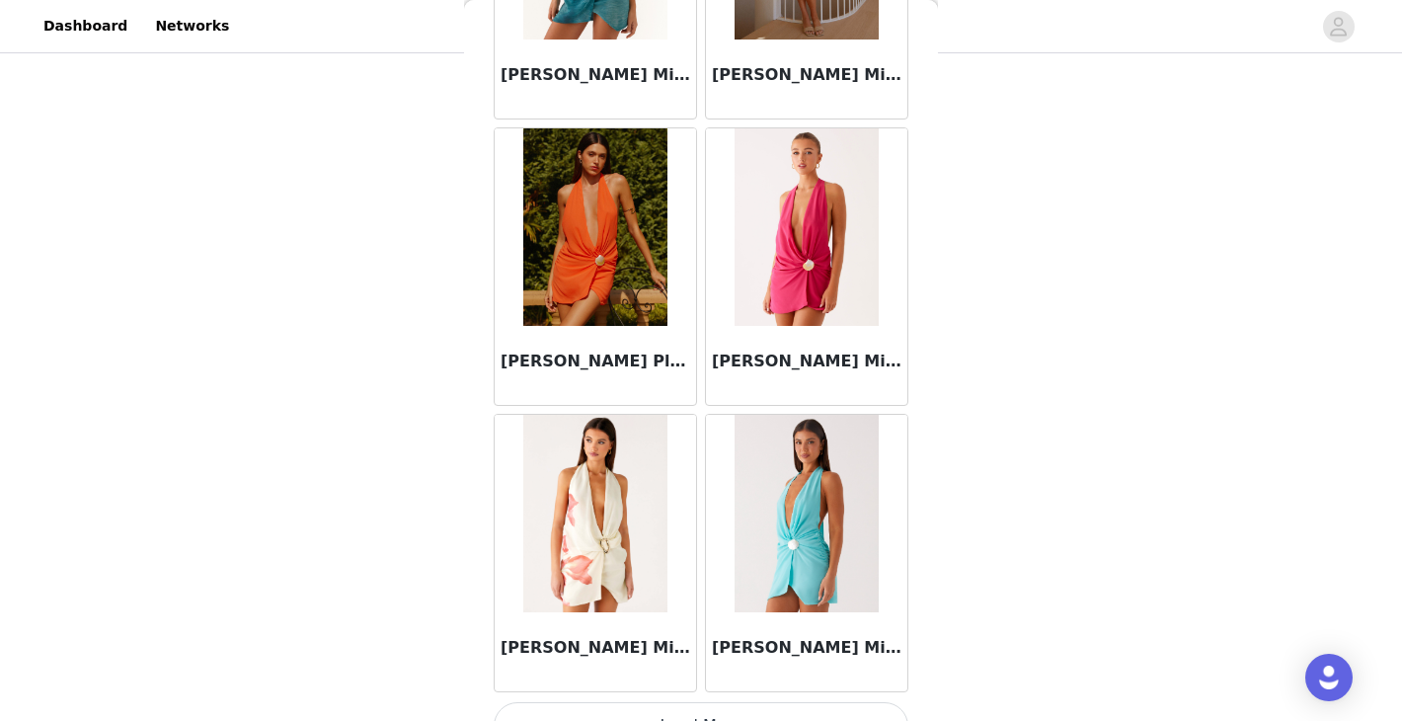
scroll to position [36650, 0]
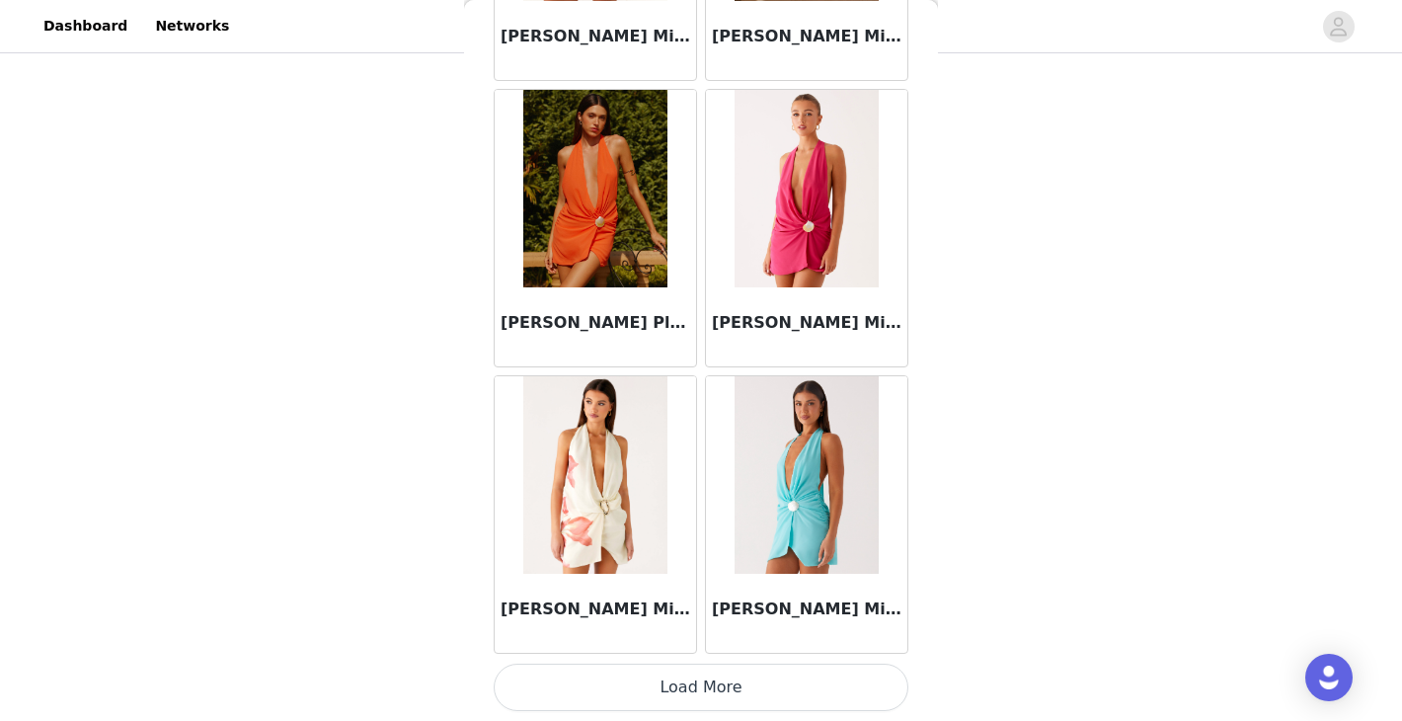
click at [707, 682] on button "Load More" at bounding box center [701, 686] width 415 height 47
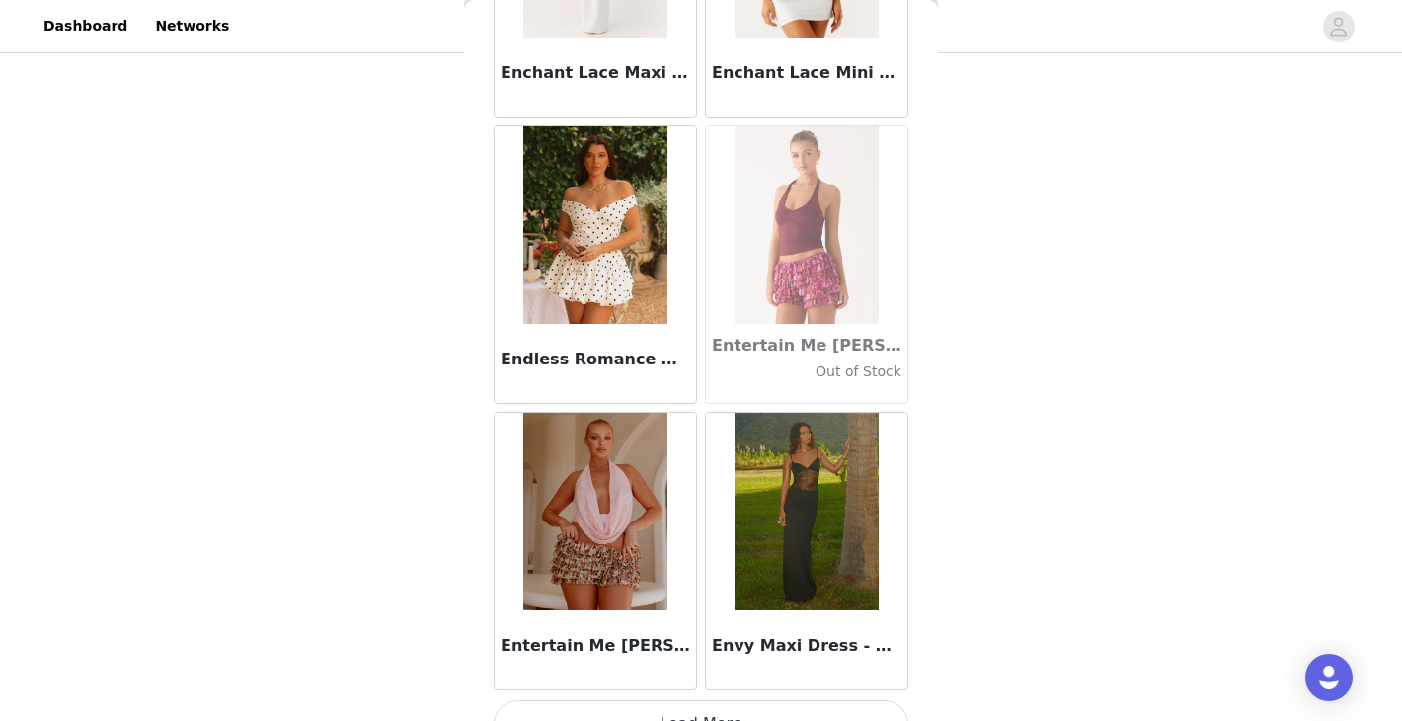
scroll to position [39512, 0]
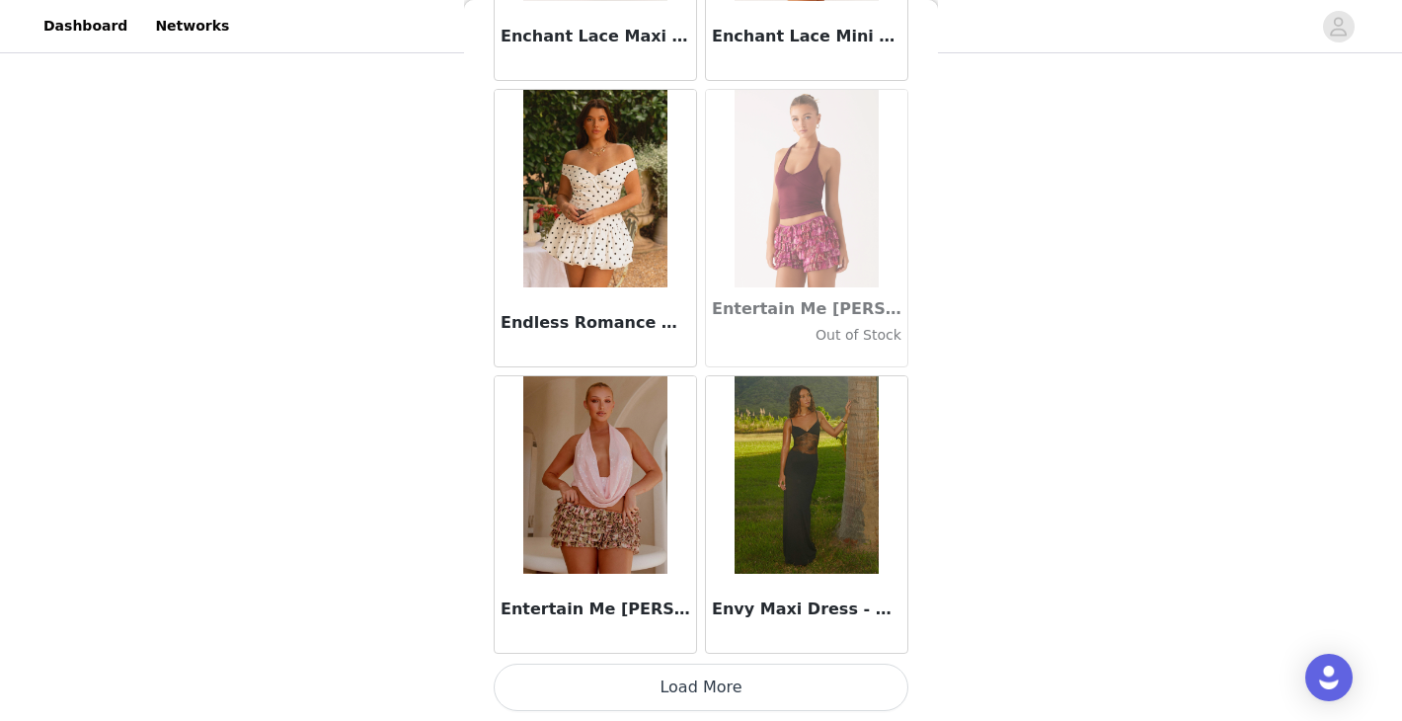
click at [703, 685] on button "Load More" at bounding box center [701, 686] width 415 height 47
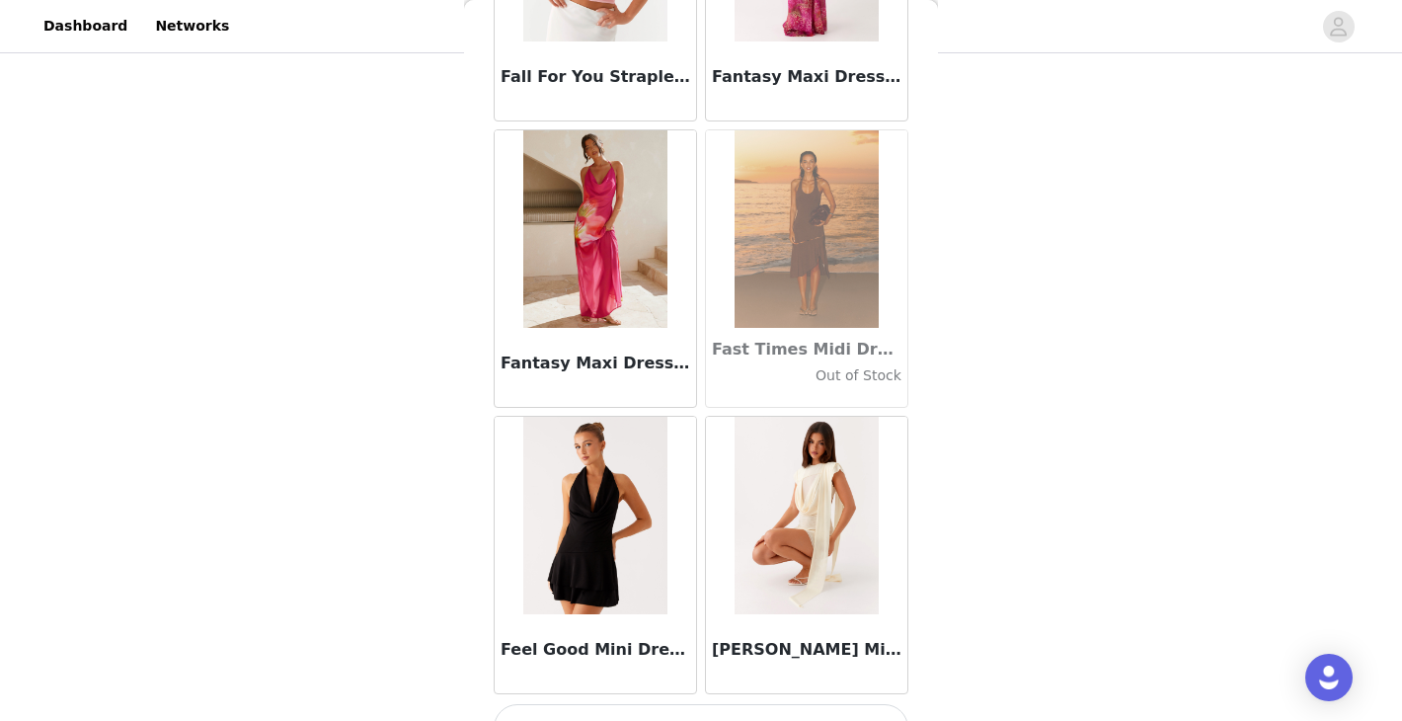
scroll to position [42375, 0]
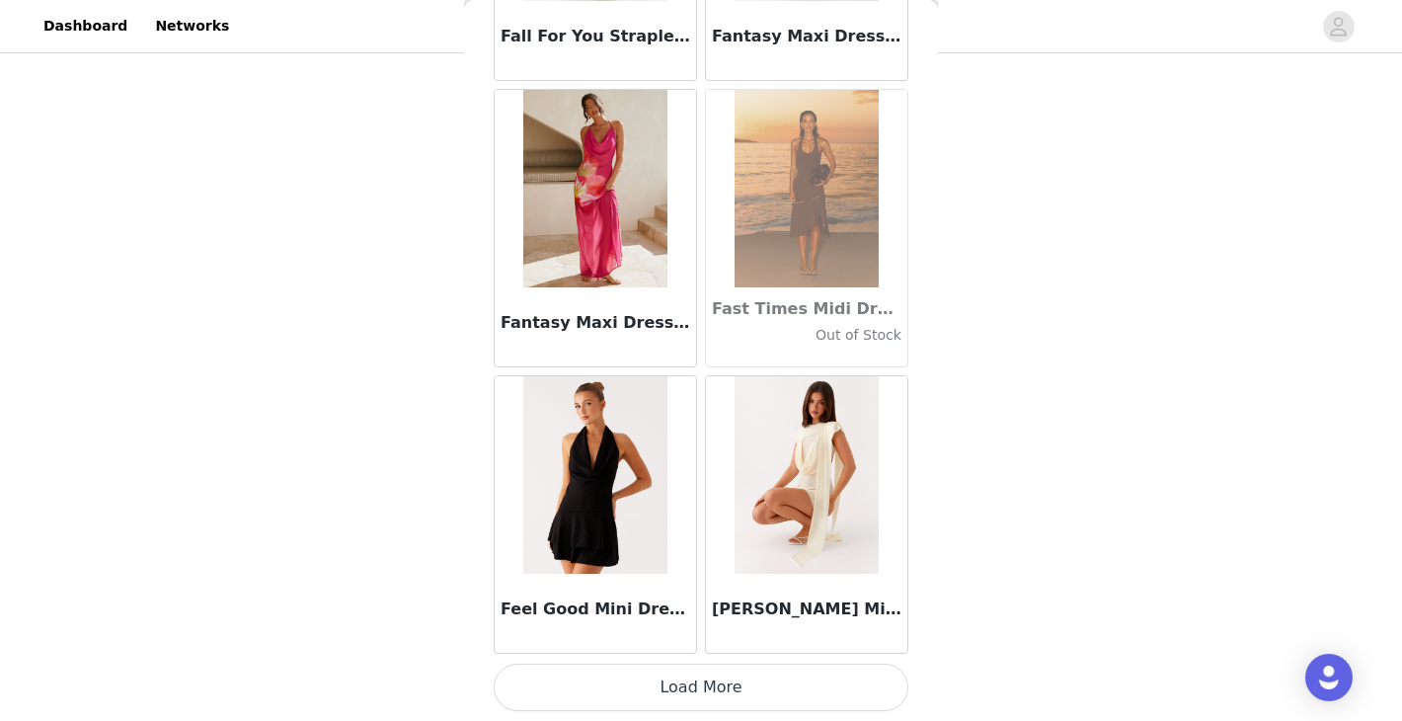
click at [687, 705] on button "Load More" at bounding box center [701, 686] width 415 height 47
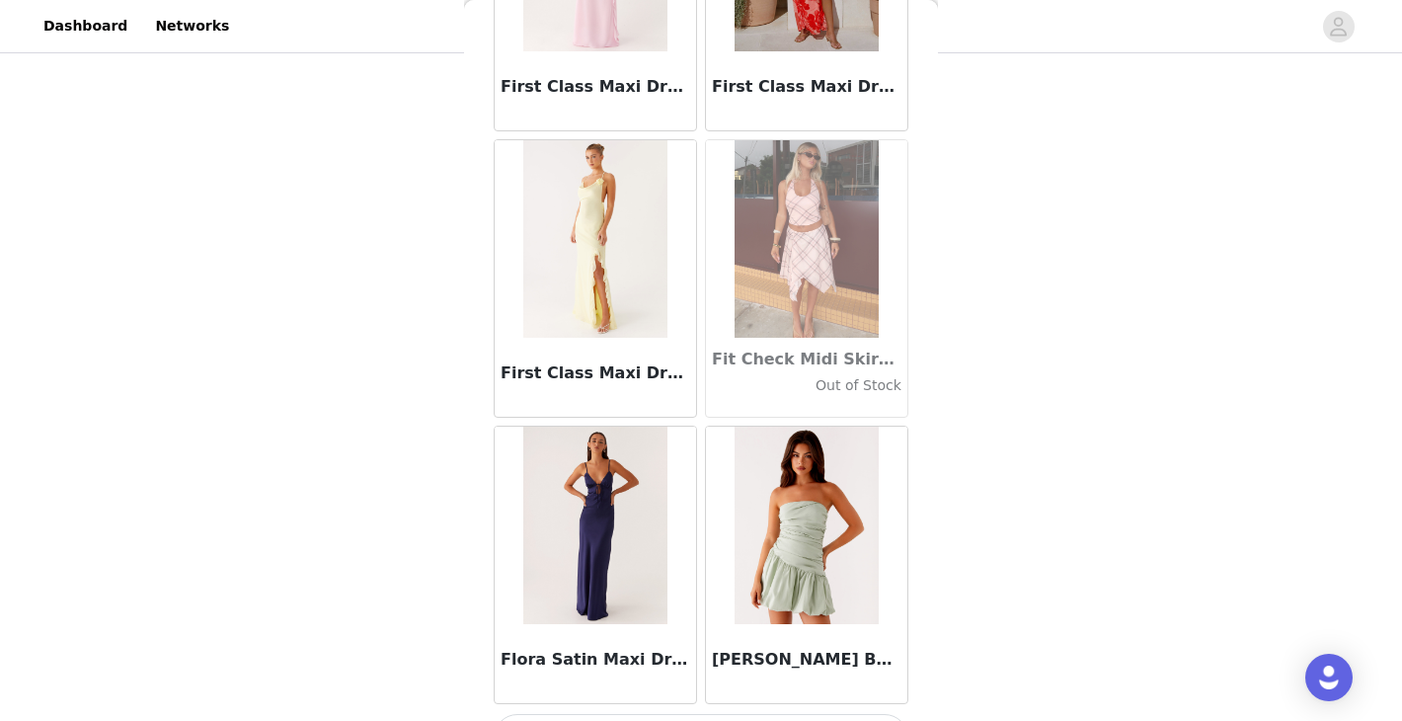
scroll to position [45237, 0]
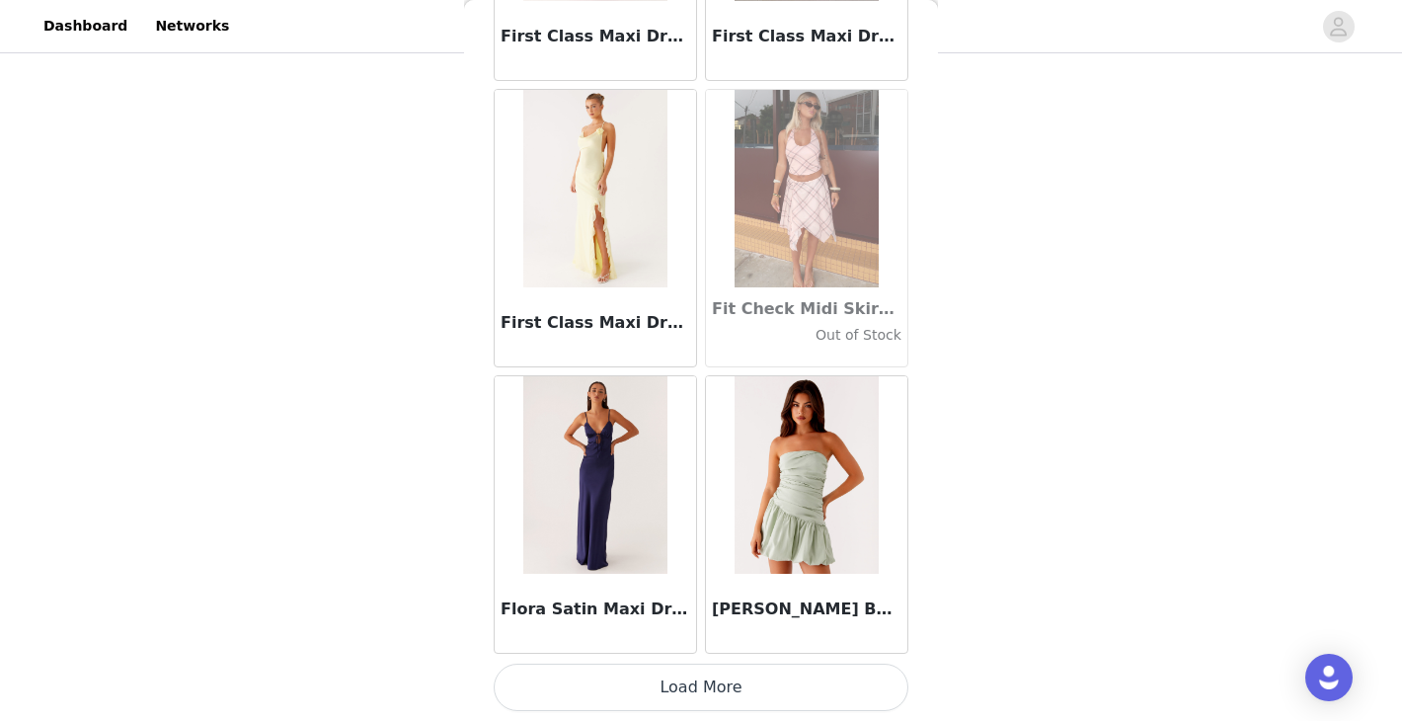
click at [697, 687] on button "Load More" at bounding box center [701, 686] width 415 height 47
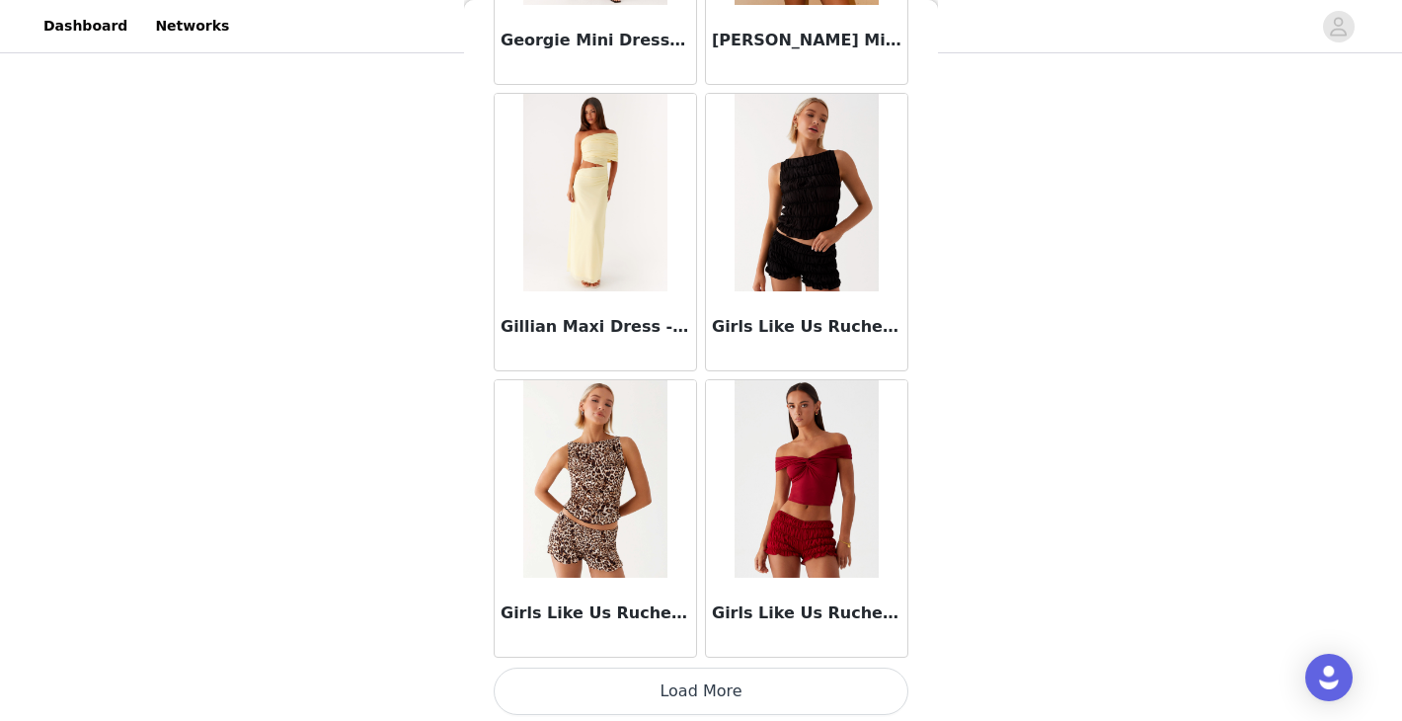
scroll to position [48100, 0]
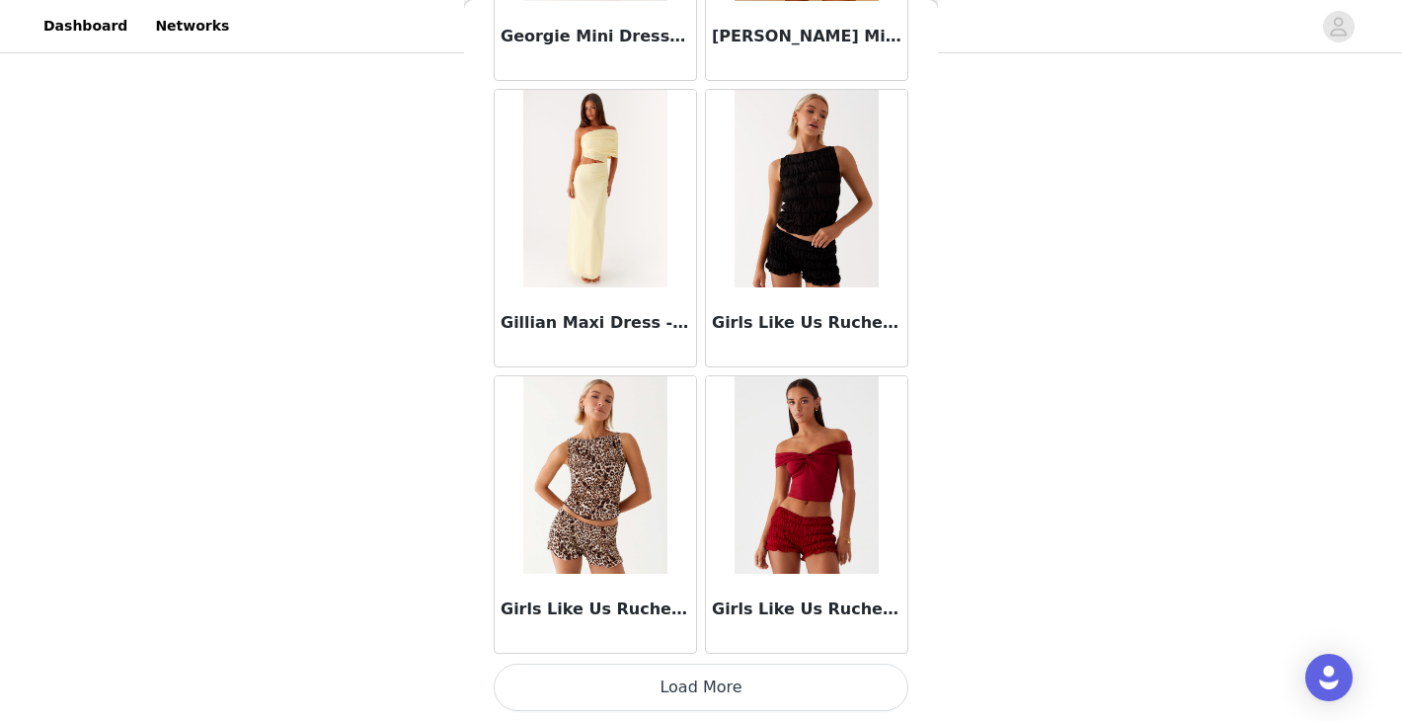
click at [695, 681] on button "Load More" at bounding box center [701, 686] width 415 height 47
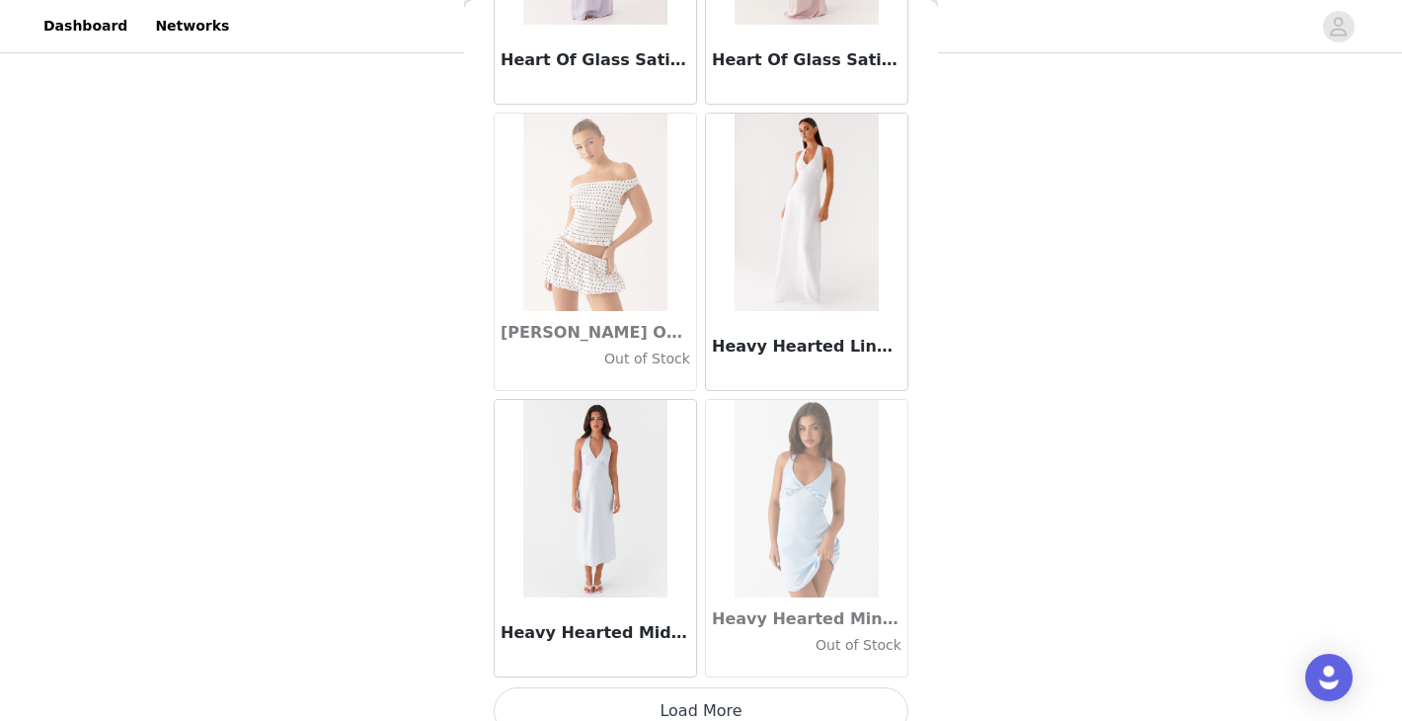
scroll to position [50962, 0]
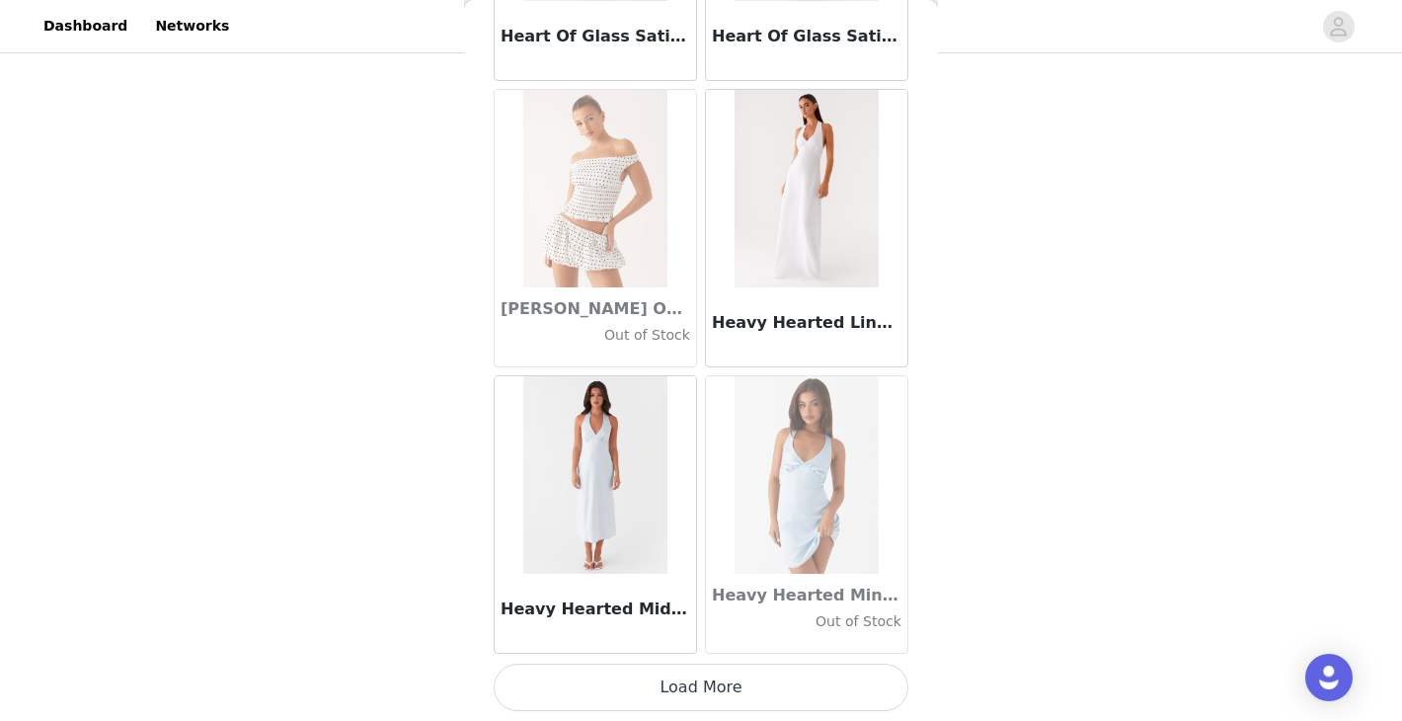
click at [705, 680] on button "Load More" at bounding box center [701, 686] width 415 height 47
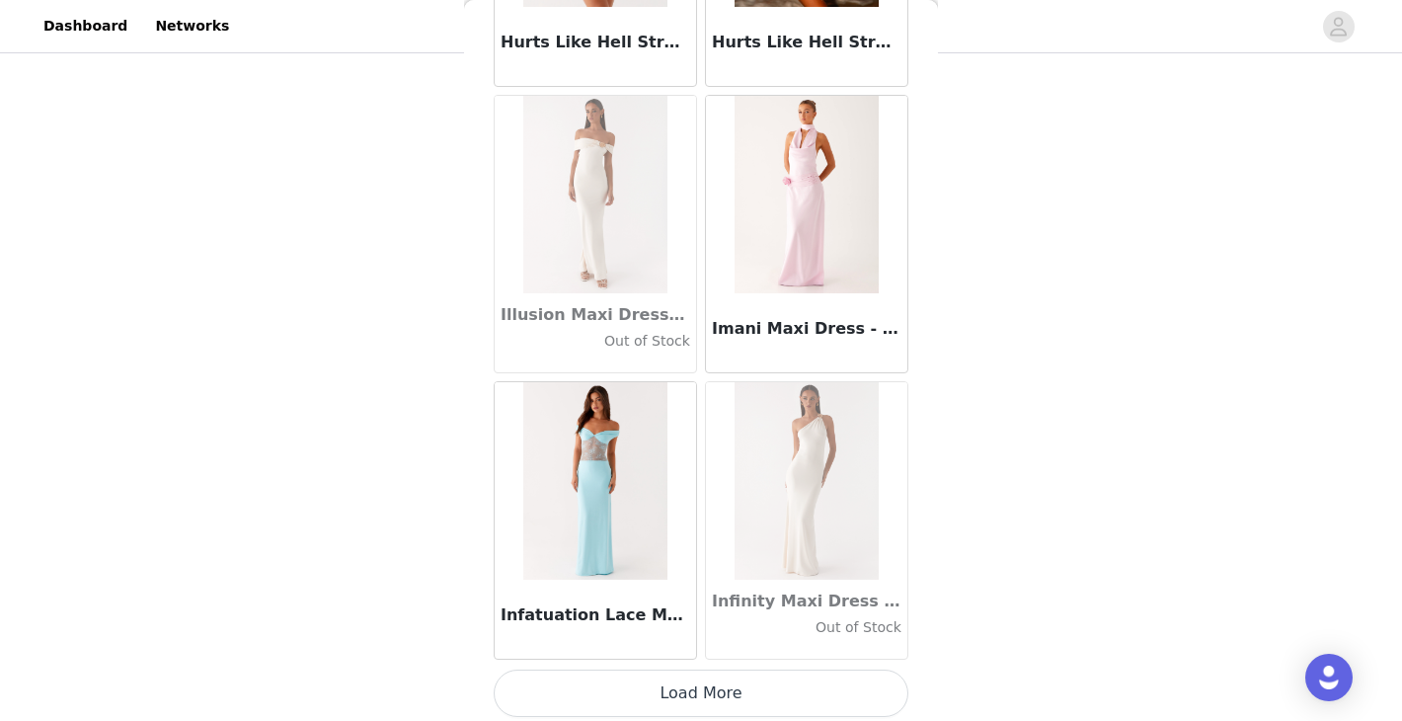
scroll to position [53825, 0]
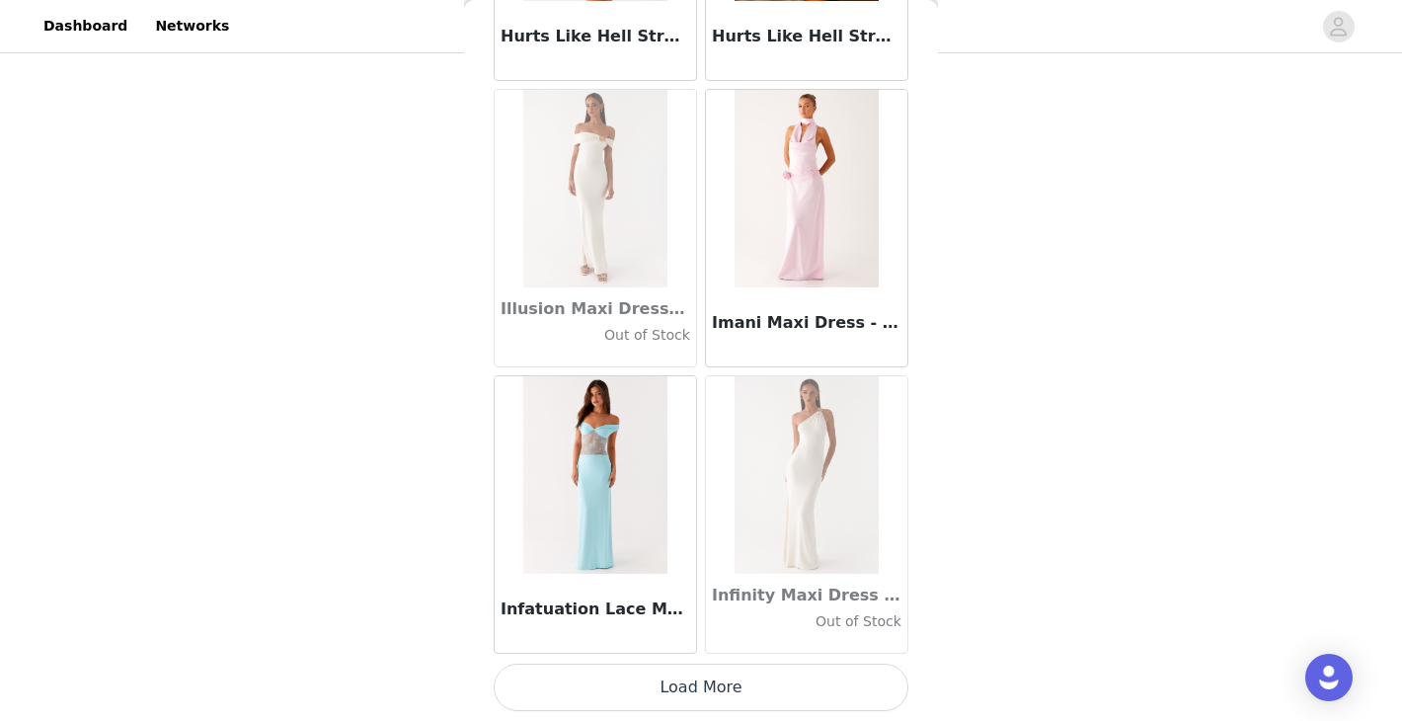
click at [694, 690] on button "Load More" at bounding box center [701, 686] width 415 height 47
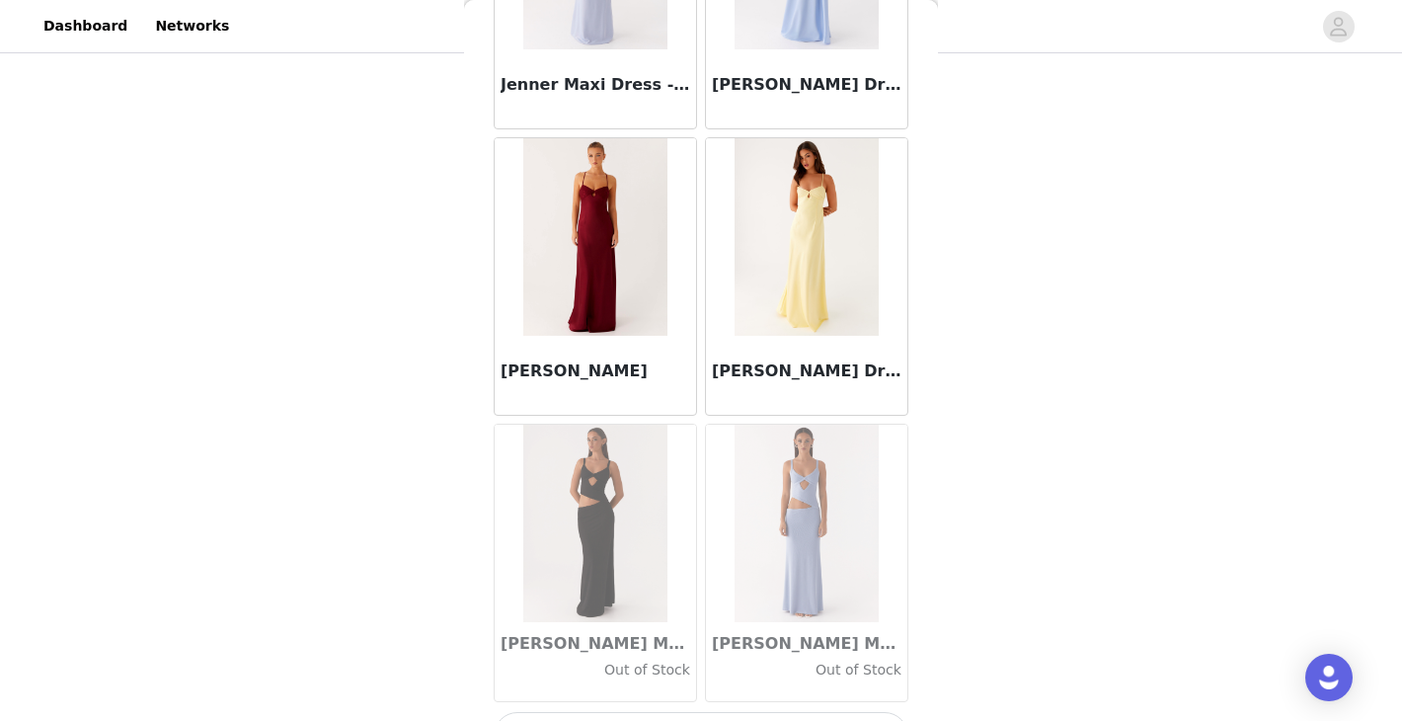
scroll to position [56687, 0]
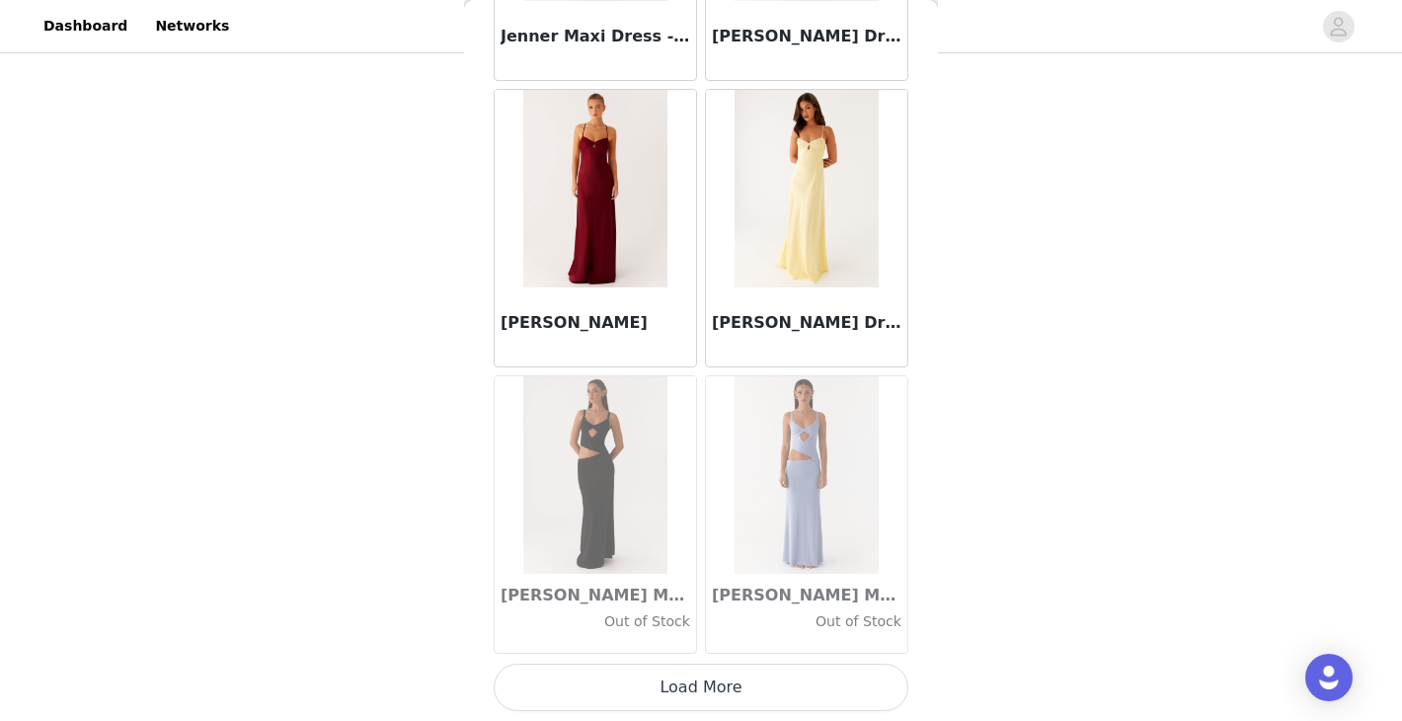
click at [705, 688] on button "Load More" at bounding box center [701, 686] width 415 height 47
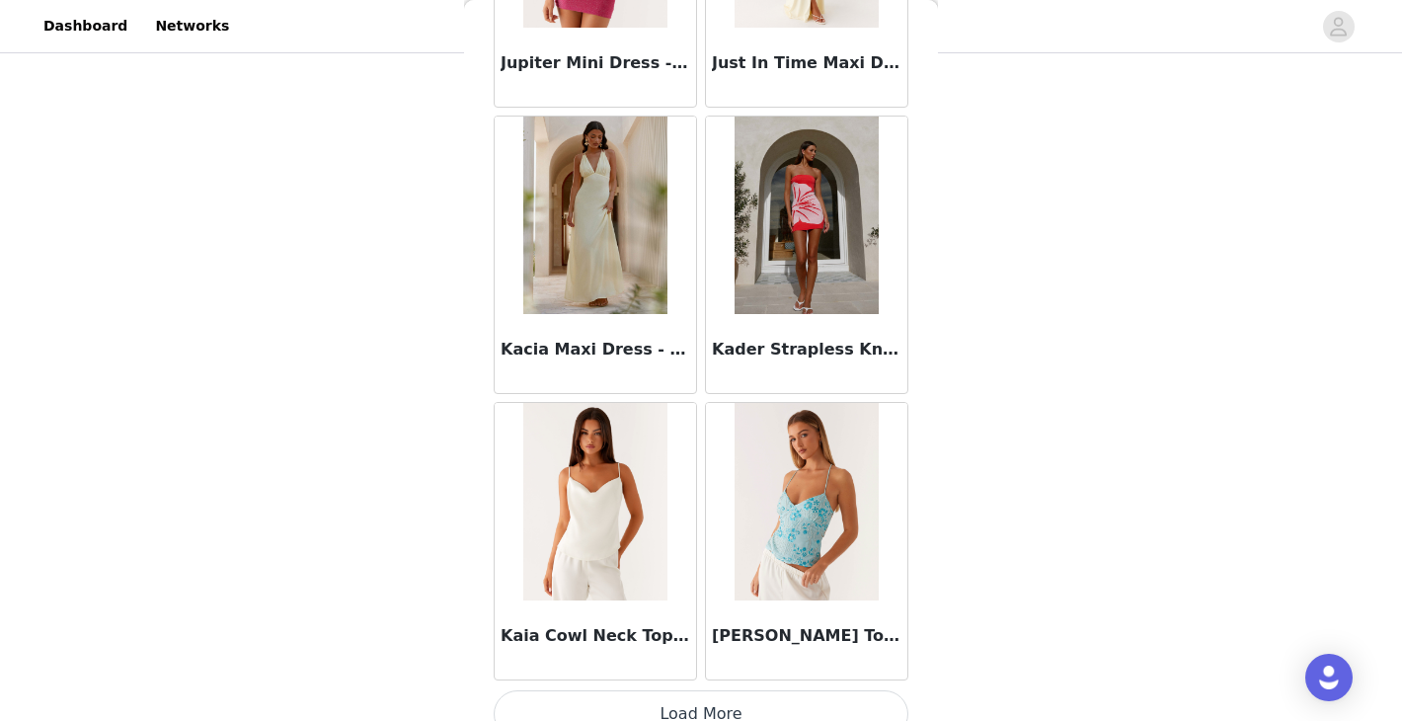
scroll to position [59550, 0]
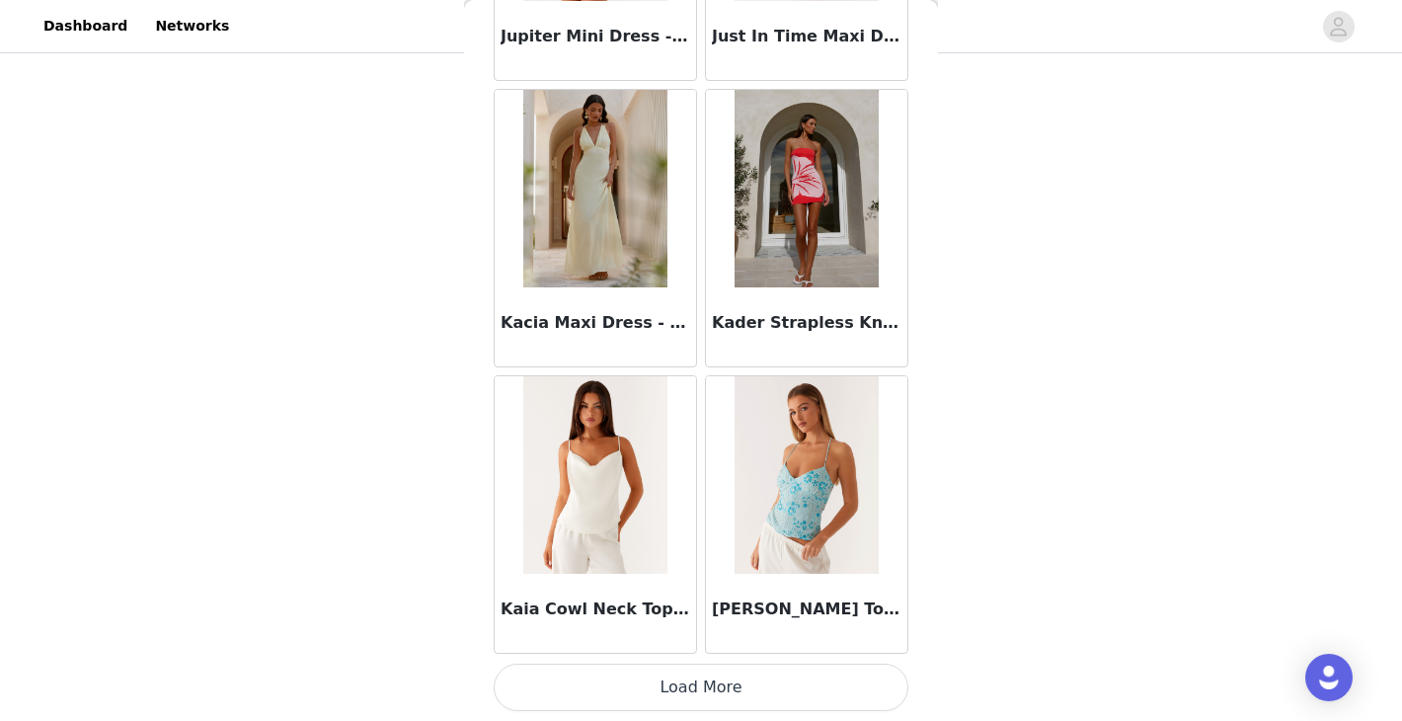
click at [725, 679] on button "Load More" at bounding box center [701, 686] width 415 height 47
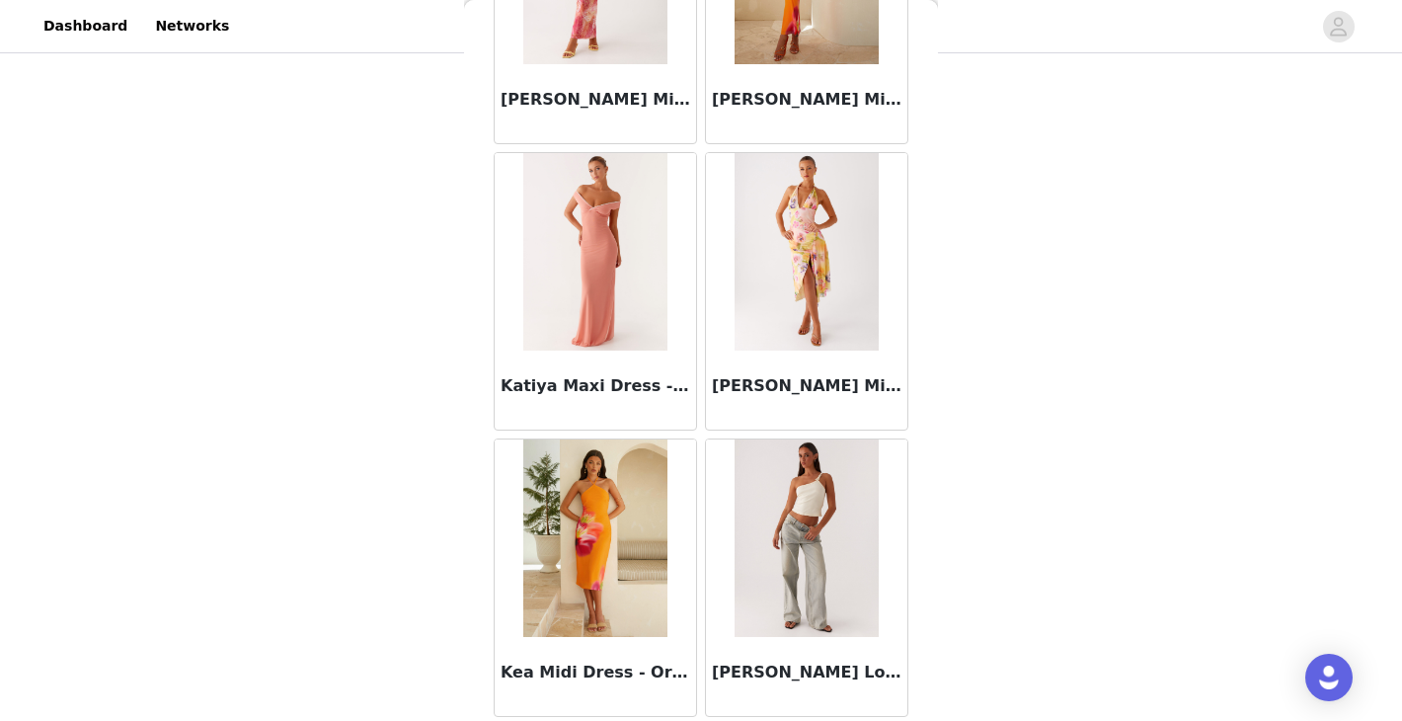
scroll to position [62412, 0]
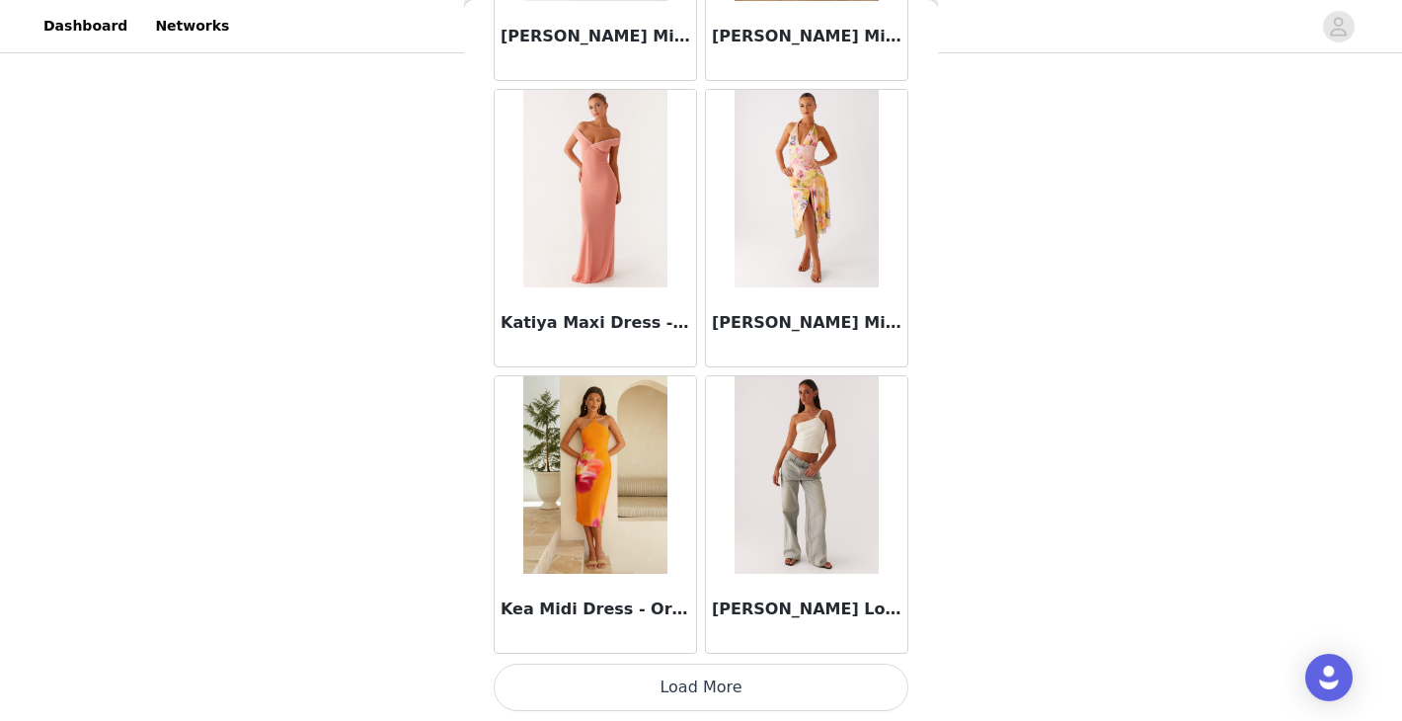
click at [719, 685] on button "Load More" at bounding box center [701, 686] width 415 height 47
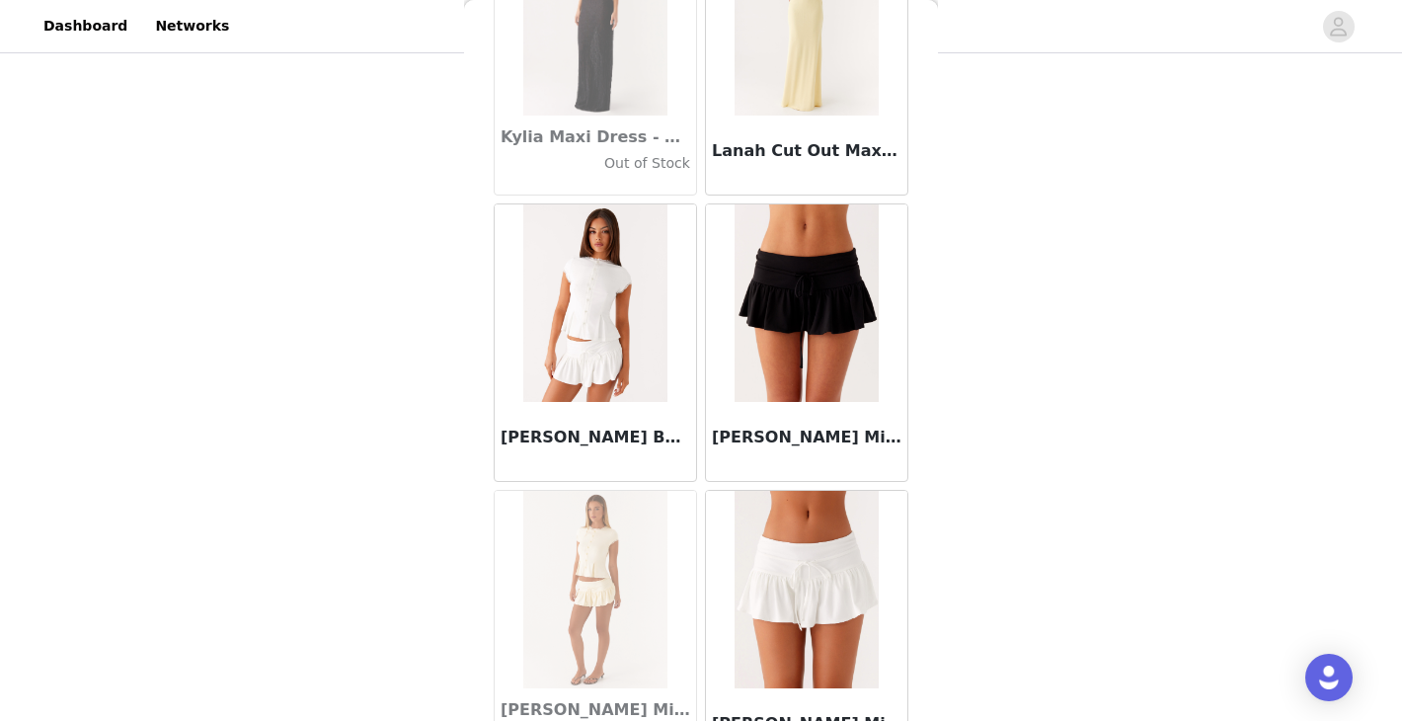
scroll to position [65275, 0]
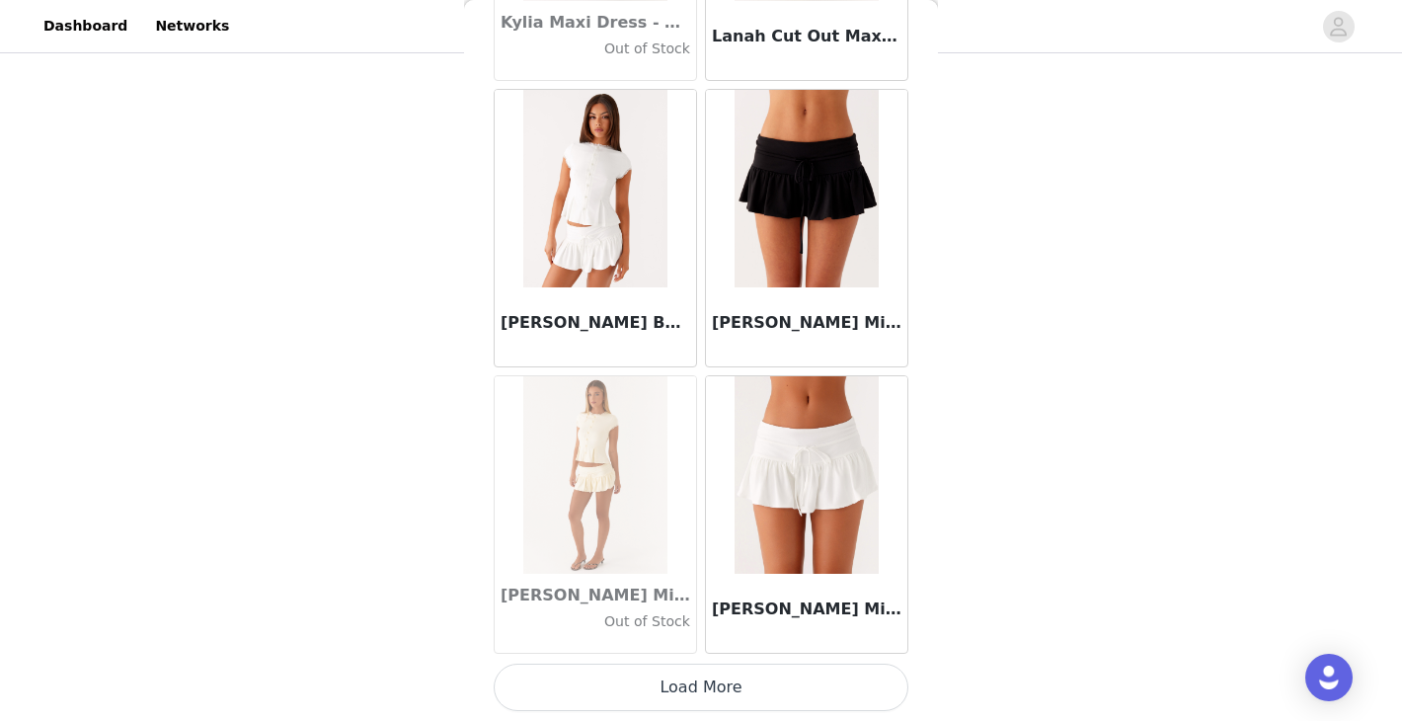
click at [697, 684] on button "Load More" at bounding box center [701, 686] width 415 height 47
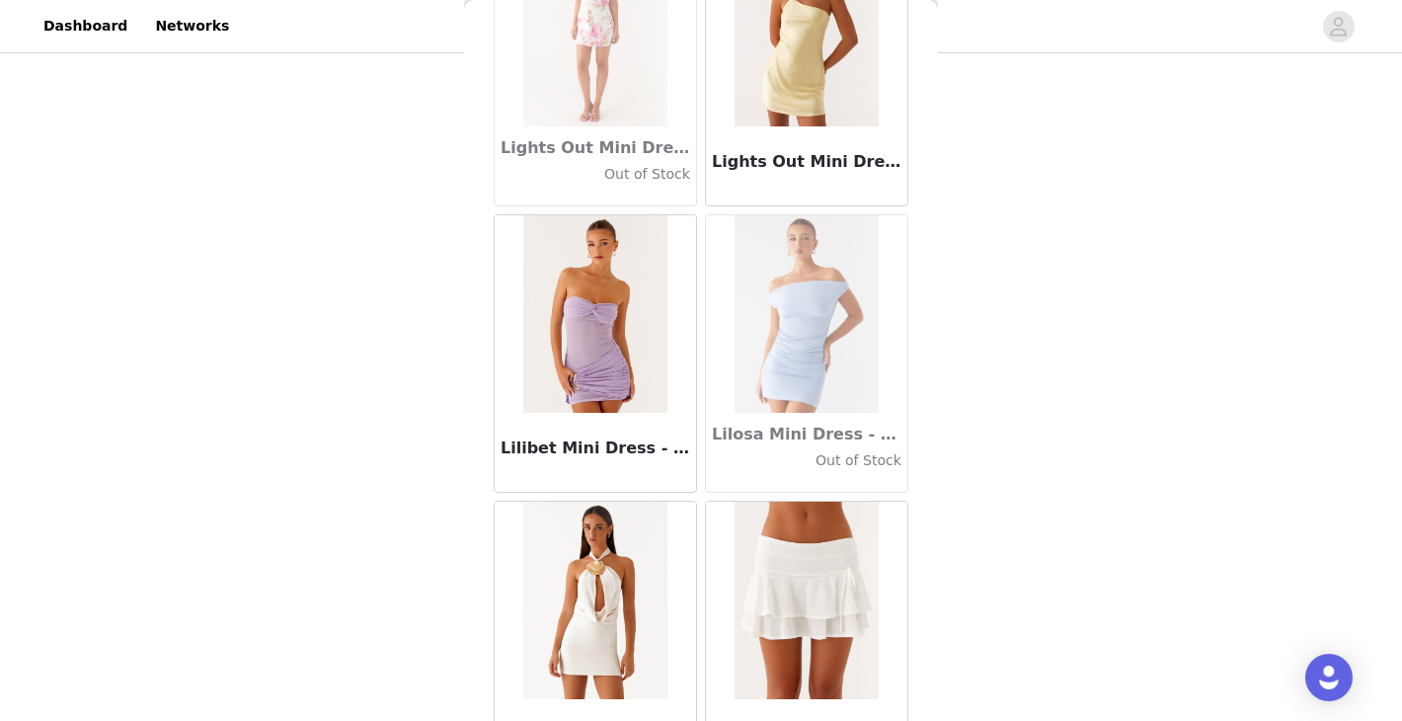
scroll to position [68137, 0]
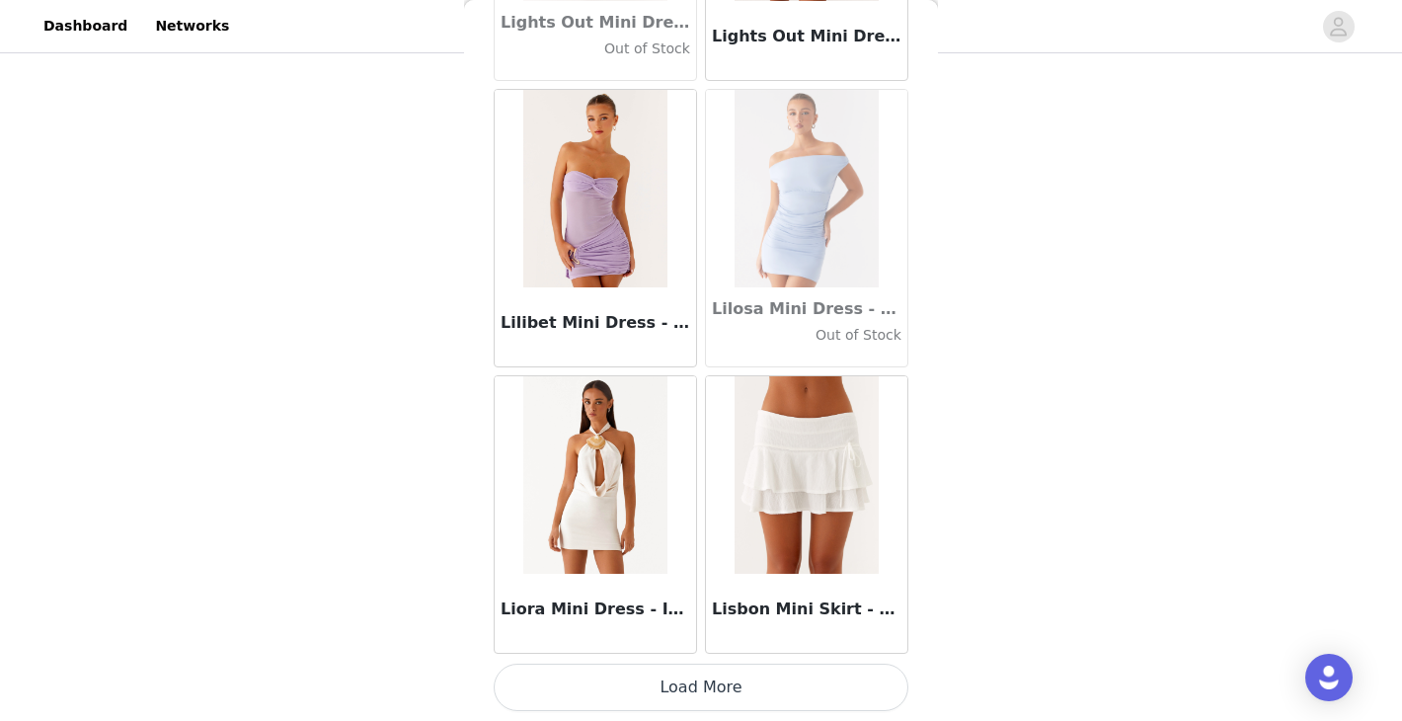
click at [672, 678] on button "Load More" at bounding box center [701, 686] width 415 height 47
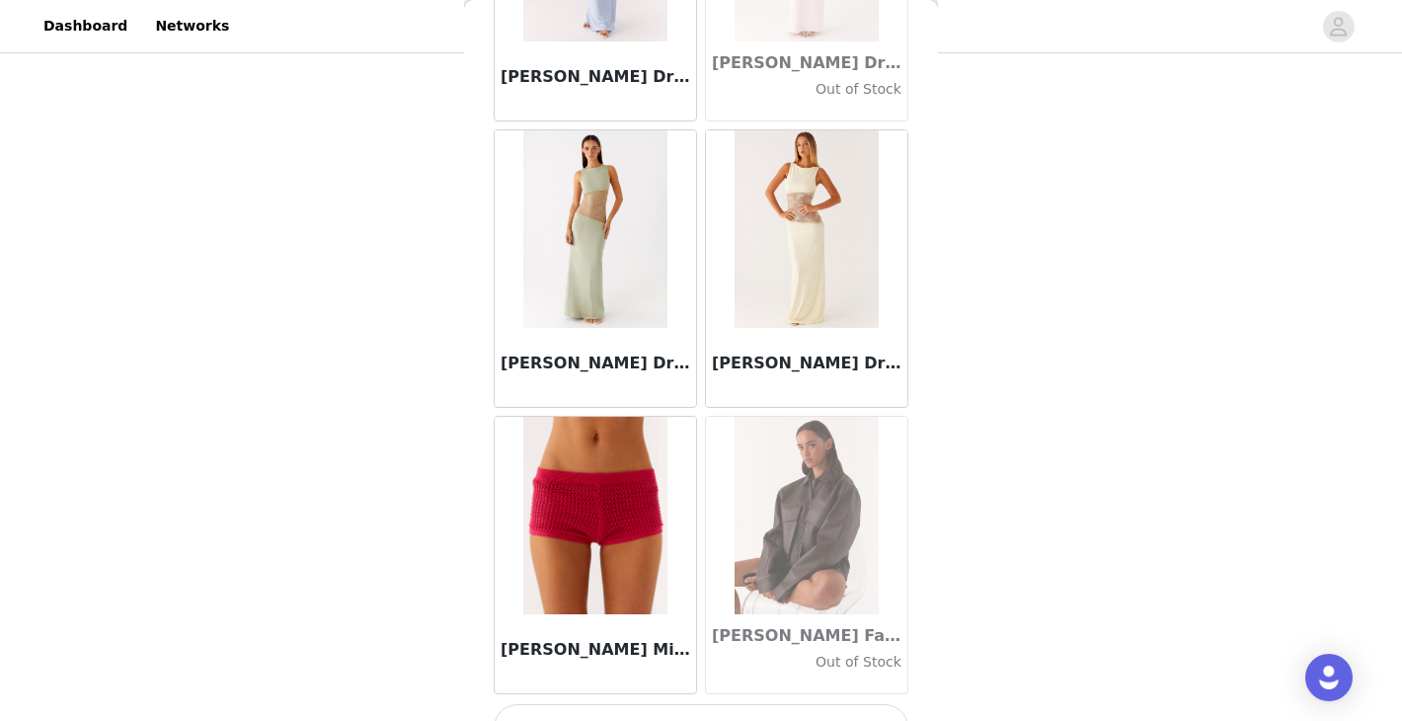
scroll to position [71000, 0]
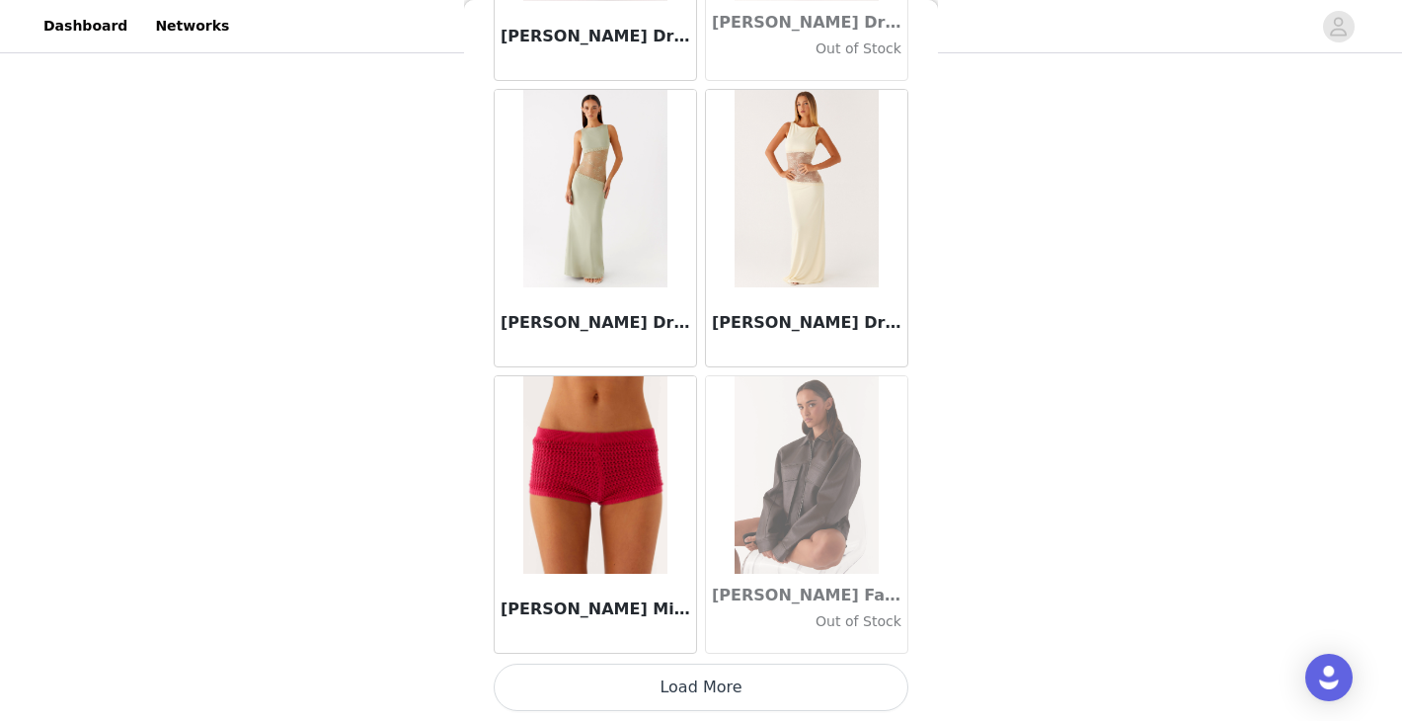
click at [726, 699] on button "Load More" at bounding box center [701, 686] width 415 height 47
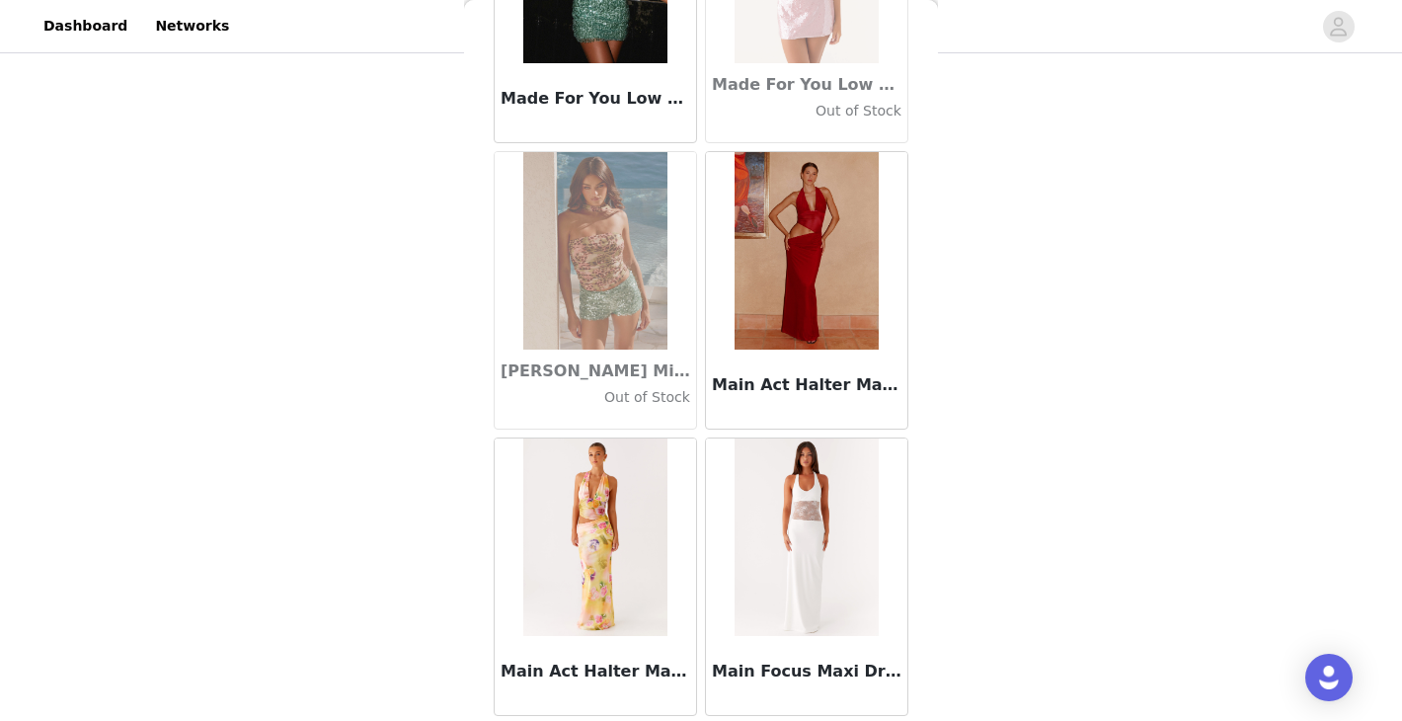
scroll to position [73862, 0]
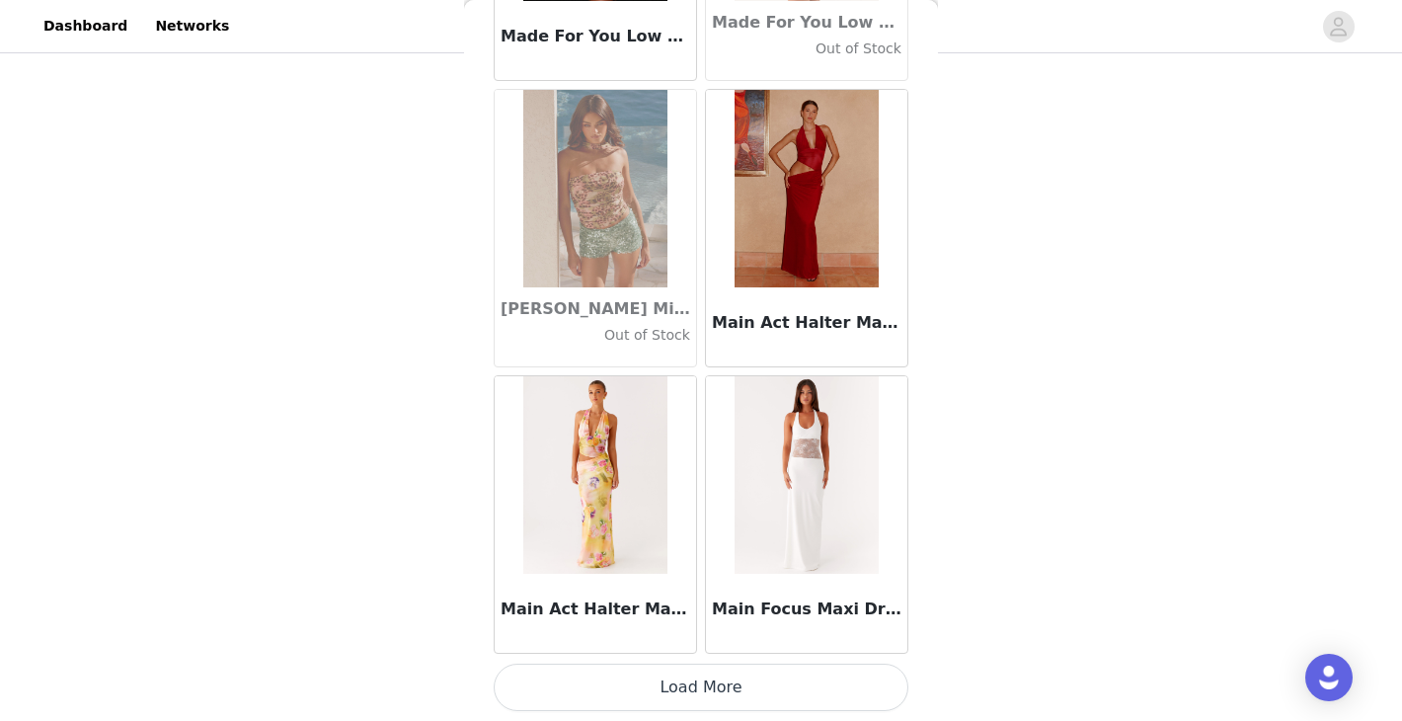
click at [723, 688] on button "Load More" at bounding box center [701, 686] width 415 height 47
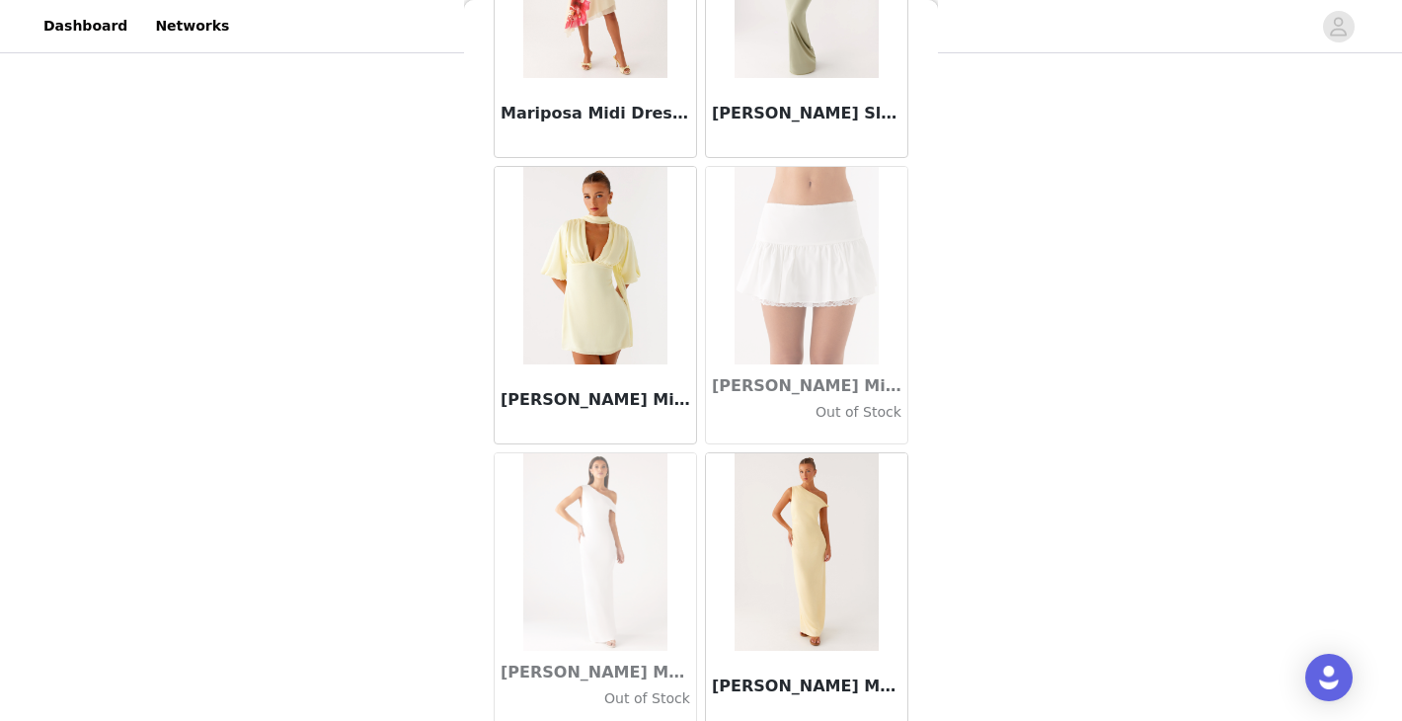
scroll to position [76725, 0]
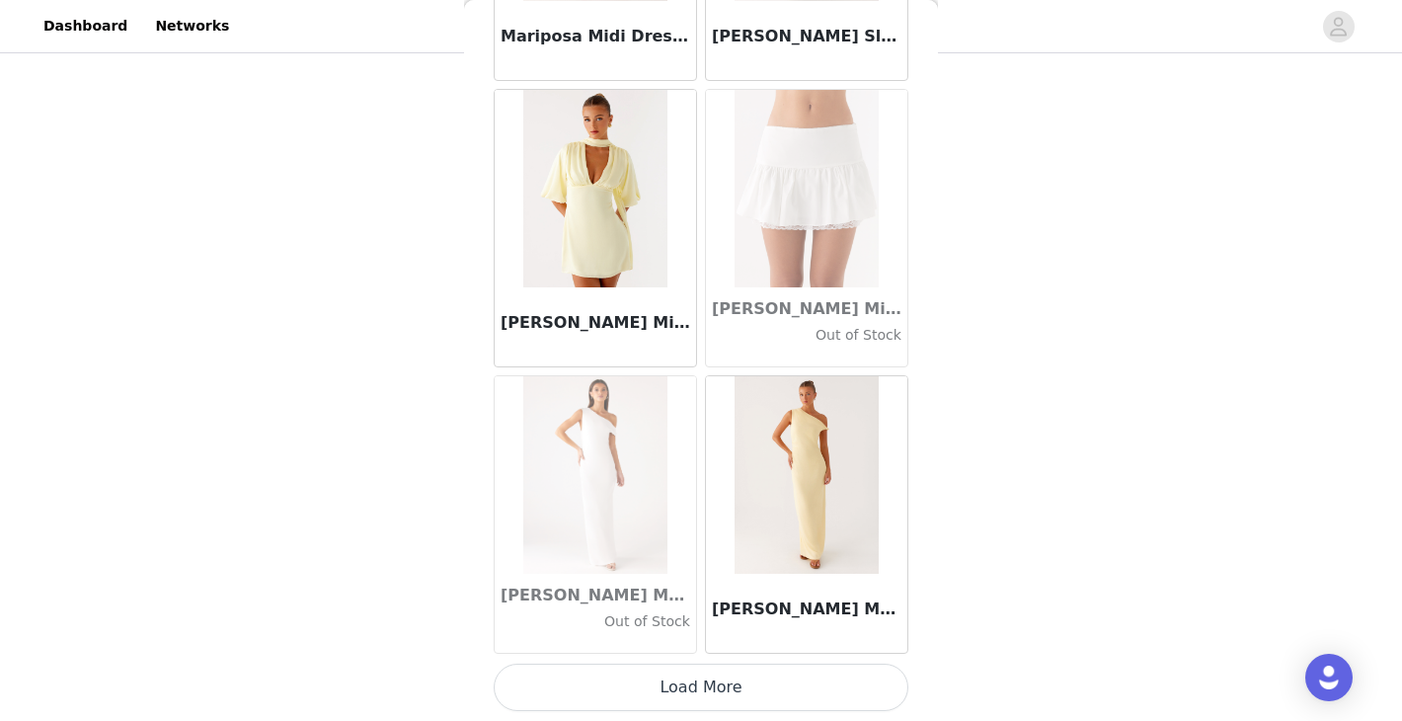
click at [730, 679] on button "Load More" at bounding box center [701, 686] width 415 height 47
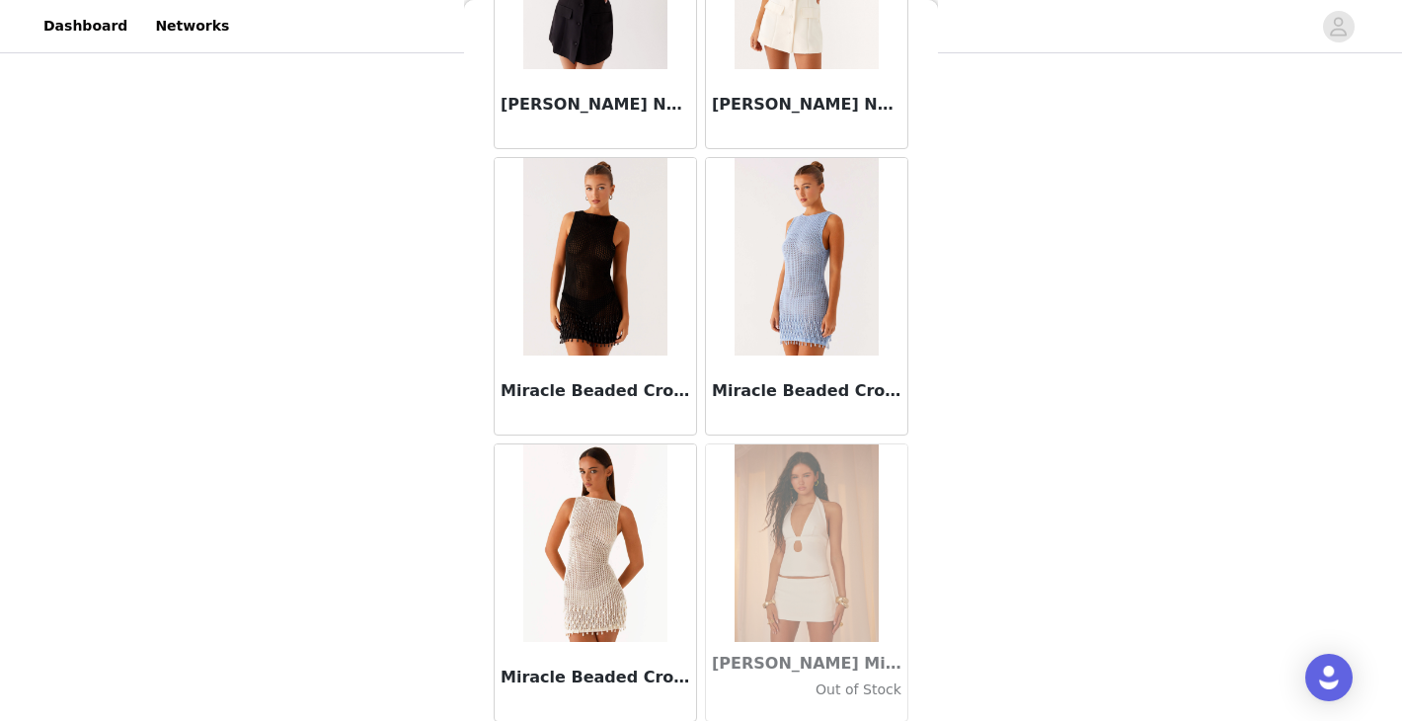
scroll to position [79587, 0]
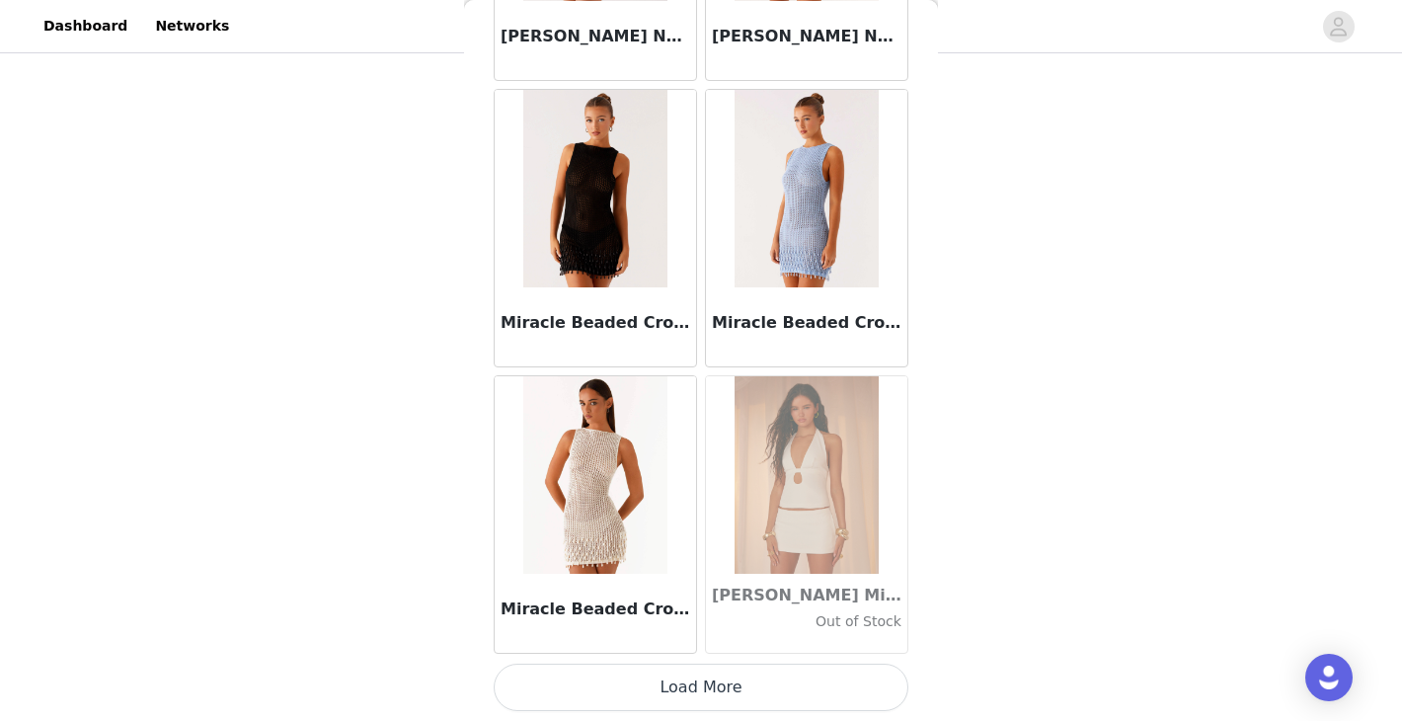
click at [721, 674] on button "Load More" at bounding box center [701, 686] width 415 height 47
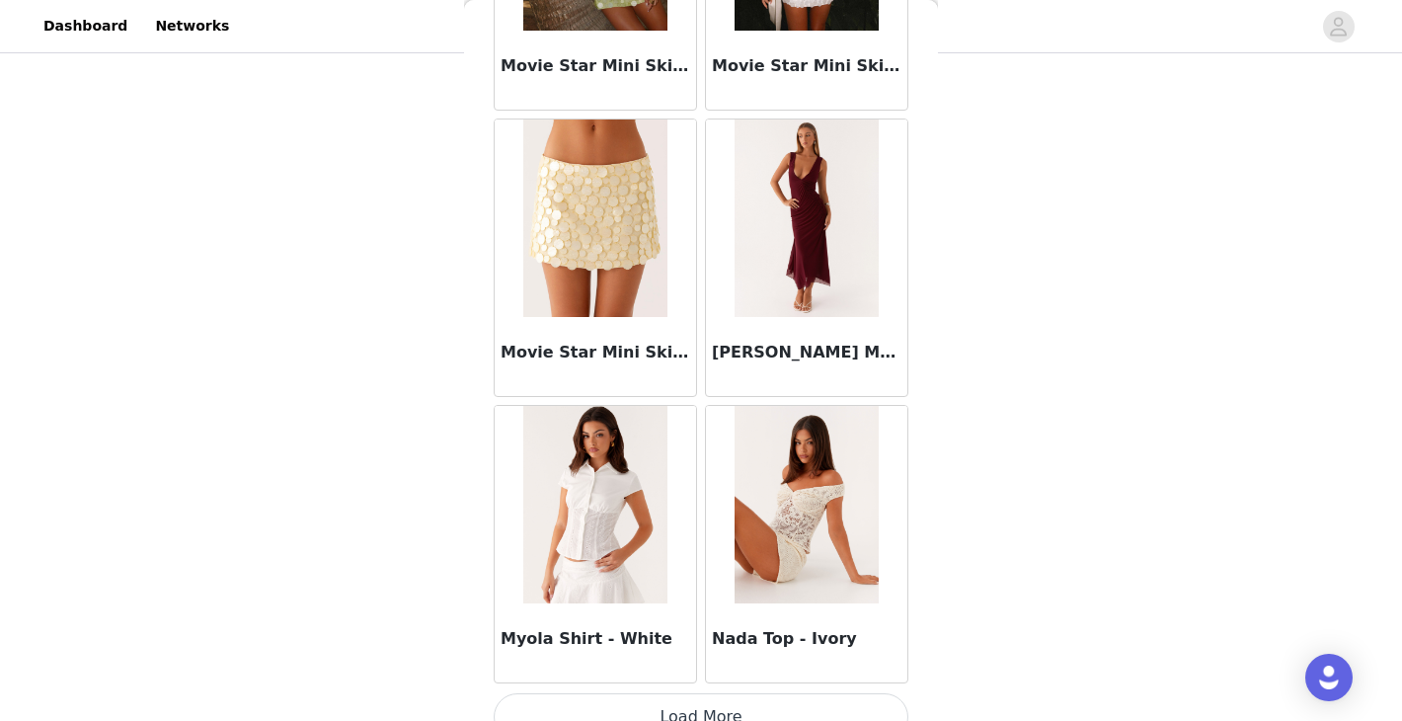
scroll to position [82450, 0]
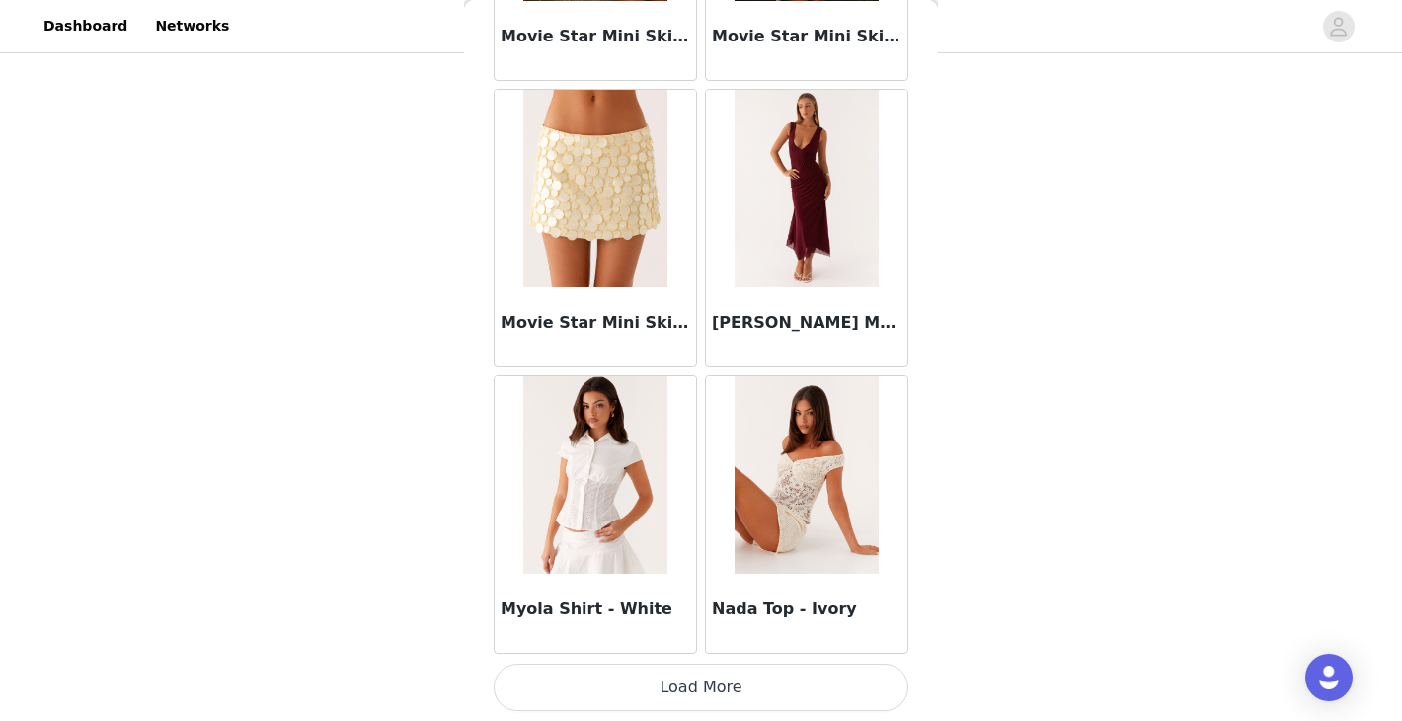
click at [732, 693] on button "Load More" at bounding box center [701, 686] width 415 height 47
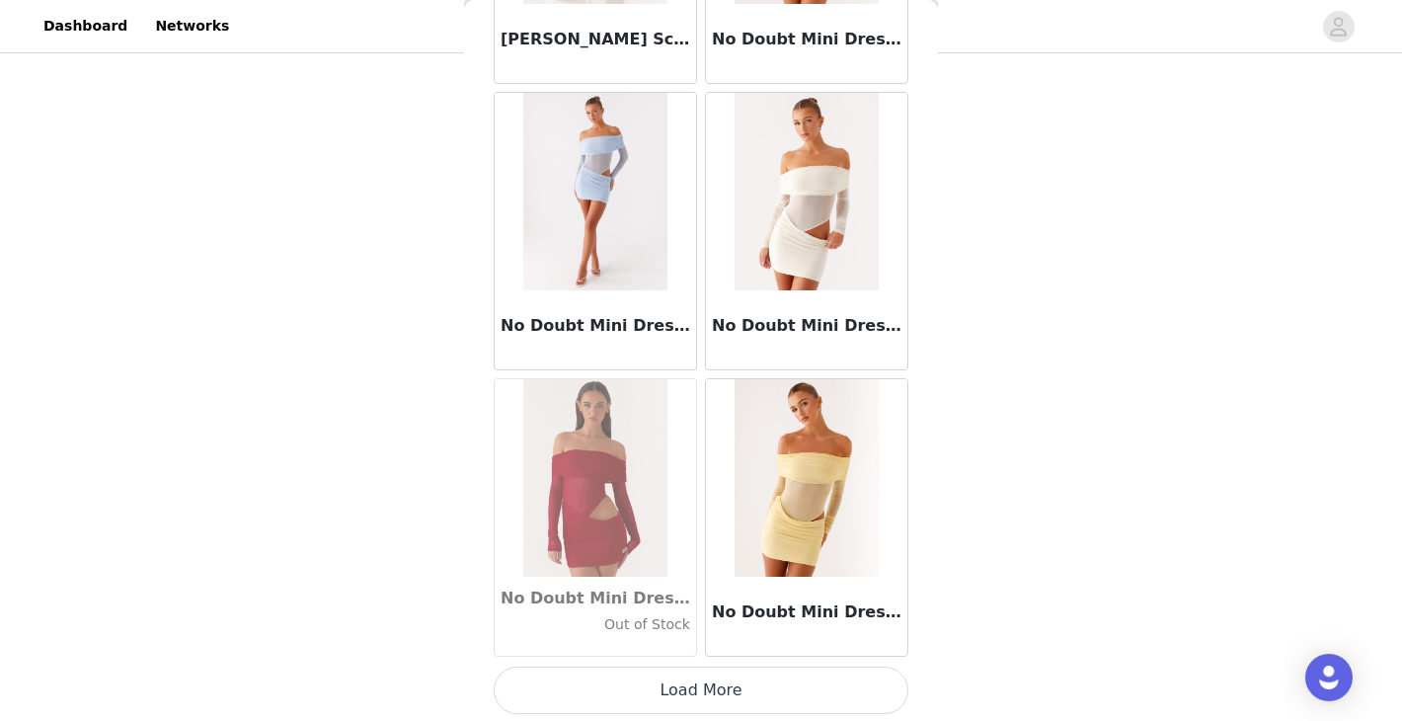
scroll to position [85312, 0]
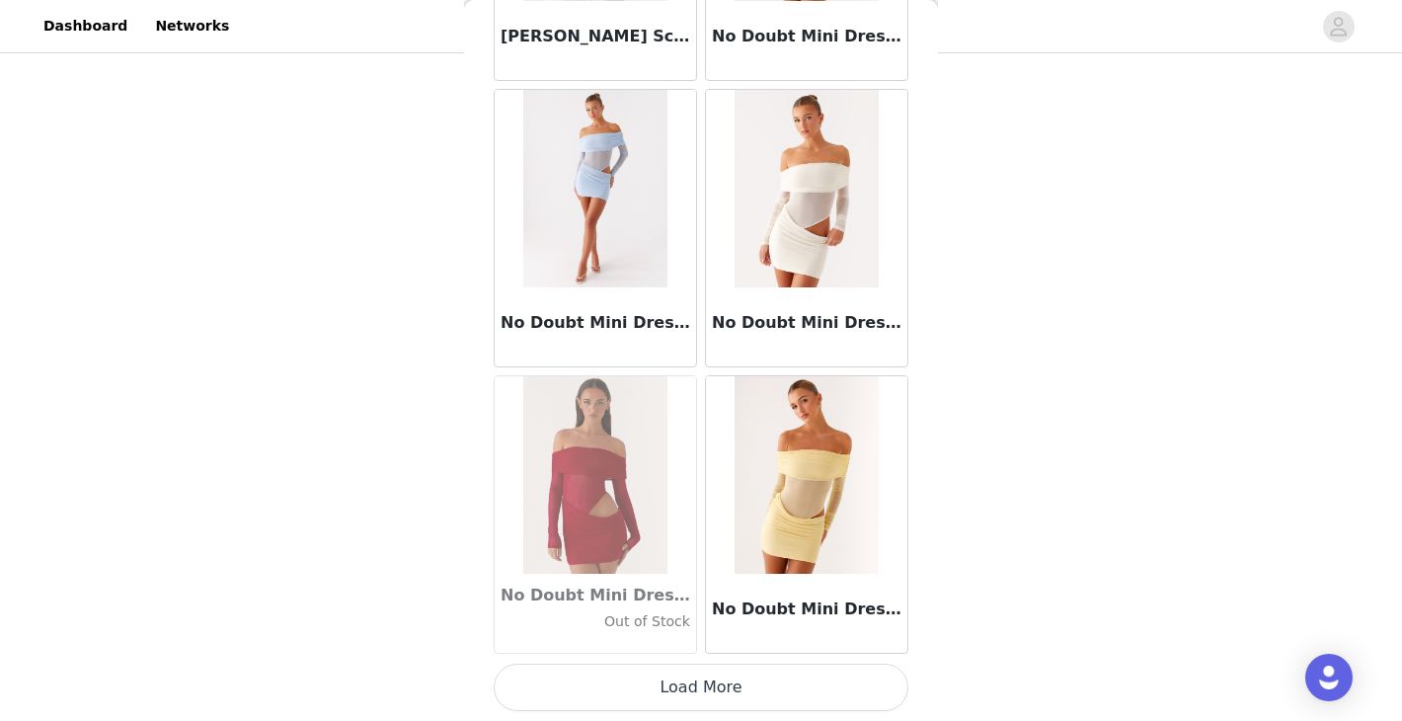
click at [745, 697] on button "Load More" at bounding box center [701, 686] width 415 height 47
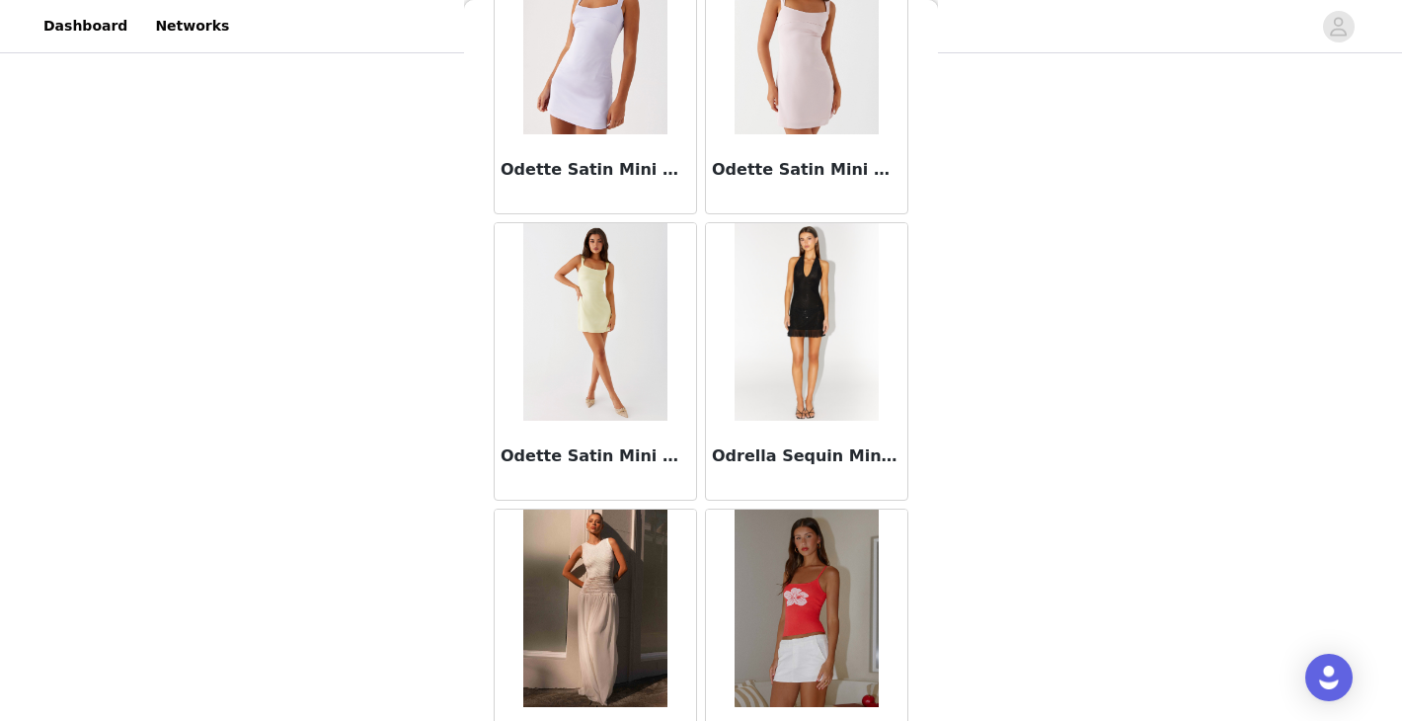
scroll to position [88175, 0]
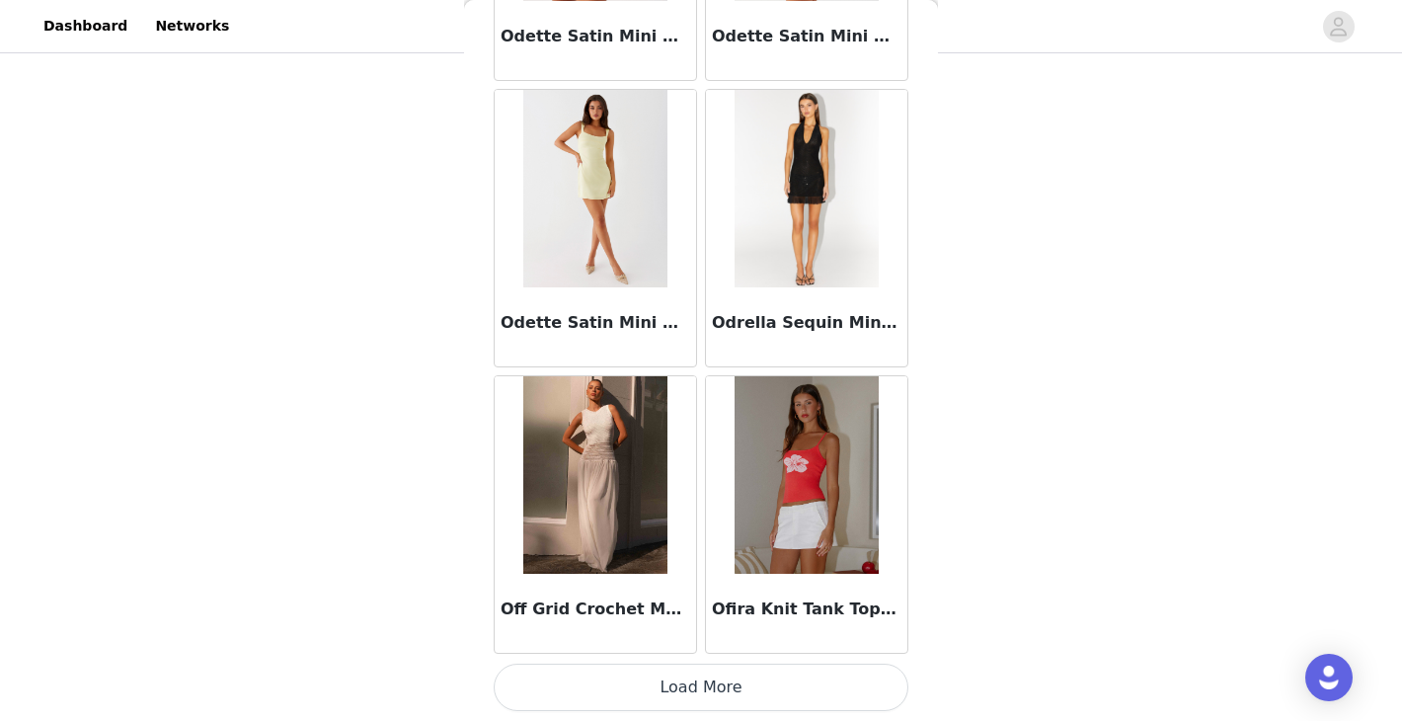
click at [763, 674] on button "Load More" at bounding box center [701, 686] width 415 height 47
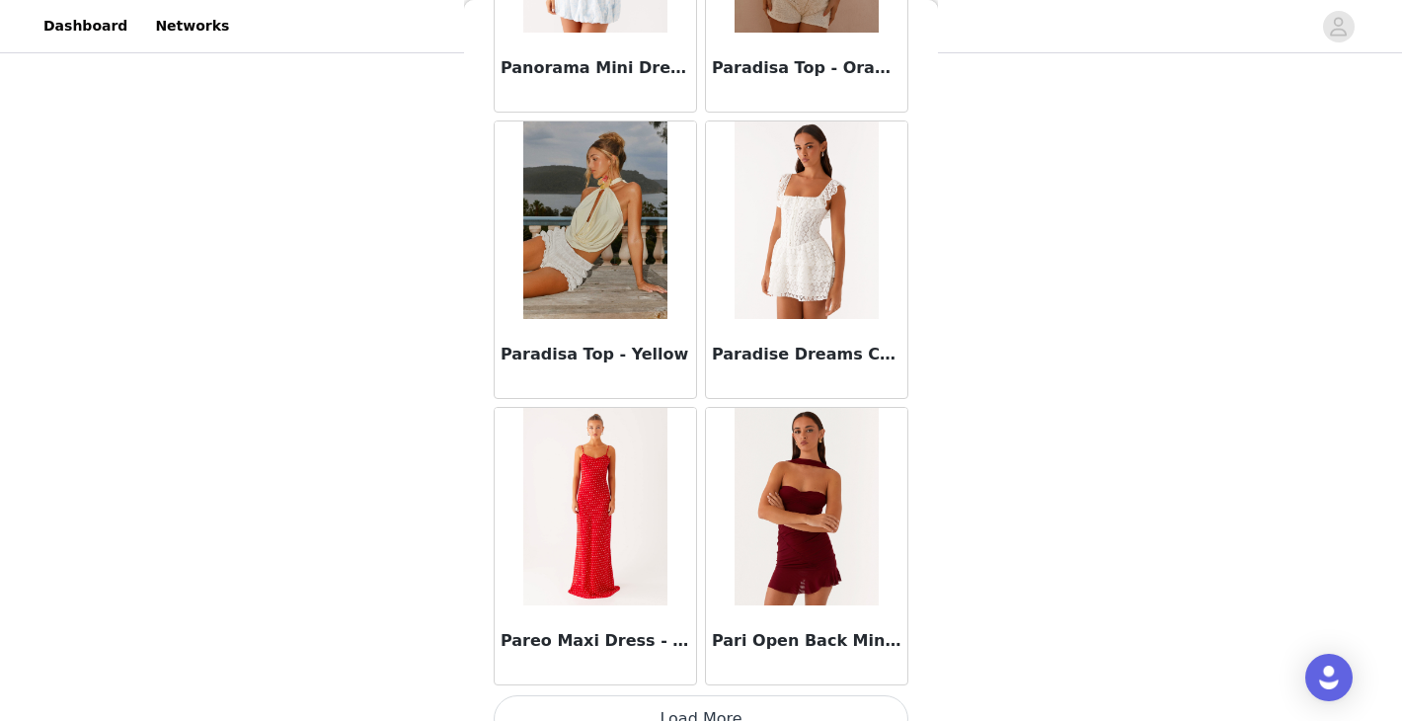
scroll to position [91037, 0]
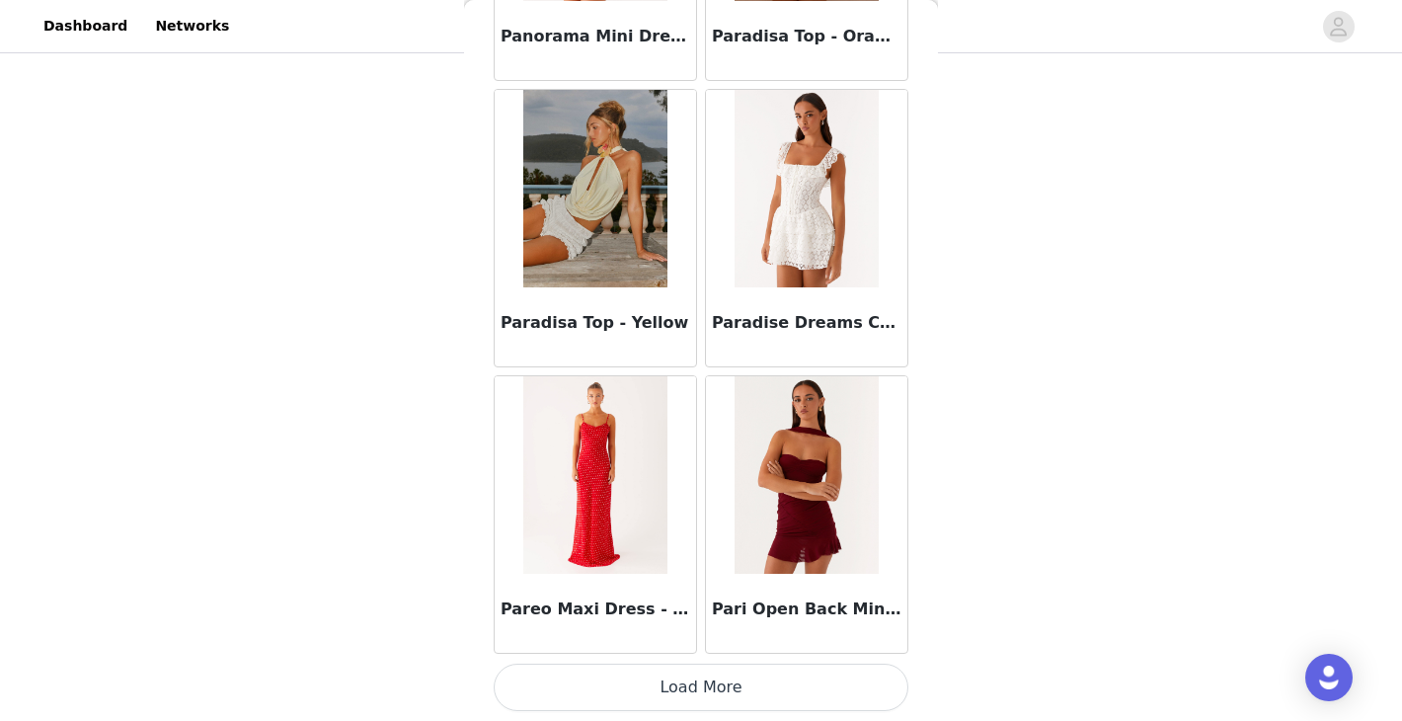
click at [696, 695] on button "Load More" at bounding box center [701, 686] width 415 height 47
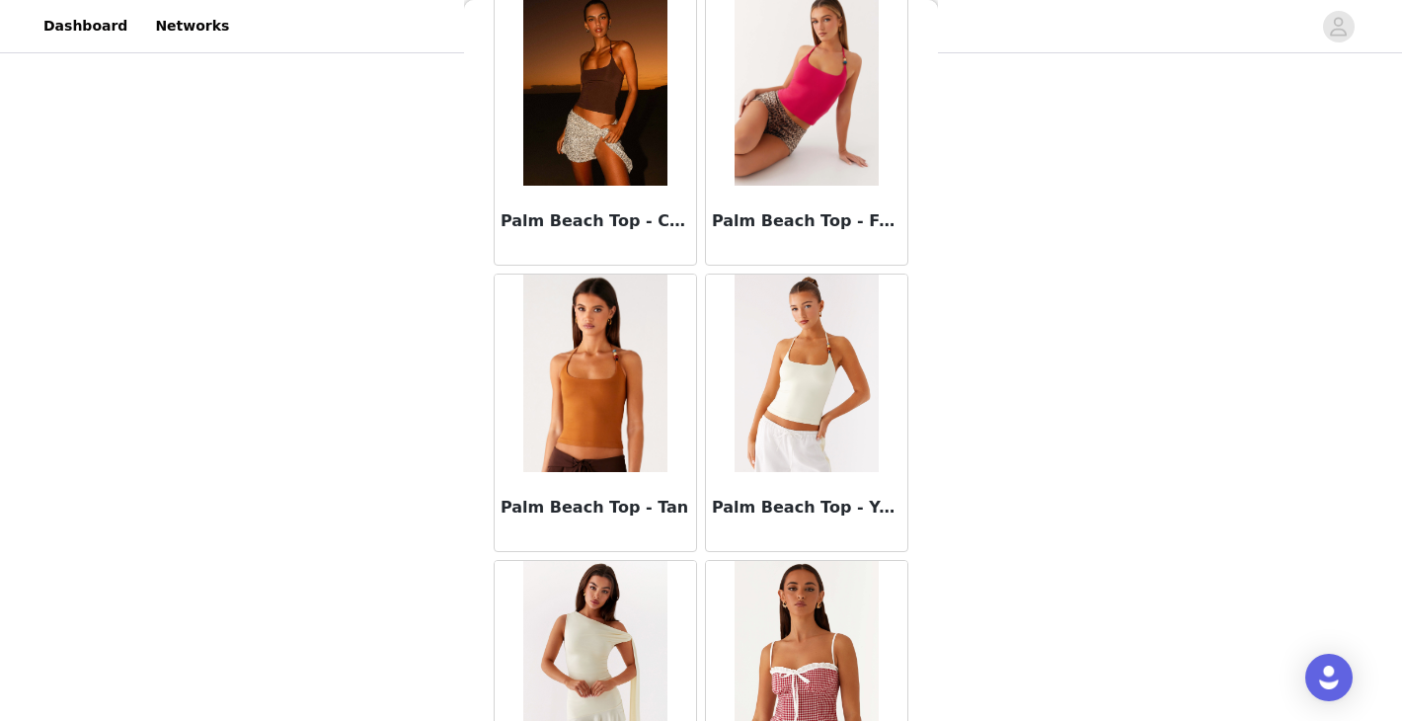
scroll to position [89999, 0]
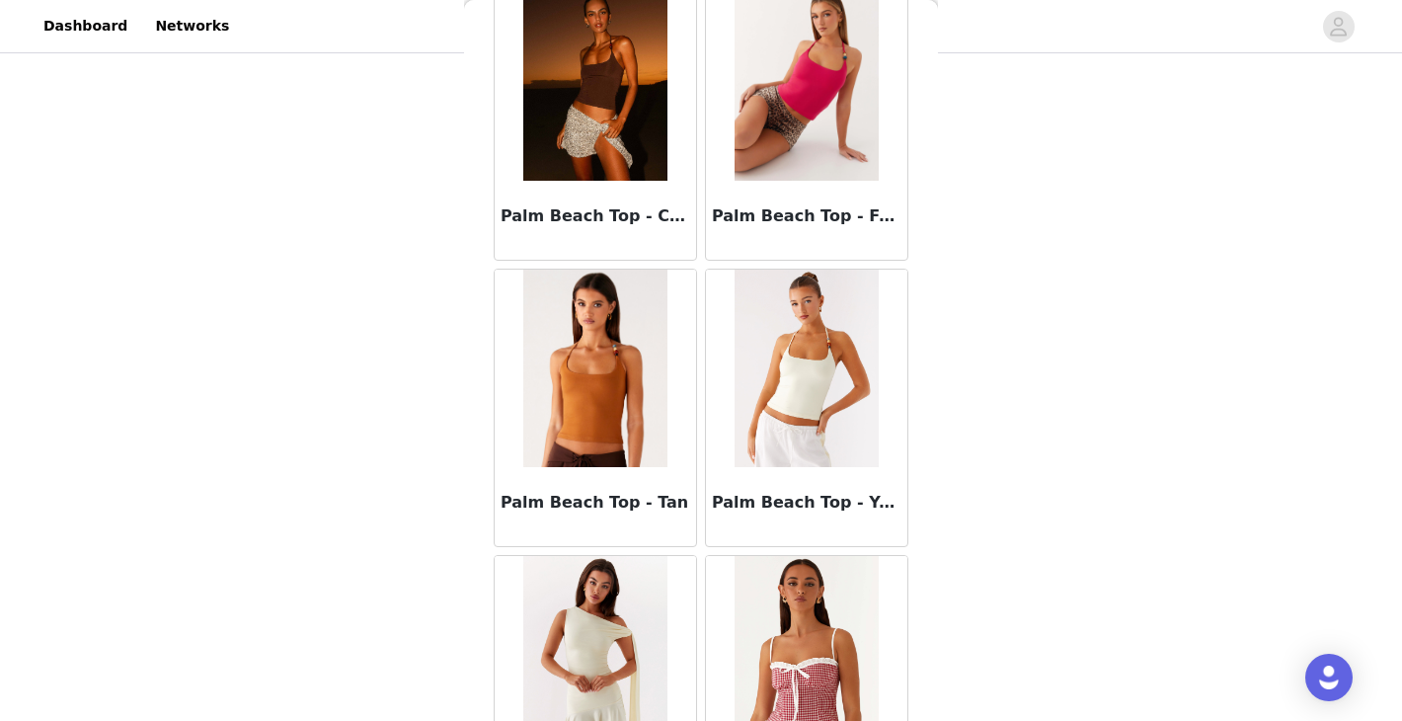
click at [814, 418] on img at bounding box center [805, 367] width 143 height 197
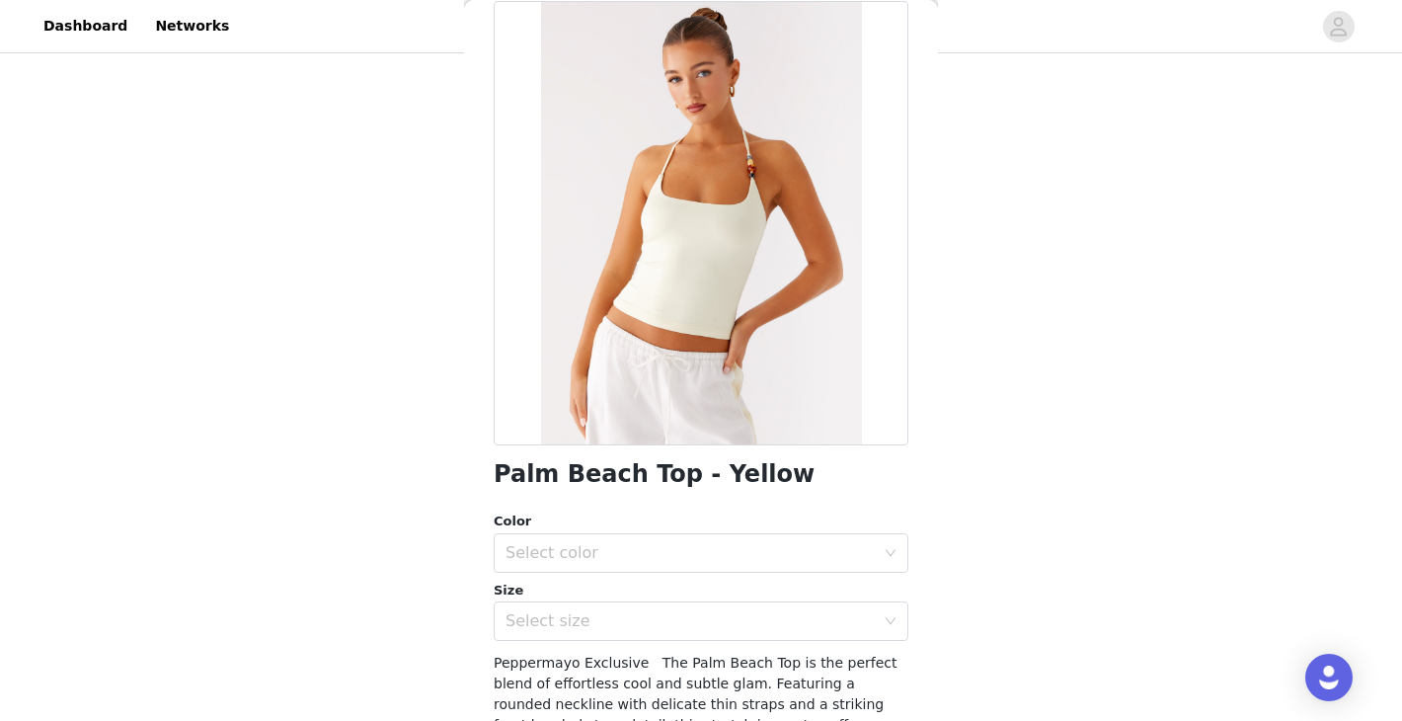
scroll to position [117, 0]
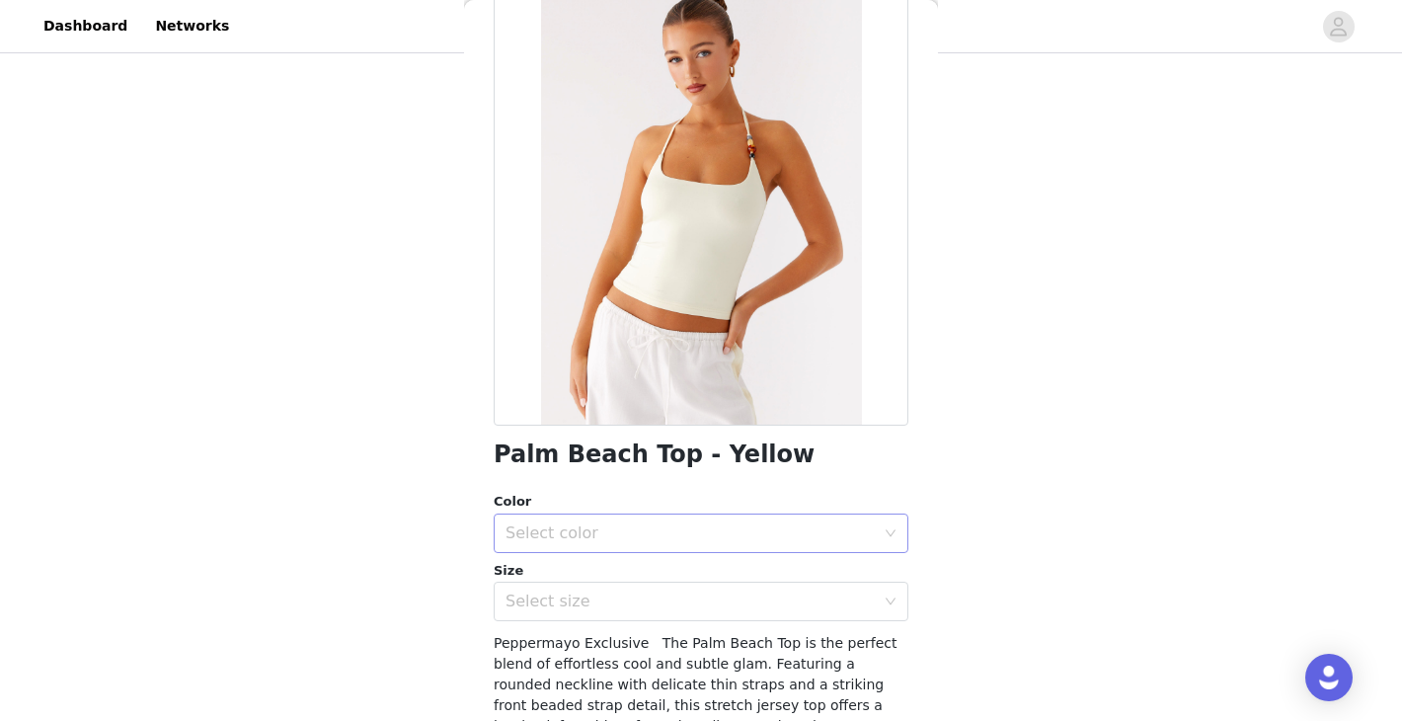
click at [756, 531] on div "Select color" at bounding box center [689, 533] width 369 height 20
click at [723, 569] on li "Yellow" at bounding box center [701, 577] width 415 height 32
click at [717, 598] on div "Select size" at bounding box center [689, 601] width 369 height 20
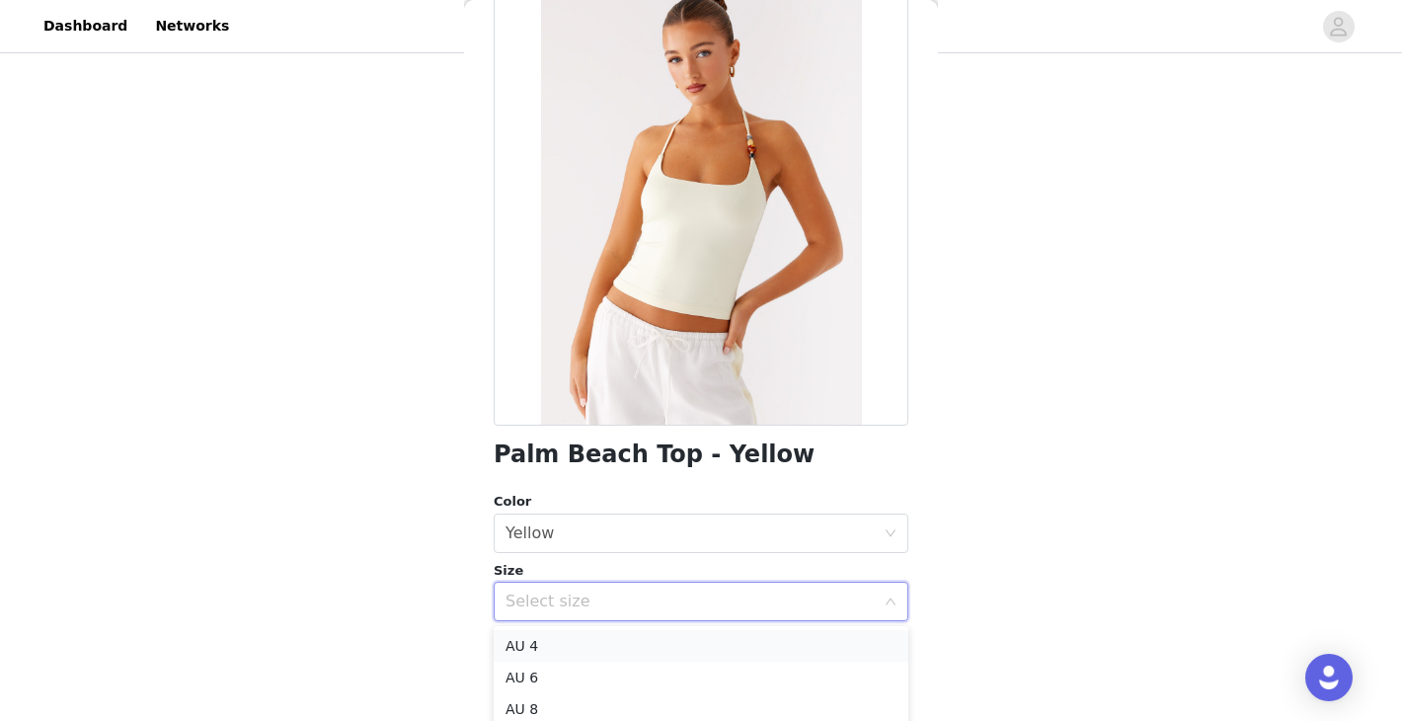
click at [677, 645] on li "AU 4" at bounding box center [701, 646] width 415 height 32
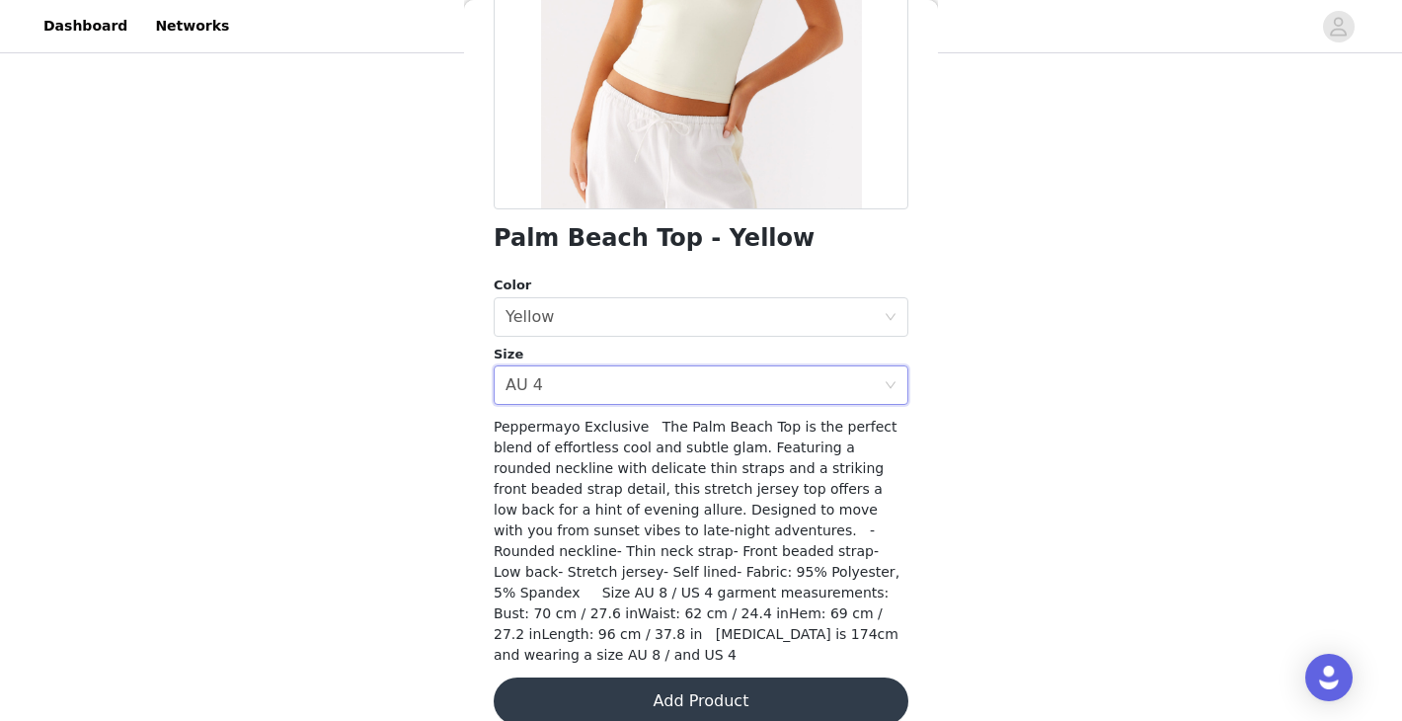
scroll to position [341, 0]
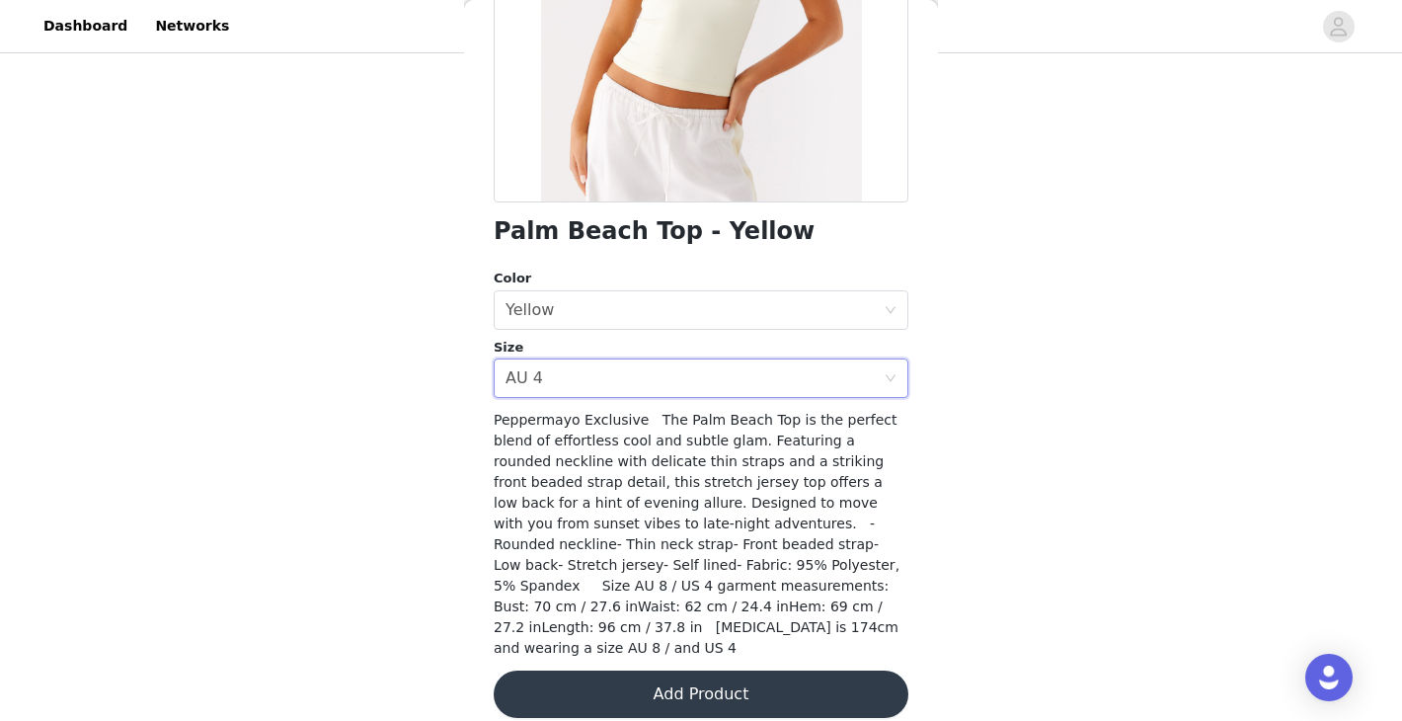
click at [727, 670] on button "Add Product" at bounding box center [701, 693] width 415 height 47
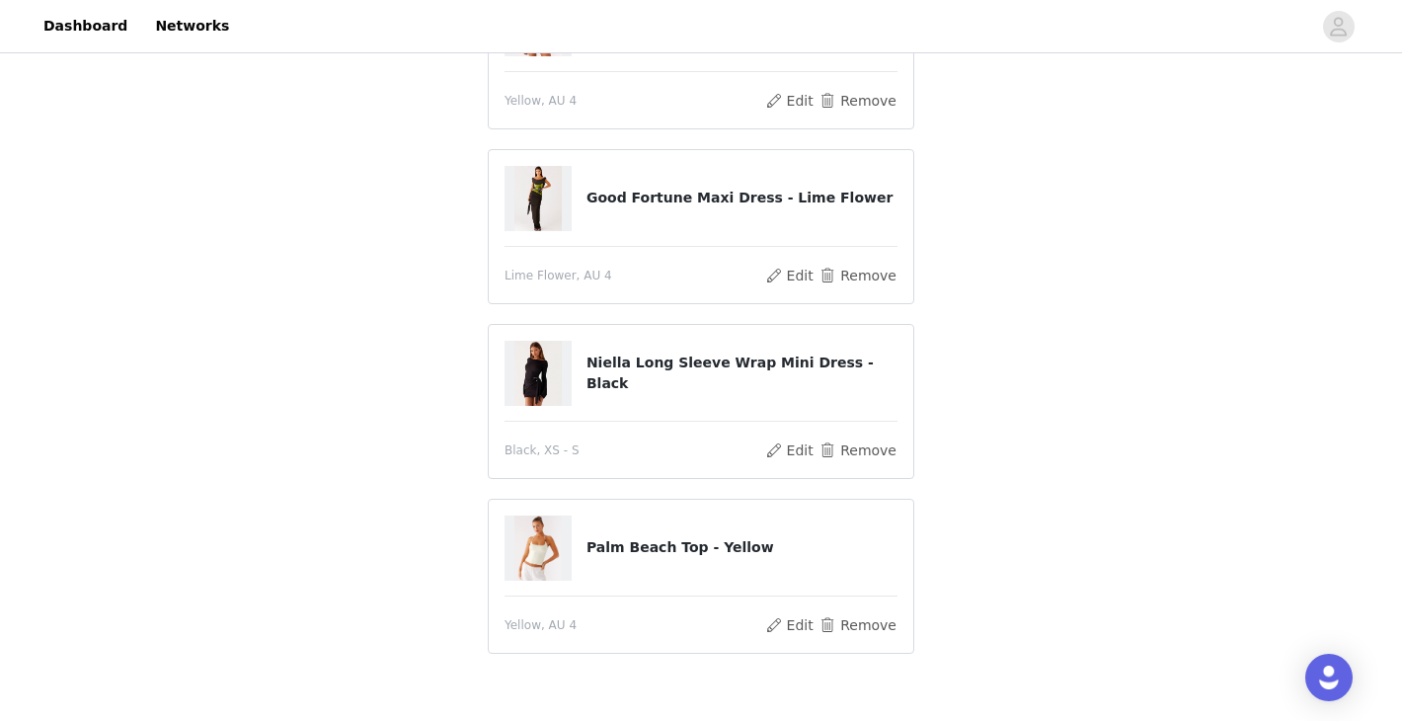
scroll to position [596, 0]
click at [839, 617] on button "Remove" at bounding box center [857, 623] width 79 height 24
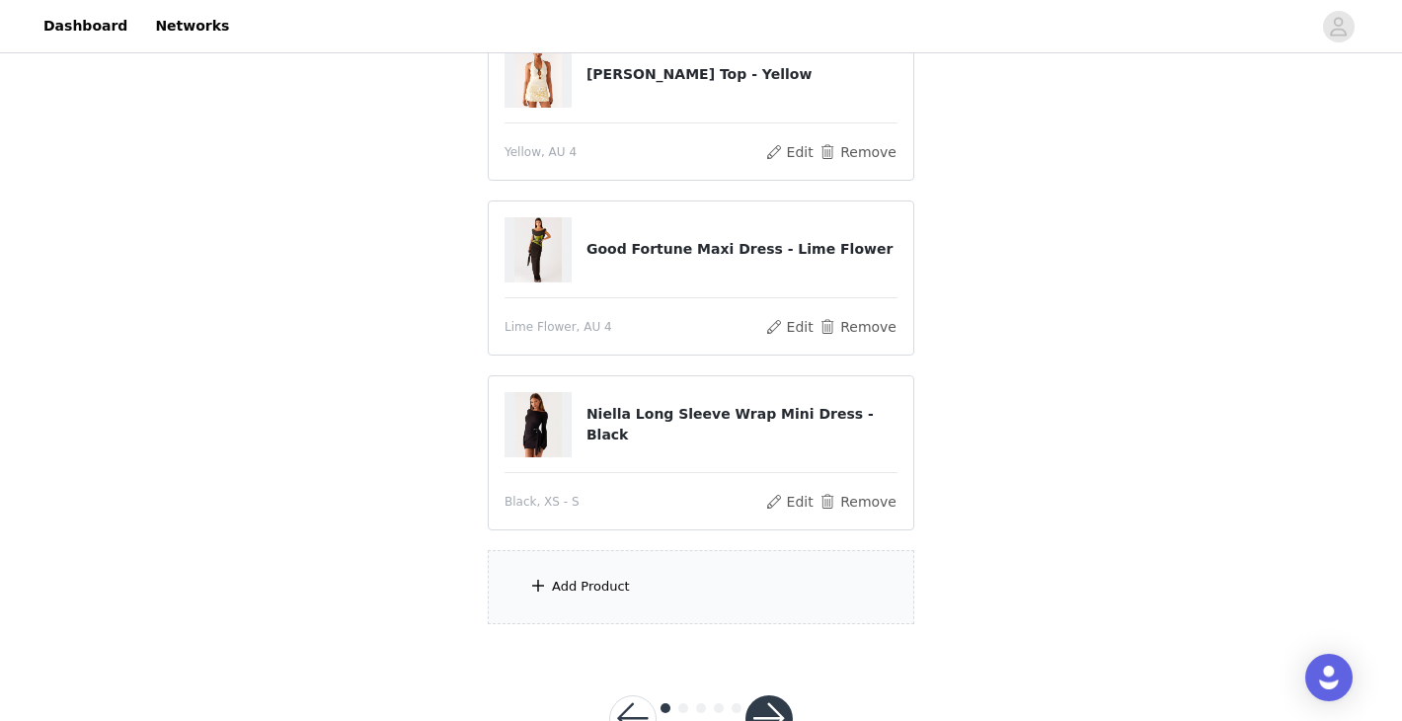
click at [619, 608] on div "Add Product" at bounding box center [701, 587] width 426 height 74
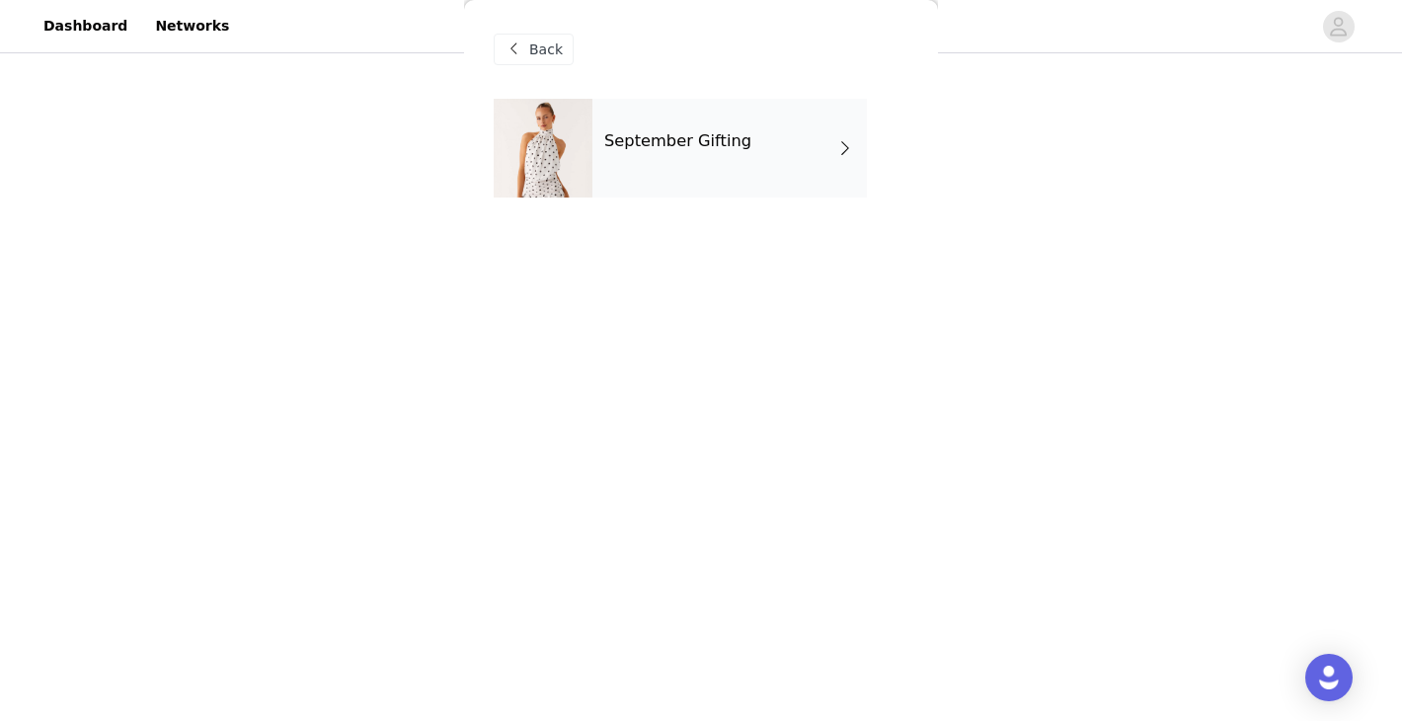
click at [730, 170] on div "September Gifting" at bounding box center [729, 148] width 274 height 99
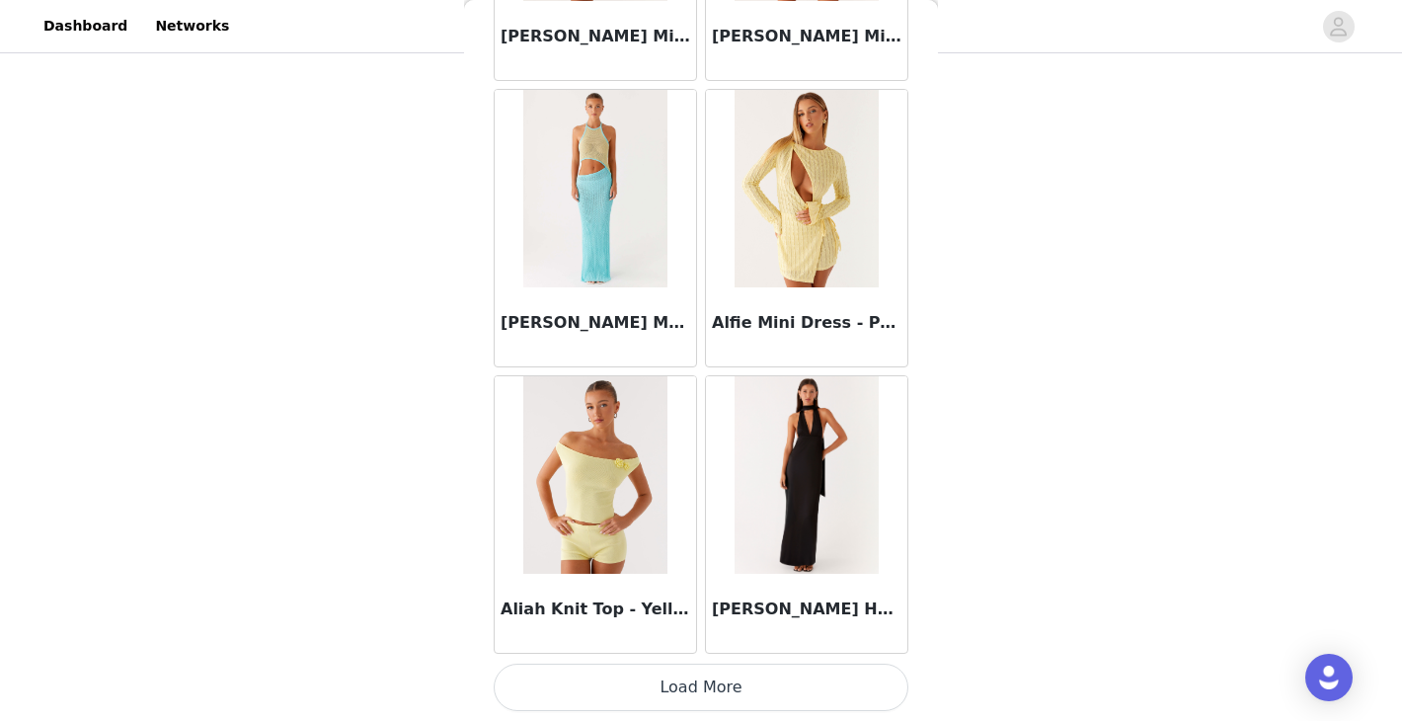
scroll to position [664, 0]
click at [716, 676] on button "Load More" at bounding box center [701, 686] width 415 height 47
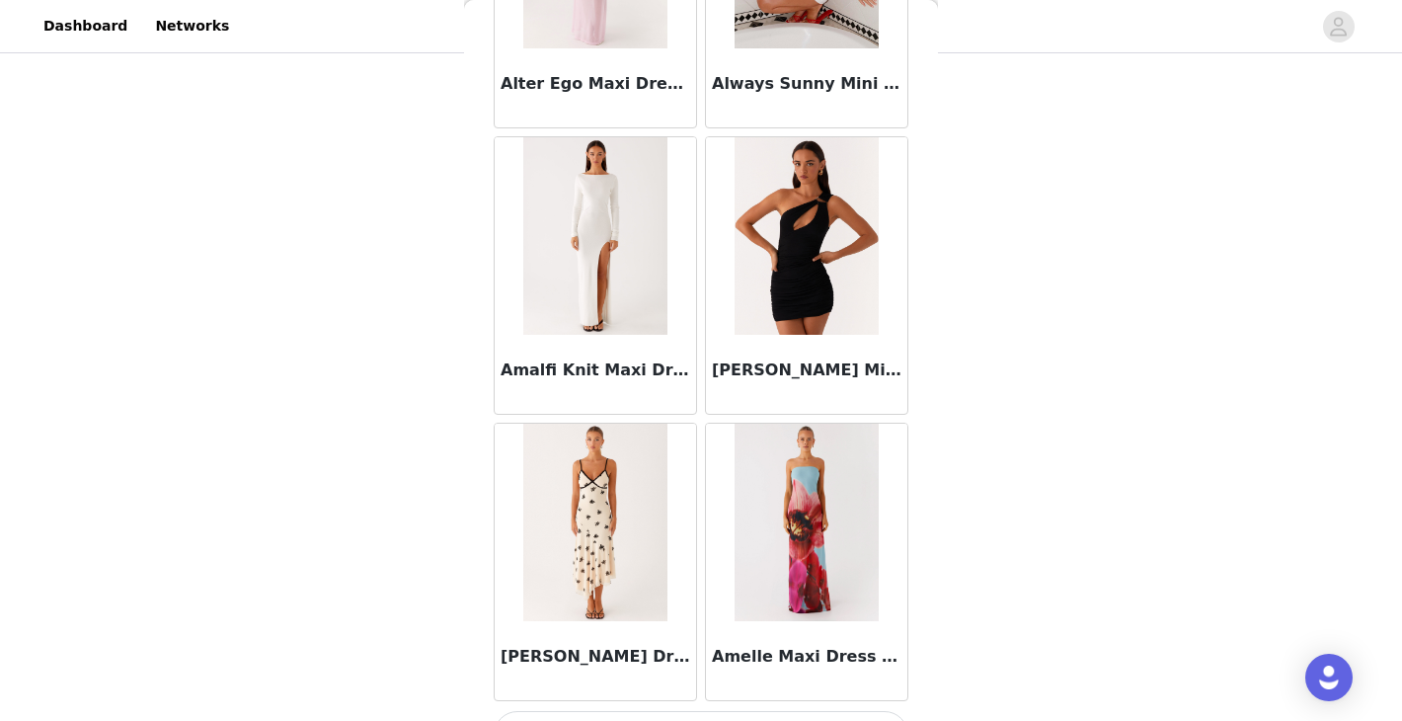
scroll to position [5162, 0]
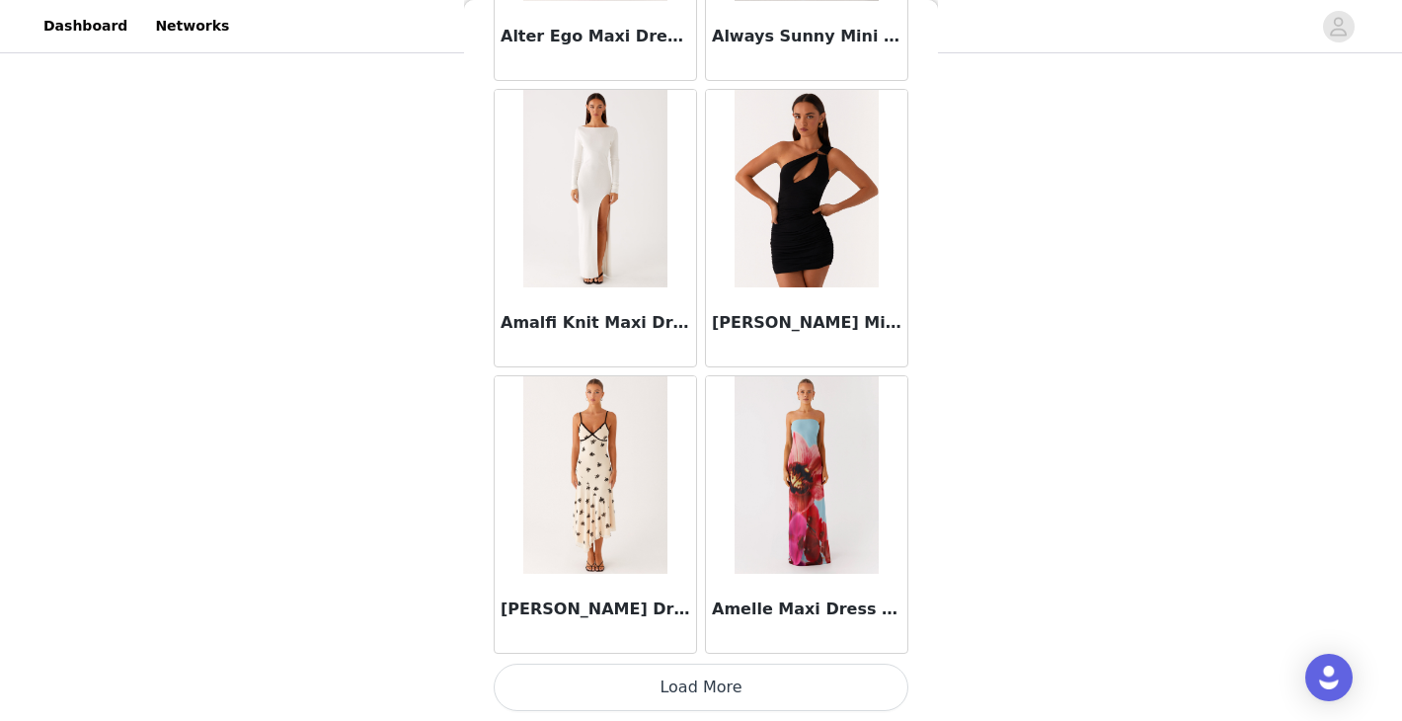
click at [716, 680] on button "Load More" at bounding box center [701, 686] width 415 height 47
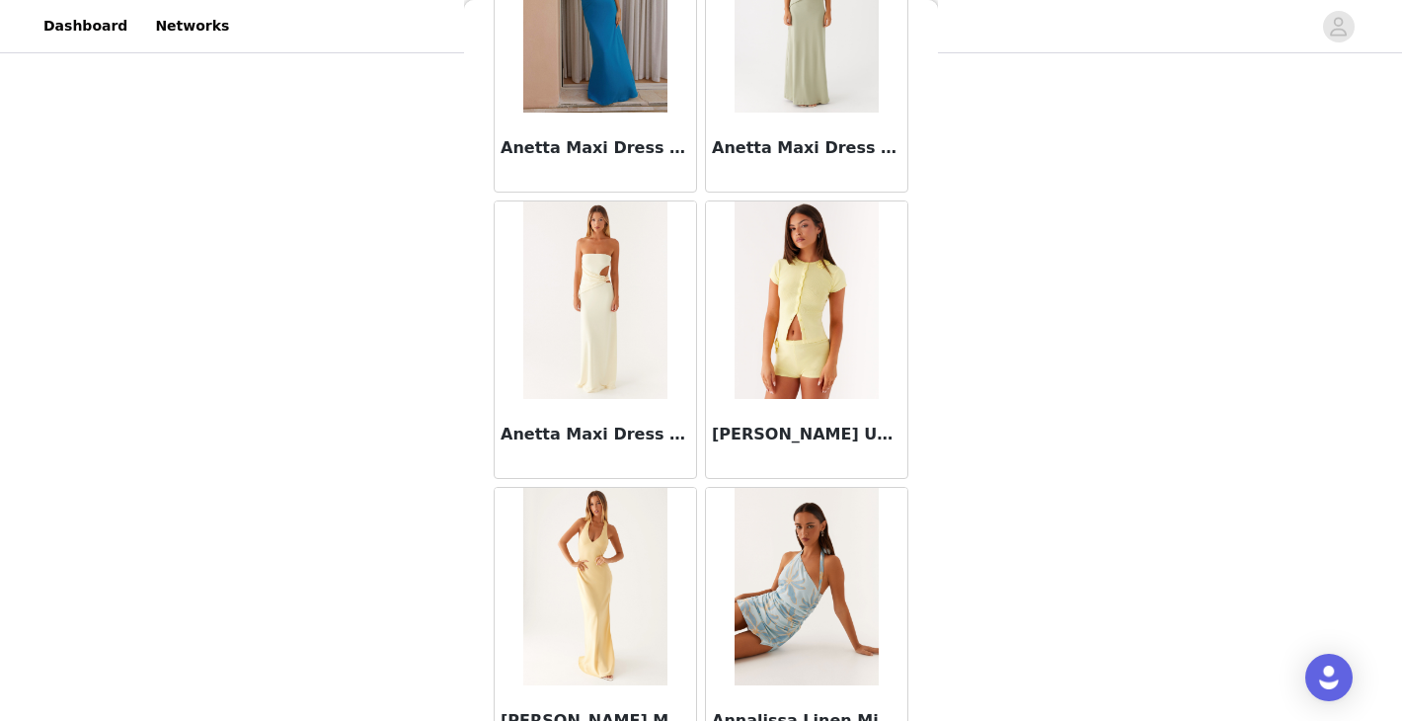
scroll to position [8025, 0]
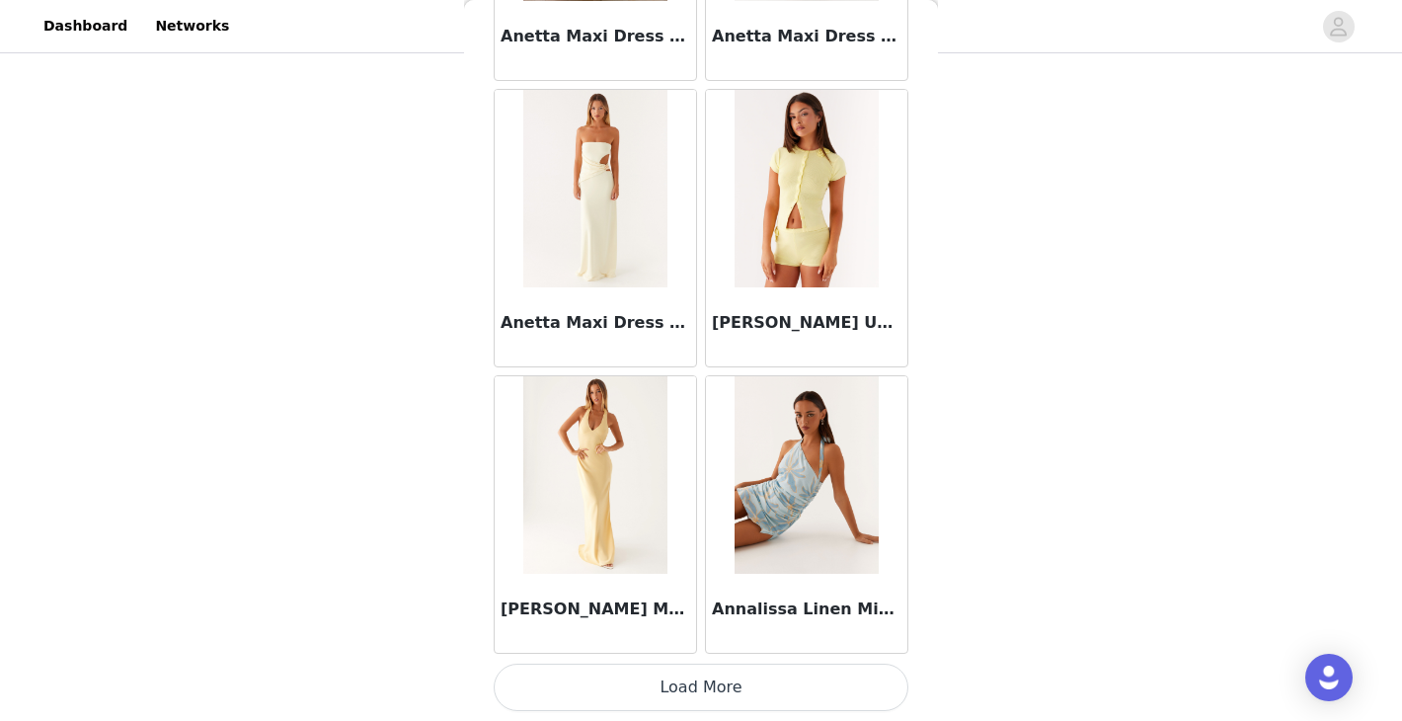
click at [695, 689] on button "Load More" at bounding box center [701, 686] width 415 height 47
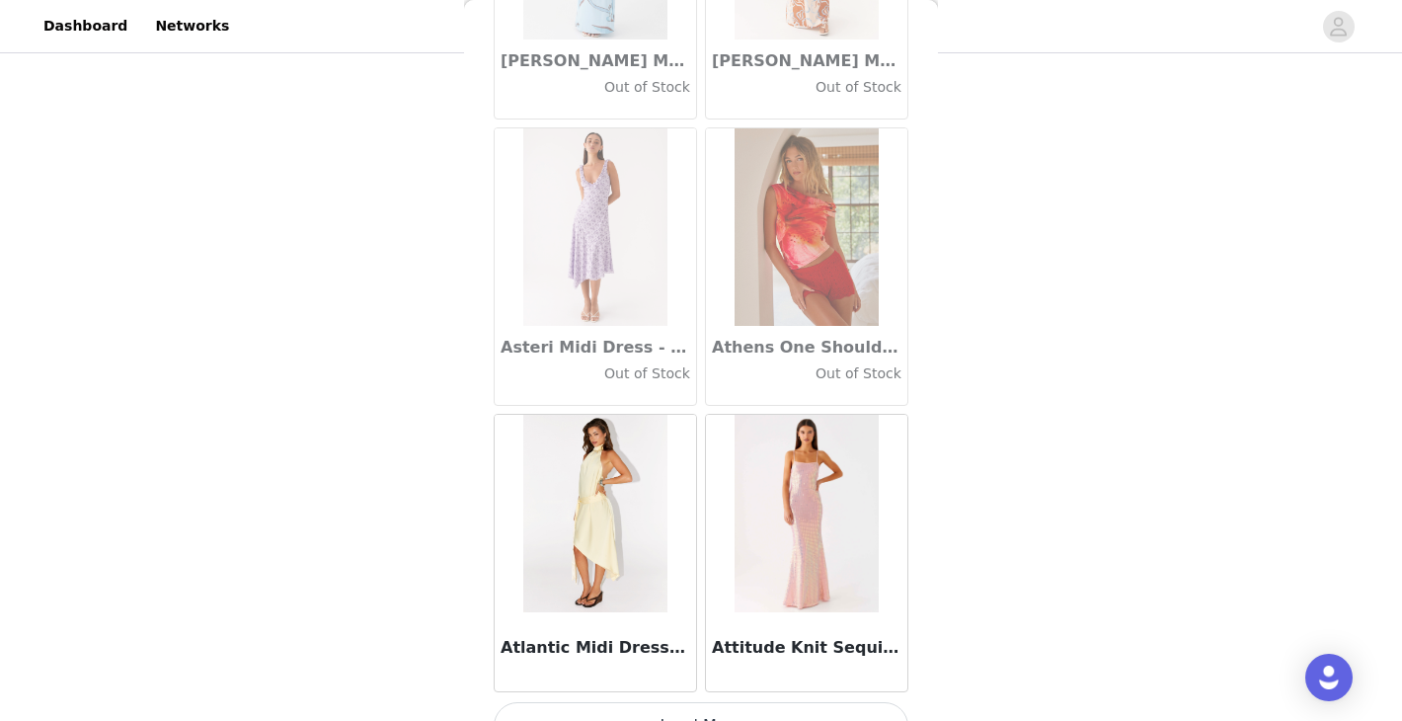
scroll to position [10887, 0]
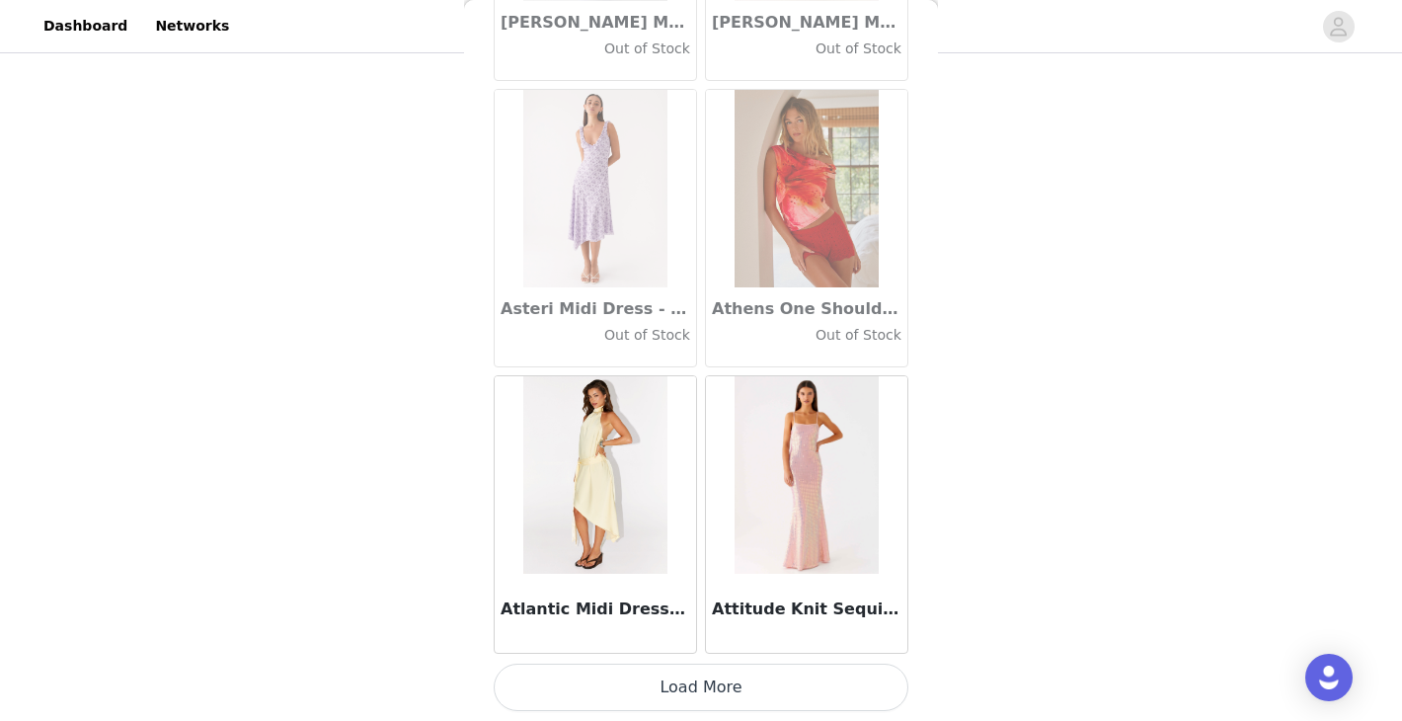
click at [723, 689] on button "Load More" at bounding box center [701, 686] width 415 height 47
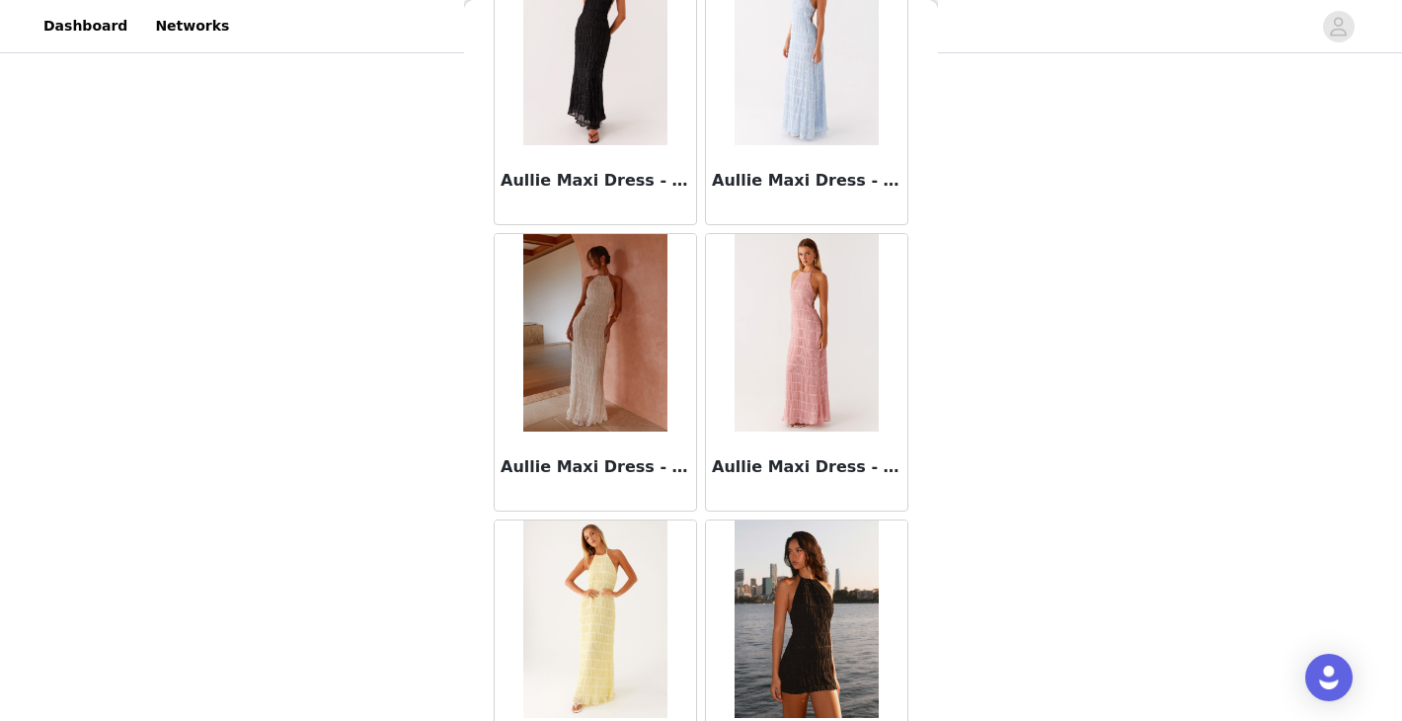
scroll to position [11604, 0]
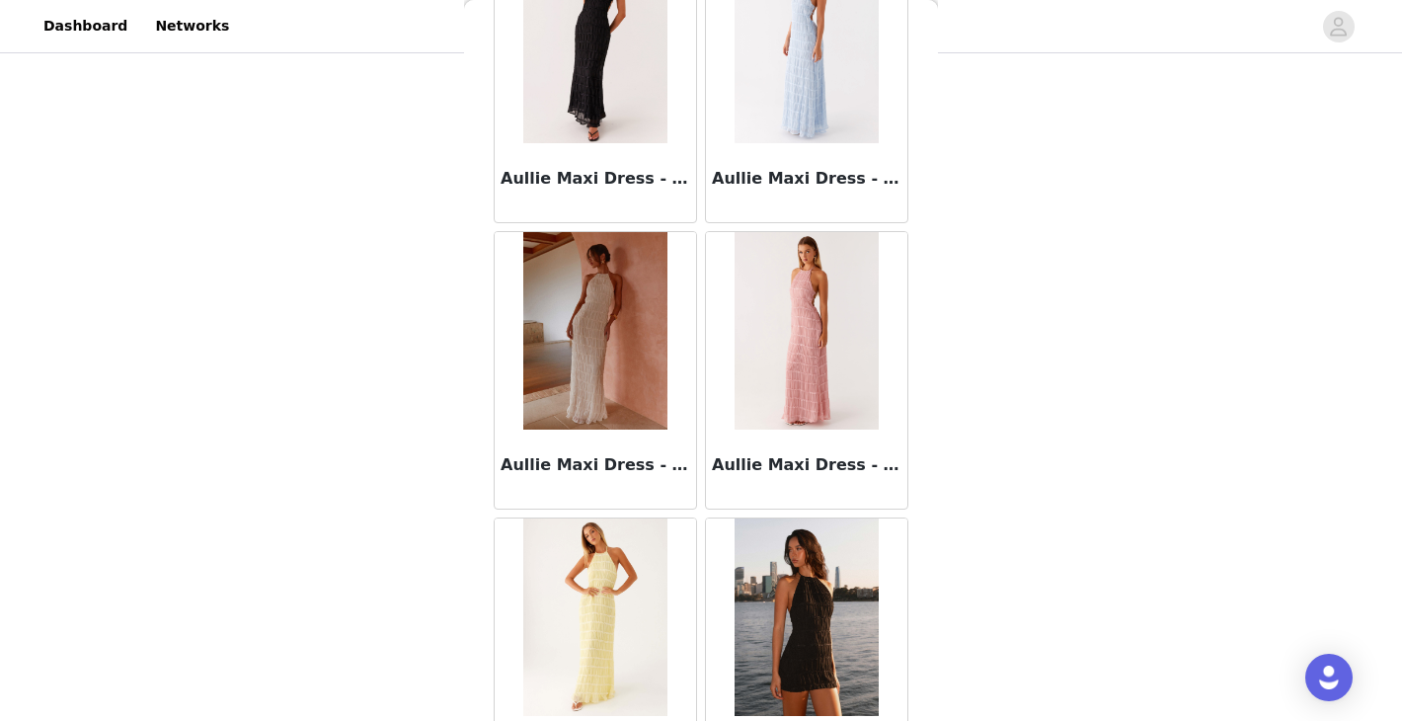
click at [592, 352] on img at bounding box center [594, 330] width 143 height 197
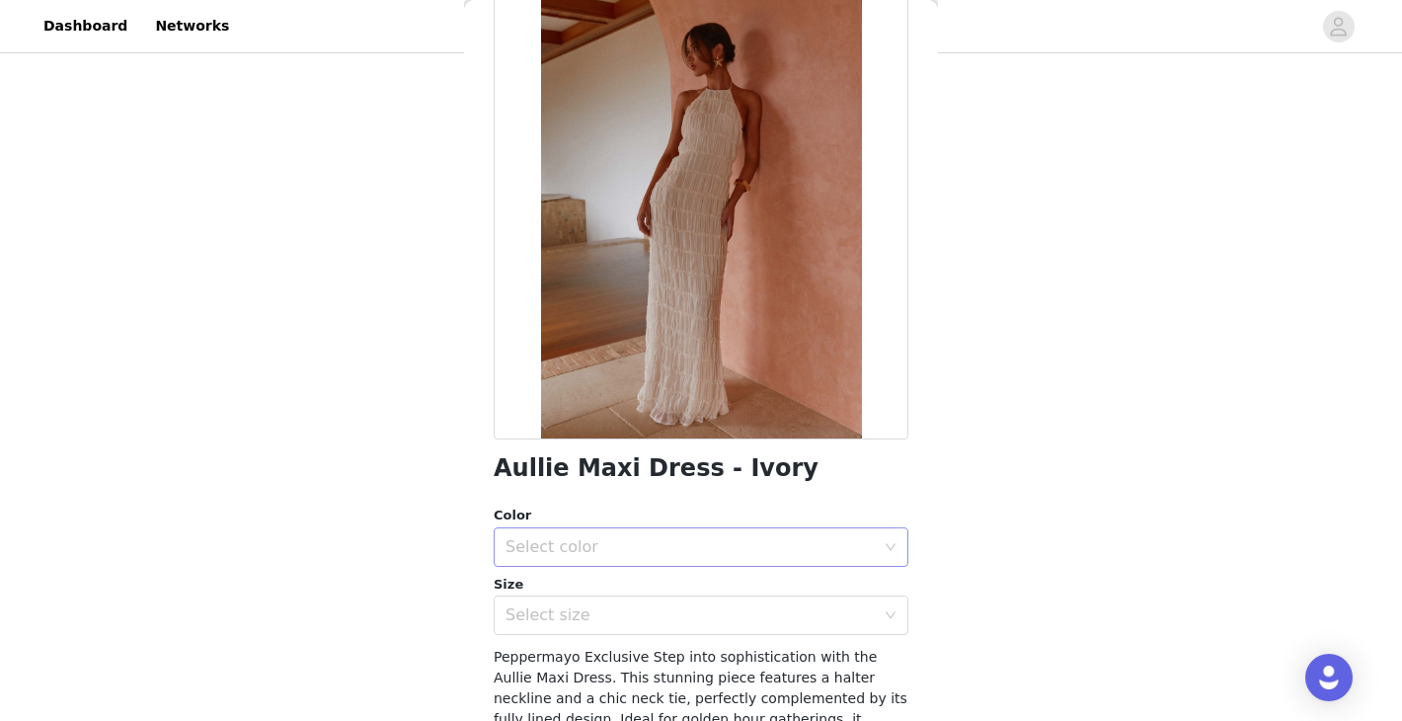
scroll to position [133, 0]
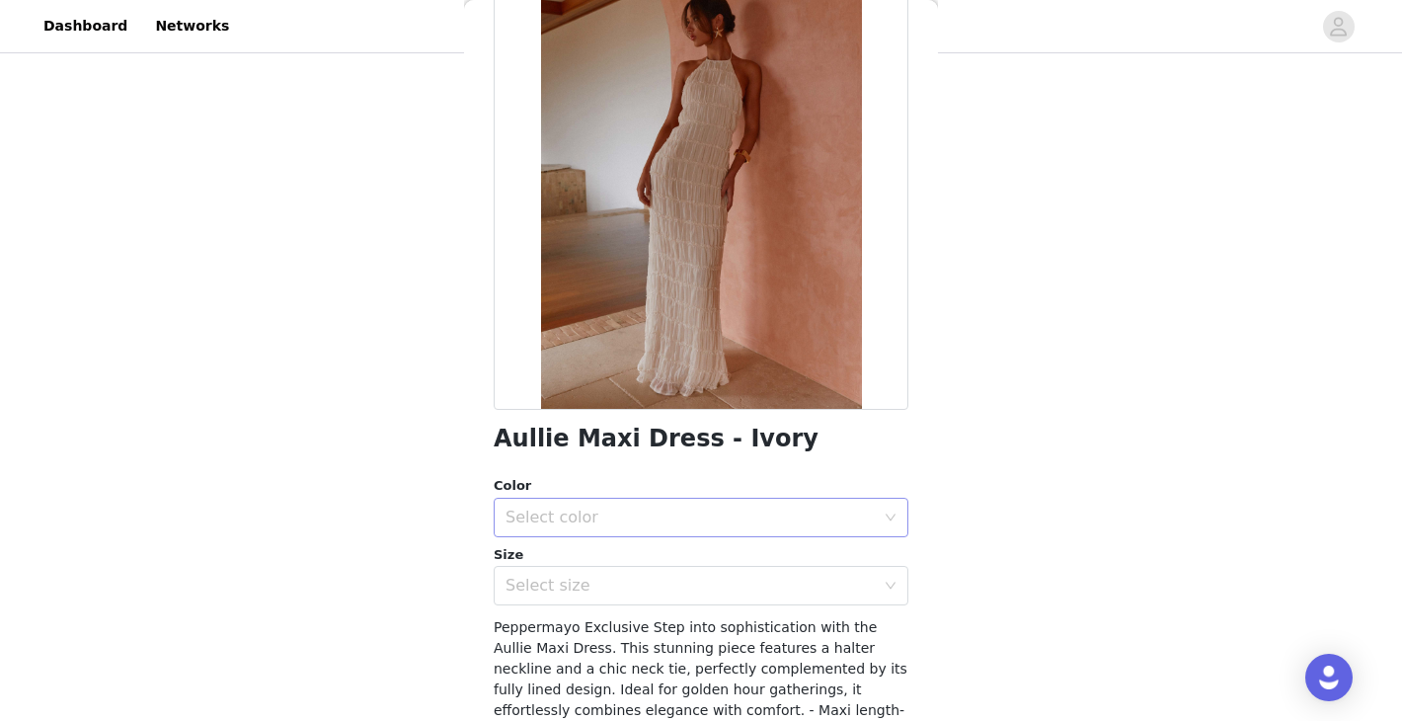
click at [686, 514] on div "Select color" at bounding box center [689, 517] width 369 height 20
click at [685, 552] on li "Ivory" at bounding box center [701, 561] width 415 height 32
click at [672, 588] on div "Select size" at bounding box center [689, 585] width 369 height 20
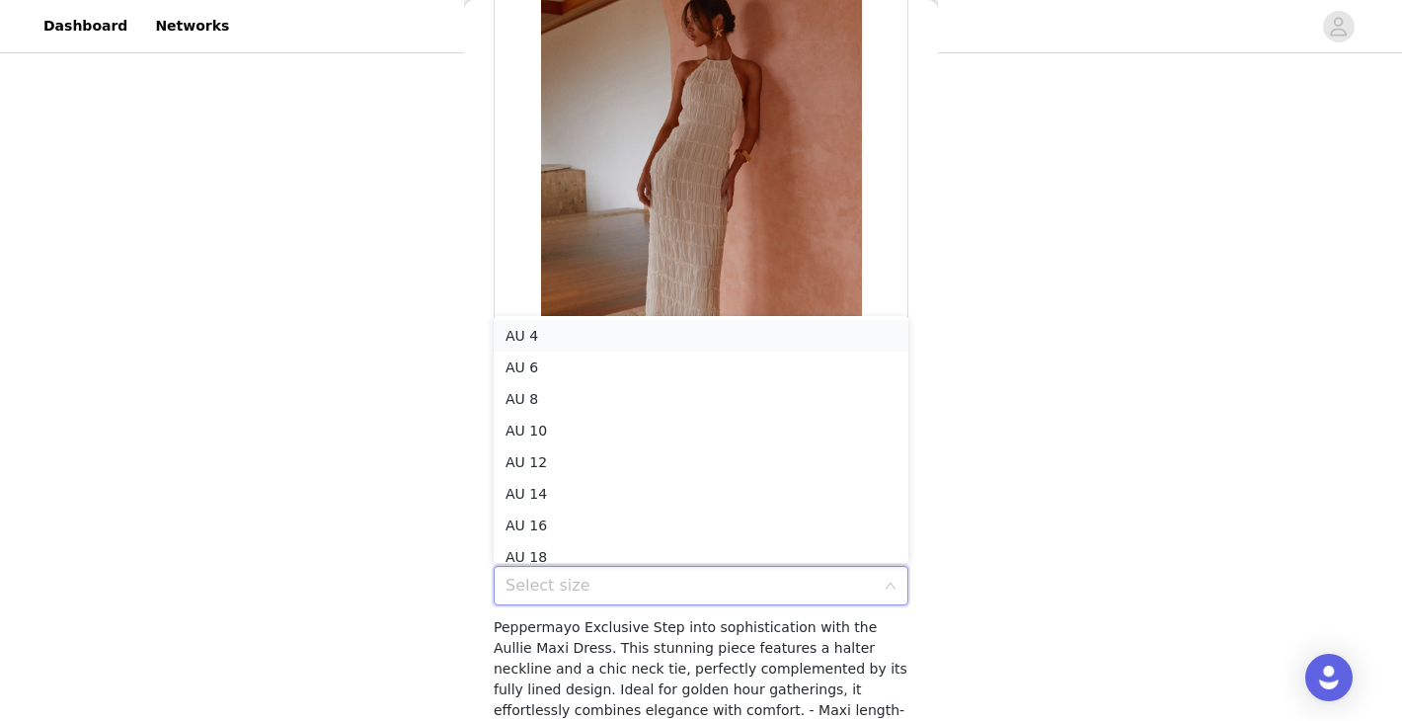
click at [658, 335] on li "AU 4" at bounding box center [701, 336] width 415 height 32
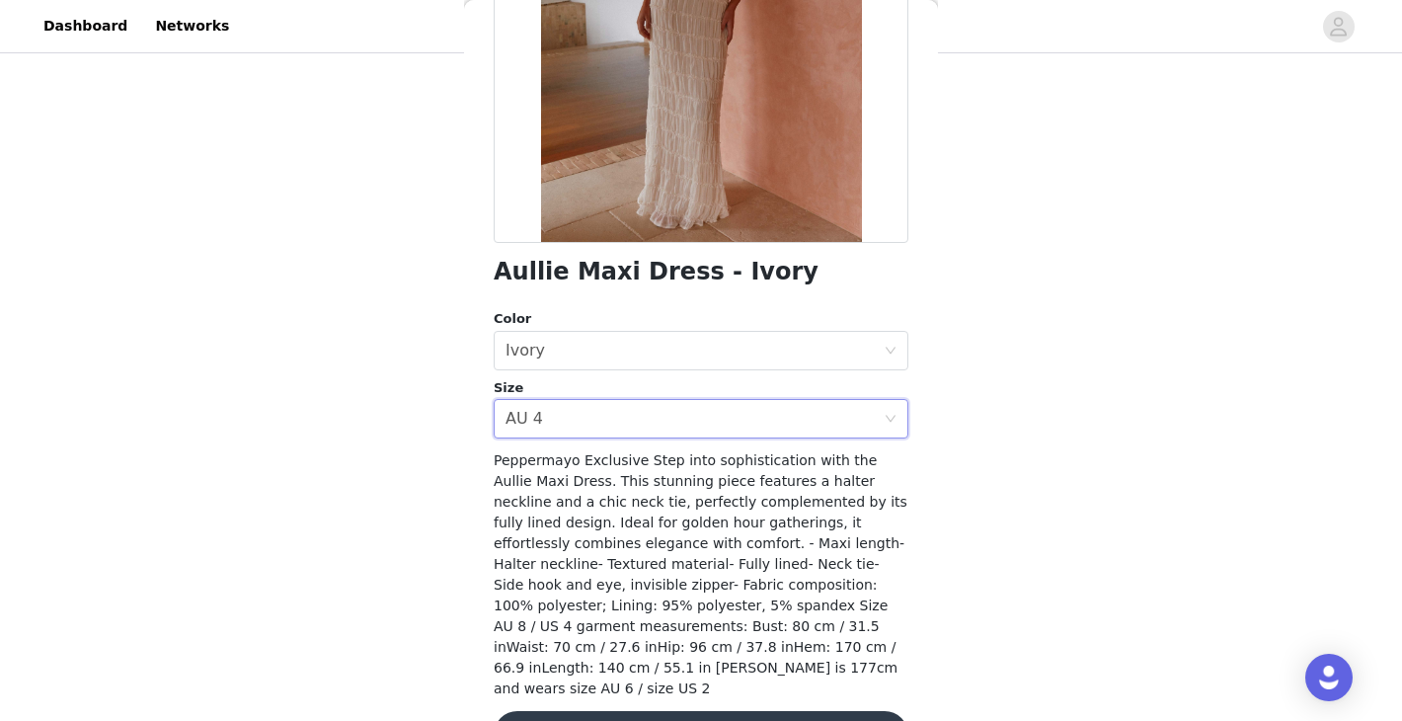
scroll to position [341, 0]
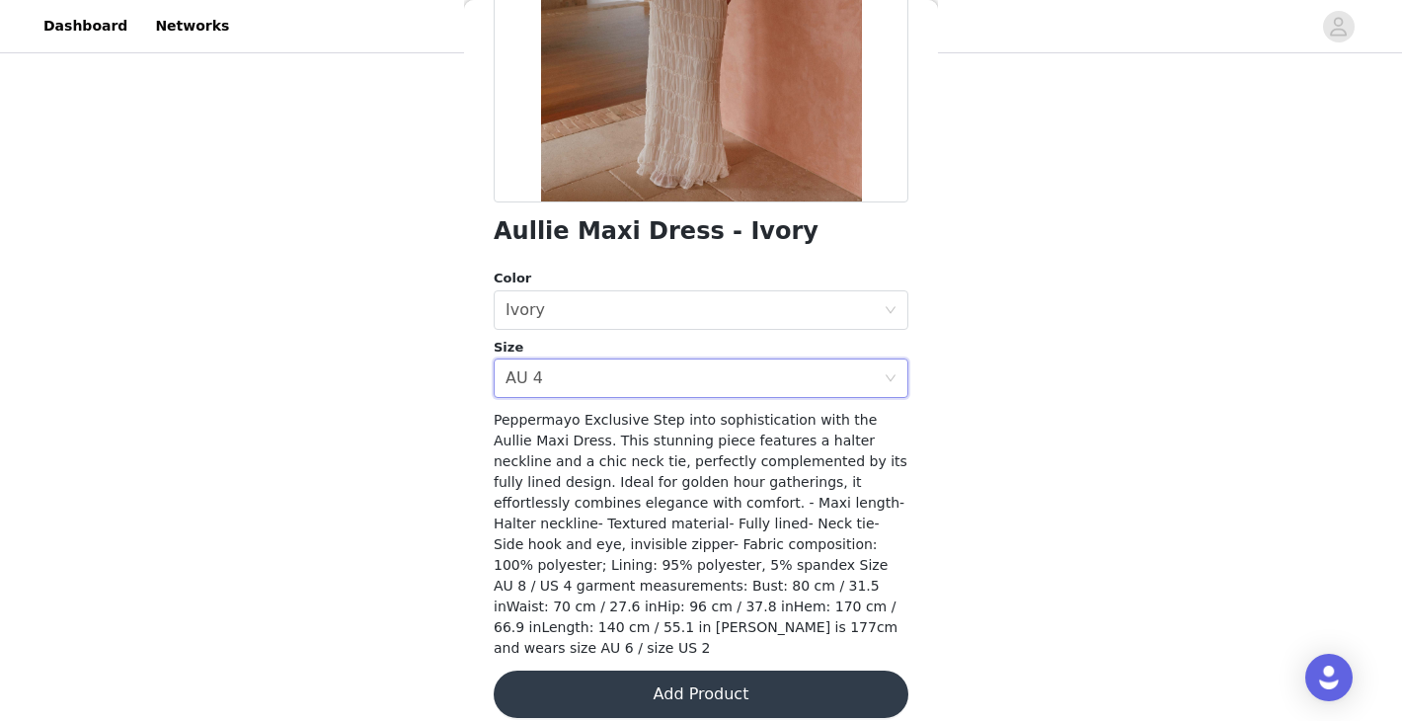
click at [792, 681] on button "Add Product" at bounding box center [701, 693] width 415 height 47
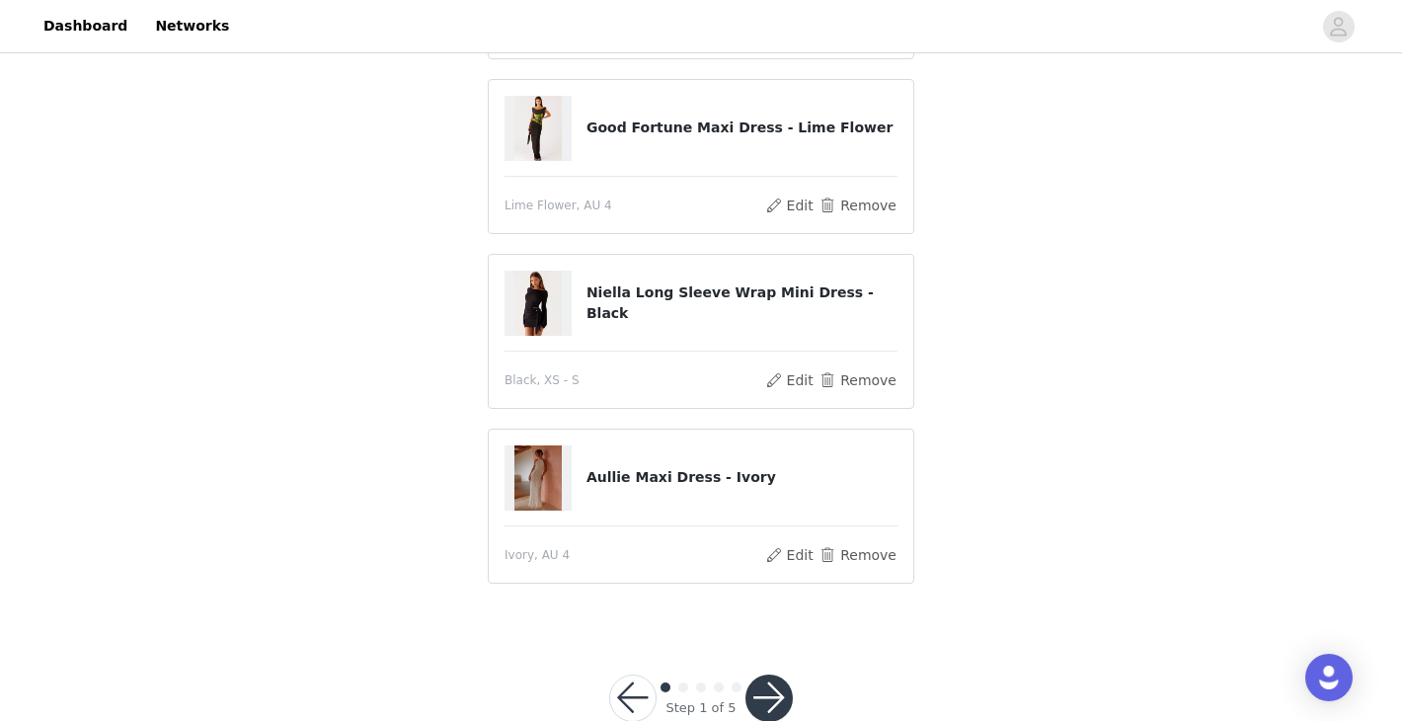
click at [778, 698] on button "button" at bounding box center [768, 697] width 47 height 47
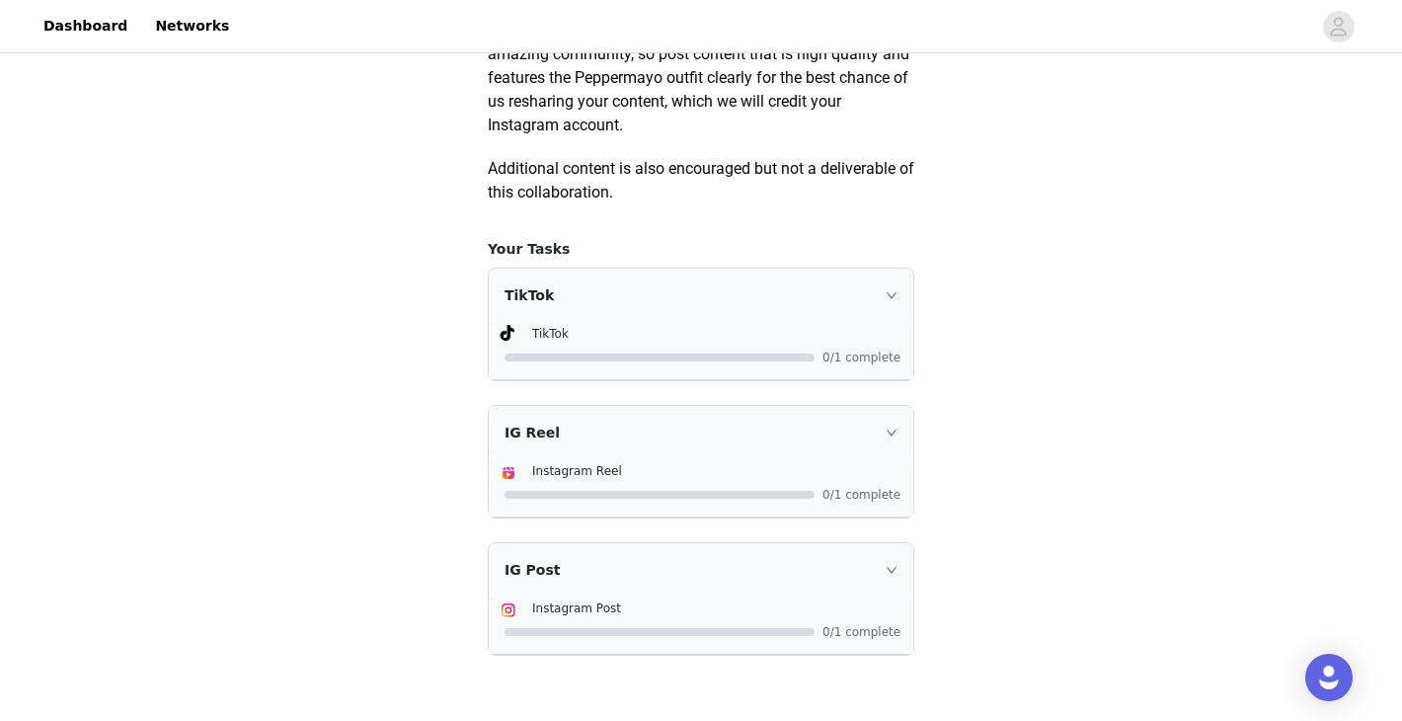
scroll to position [1256, 0]
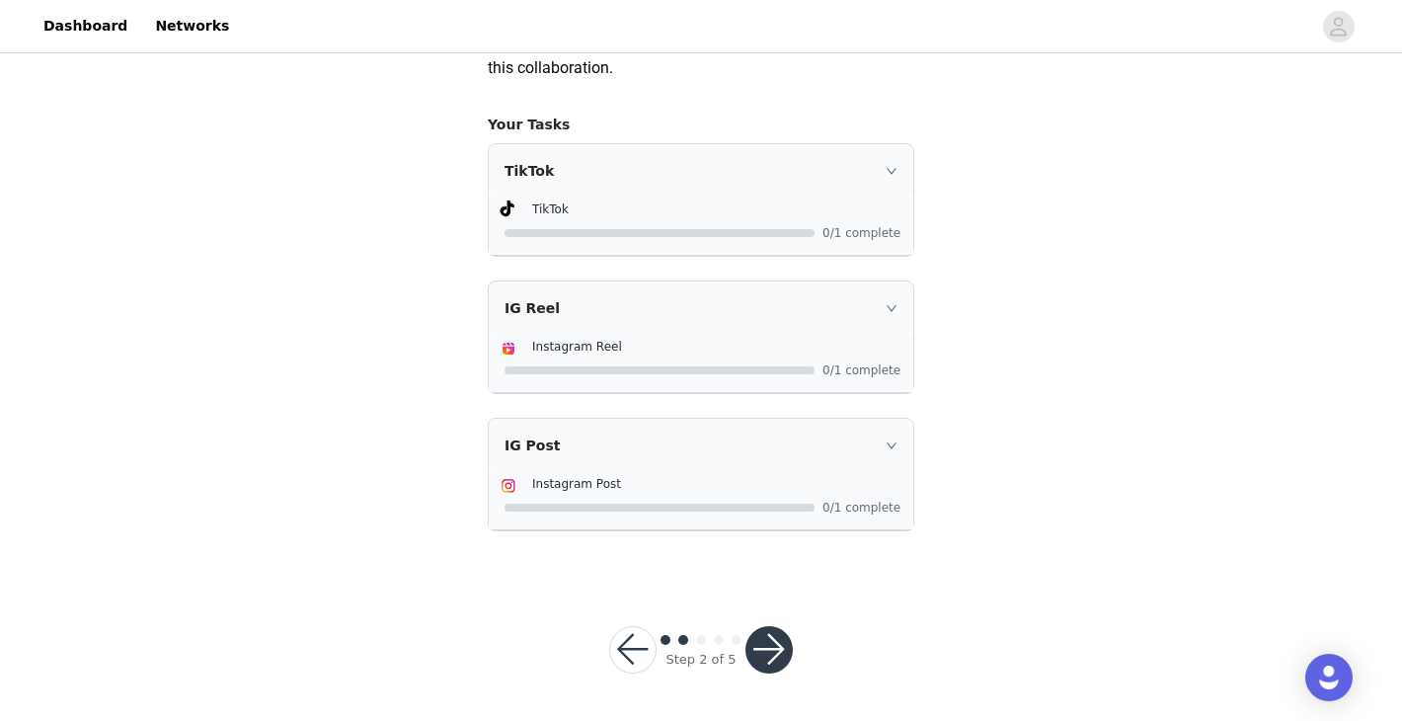
click at [782, 666] on button "button" at bounding box center [768, 649] width 47 height 47
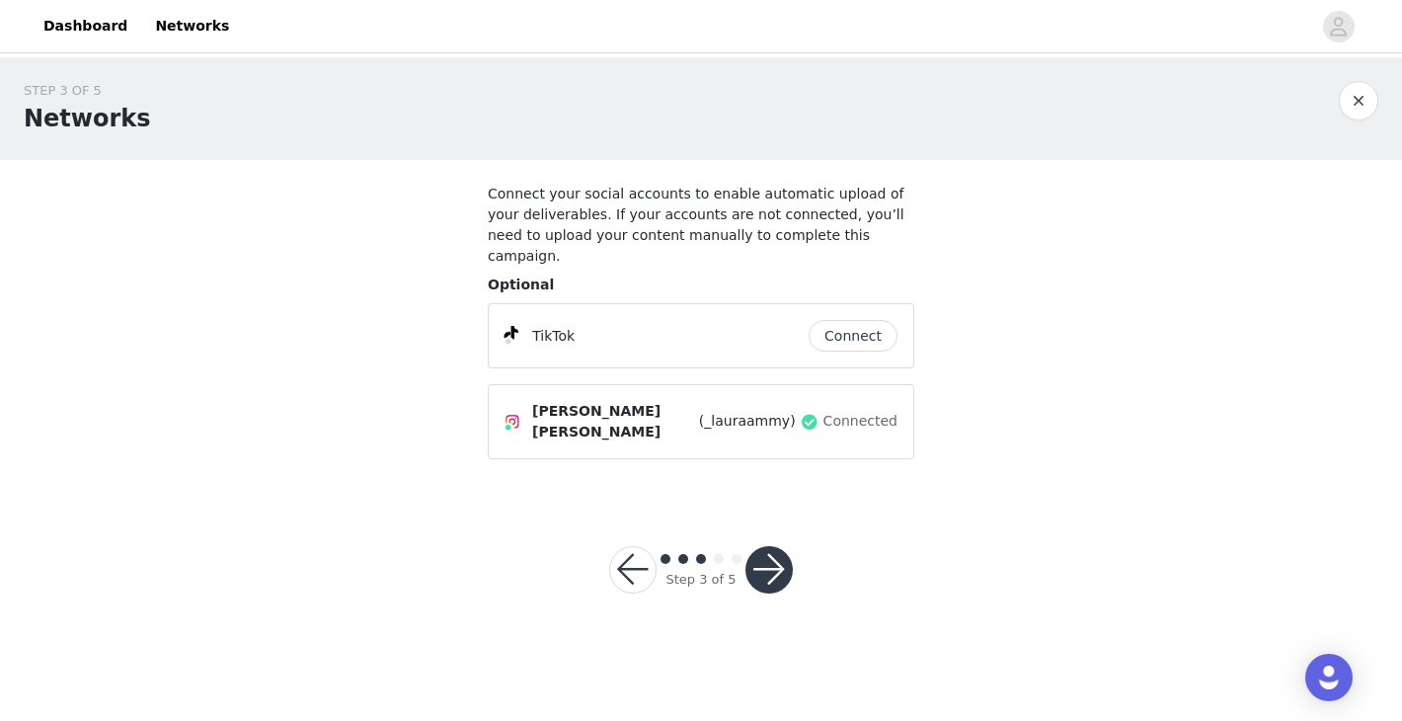
click at [763, 546] on button "button" at bounding box center [768, 569] width 47 height 47
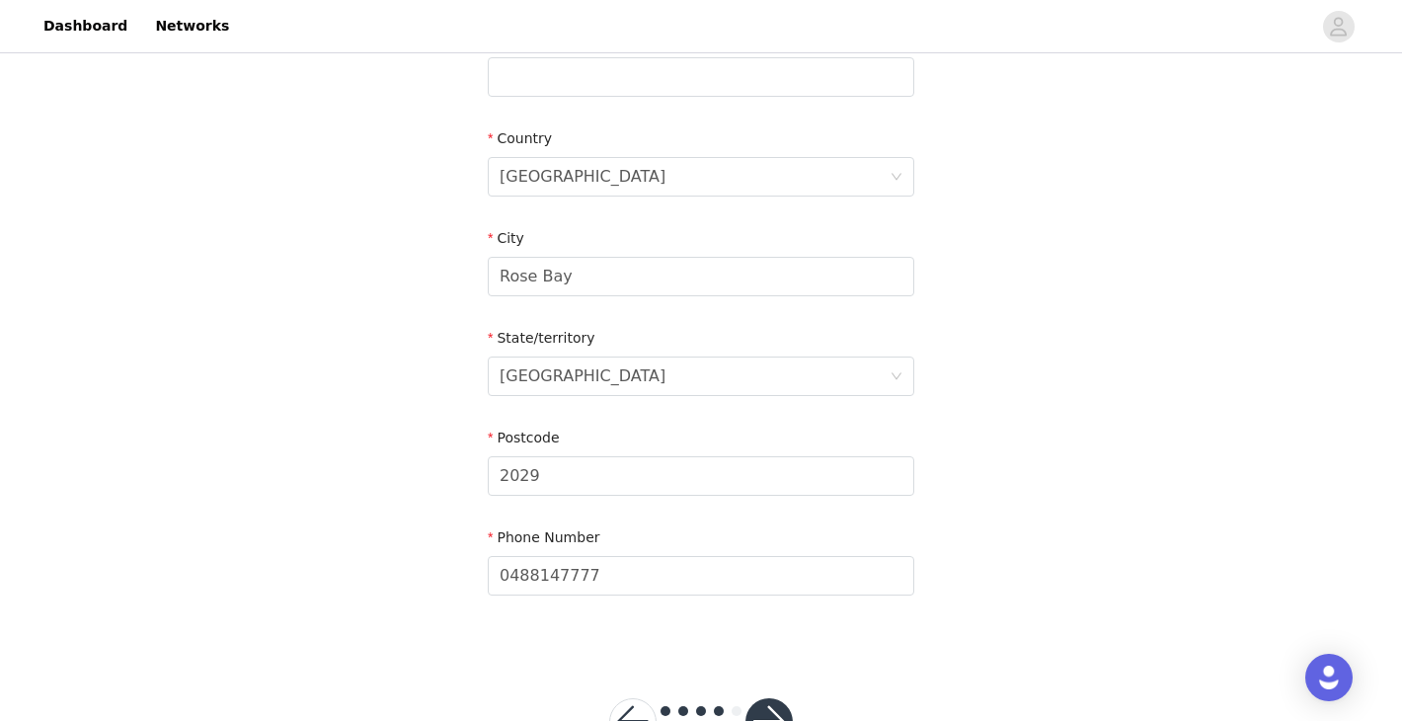
scroll to position [708, 0]
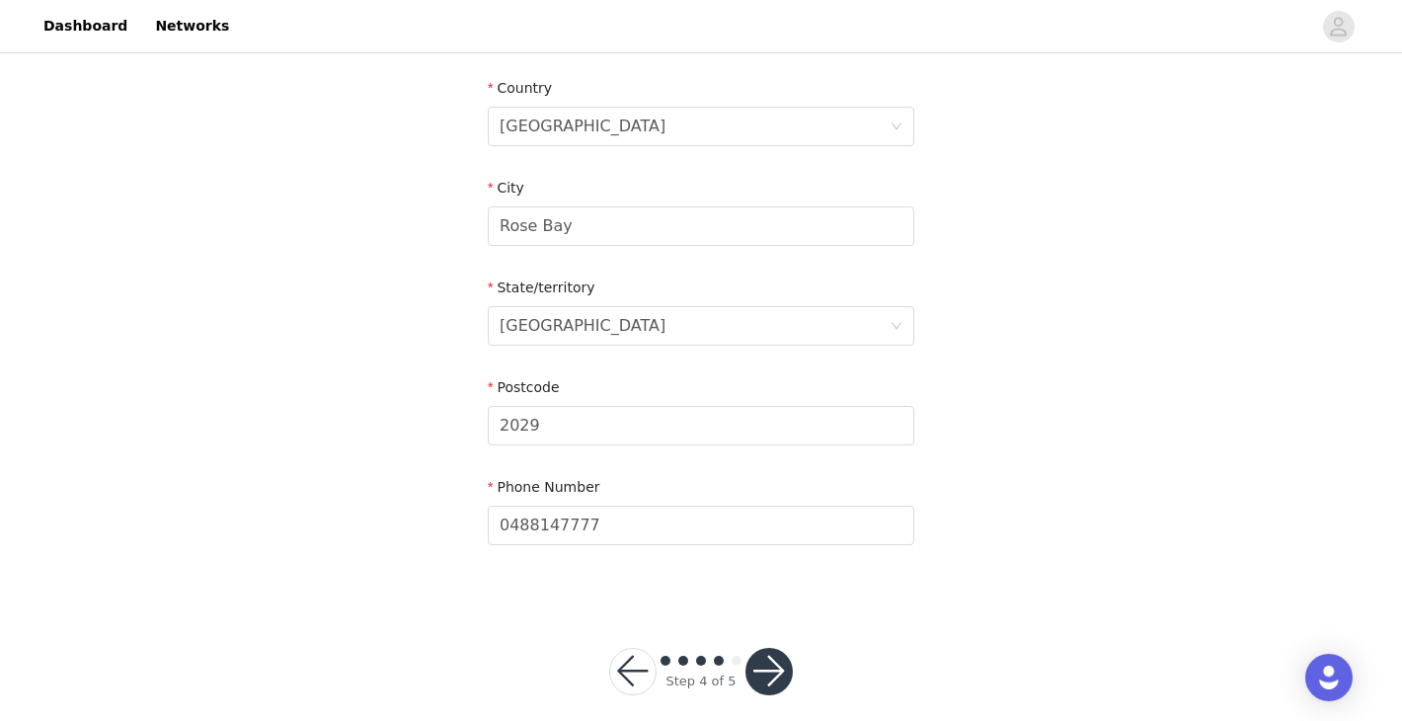
click at [776, 652] on button "button" at bounding box center [768, 671] width 47 height 47
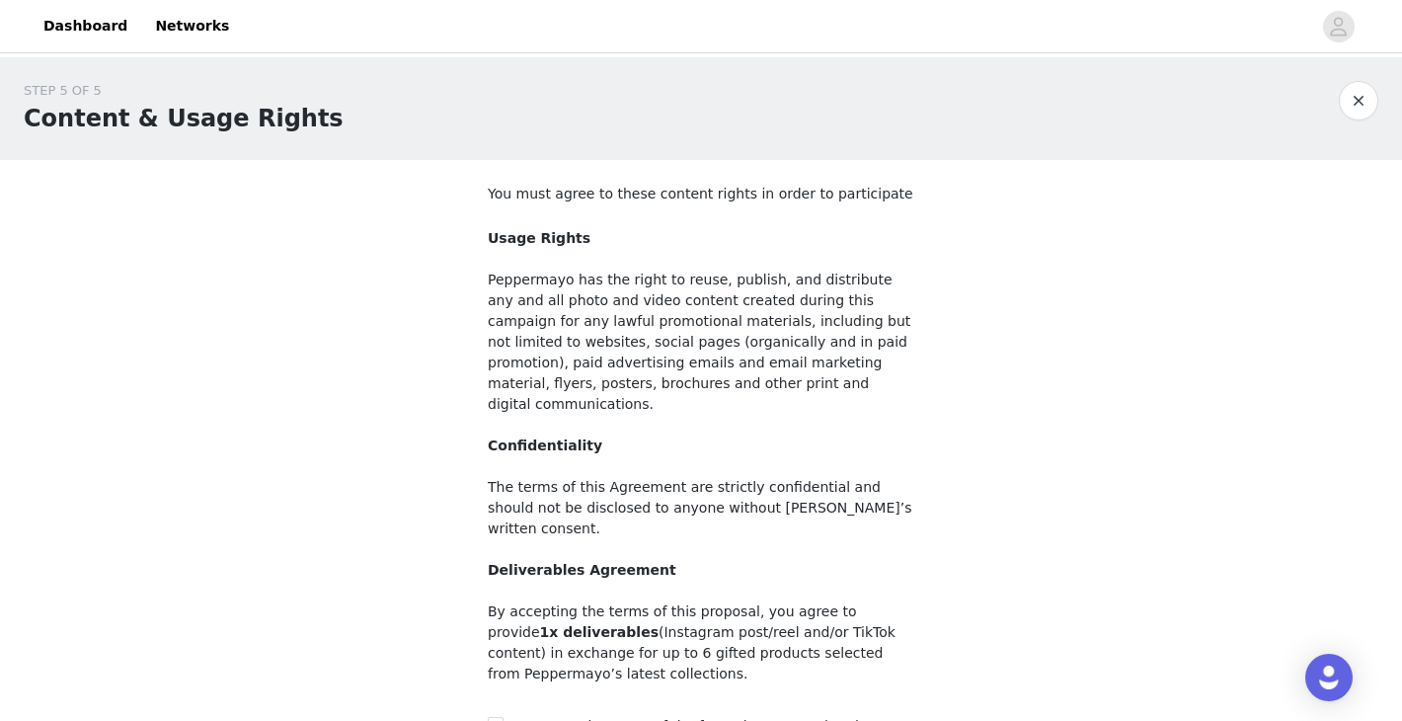
scroll to position [191, 0]
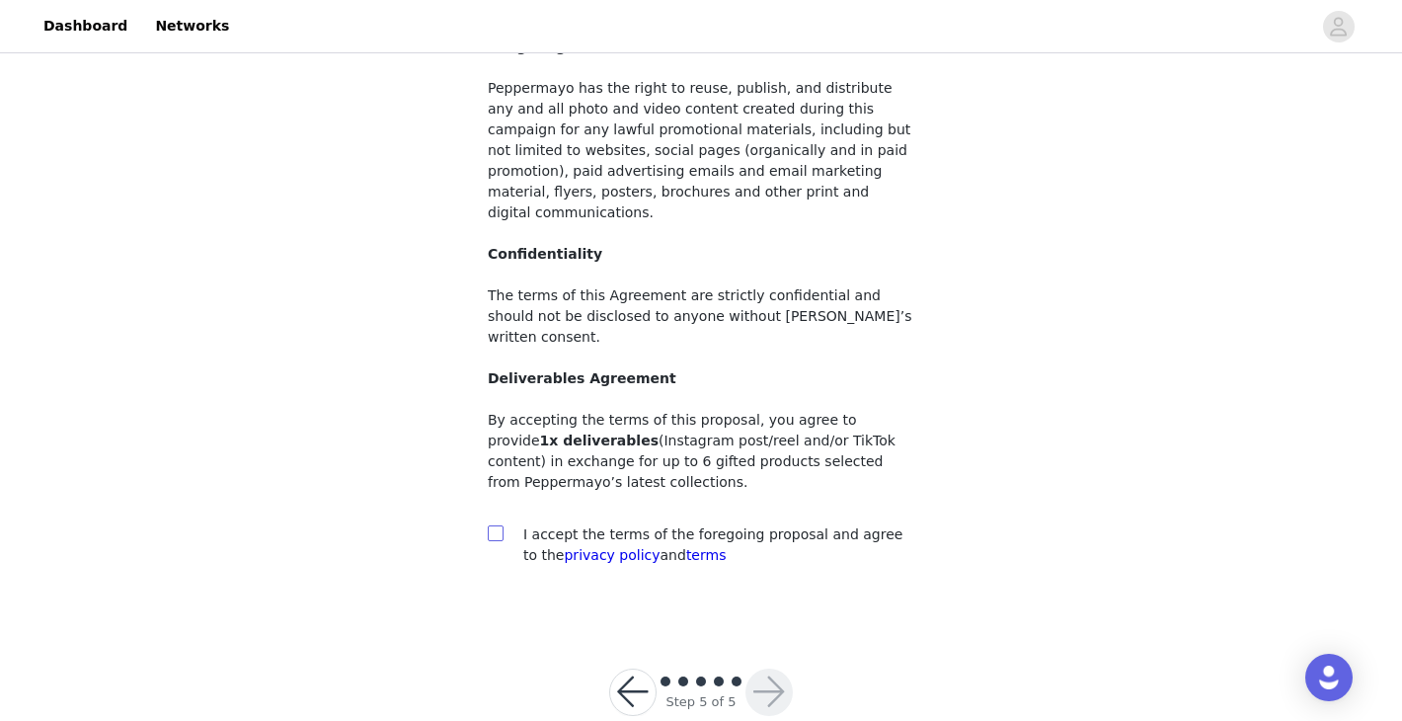
click at [500, 525] on input "checkbox" at bounding box center [495, 532] width 14 height 14
checkbox input "true"
click at [764, 668] on button "button" at bounding box center [768, 691] width 47 height 47
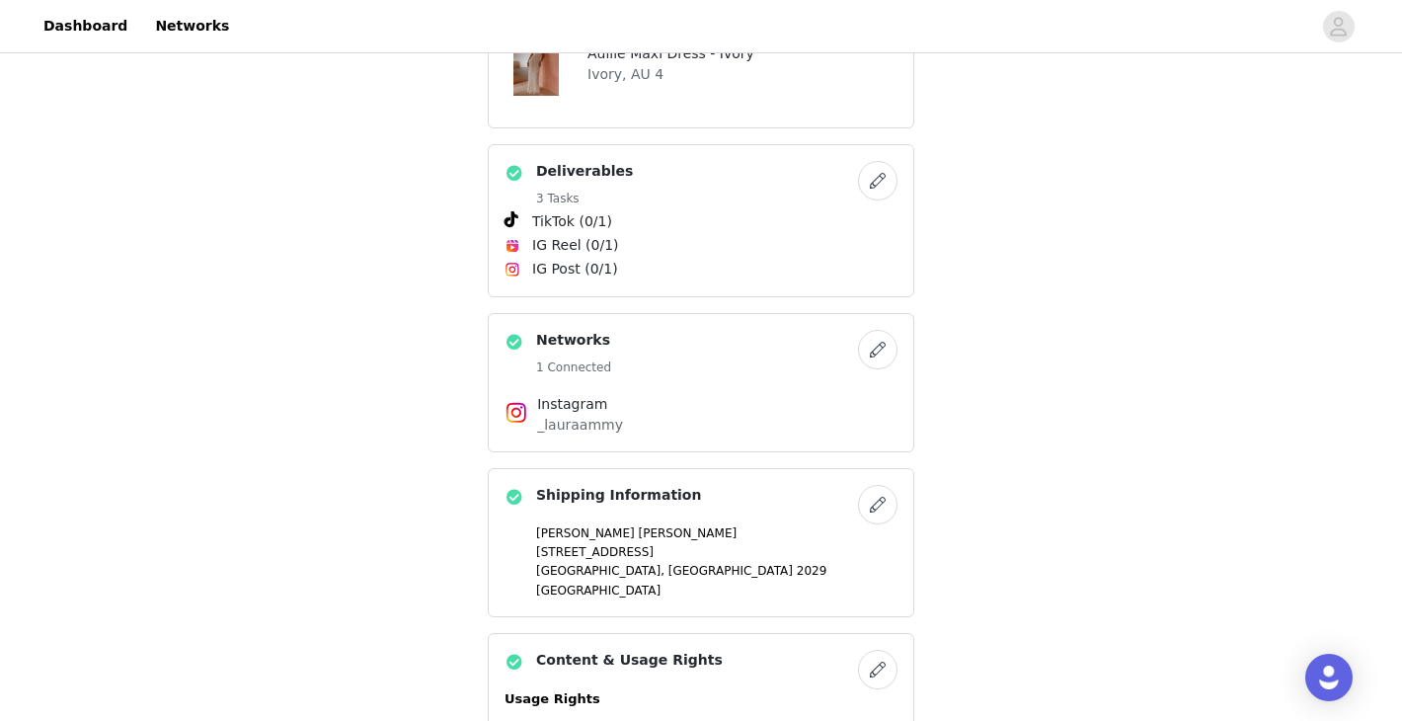
scroll to position [1773, 0]
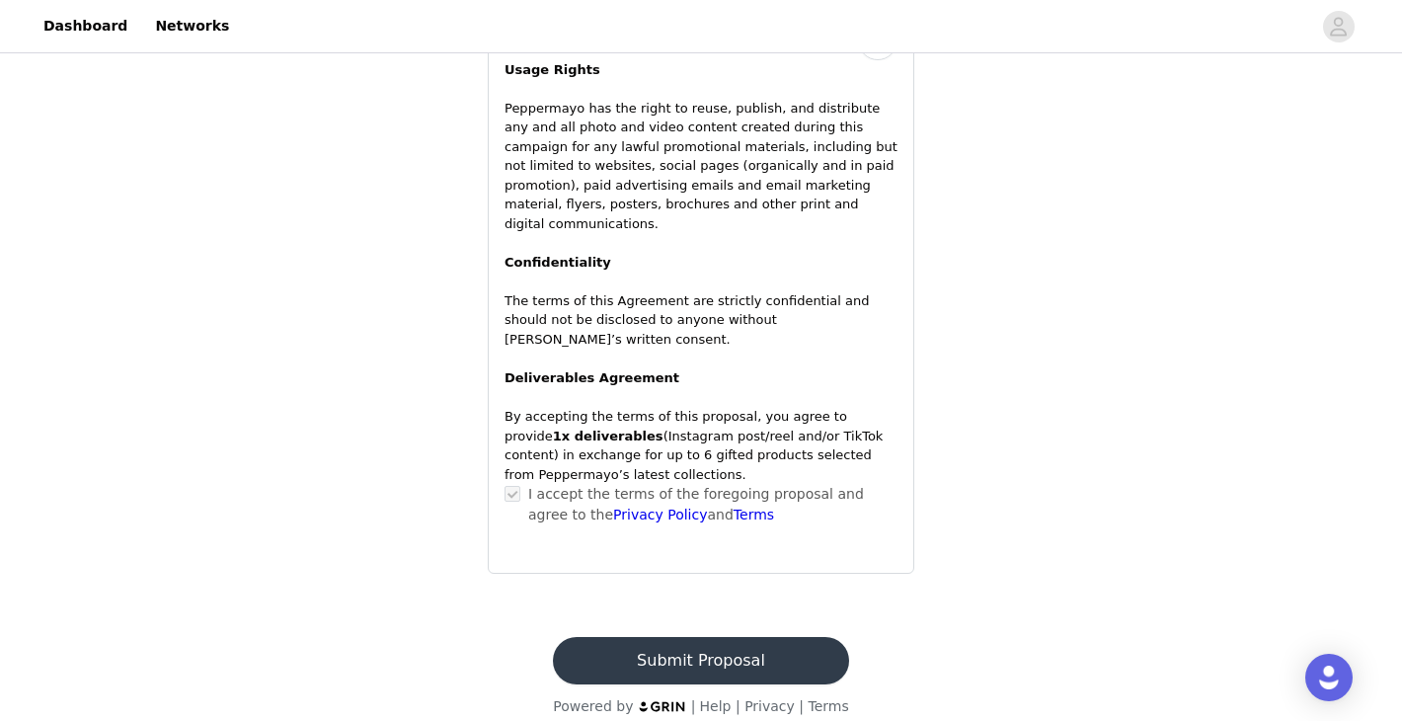
click at [754, 642] on button "Submit Proposal" at bounding box center [700, 660] width 295 height 47
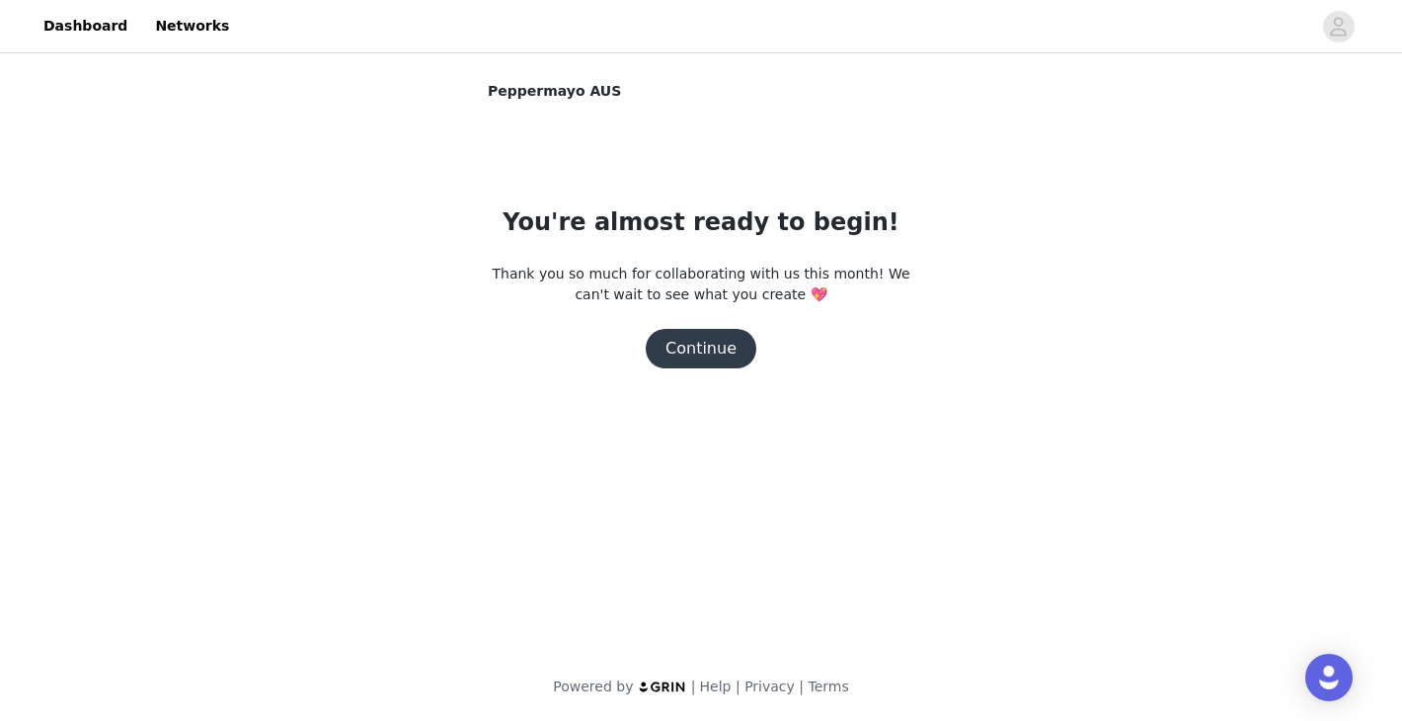
click at [719, 346] on button "Continue" at bounding box center [701, 348] width 111 height 39
